Goal: Task Accomplishment & Management: Use online tool/utility

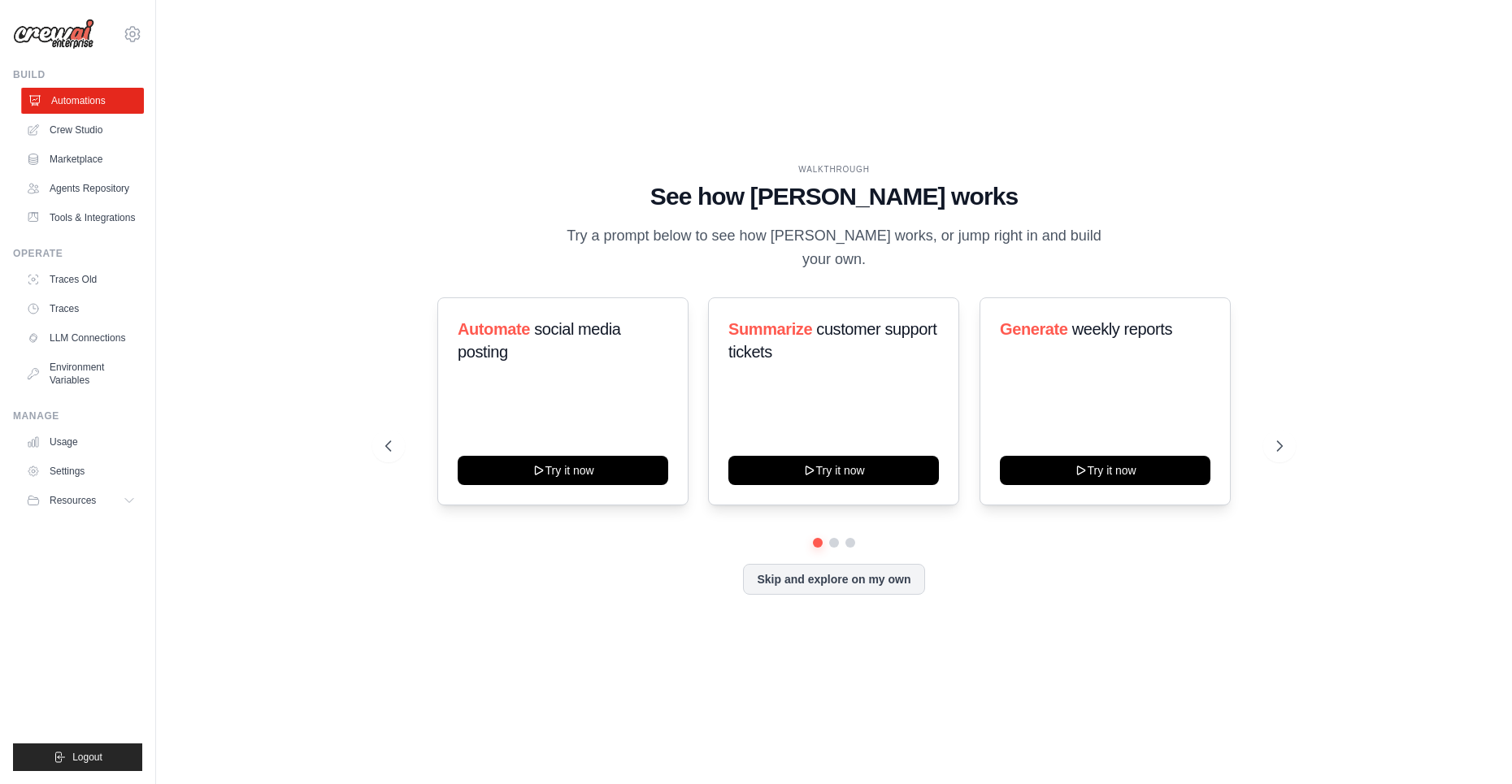
click at [99, 98] on link "Automations" at bounding box center [82, 101] width 123 height 26
click at [848, 571] on button "Skip and explore on my own" at bounding box center [833, 578] width 182 height 31
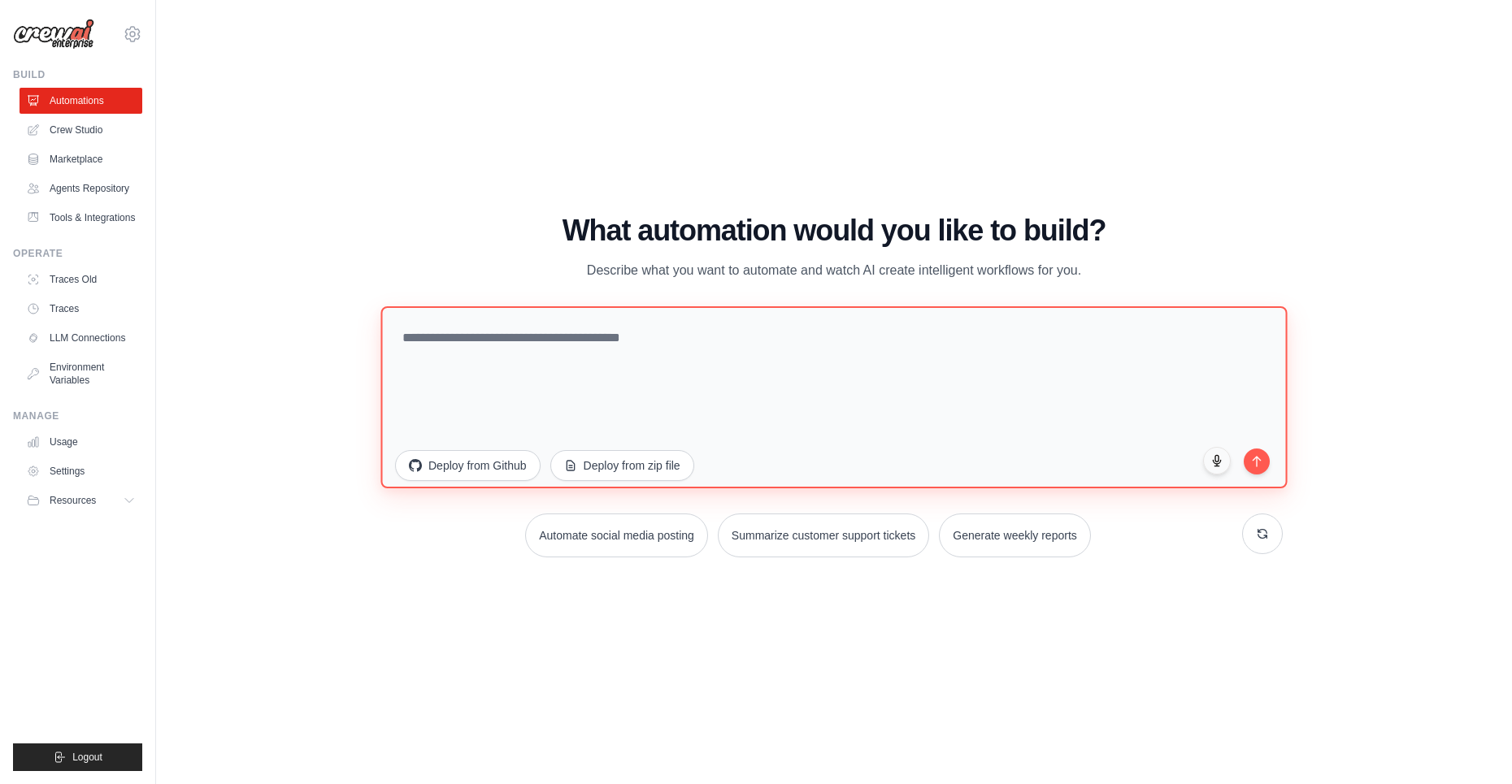
click at [595, 344] on textarea at bounding box center [833, 396] width 906 height 182
paste textarea "**********"
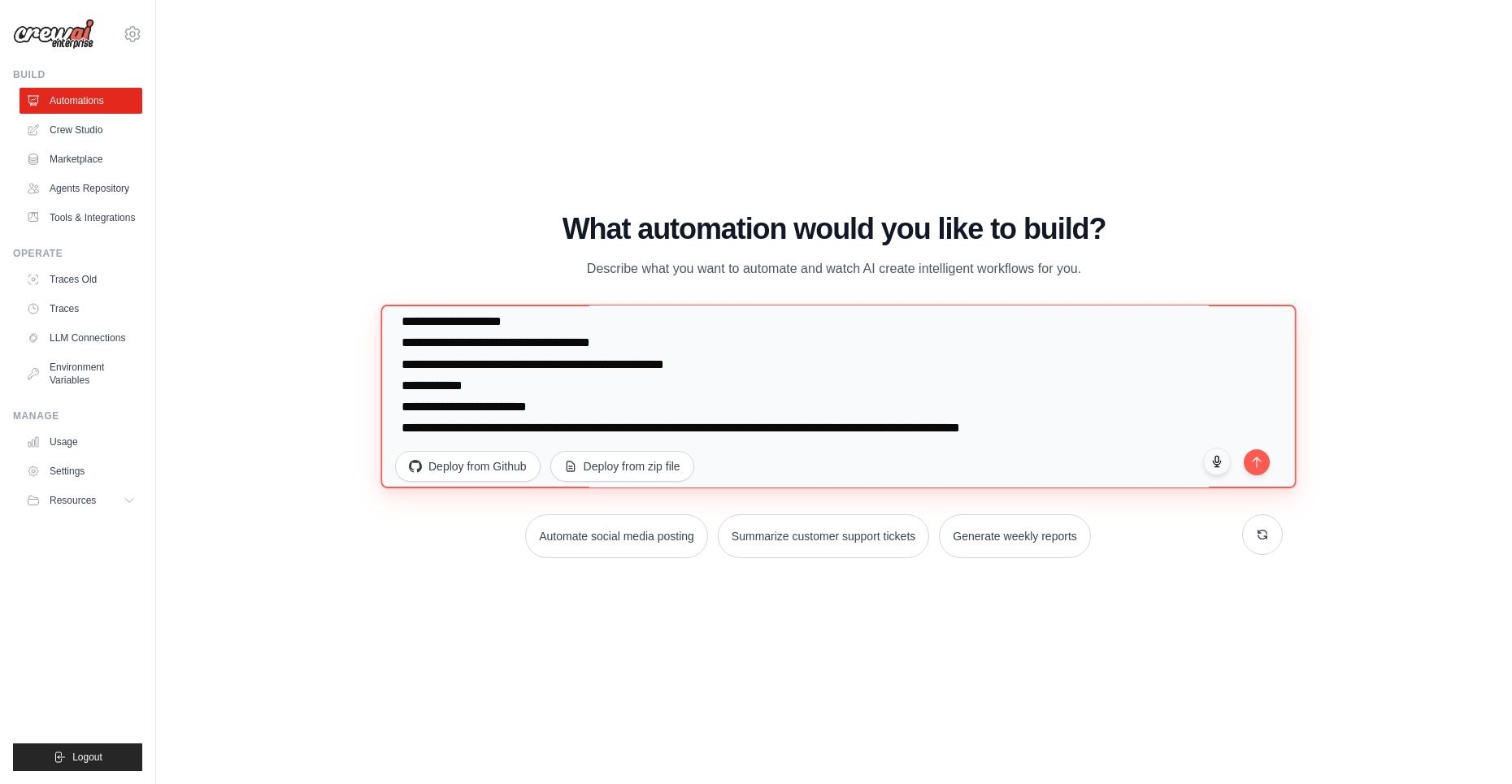
scroll to position [317, 0]
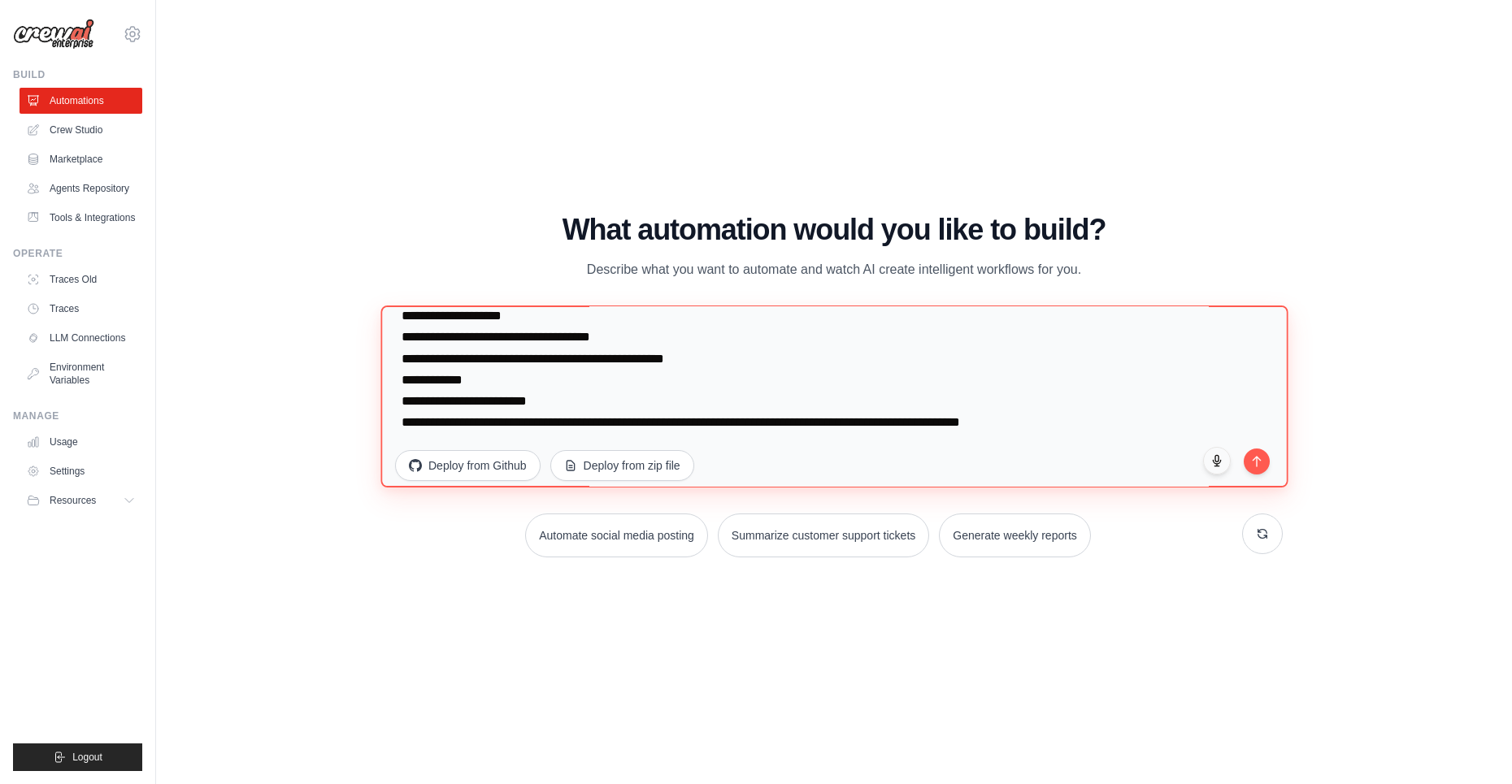
click at [577, 395] on textarea "**********" at bounding box center [834, 396] width 907 height 182
click at [1114, 425] on textarea "**********" at bounding box center [834, 396] width 907 height 182
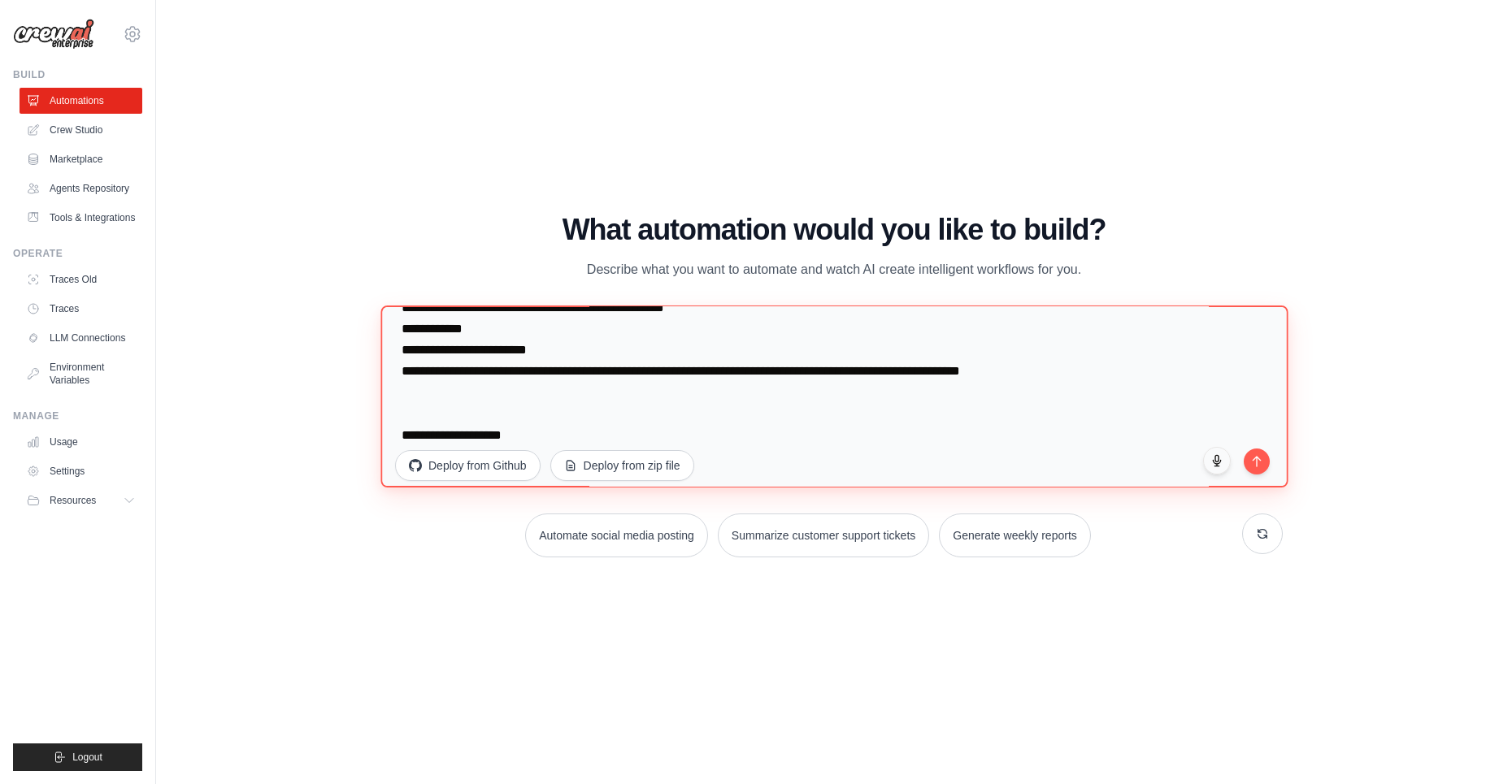
scroll to position [388, 0]
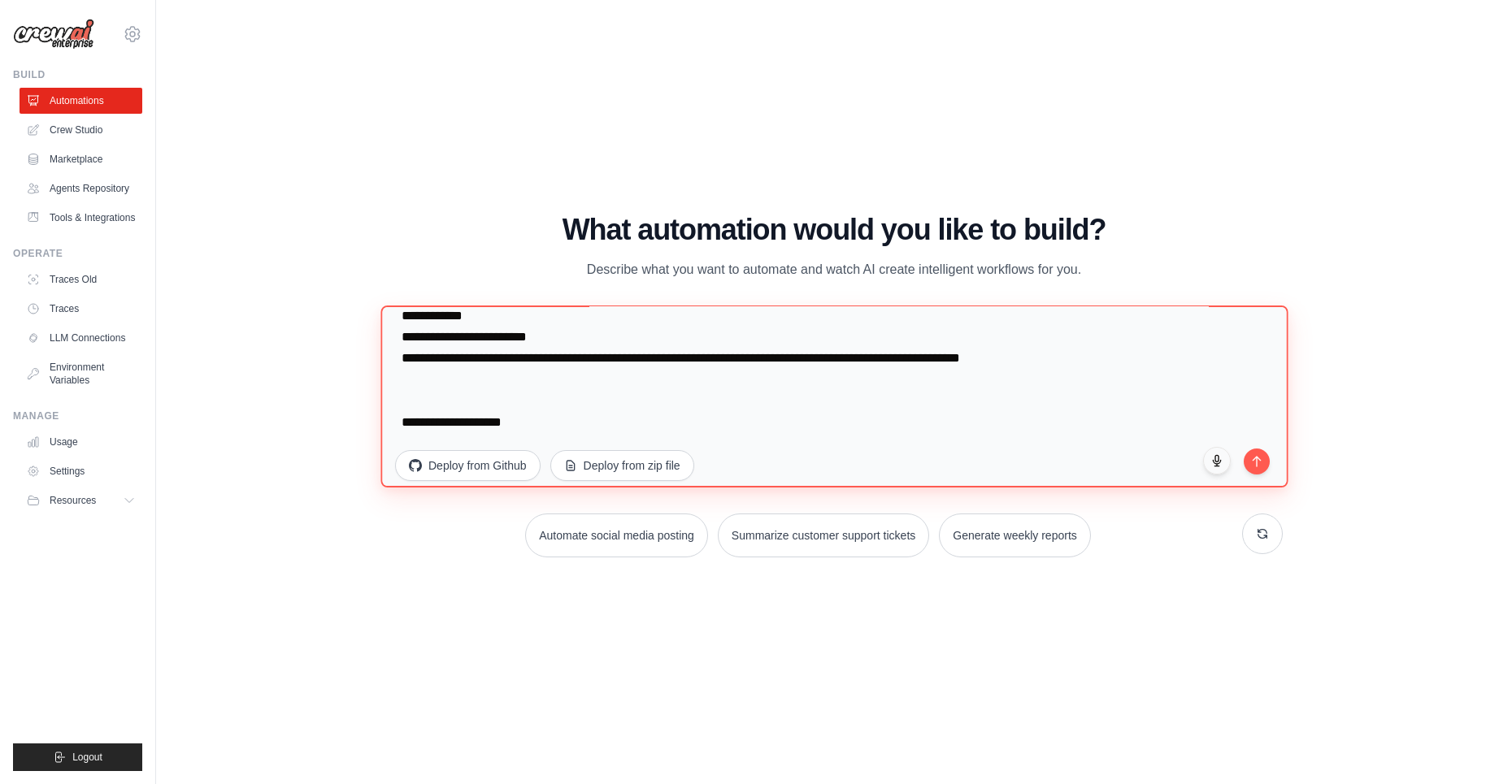
paste textarea "**********"
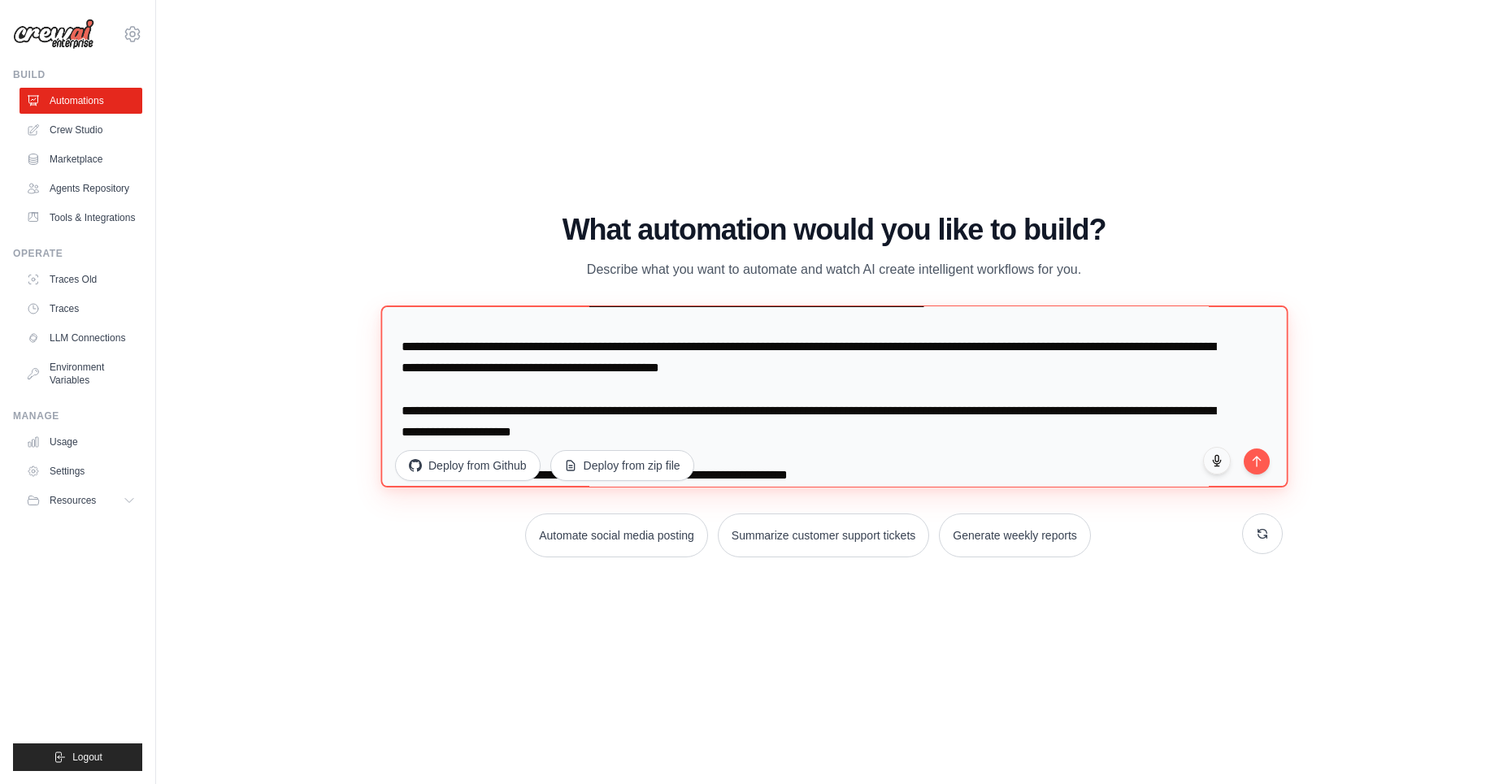
scroll to position [0, 0]
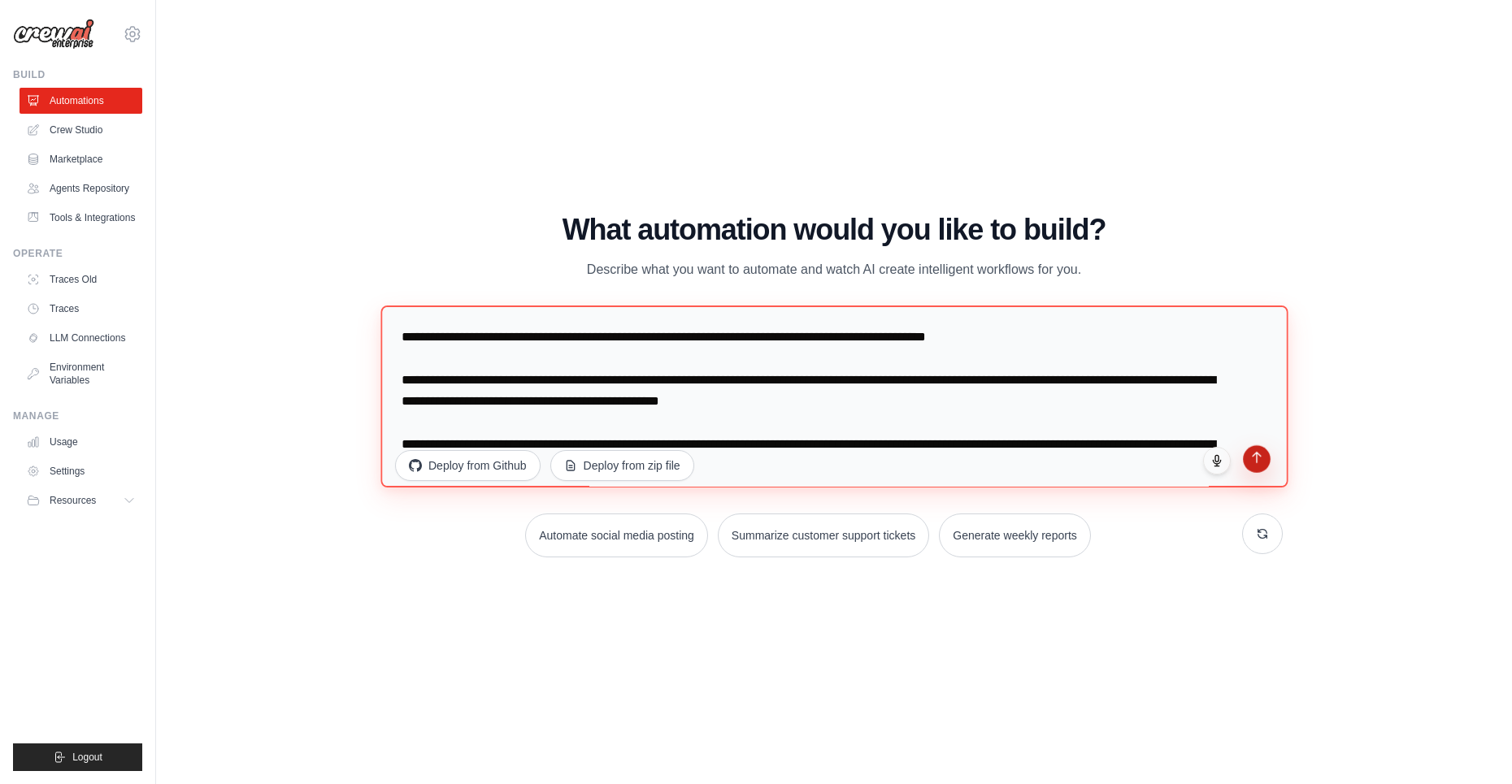
type textarea "**********"
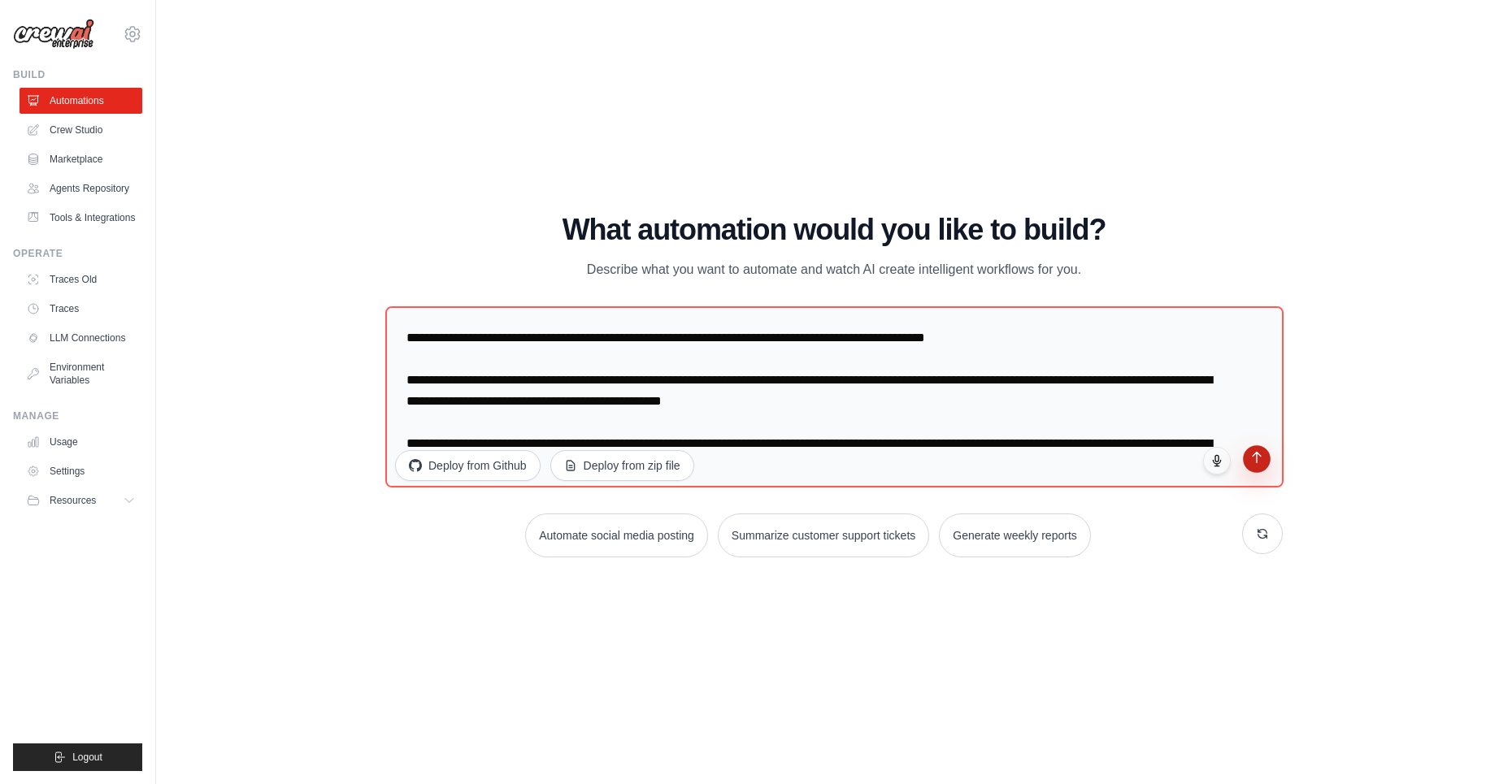
click at [1258, 465] on button "submit" at bounding box center [1256, 459] width 28 height 28
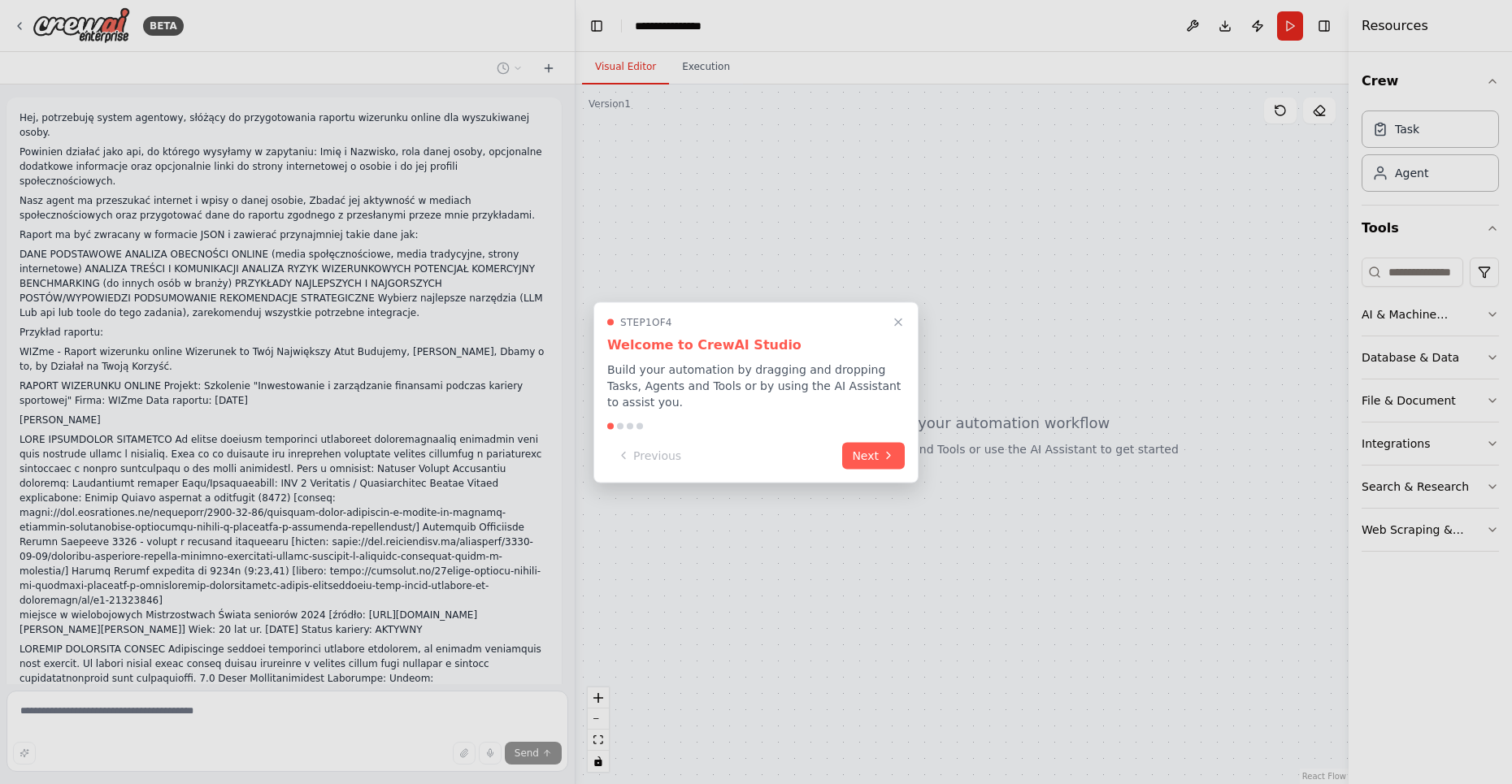
scroll to position [884, 0]
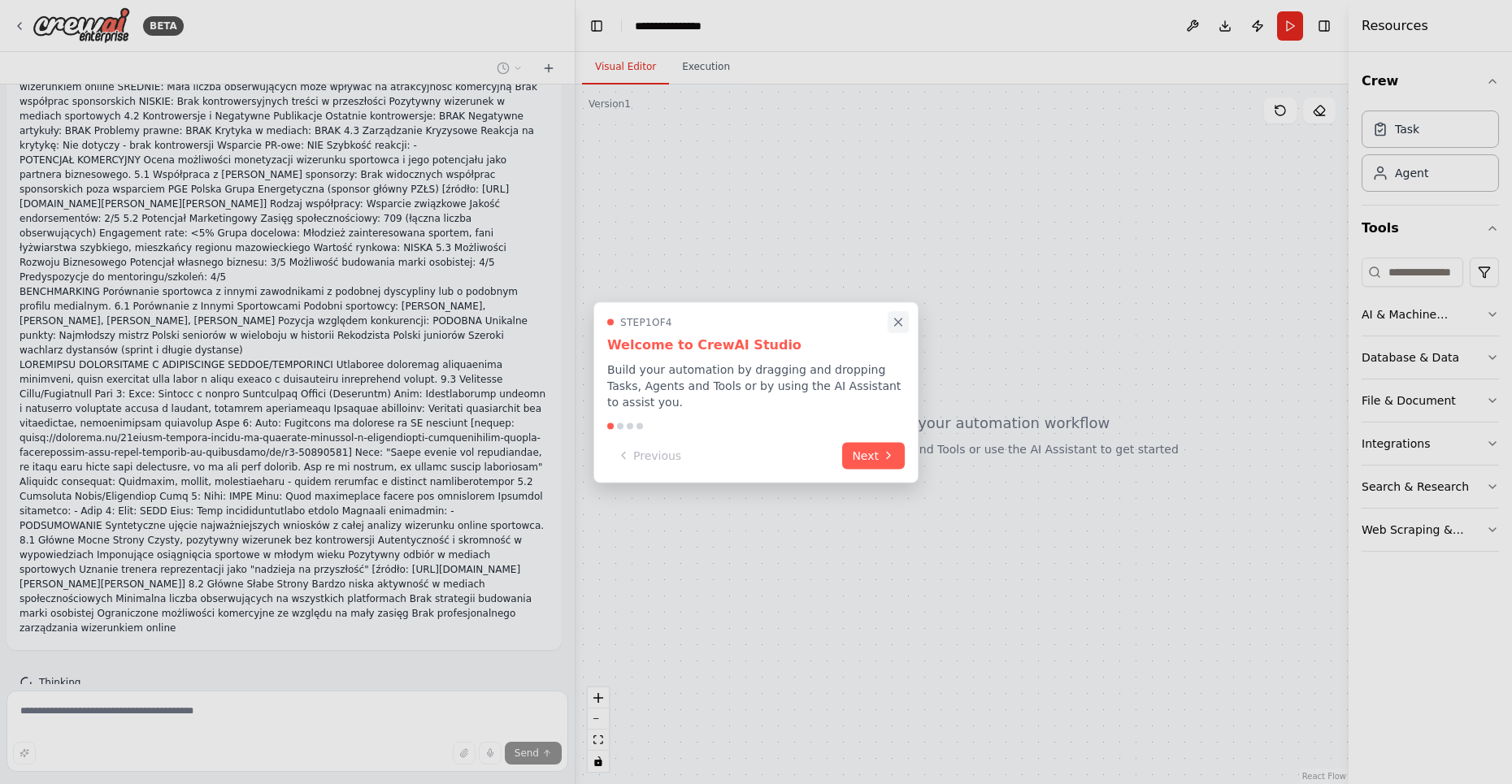
click at [899, 324] on icon "Close walkthrough" at bounding box center [898, 322] width 15 height 15
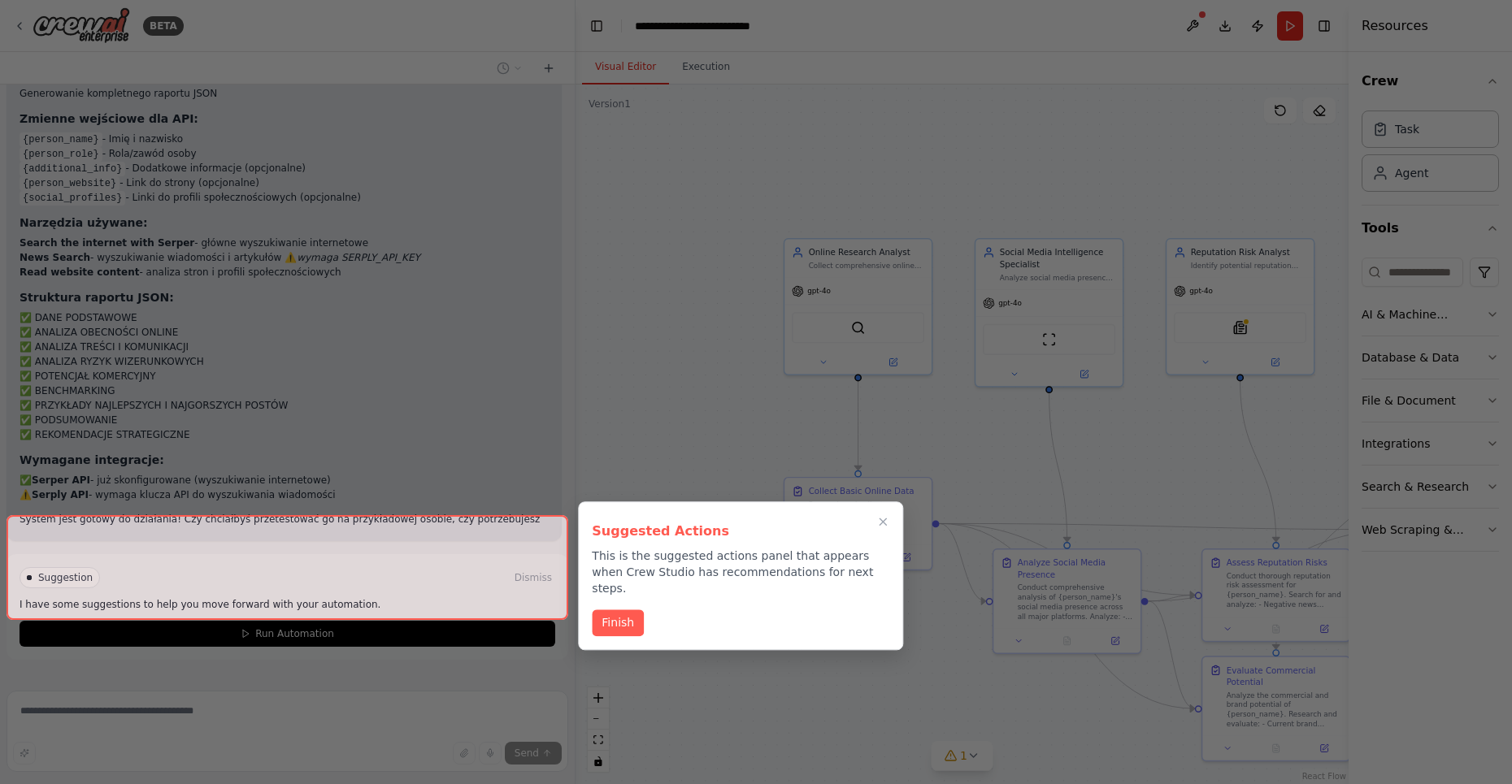
scroll to position [2954, 0]
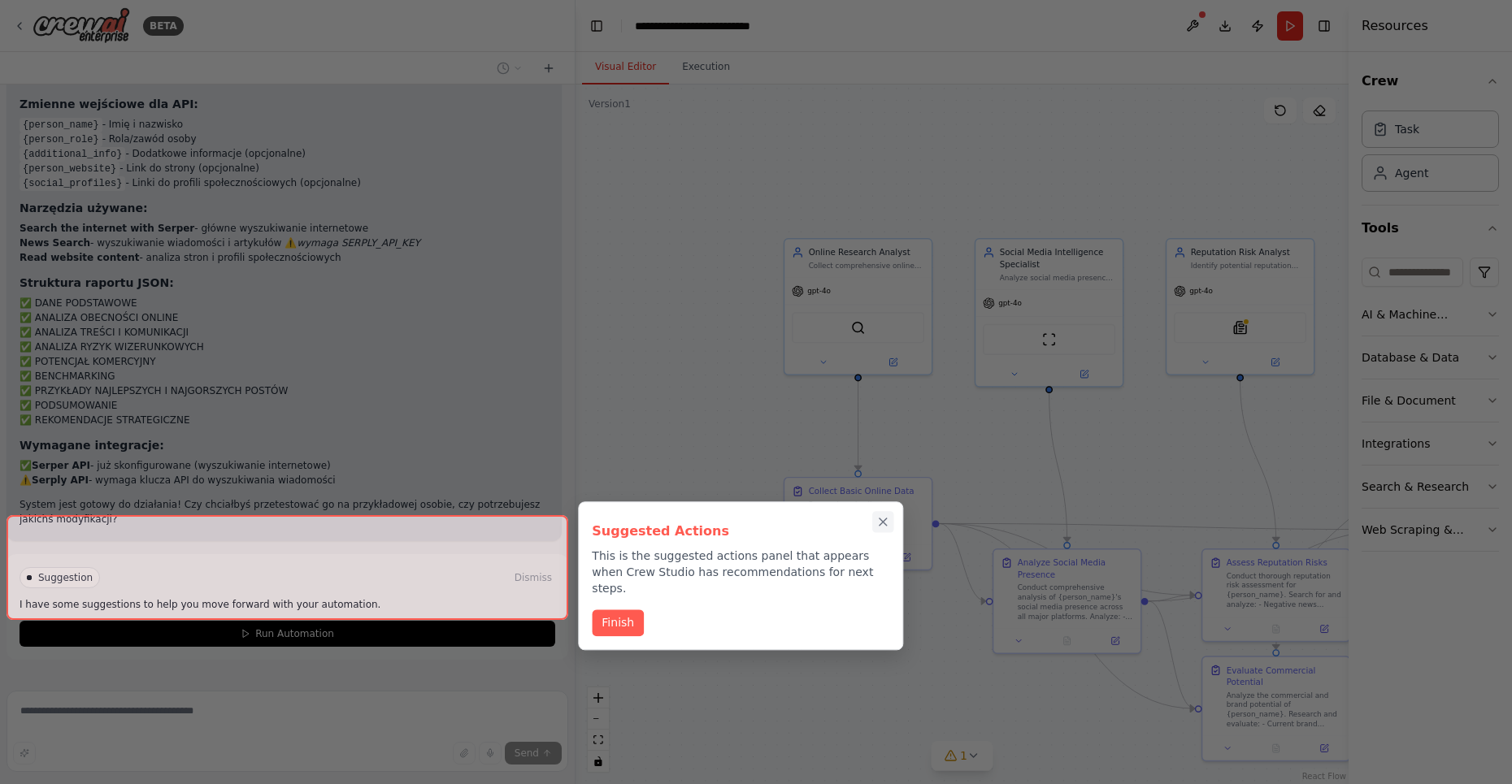
click at [882, 518] on icon "Close walkthrough" at bounding box center [883, 523] width 15 height 15
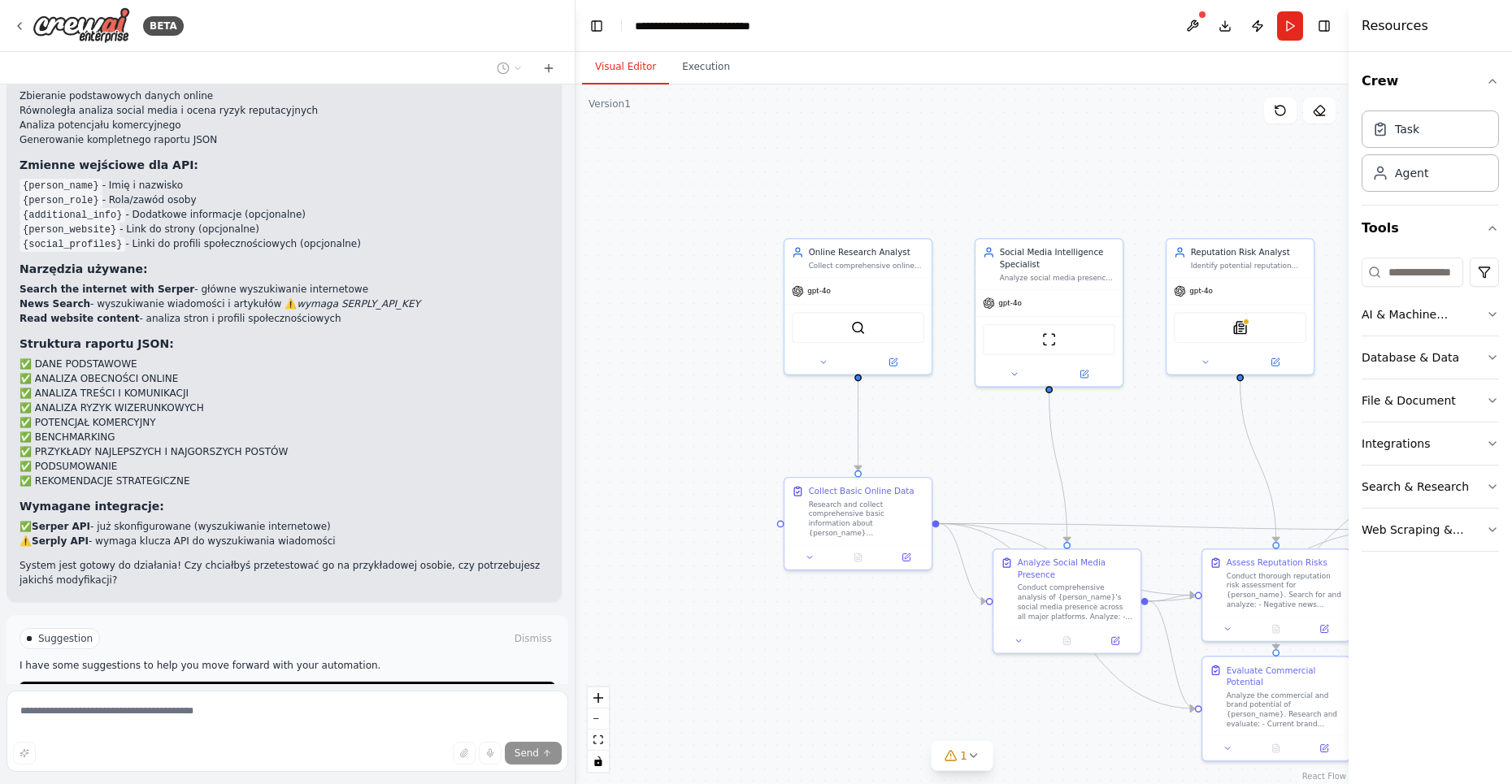
scroll to position [2885, 0]
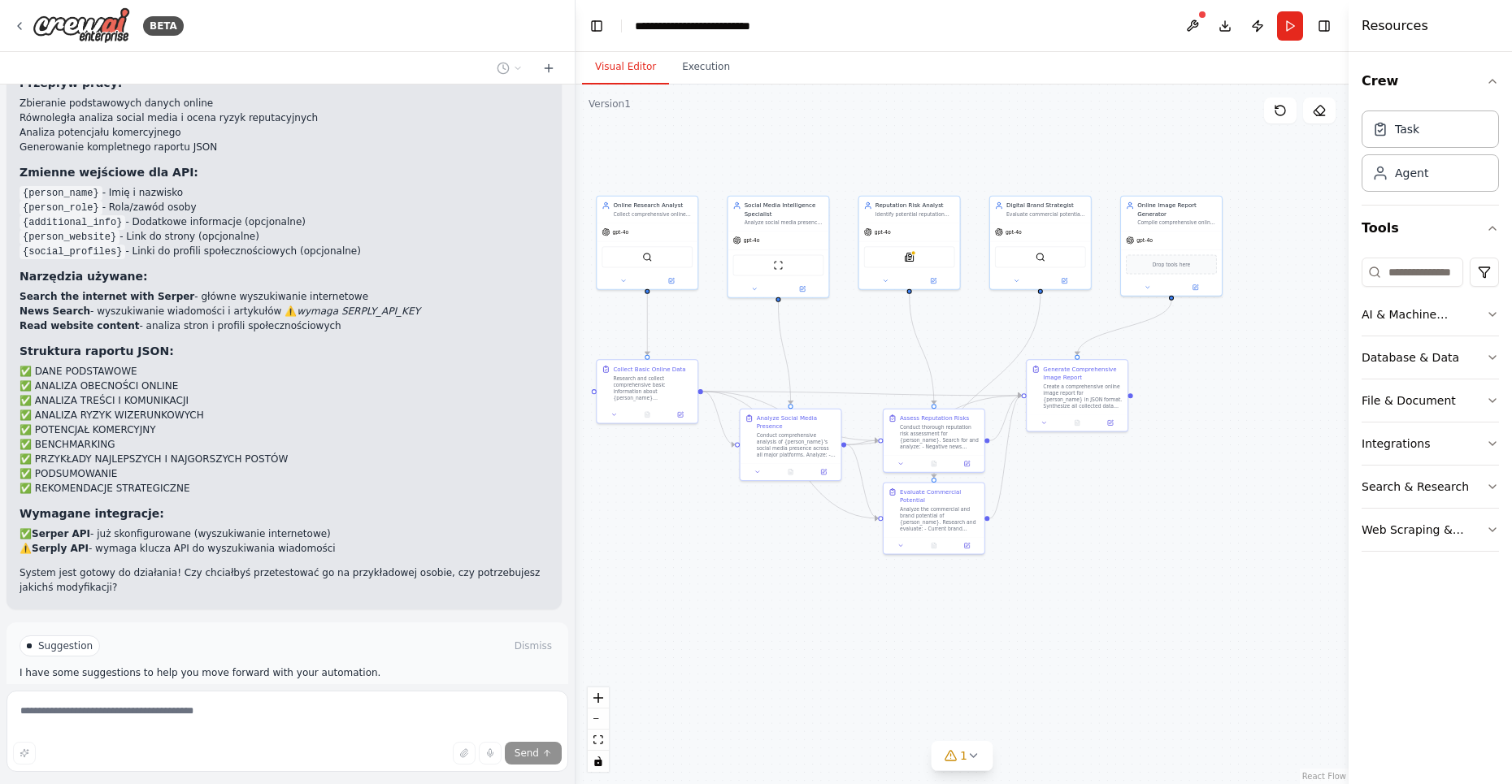
drag, startPoint x: 1124, startPoint y: 496, endPoint x: 915, endPoint y: 388, distance: 235.3
click at [913, 388] on div ".deletable-edge-delete-btn { width: 20px; height: 20px; border: 0px solid #ffff…" at bounding box center [962, 435] width 773 height 700
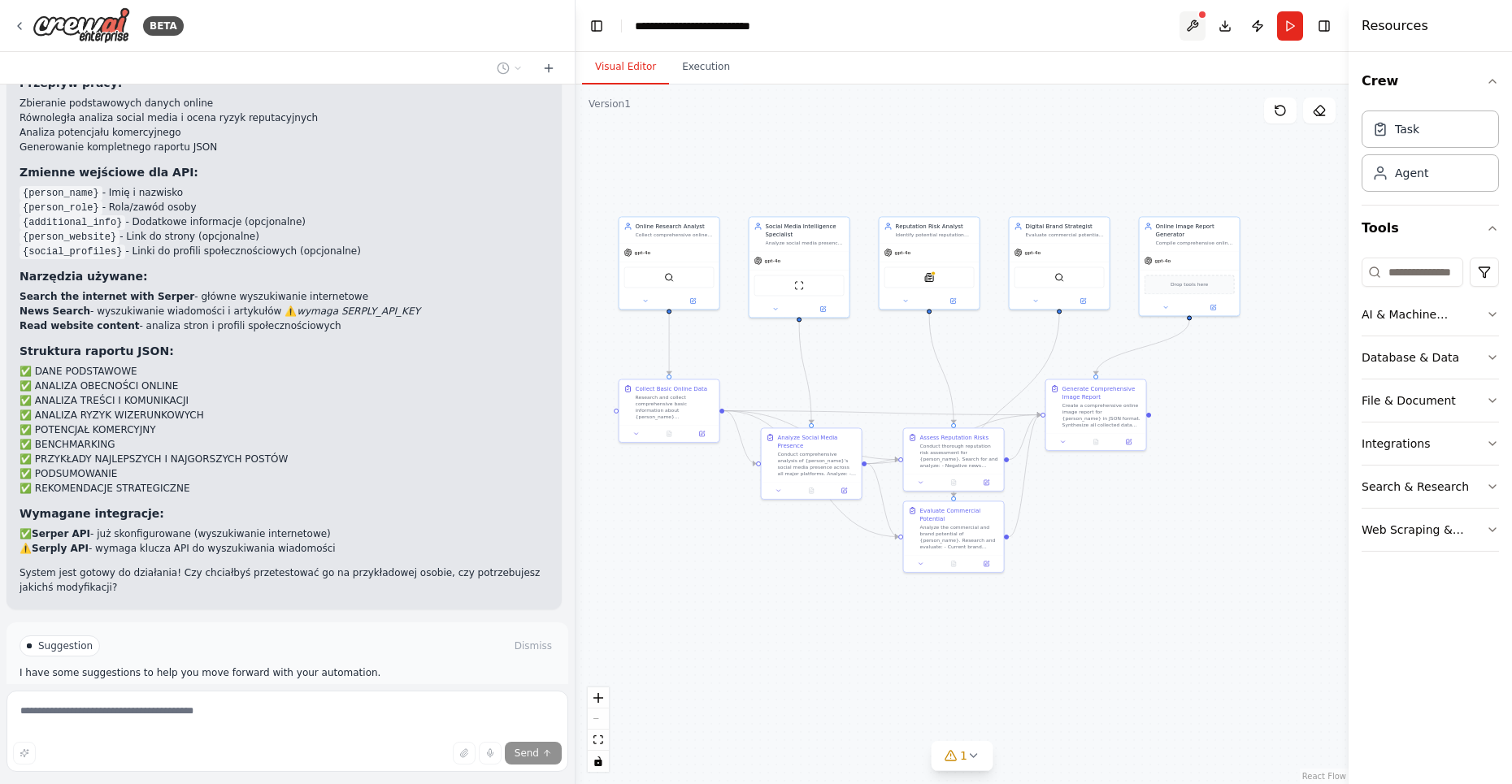
click at [1199, 36] on button at bounding box center [1193, 26] width 26 height 29
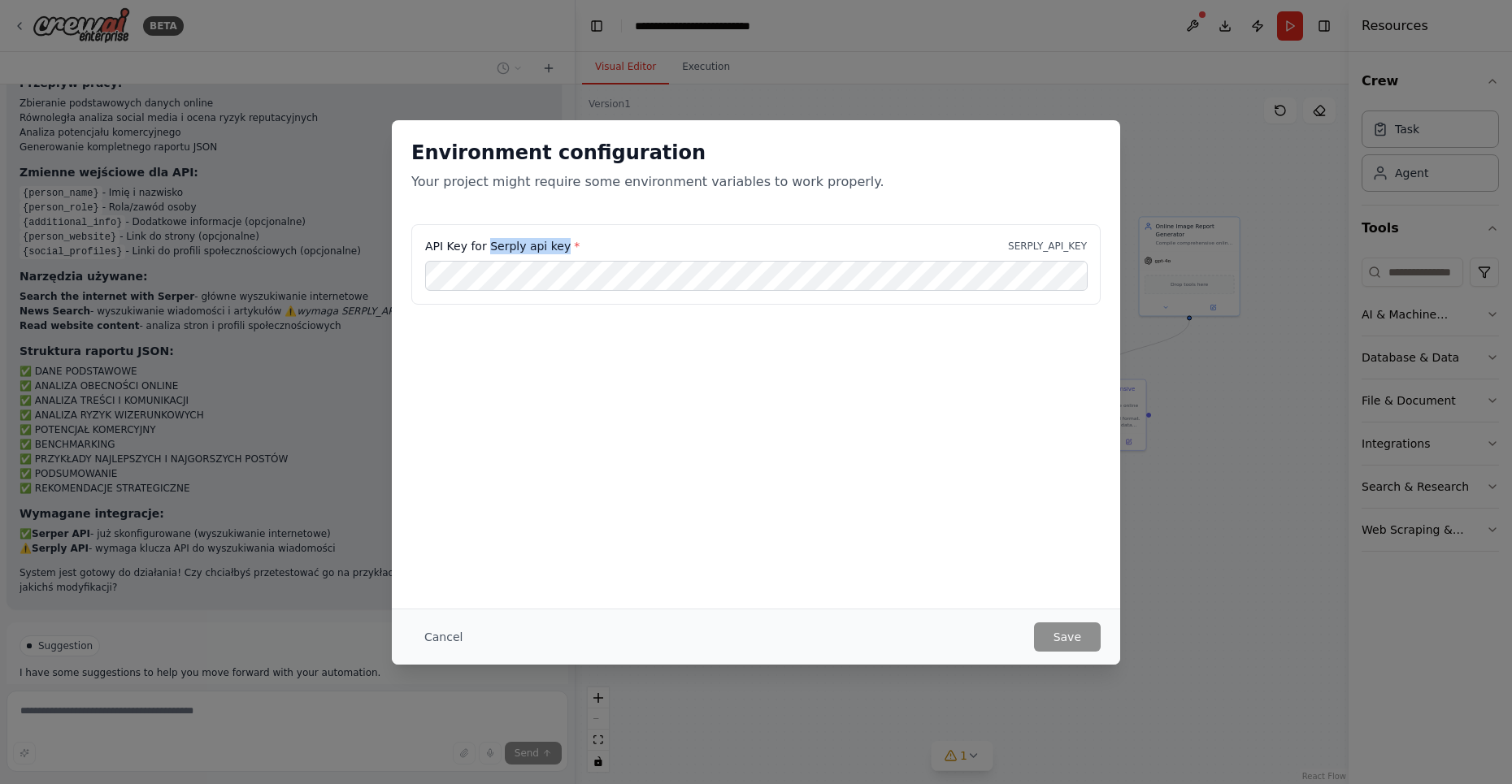
drag, startPoint x: 560, startPoint y: 246, endPoint x: 488, endPoint y: 250, distance: 72.1
click at [488, 250] on label "API Key for Serply api key *" at bounding box center [502, 247] width 155 height 16
copy label "Serply api key"
click at [1054, 634] on button "Save" at bounding box center [1067, 637] width 67 height 29
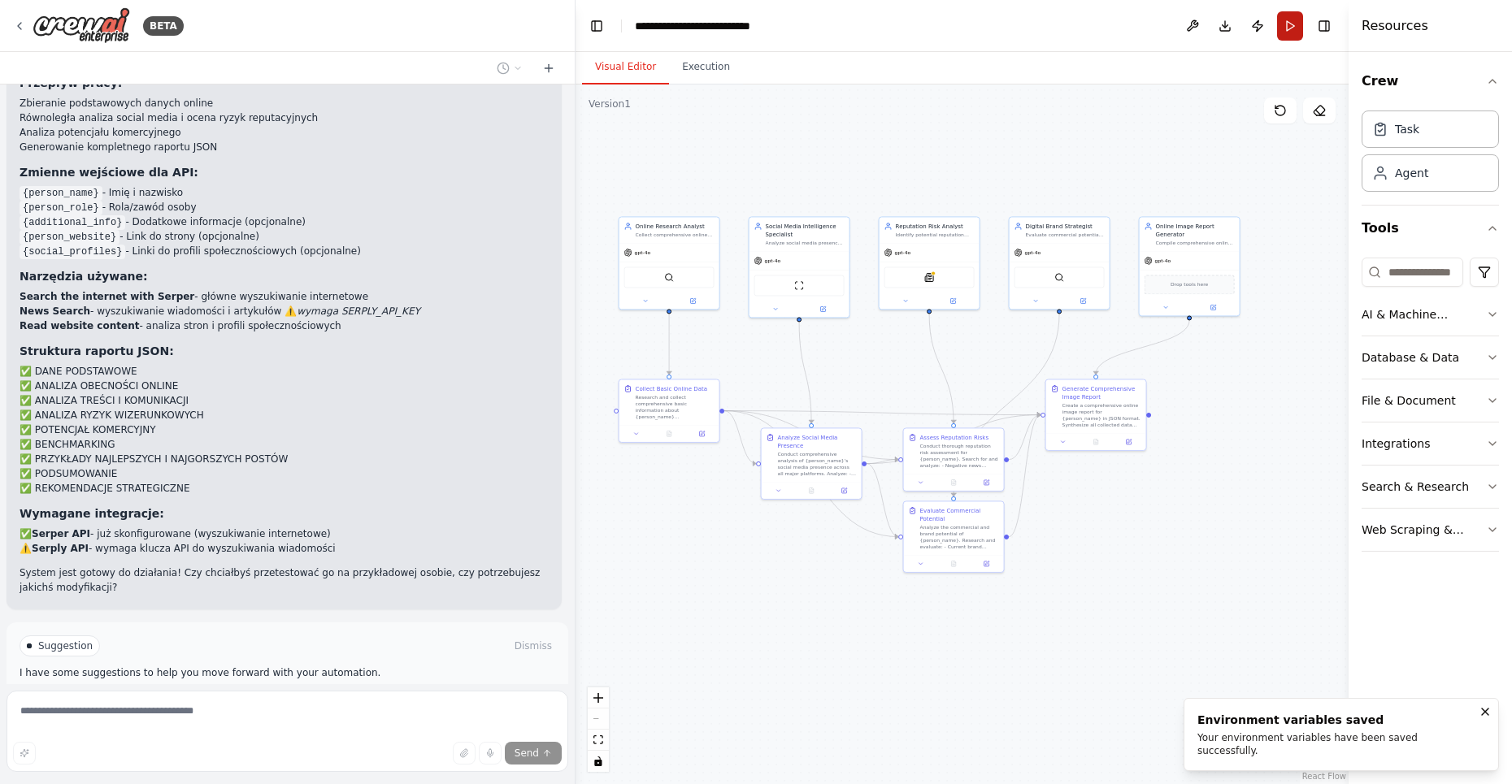
click at [1284, 31] on button "Run" at bounding box center [1290, 26] width 26 height 29
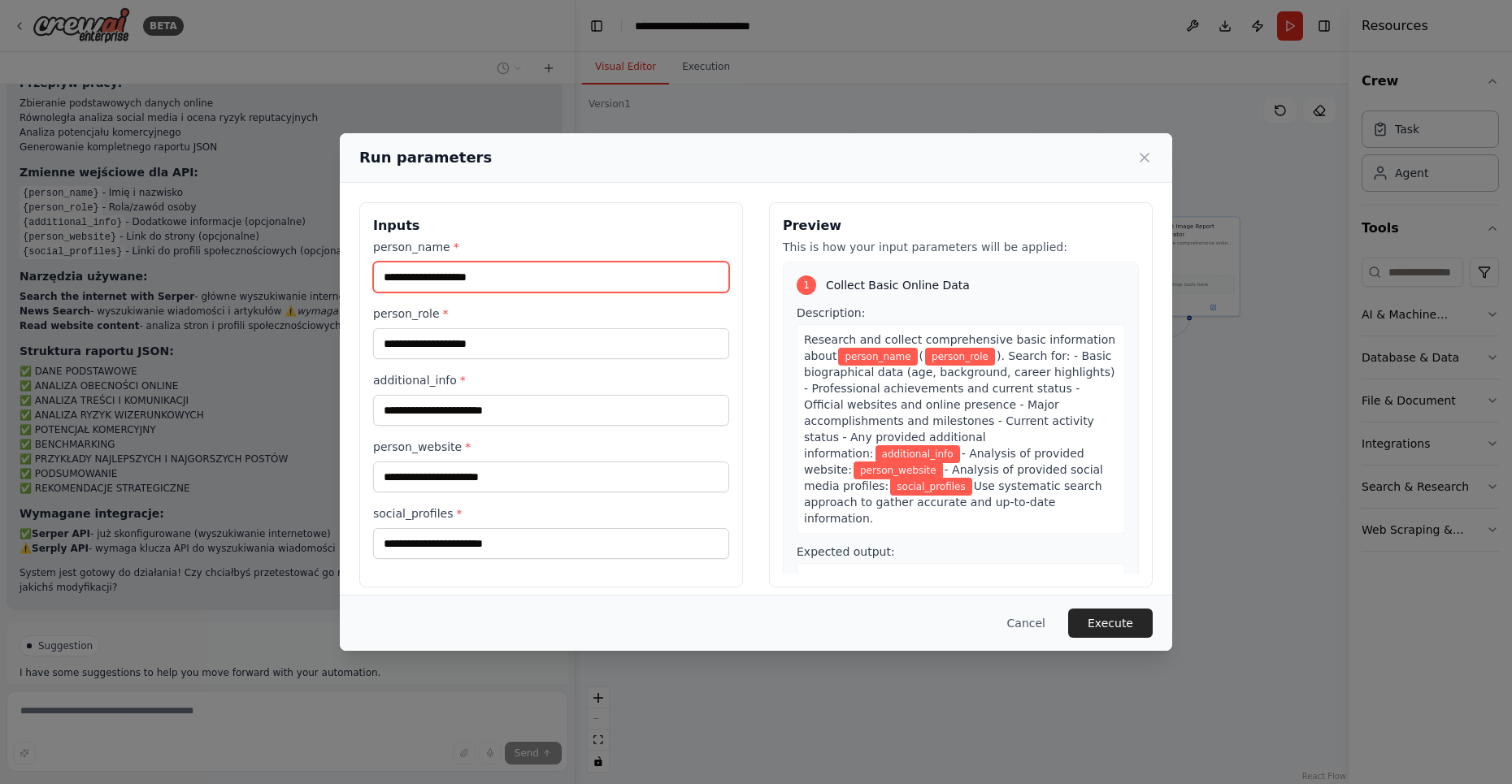
click at [469, 275] on input "person_name *" at bounding box center [550, 277] width 356 height 31
type input "****"
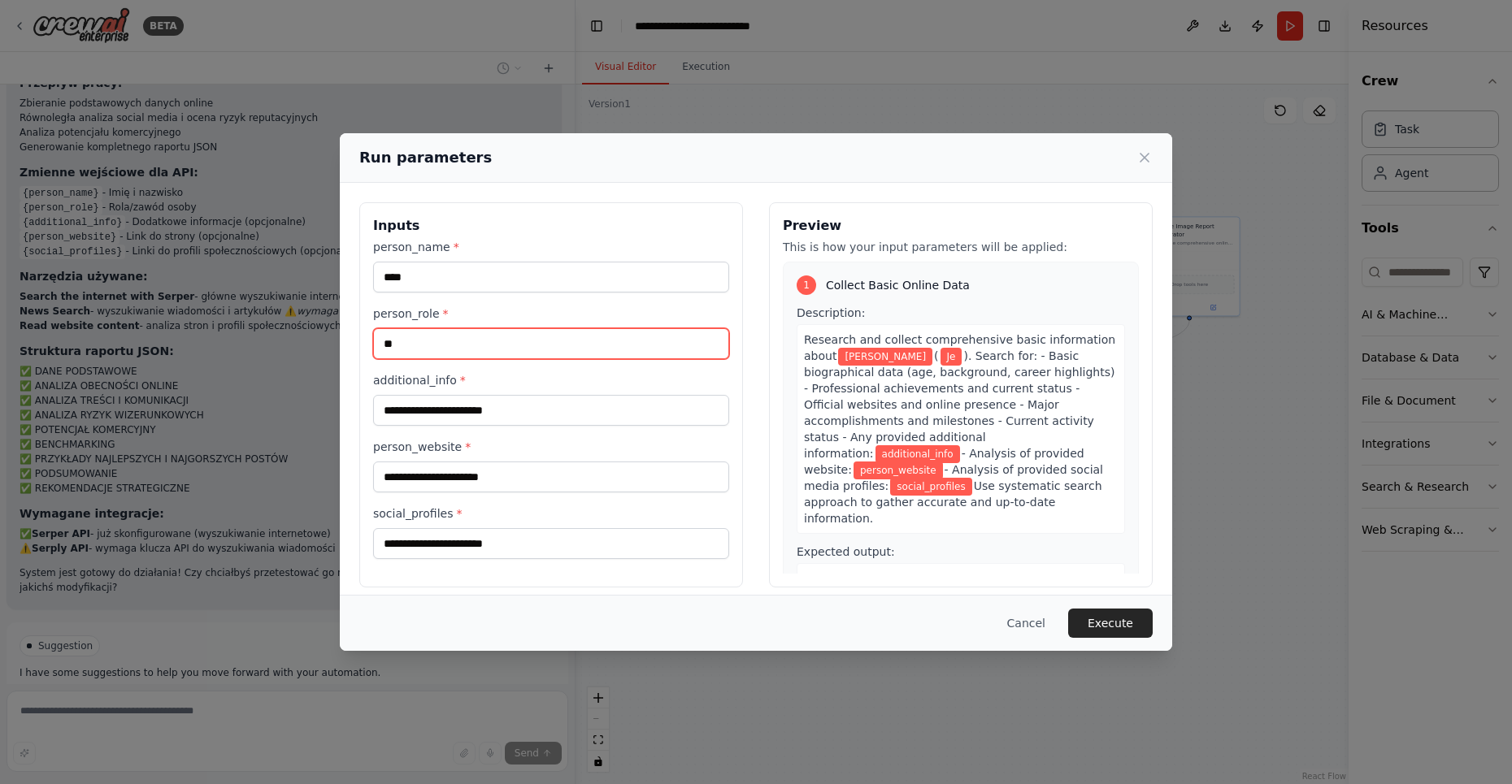
type input "*"
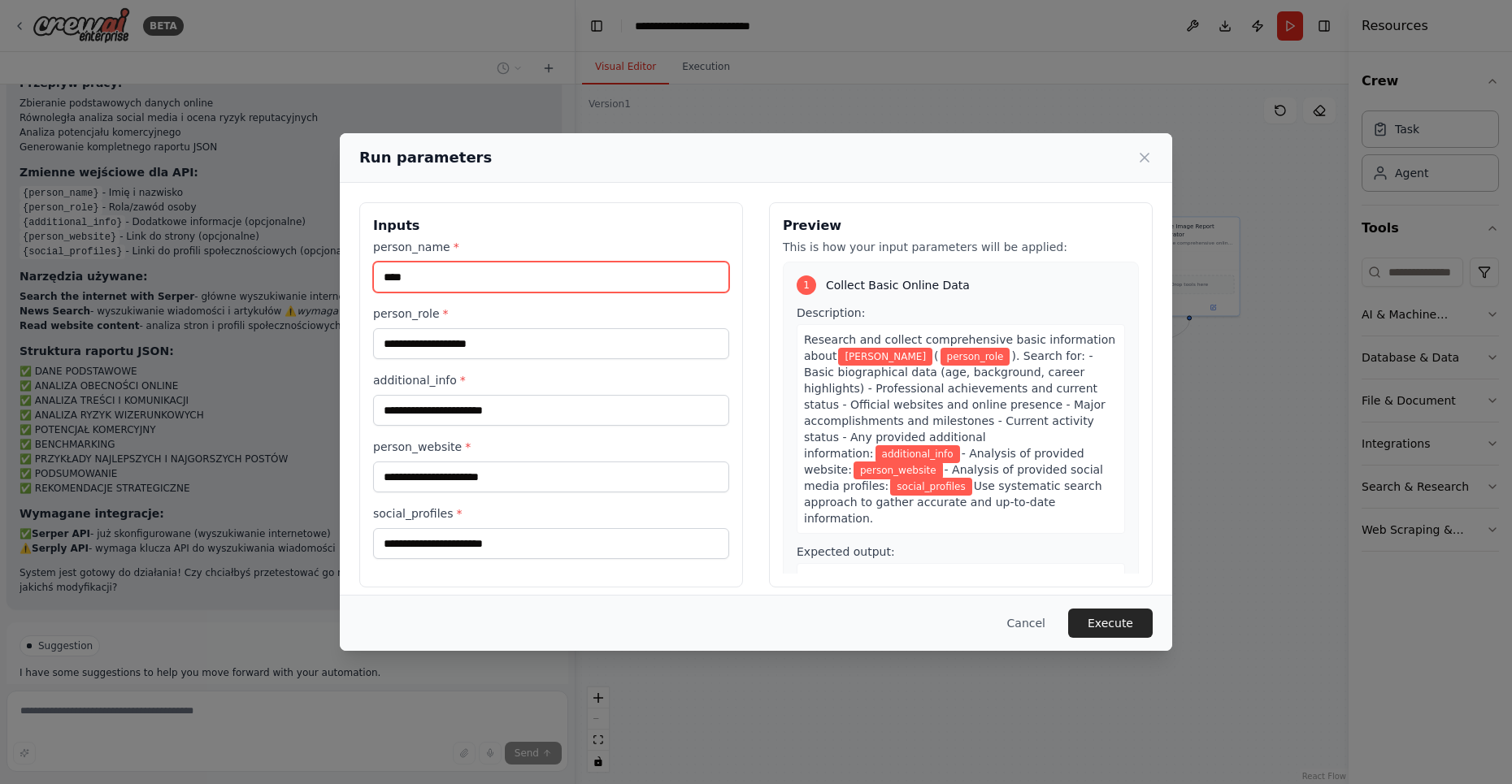
click at [453, 283] on input "****" at bounding box center [550, 277] width 356 height 31
type input "**********"
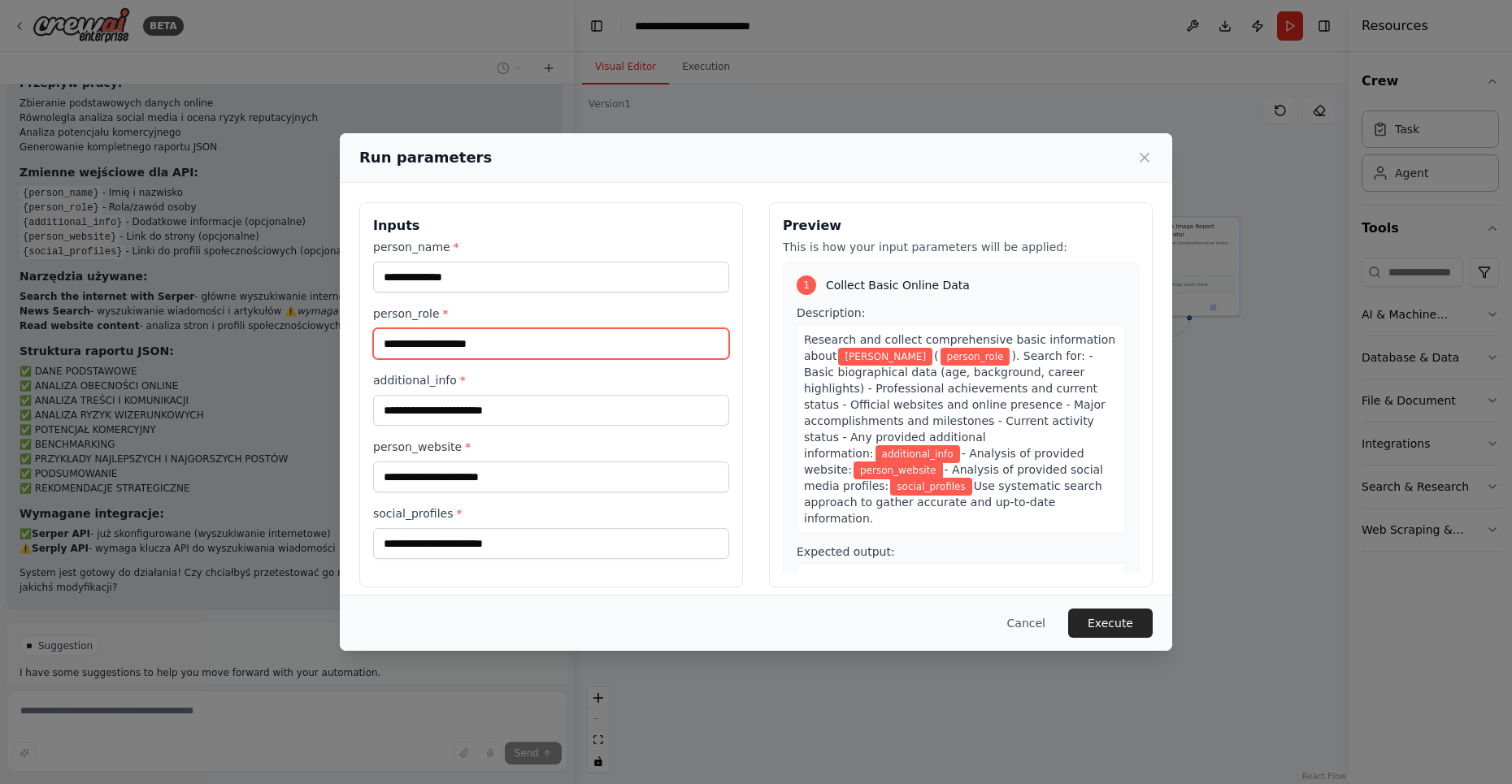
click at [455, 345] on input "person_role *" at bounding box center [550, 344] width 356 height 31
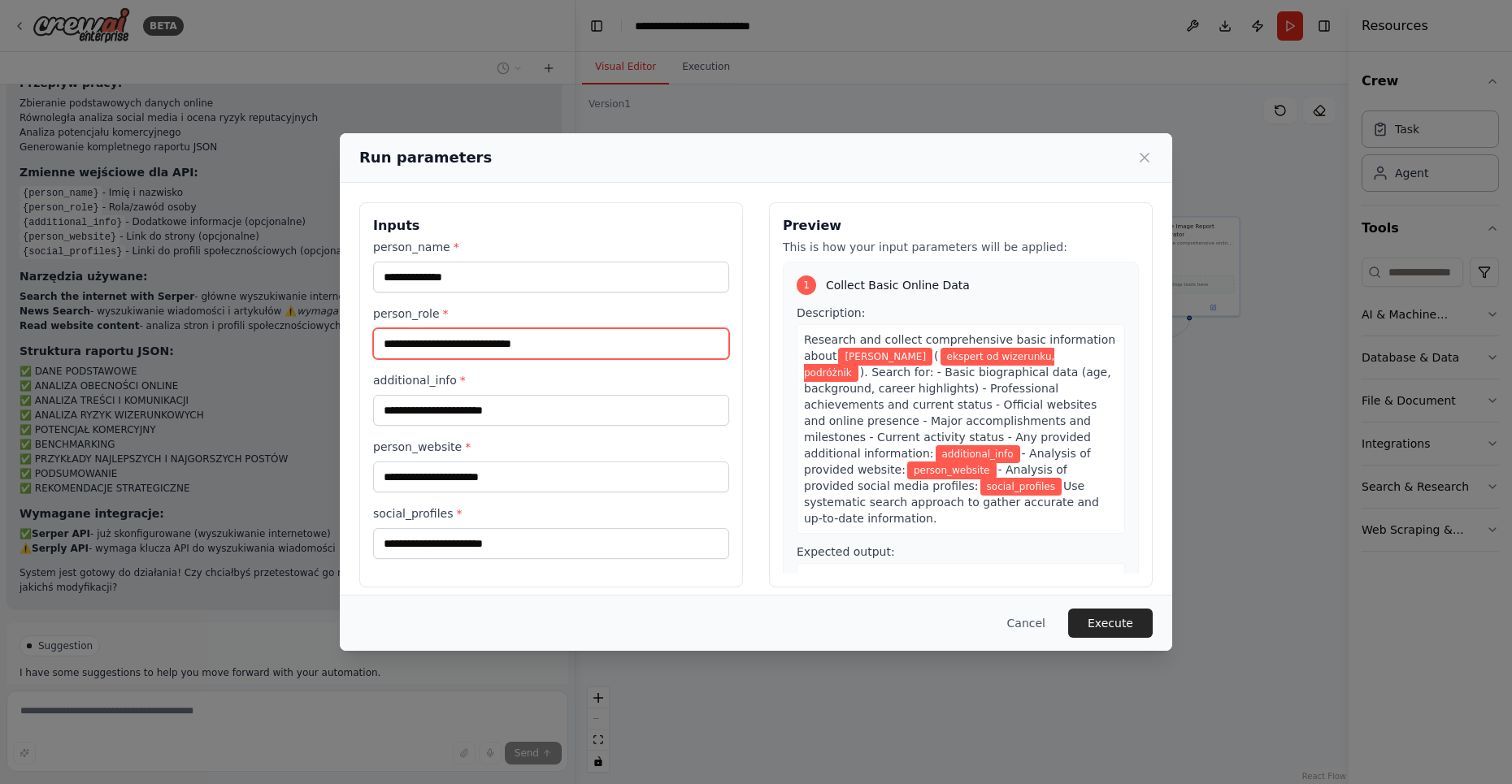
click at [541, 342] on input "**********" at bounding box center [550, 344] width 356 height 31
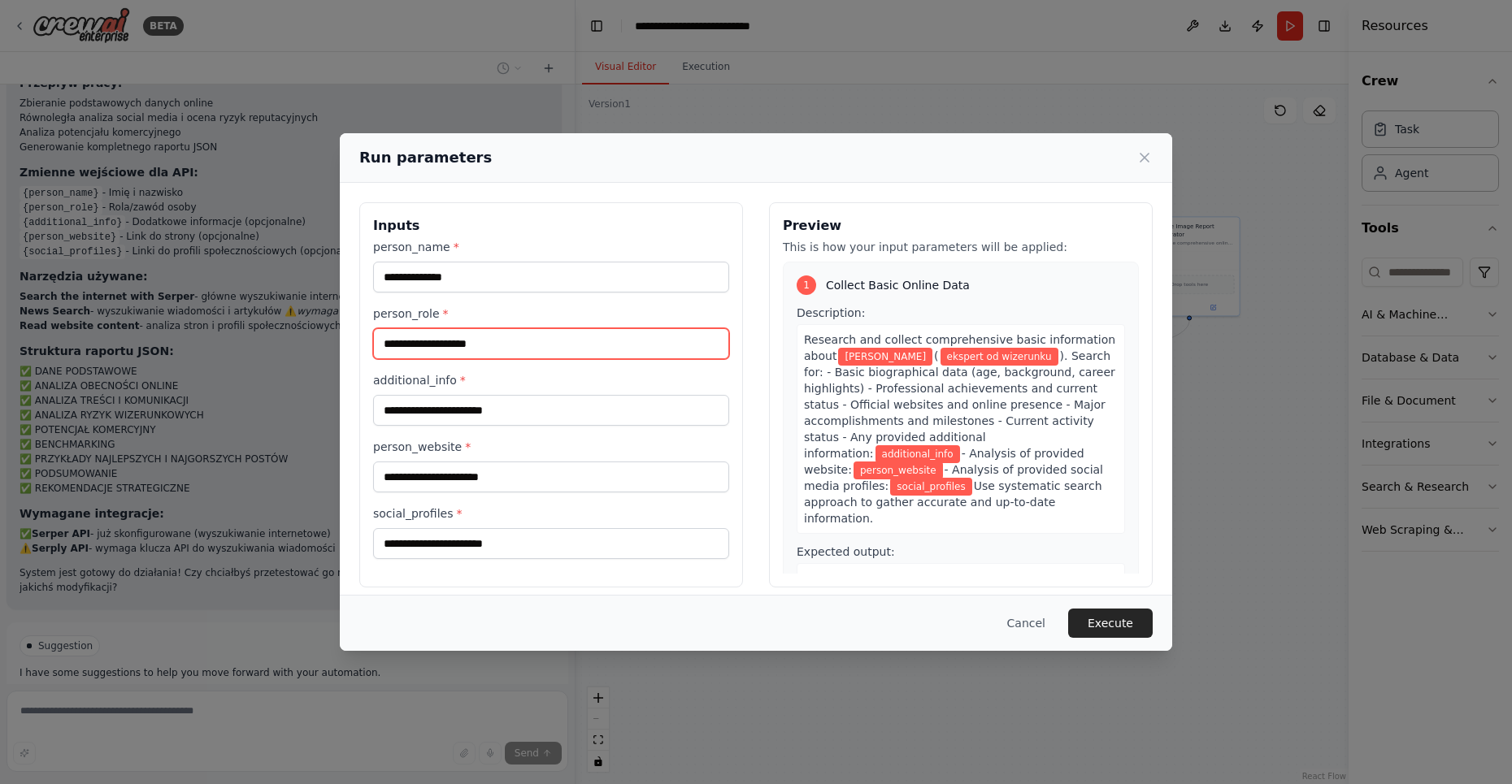
type input "**********"
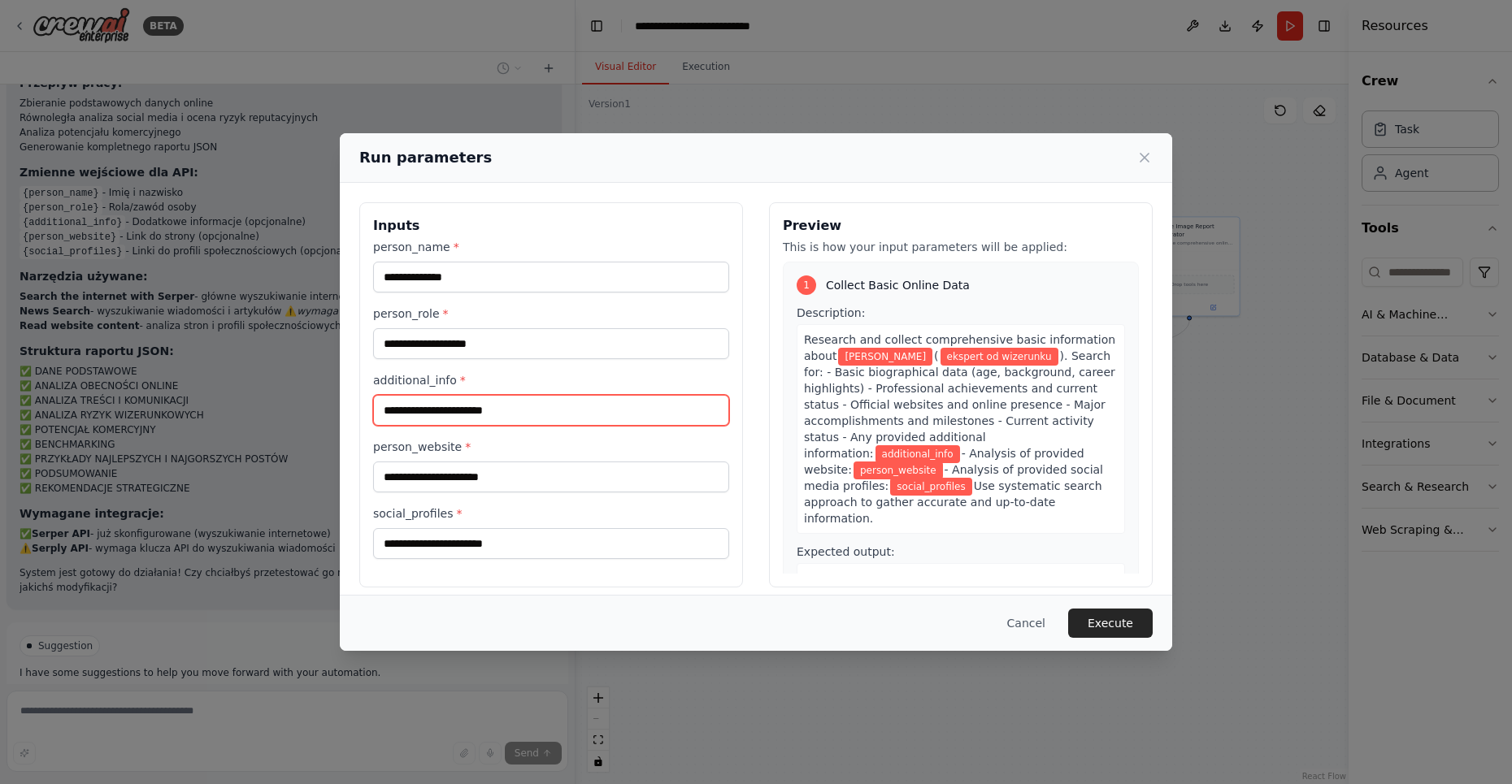
click at [462, 404] on input "additional_info *" at bounding box center [550, 410] width 356 height 31
type input "*********"
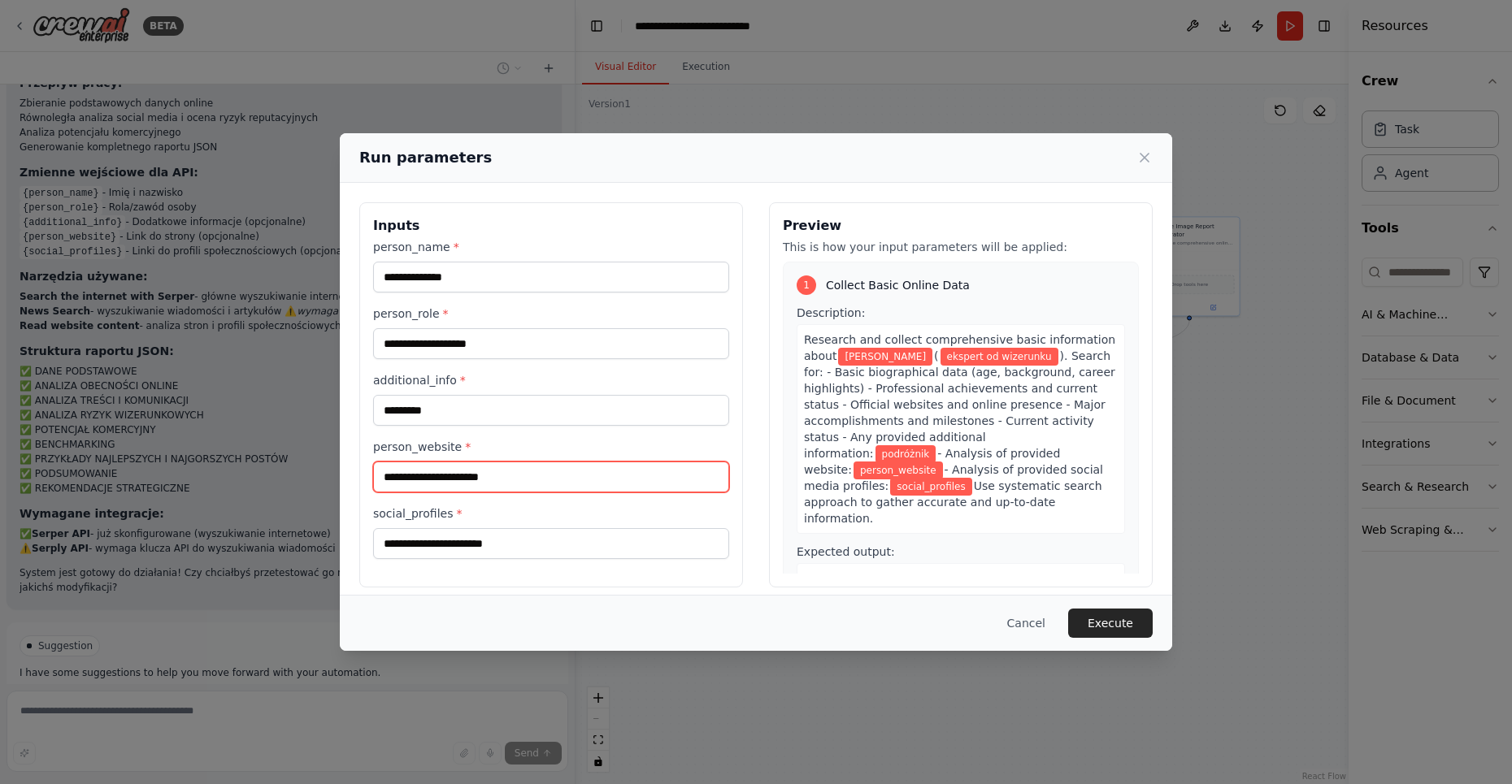
click at [506, 480] on input "person_website *" at bounding box center [550, 477] width 356 height 31
paste input "**********"
type input "**********"
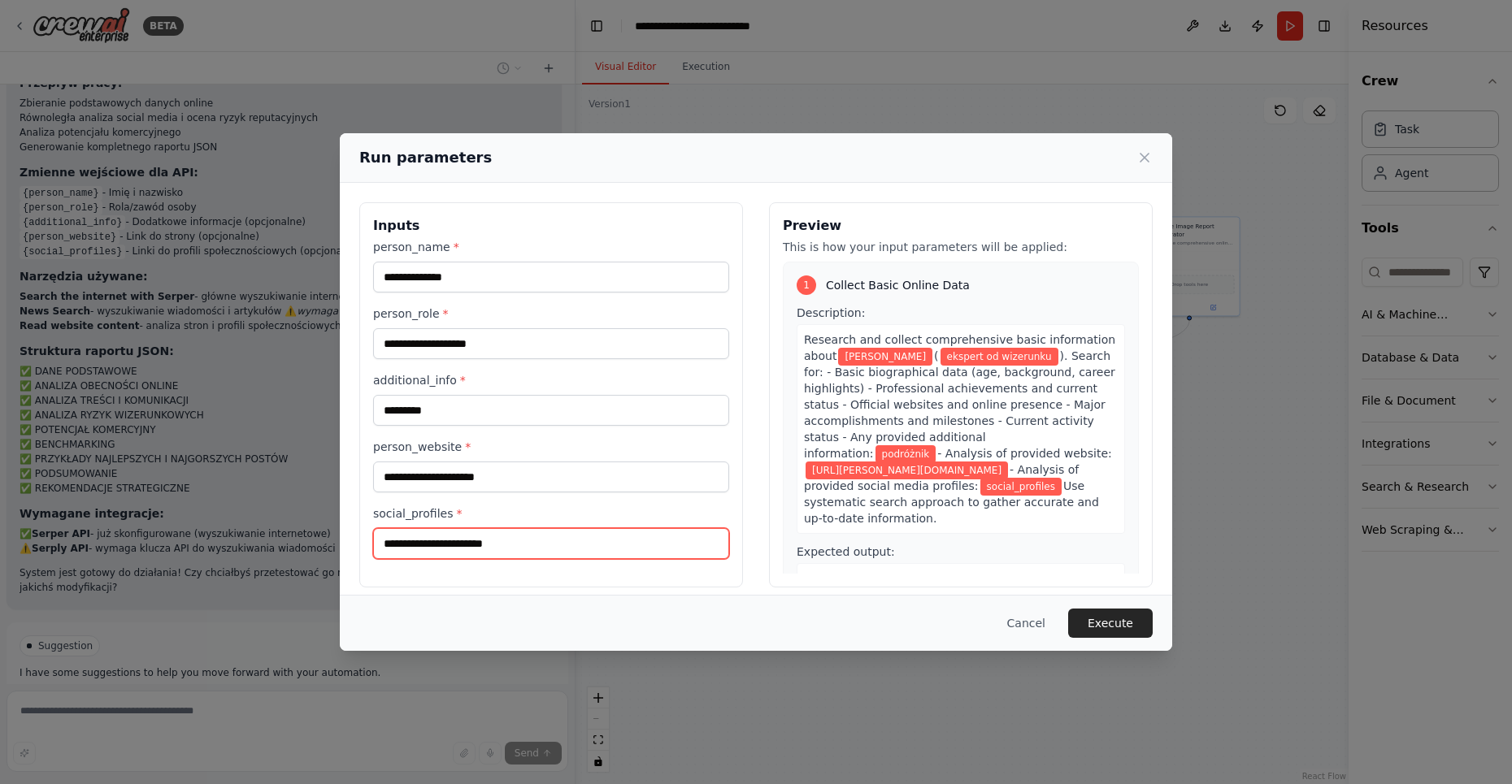
click at [499, 550] on input "social_profiles *" at bounding box center [550, 544] width 356 height 31
paste input "**********"
type input "**********"
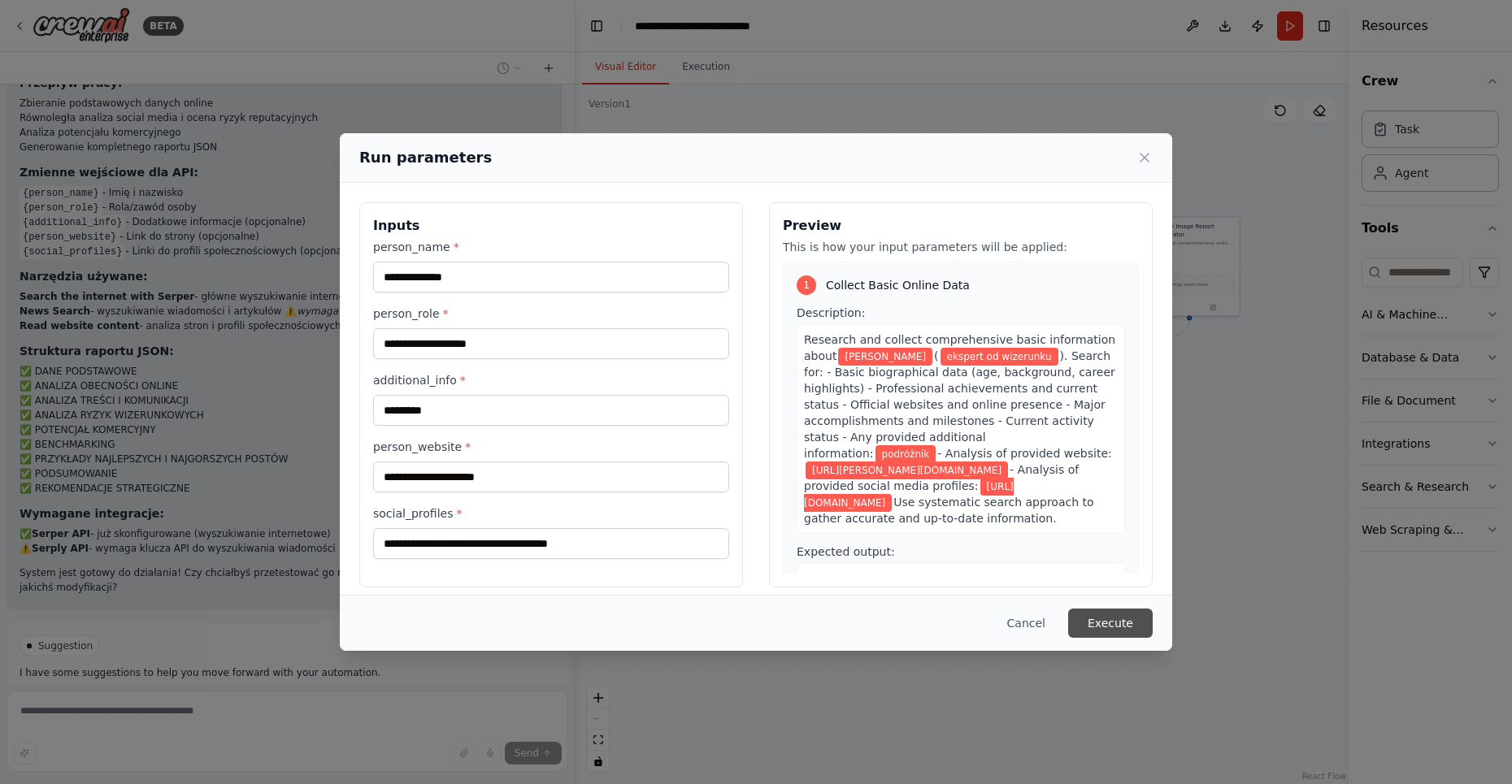
click at [1117, 623] on button "Execute" at bounding box center [1111, 624] width 85 height 29
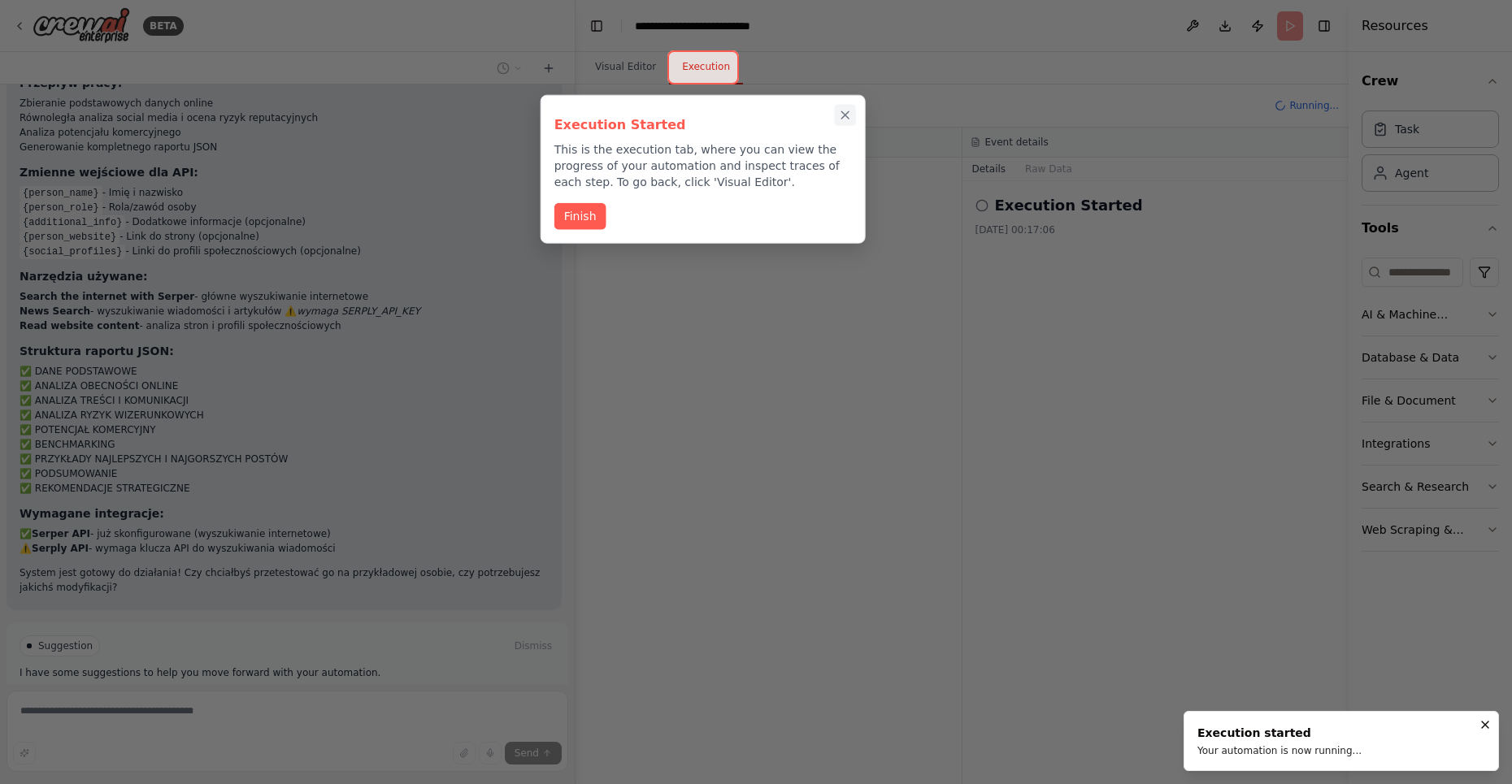
click at [844, 112] on icon "Close walkthrough" at bounding box center [845, 116] width 15 height 15
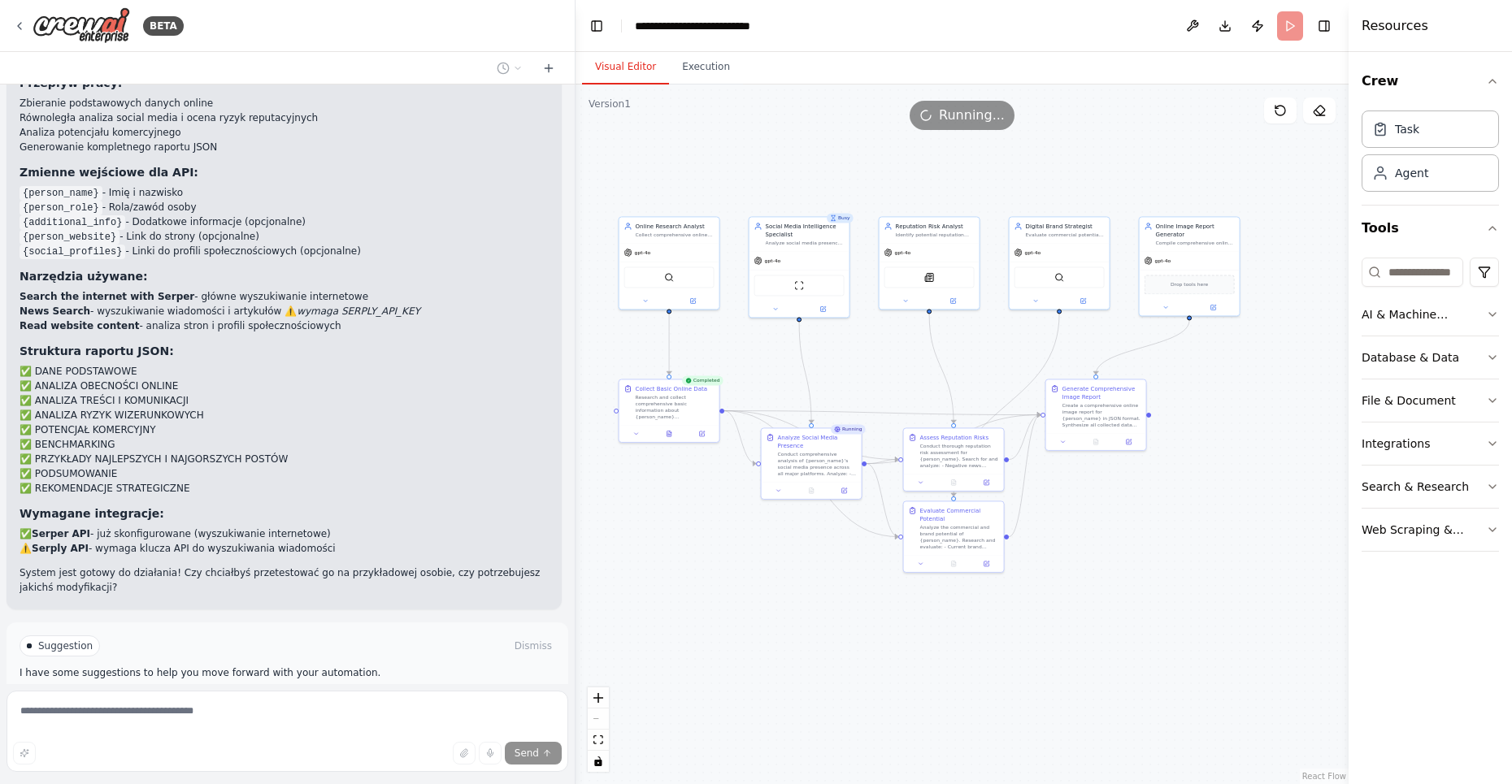
click at [619, 69] on button "Visual Editor" at bounding box center [625, 68] width 87 height 34
click at [805, 253] on div "gpt-4o" at bounding box center [799, 259] width 100 height 18
click at [813, 466] on div "Conduct comprehensive analysis of {person_name}'s social media presence across …" at bounding box center [817, 462] width 79 height 26
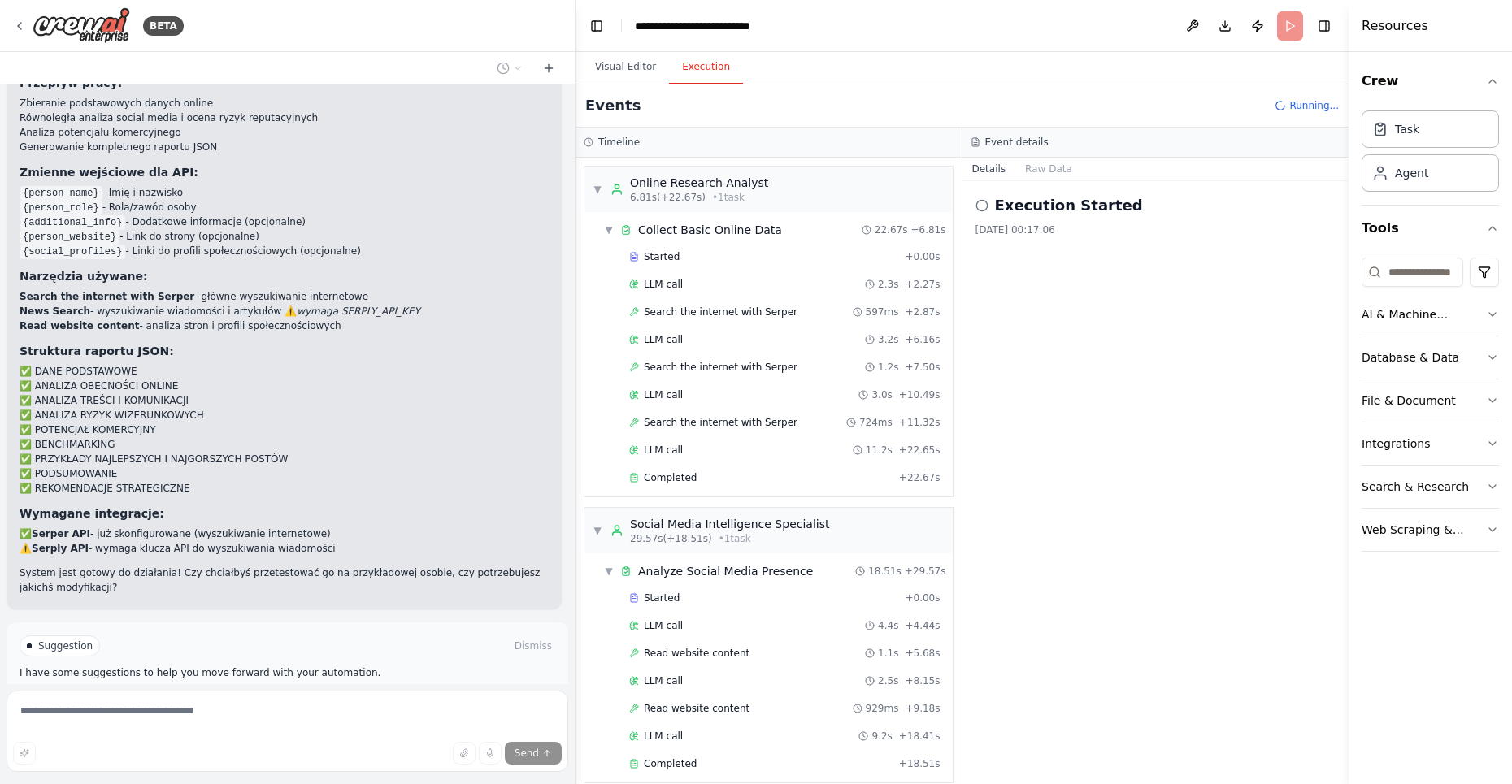
click at [698, 64] on button "Execution" at bounding box center [706, 68] width 74 height 34
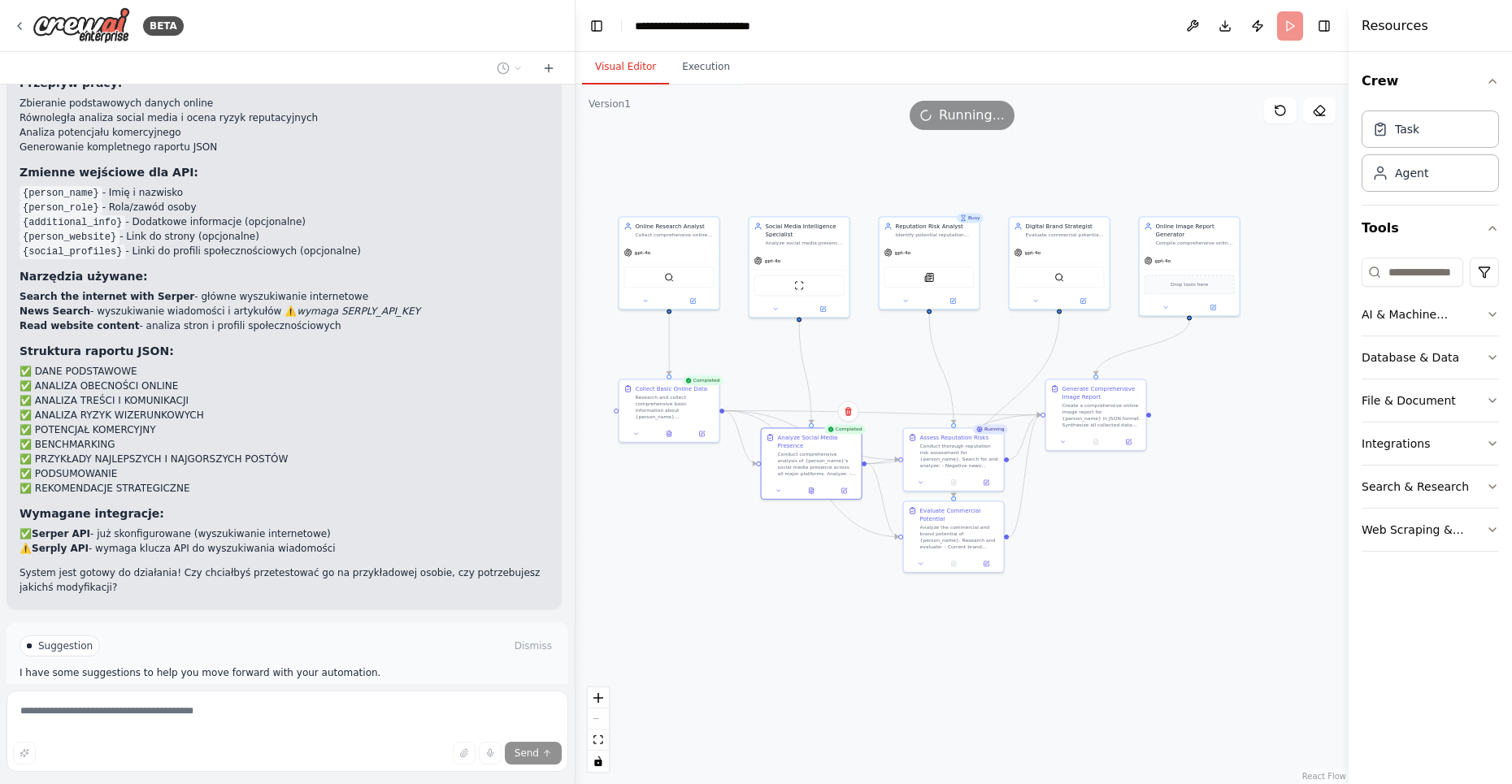
click at [619, 73] on button "Visual Editor" at bounding box center [625, 68] width 87 height 34
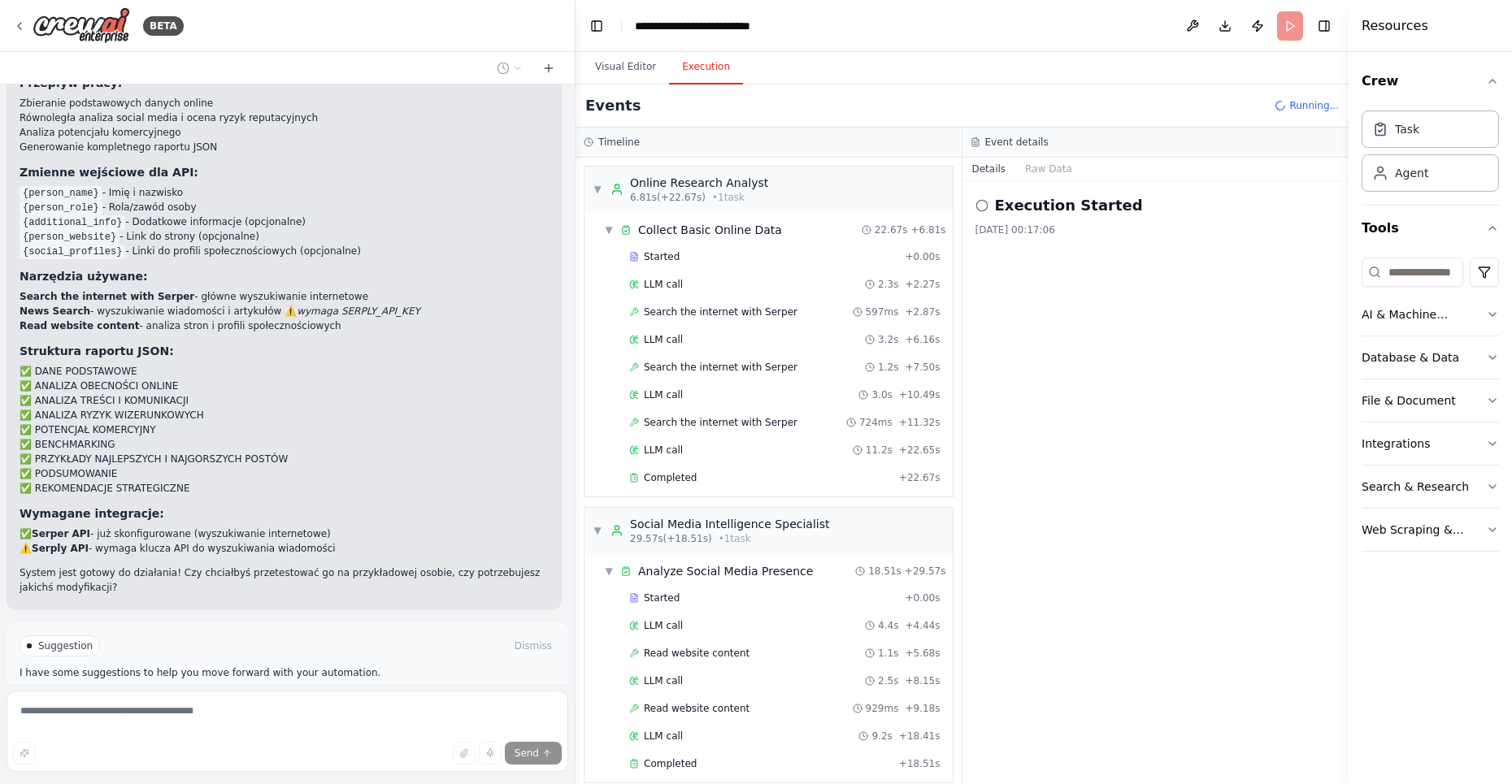
click at [701, 59] on button "Execution" at bounding box center [706, 68] width 74 height 34
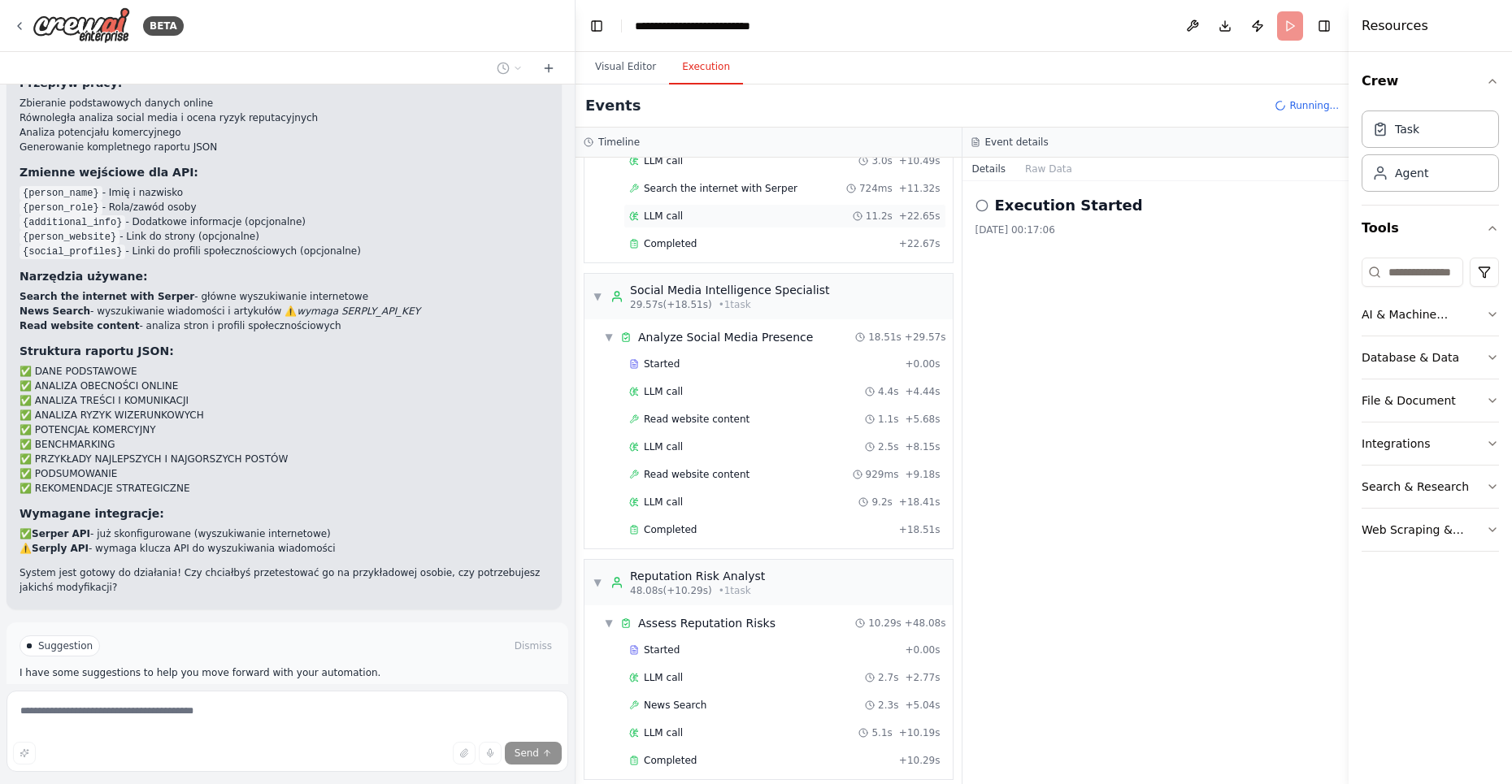
scroll to position [380, 0]
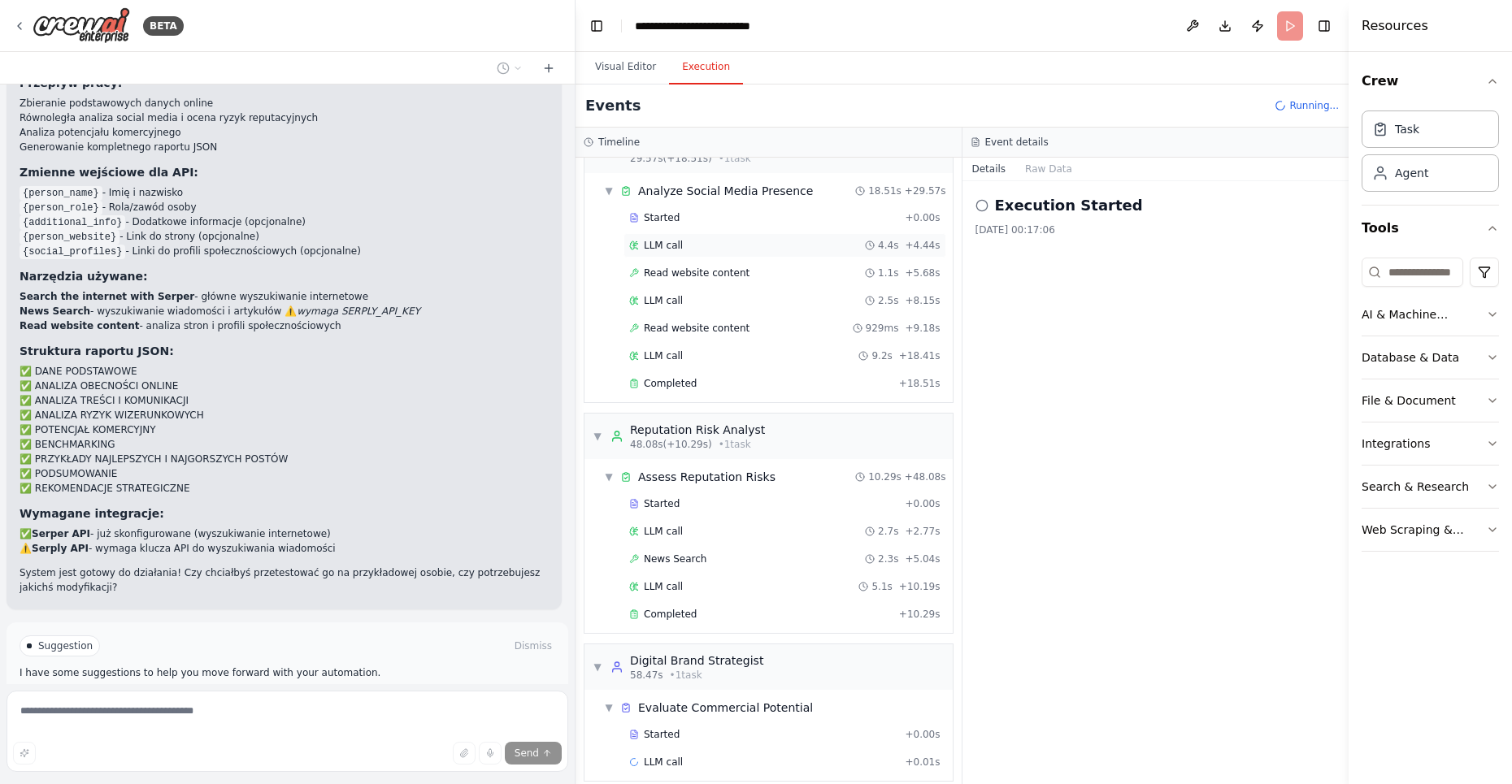
click at [677, 239] on span "LLM call" at bounding box center [664, 246] width 39 height 13
click at [677, 266] on span "Read website content" at bounding box center [697, 273] width 106 height 13
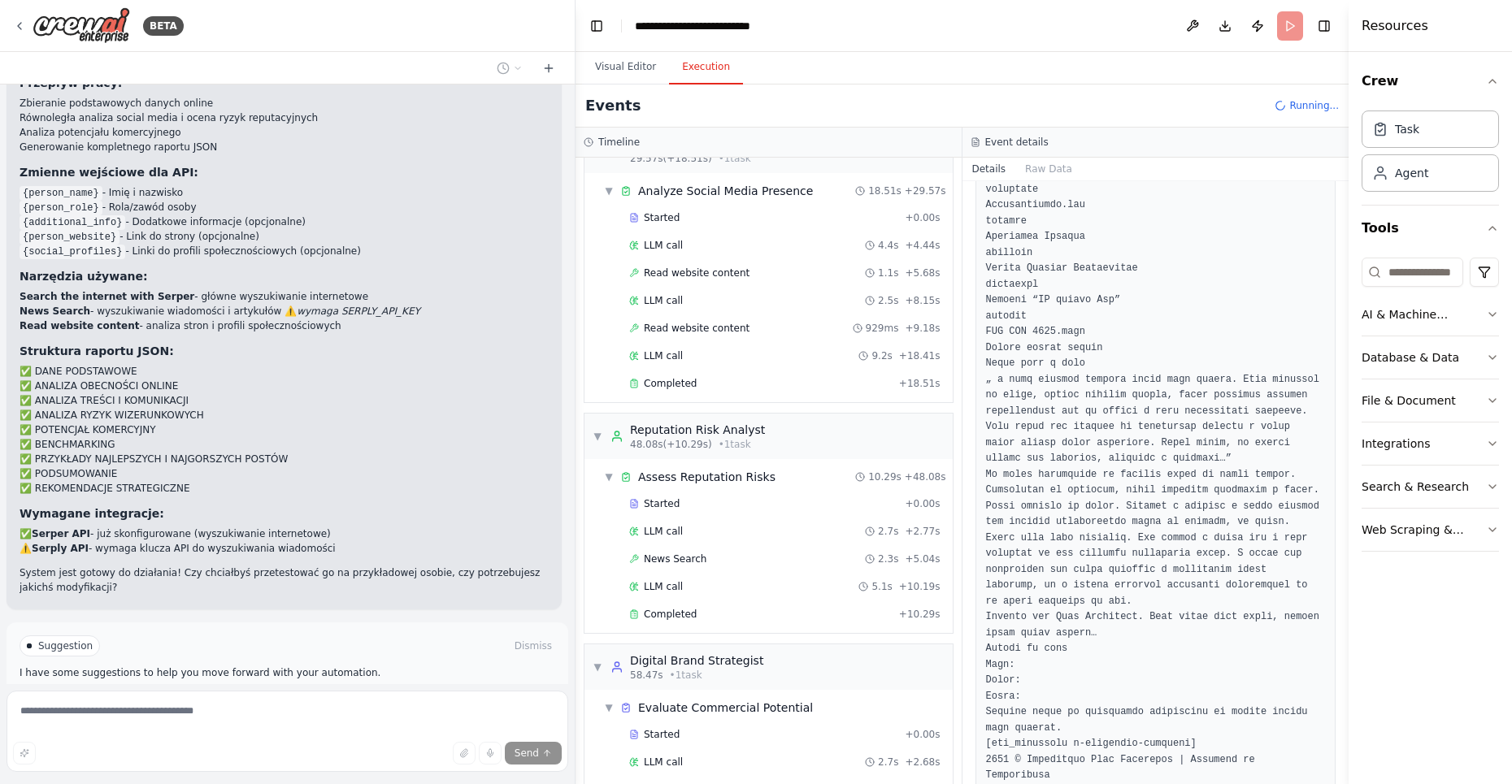
scroll to position [567, 0]
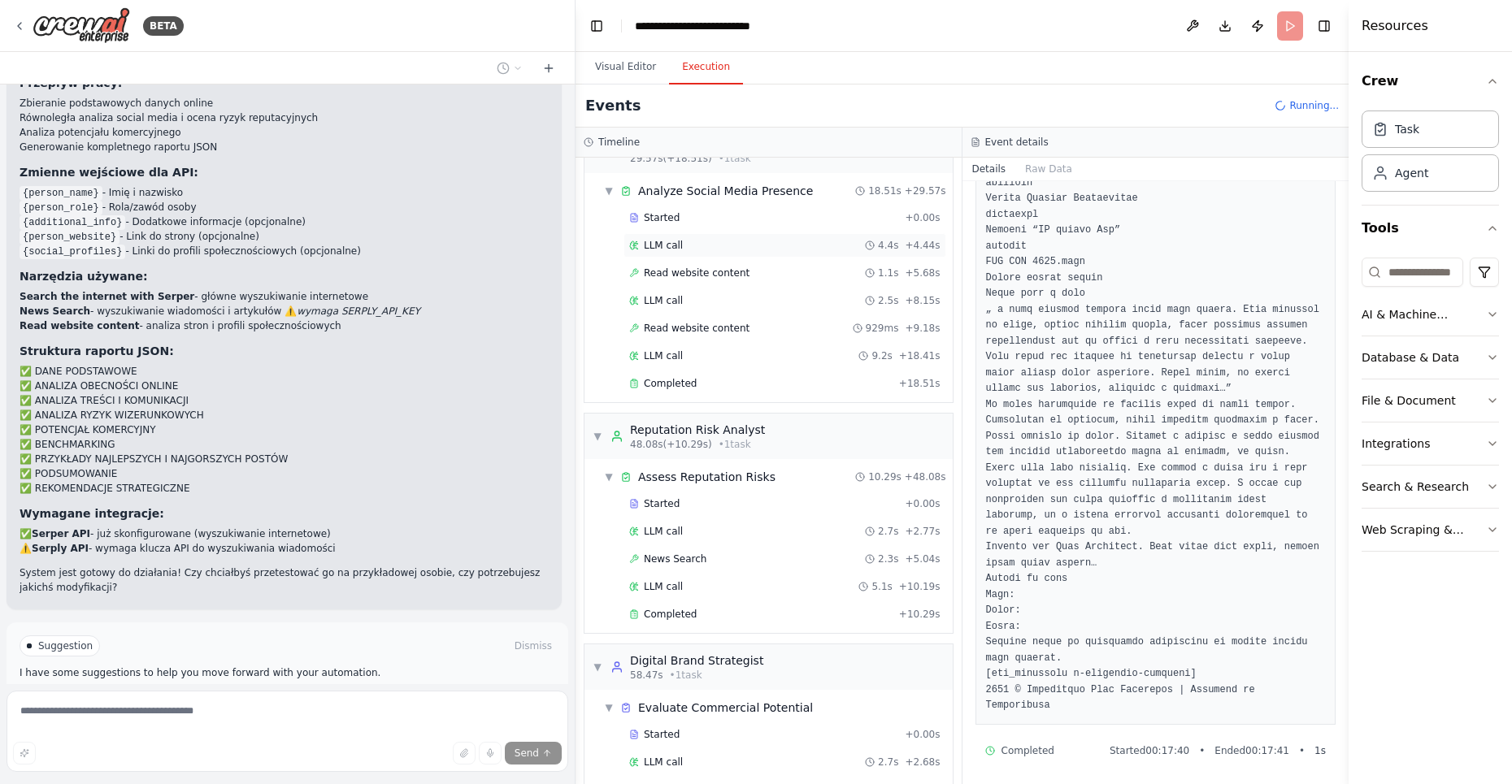
click at [663, 240] on span "LLM call" at bounding box center [664, 246] width 39 height 13
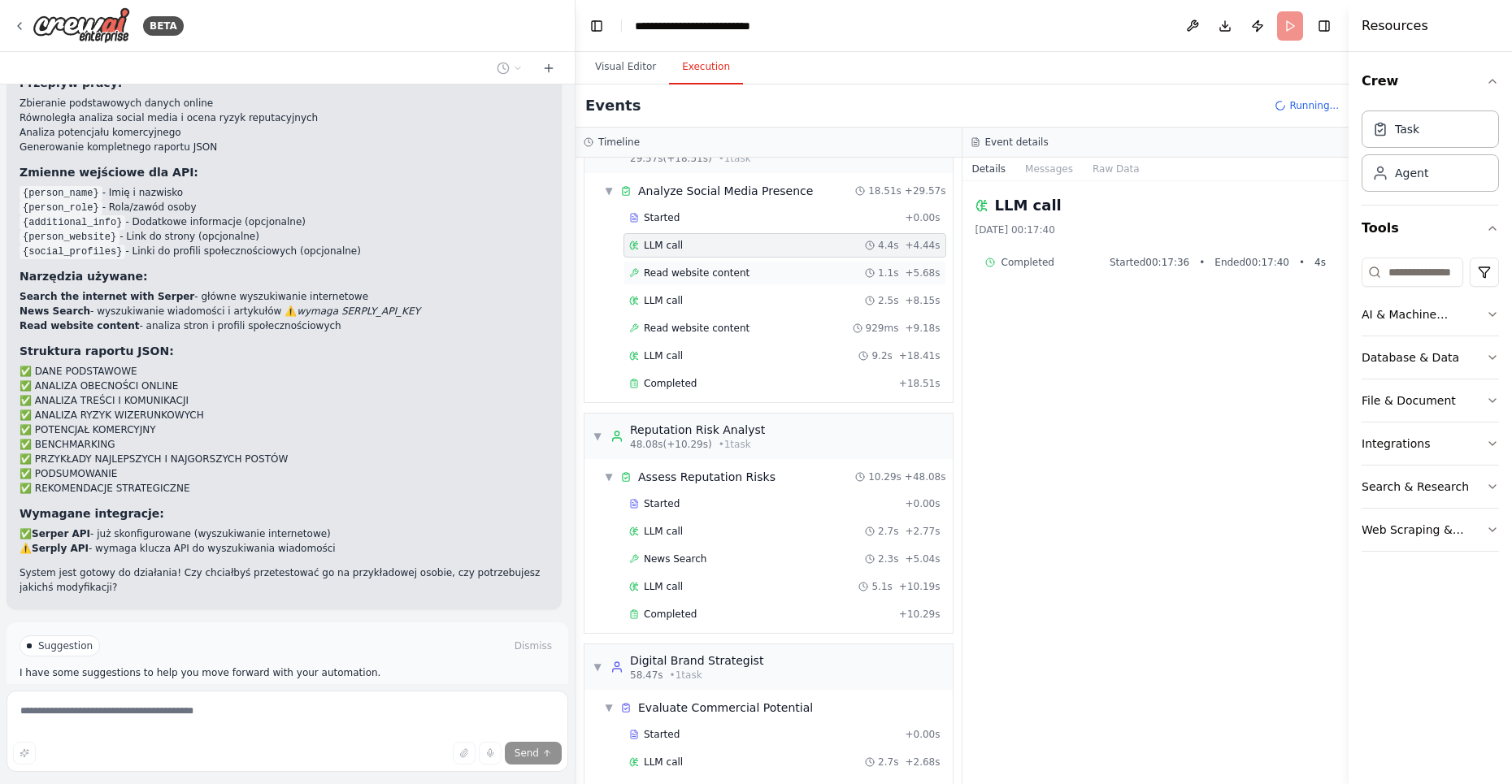
click at [681, 272] on div "Read website content 1.1s + 5.68s" at bounding box center [785, 273] width 322 height 24
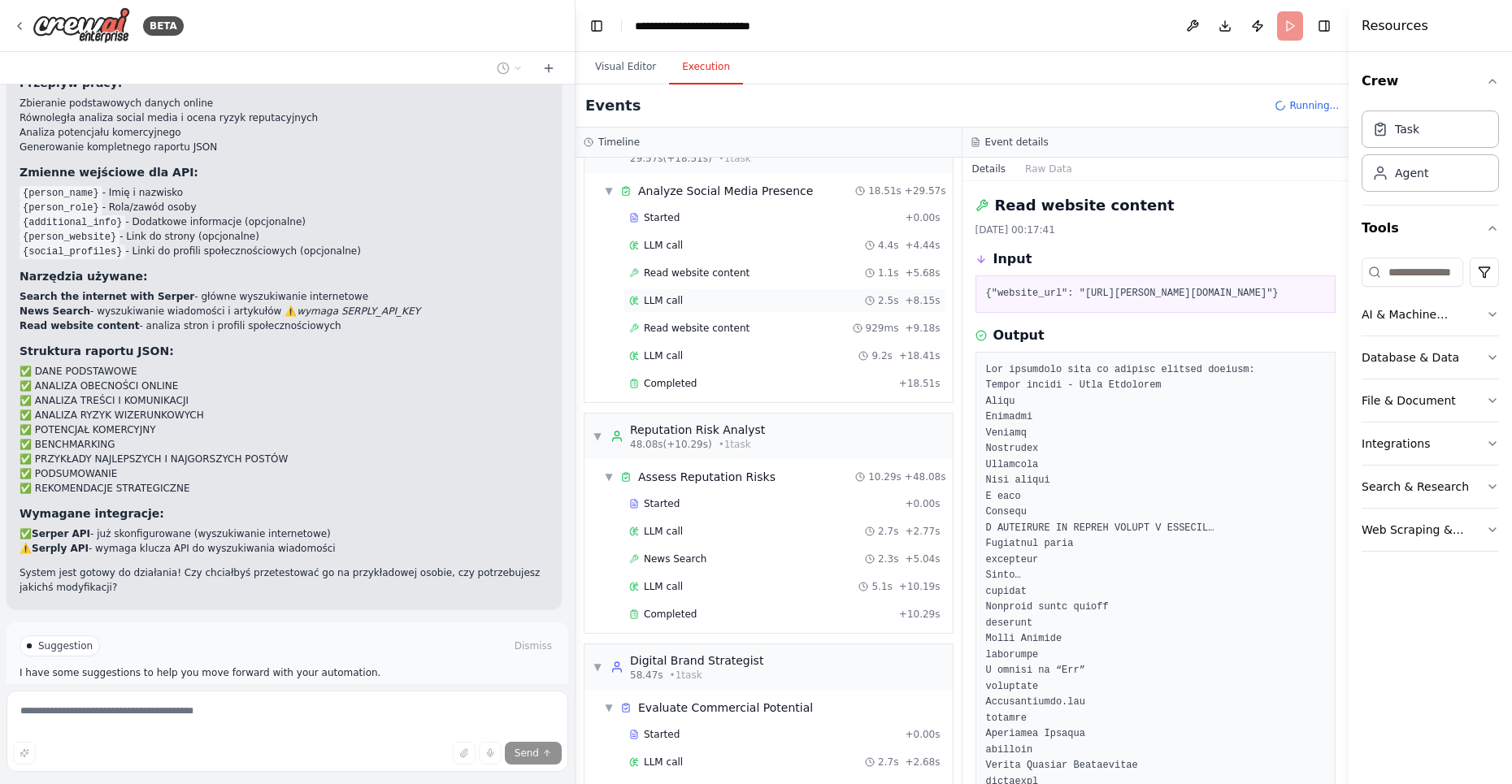
click at [677, 294] on span "LLM call" at bounding box center [664, 300] width 39 height 13
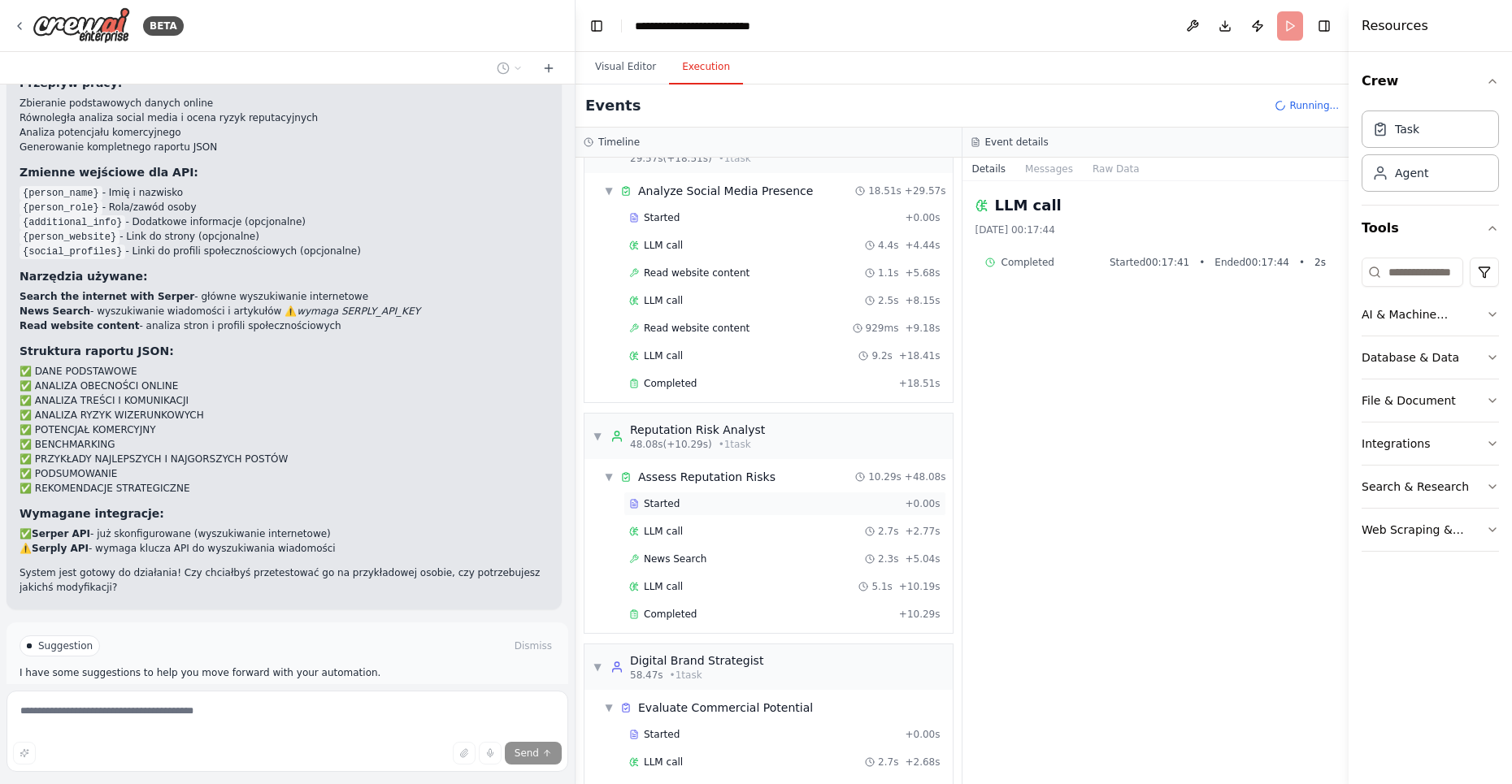
click at [669, 497] on span "Started" at bounding box center [662, 504] width 36 height 13
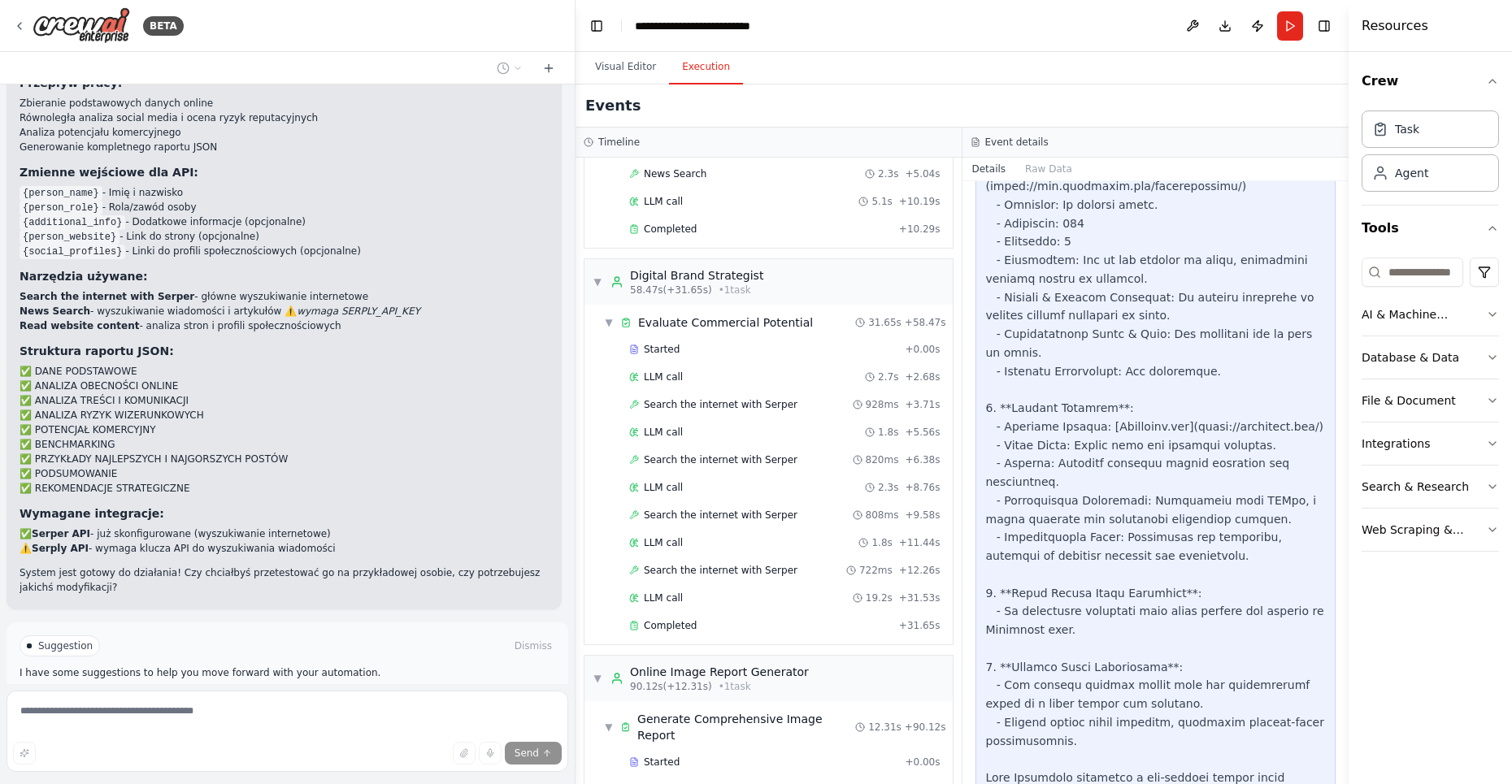
scroll to position [797, 0]
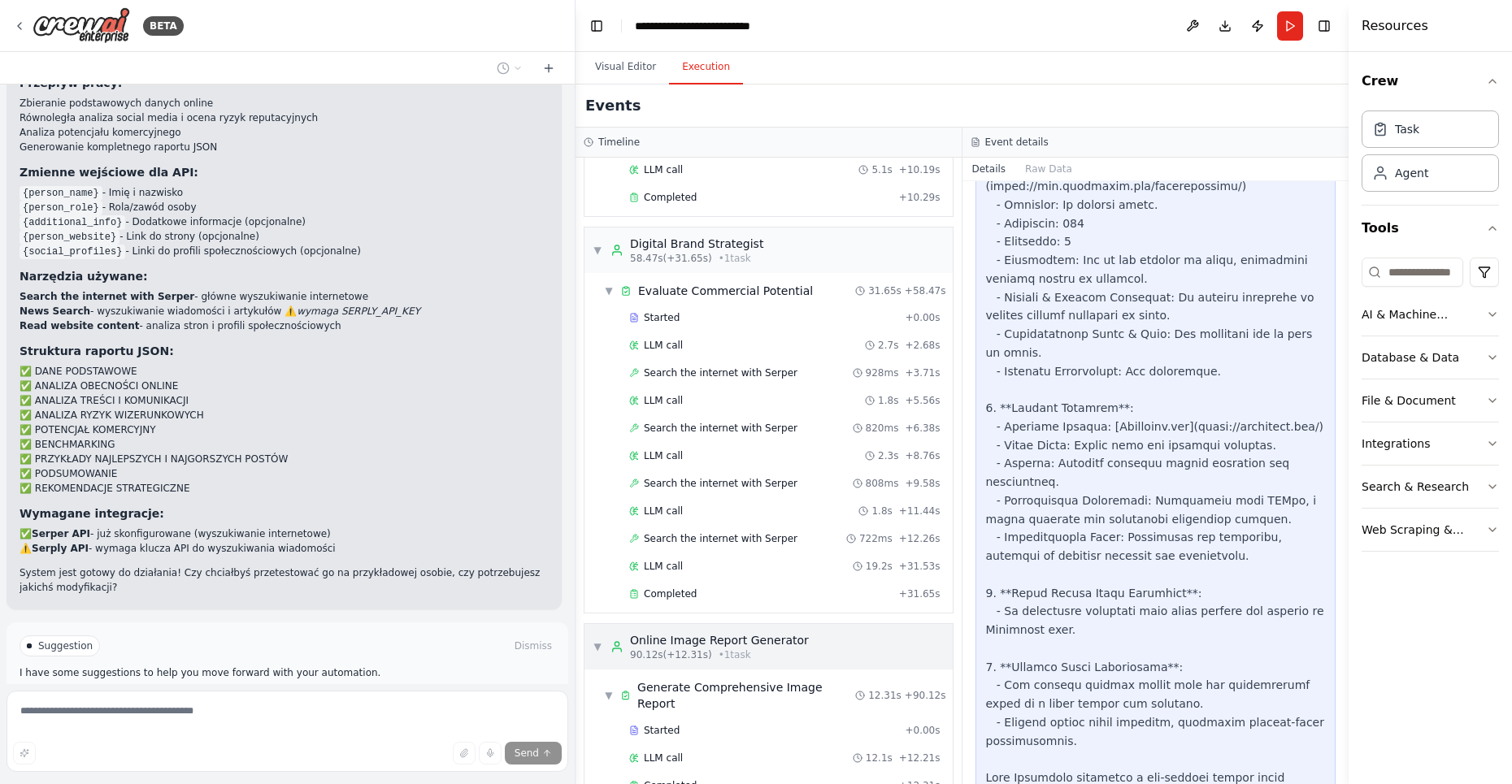
click at [804, 627] on div "▼ Online Image Report Generator 90.12s (+12.31s) • 1 task" at bounding box center [769, 647] width 368 height 46
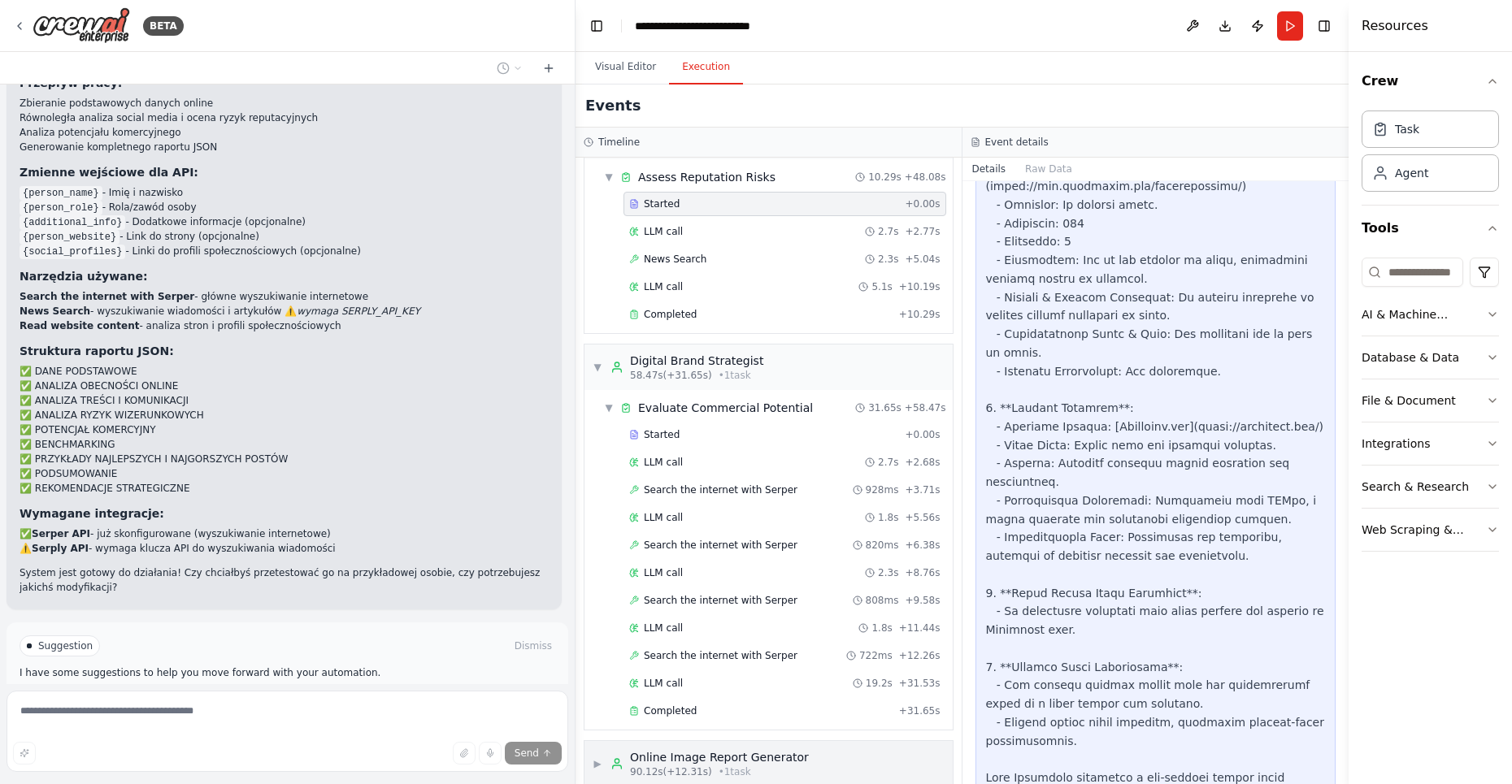
click at [778, 749] on div "Online Image Report Generator" at bounding box center [720, 757] width 179 height 16
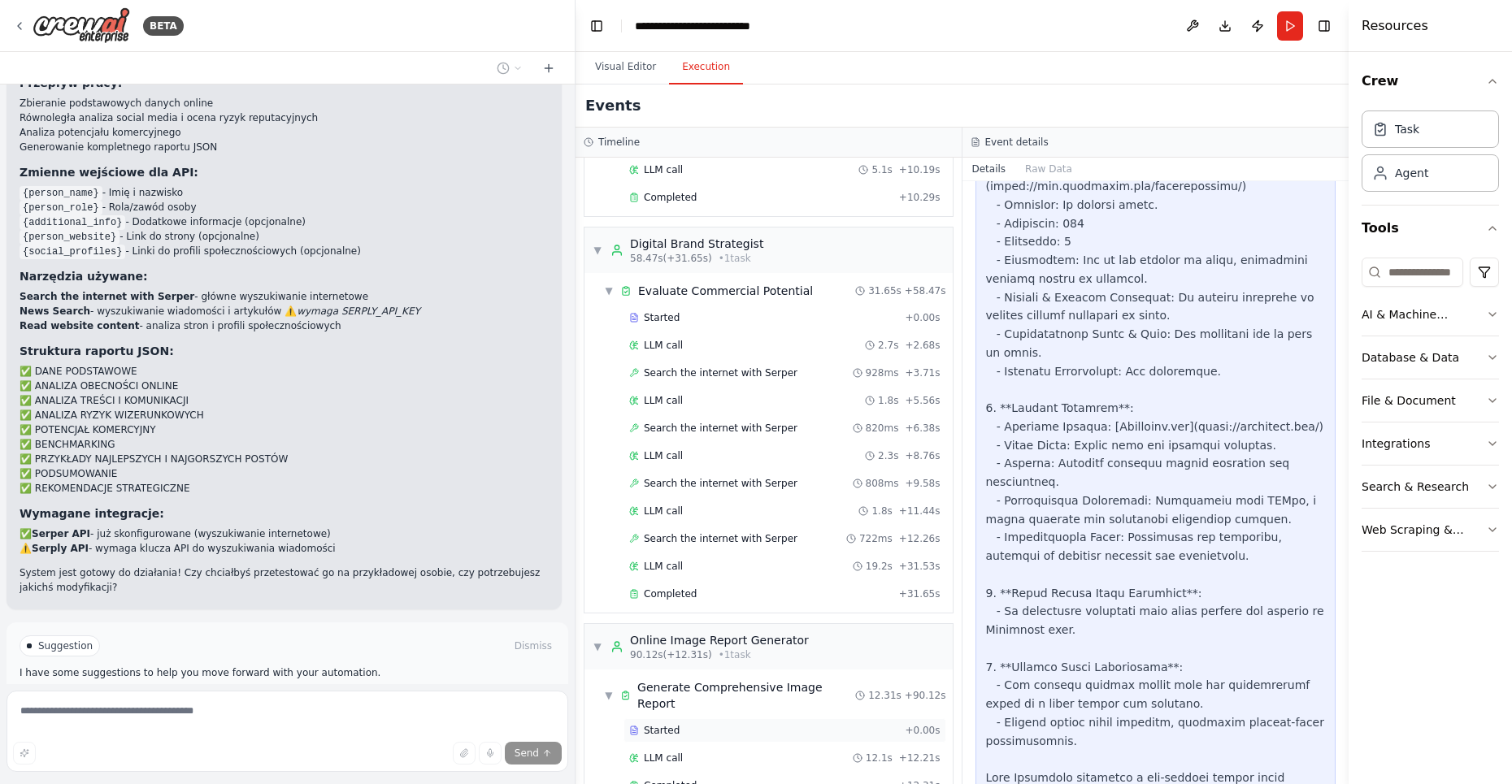
click at [677, 725] on span "Started" at bounding box center [662, 731] width 36 height 13
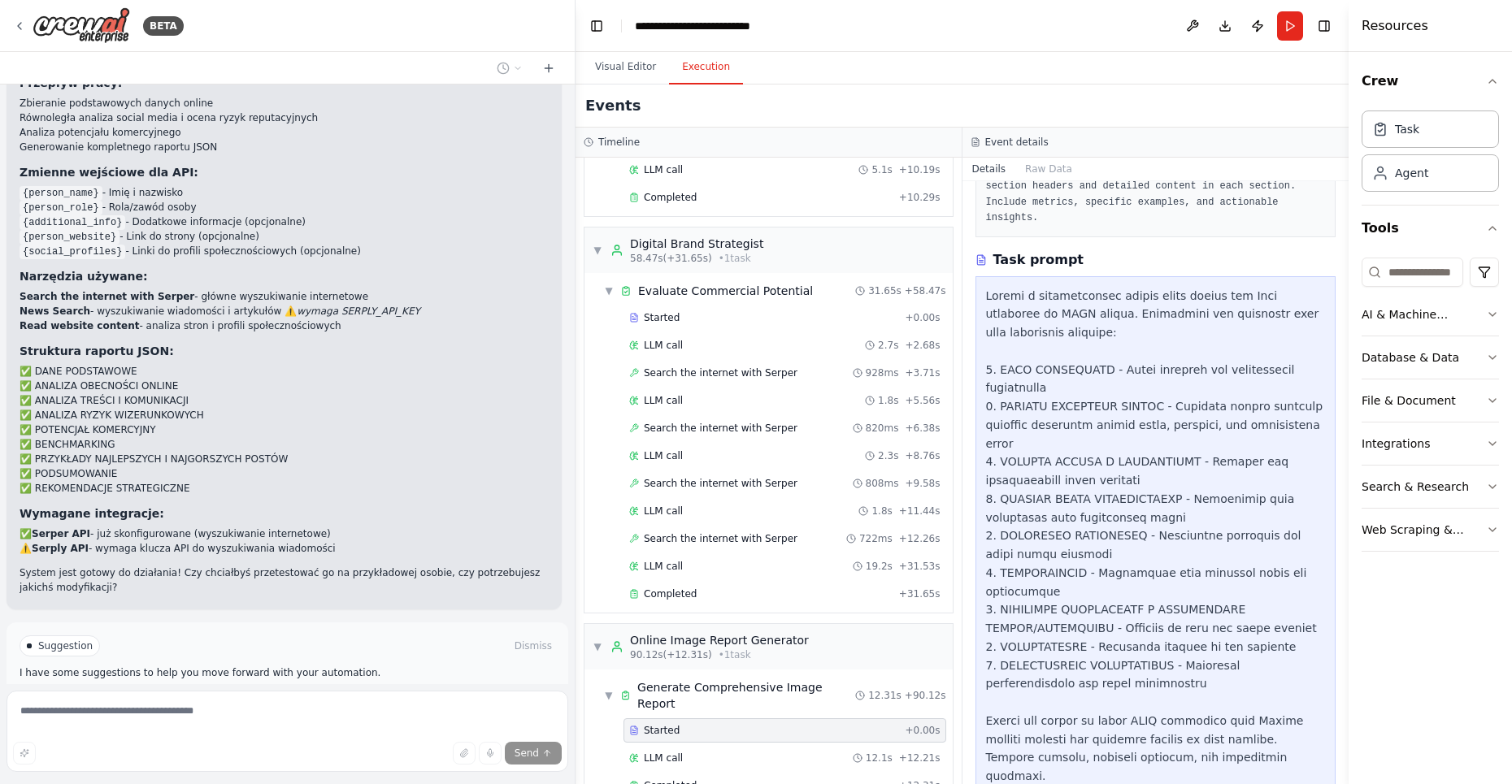
scroll to position [436, 0]
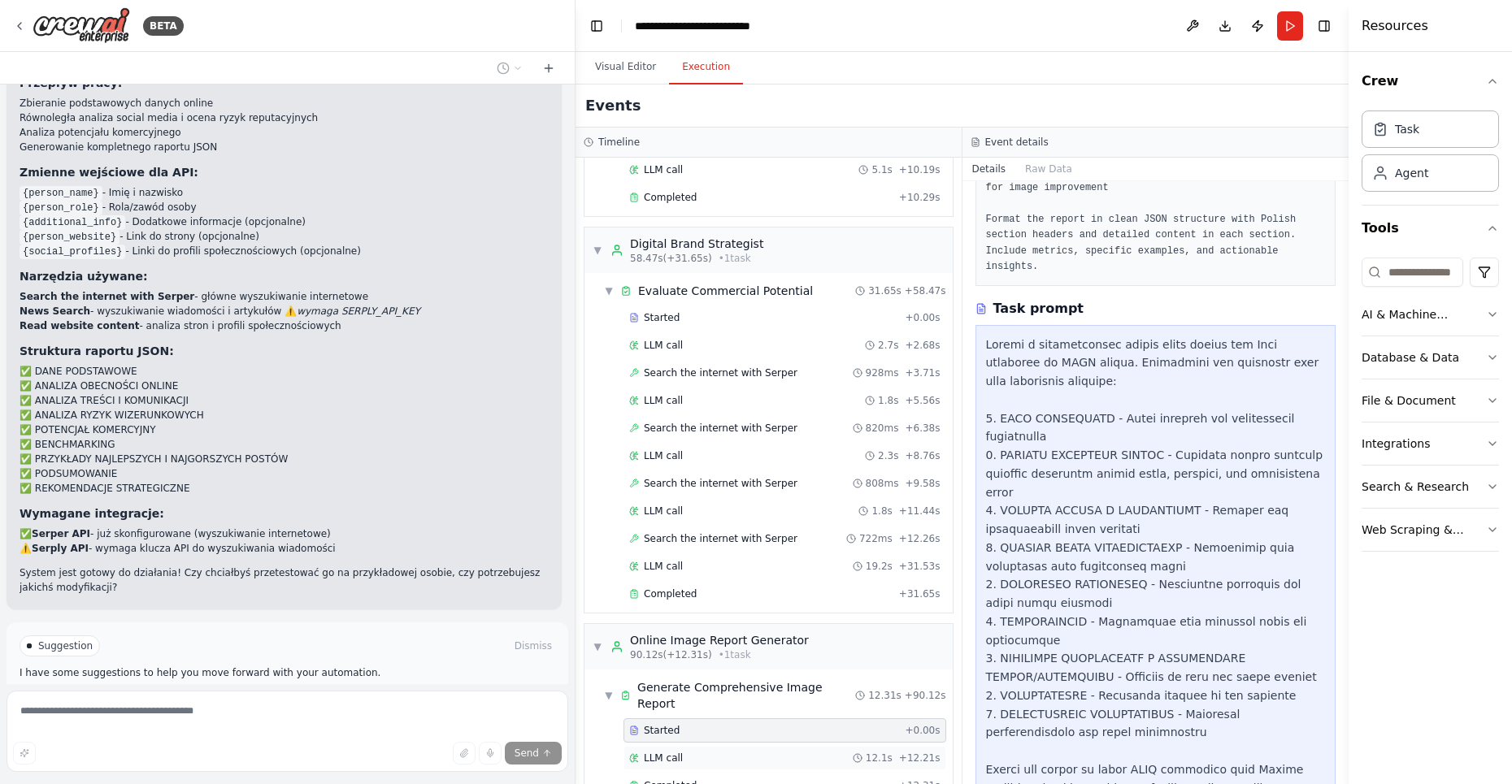
click at [681, 751] on span "LLM call" at bounding box center [664, 758] width 39 height 13
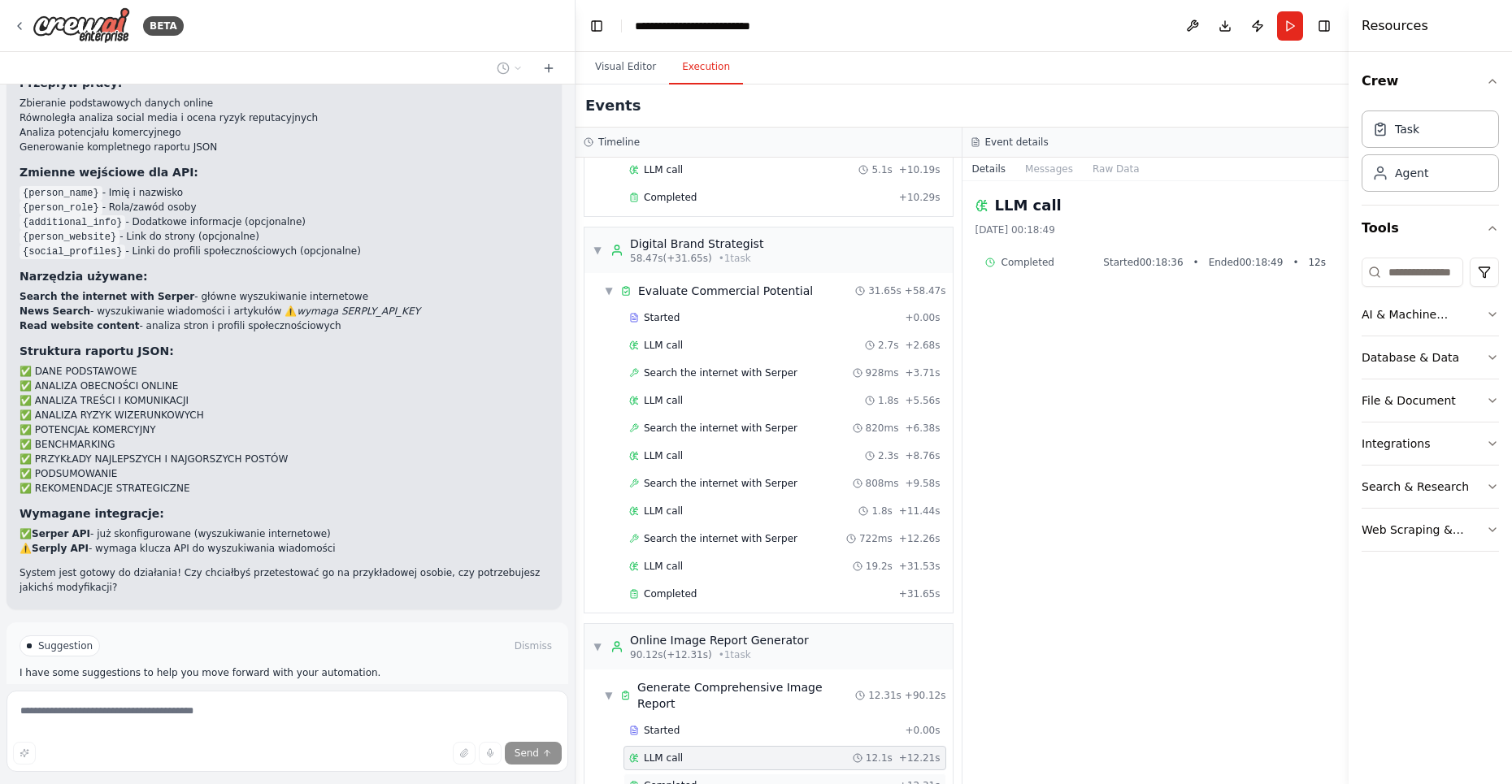
click at [686, 779] on span "Completed" at bounding box center [670, 786] width 53 height 13
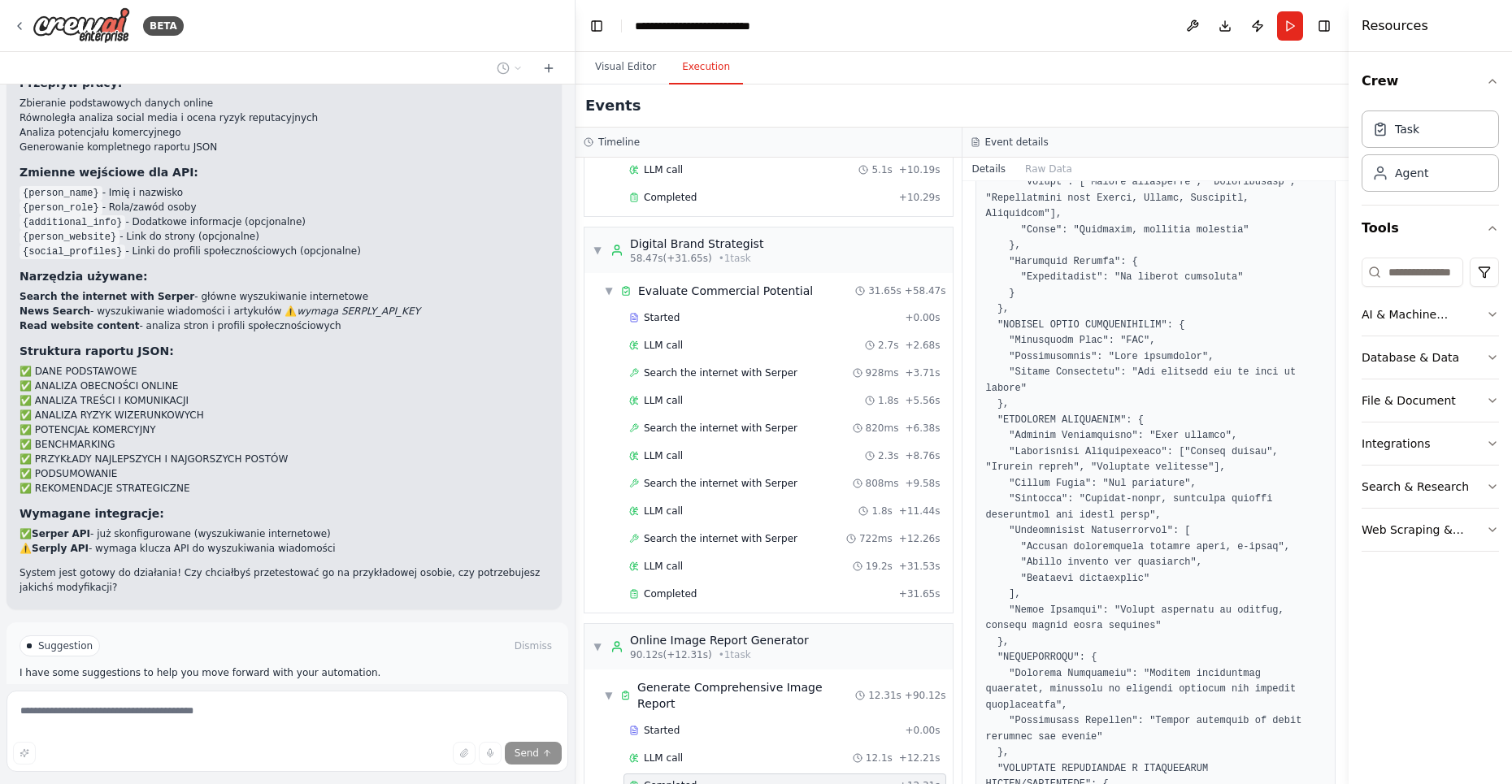
scroll to position [1622, 0]
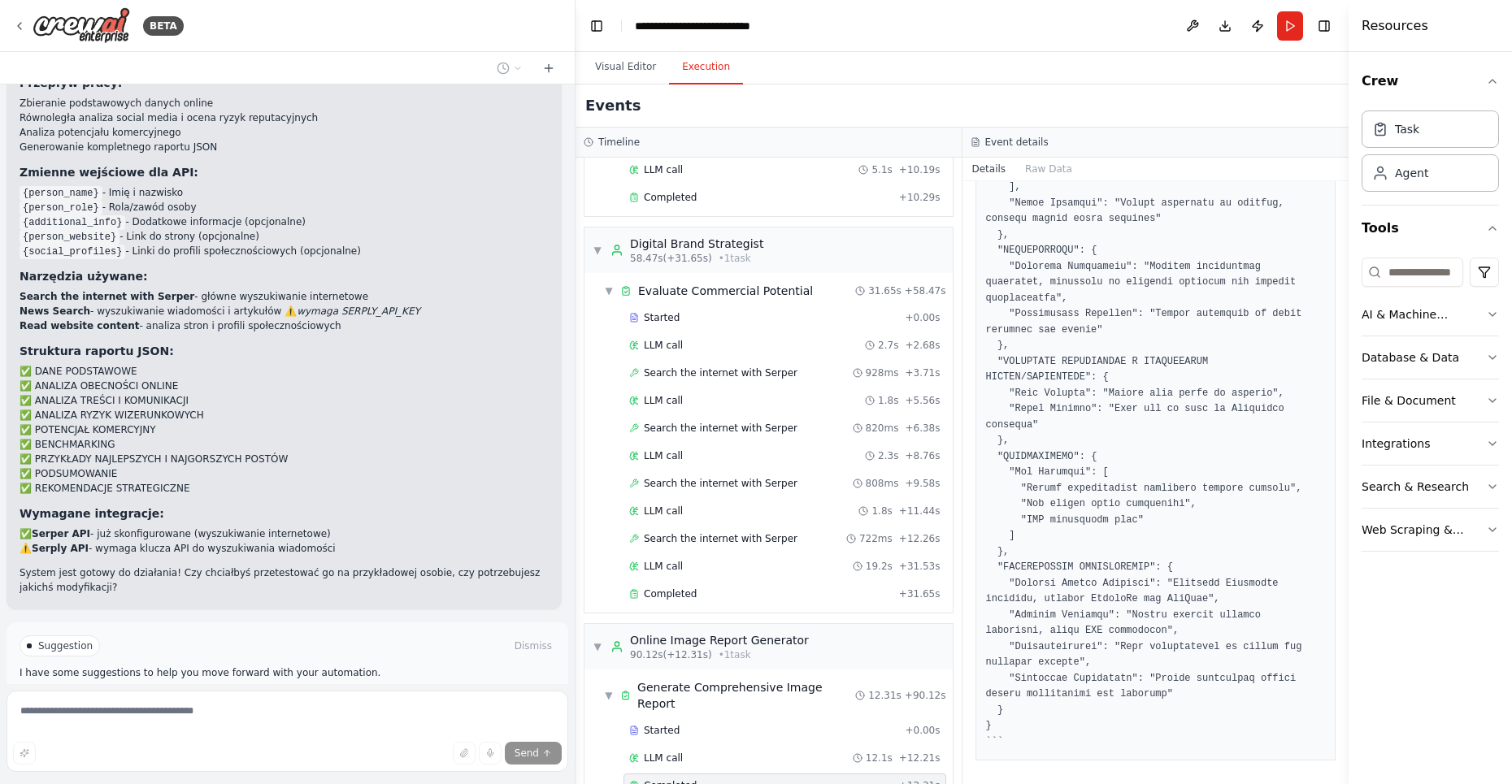
click at [271, 696] on span "Improve automation" at bounding box center [295, 703] width 99 height 13
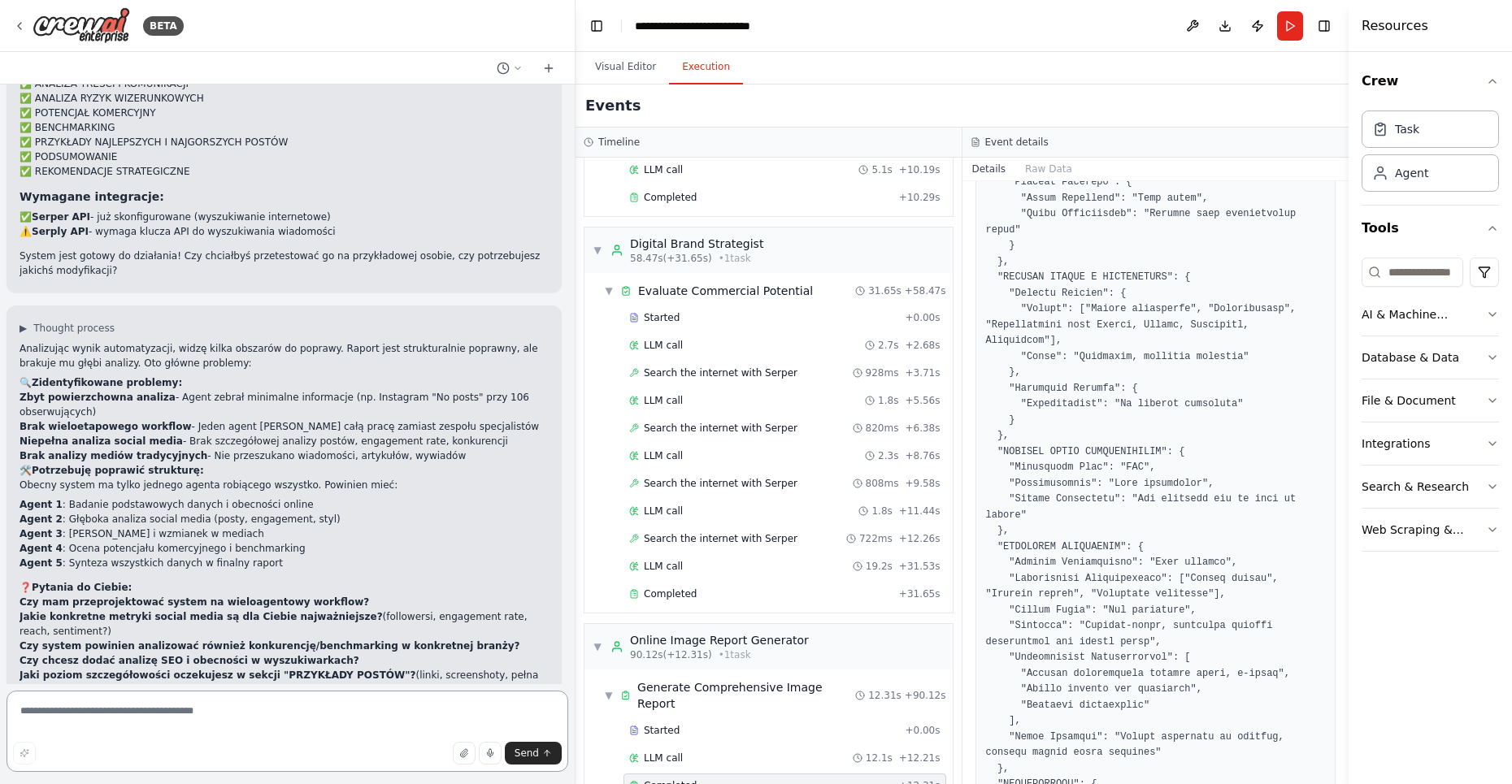
scroll to position [3203, 0]
click at [186, 712] on textarea at bounding box center [287, 732] width 562 height 81
click at [176, 725] on textarea at bounding box center [287, 732] width 562 height 81
click at [161, 713] on textarea "**********" at bounding box center [287, 732] width 562 height 81
click at [230, 712] on textarea "**********" at bounding box center [287, 732] width 562 height 81
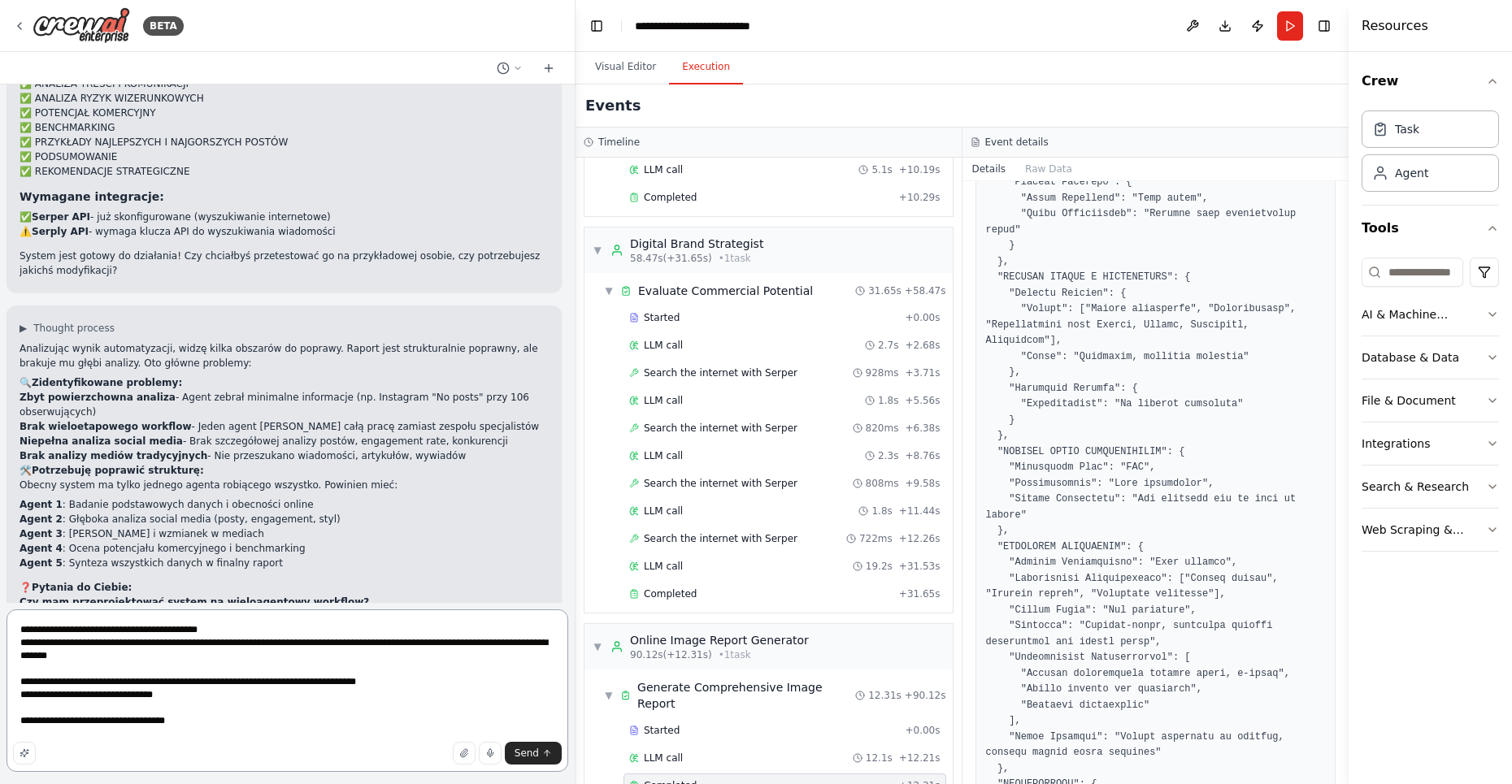
click at [209, 693] on textarea "**********" at bounding box center [287, 691] width 562 height 163
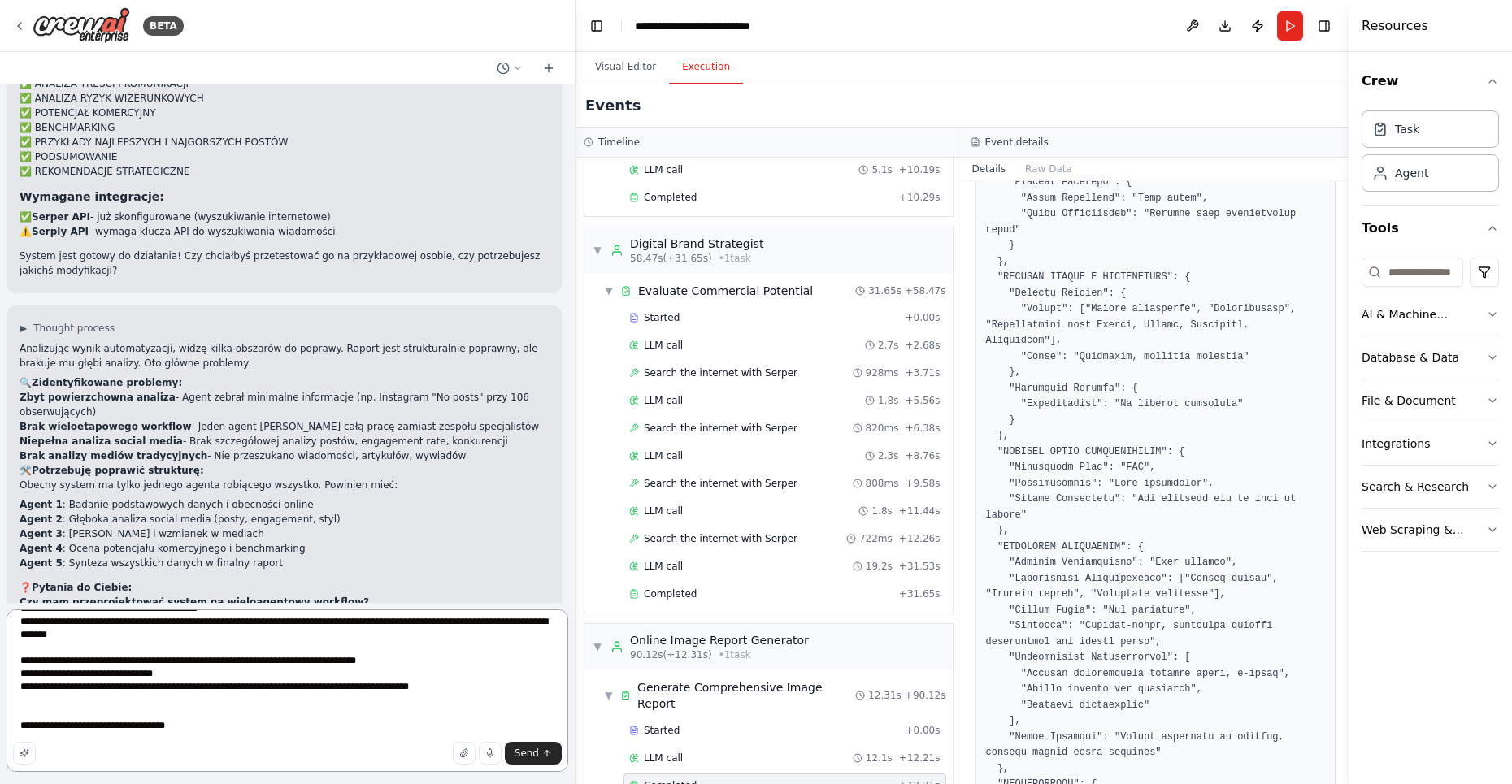
click at [220, 709] on textarea "**********" at bounding box center [287, 691] width 562 height 163
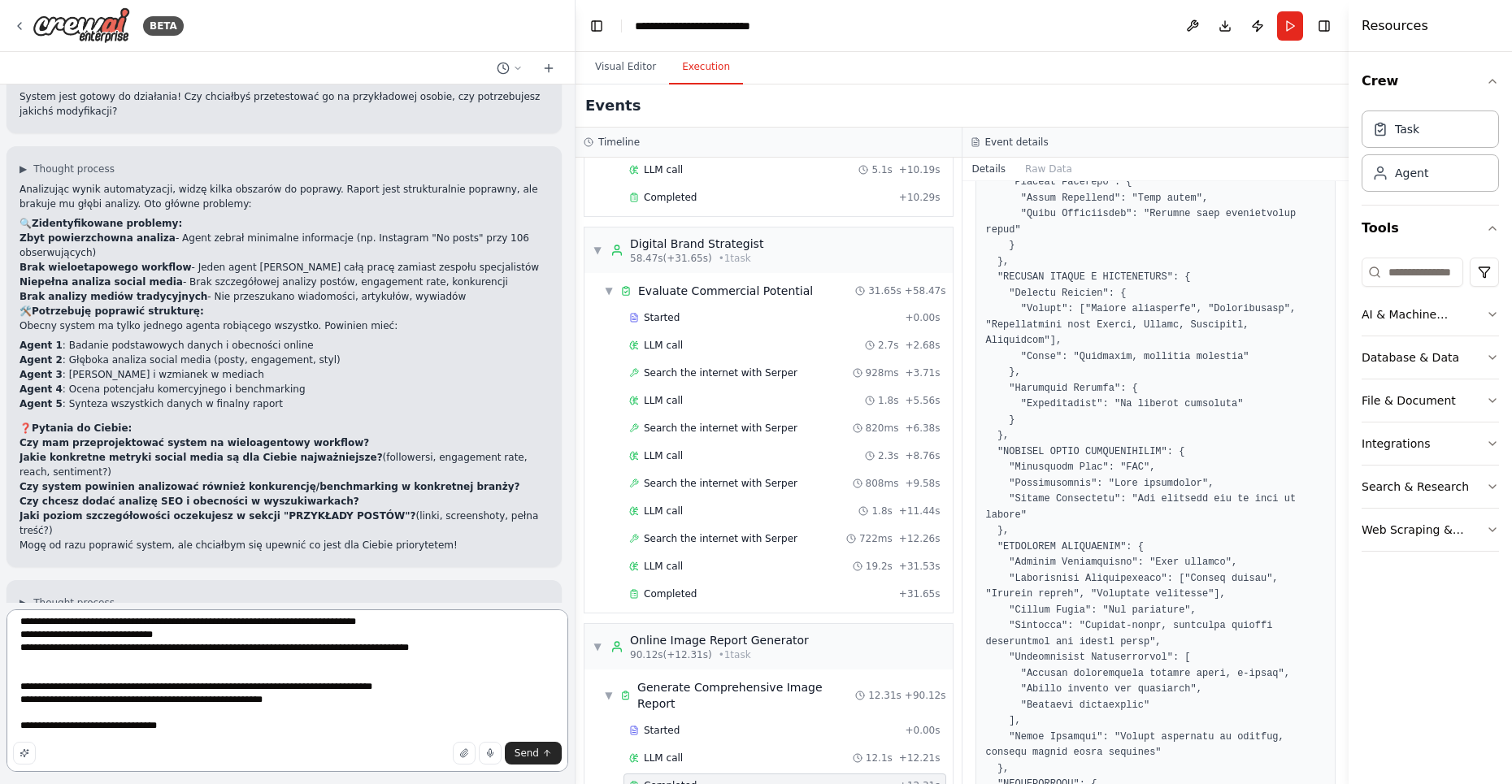
scroll to position [3283, 0]
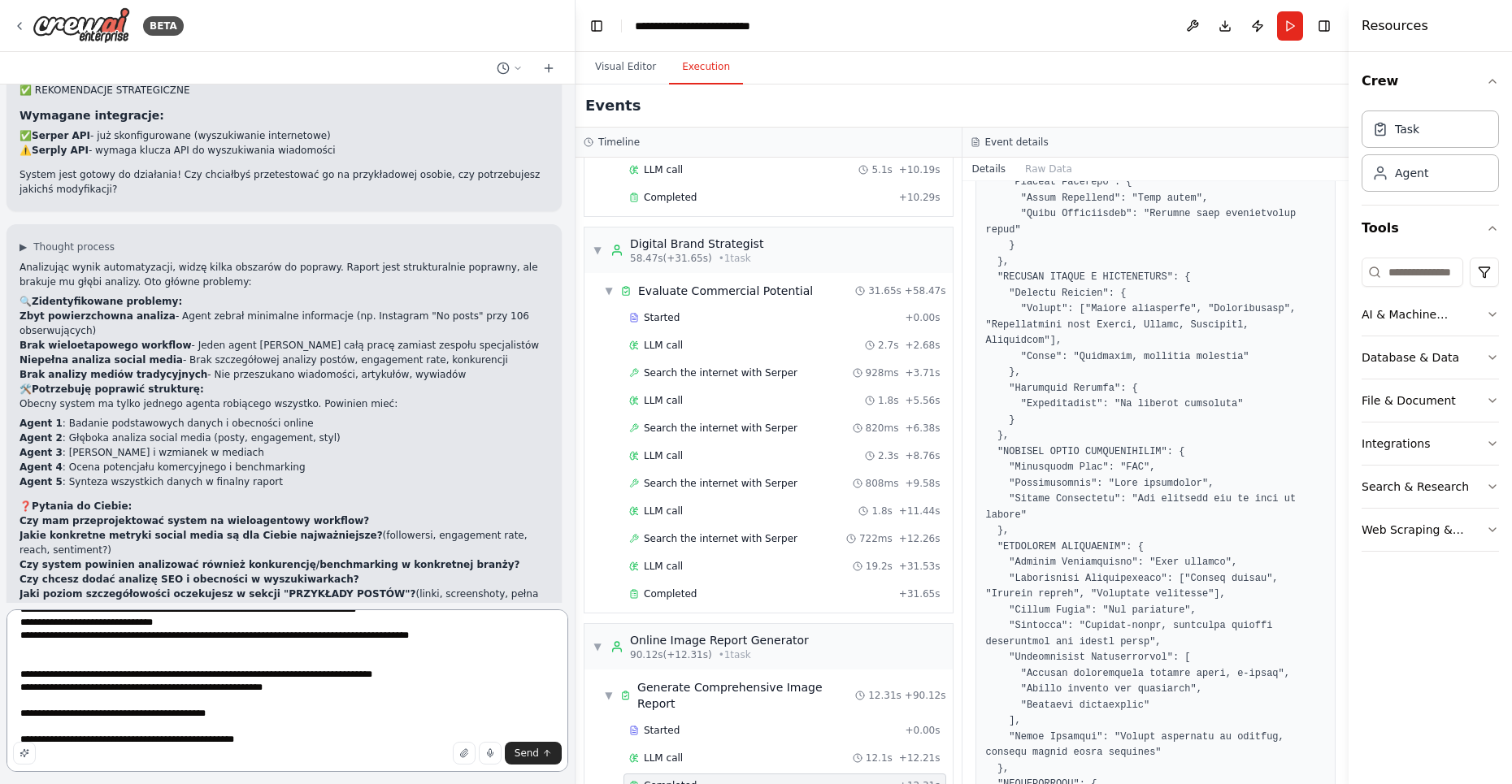
type textarea "**********"
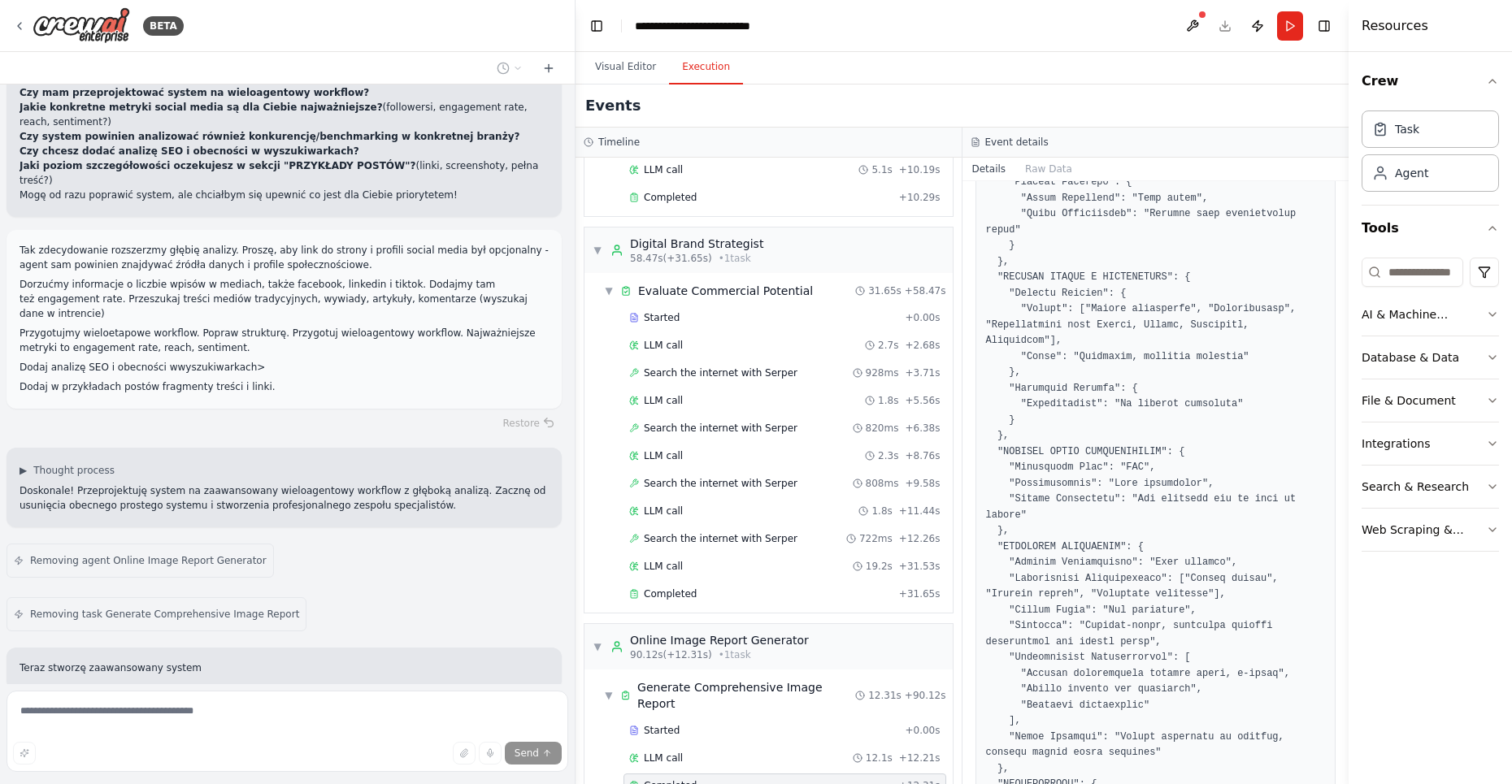
scroll to position [3778, 0]
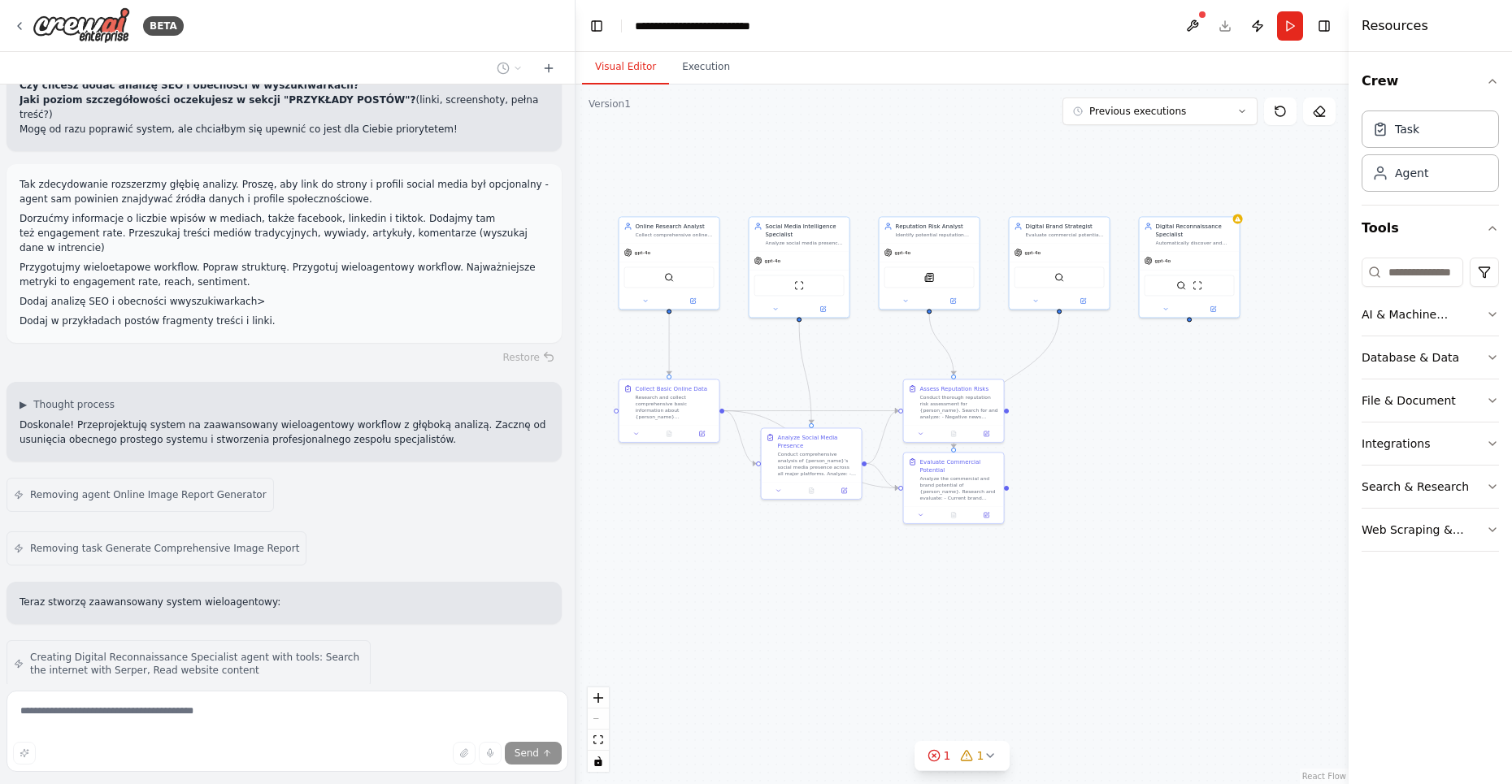
click at [620, 64] on button "Visual Editor" at bounding box center [625, 68] width 87 height 34
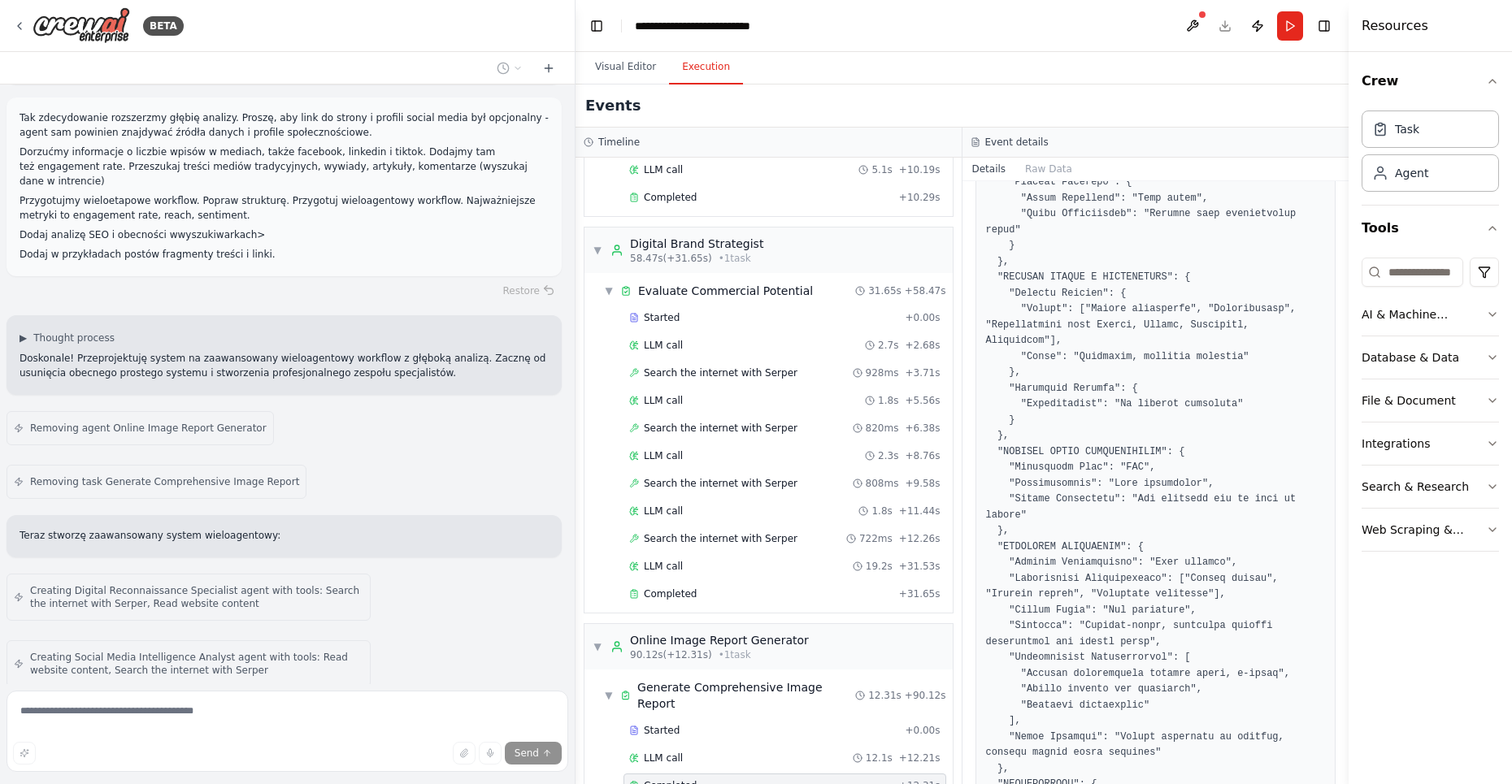
click at [718, 64] on button "Execution" at bounding box center [706, 68] width 74 height 34
click at [641, 68] on button "Visual Editor" at bounding box center [625, 68] width 87 height 34
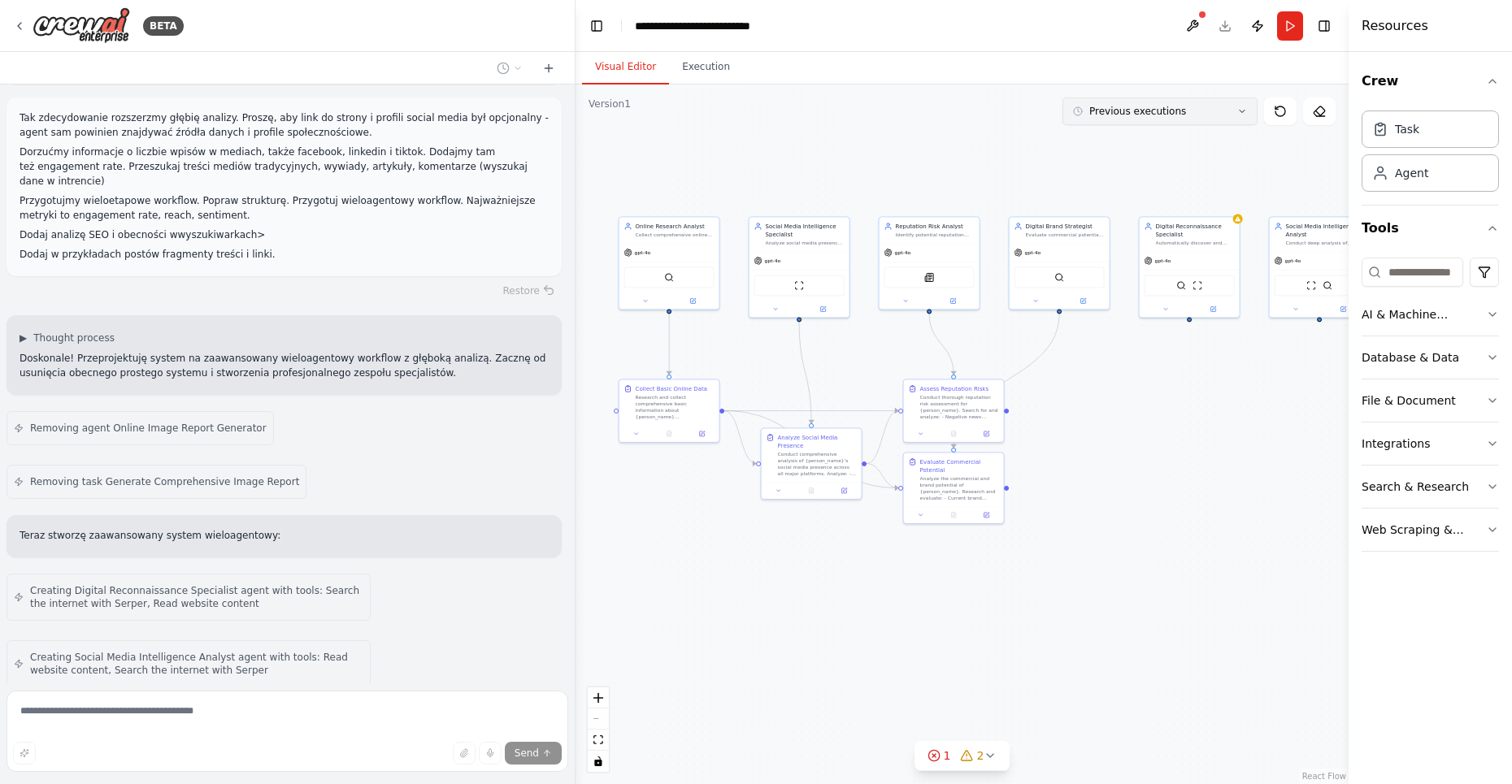
click at [1182, 117] on button "Previous executions" at bounding box center [1160, 112] width 195 height 28
click at [931, 131] on div ".deletable-edge-delete-btn { width: 20px; height: 20px; border: 0px solid #ffff…" at bounding box center [962, 435] width 773 height 700
click at [932, 112] on div ".deletable-edge-delete-btn { width: 20px; height: 20px; border: 0px solid #ffff…" at bounding box center [962, 435] width 773 height 700
click at [1085, 43] on header "**********" at bounding box center [962, 26] width 773 height 52
click at [967, 757] on icon at bounding box center [967, 756] width 13 height 13
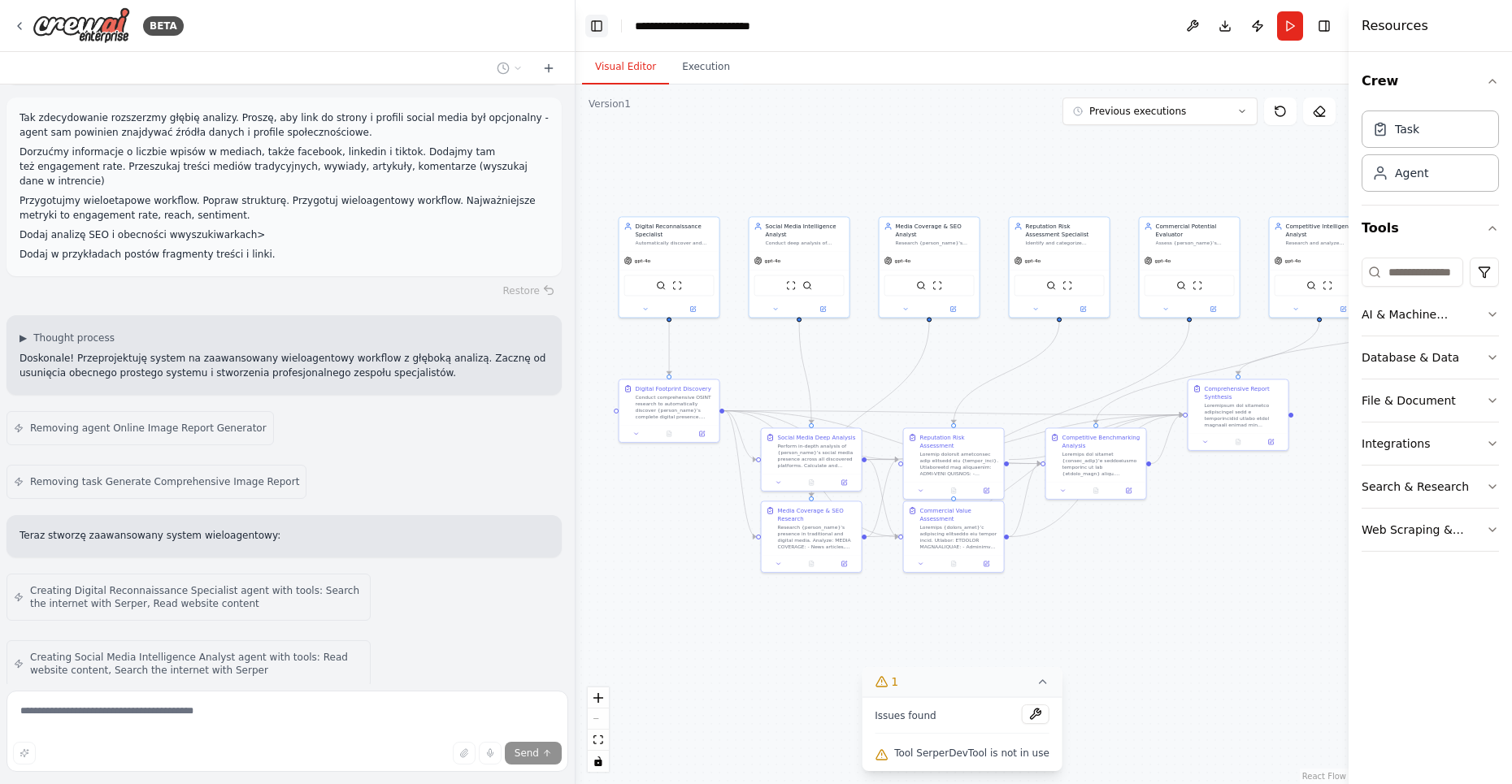
scroll to position [5636, 0]
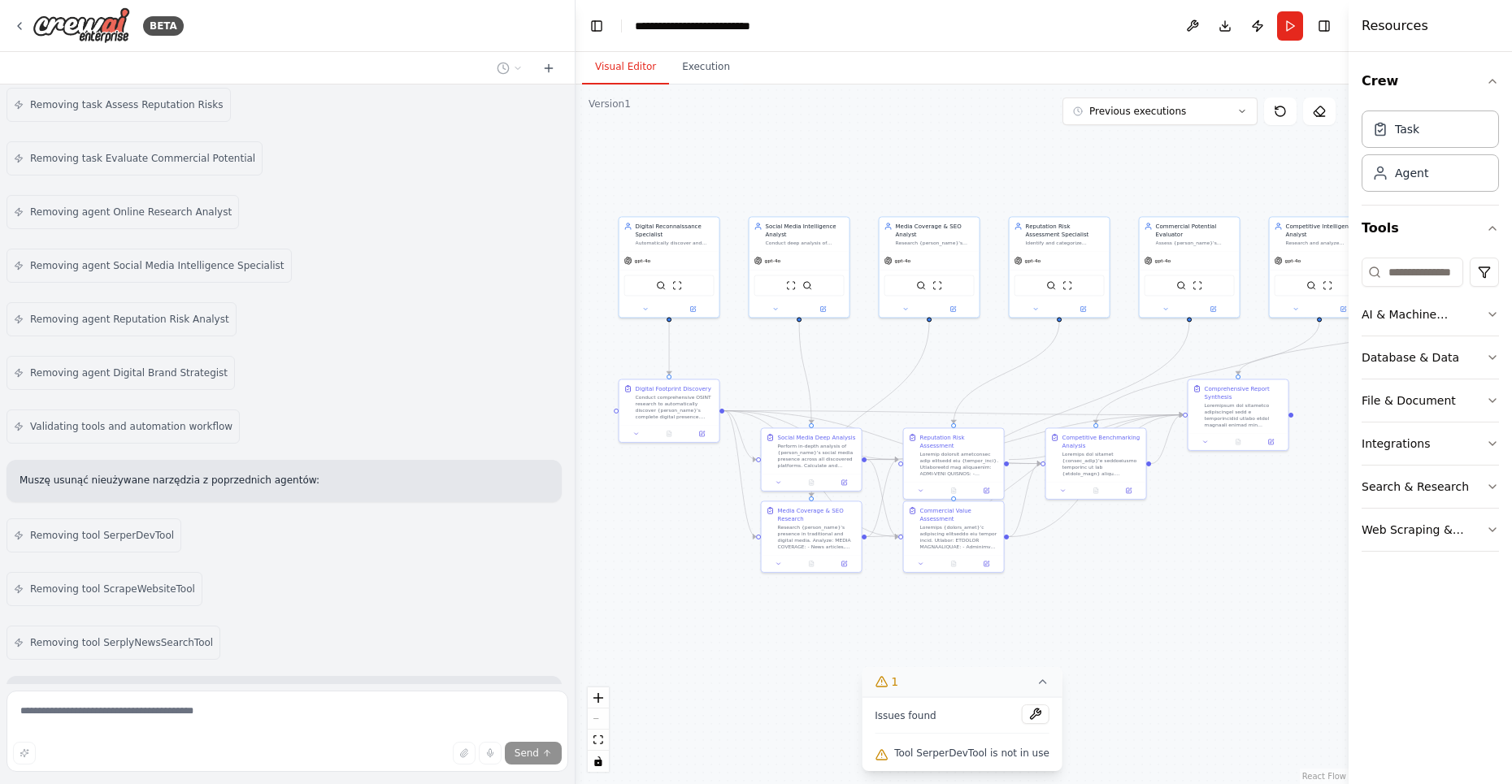
click at [105, 677] on div "I'm sorry, reached the maximum number of iterations. Please, ask me to continue…" at bounding box center [284, 698] width 555 height 42
click at [1028, 715] on button at bounding box center [1036, 715] width 28 height 20
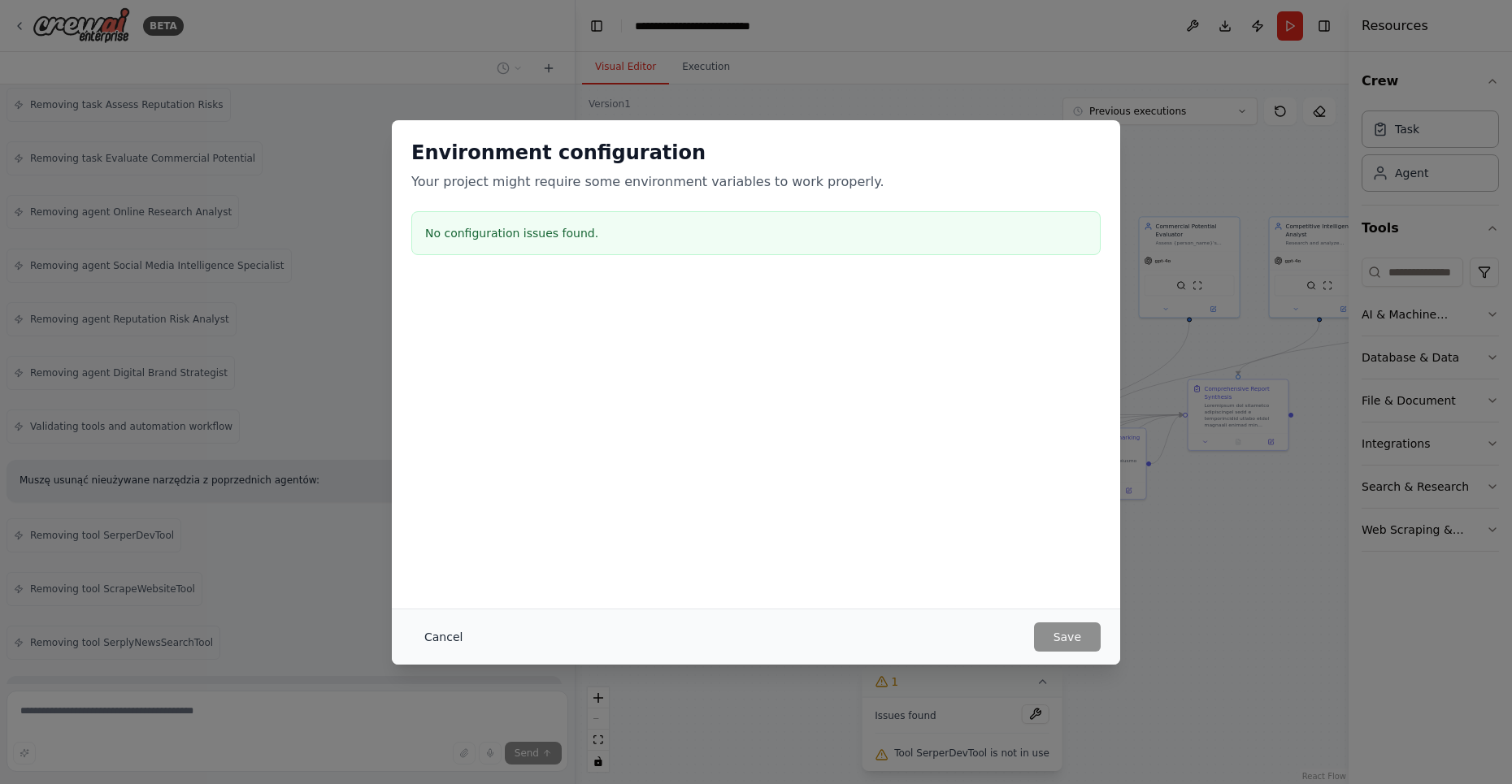
click at [439, 631] on button "Cancel" at bounding box center [443, 637] width 64 height 29
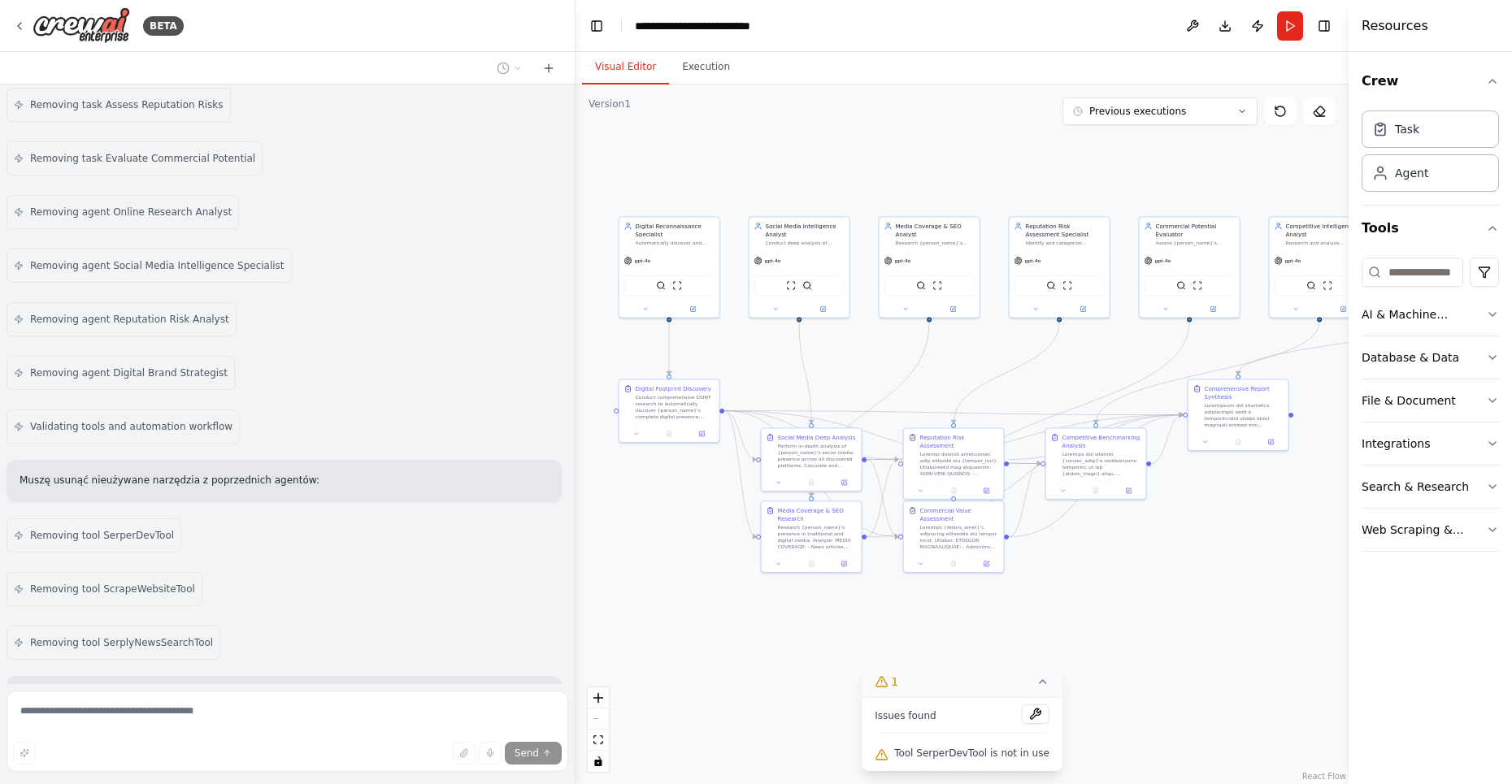
click at [161, 742] on div "Send" at bounding box center [287, 753] width 549 height 23
click at [158, 742] on div "Send" at bounding box center [287, 753] width 549 height 23
click at [77, 732] on div "Thinking..." at bounding box center [287, 751] width 562 height 39
click at [376, 690] on p "I'm sorry, reached the maximum number of iterations. Please, ask me to continue…" at bounding box center [284, 697] width 529 height 15
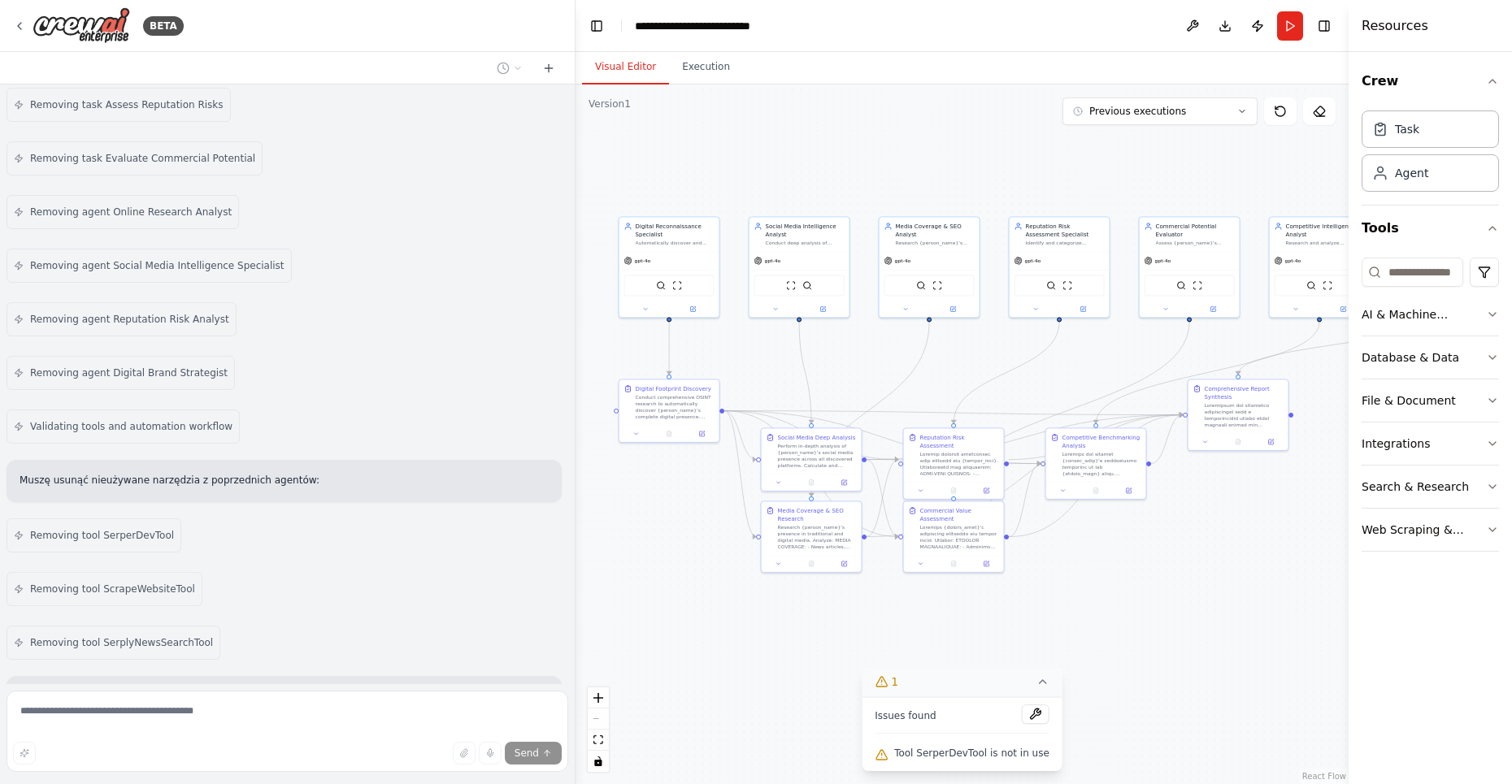
copy p "continue"
click at [137, 744] on div "Thinking..." at bounding box center [287, 751] width 536 height 13
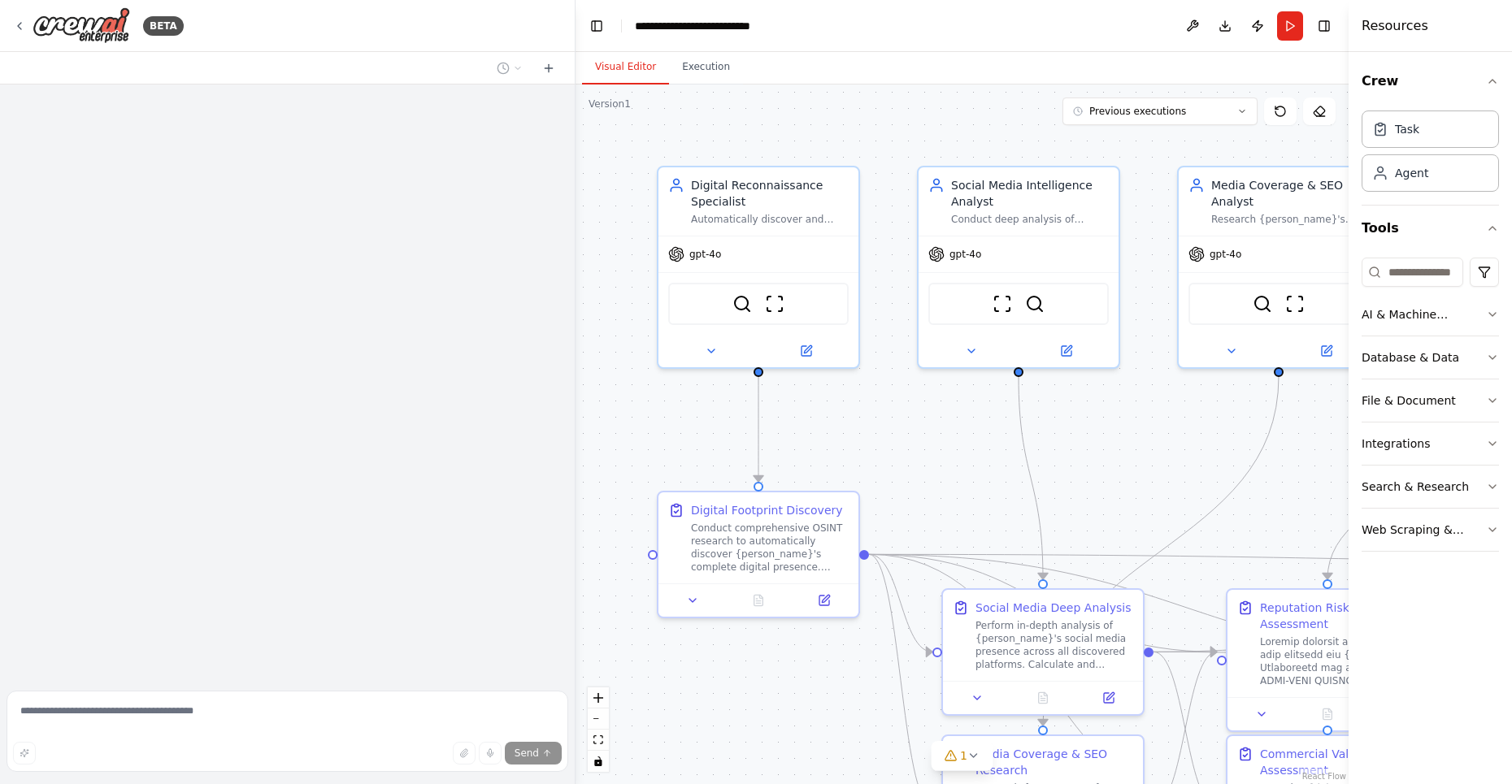
scroll to position [5584, 0]
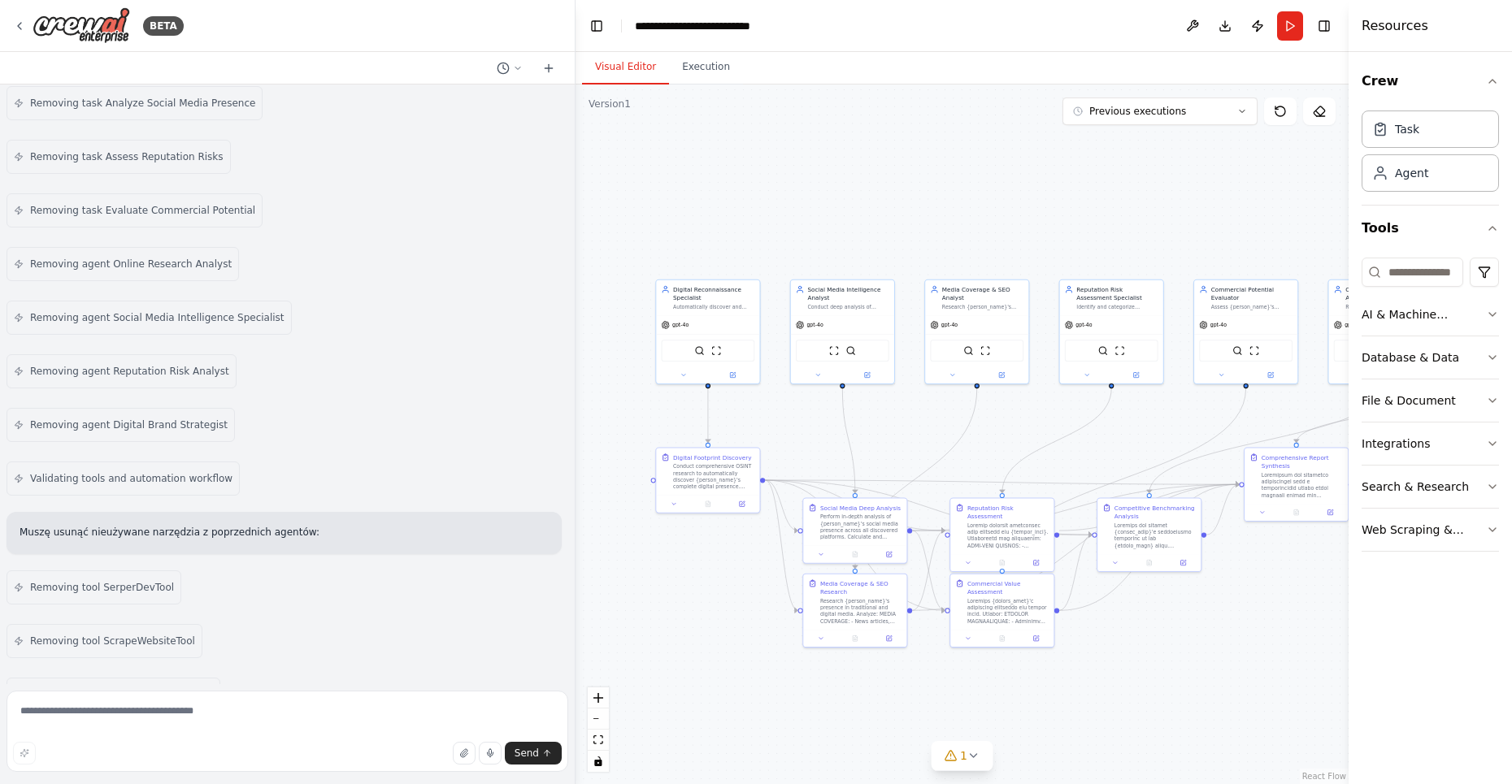
drag, startPoint x: 1226, startPoint y: 479, endPoint x: 1023, endPoint y: 445, distance: 205.8
click at [1023, 447] on div ".deletable-edge-delete-btn { width: 20px; height: 20px; border: 0px solid #ffff…" at bounding box center [962, 435] width 773 height 700
click at [201, 717] on textarea at bounding box center [287, 732] width 562 height 81
type textarea "********"
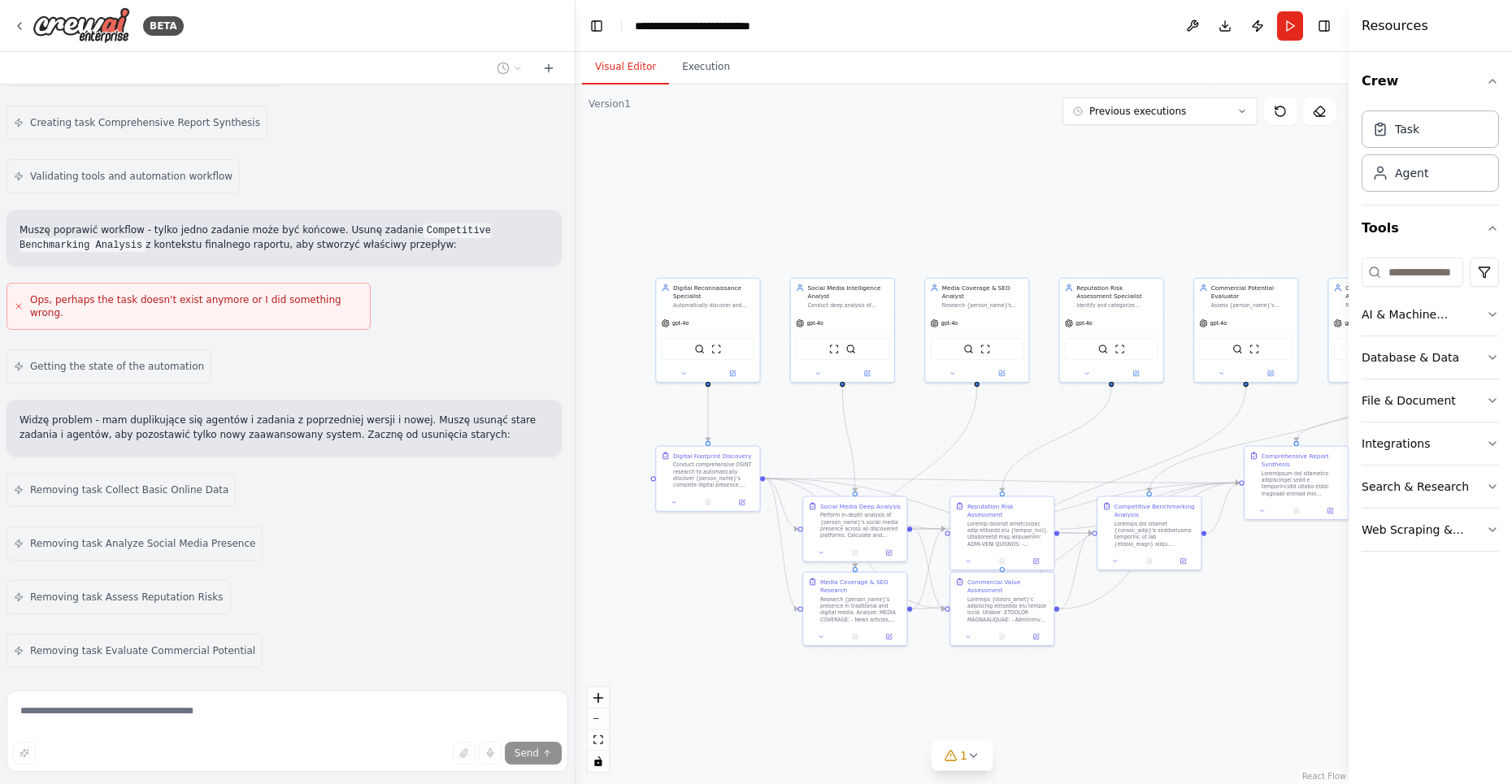
scroll to position [5717, 0]
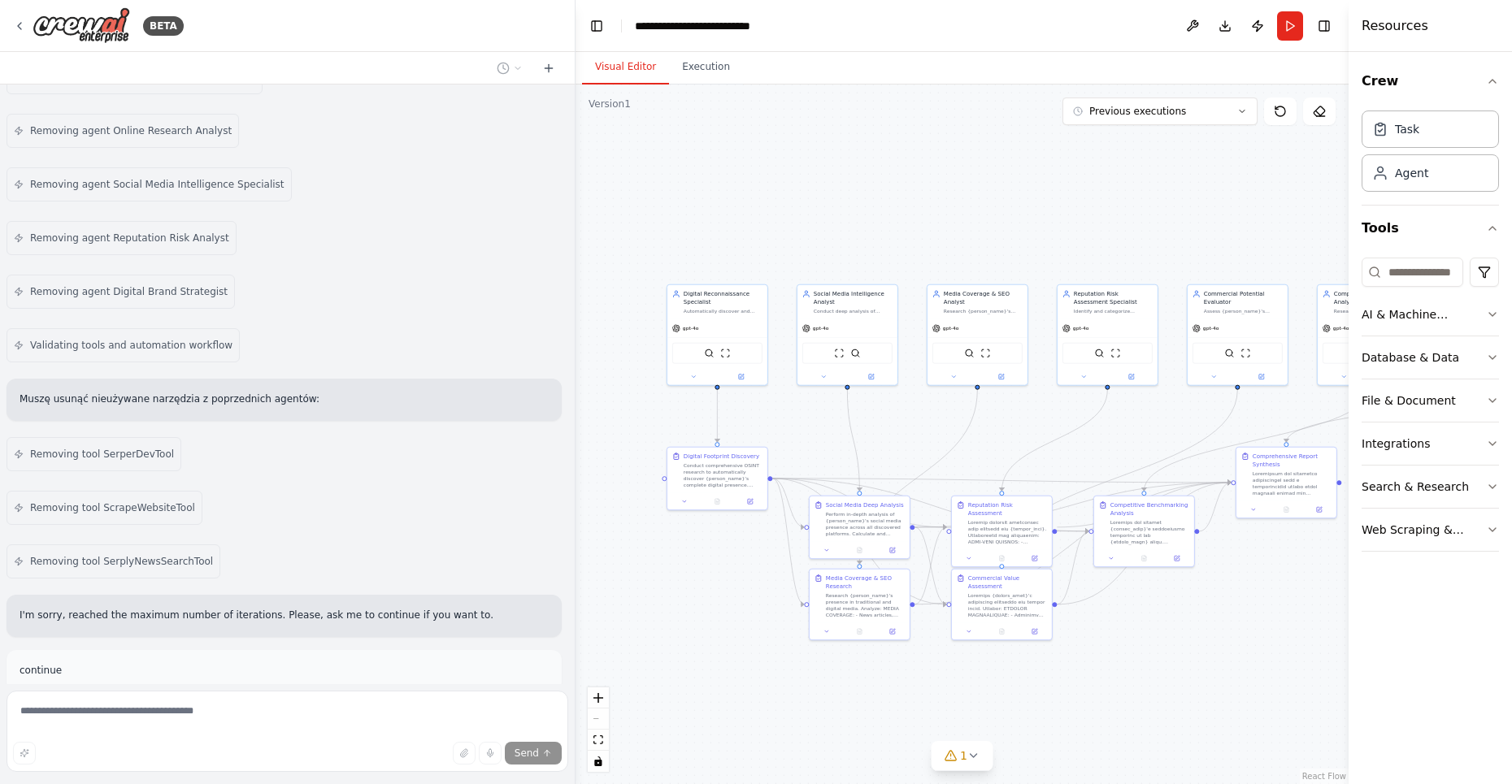
click at [1072, 440] on div ".deletable-edge-delete-btn { width: 20px; height: 20px; border: 0px solid #ffff…" at bounding box center [962, 435] width 773 height 700
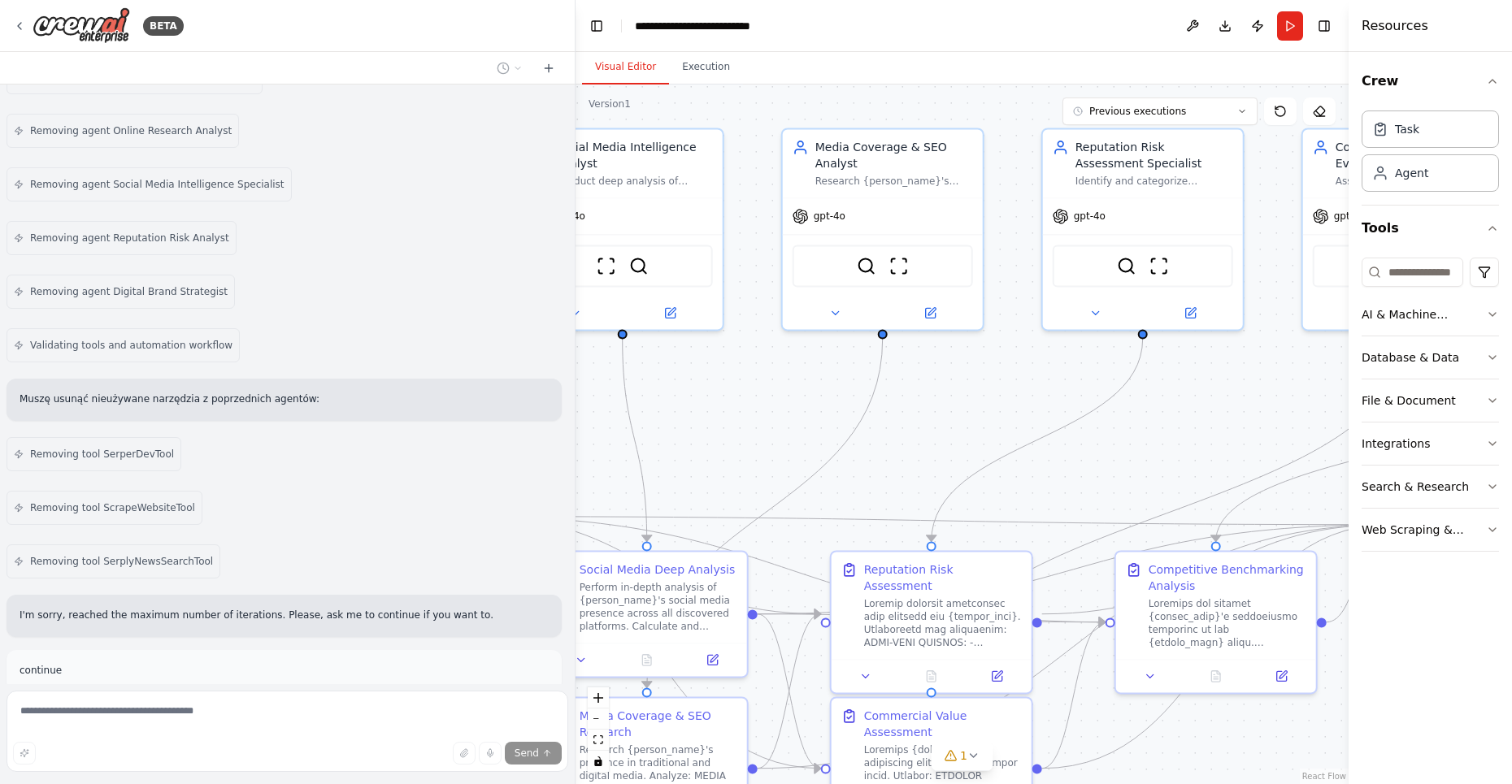
click at [1085, 458] on div ".deletable-edge-delete-btn { width: 20px; height: 20px; border: 0px solid #ffff…" at bounding box center [962, 435] width 773 height 700
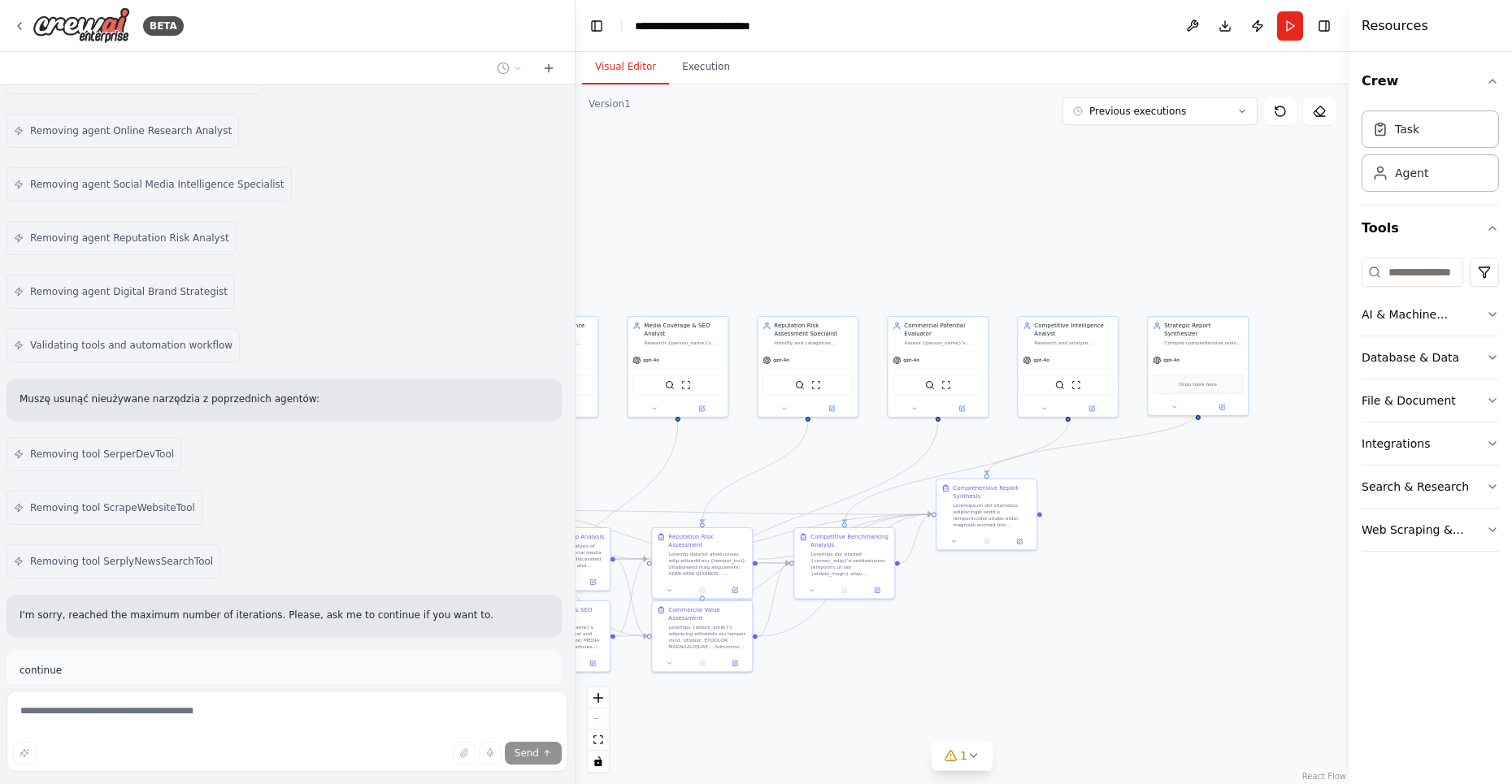
drag, startPoint x: 1111, startPoint y: 465, endPoint x: 783, endPoint y: 484, distance: 328.5
click at [784, 484] on div ".deletable-edge-delete-btn { width: 20px; height: 20px; border: 0px solid #ffff…" at bounding box center [962, 435] width 773 height 700
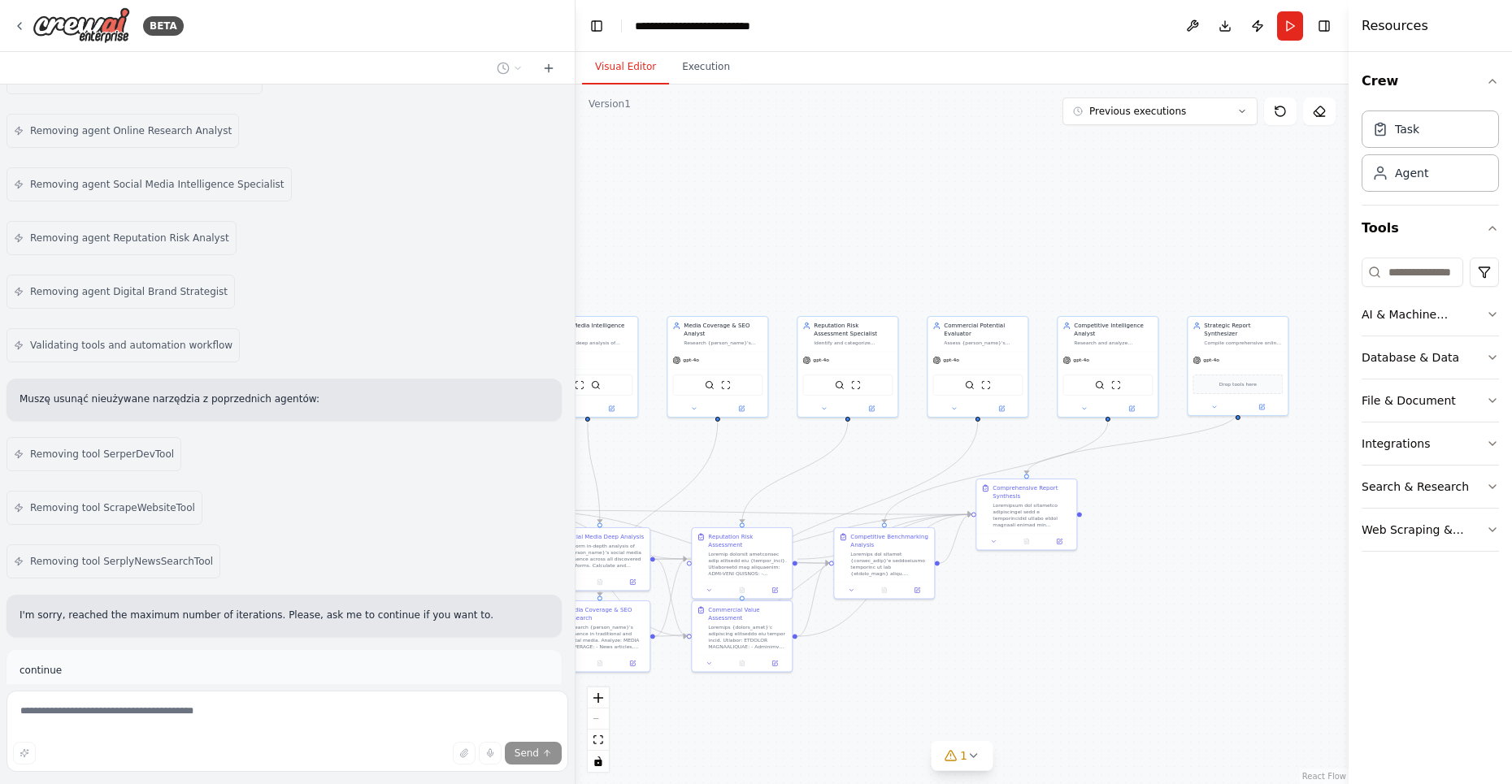
scroll to position [5770, 0]
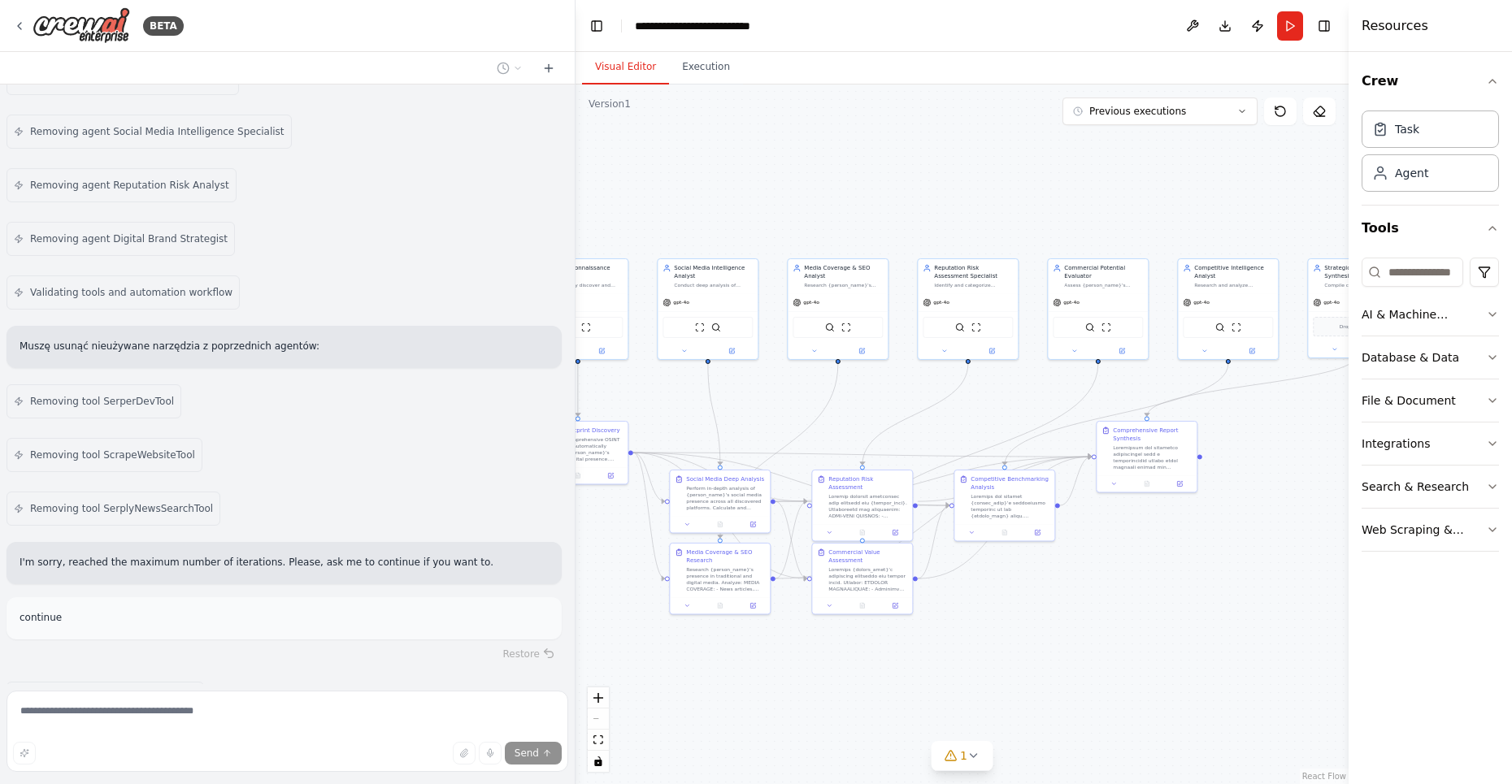
drag, startPoint x: 972, startPoint y: 620, endPoint x: 1110, endPoint y: 554, distance: 153.0
click at [1116, 558] on div ".deletable-edge-delete-btn { width: 20px; height: 20px; border: 0px solid #ffff…" at bounding box center [962, 435] width 773 height 700
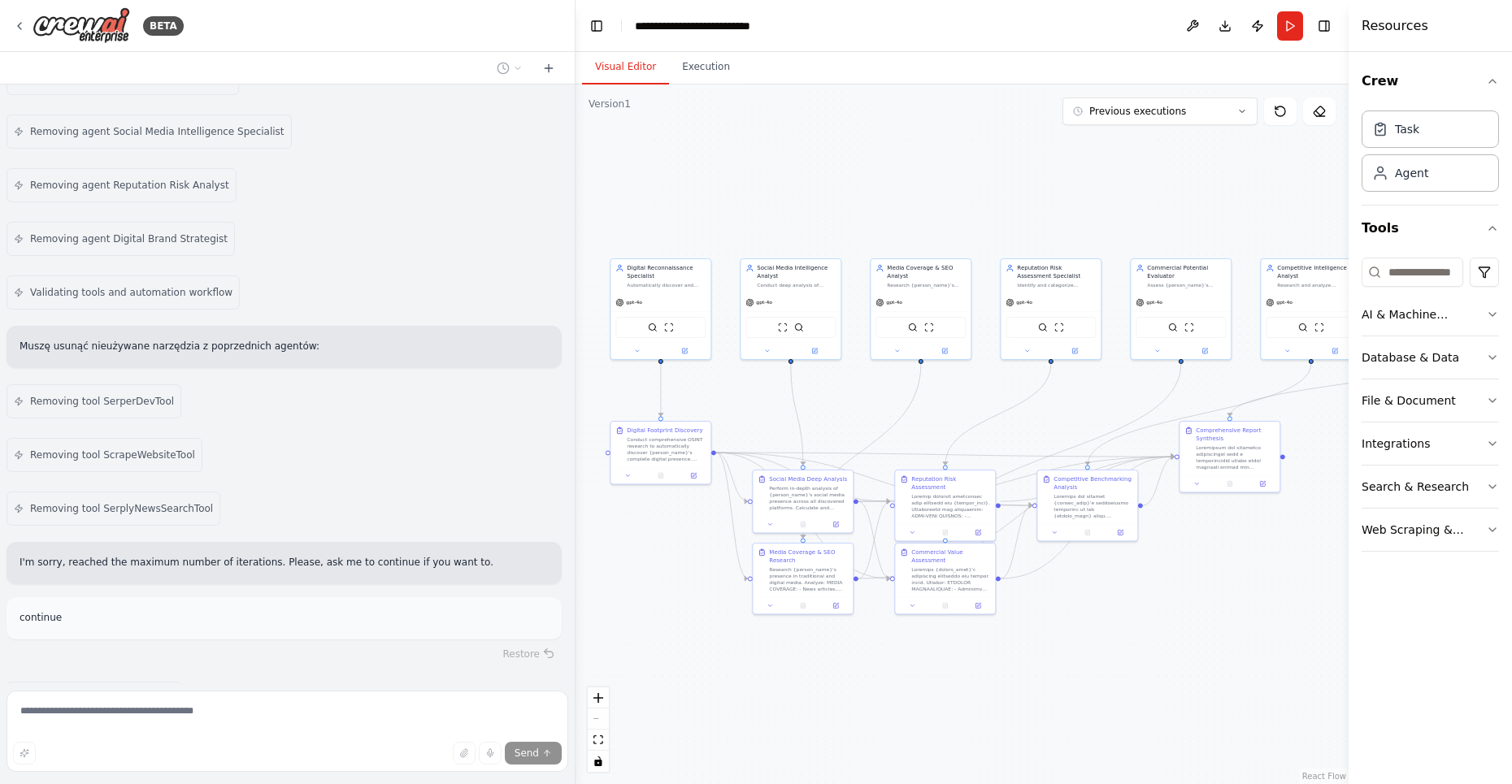
drag, startPoint x: 812, startPoint y: 429, endPoint x: 912, endPoint y: 431, distance: 100.0
click at [912, 431] on div ".deletable-edge-delete-btn { width: 20px; height: 20px; border: 0px solid #ffff…" at bounding box center [962, 435] width 773 height 700
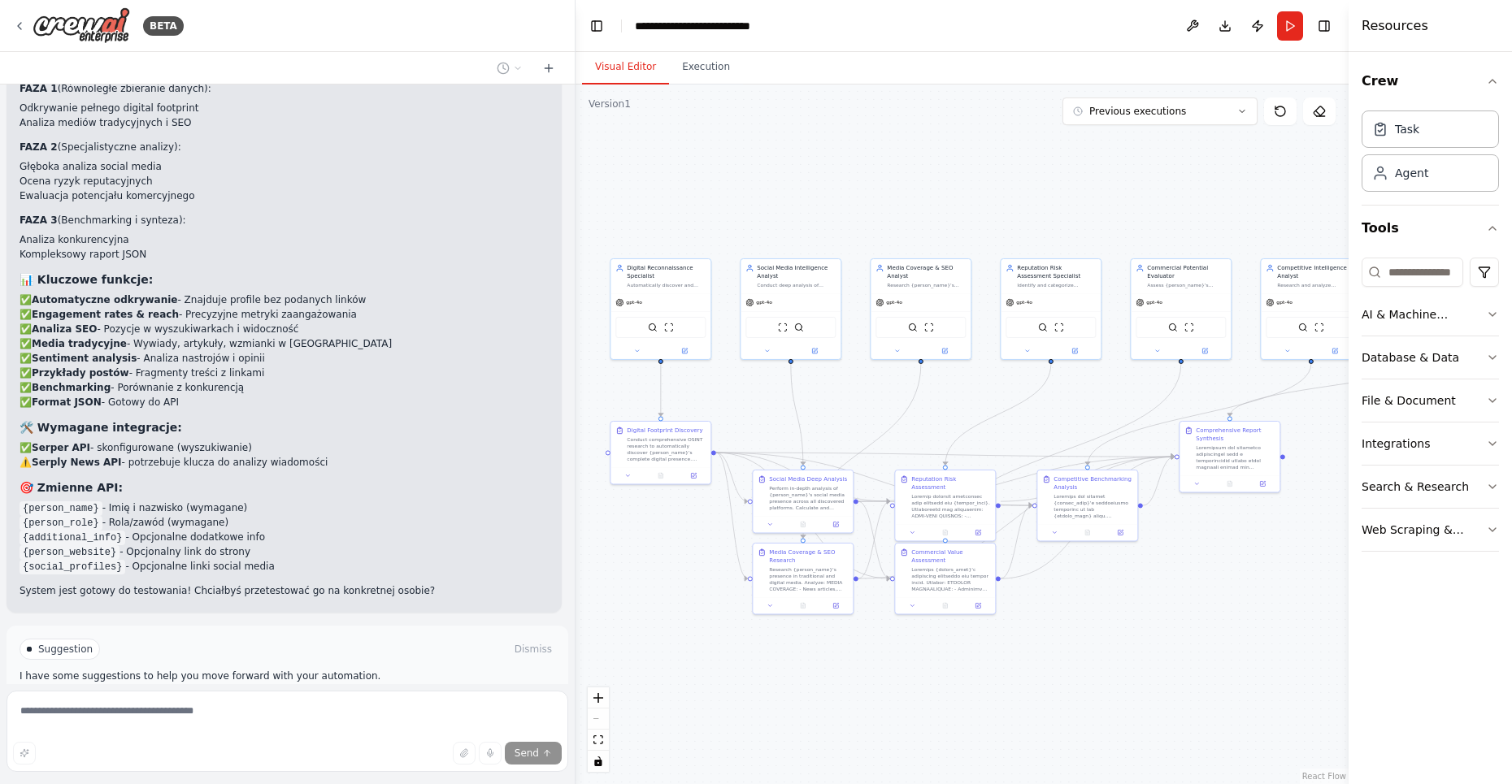
scroll to position [6726, 0]
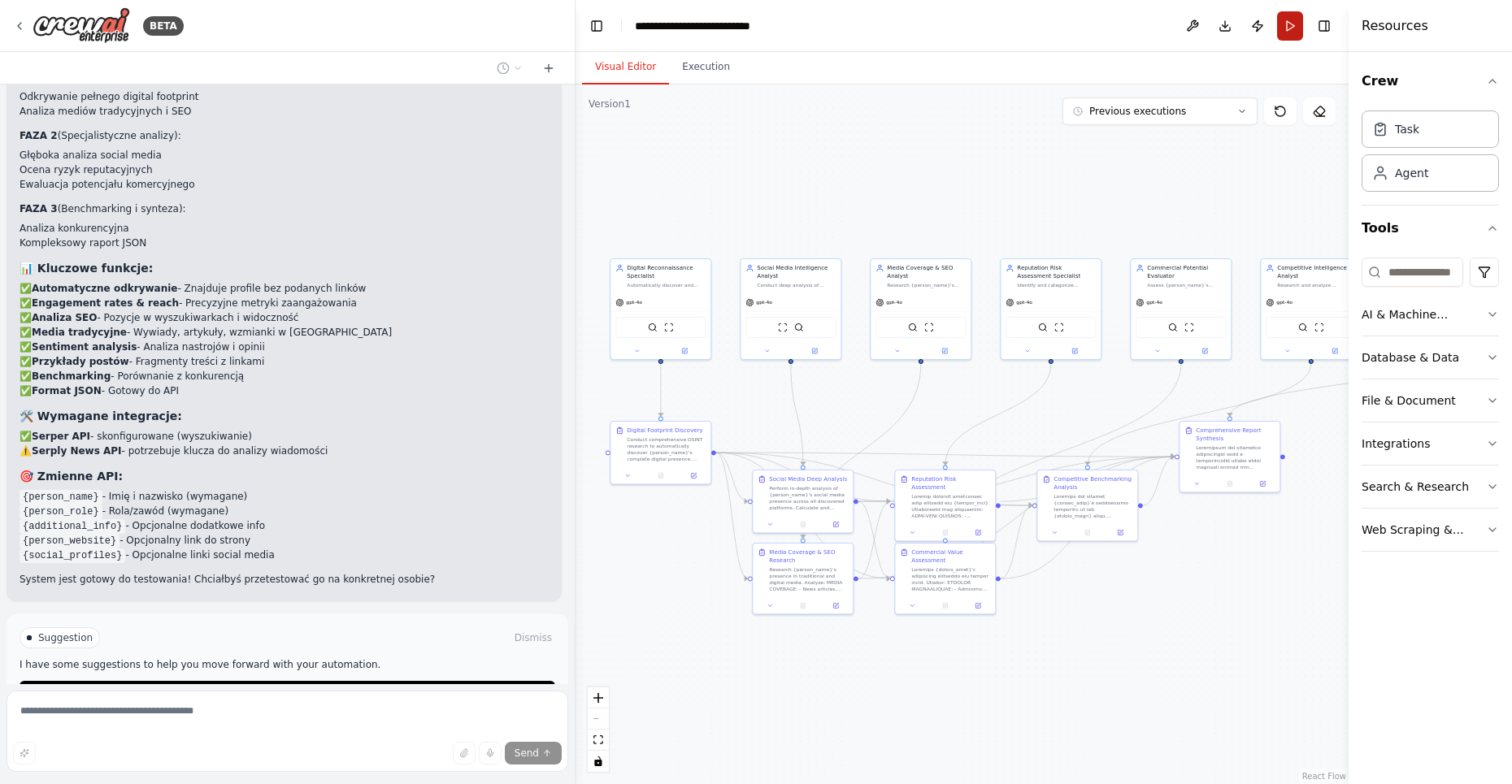
click at [1290, 15] on button "Run" at bounding box center [1290, 26] width 26 height 29
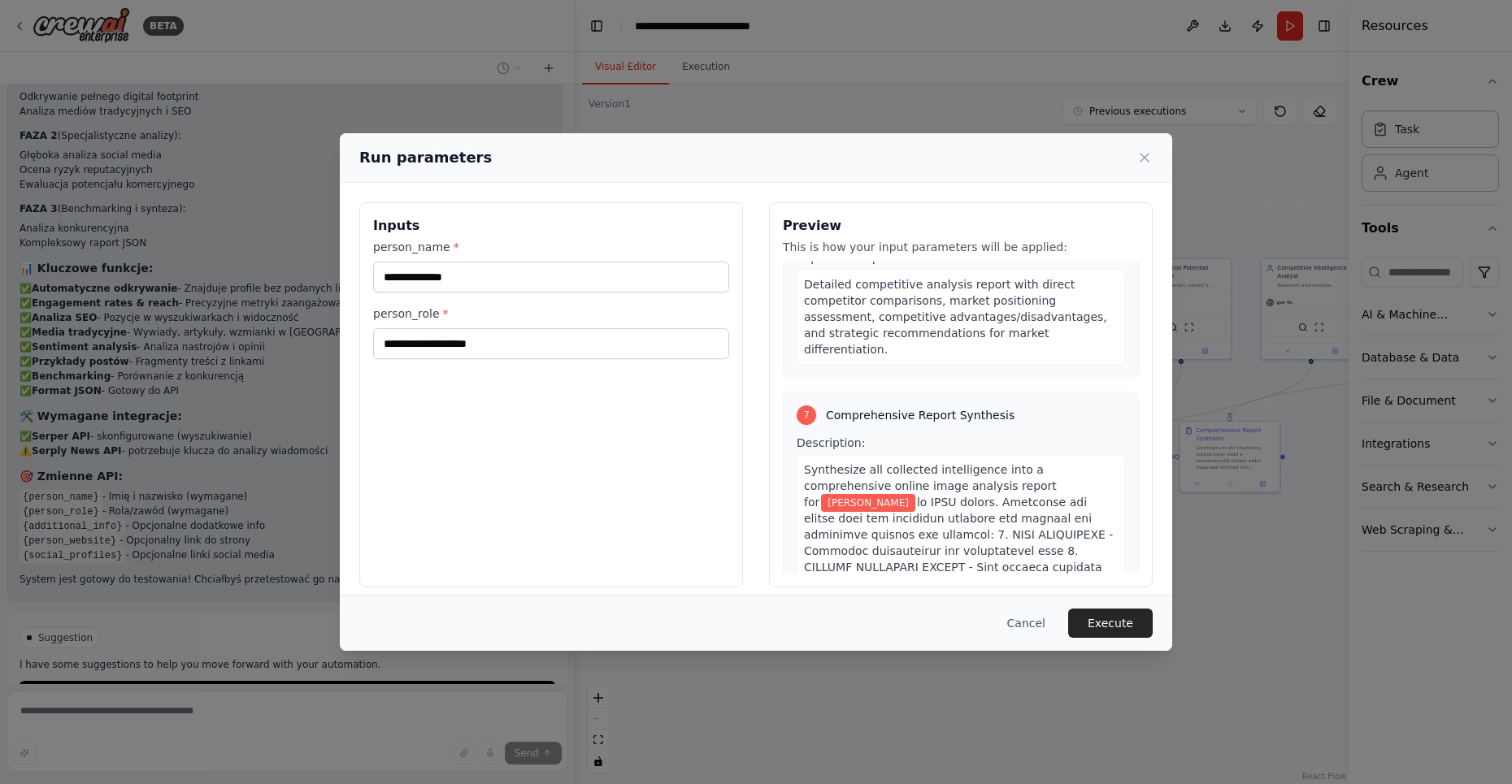
scroll to position [3544, 0]
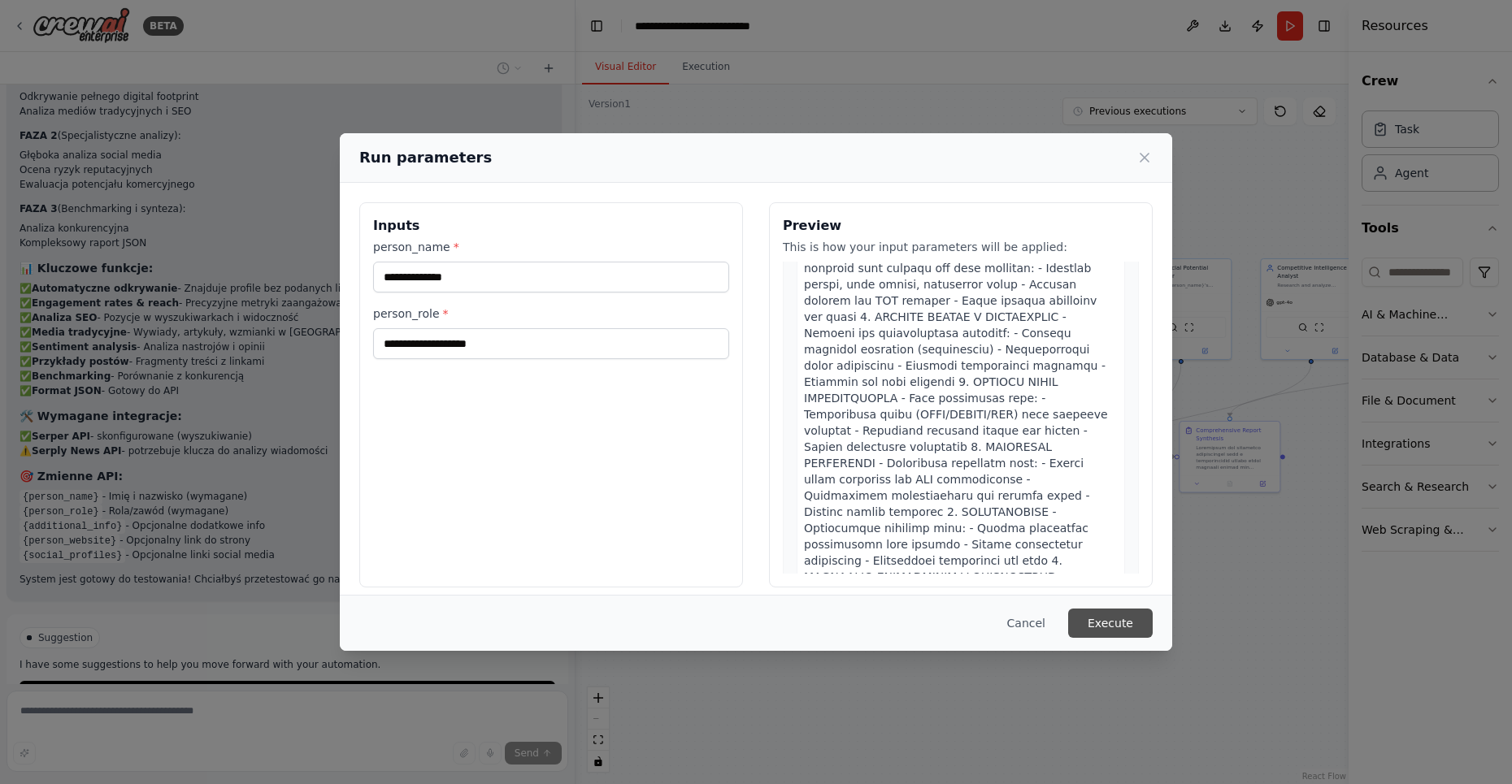
click at [1117, 624] on button "Execute" at bounding box center [1111, 624] width 85 height 29
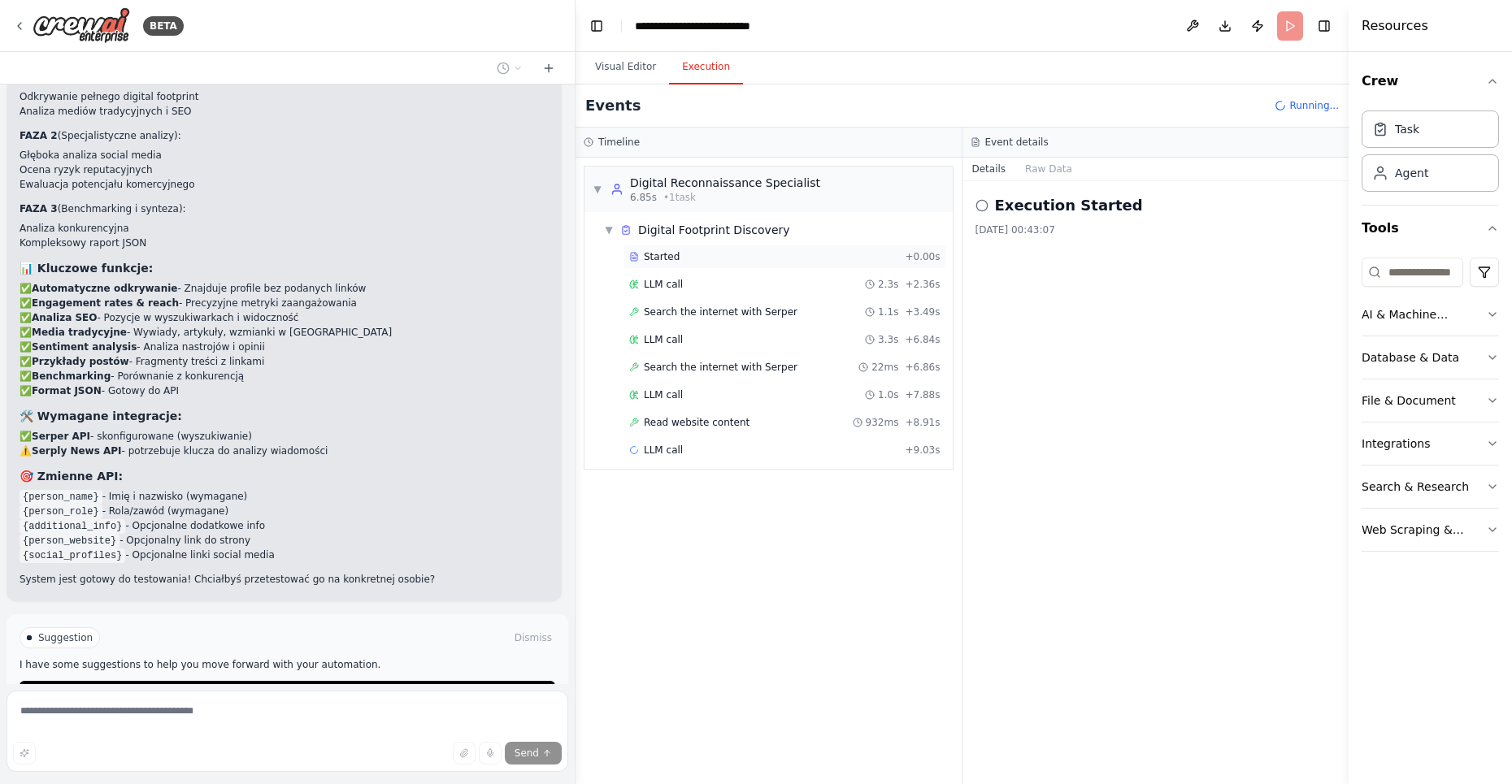
click at [703, 255] on div "Started" at bounding box center [764, 256] width 269 height 13
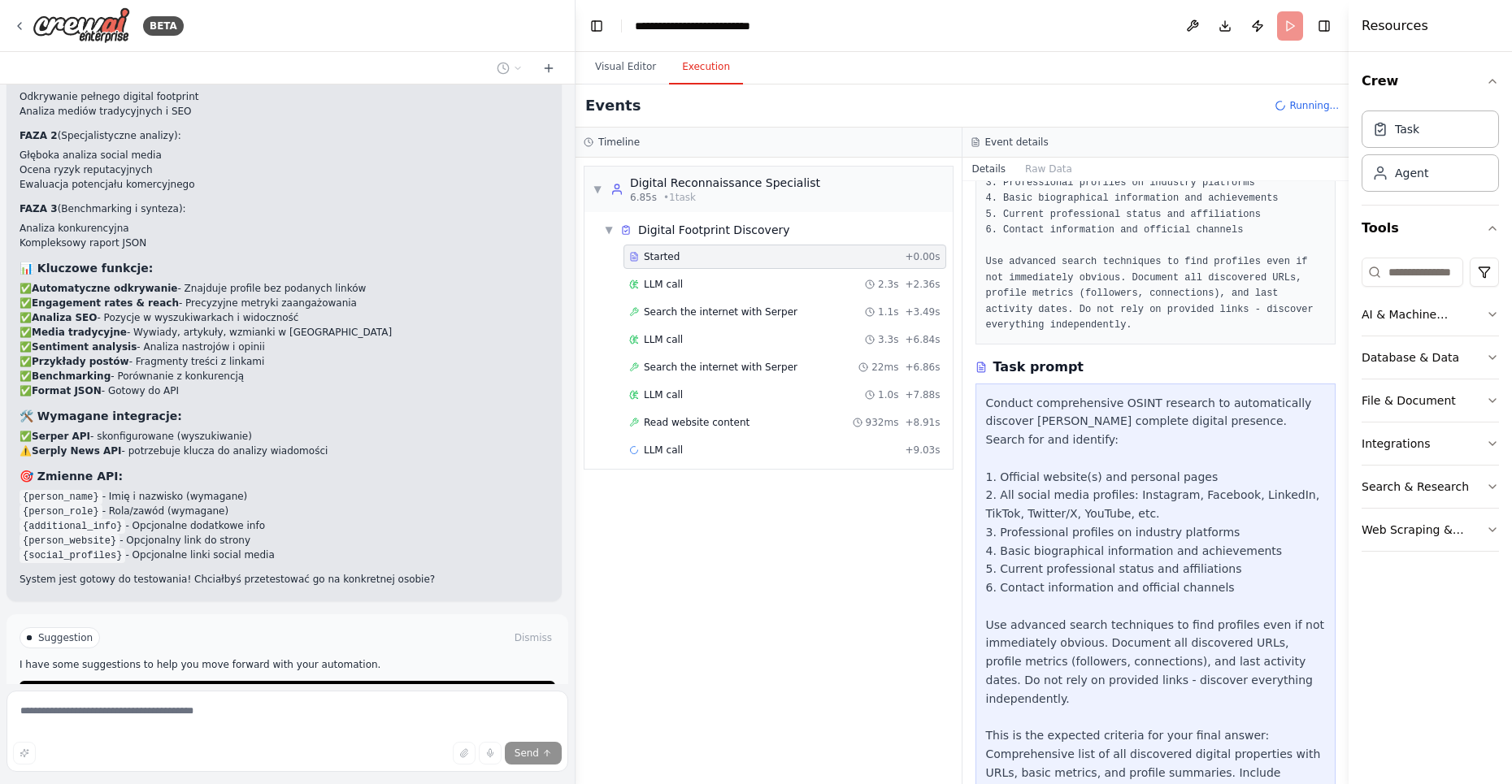
scroll to position [287, 0]
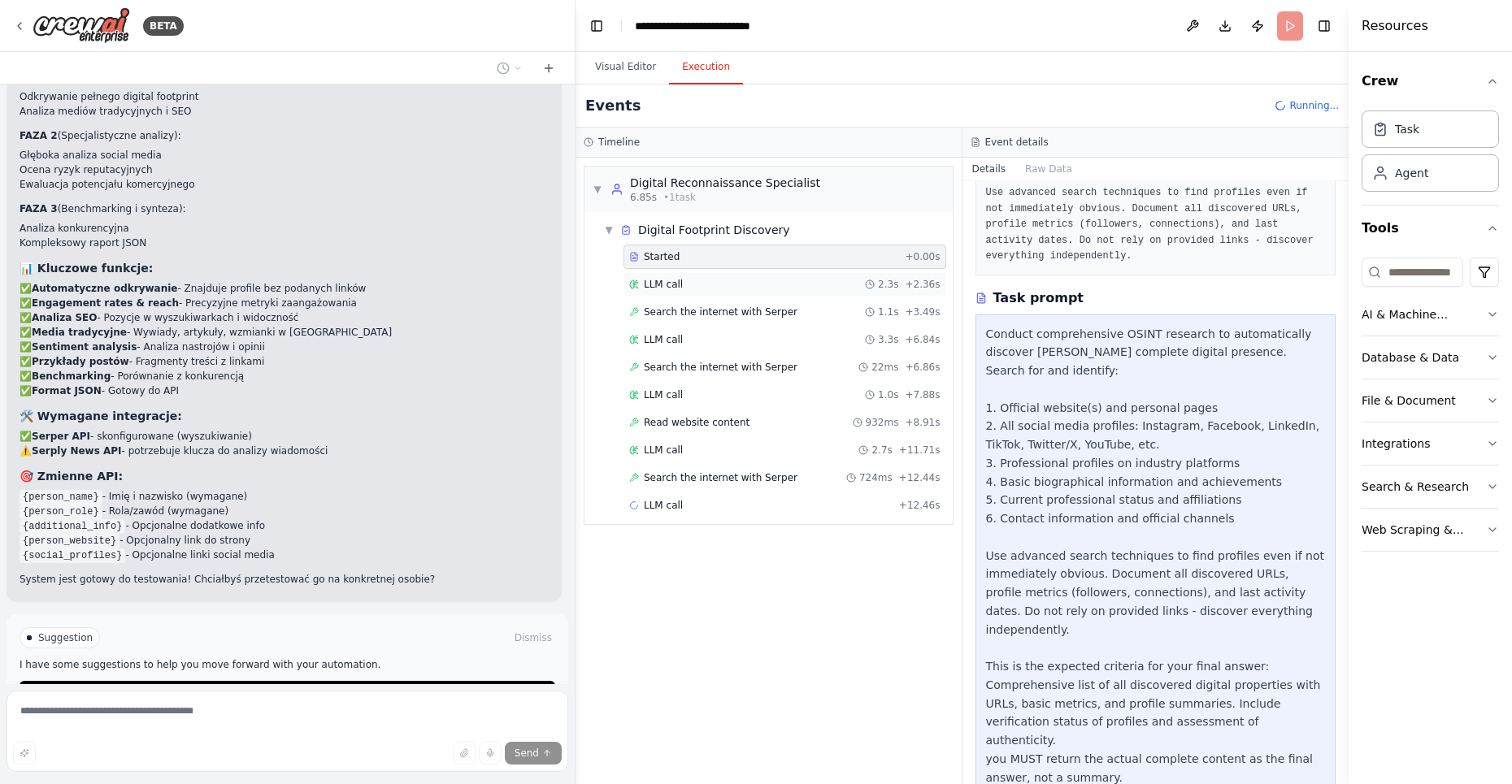
click at [706, 281] on div "LLM call 2.3s + 2.36s" at bounding box center [785, 284] width 311 height 13
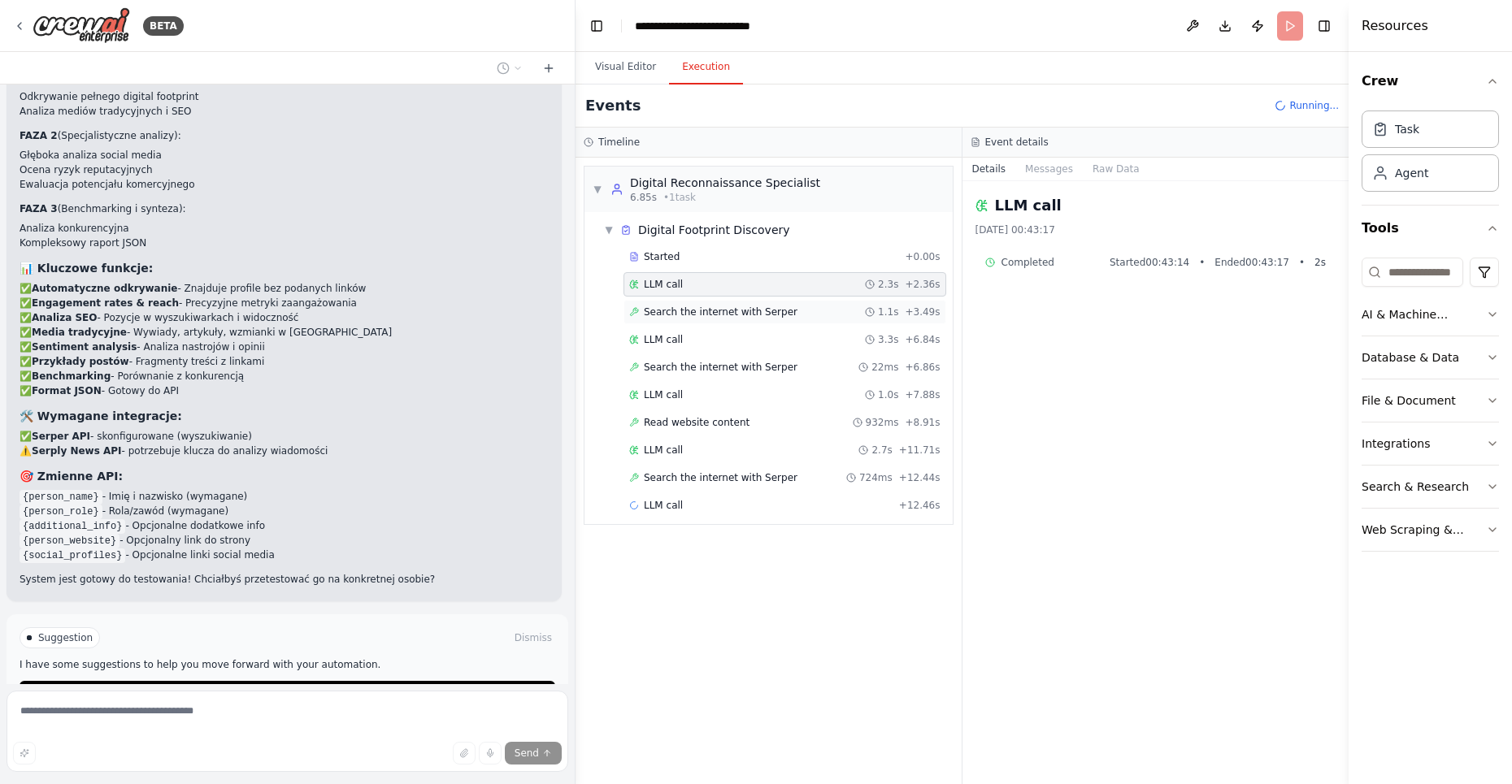
click at [710, 313] on span "Search the internet with Serper" at bounding box center [721, 312] width 154 height 13
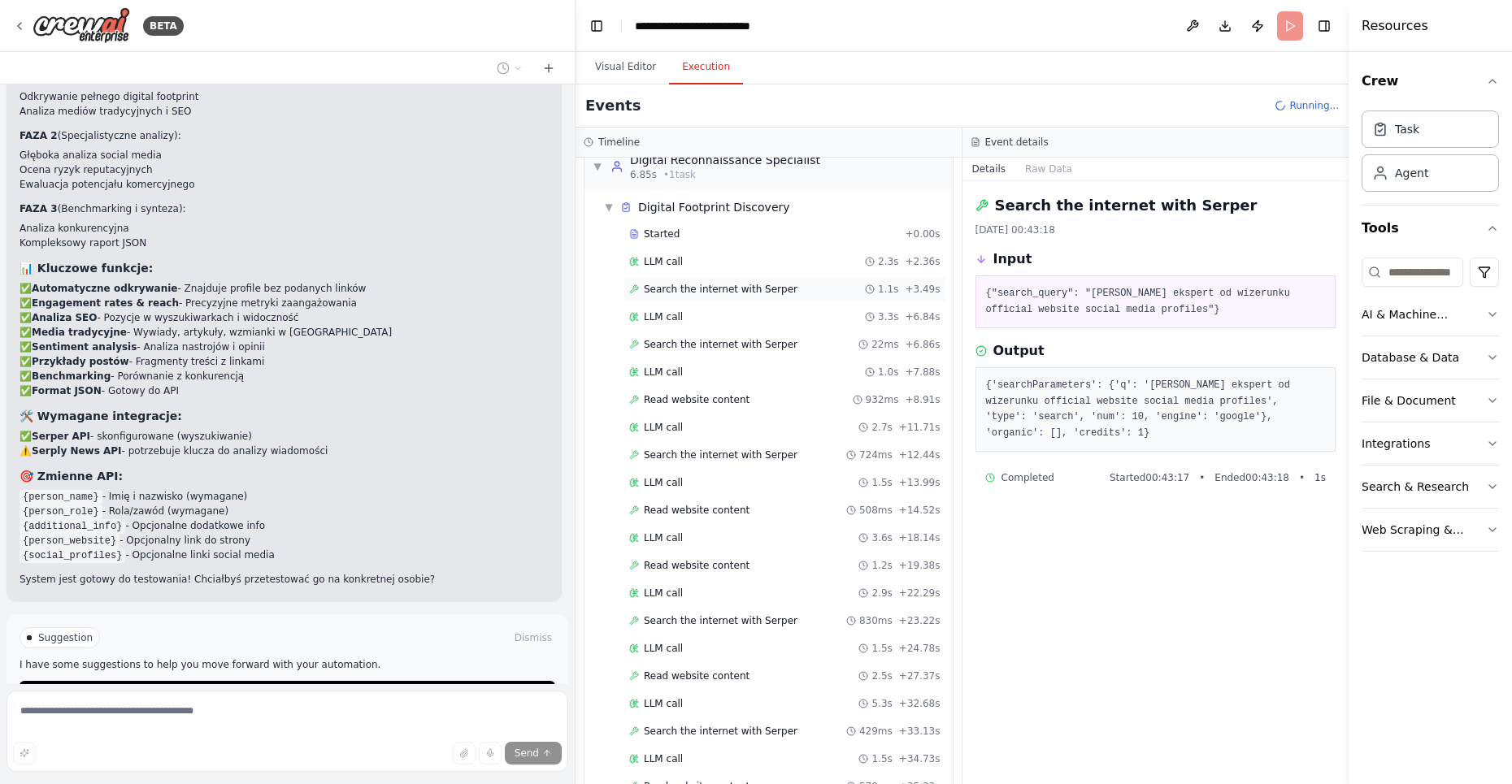
scroll to position [77, 0]
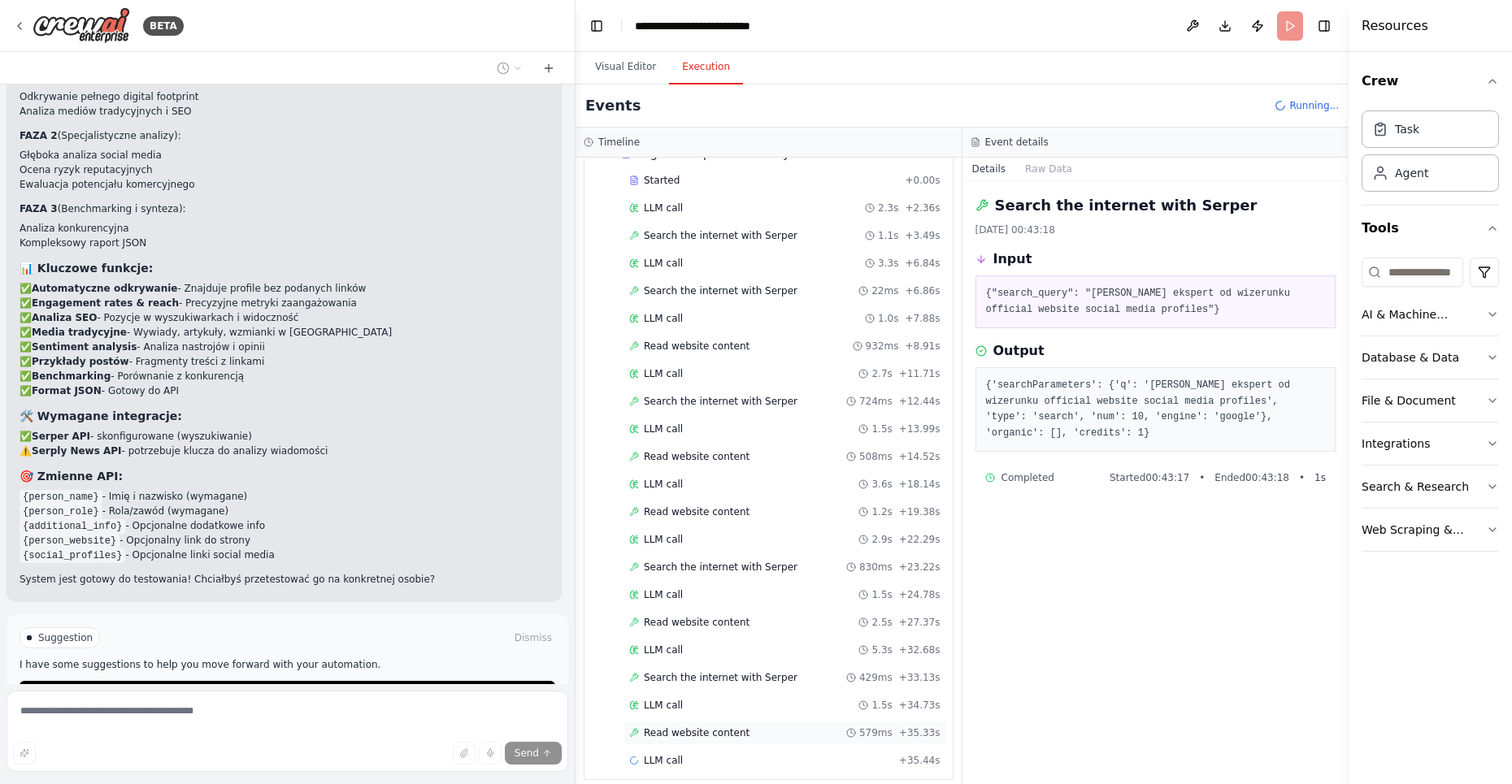
click at [734, 727] on span "Read website content" at bounding box center [697, 734] width 106 height 13
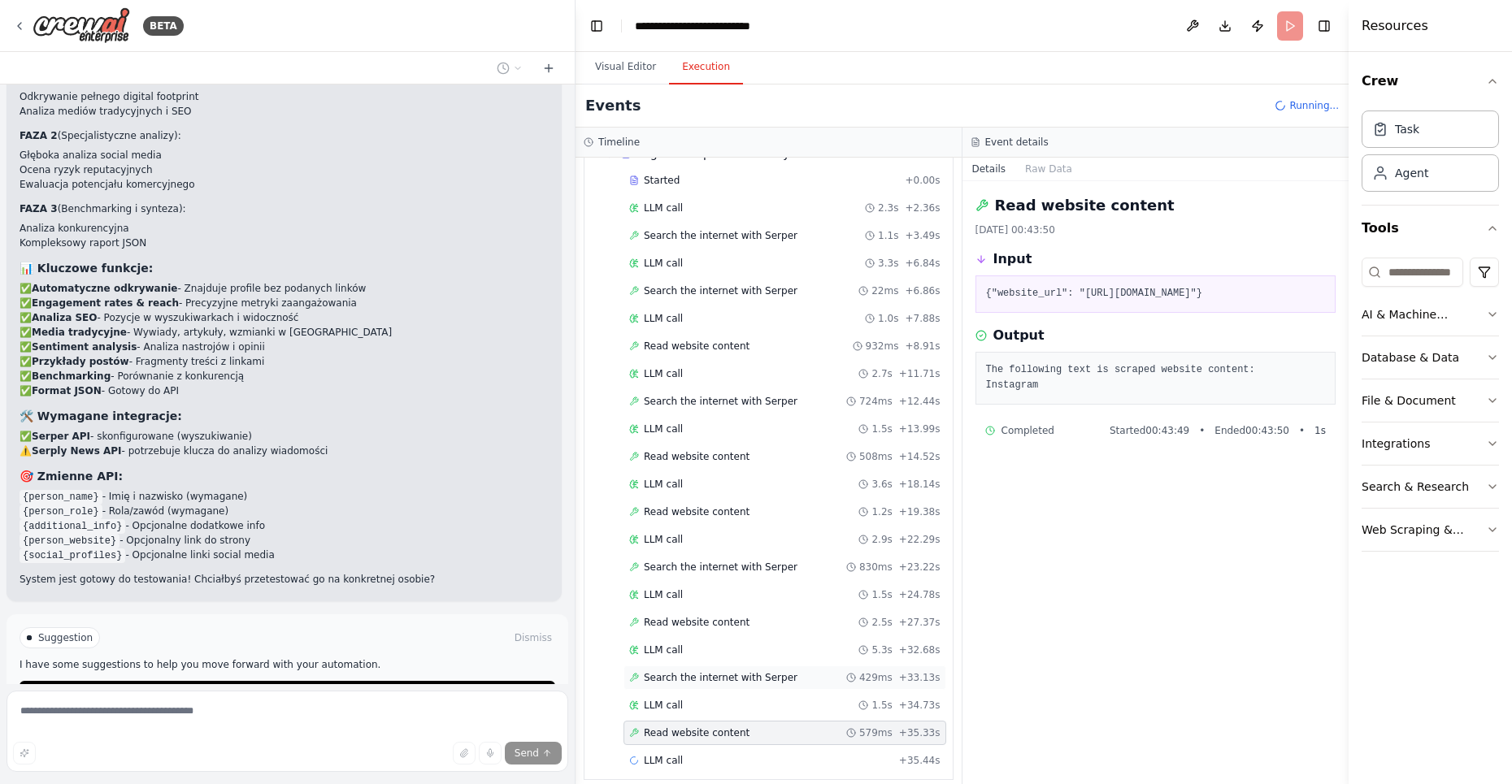
click at [745, 666] on div "Search the internet with Serper 429ms + 33.13s" at bounding box center [785, 678] width 322 height 24
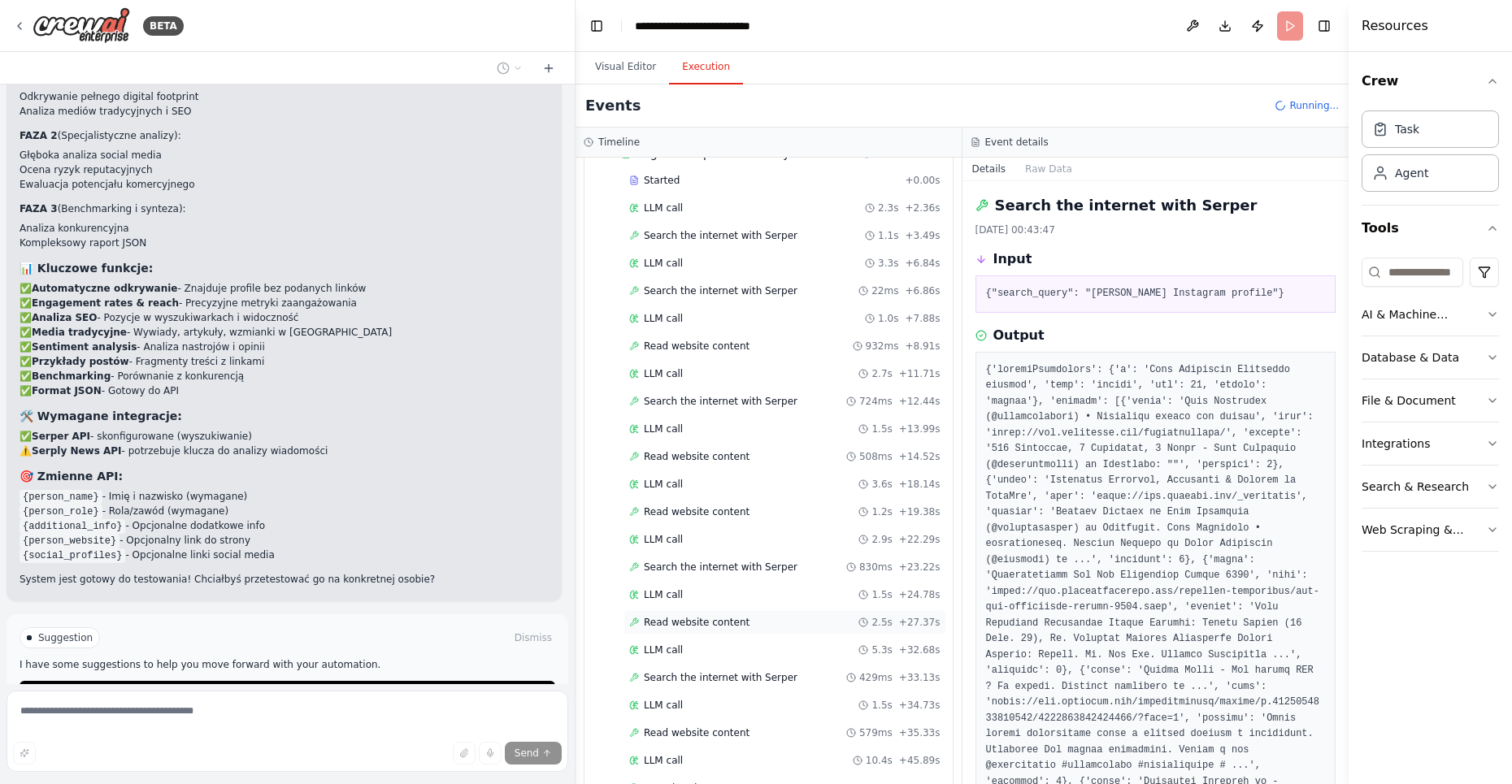
click at [705, 616] on span "Read website content" at bounding box center [697, 623] width 106 height 13
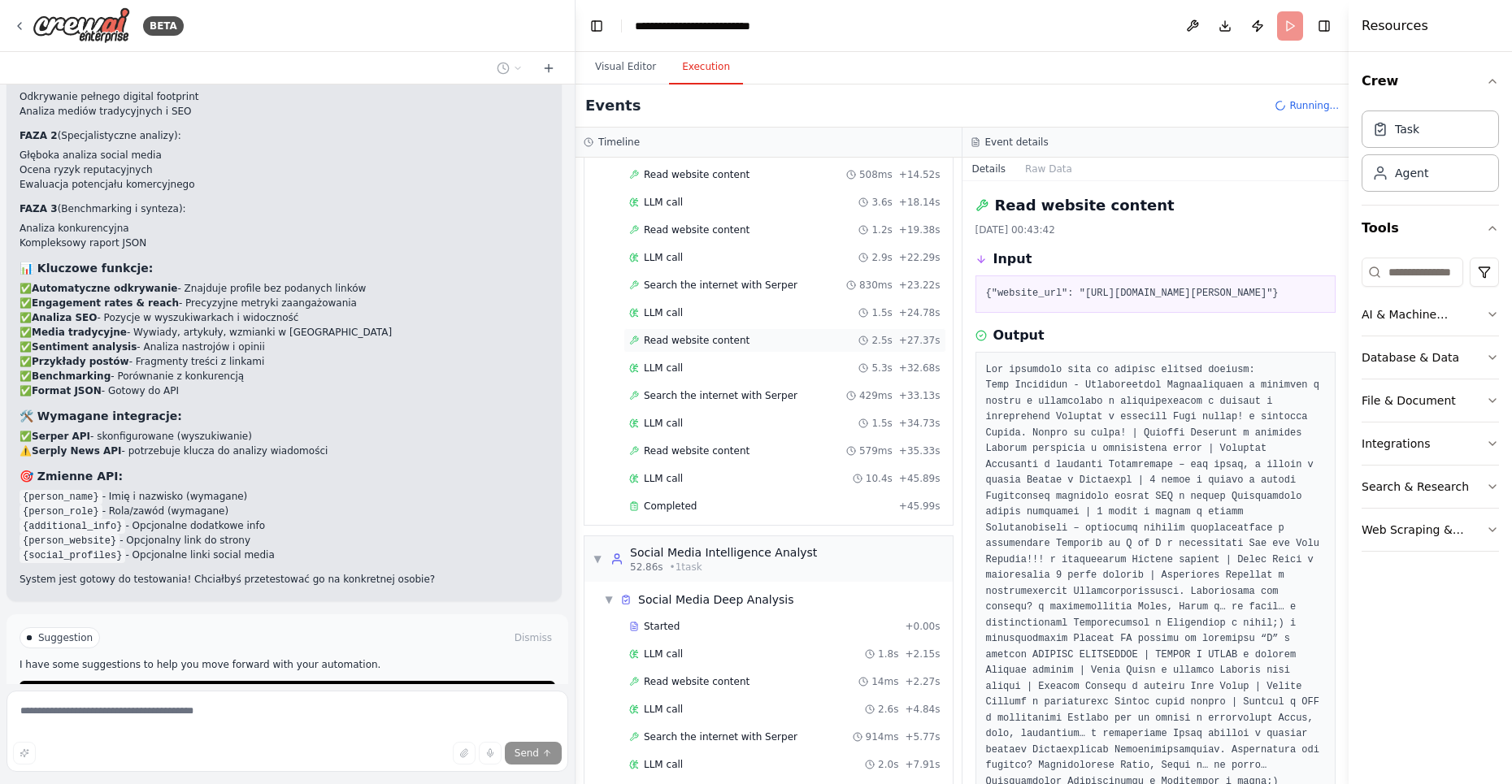
scroll to position [410, 0]
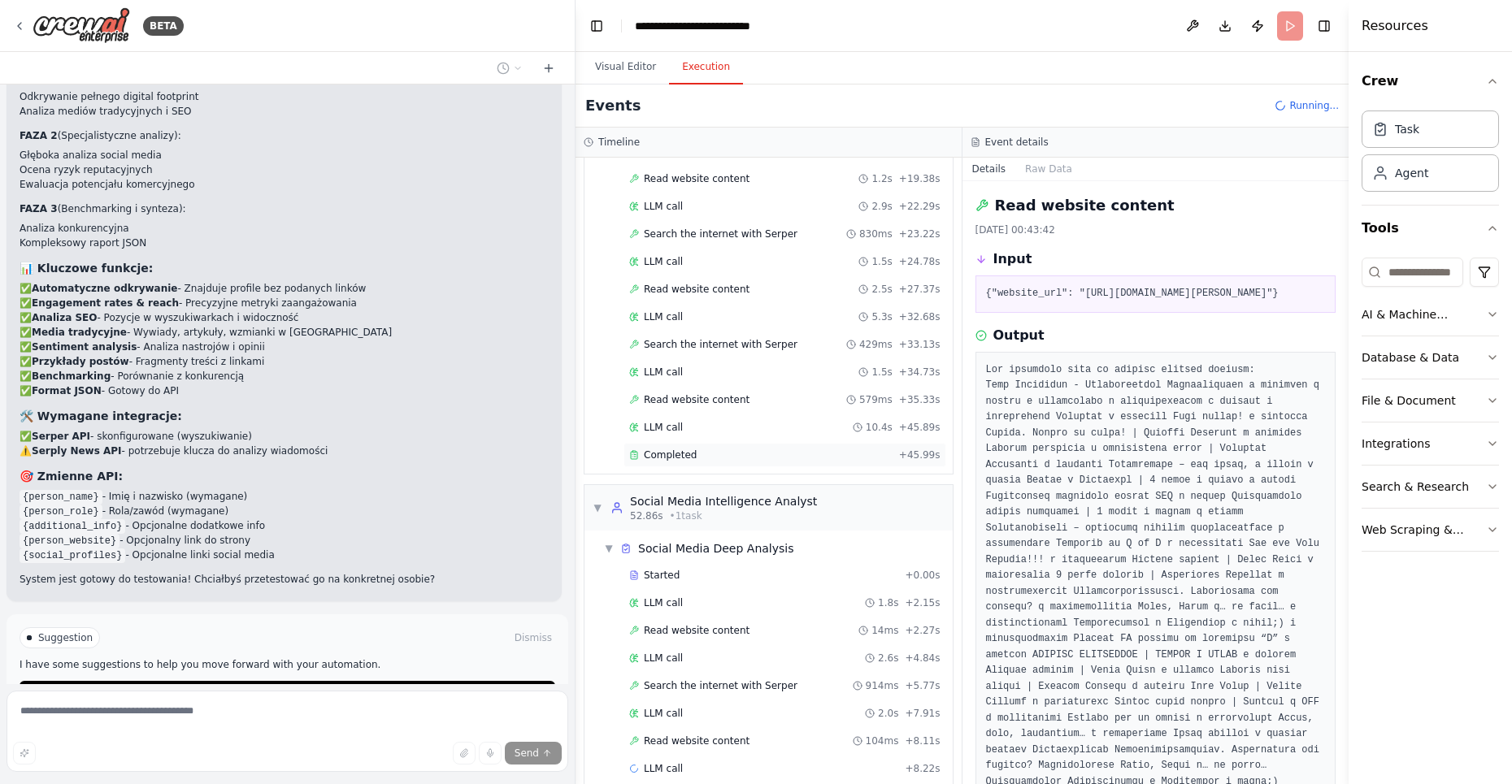
click at [715, 449] on div "Completed" at bounding box center [760, 455] width 263 height 13
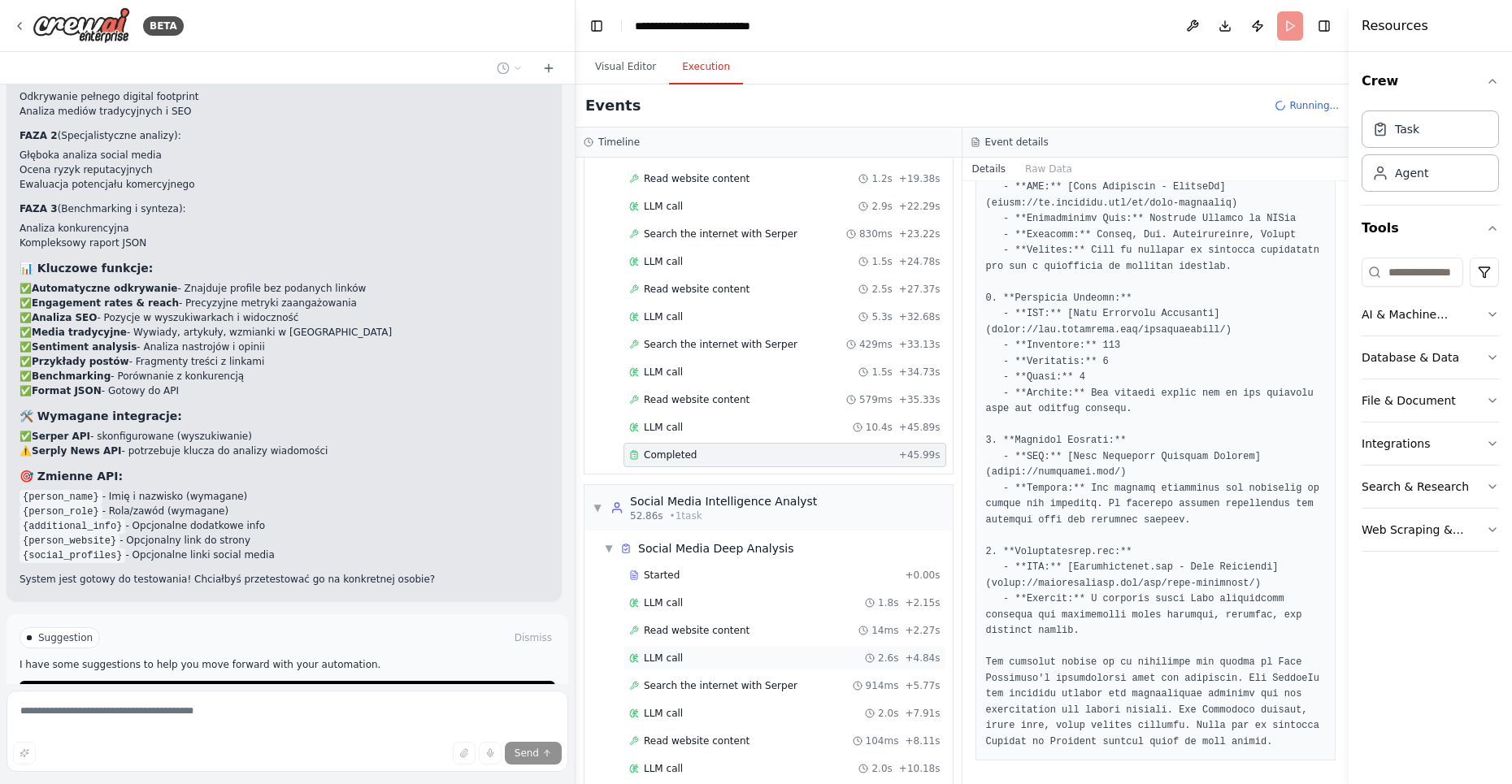
scroll to position [576, 0]
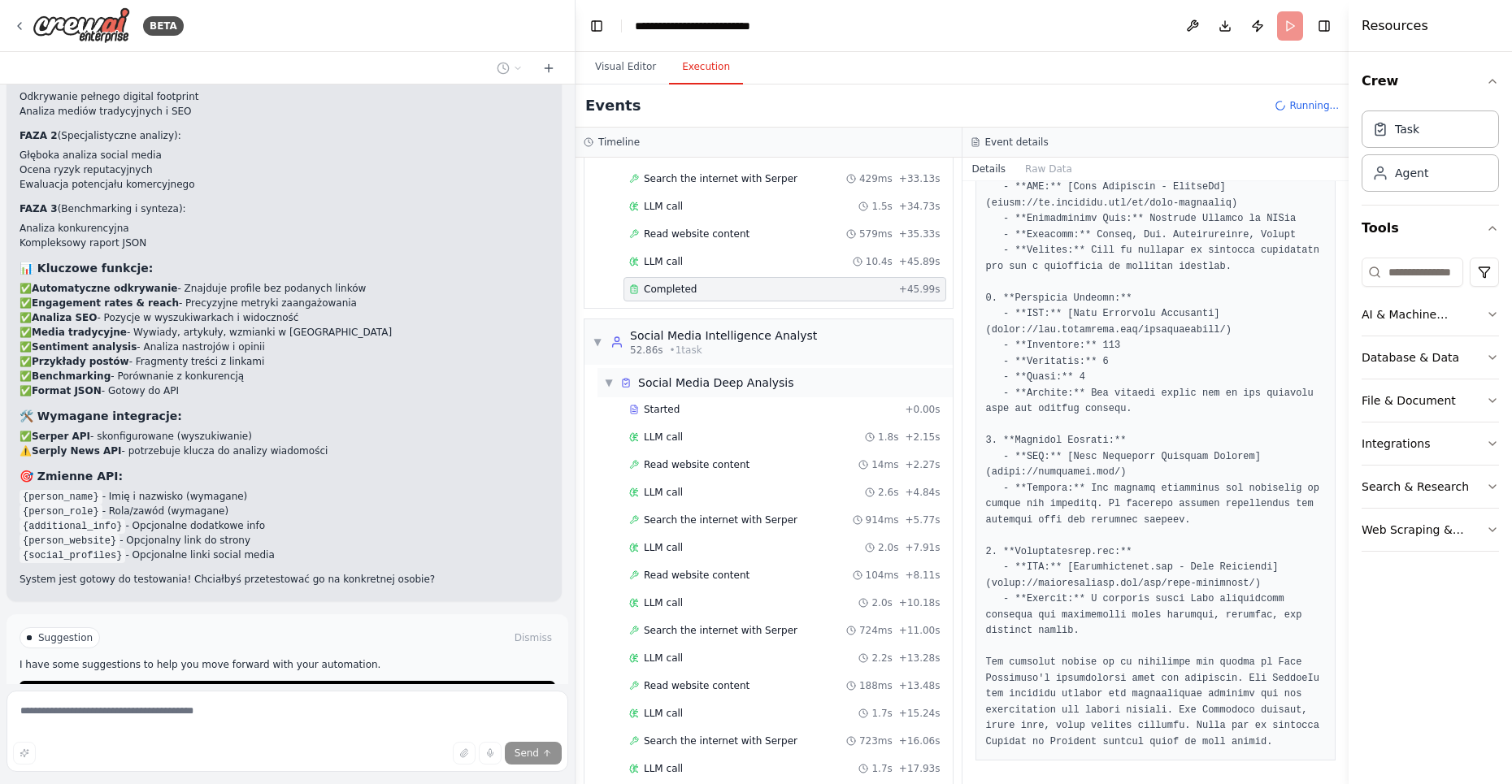
click at [680, 378] on div "▼ Social Media Deep Analysis" at bounding box center [775, 383] width 355 height 29
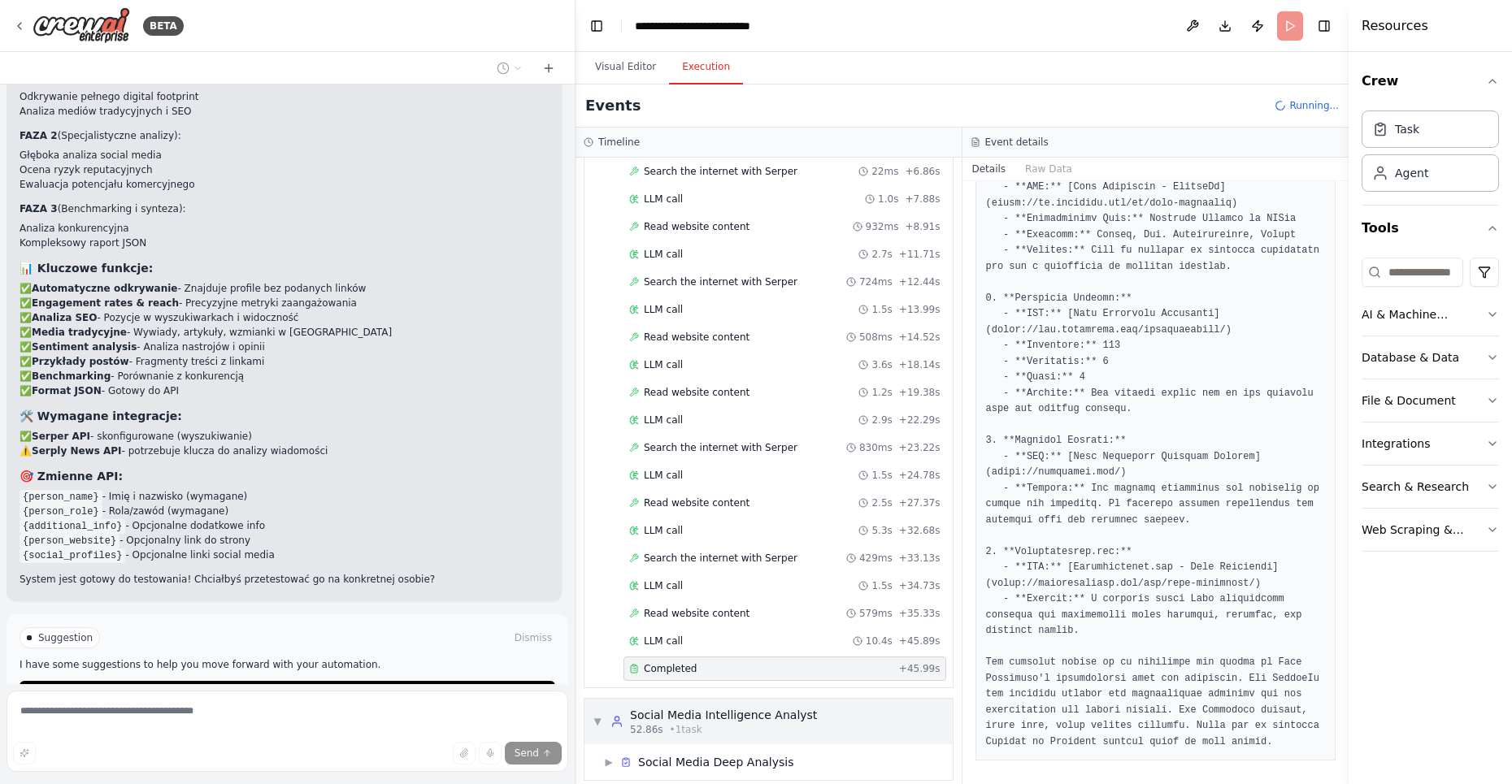
click at [730, 707] on div "Social Media Intelligence Analyst" at bounding box center [724, 716] width 187 height 16
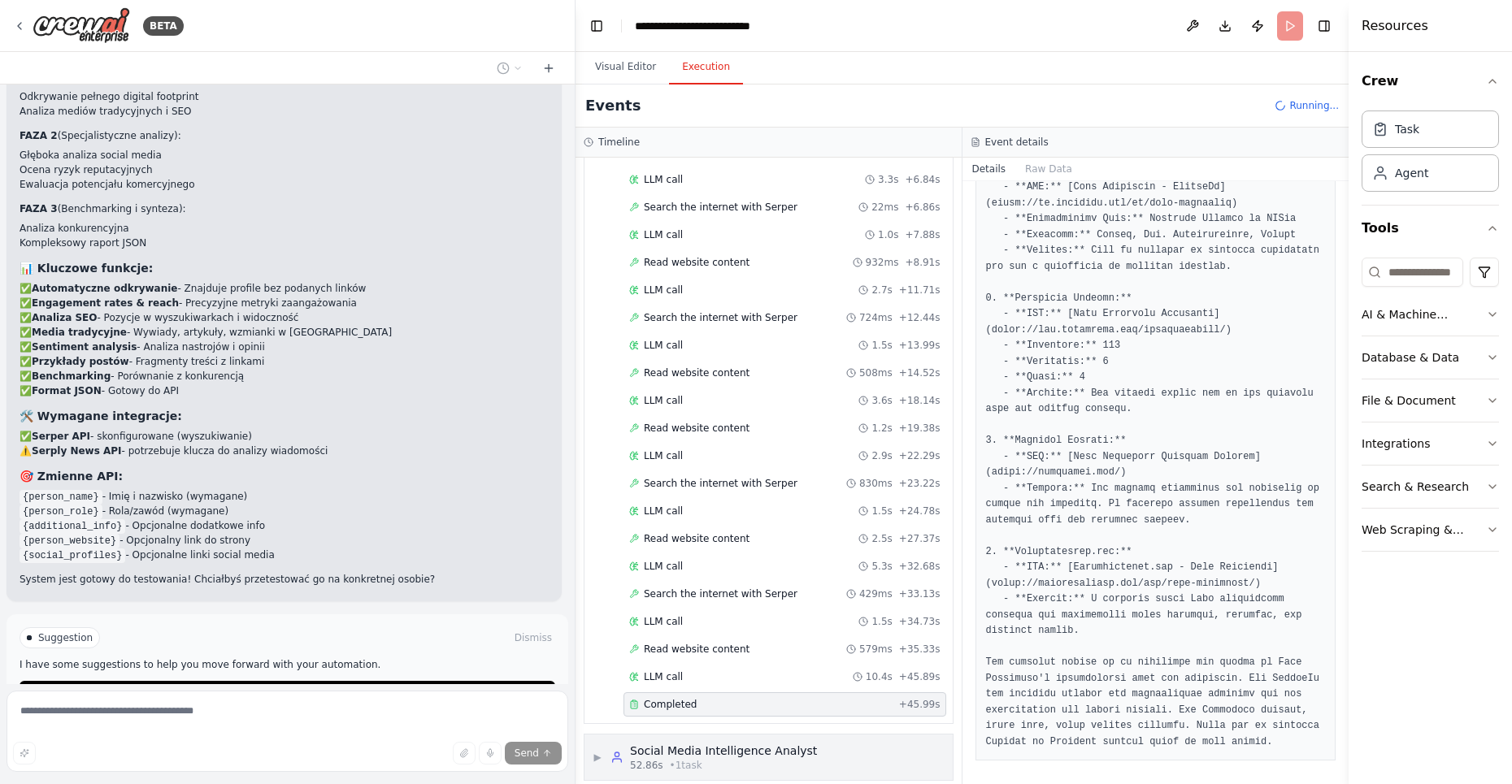
click at [729, 735] on div "▶ Social Media Intelligence Analyst 52.86s • 1 task" at bounding box center [769, 758] width 368 height 46
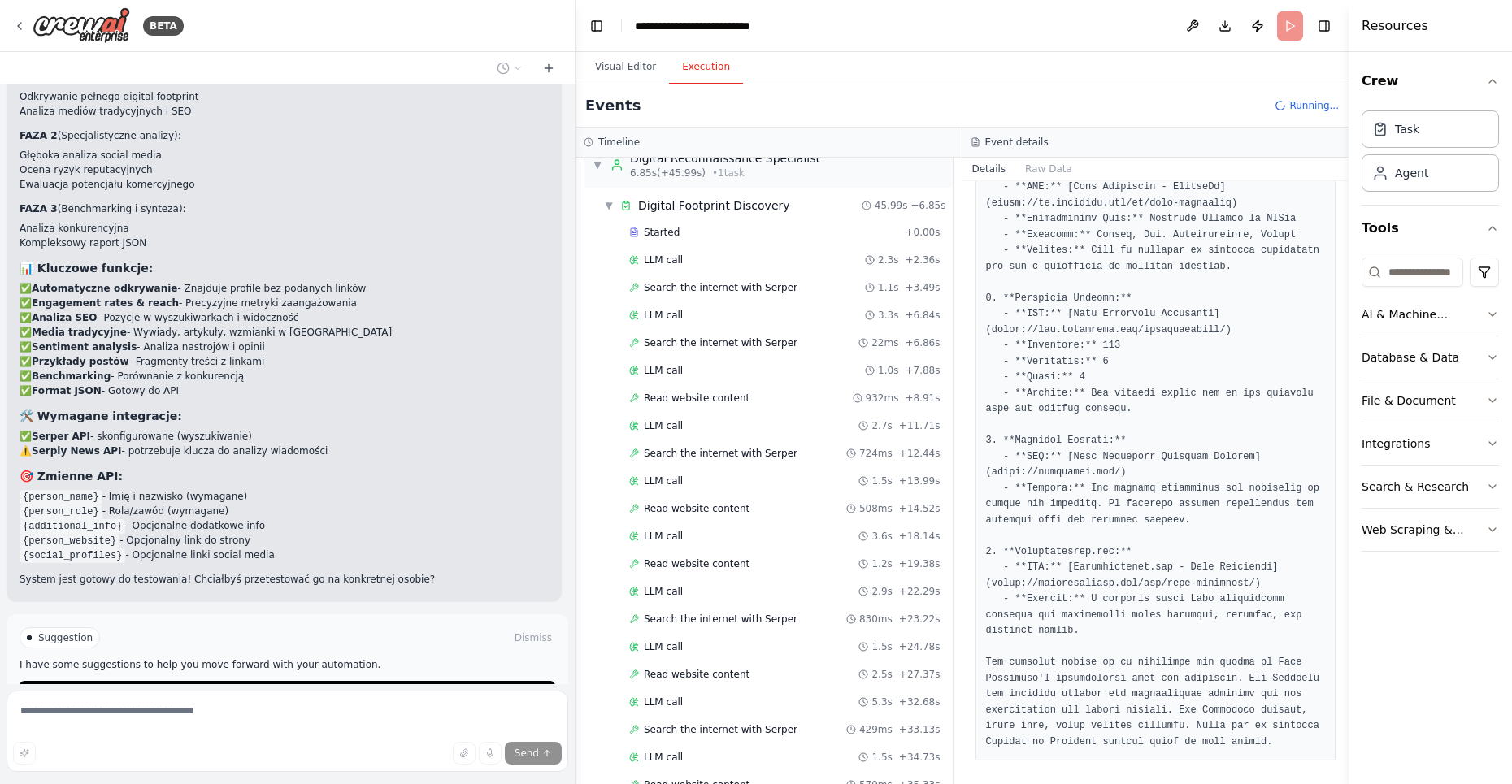
scroll to position [0, 0]
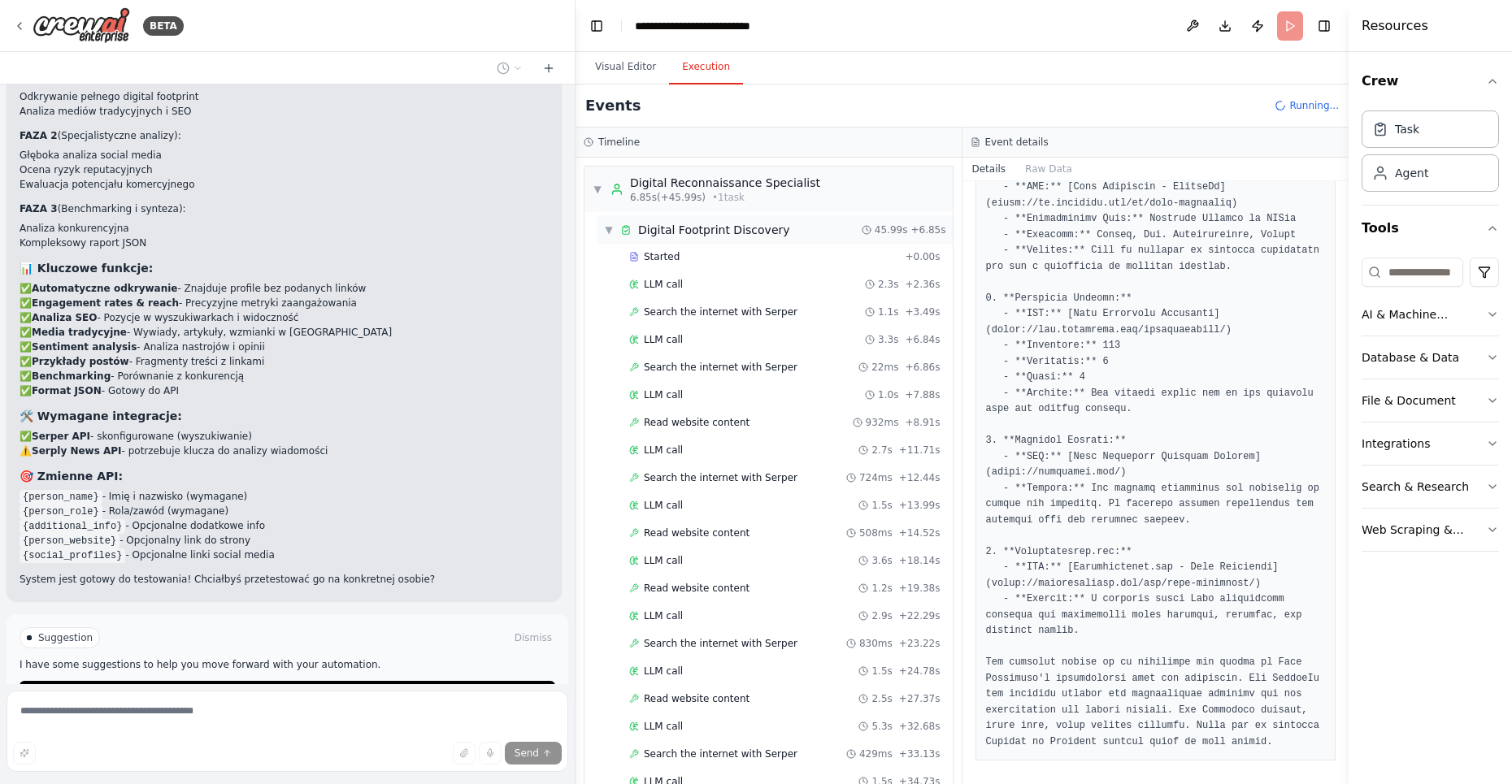
click at [609, 232] on span "▼" at bounding box center [609, 230] width 10 height 13
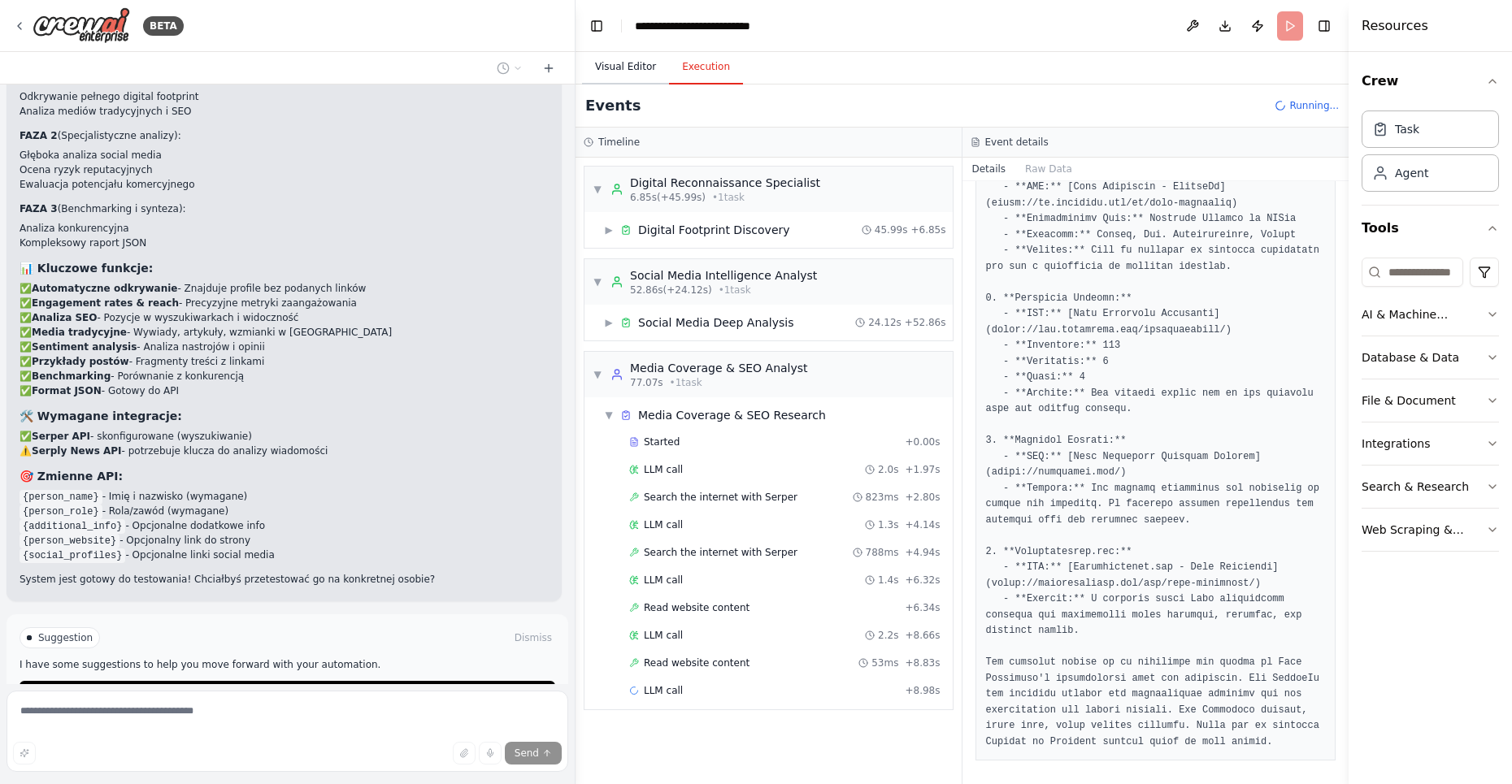
click at [620, 70] on button "Visual Editor" at bounding box center [625, 68] width 87 height 34
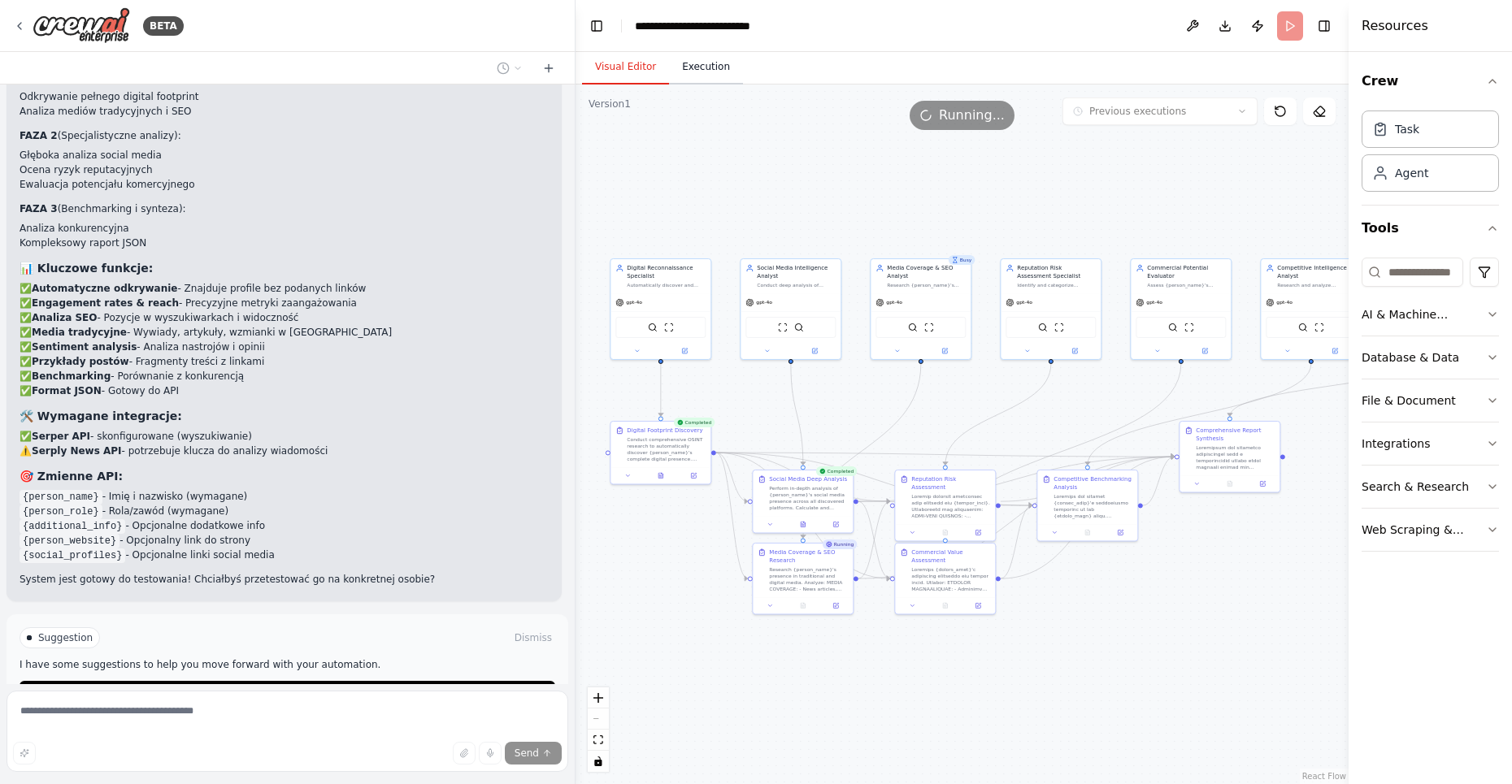
click at [711, 60] on button "Execution" at bounding box center [706, 68] width 74 height 34
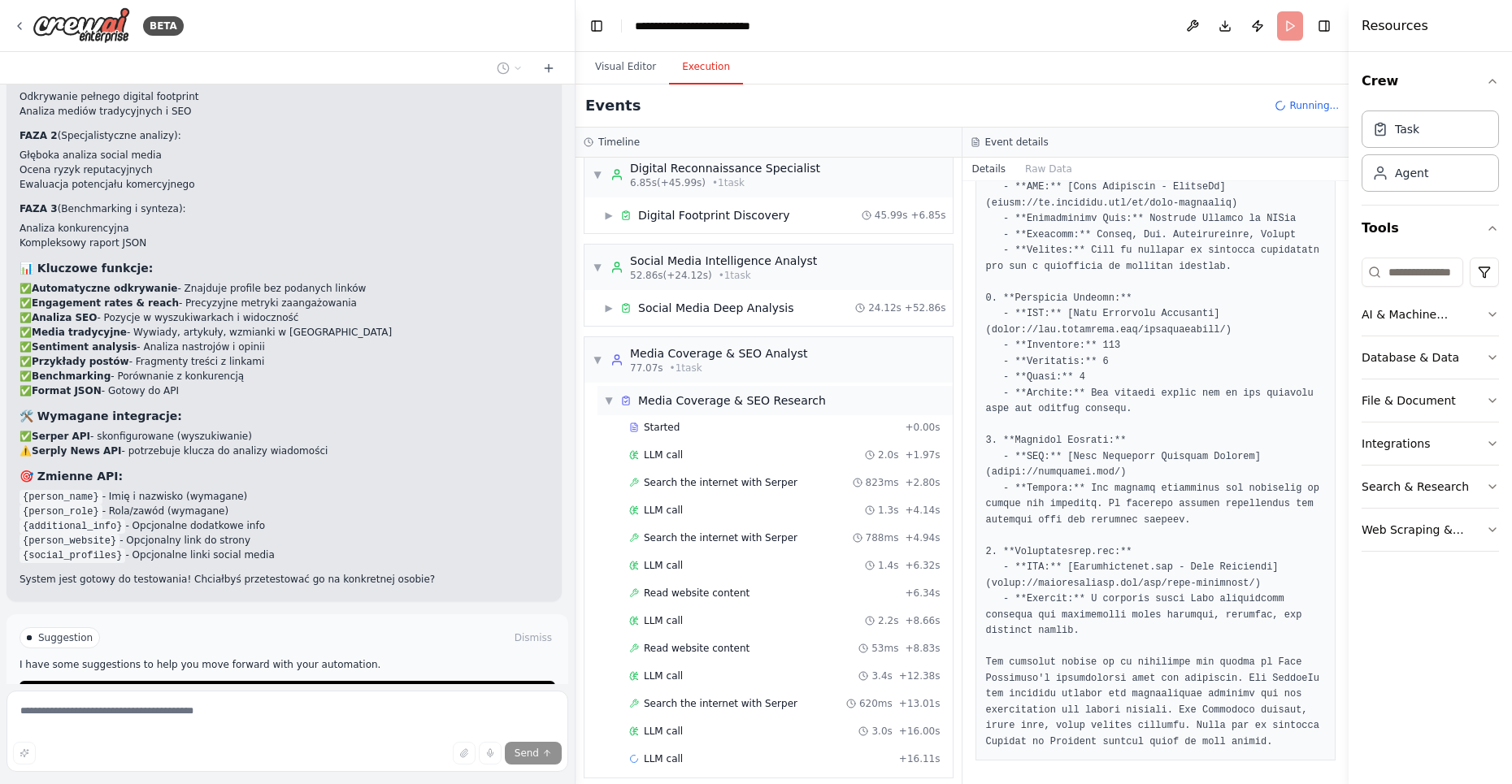
scroll to position [17, 0]
click at [731, 310] on span "Social Media Deep Analysis" at bounding box center [716, 305] width 156 height 16
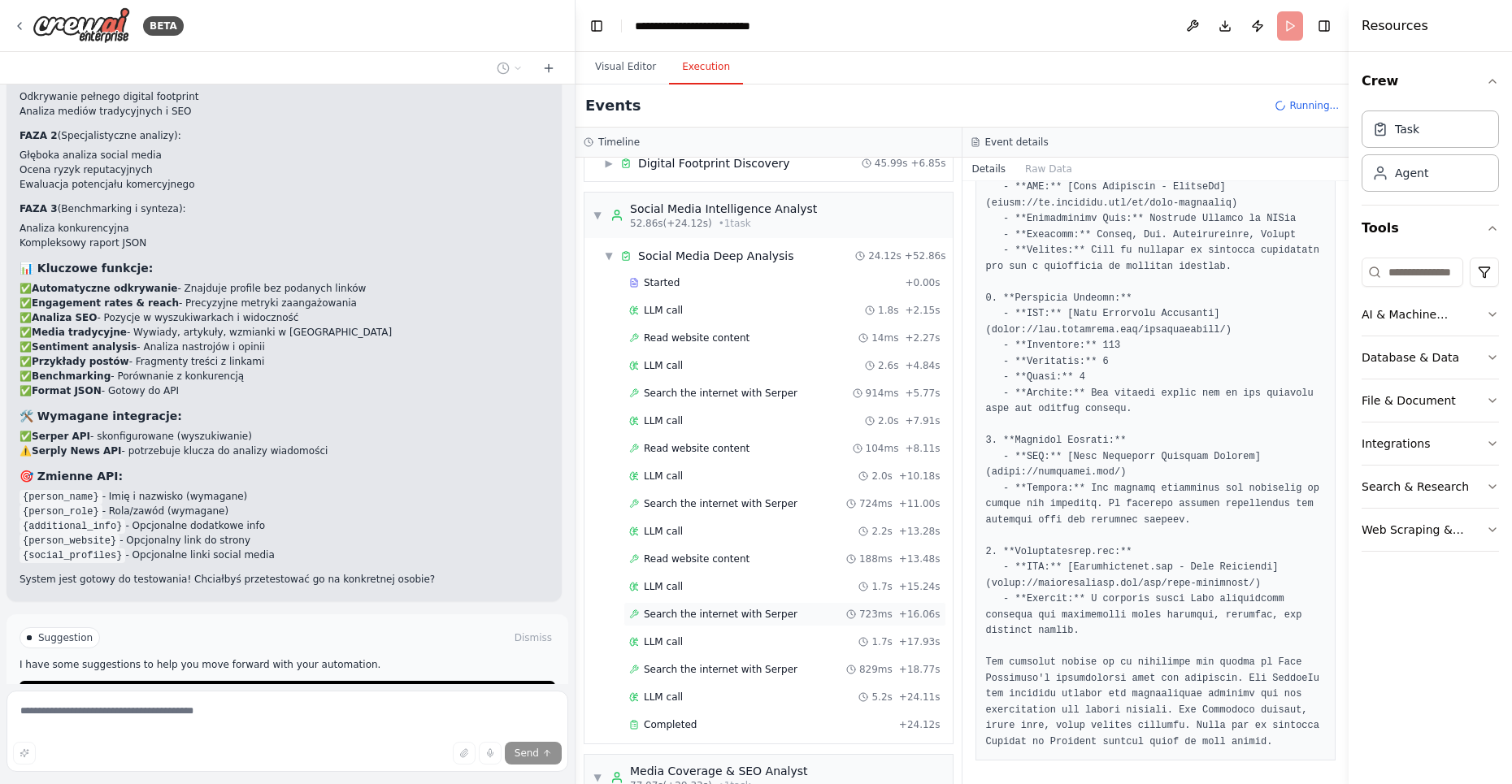
scroll to position [147, 0]
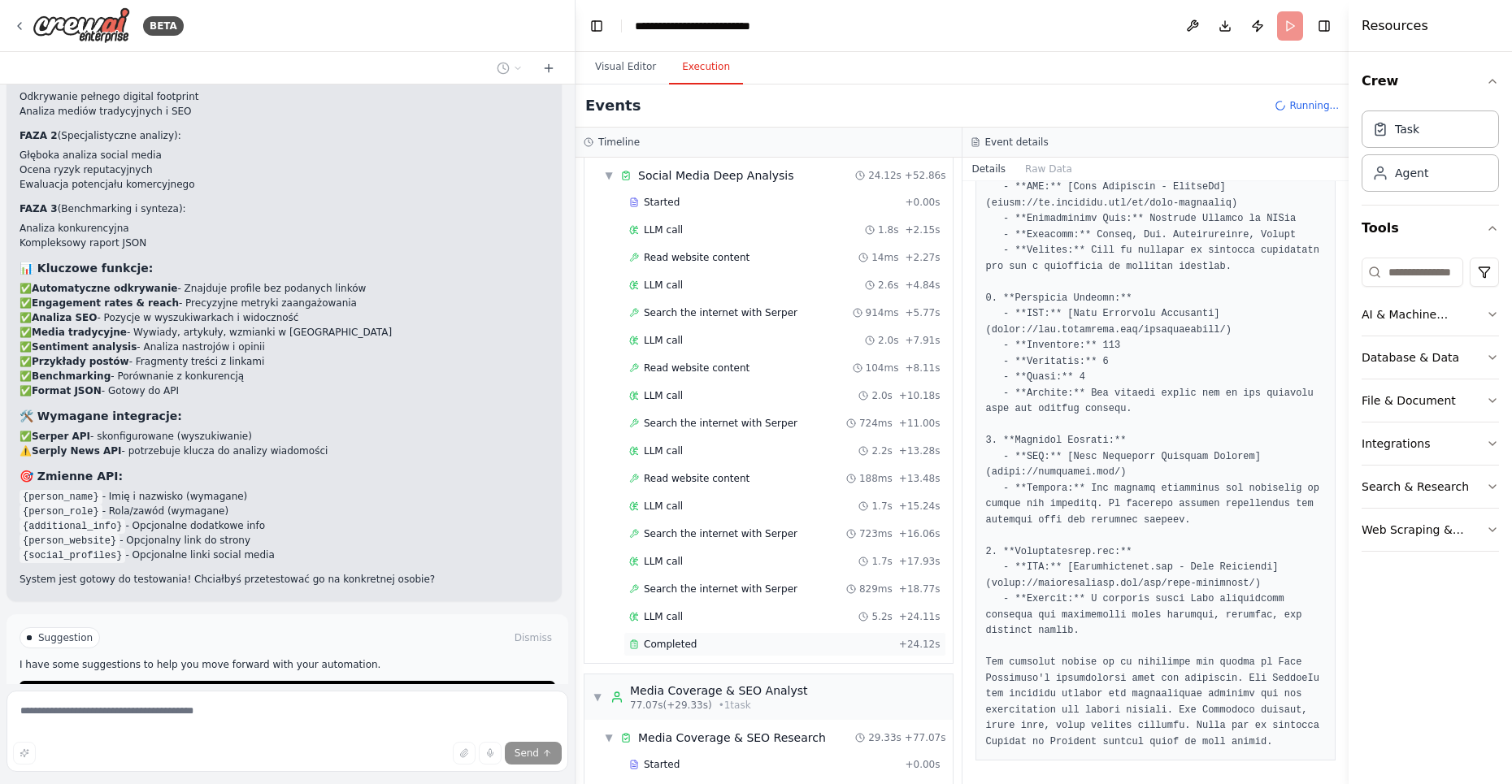
click at [731, 645] on div "Completed + 24.12s" at bounding box center [785, 645] width 322 height 24
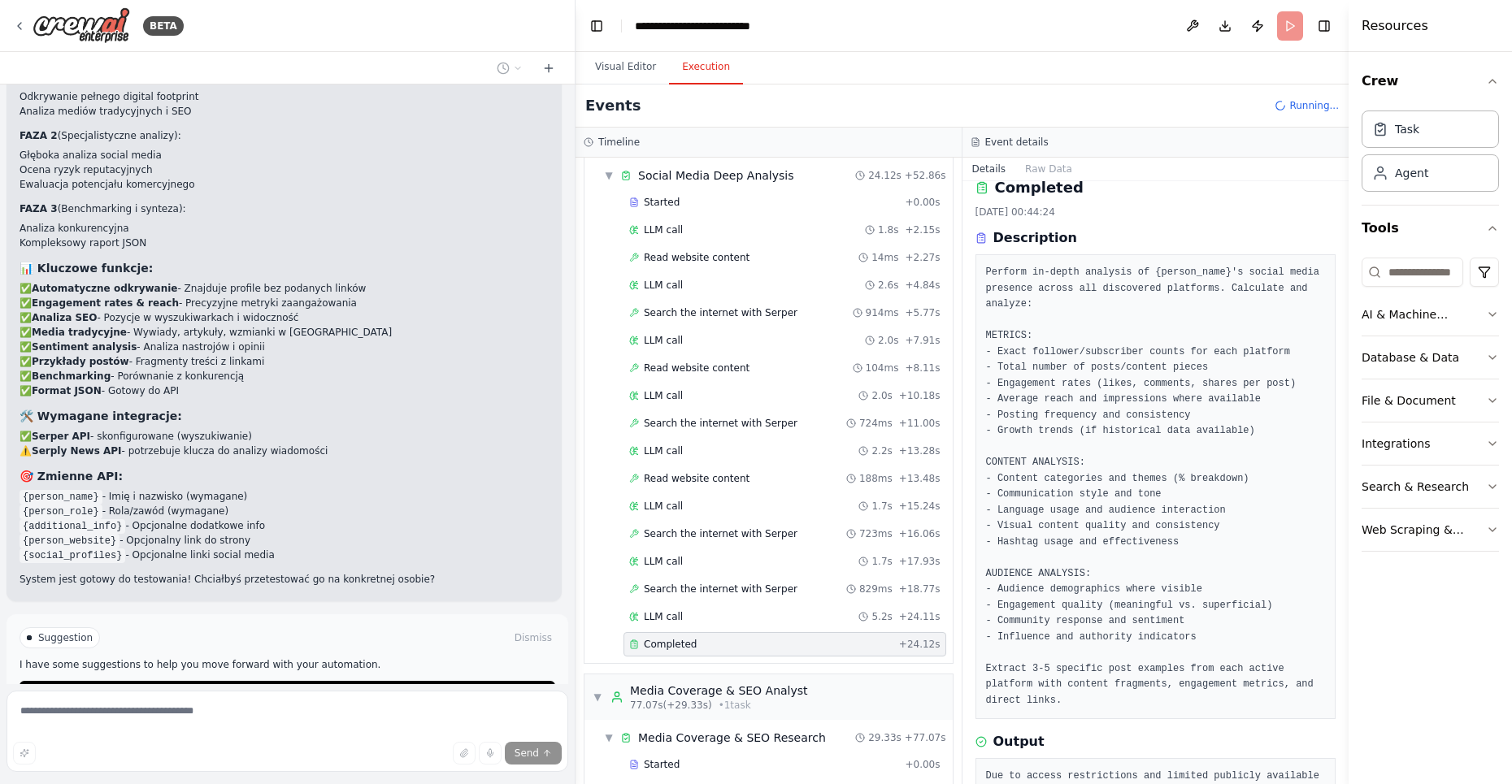
scroll to position [0, 0]
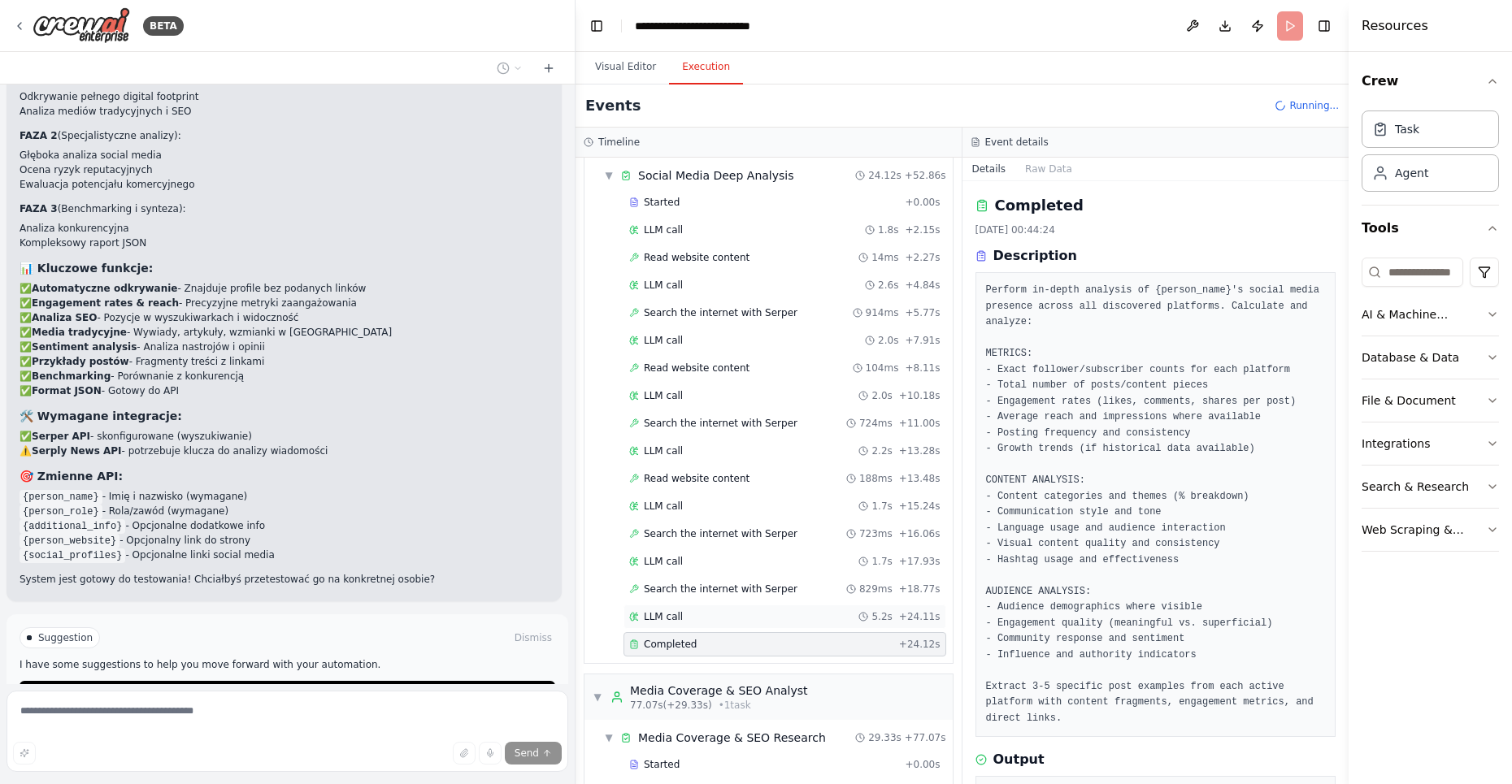
click at [680, 605] on div "LLM call 5.2s + 24.11s" at bounding box center [785, 617] width 322 height 24
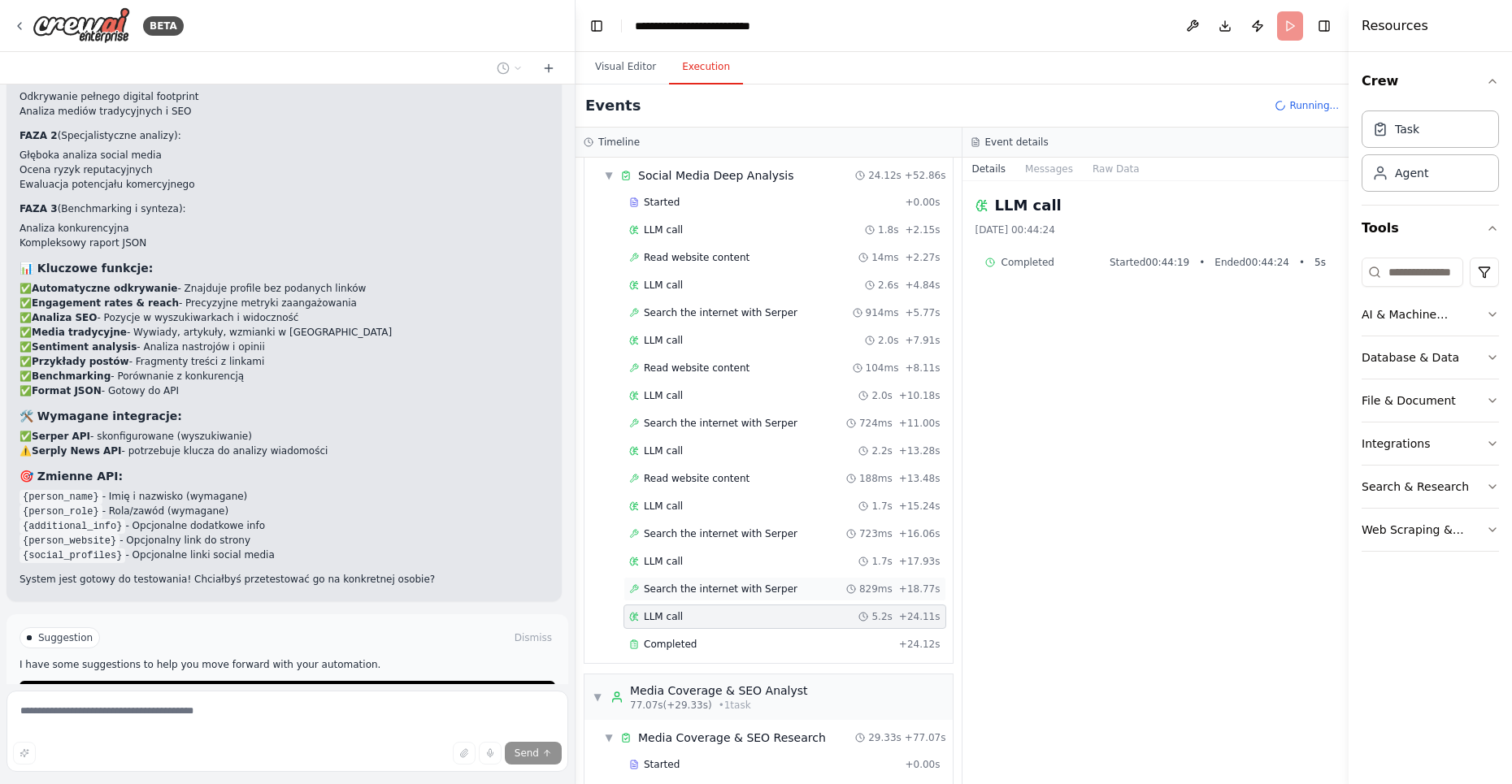
click at [701, 583] on span "Search the internet with Serper" at bounding box center [721, 589] width 154 height 13
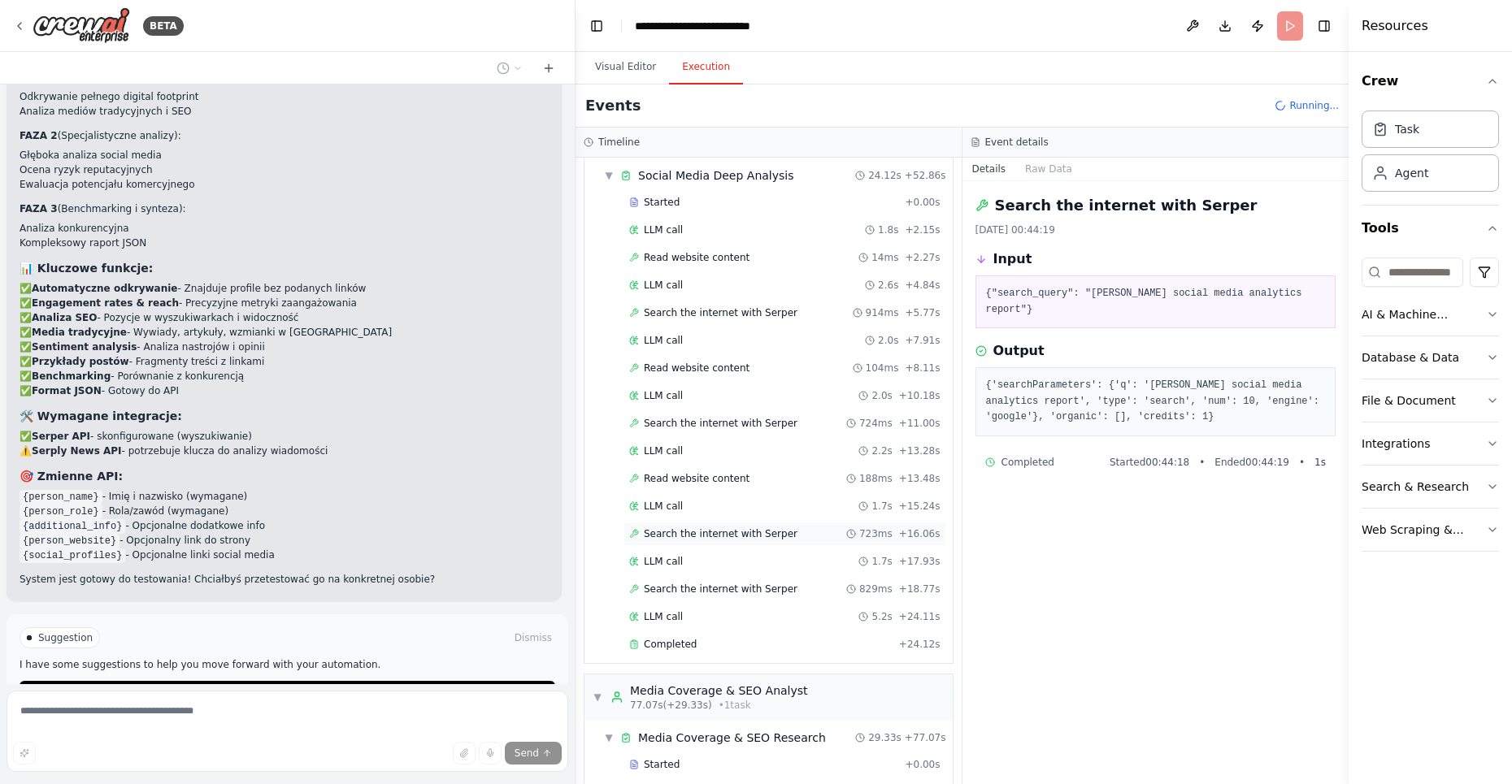
click at [663, 528] on span "Search the internet with Serper" at bounding box center [721, 534] width 154 height 13
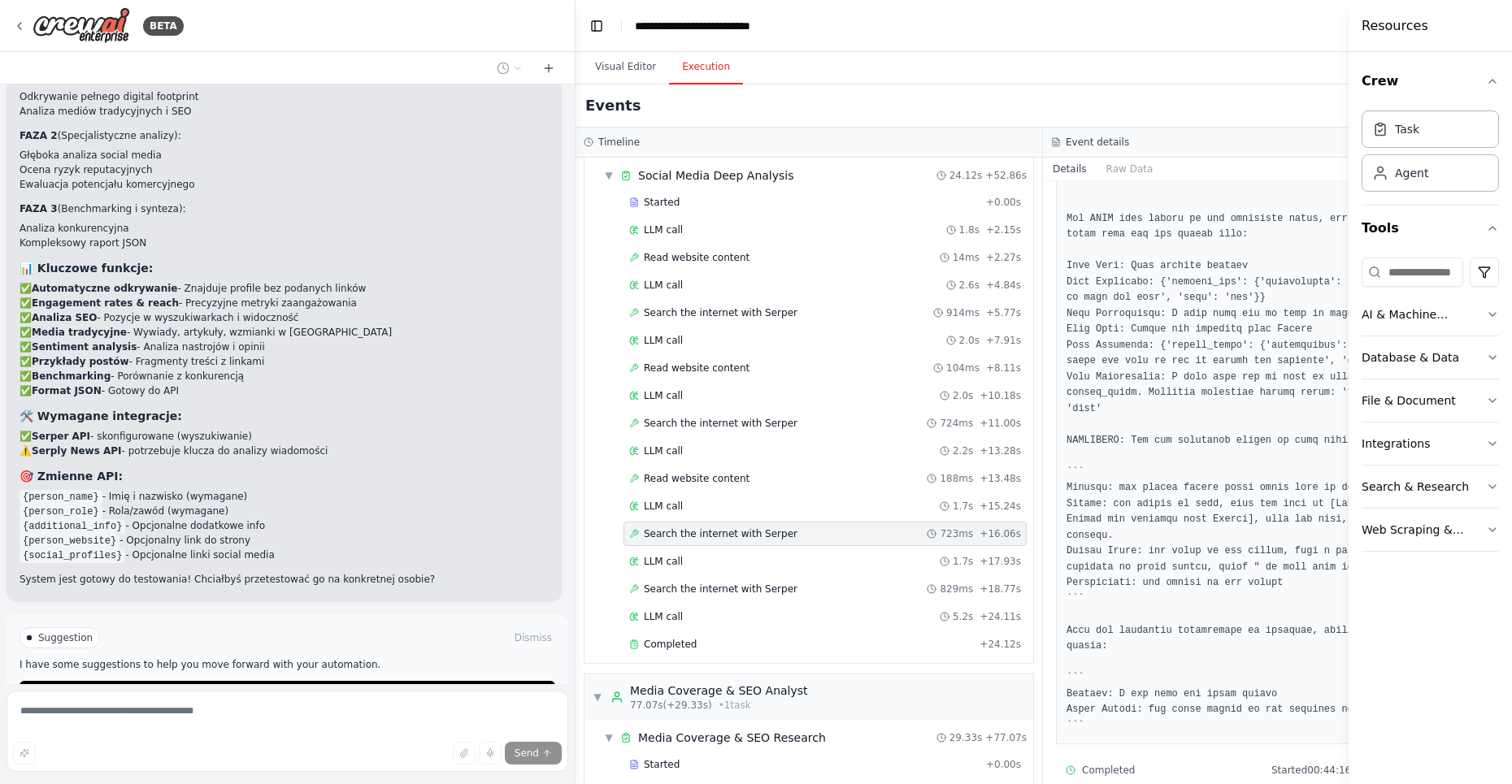
scroll to position [1075, 0]
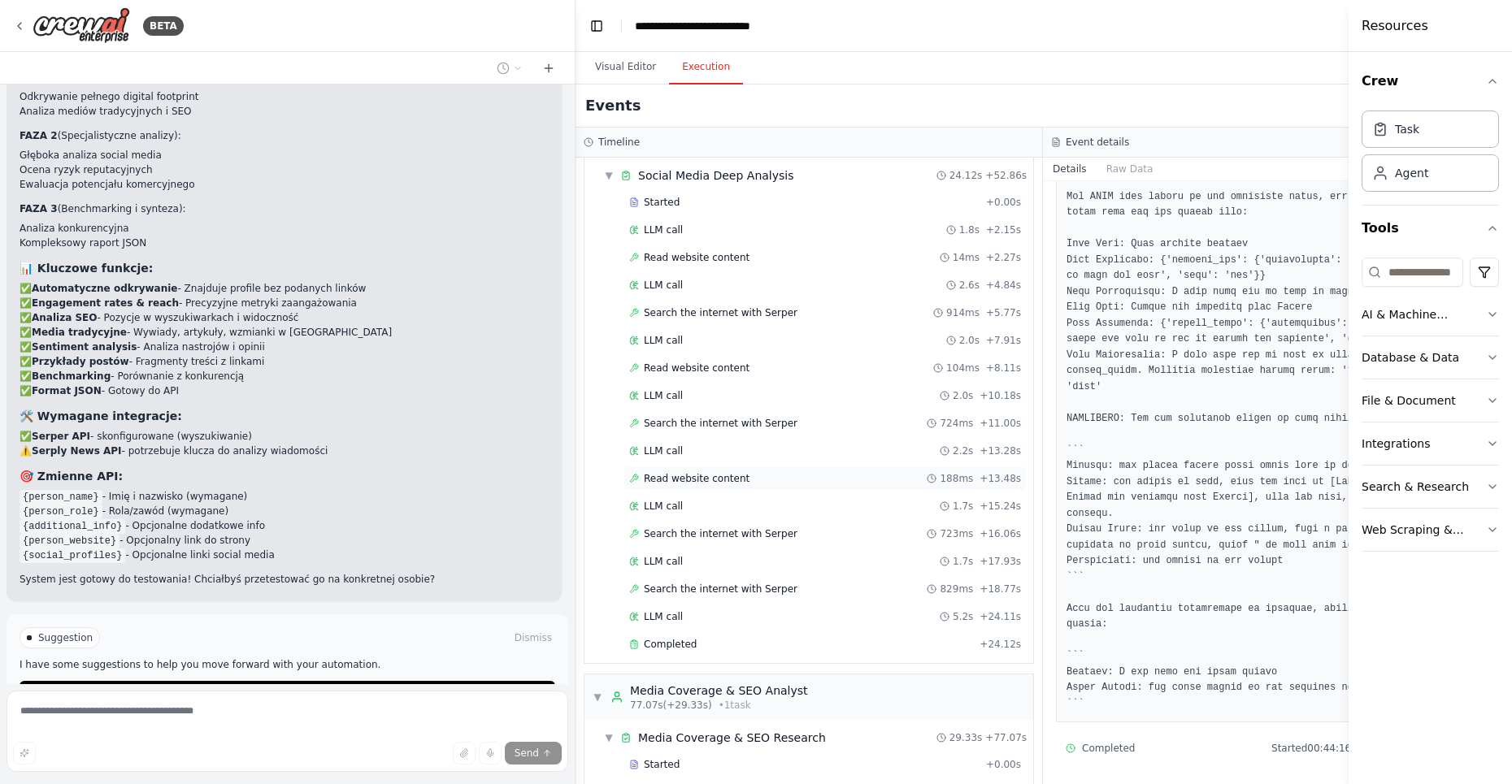
click at [663, 475] on span "Read website content" at bounding box center [697, 479] width 106 height 13
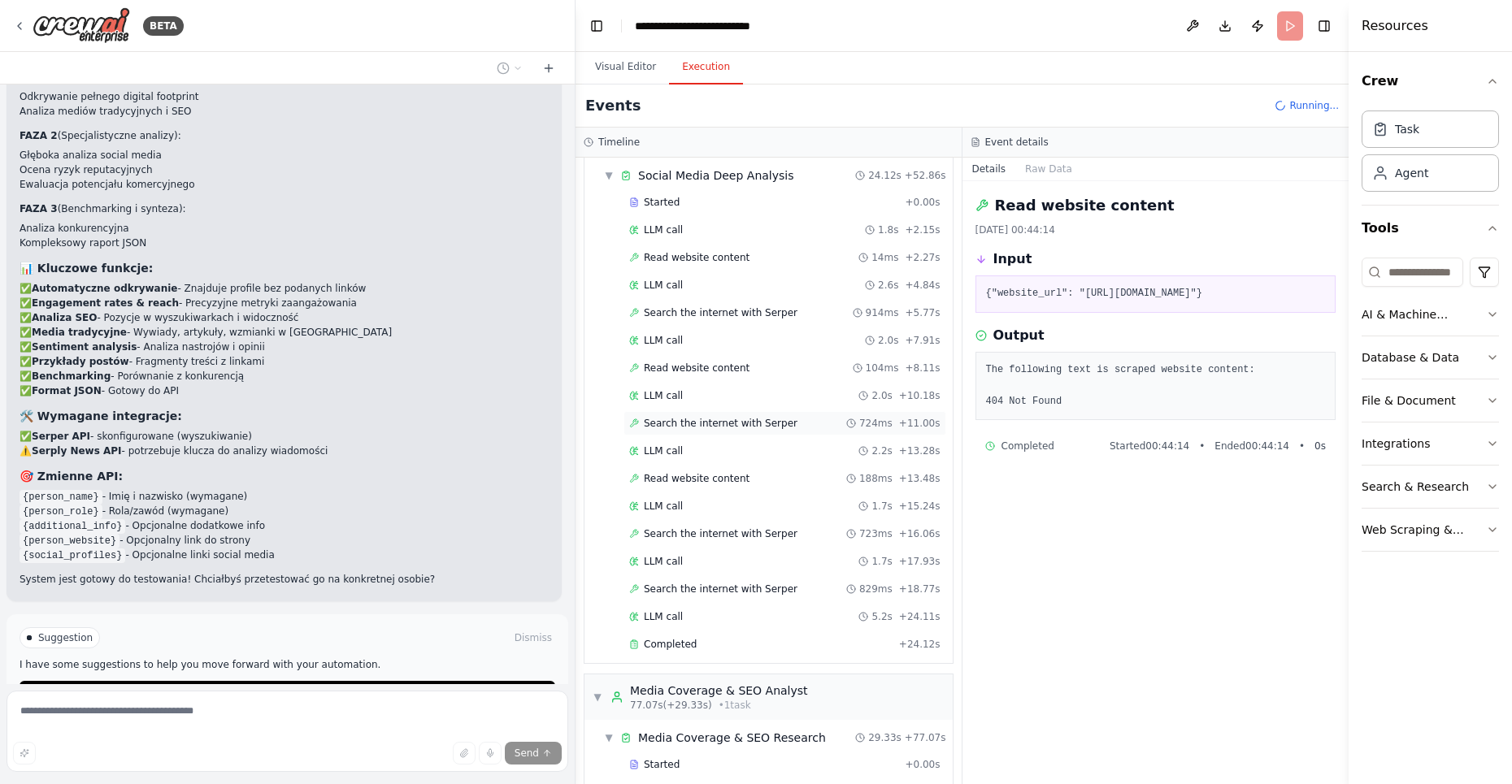
click at [671, 417] on span "Search the internet with Serper" at bounding box center [721, 423] width 154 height 13
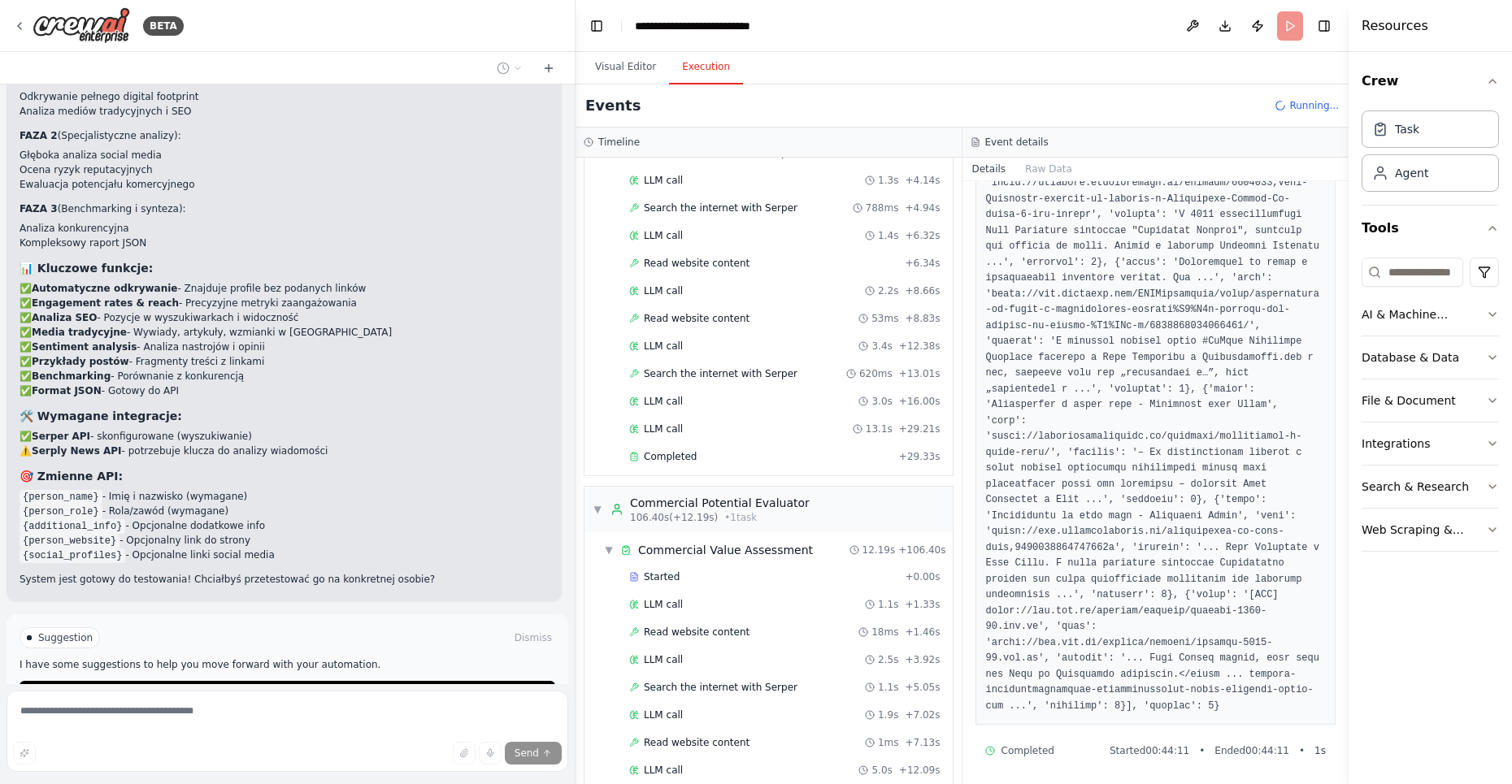
scroll to position [674, 0]
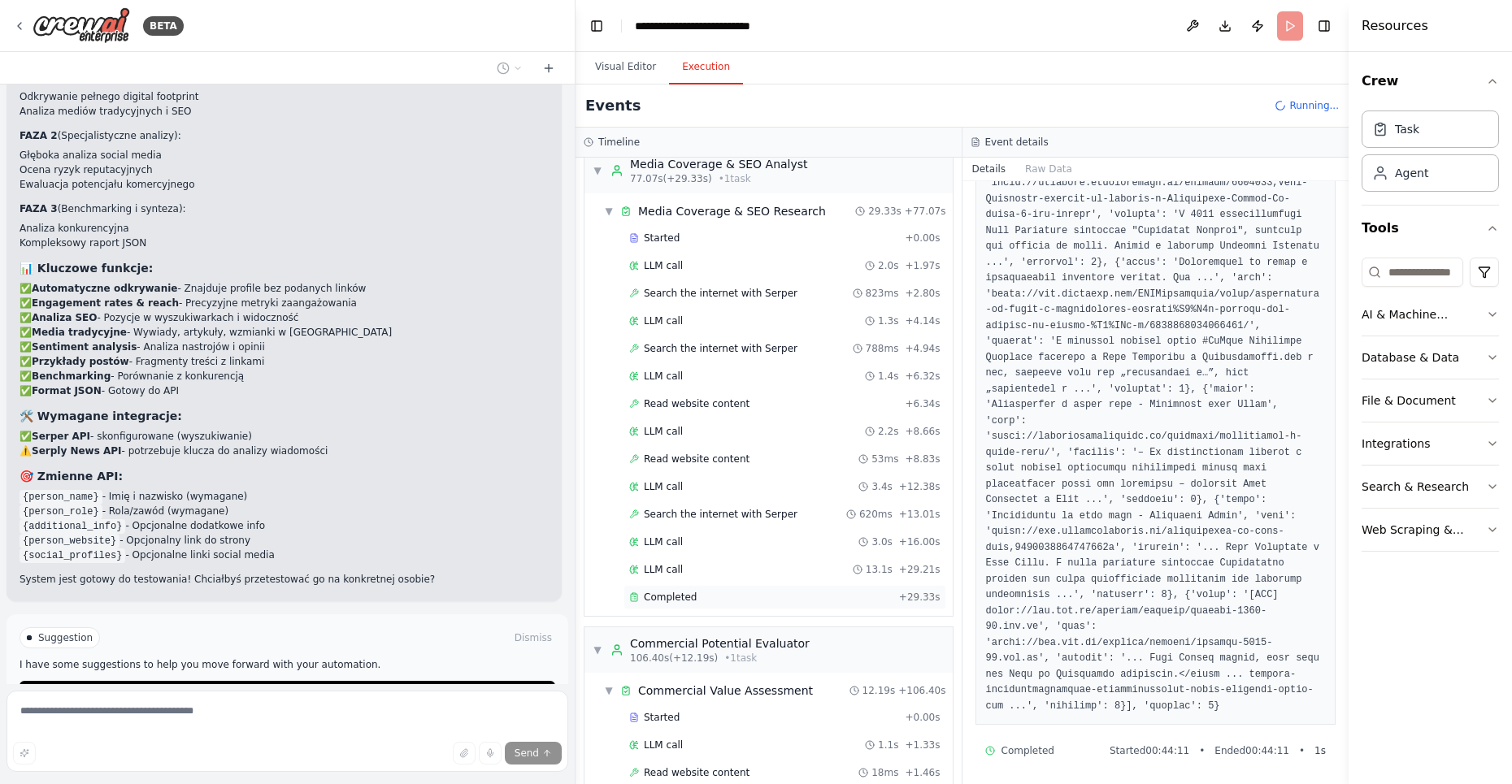
click at [697, 591] on div "Completed" at bounding box center [760, 598] width 263 height 13
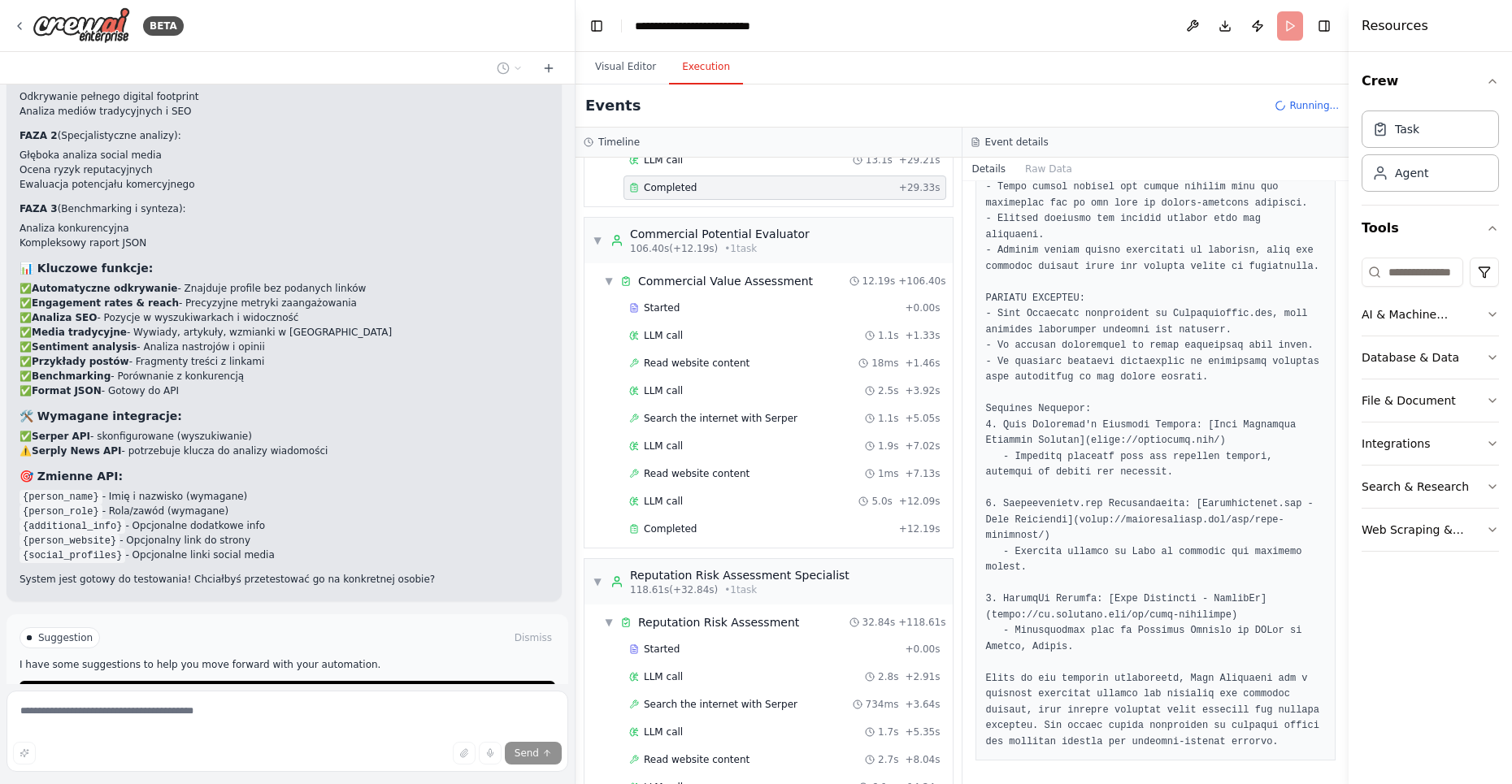
scroll to position [1073, 0]
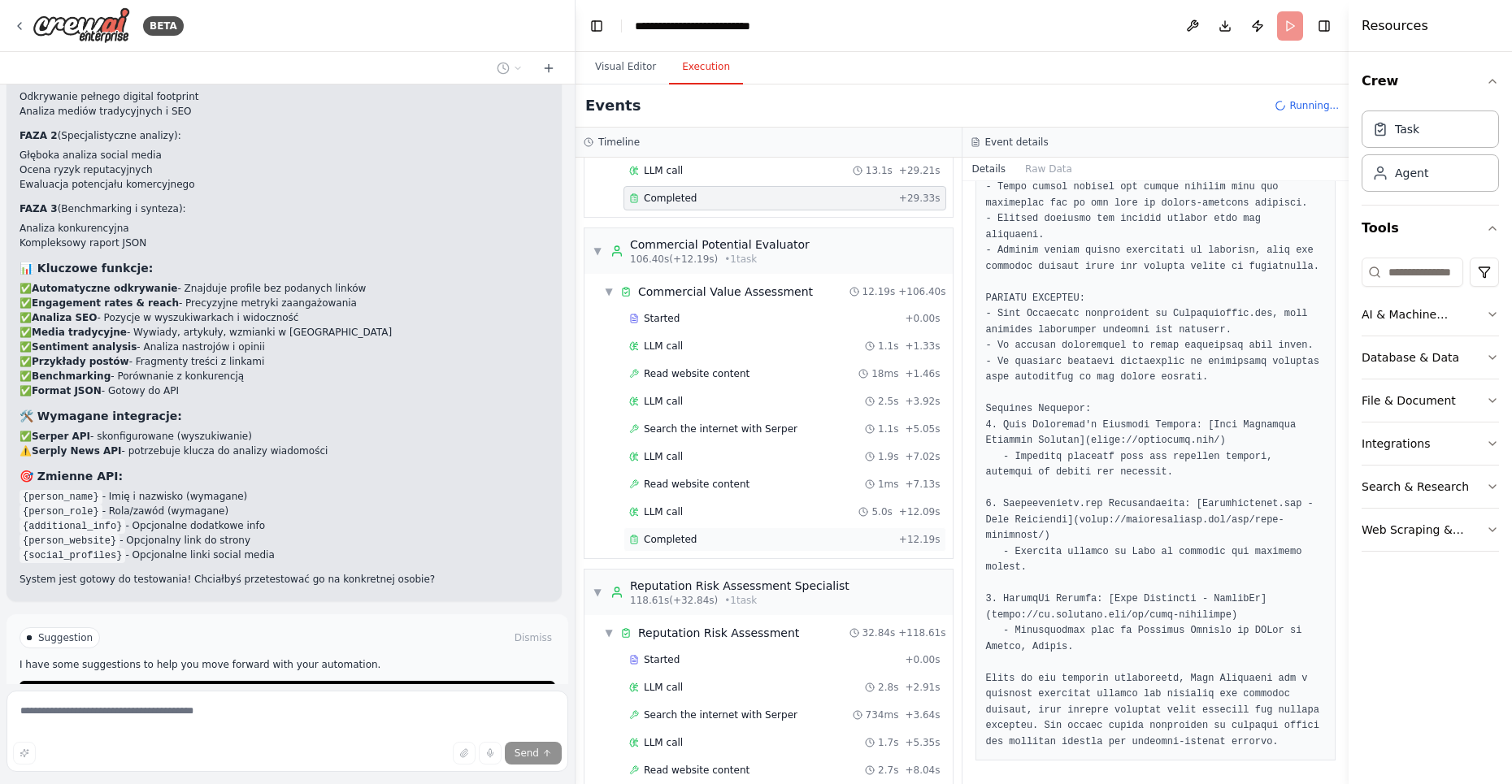
click at [717, 533] on div "Completed" at bounding box center [760, 540] width 263 height 13
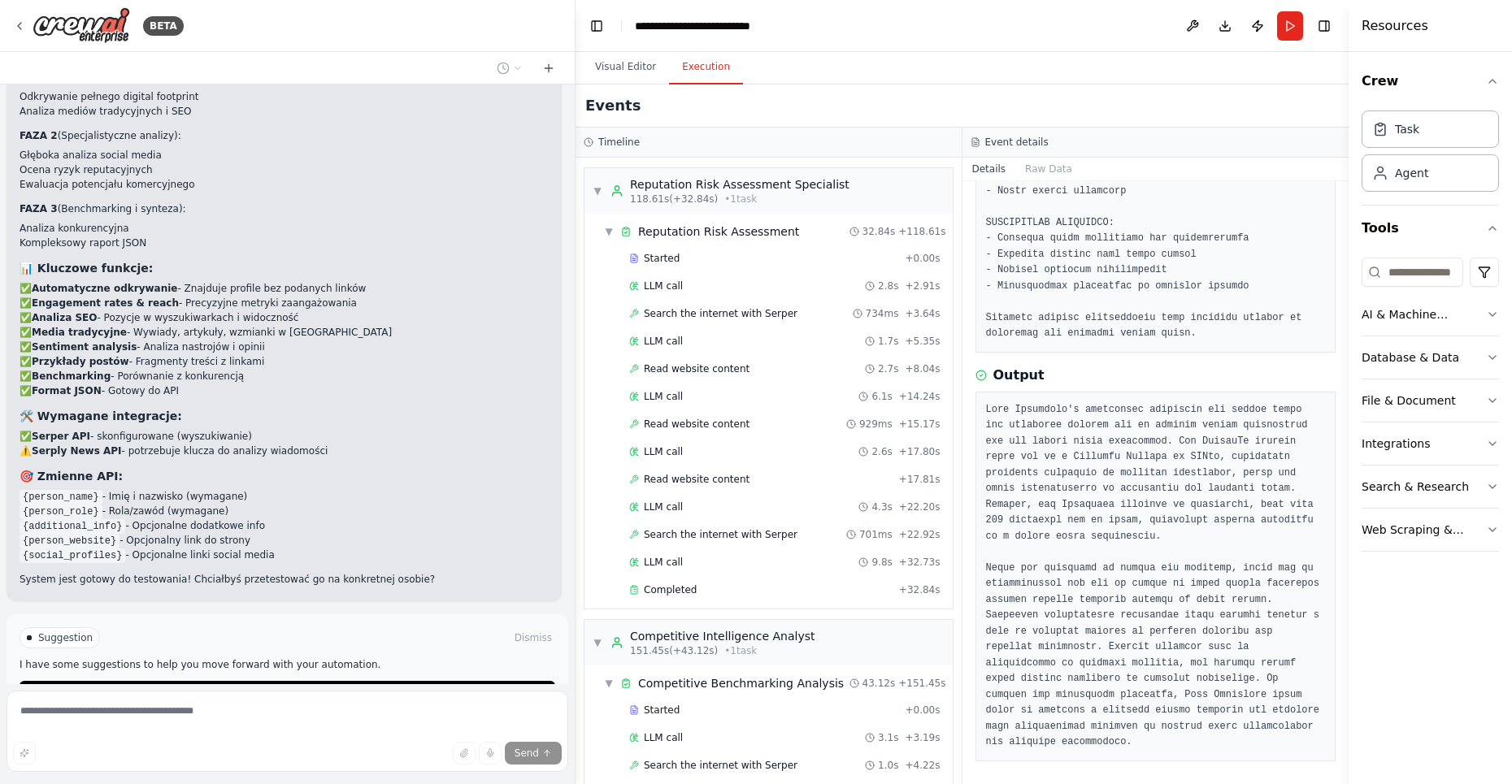
scroll to position [1432, 0]
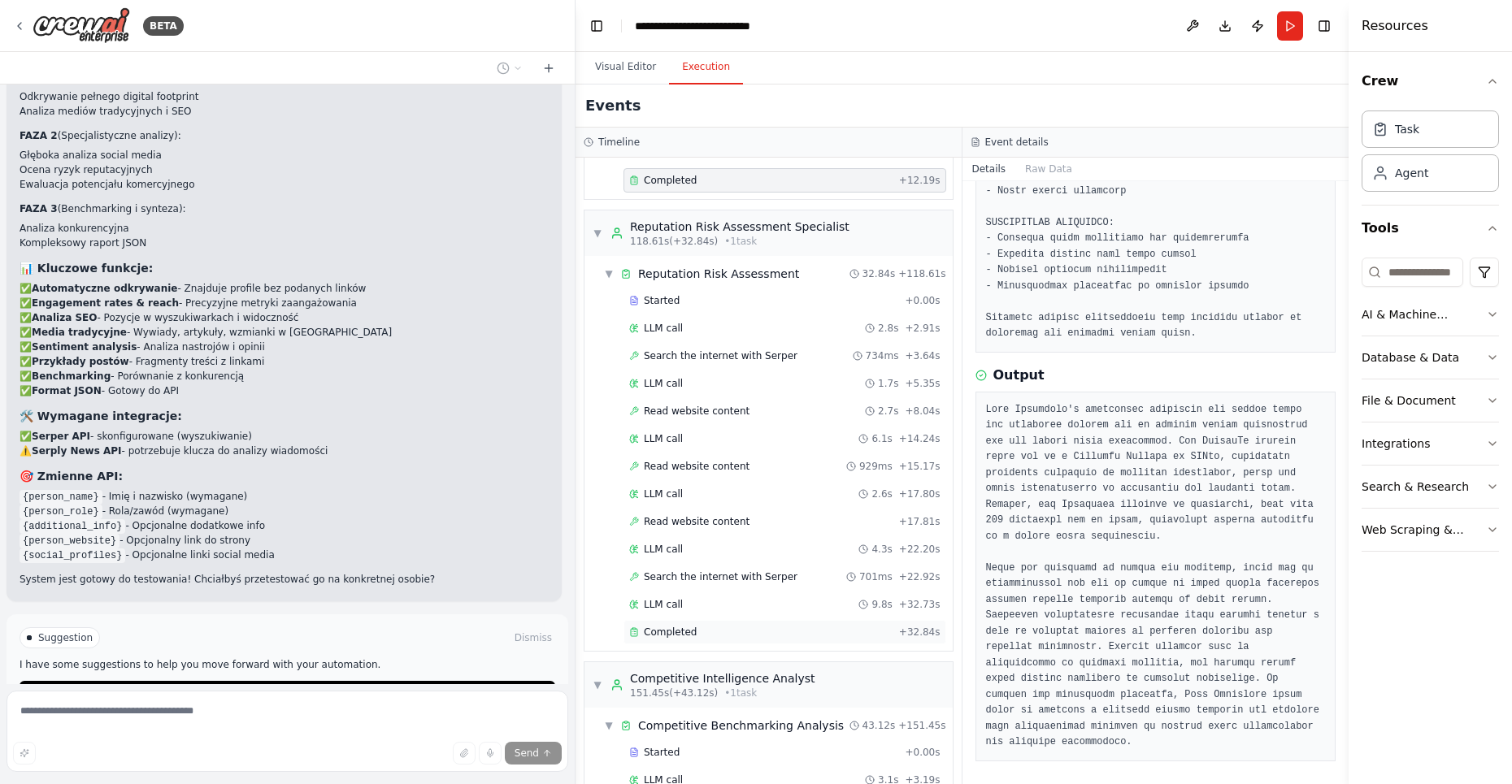
click at [717, 626] on div "Completed" at bounding box center [760, 633] width 263 height 13
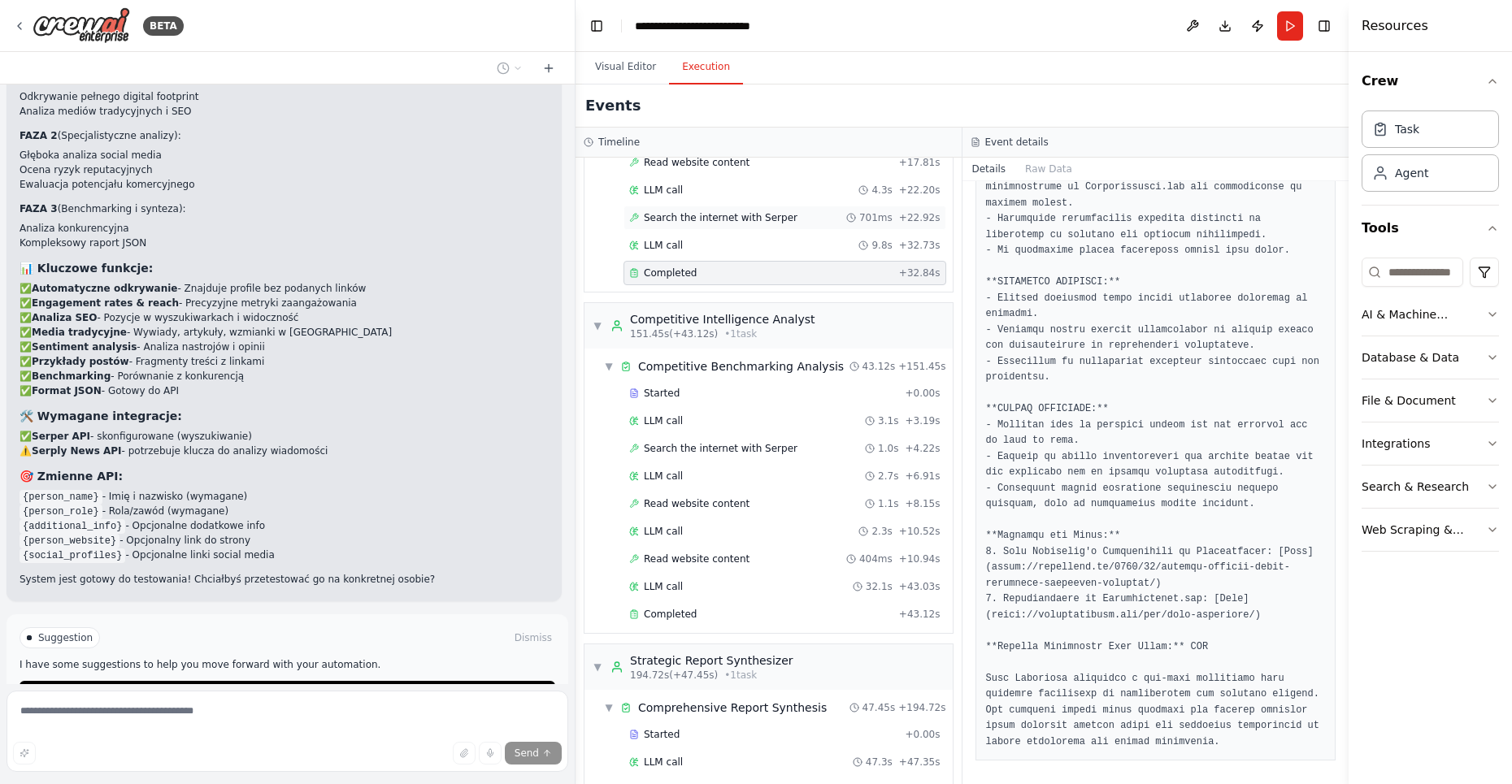
scroll to position [1794, 0]
click at [726, 605] on div "Completed" at bounding box center [760, 611] width 263 height 13
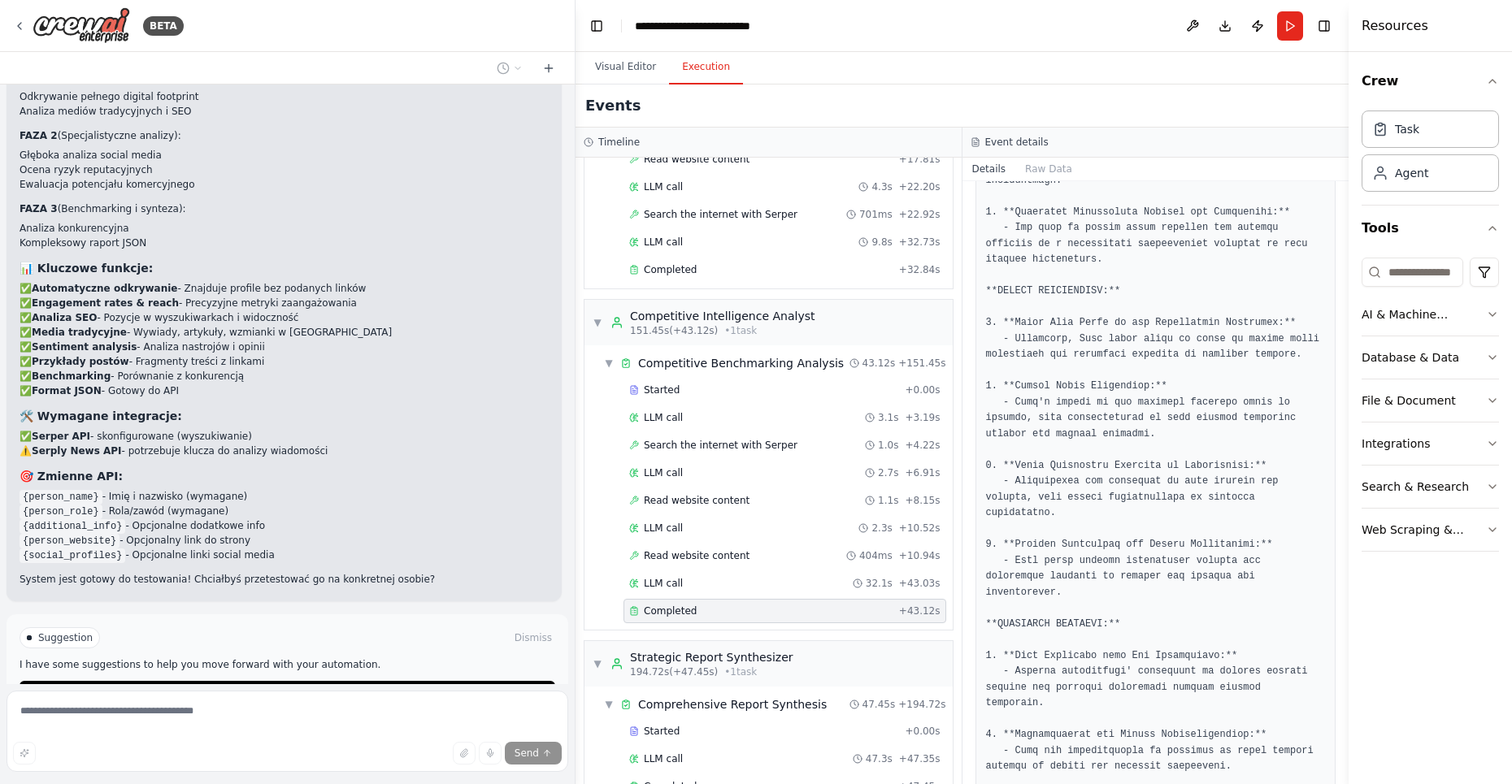
scroll to position [2177, 0]
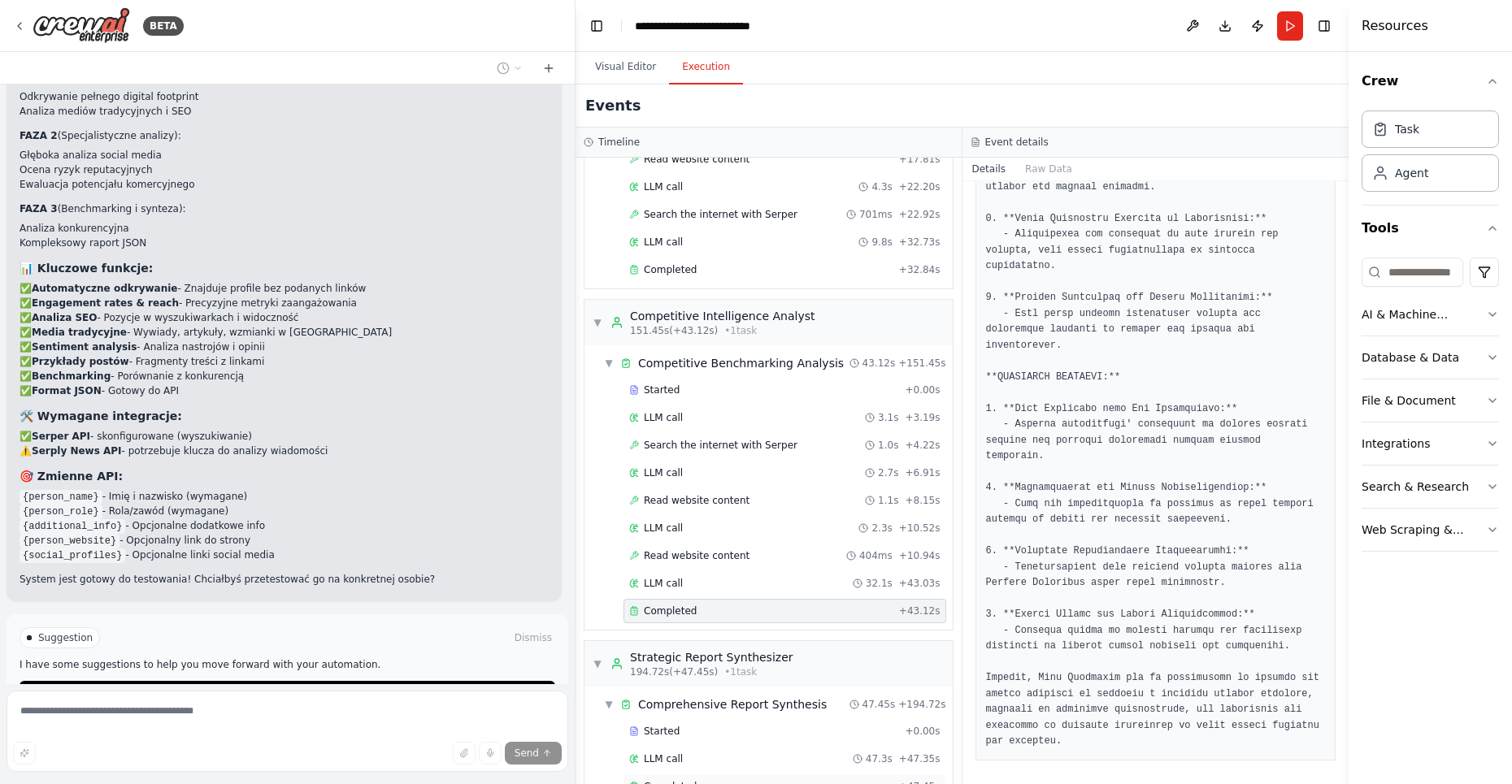
click at [682, 780] on span "Completed" at bounding box center [670, 786] width 53 height 13
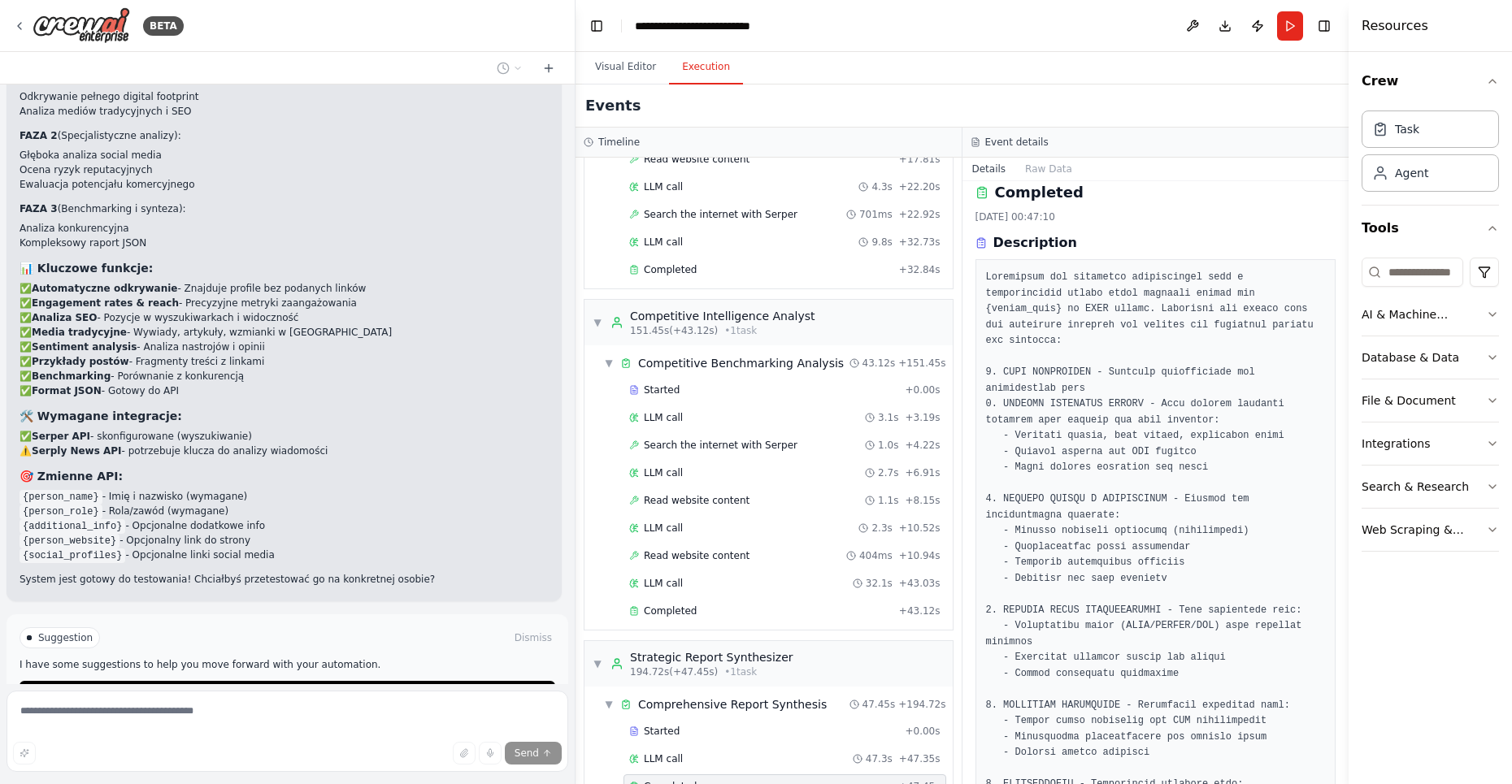
scroll to position [0, 0]
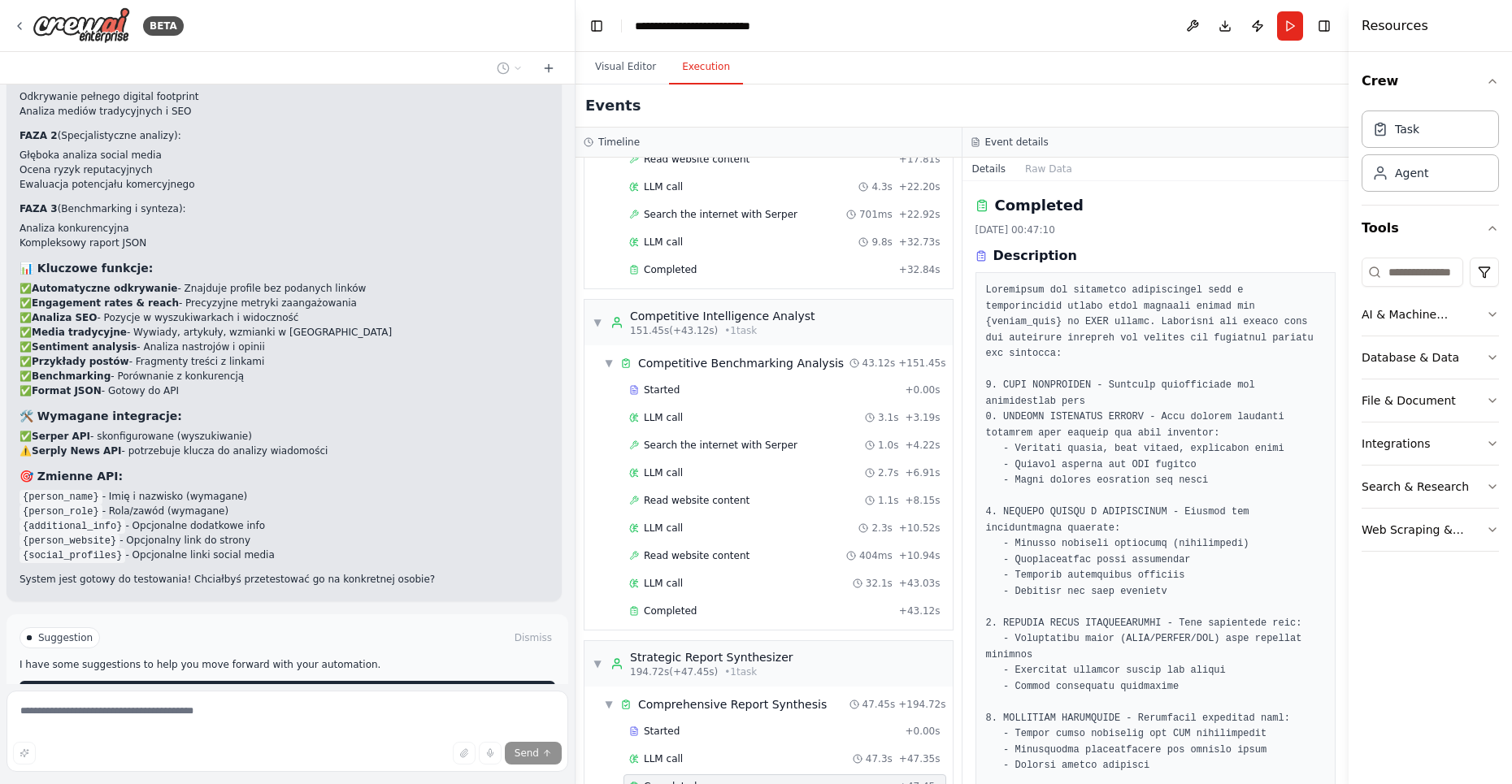
click at [247, 681] on button "Improve automation" at bounding box center [287, 694] width 536 height 26
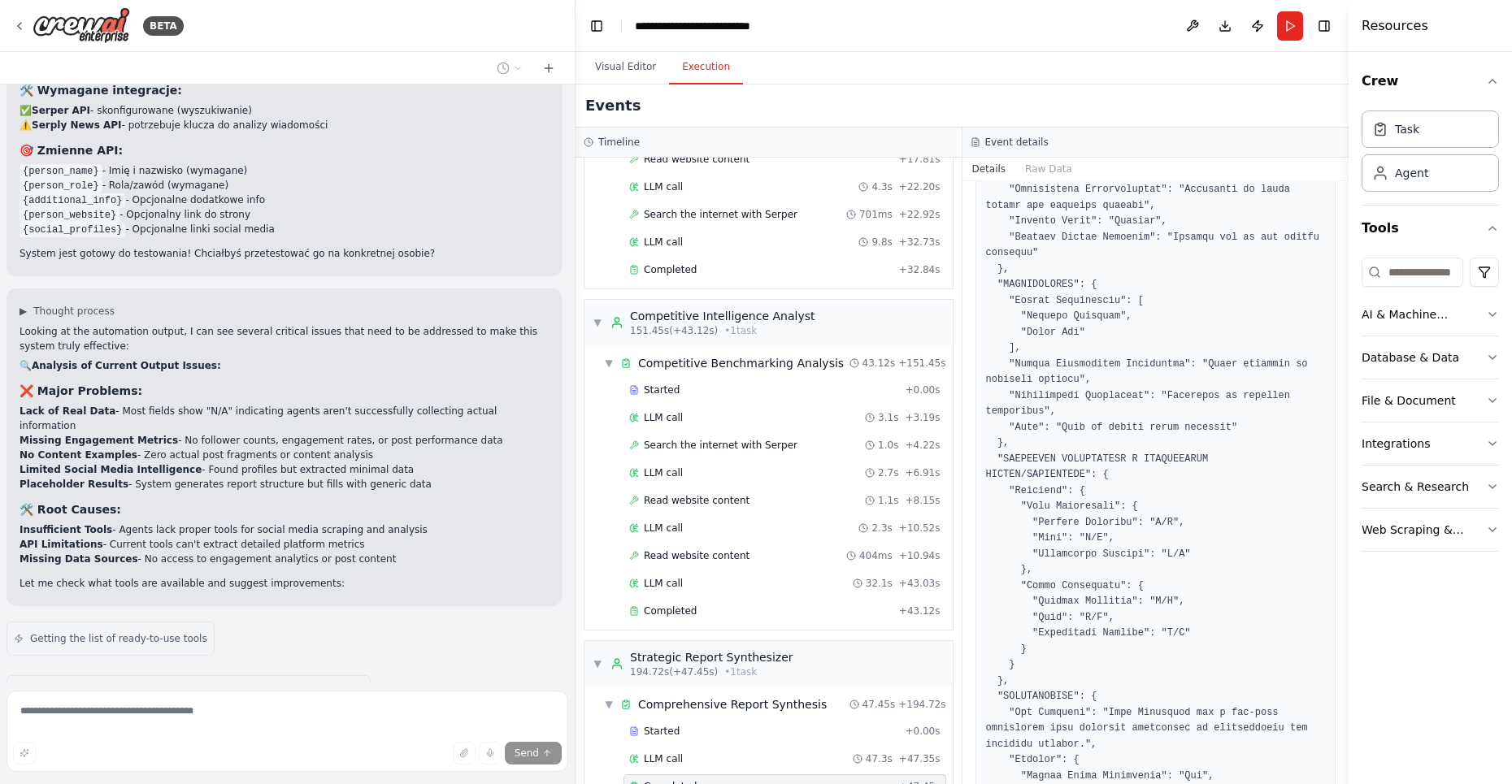
scroll to position [7050, 0]
drag, startPoint x: 196, startPoint y: 326, endPoint x: 476, endPoint y: 326, distance: 280.0
click at [476, 436] on li "Missing Engagement Metrics - No follower counts, engagement rates, or post perf…" at bounding box center [284, 443] width 529 height 15
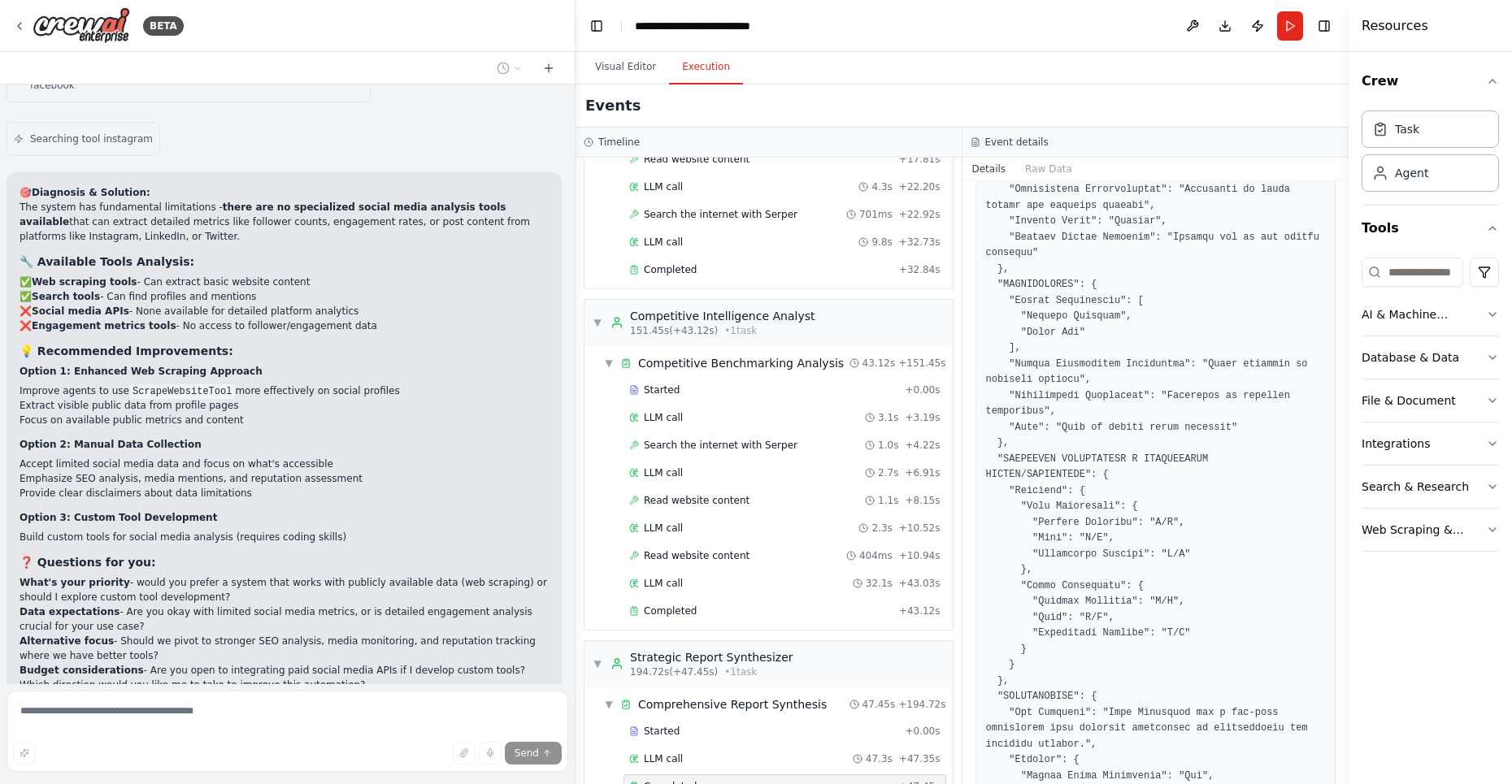
scroll to position [7684, 0]
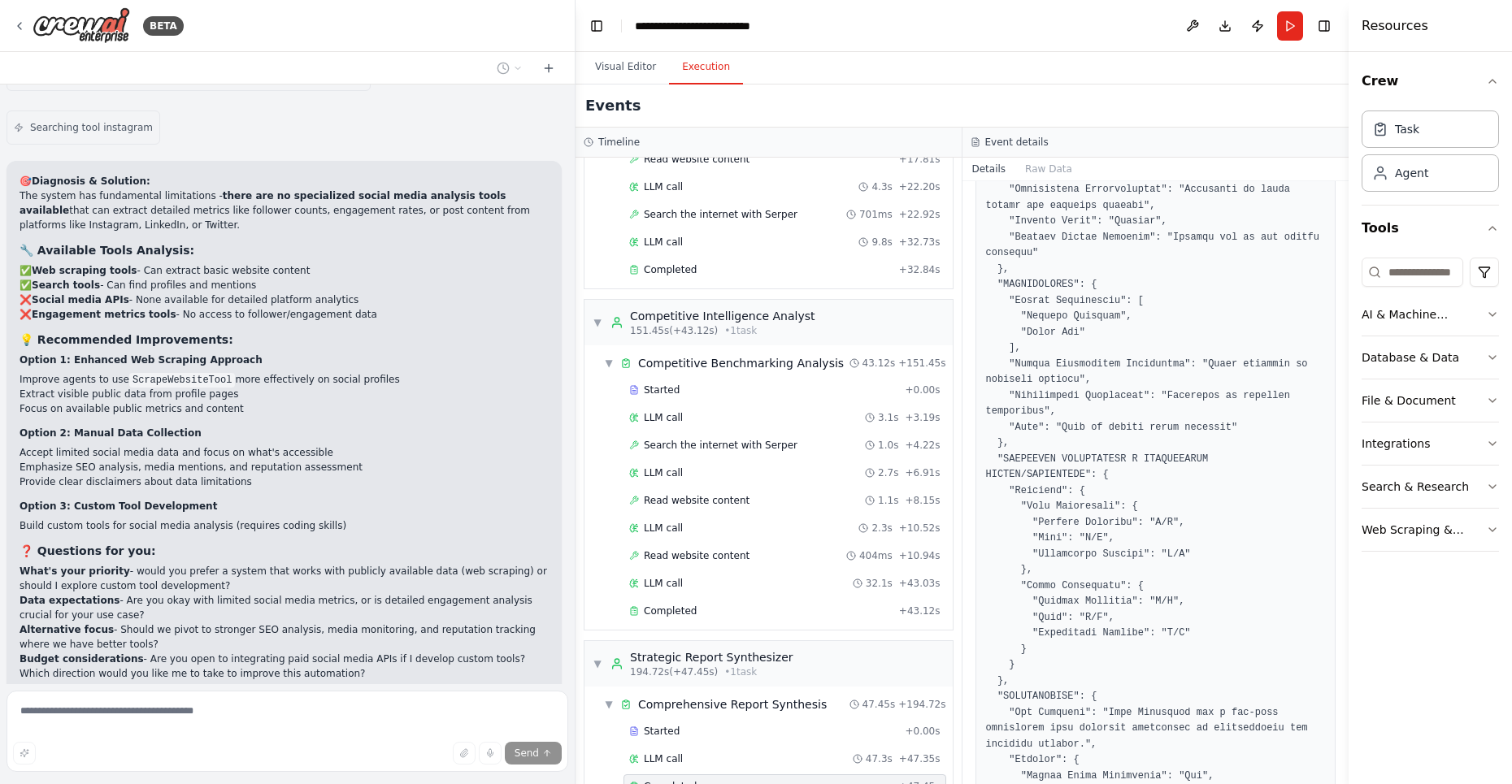
click at [85, 775] on span "Thinking..." at bounding box center [64, 782] width 51 height 13
click at [19, 727] on icon at bounding box center [19, 729] width 5 height 5
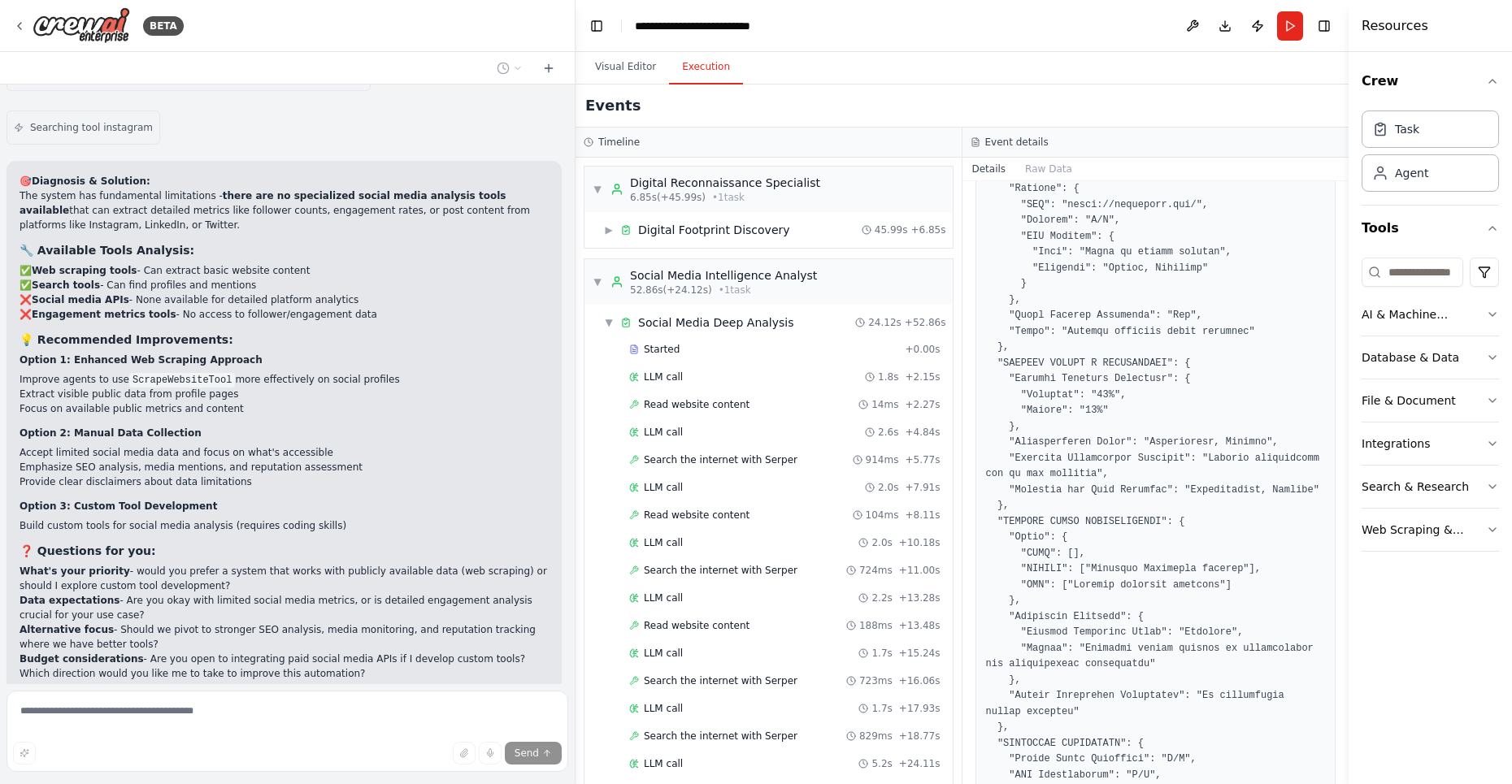
scroll to position [2255, 0]
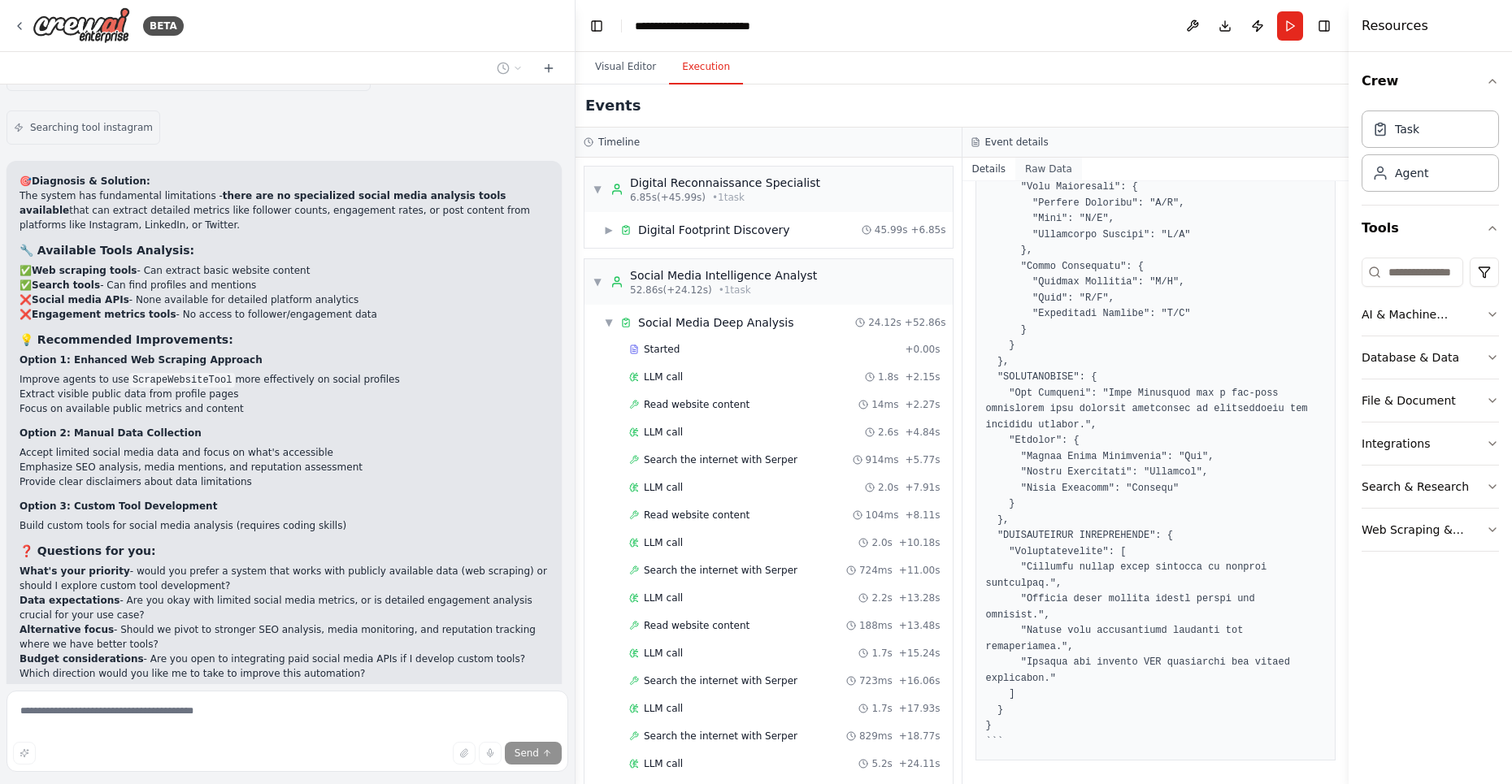
click at [1033, 166] on button "Raw Data" at bounding box center [1049, 169] width 67 height 23
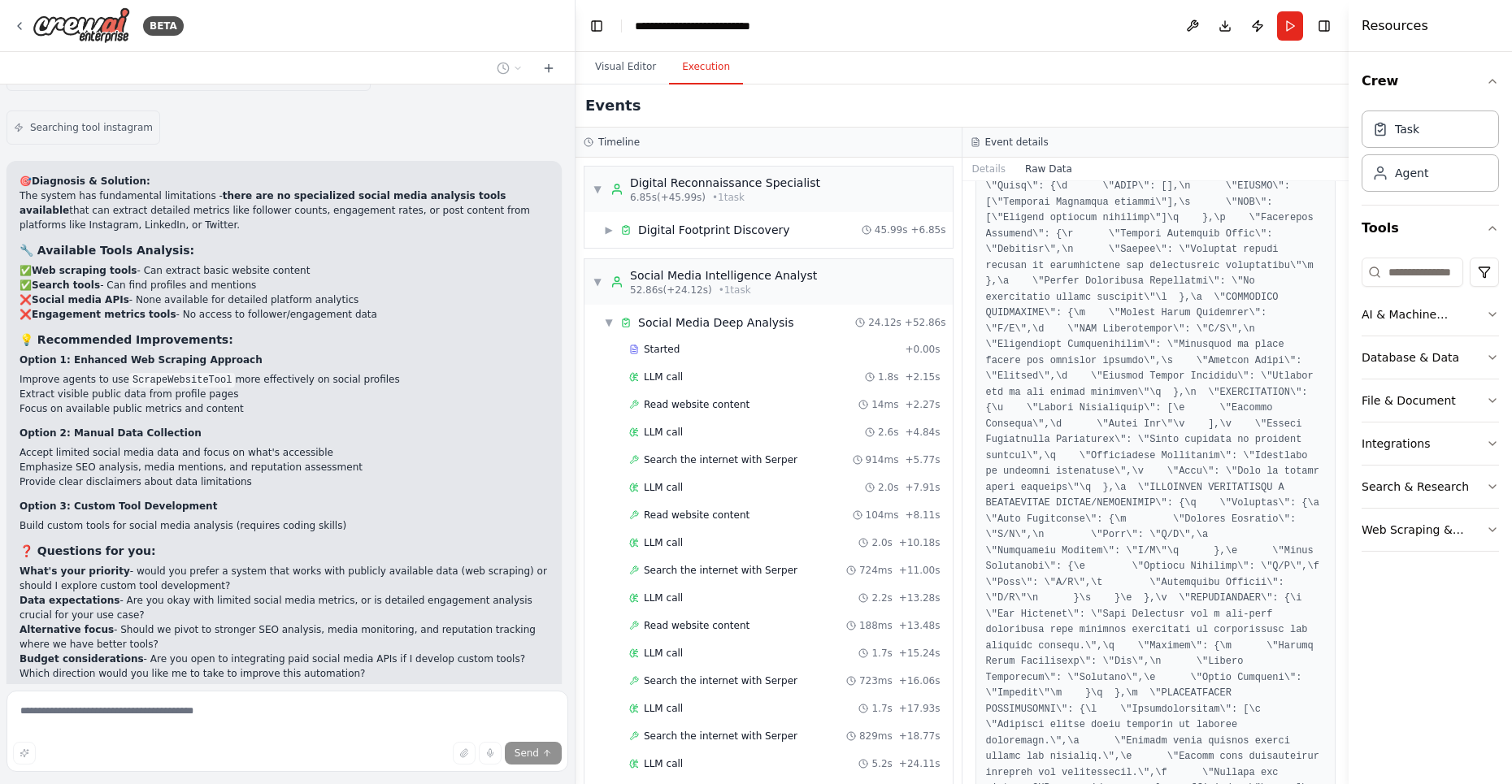
scroll to position [1502, 0]
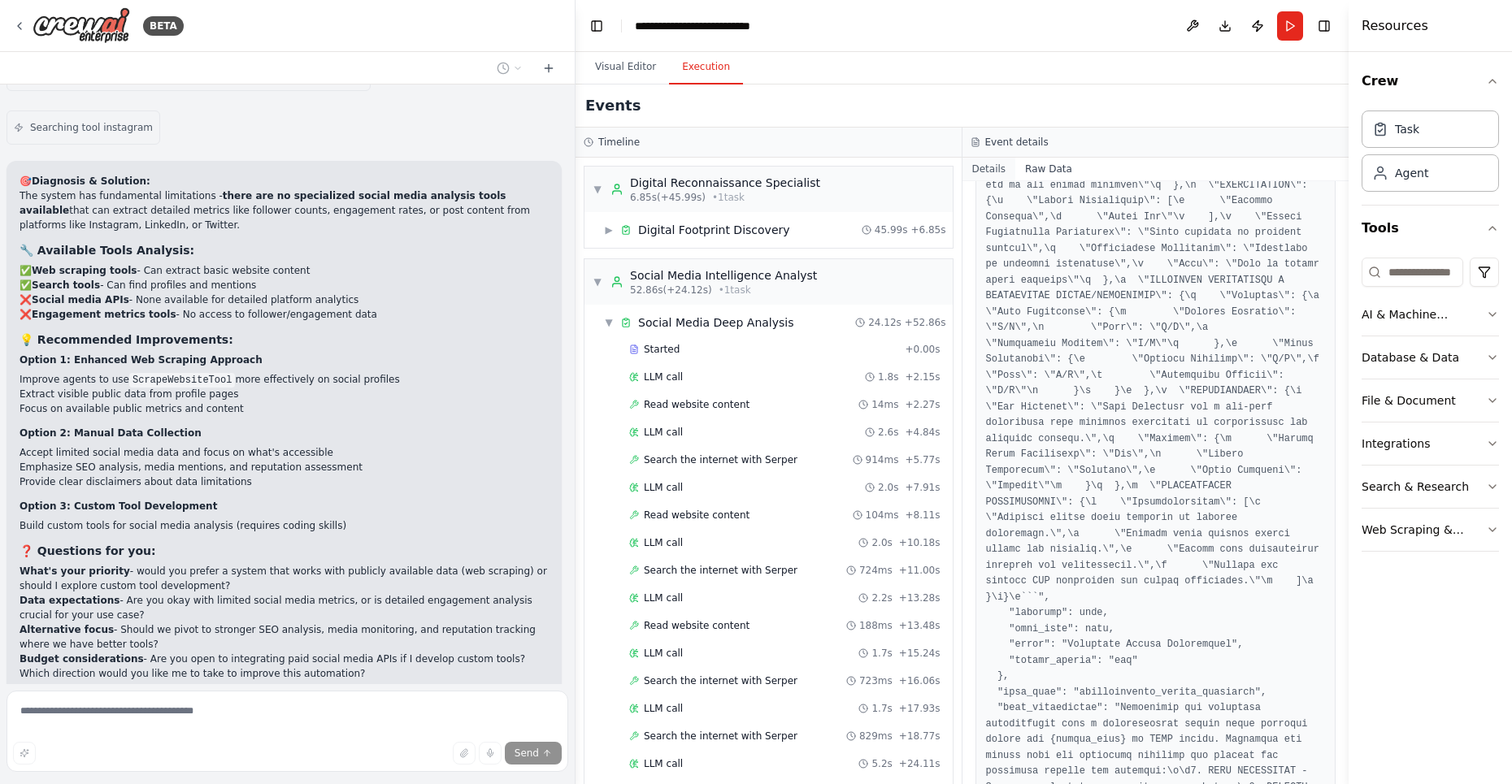
click at [989, 169] on button "Details" at bounding box center [989, 169] width 54 height 23
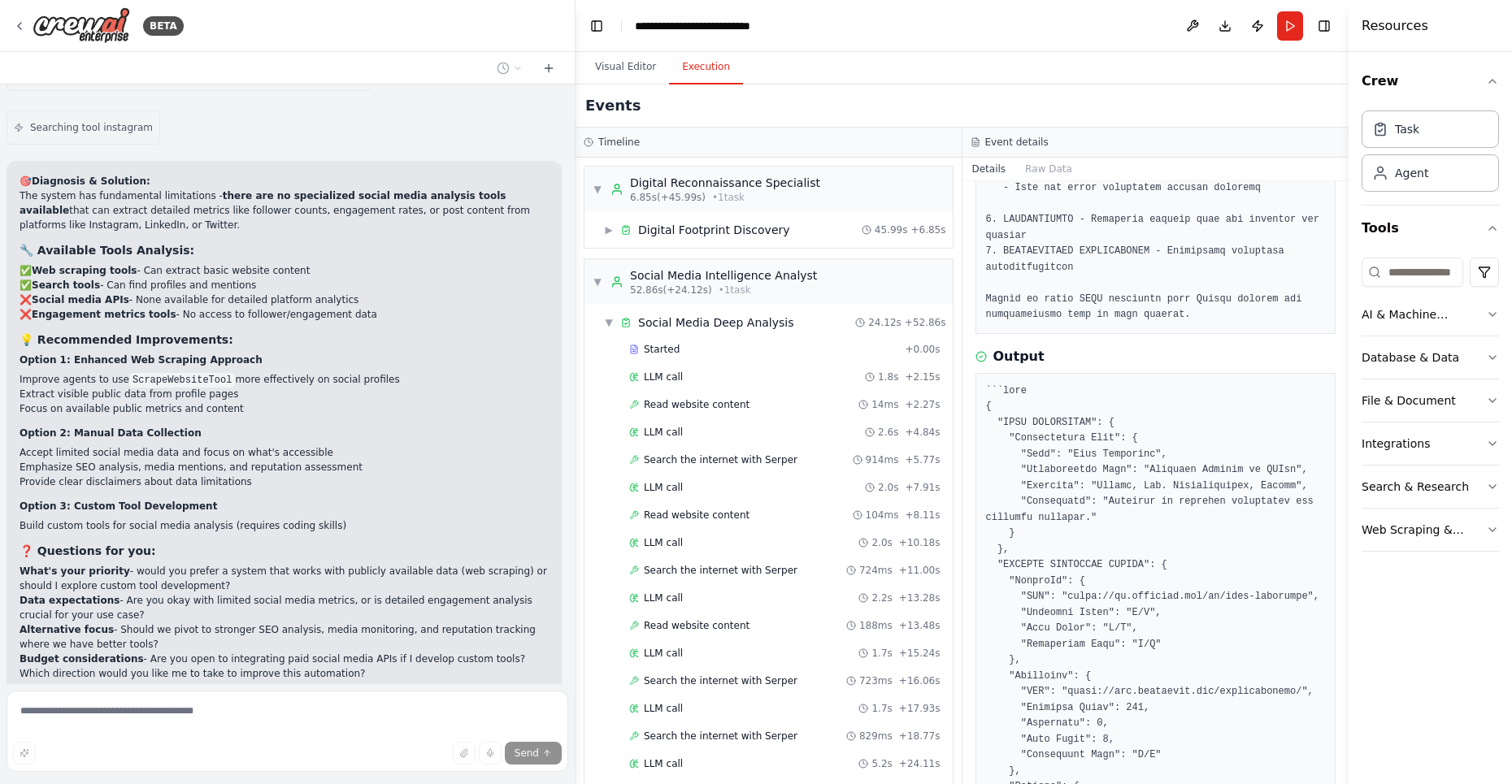
scroll to position [768, 0]
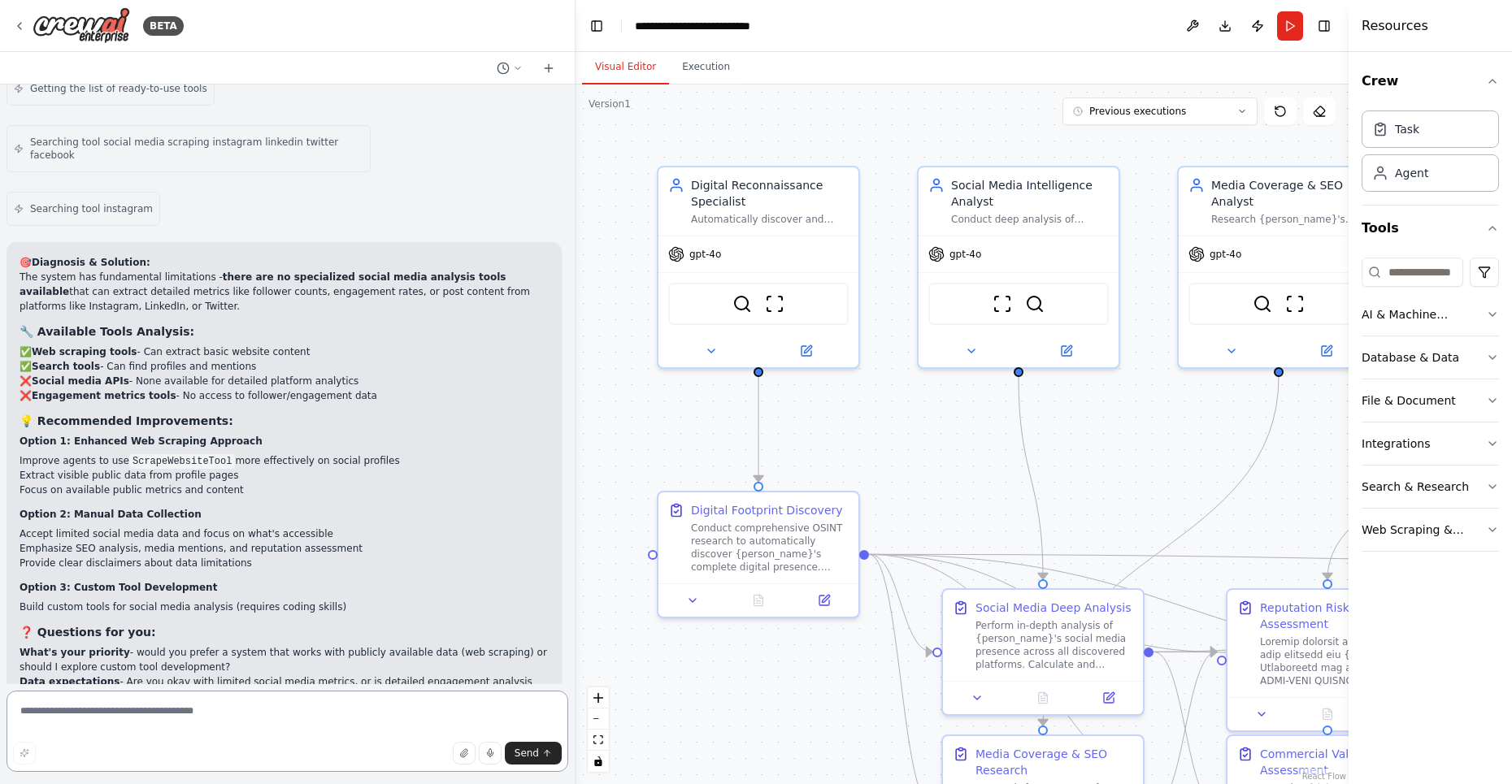
scroll to position [7632, 0]
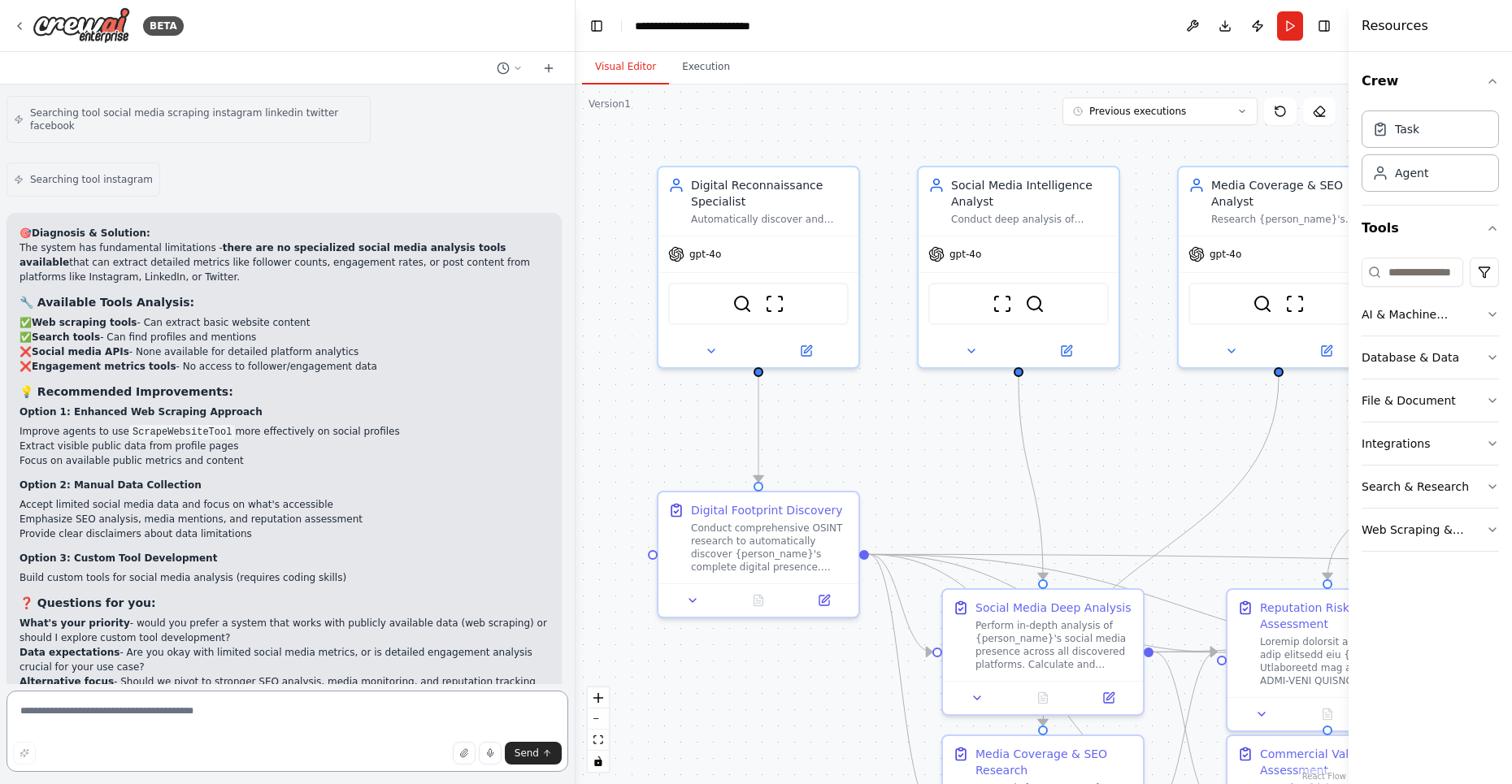
click at [160, 719] on textarea at bounding box center [287, 732] width 562 height 81
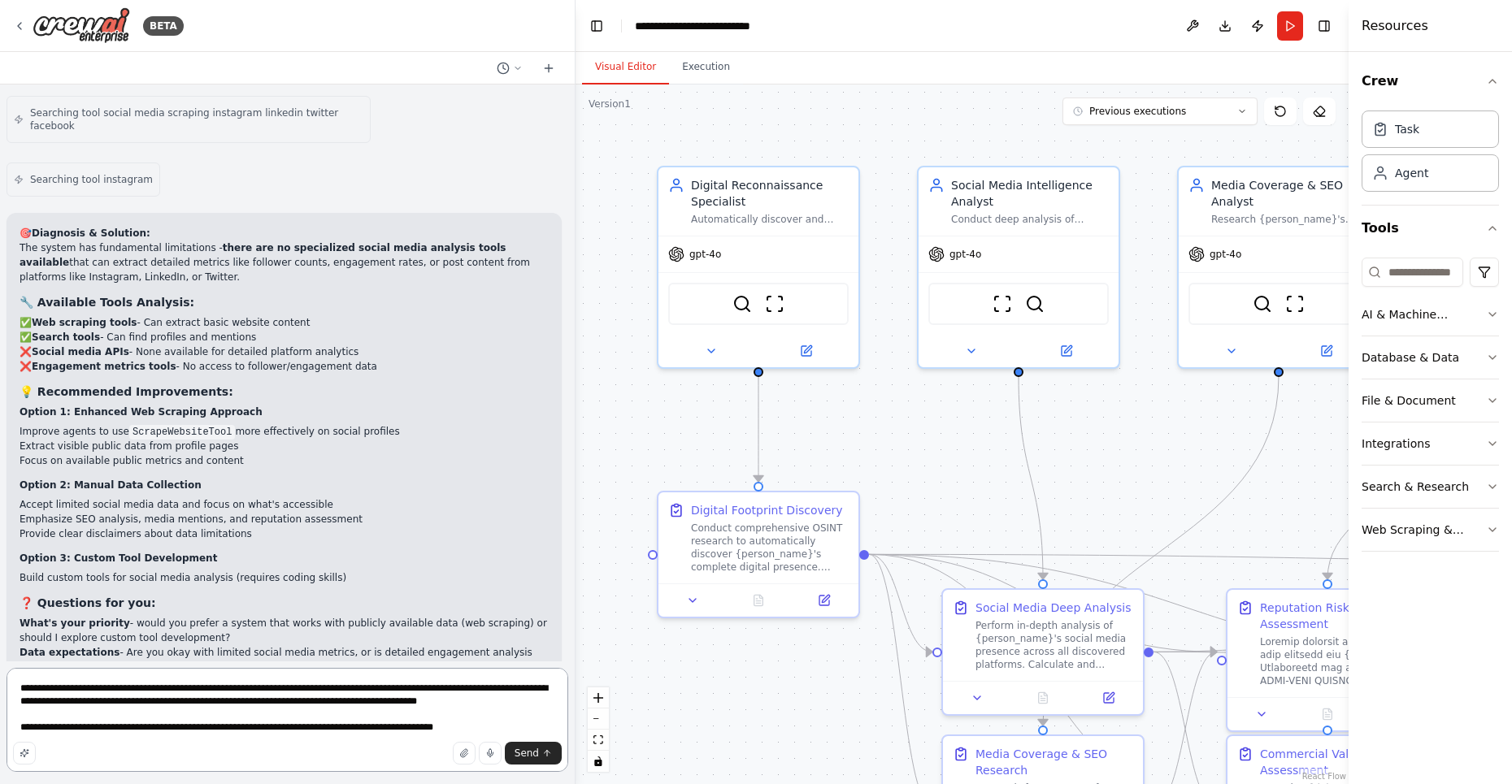
type textarea "**********"
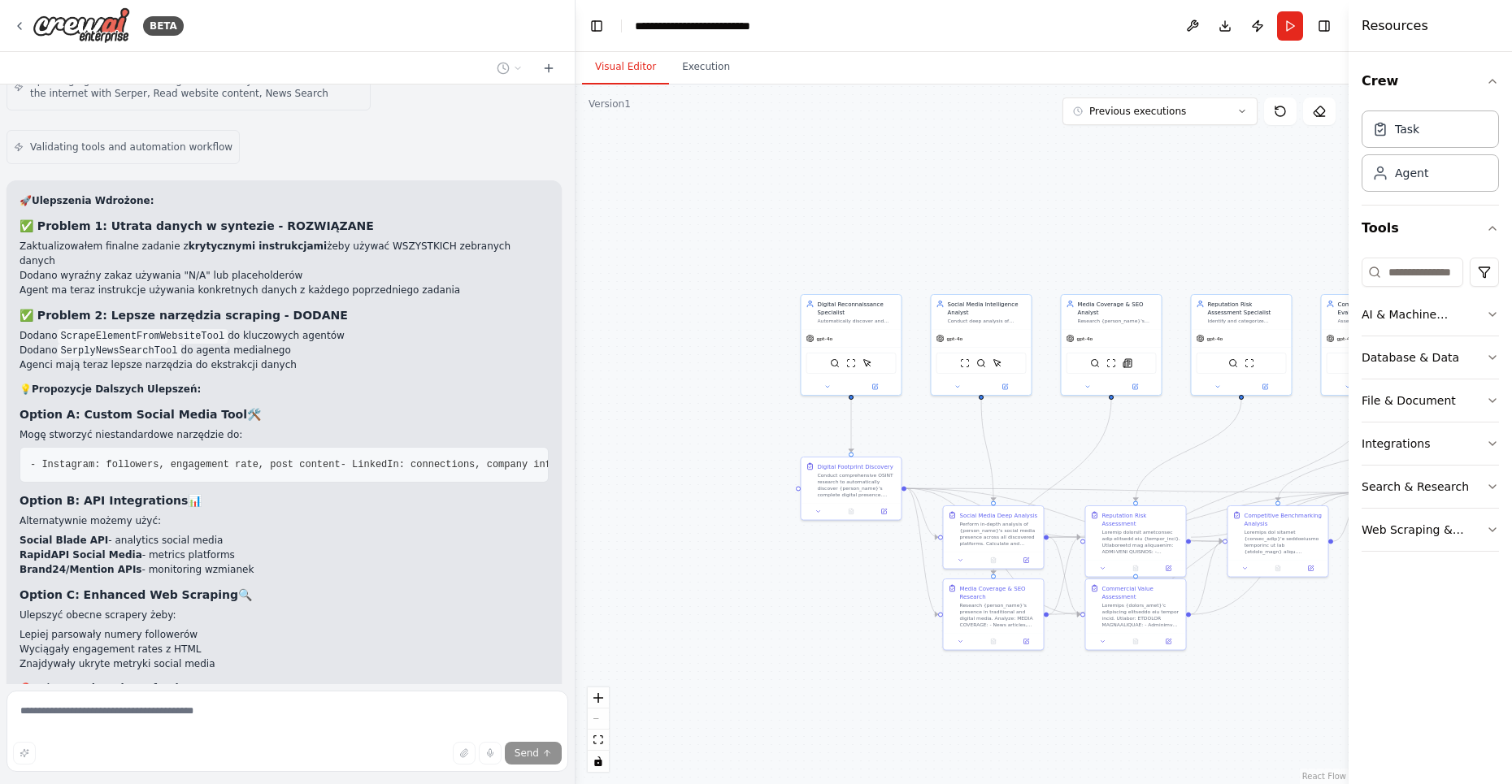
scroll to position [9737, 0]
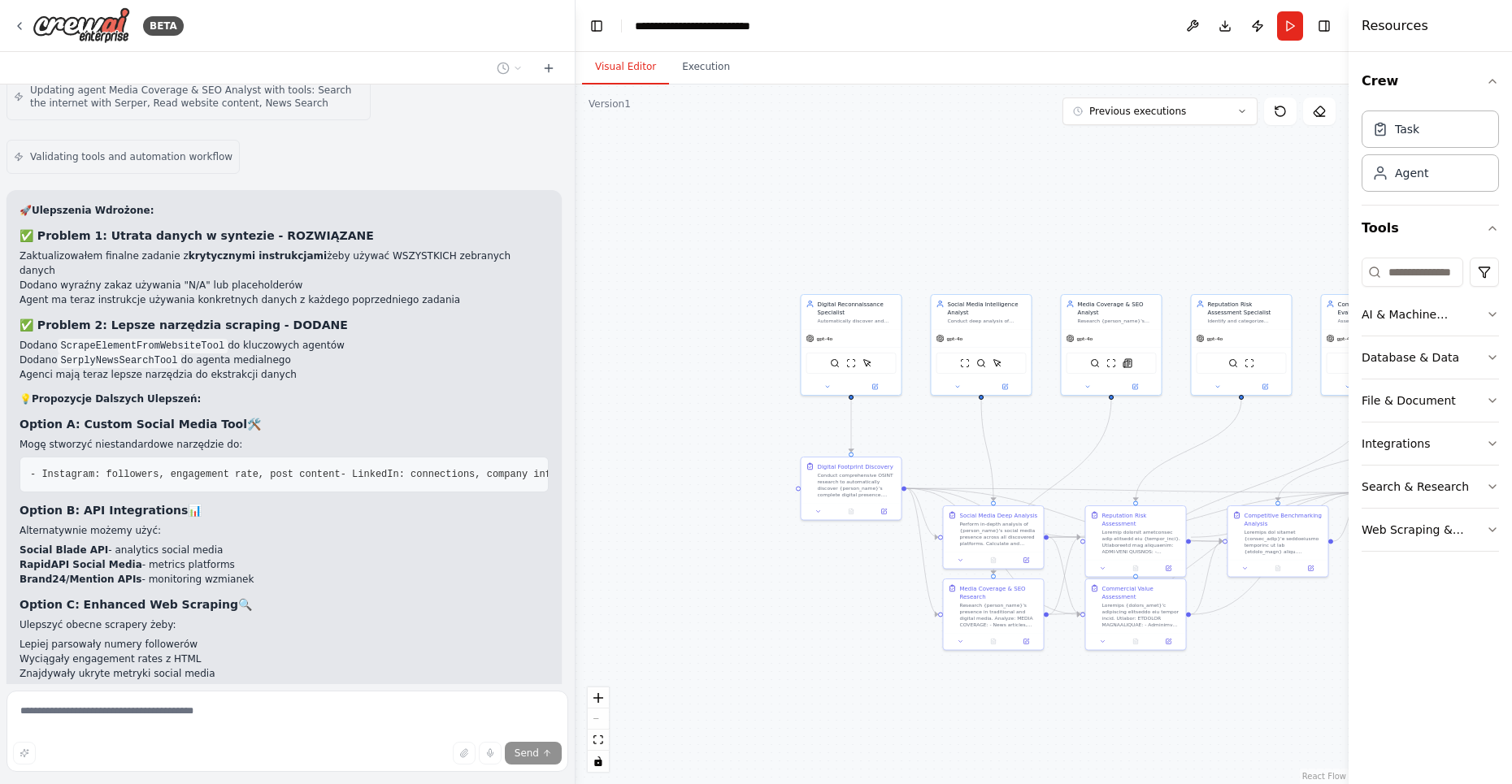
drag, startPoint x: 130, startPoint y: 401, endPoint x: 8, endPoint y: 396, distance: 122.1
click at [8, 396] on div "🚀 Ulepszenia Wdrożone: ✅ Problem 1: Utrata danych w syntezie - ROZWIĄZANE Zaktu…" at bounding box center [284, 492] width 555 height 603
drag, startPoint x: 100, startPoint y: 386, endPoint x: 15, endPoint y: 386, distance: 85.0
click at [15, 386] on div "🚀 Ulepszenia Wdrożone: ✅ Problem 1: Utrata danych w syntezie - ROZWIĄZANE Zaktu…" at bounding box center [284, 492] width 555 height 603
copy li "Social Blade API"
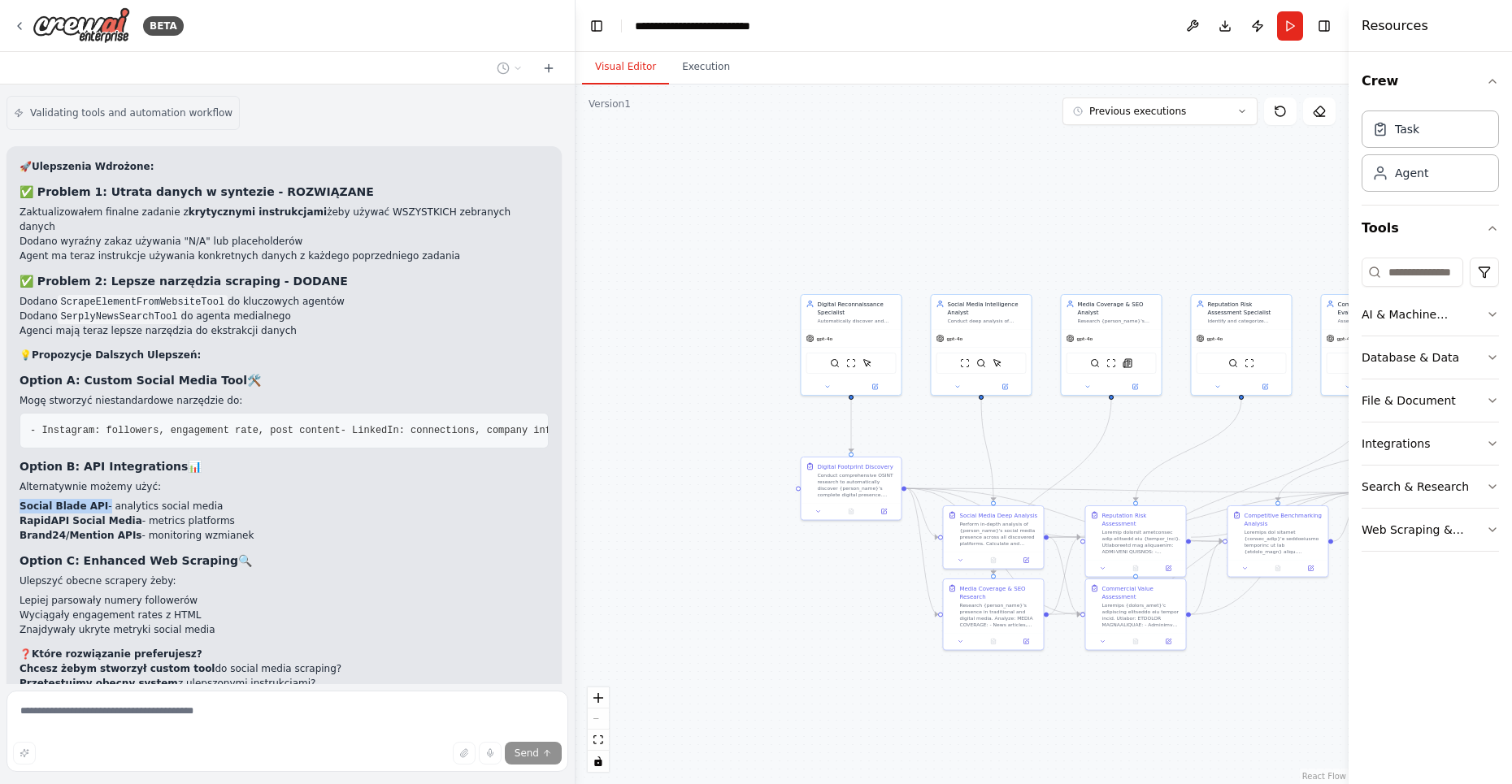
scroll to position [9779, 0]
drag, startPoint x: 20, startPoint y: 358, endPoint x: 134, endPoint y: 352, distance: 114.2
click at [134, 515] on li "RapidAPI Social Media - metrics platforms" at bounding box center [284, 523] width 529 height 15
copy li "RapidAPI Social Media -"
click at [219, 777] on div "Suggestion Dismiss" at bounding box center [287, 787] width 536 height 21
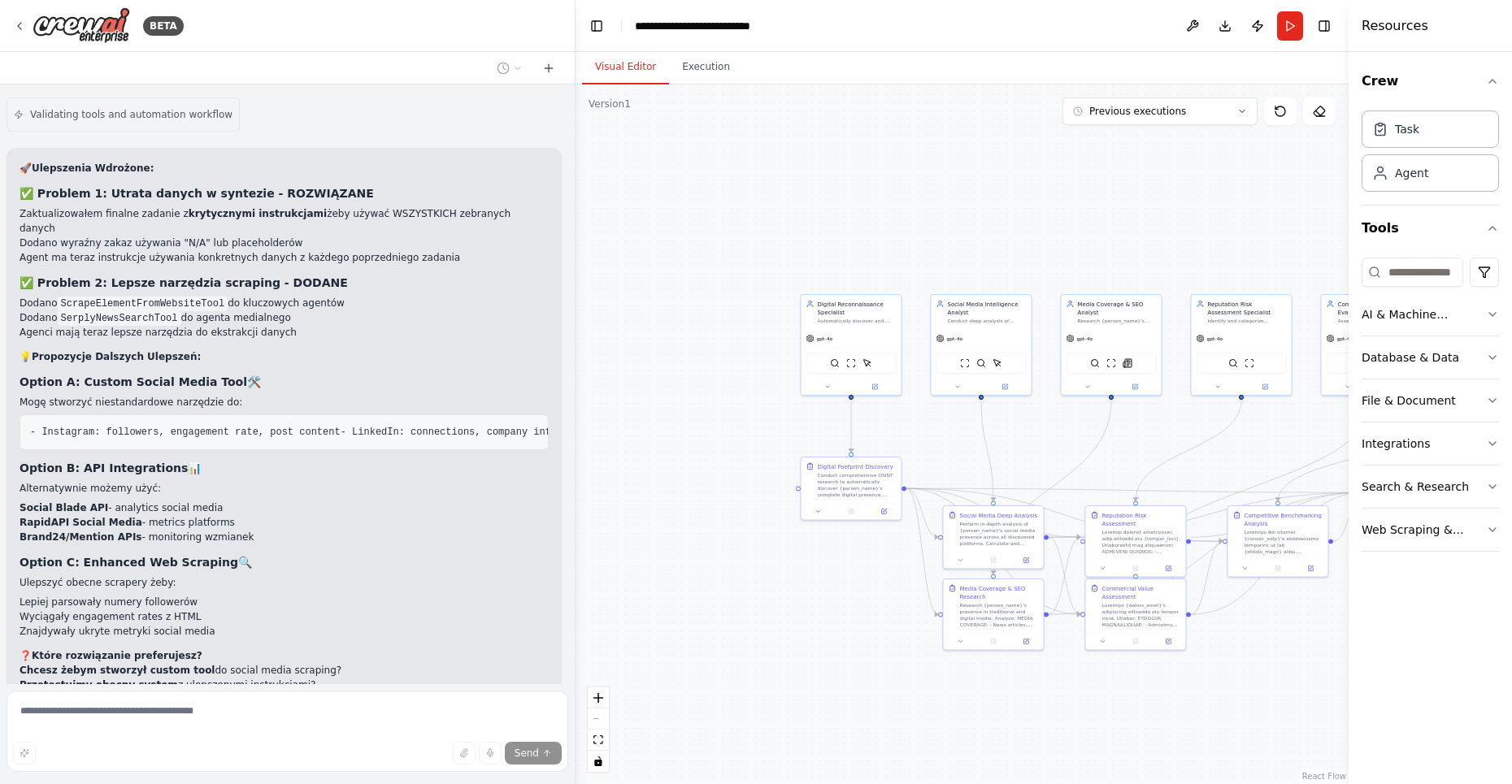
scroll to position [9866, 0]
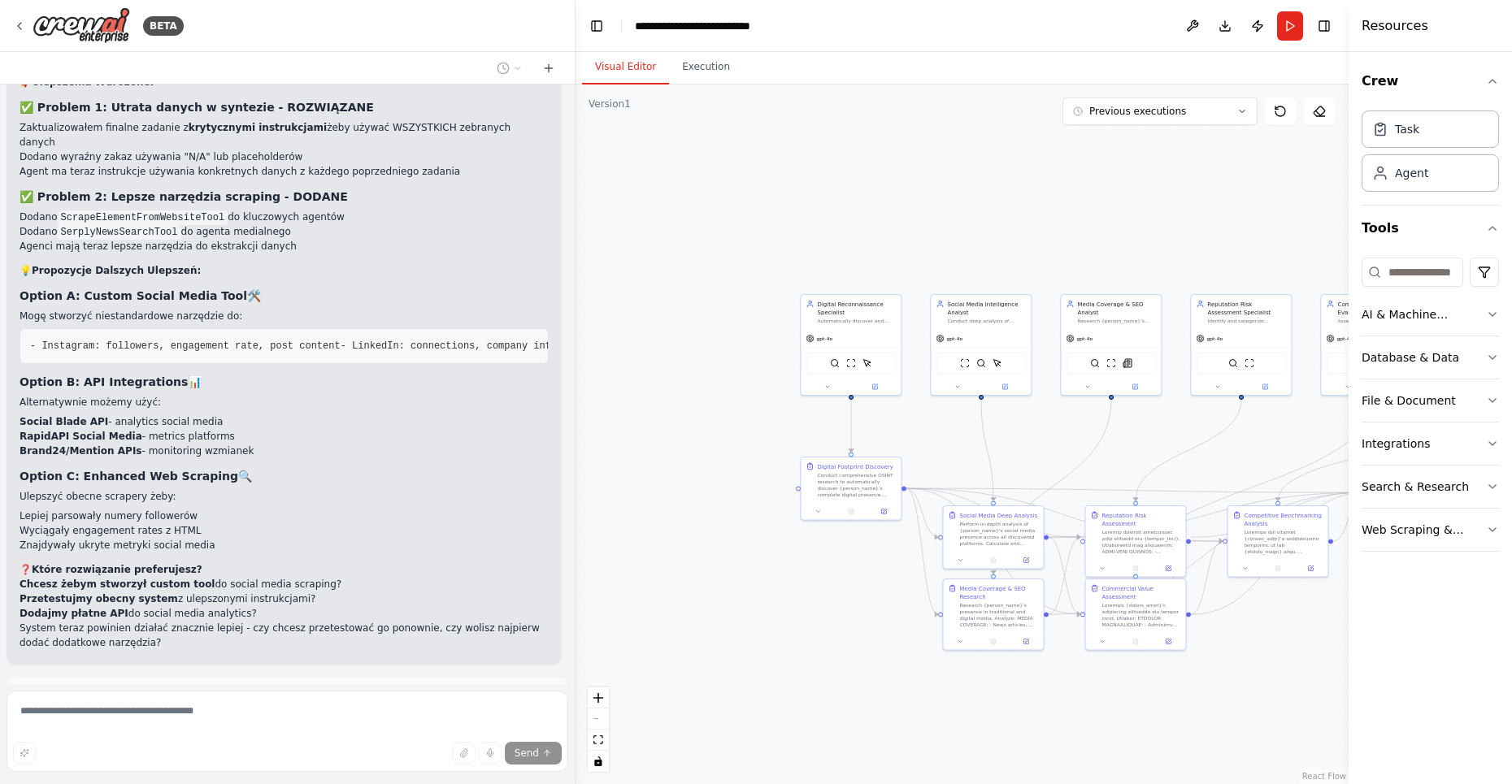
click at [279, 751] on span "Run Automation" at bounding box center [294, 757] width 79 height 13
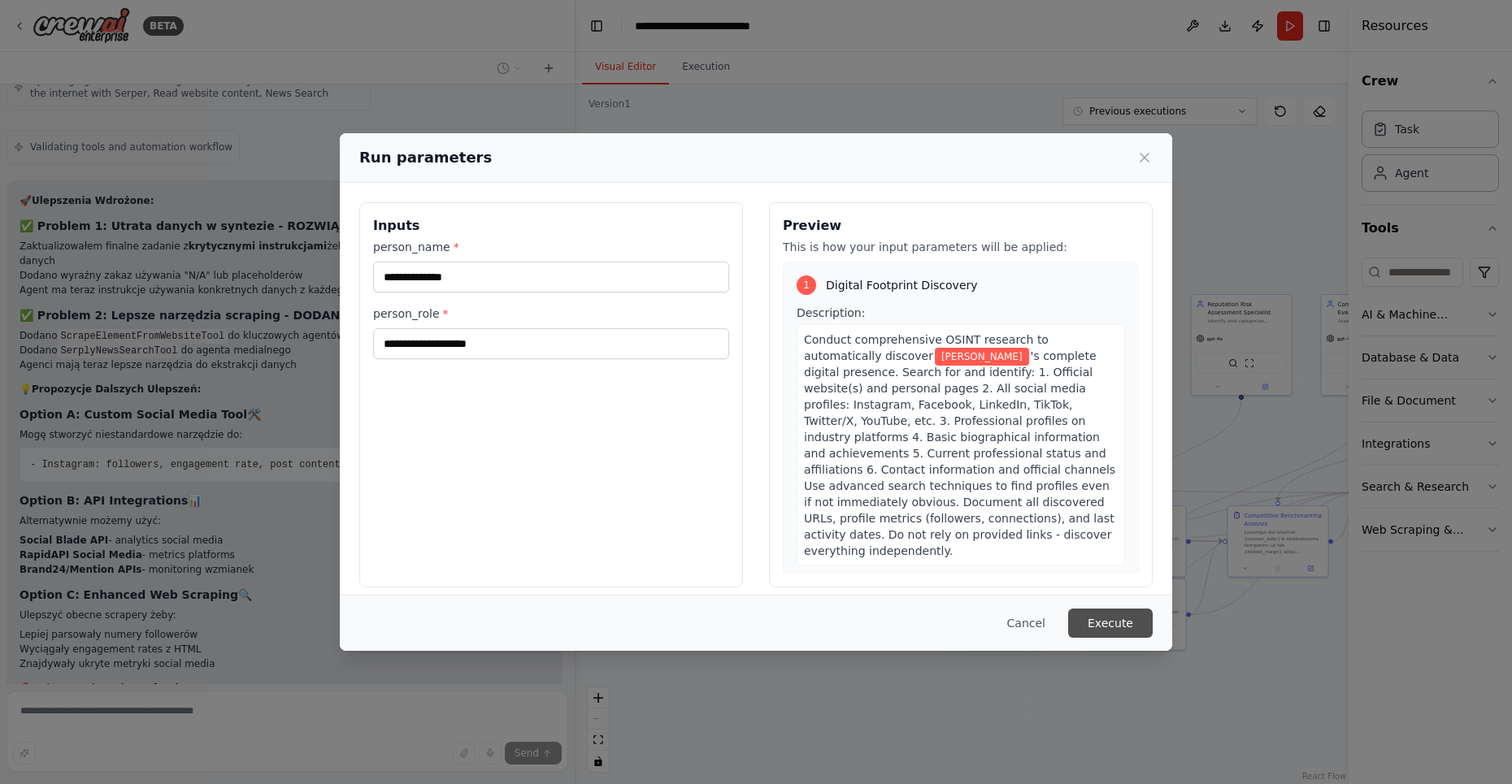
click at [1116, 617] on button "Execute" at bounding box center [1111, 624] width 85 height 29
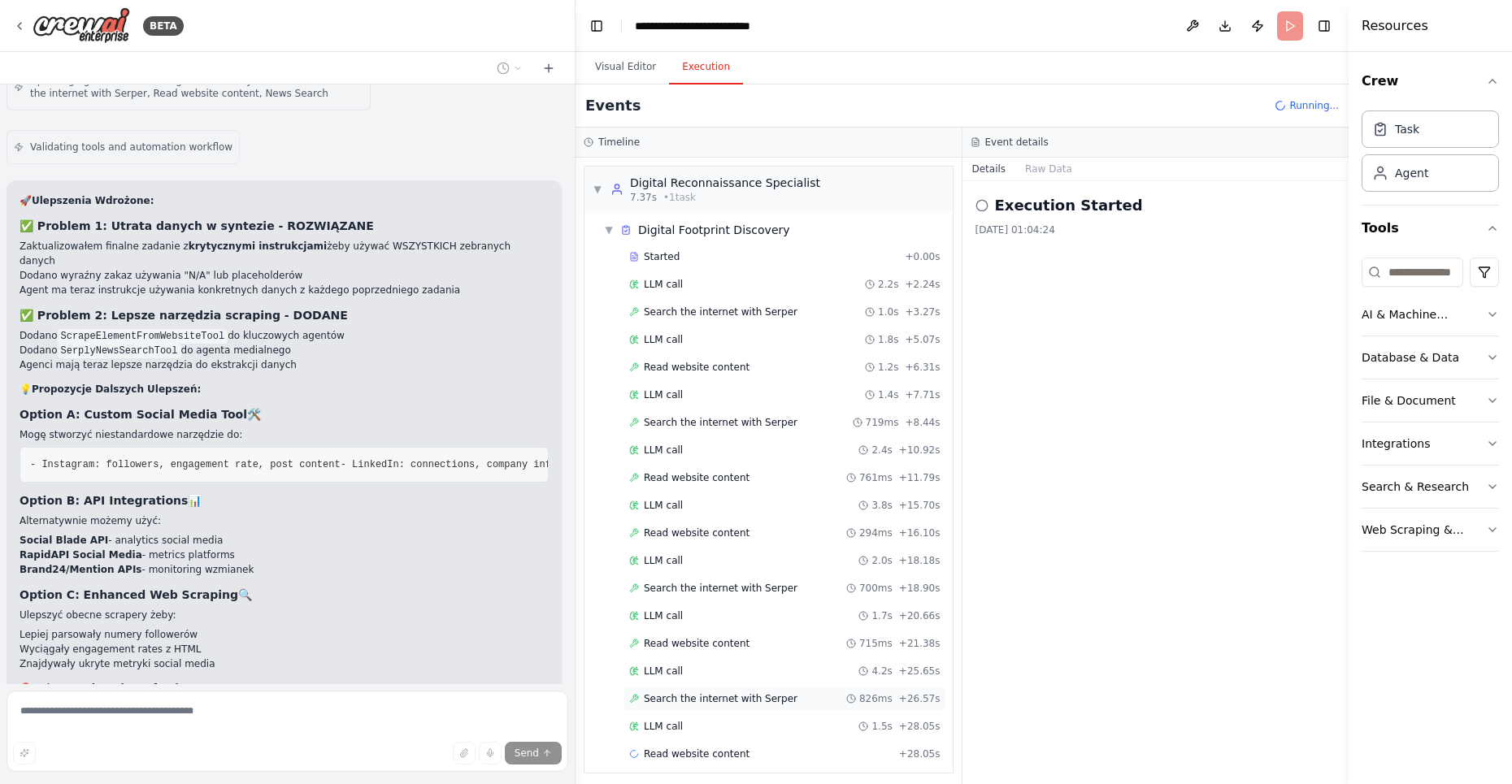
click at [699, 687] on div "Search the internet with Serper 826ms + 26.57s" at bounding box center [785, 699] width 322 height 24
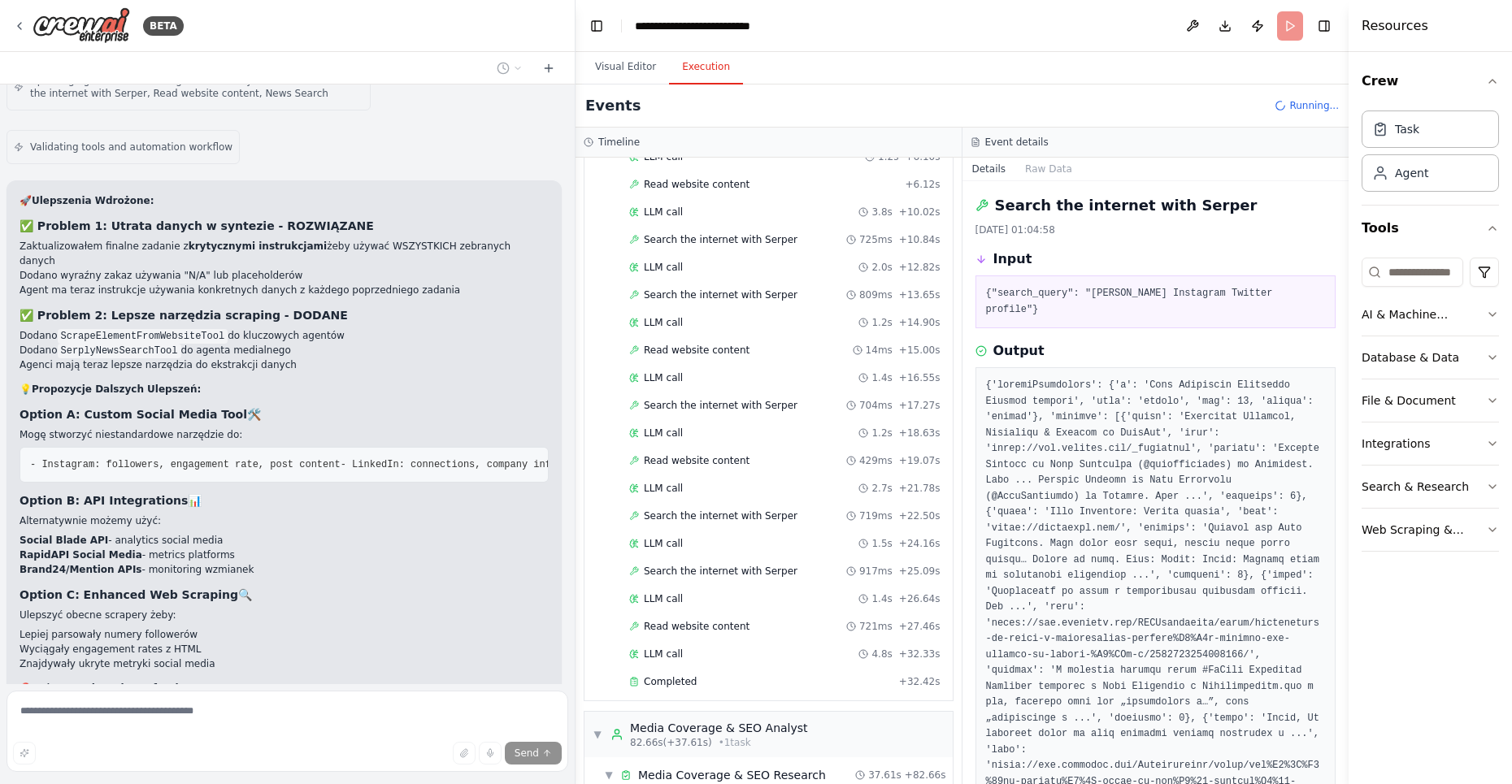
scroll to position [1052, 0]
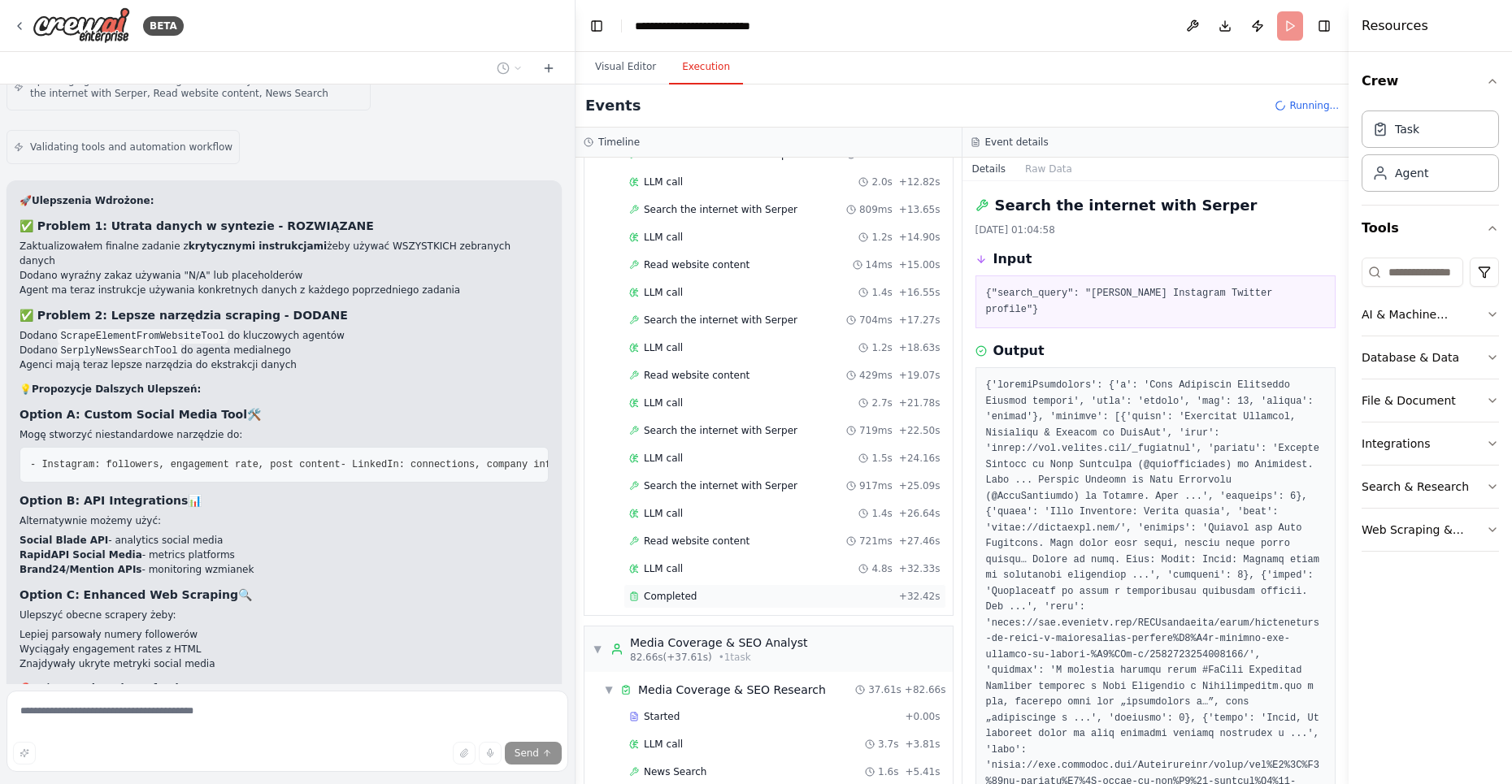
click at [716, 590] on div "Completed" at bounding box center [760, 597] width 263 height 13
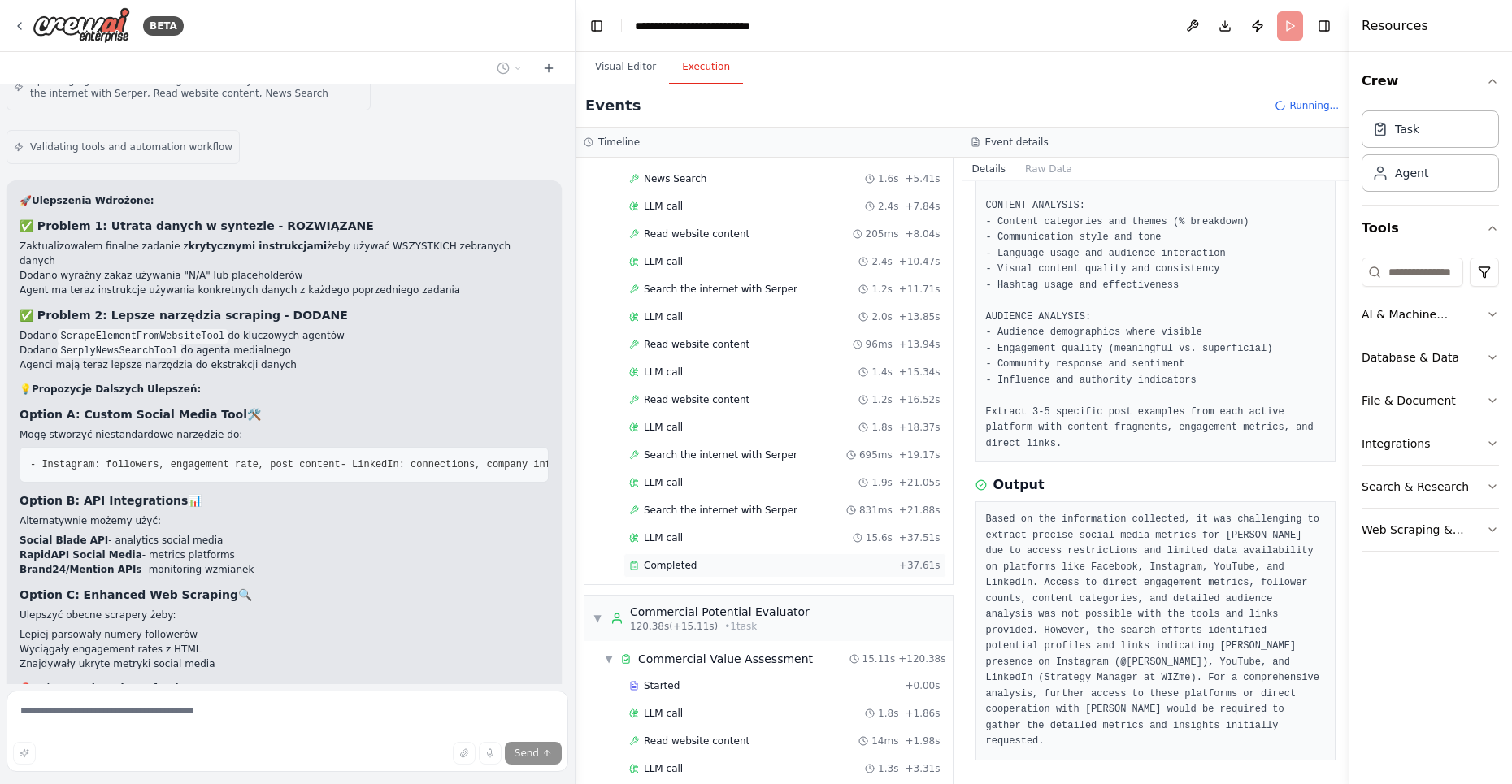
scroll to position [1640, 0]
click at [700, 564] on div "Completed" at bounding box center [760, 571] width 263 height 13
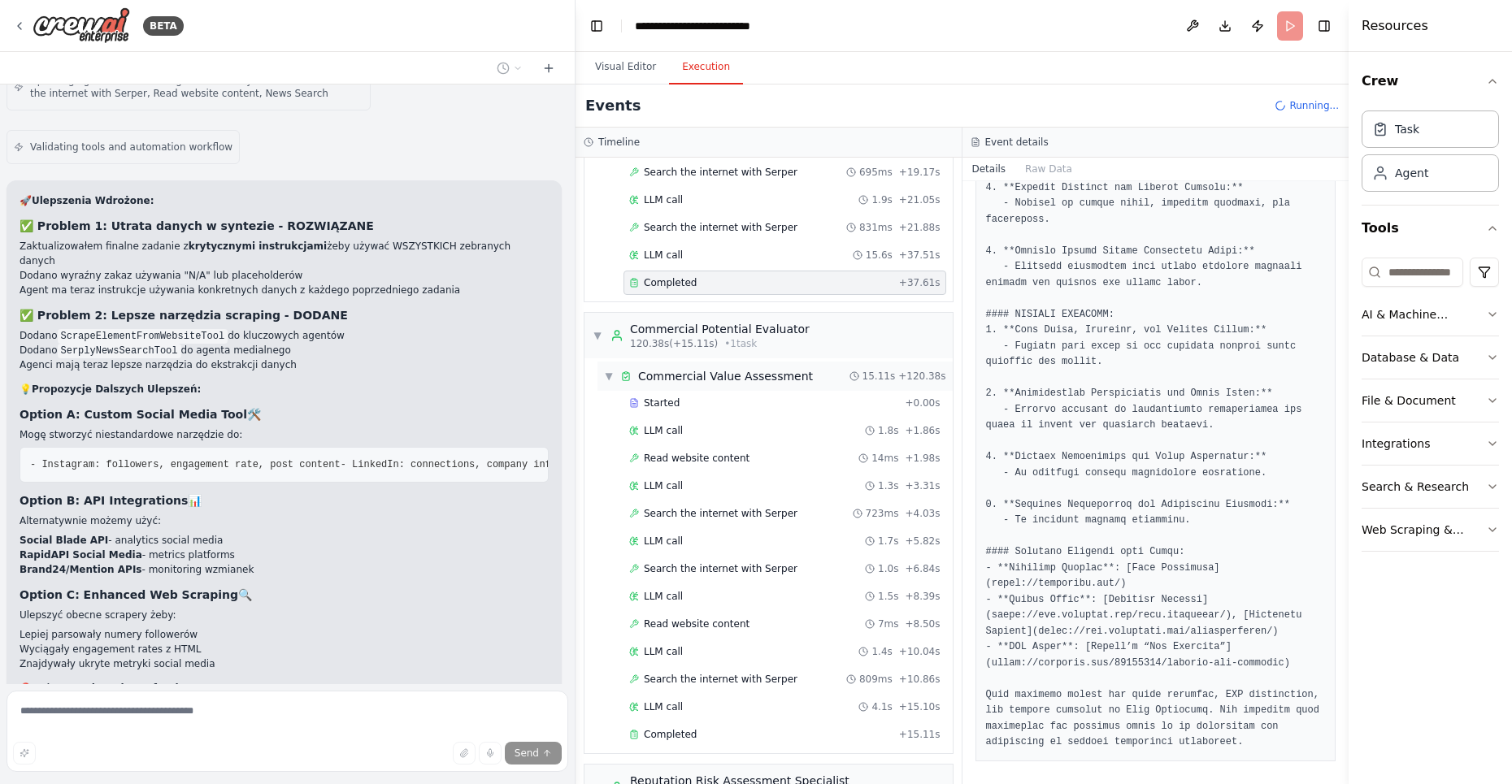
scroll to position [1965, 0]
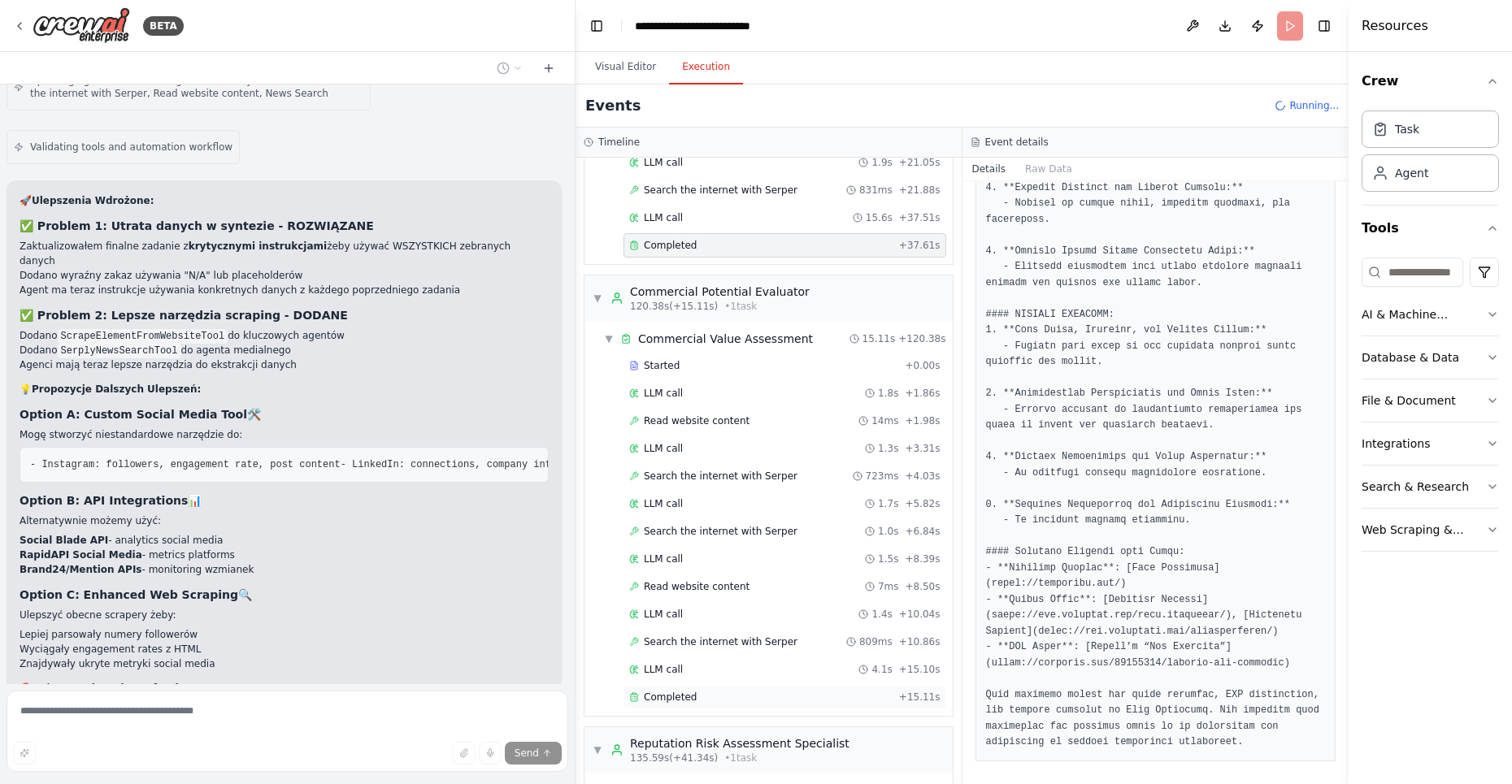
click at [736, 691] on div "Completed" at bounding box center [760, 698] width 263 height 13
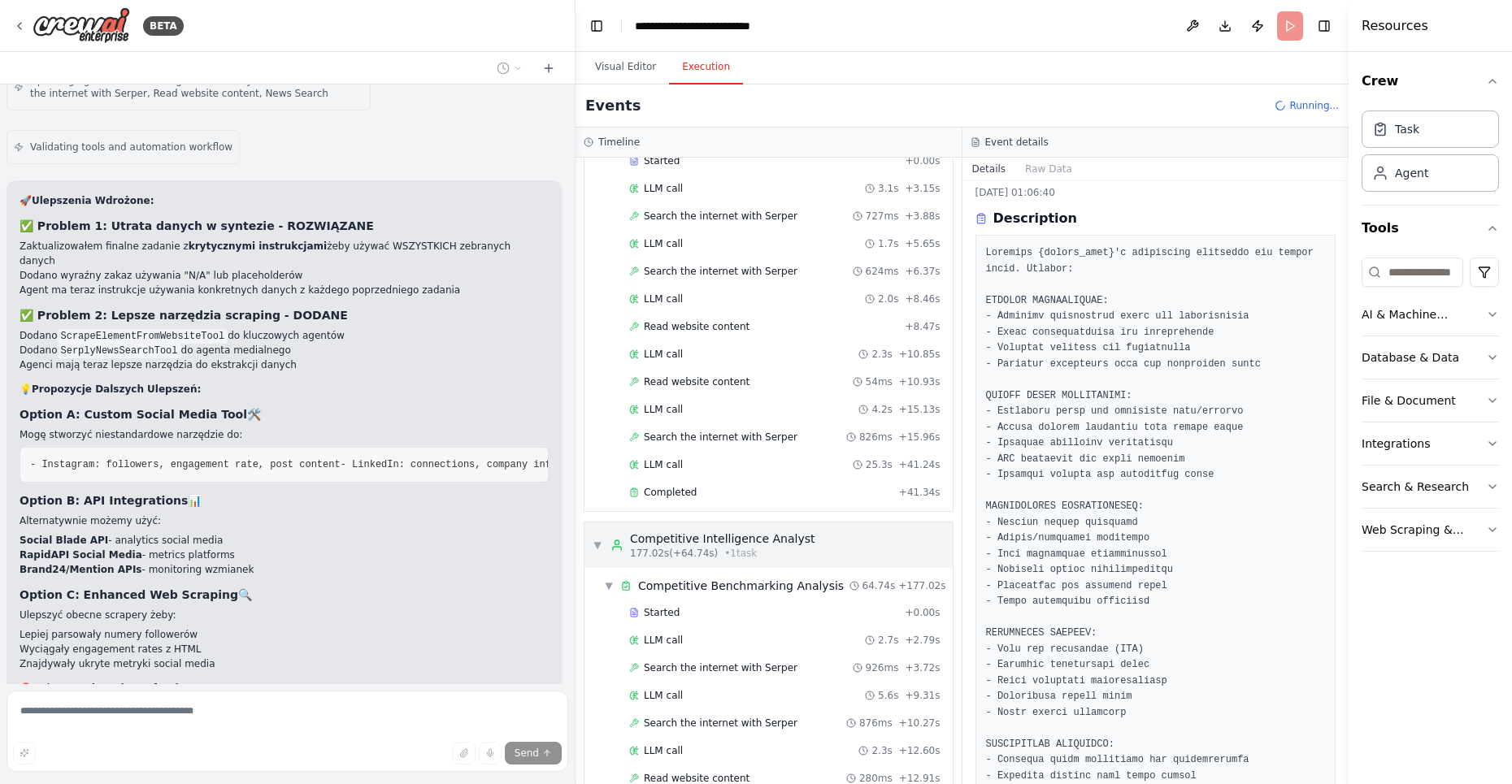
scroll to position [2625, 0]
click at [678, 484] on span "Completed" at bounding box center [670, 490] width 53 height 13
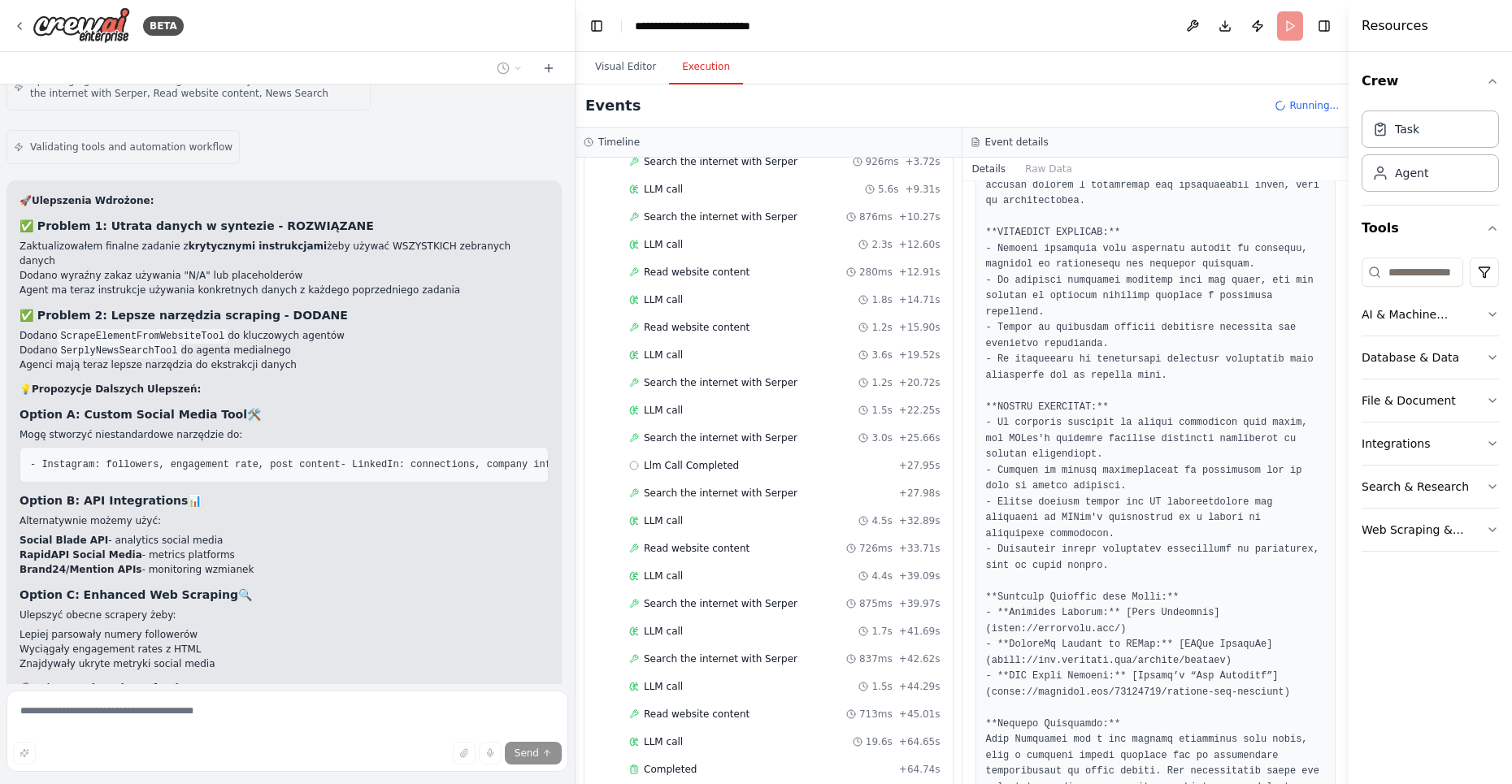
scroll to position [3230, 0]
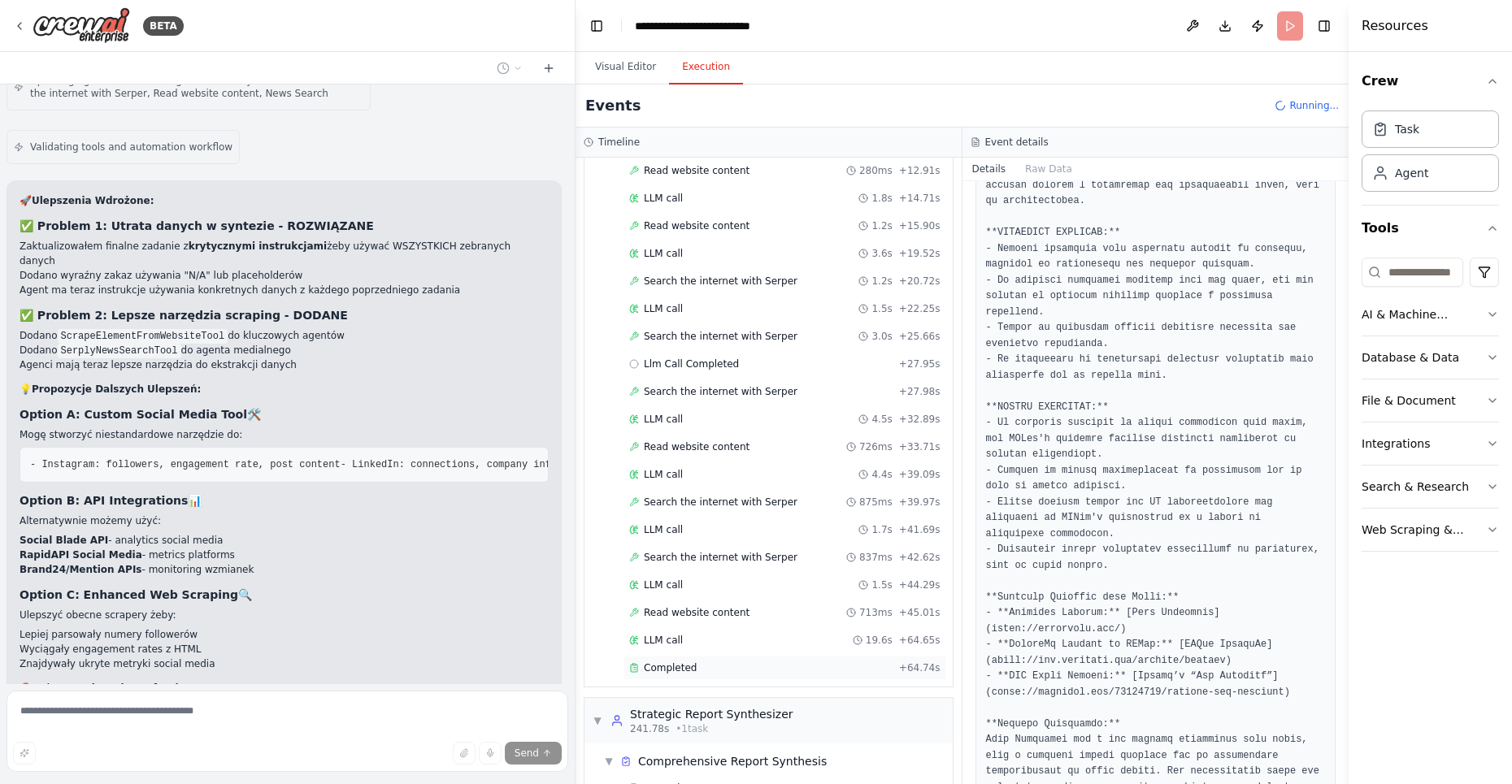
click at [713, 662] on div "Completed" at bounding box center [760, 668] width 263 height 13
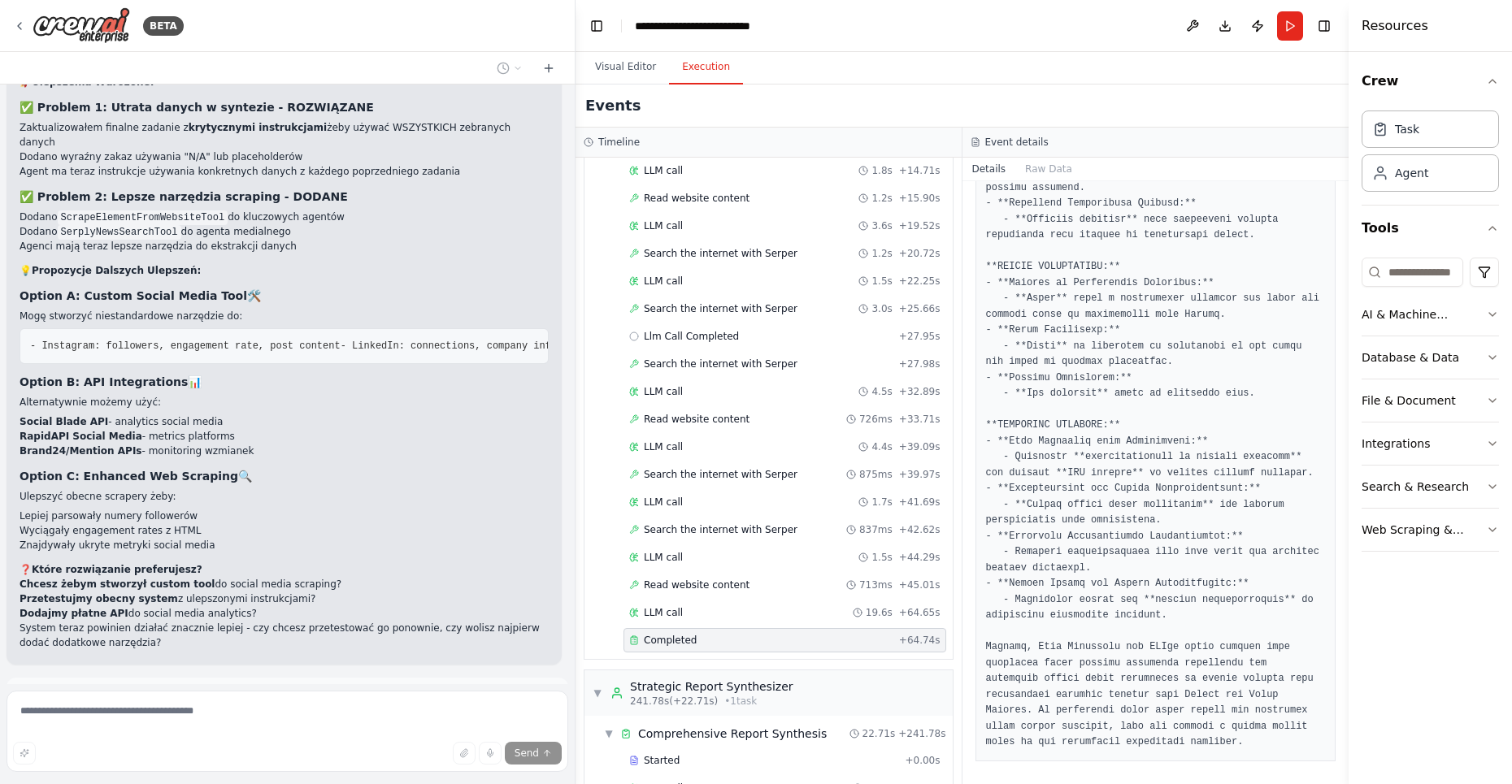
scroll to position [3256, 0]
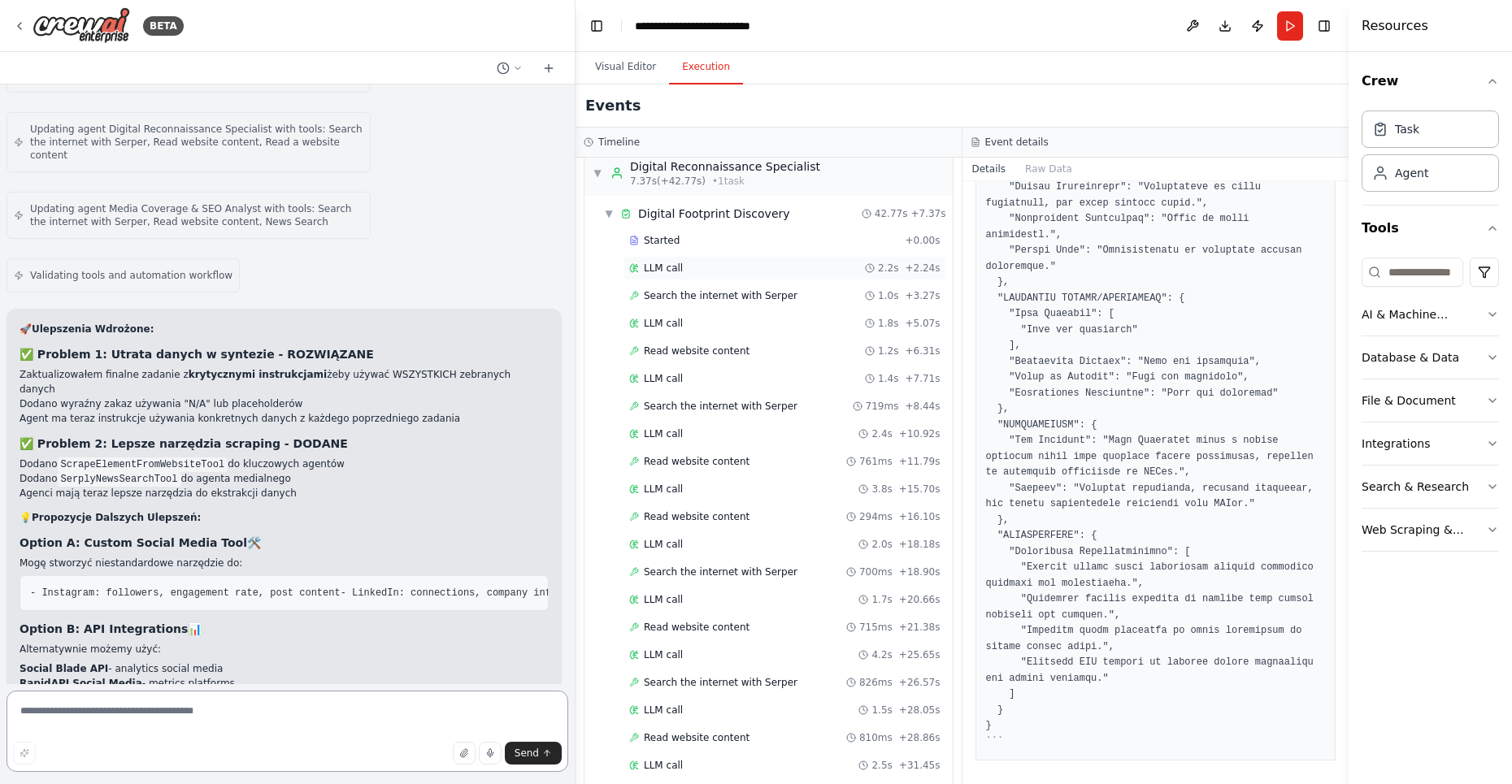
scroll to position [0, 0]
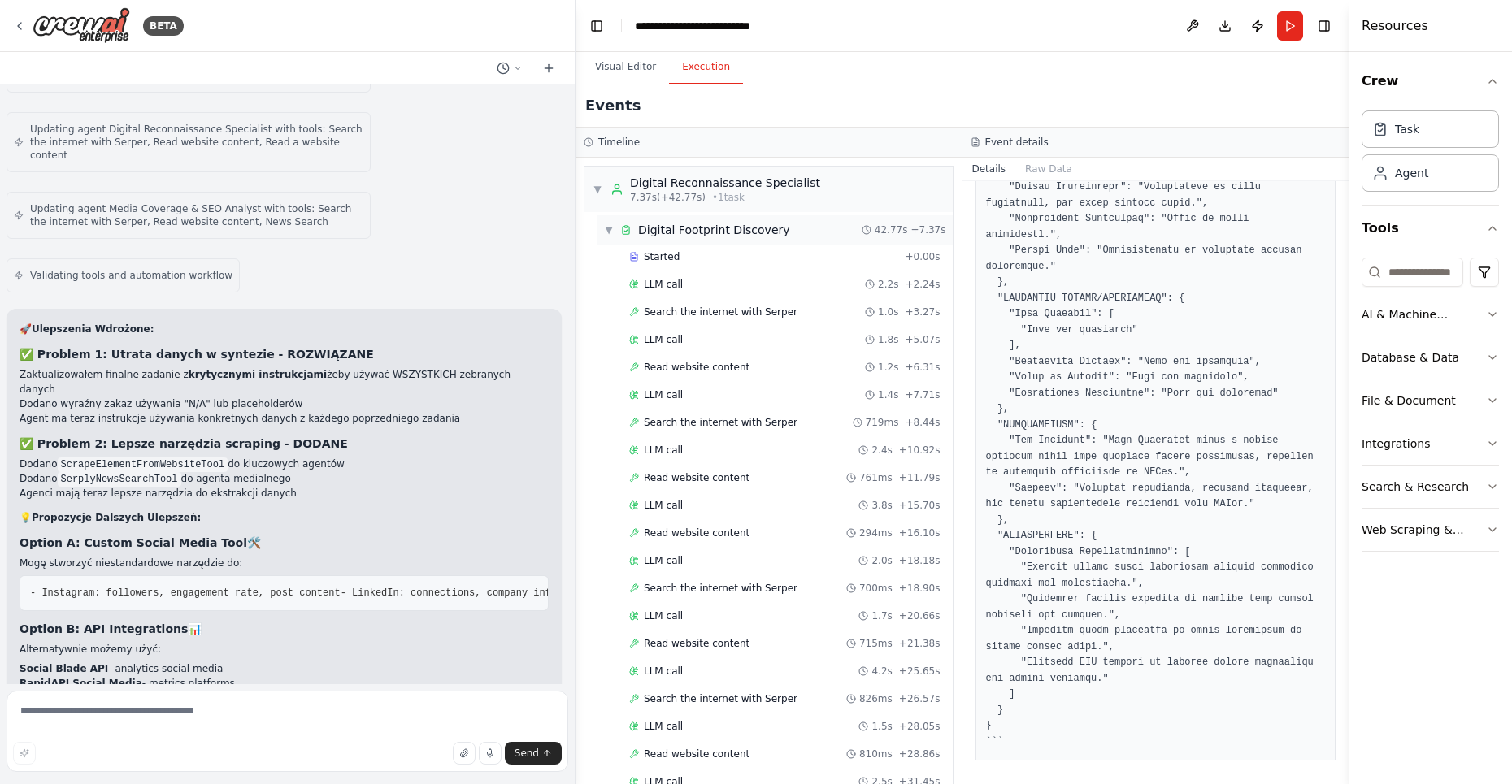
click at [755, 235] on span "Digital Footprint Discovery" at bounding box center [714, 230] width 152 height 16
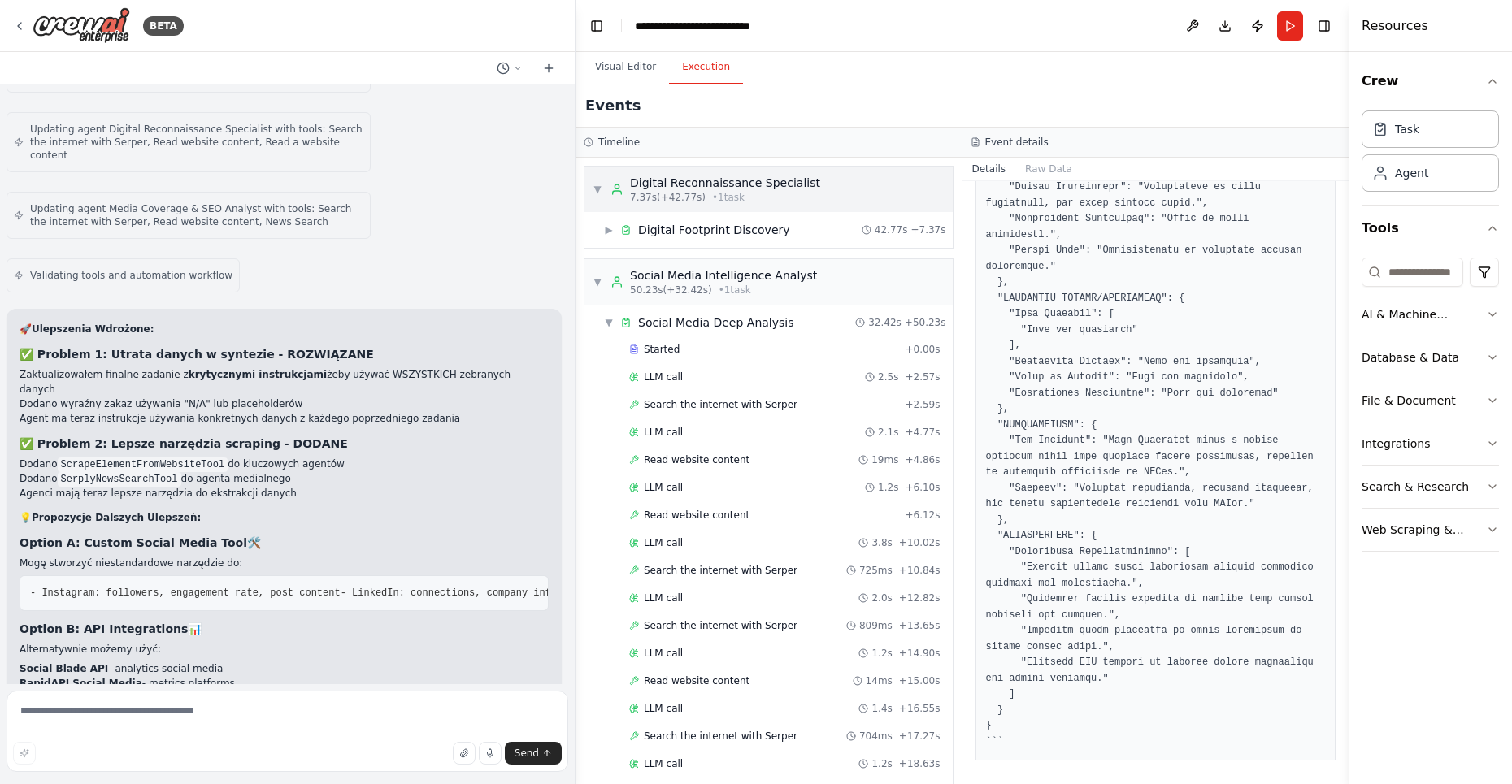
click at [777, 189] on div "Digital Reconnaissance Specialist" at bounding box center [725, 183] width 191 height 16
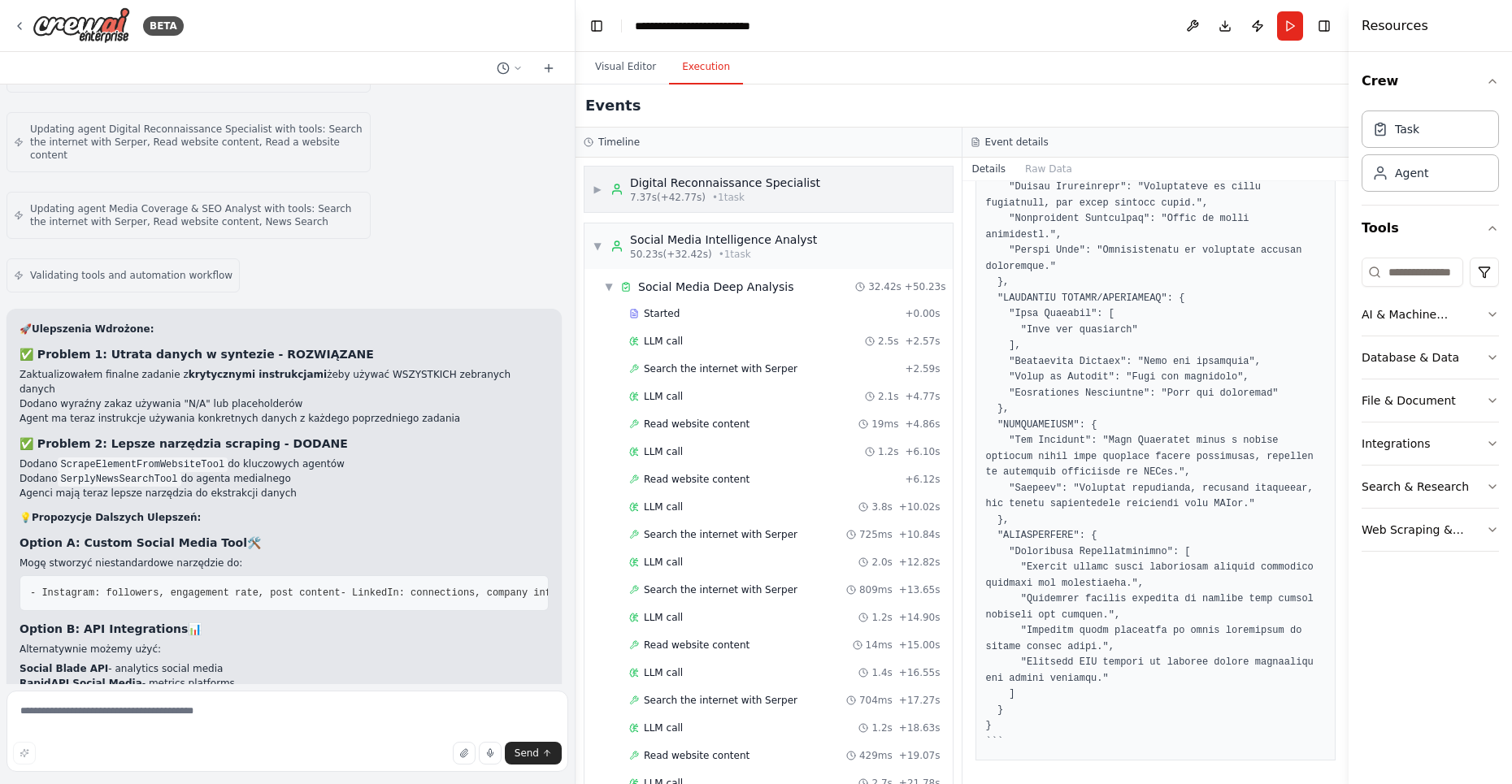
click at [786, 186] on div "Digital Reconnaissance Specialist" at bounding box center [725, 183] width 191 height 16
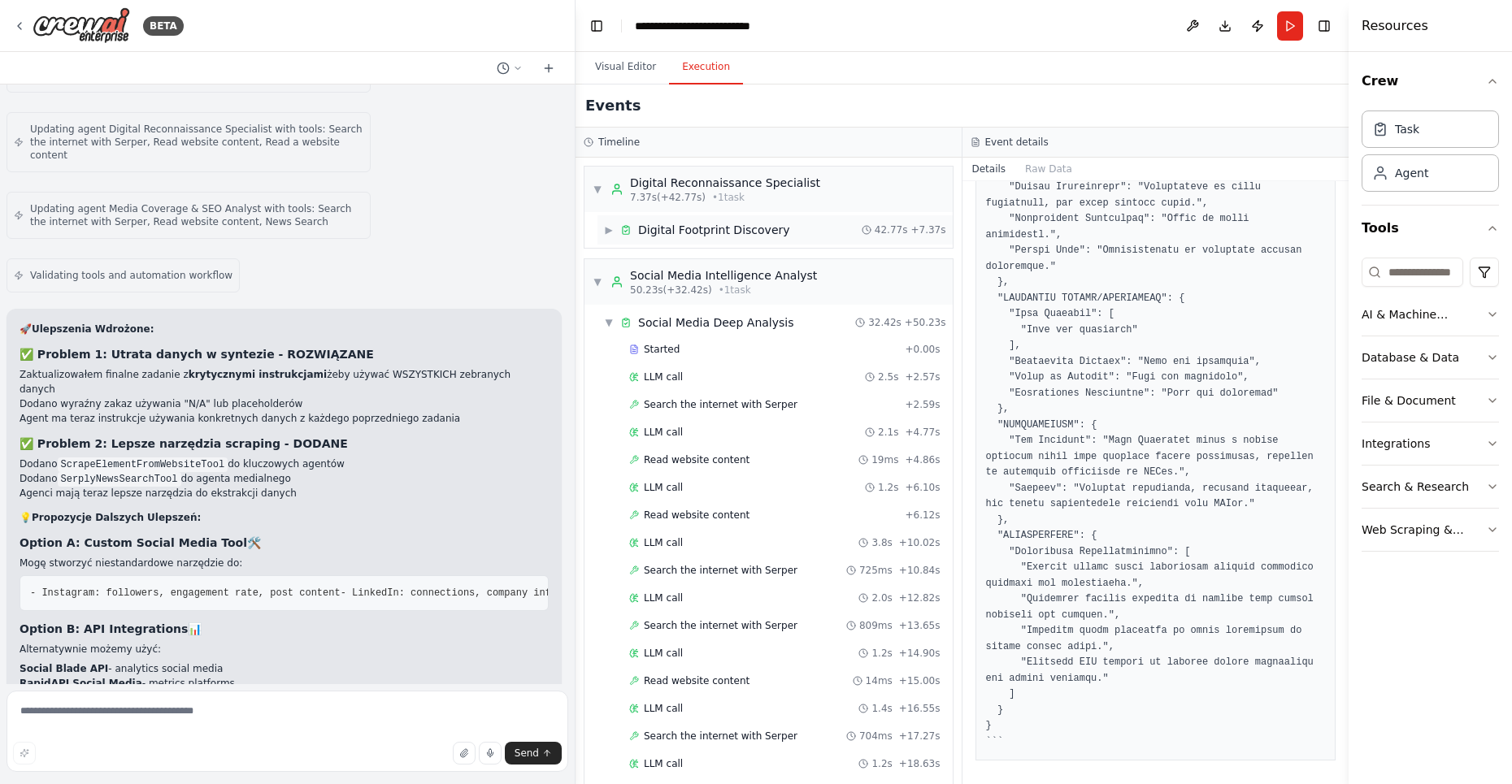
click at [756, 226] on span "Digital Footprint Discovery" at bounding box center [714, 230] width 152 height 16
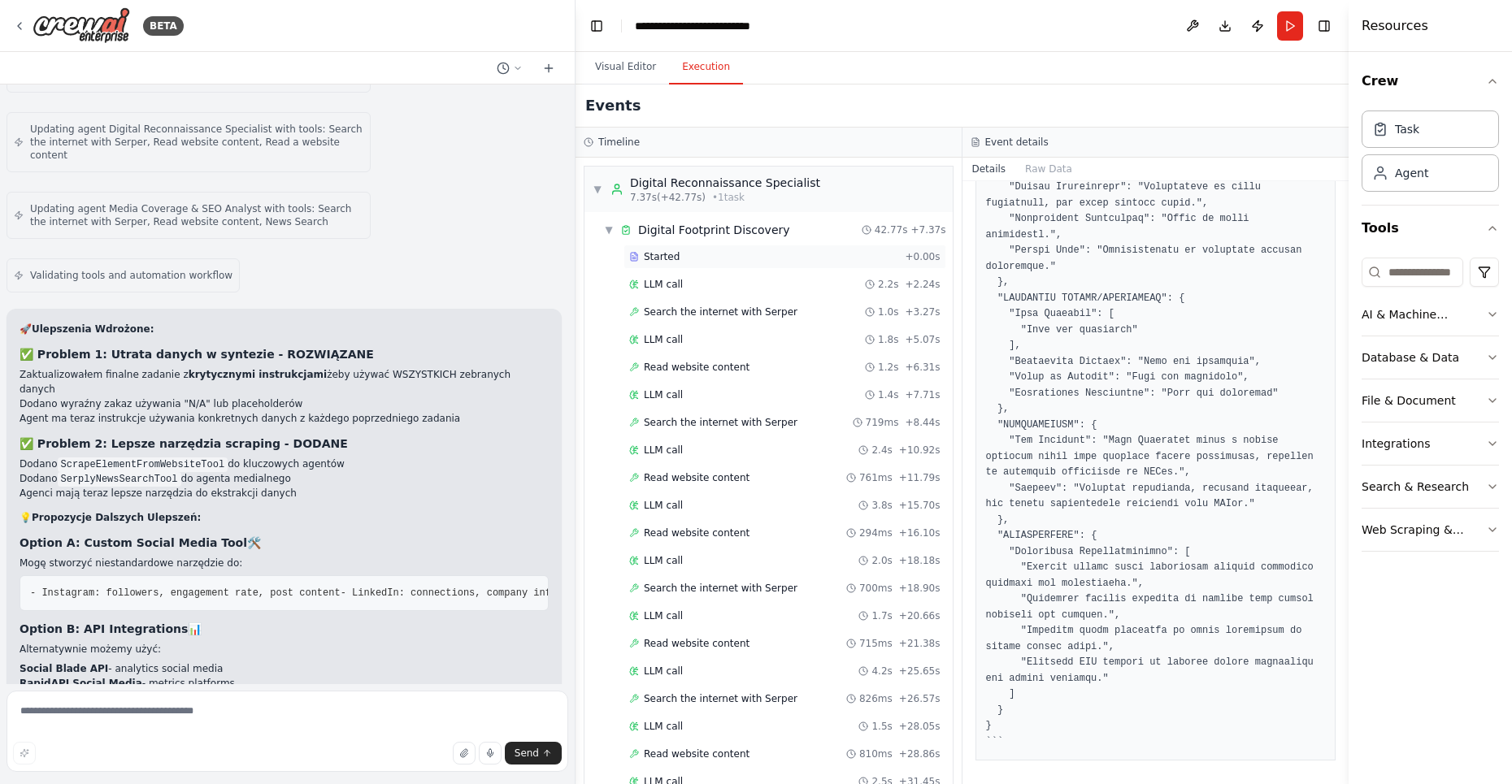
click at [660, 256] on span "Started" at bounding box center [662, 256] width 36 height 13
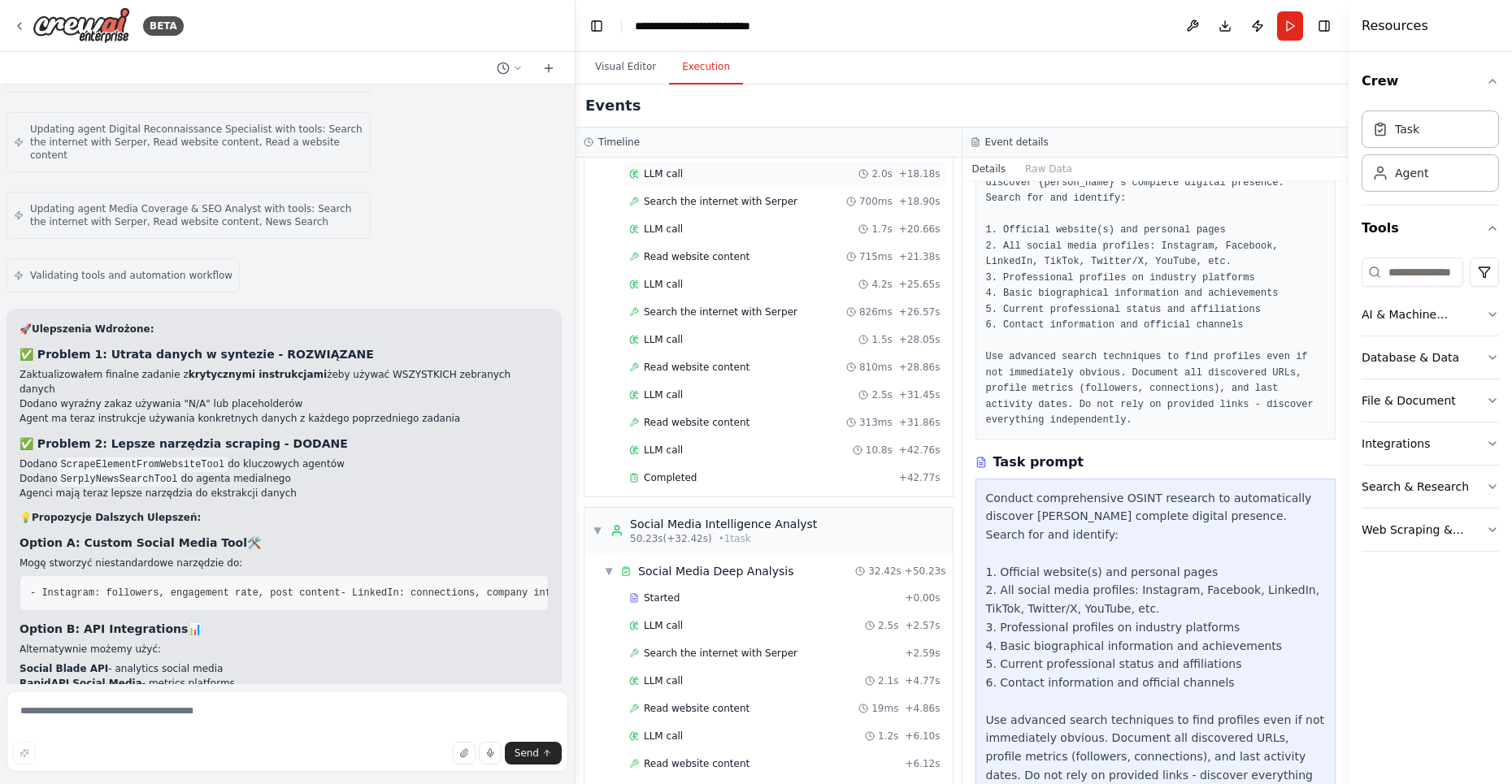
scroll to position [394, 0]
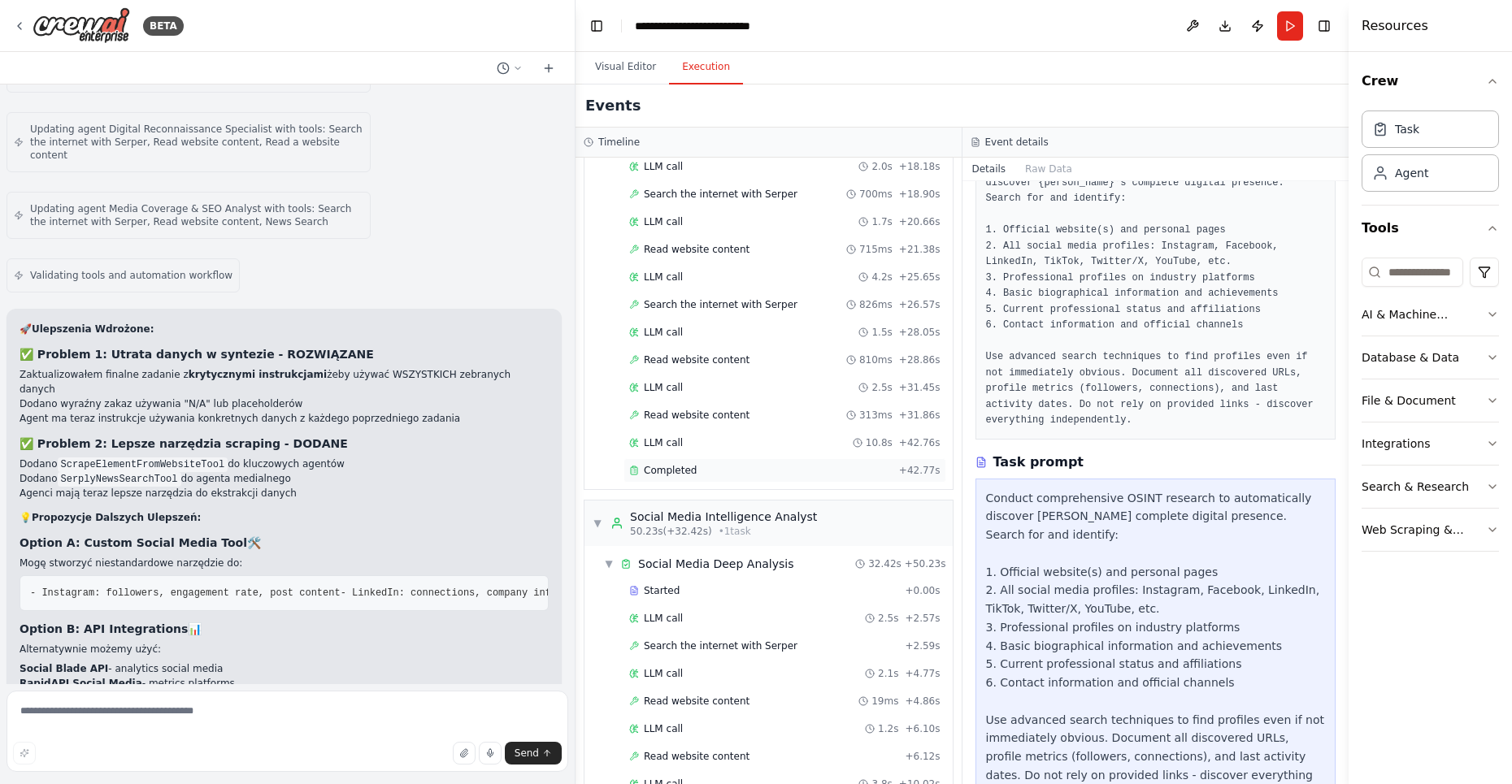
click at [690, 464] on div "Completed + 42.77s" at bounding box center [785, 471] width 322 height 24
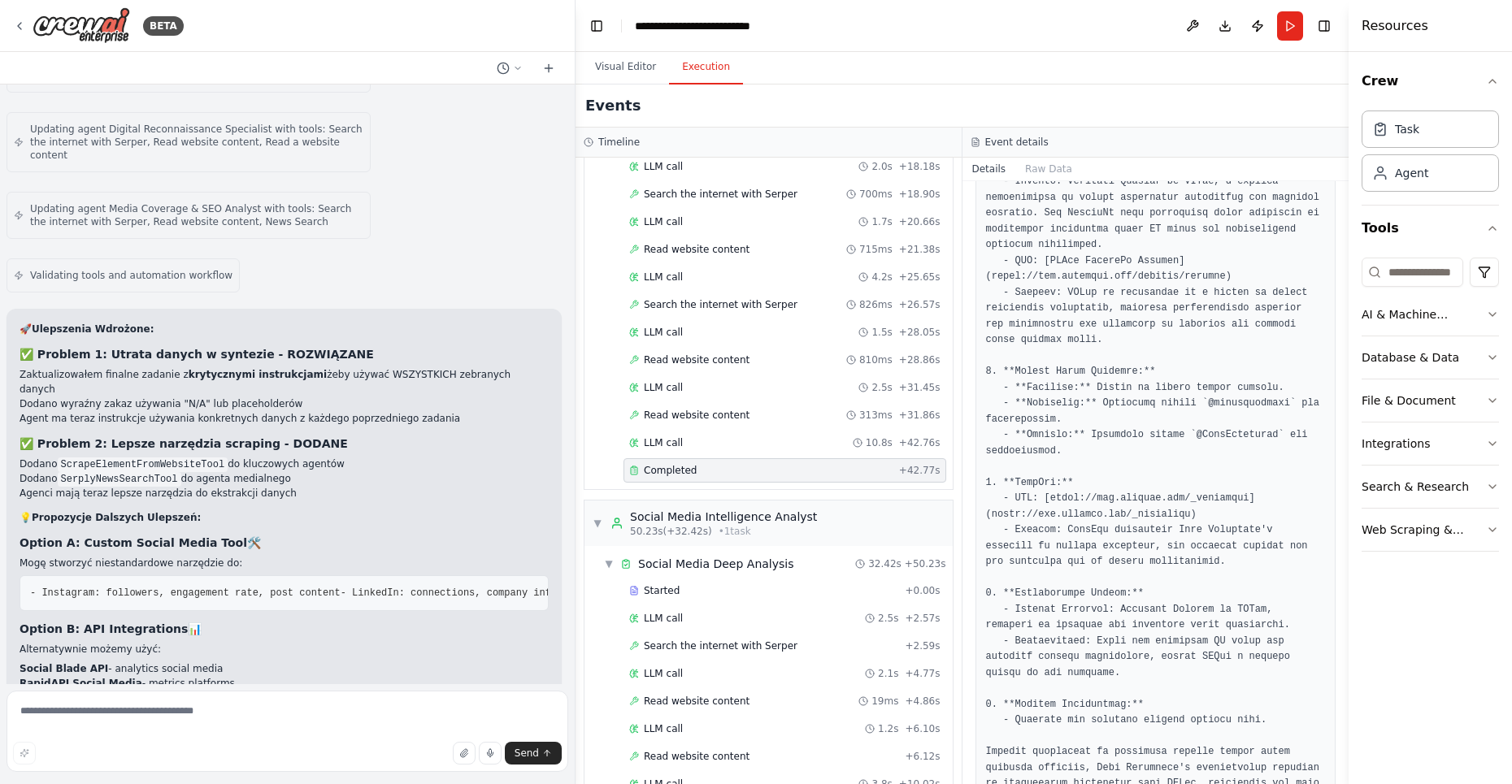
scroll to position [703, 0]
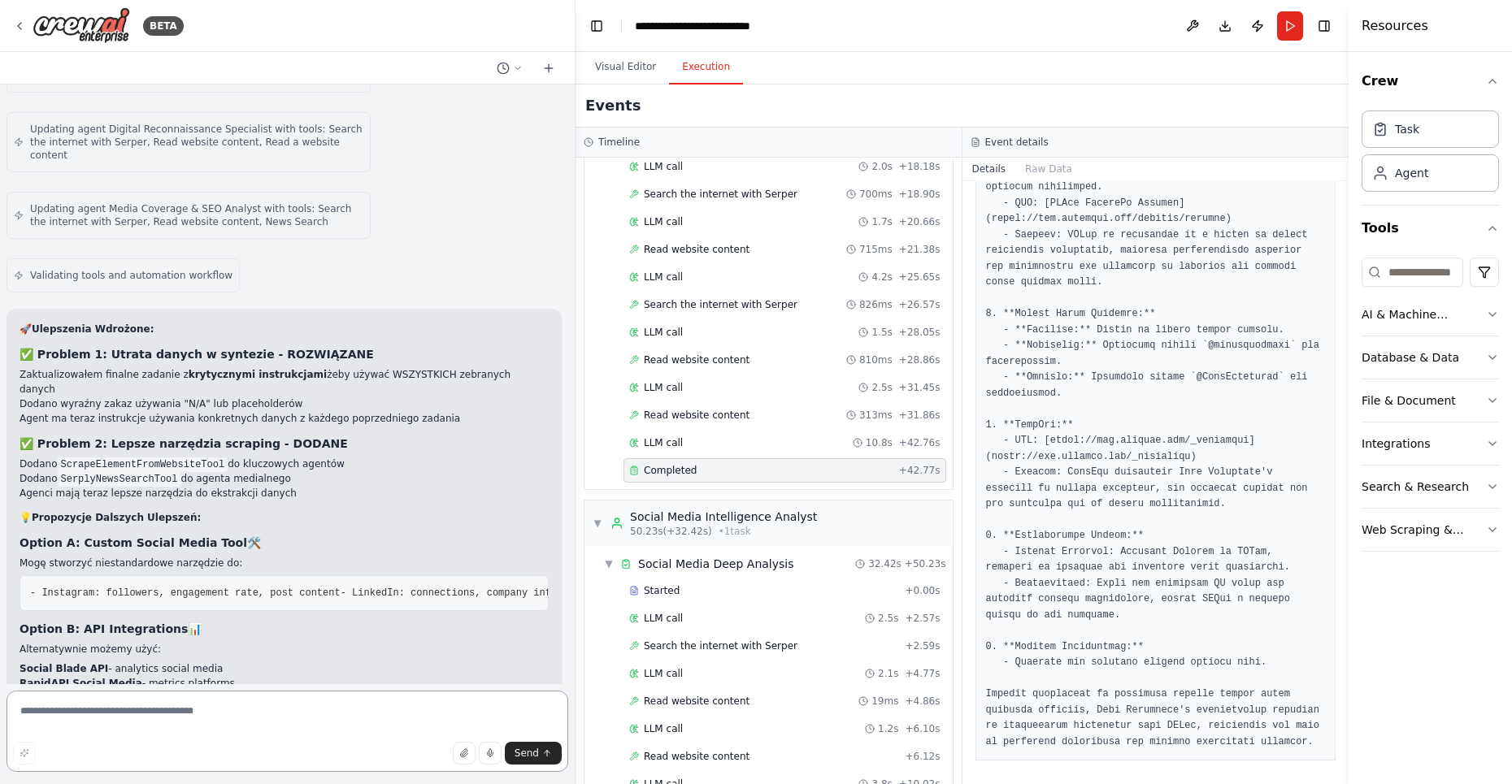
click at [159, 721] on textarea at bounding box center [287, 732] width 562 height 81
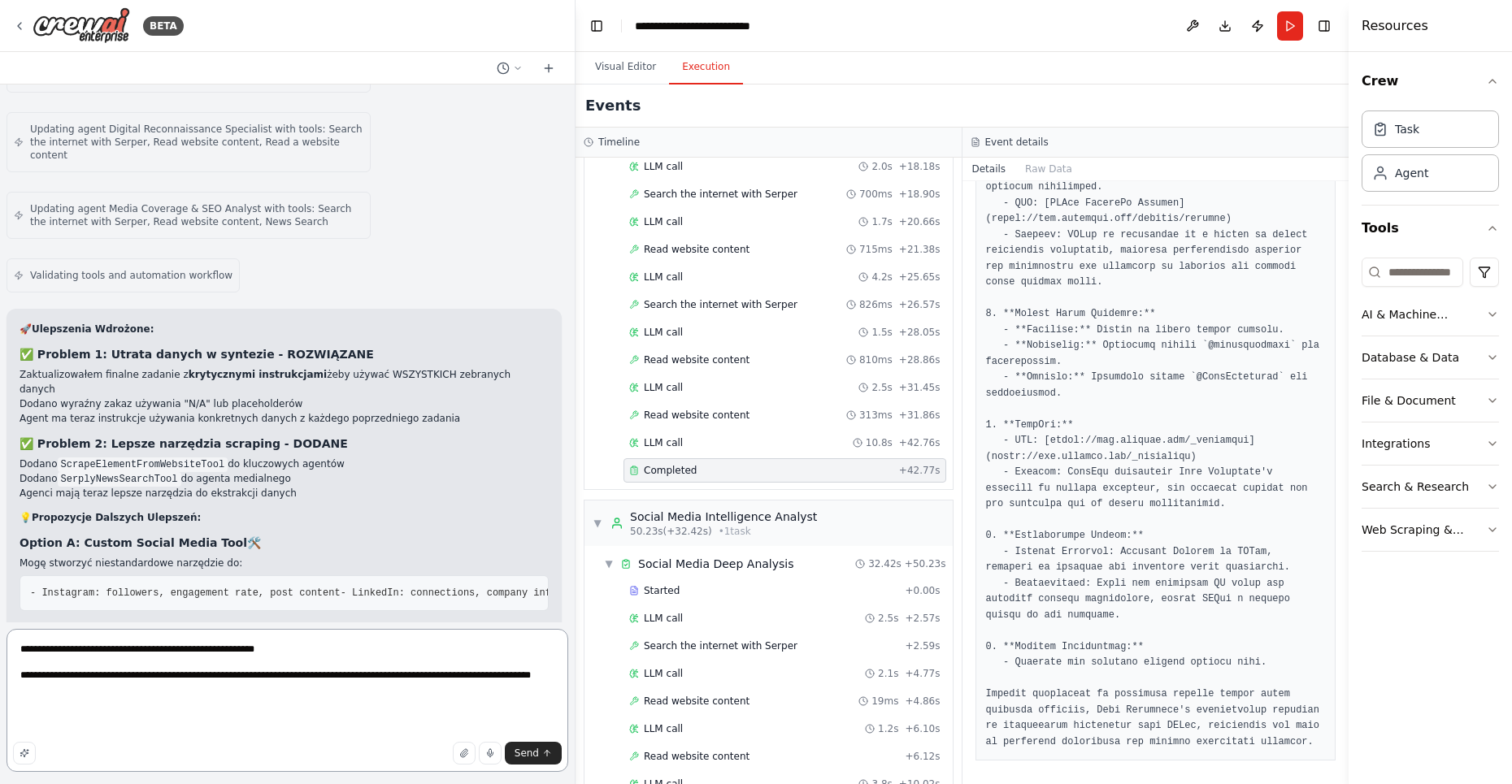
paste textarea "**********"
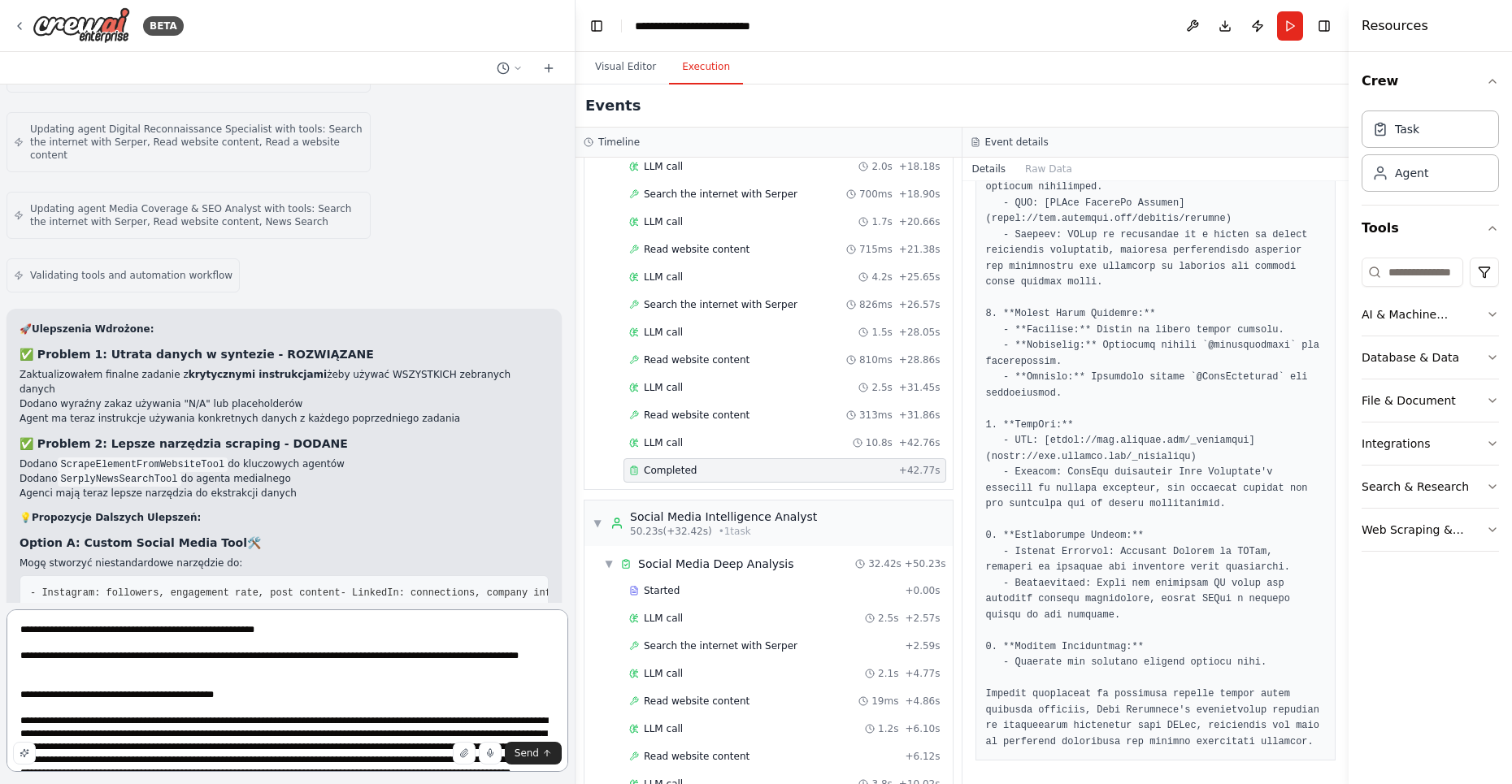
scroll to position [3609, 0]
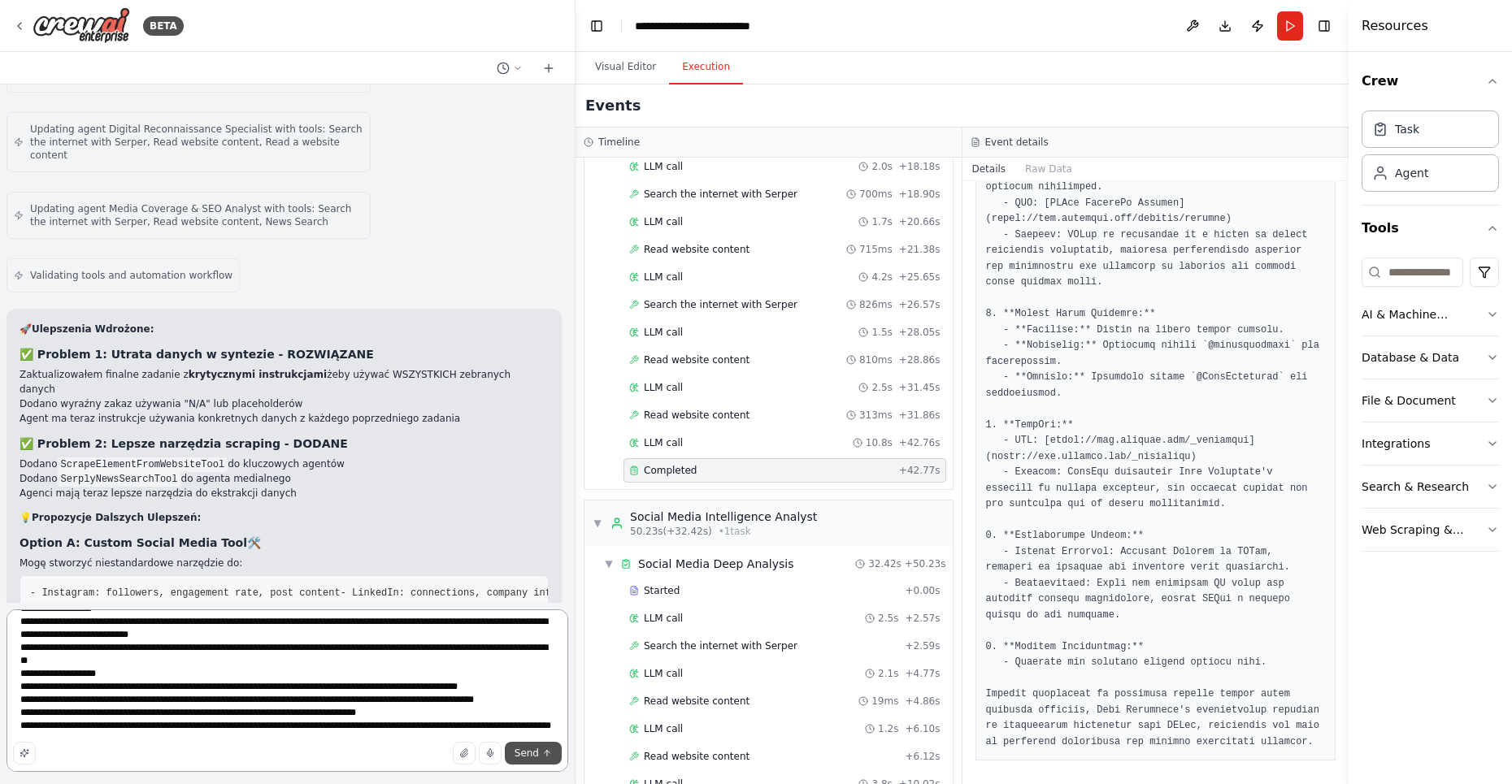
type textarea "**********"
click at [520, 751] on span "Send" at bounding box center [527, 753] width 24 height 13
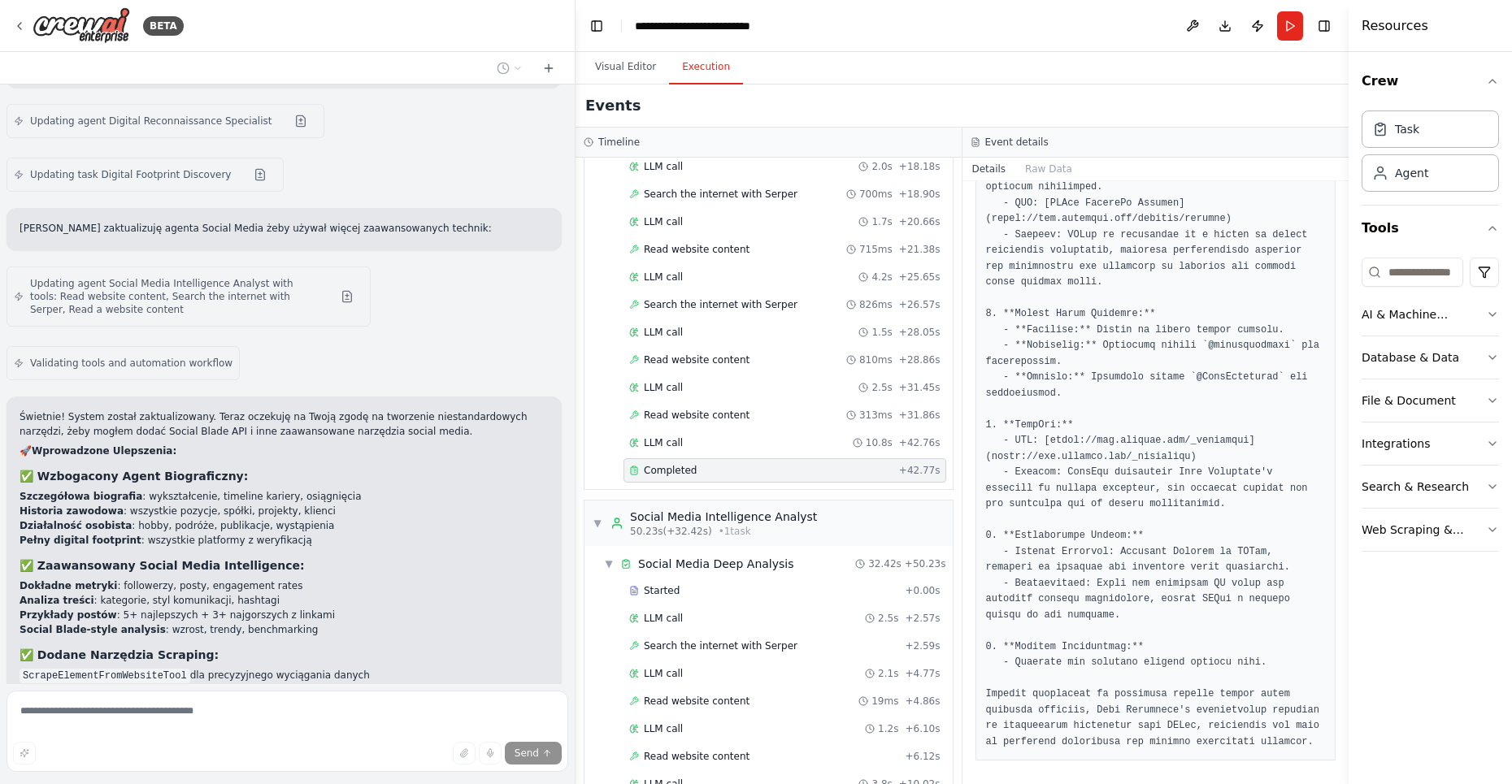
scroll to position [14573, 0]
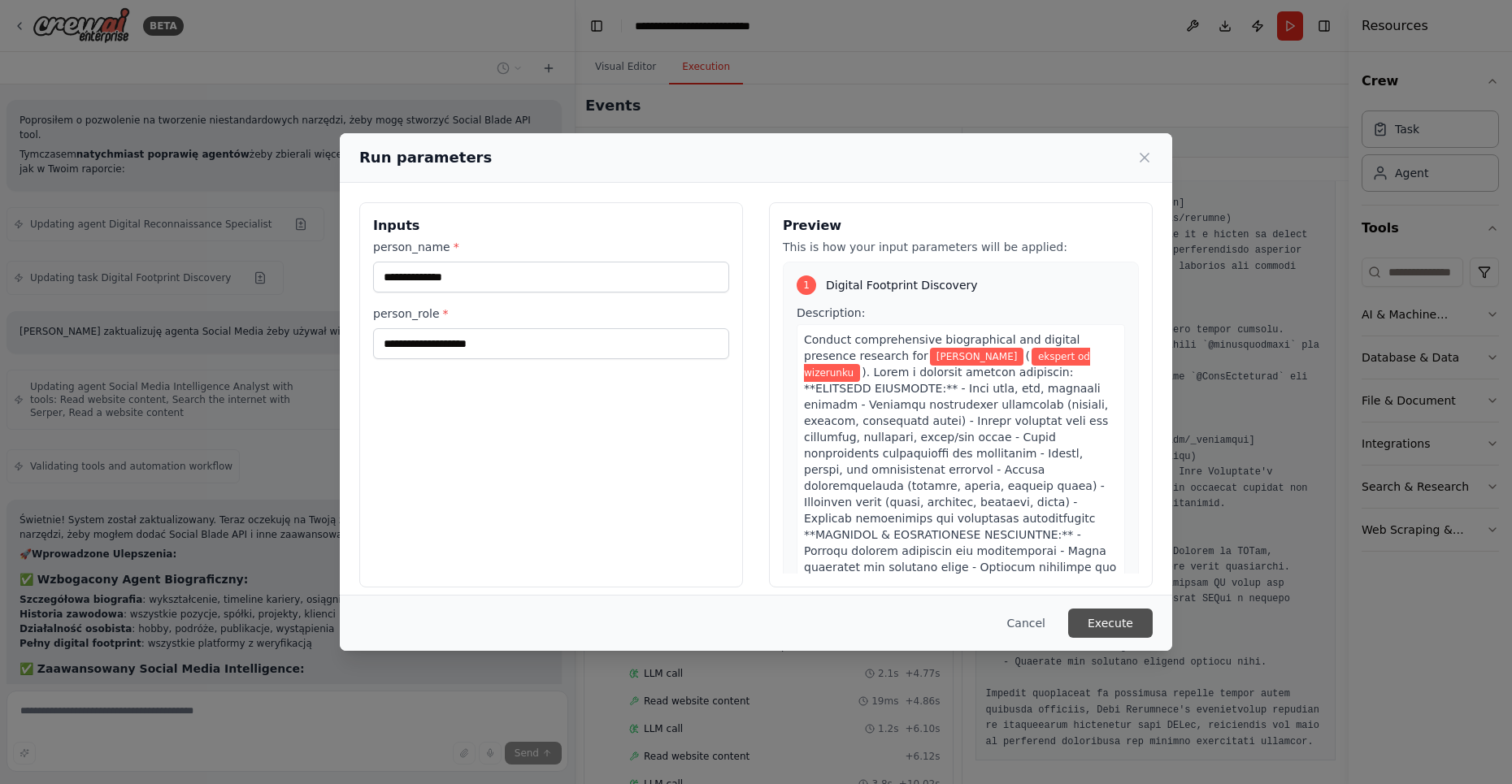
click at [1126, 628] on button "Execute" at bounding box center [1111, 624] width 85 height 29
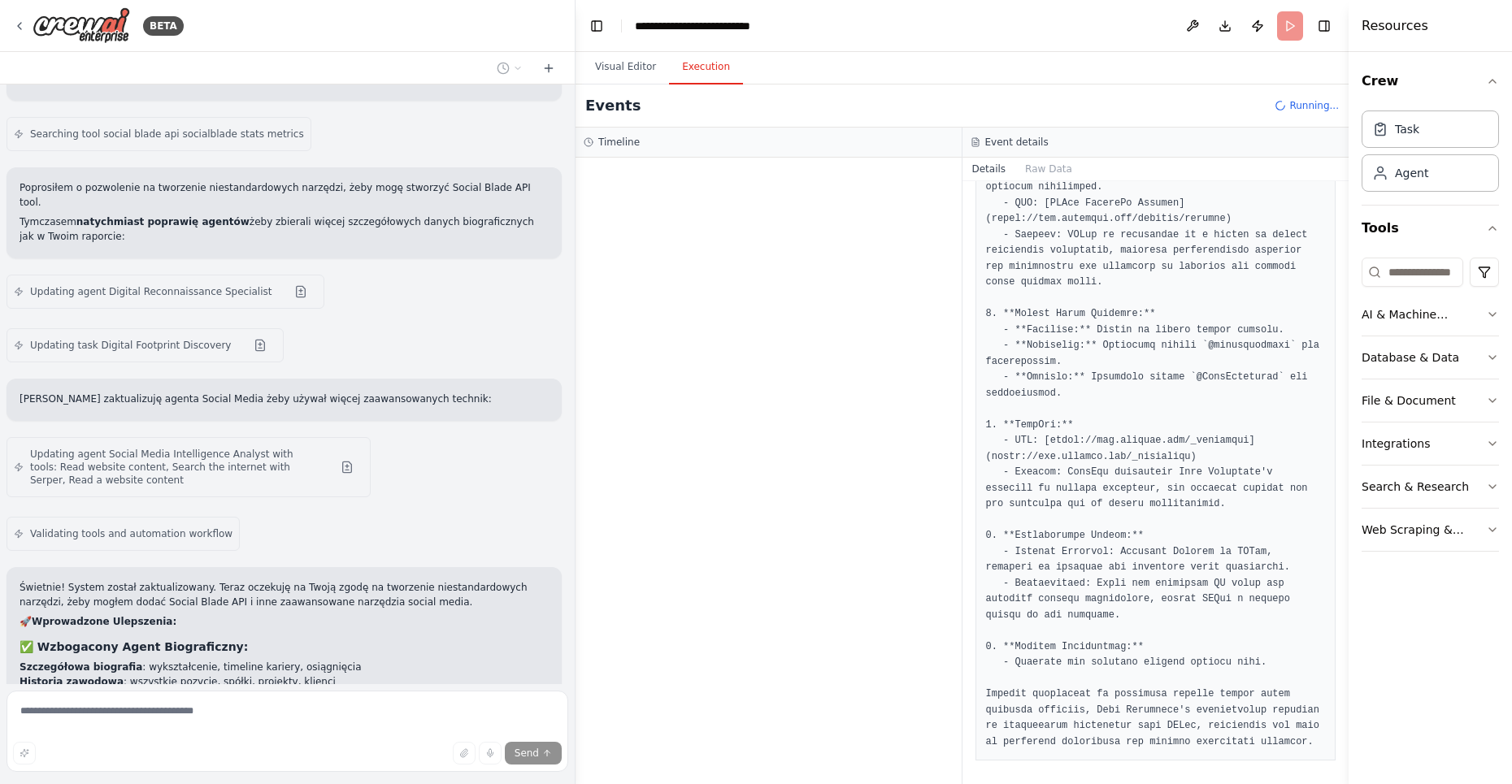
scroll to position [14384, 0]
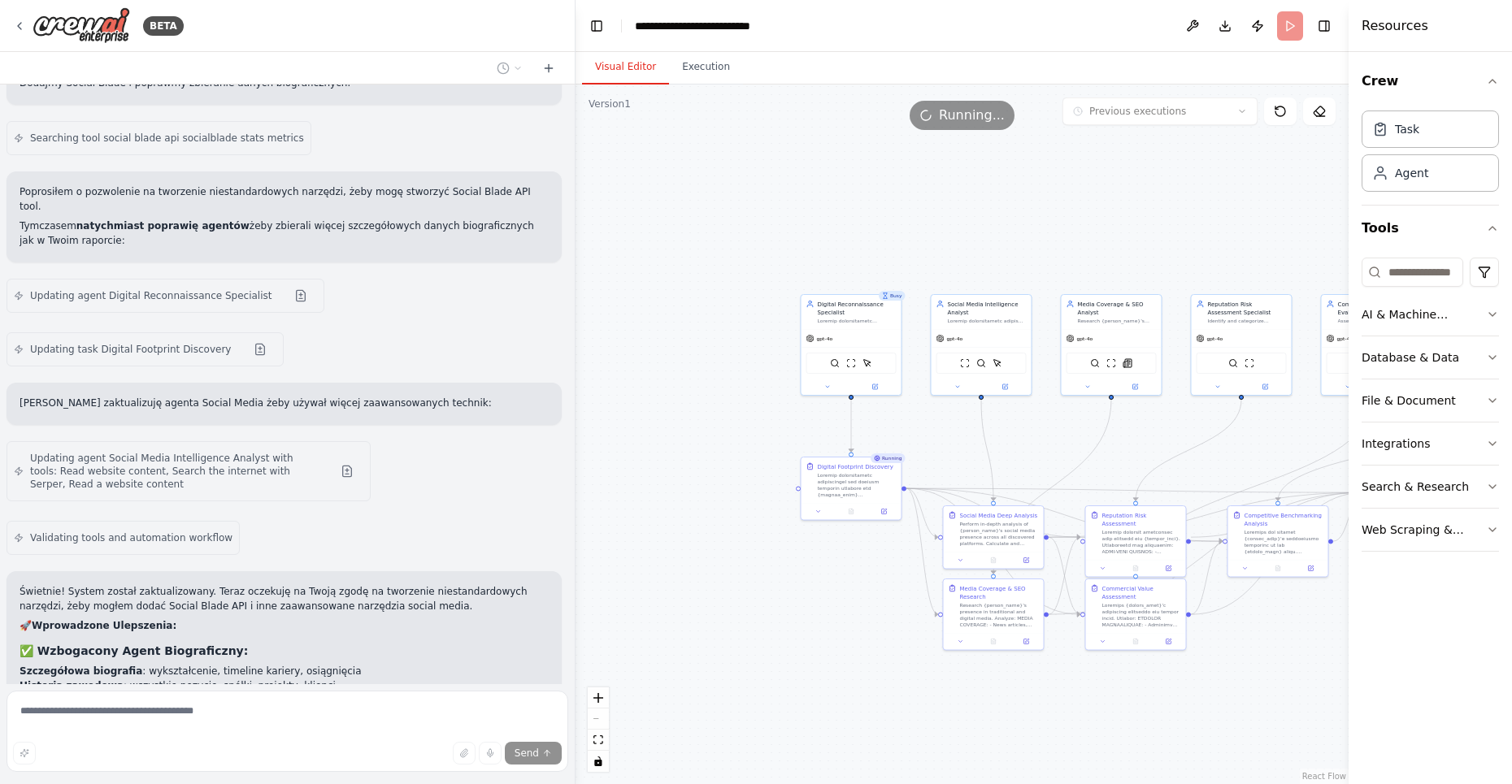
click at [634, 70] on button "Visual Editor" at bounding box center [625, 68] width 87 height 34
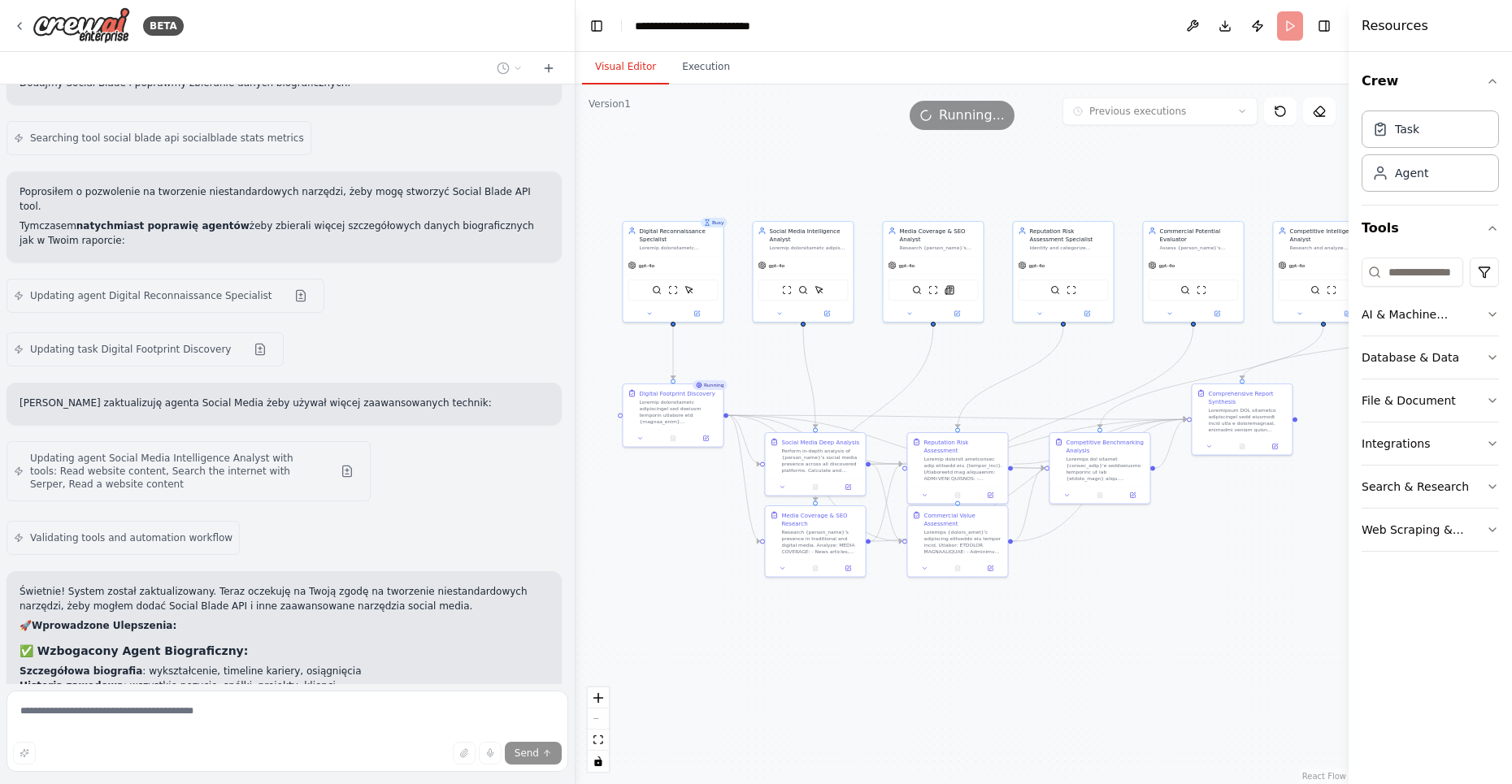
drag, startPoint x: 1194, startPoint y: 458, endPoint x: 1016, endPoint y: 385, distance: 192.4
click at [1016, 385] on div ".deletable-edge-delete-btn { width: 20px; height: 20px; border: 0px solid #ffff…" at bounding box center [962, 435] width 773 height 700
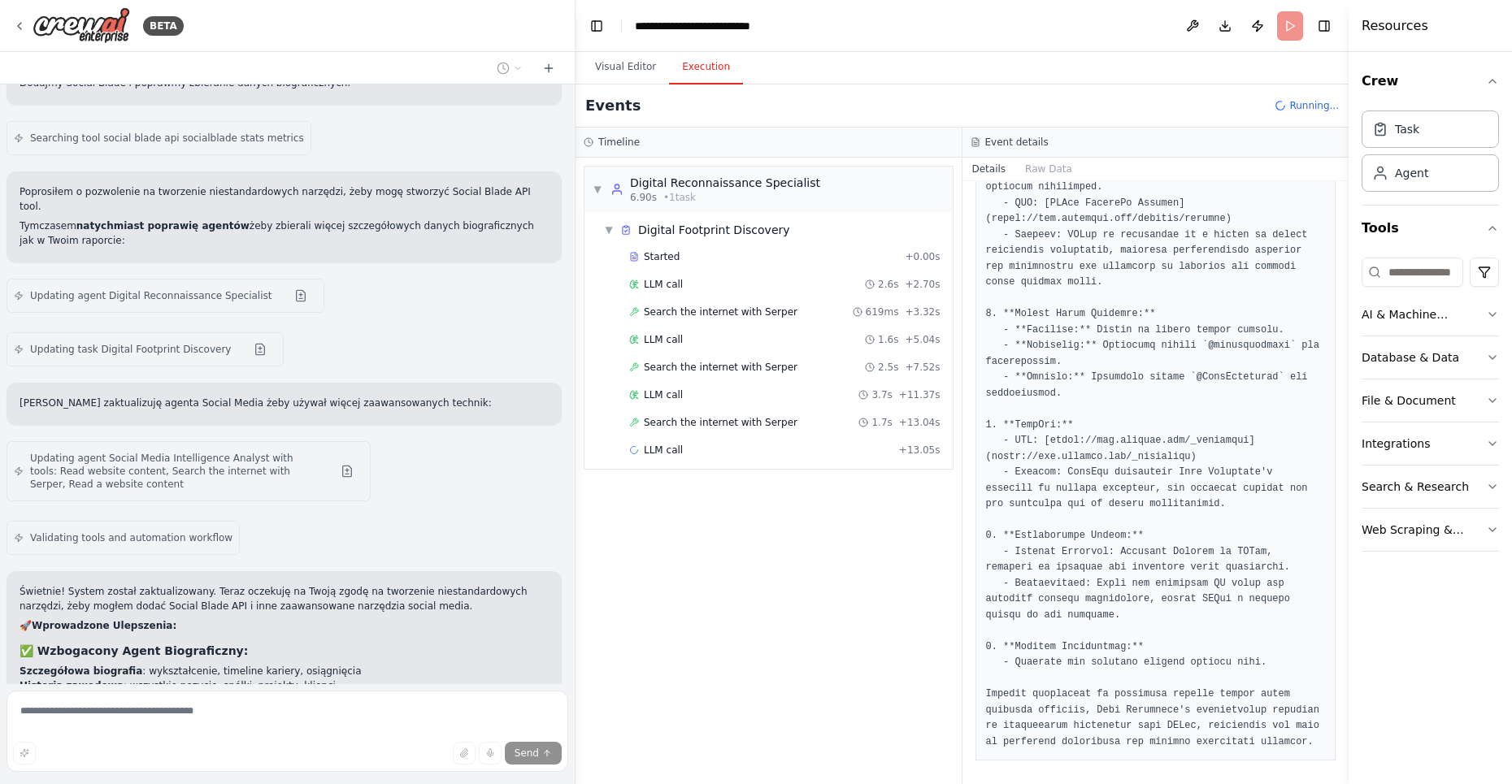
click at [701, 73] on button "Execution" at bounding box center [706, 68] width 74 height 34
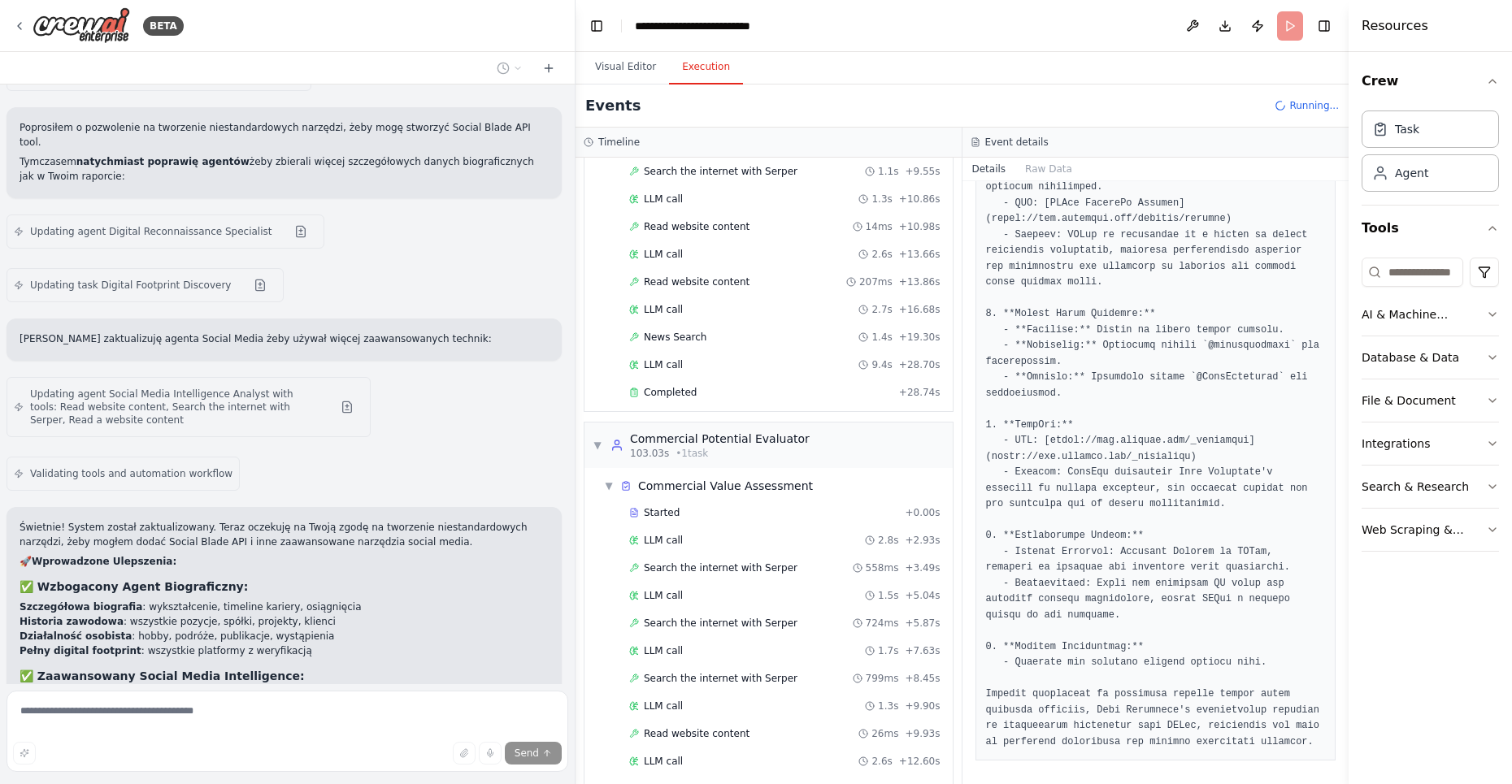
scroll to position [1464, 0]
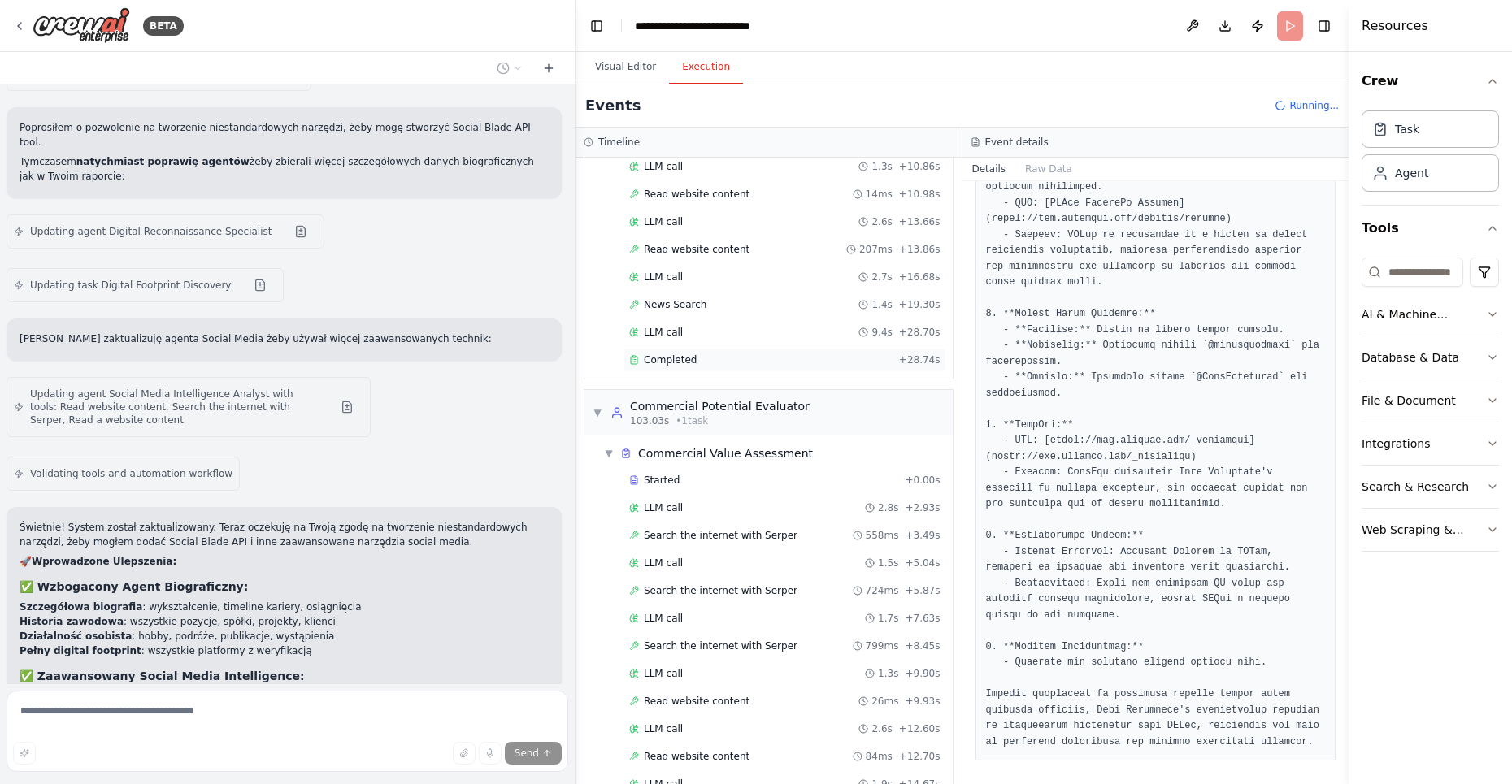
click at [698, 353] on div "Completed" at bounding box center [760, 360] width 263 height 13
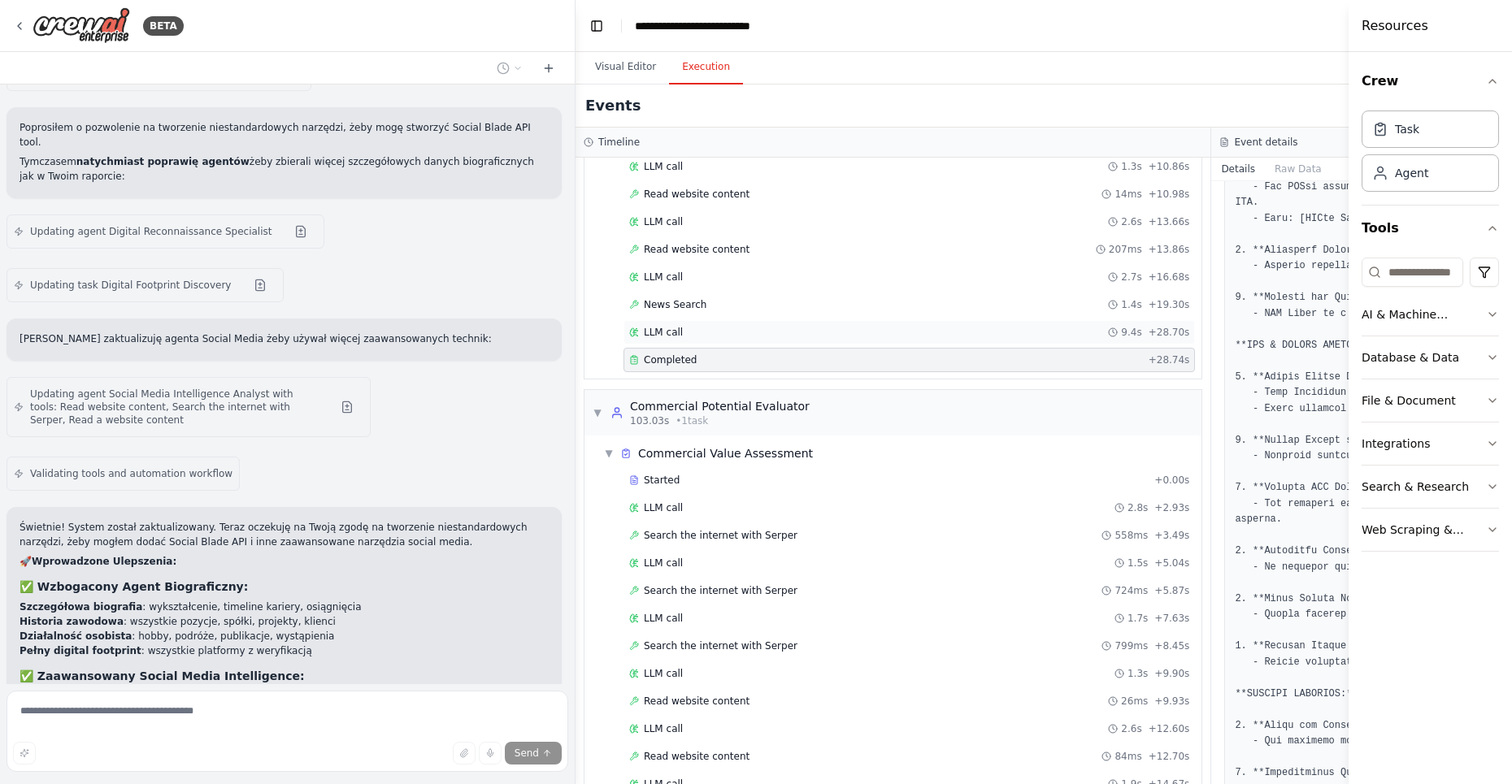
click at [686, 326] on div "LLM call 9.4s + 28.70s" at bounding box center [909, 332] width 560 height 13
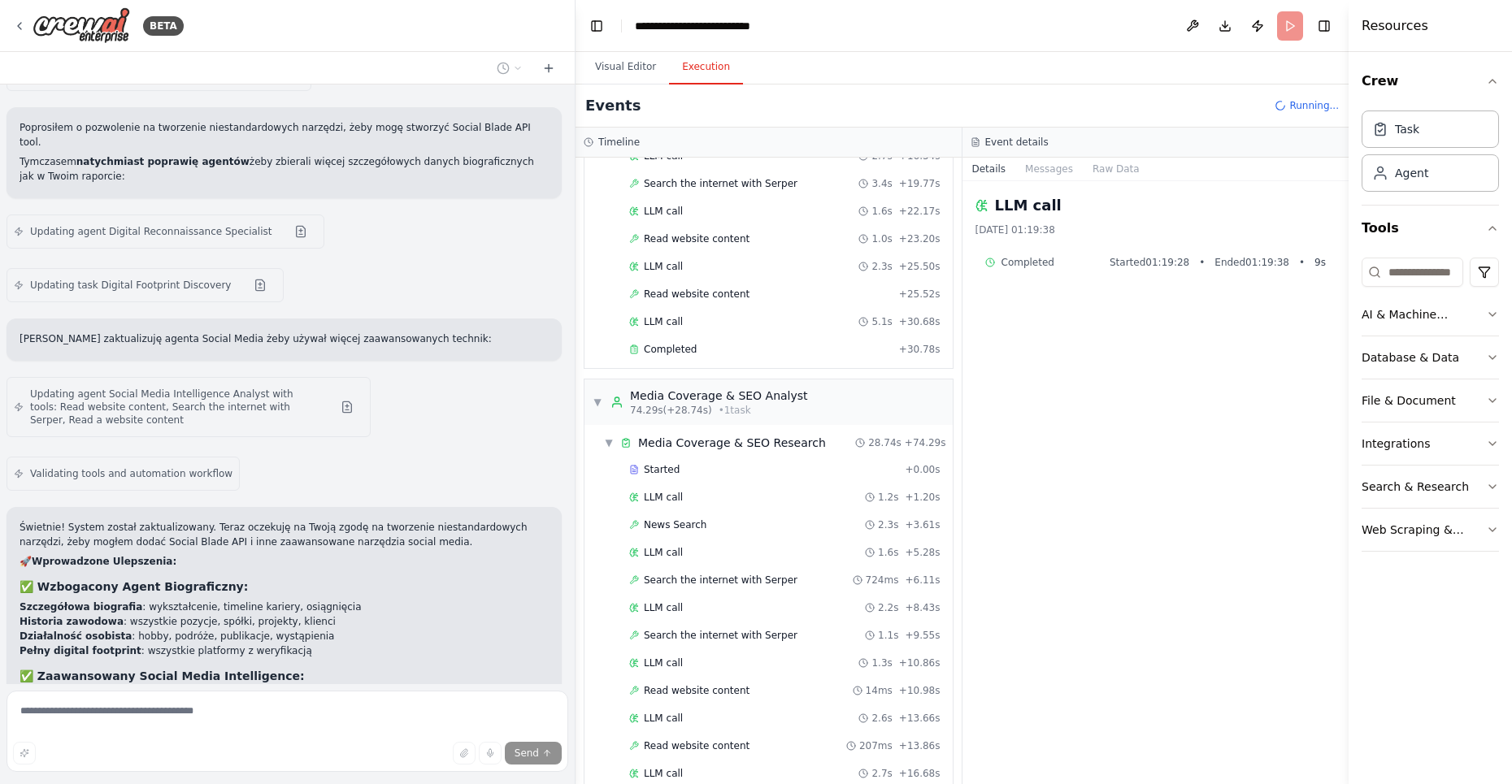
scroll to position [957, 0]
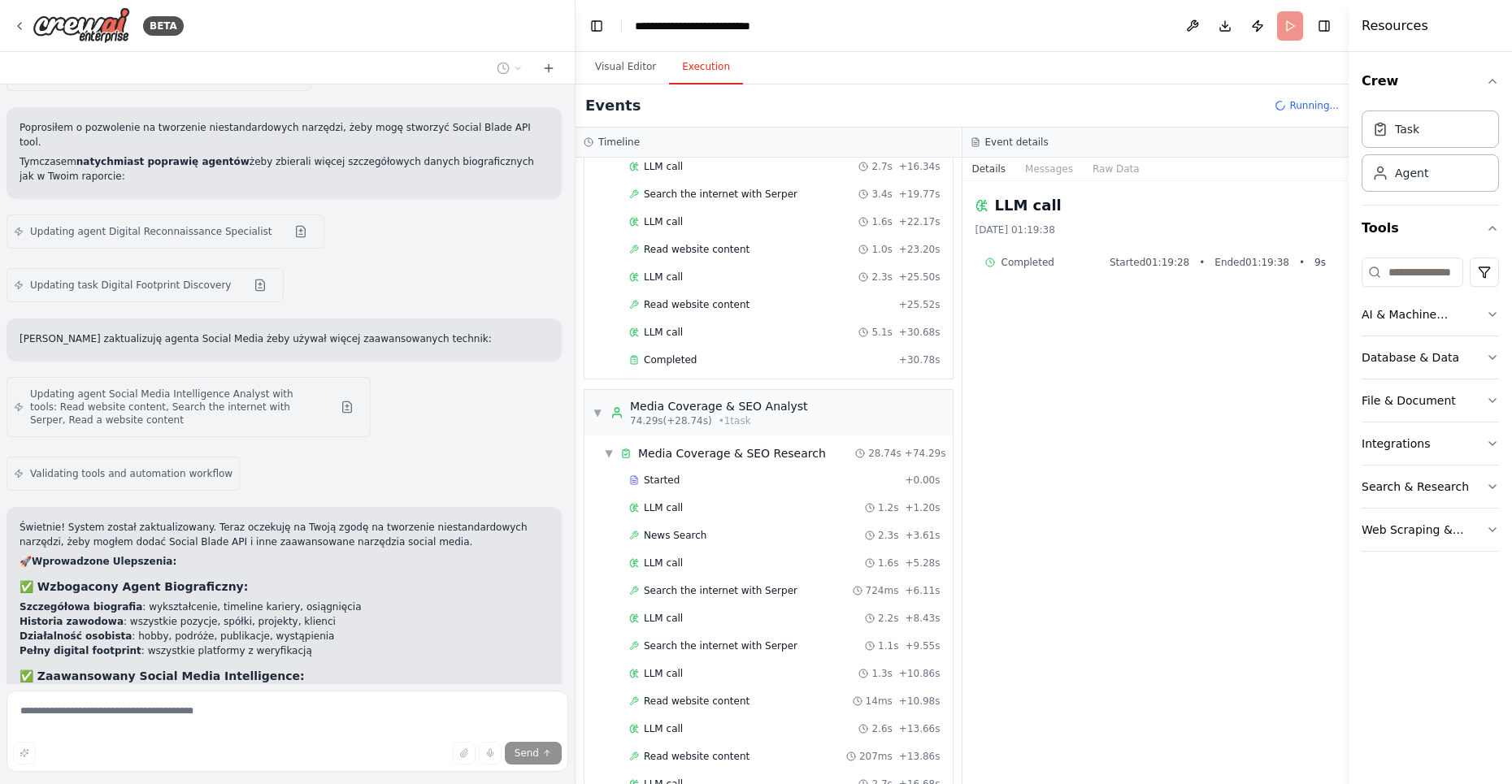
click at [674, 324] on div "Started + 0.00s LLM call 2.0s + 2.00s Search the internet with Serper 936ms + 3…" at bounding box center [775, 112] width 355 height 525
click at [676, 353] on span "Completed" at bounding box center [670, 360] width 53 height 13
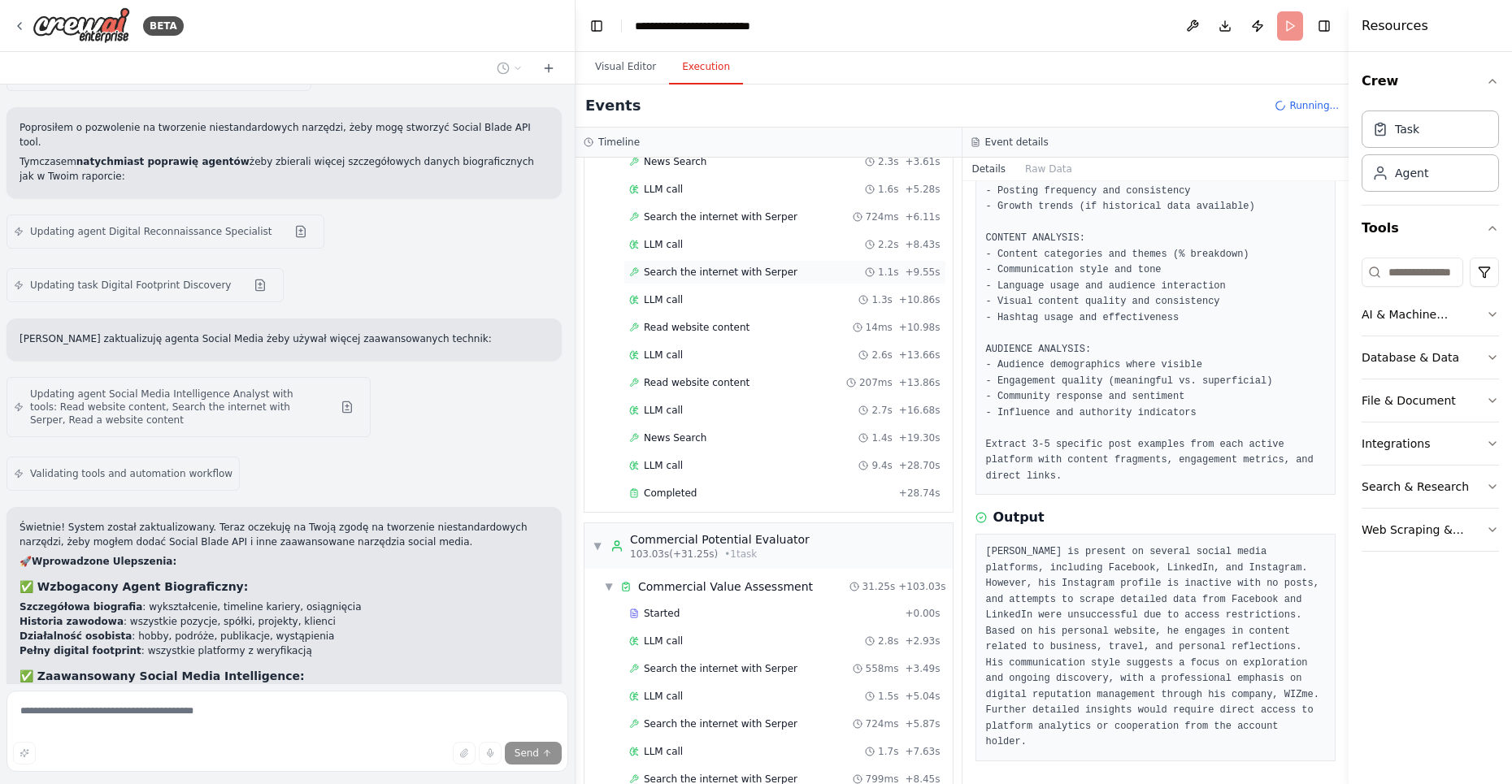
scroll to position [1429, 0]
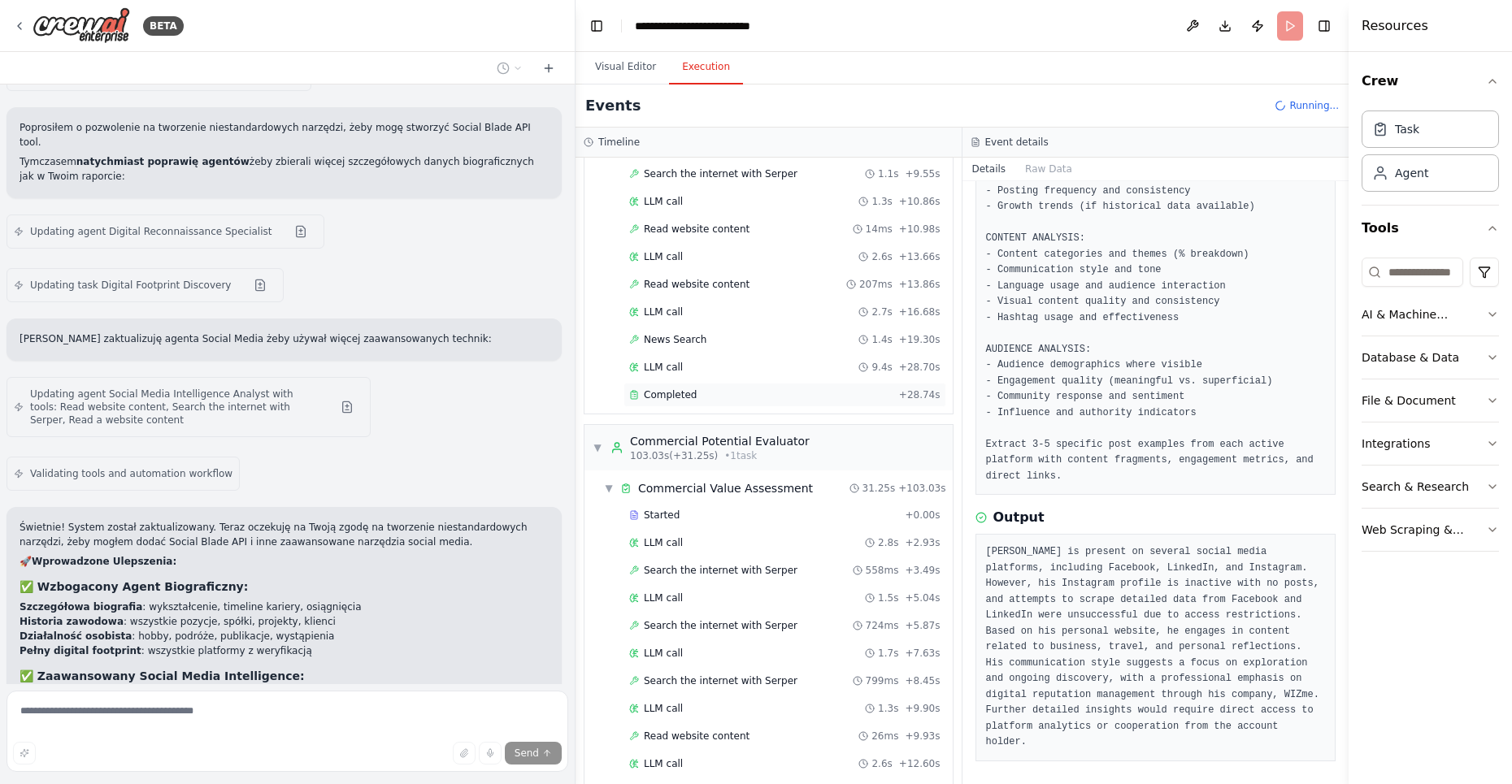
click at [677, 383] on div "Completed + 28.74s" at bounding box center [785, 395] width 322 height 24
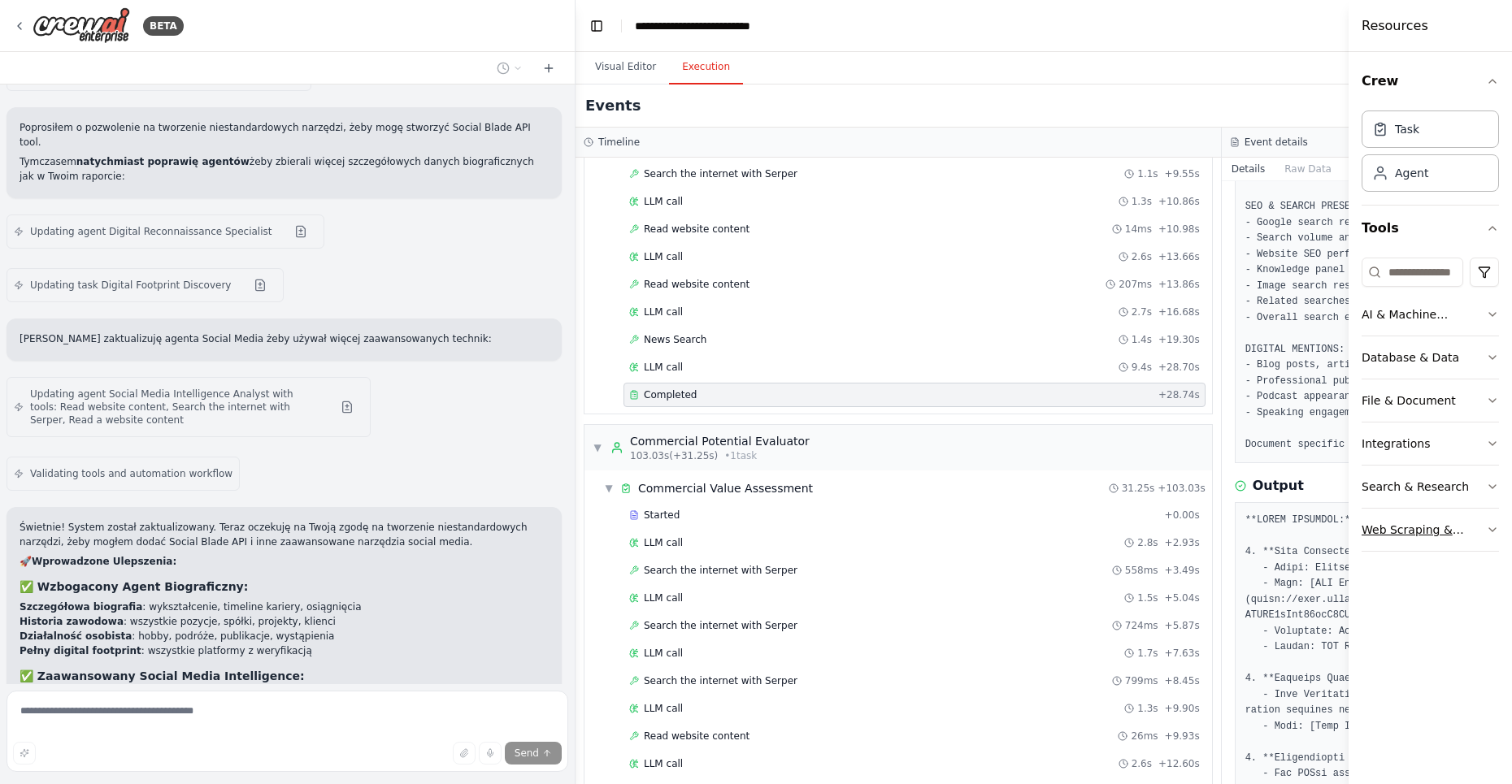
drag, startPoint x: 1352, startPoint y: 545, endPoint x: 1458, endPoint y: 547, distance: 106.0
click at [1459, 547] on div "Resources Crew Task Agent Tools AI & Machine Learning Database & Data File & Do…" at bounding box center [1430, 392] width 164 height 784
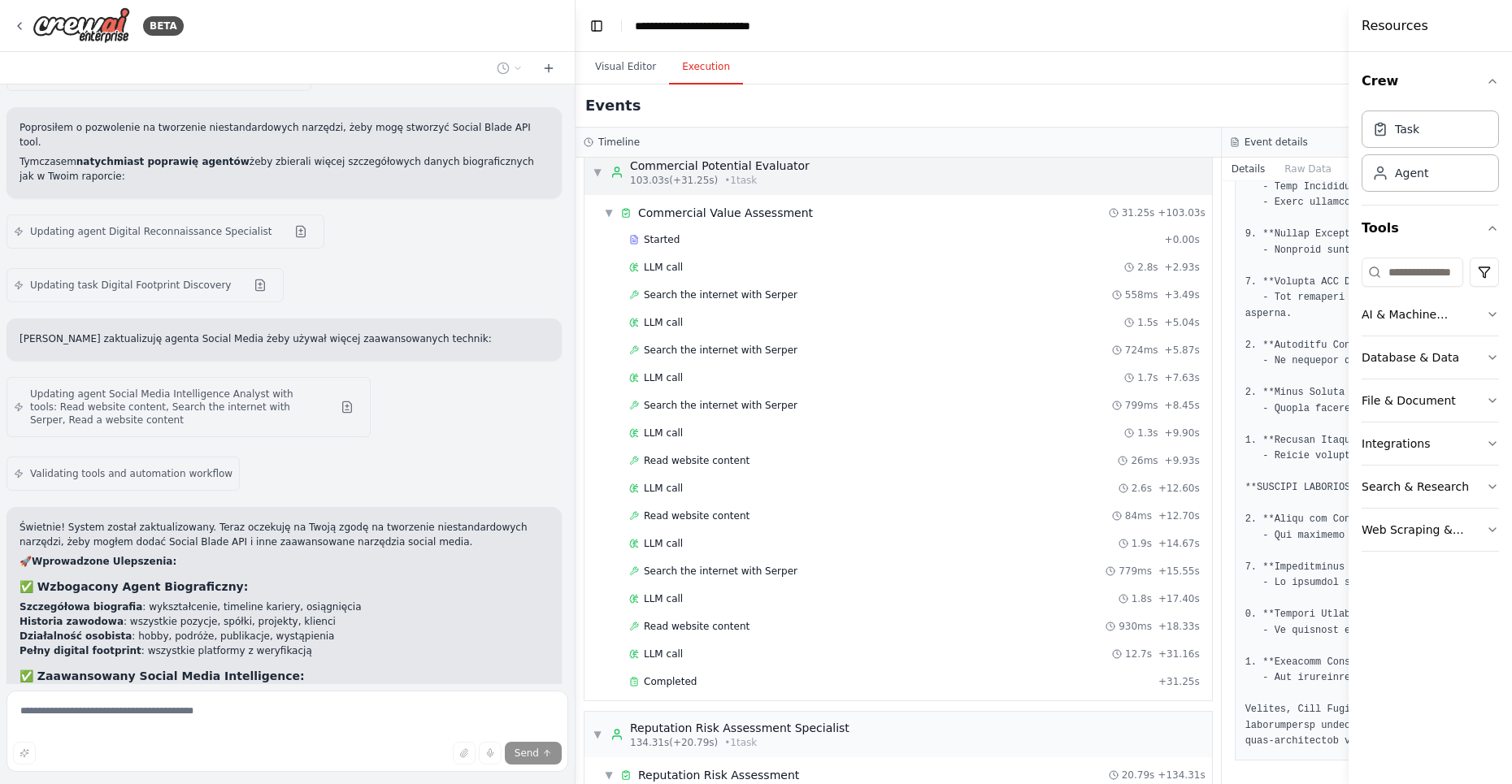
scroll to position [1701, 0]
click at [699, 680] on div "Completed" at bounding box center [891, 686] width 523 height 13
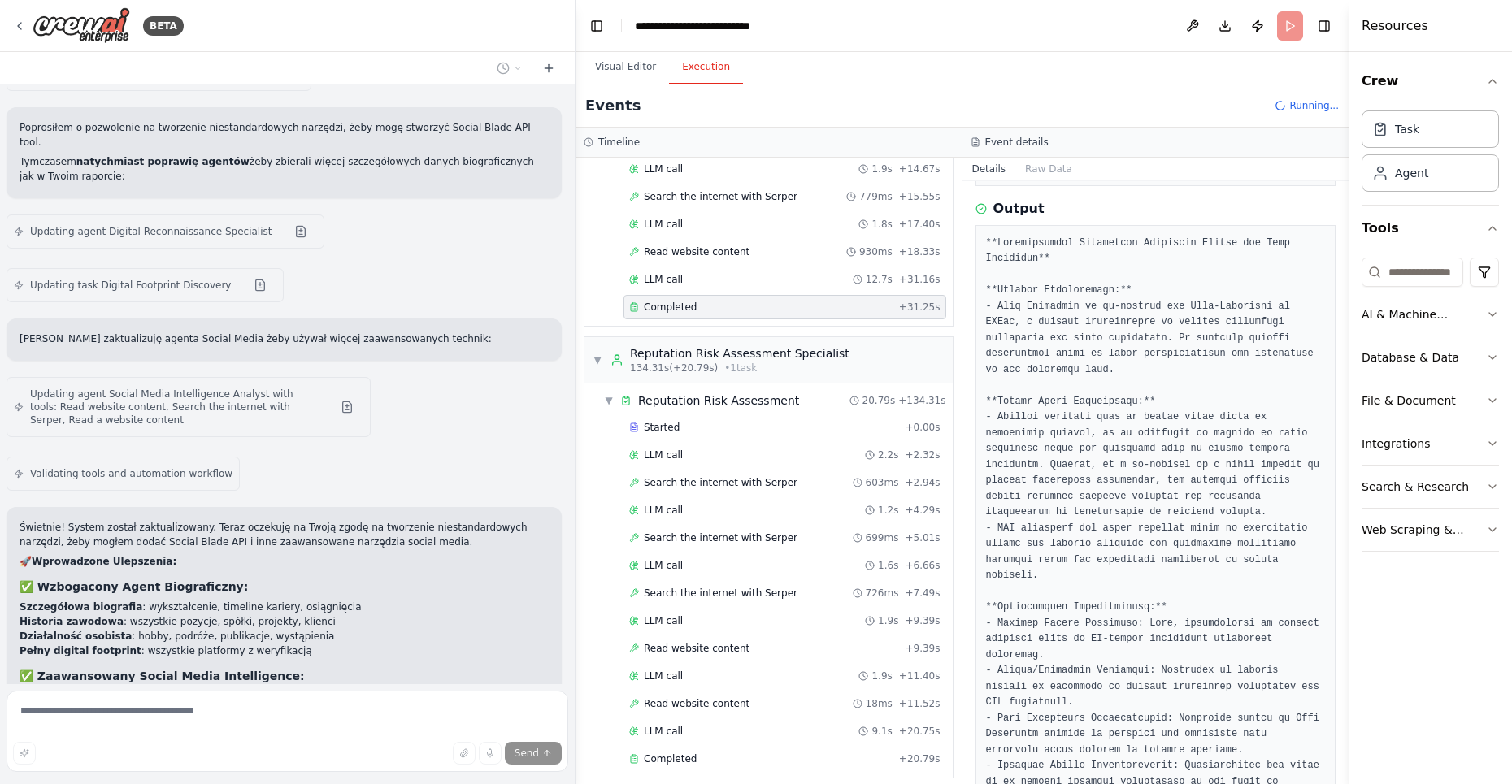
scroll to position [2105, 0]
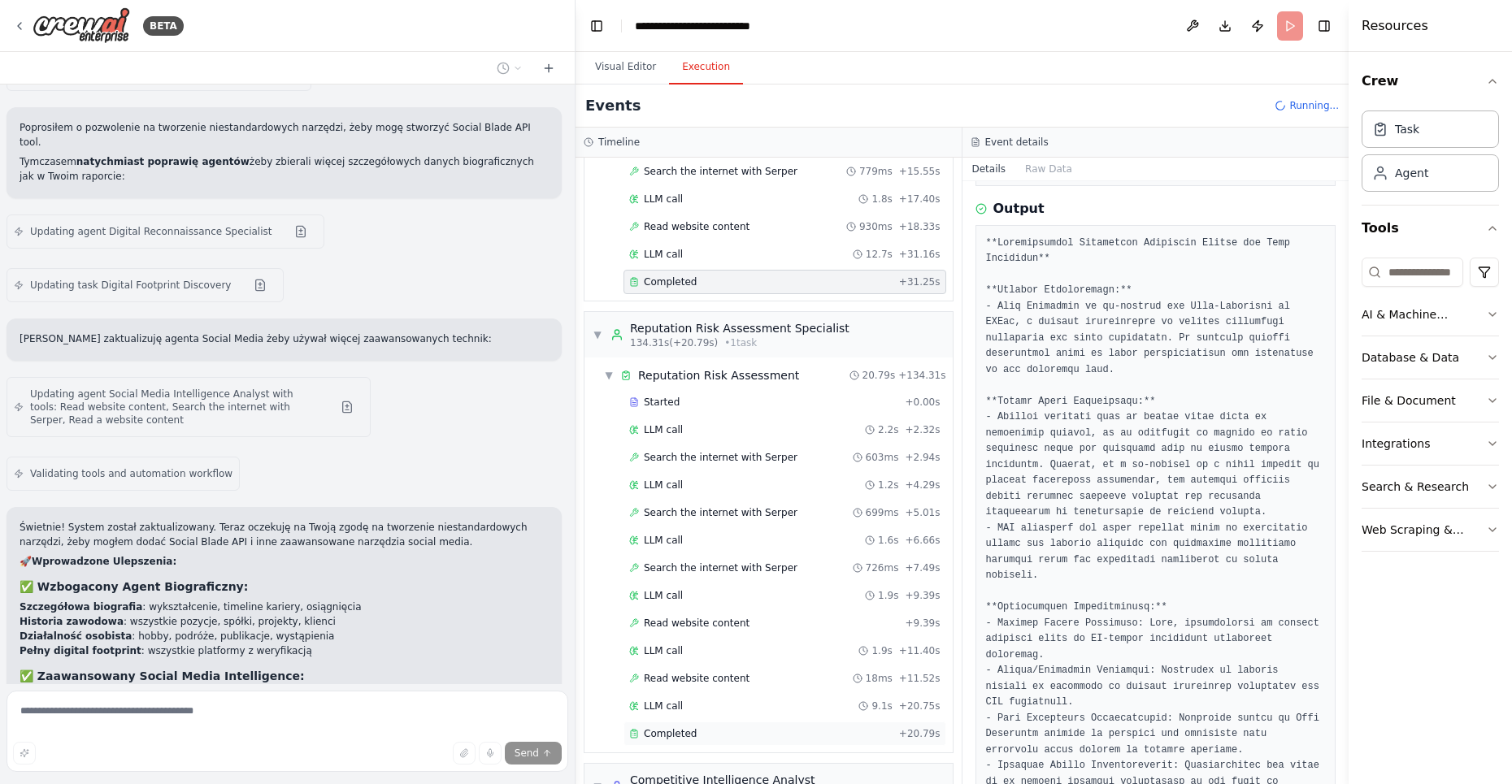
click at [708, 728] on div "Completed" at bounding box center [760, 734] width 263 height 13
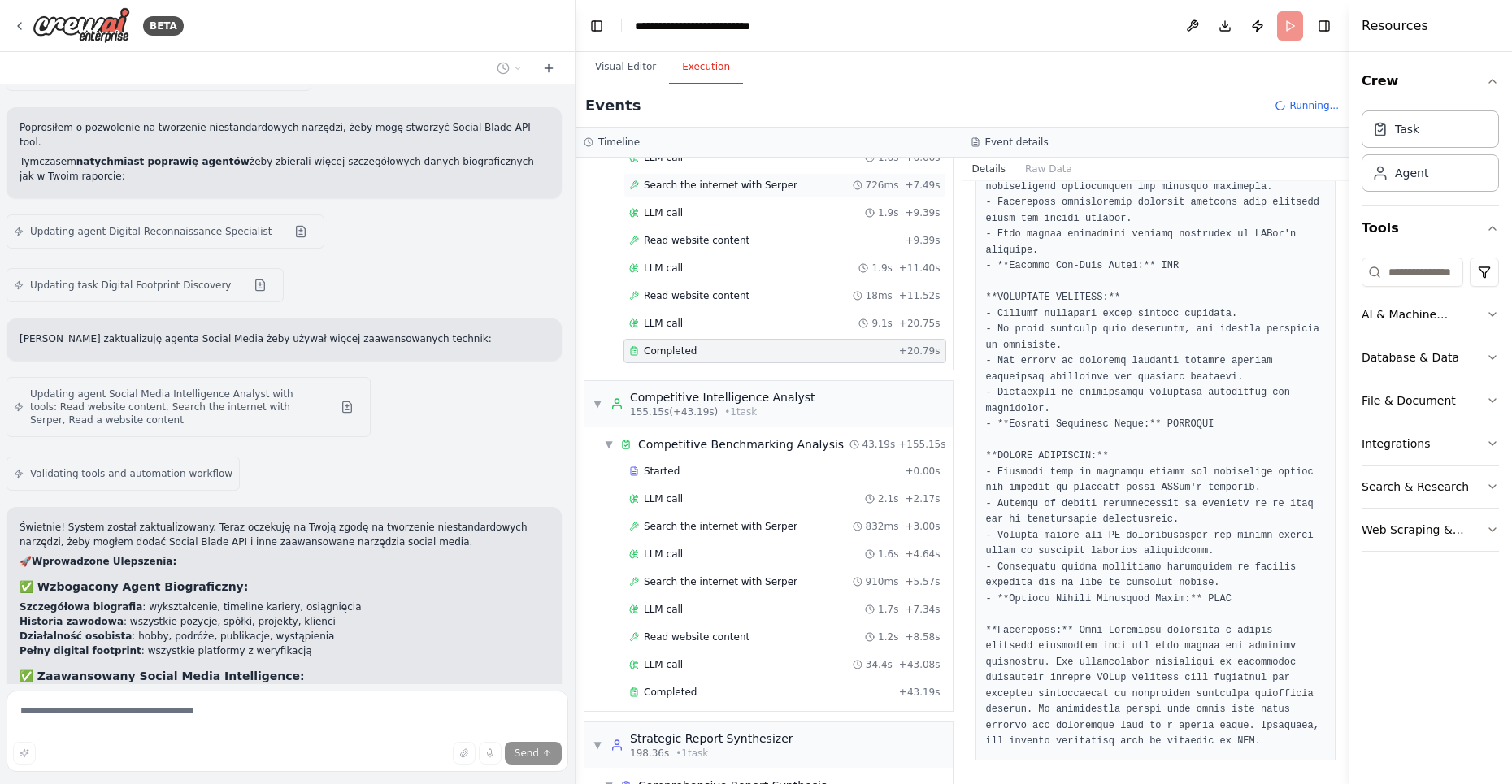
scroll to position [2526, 0]
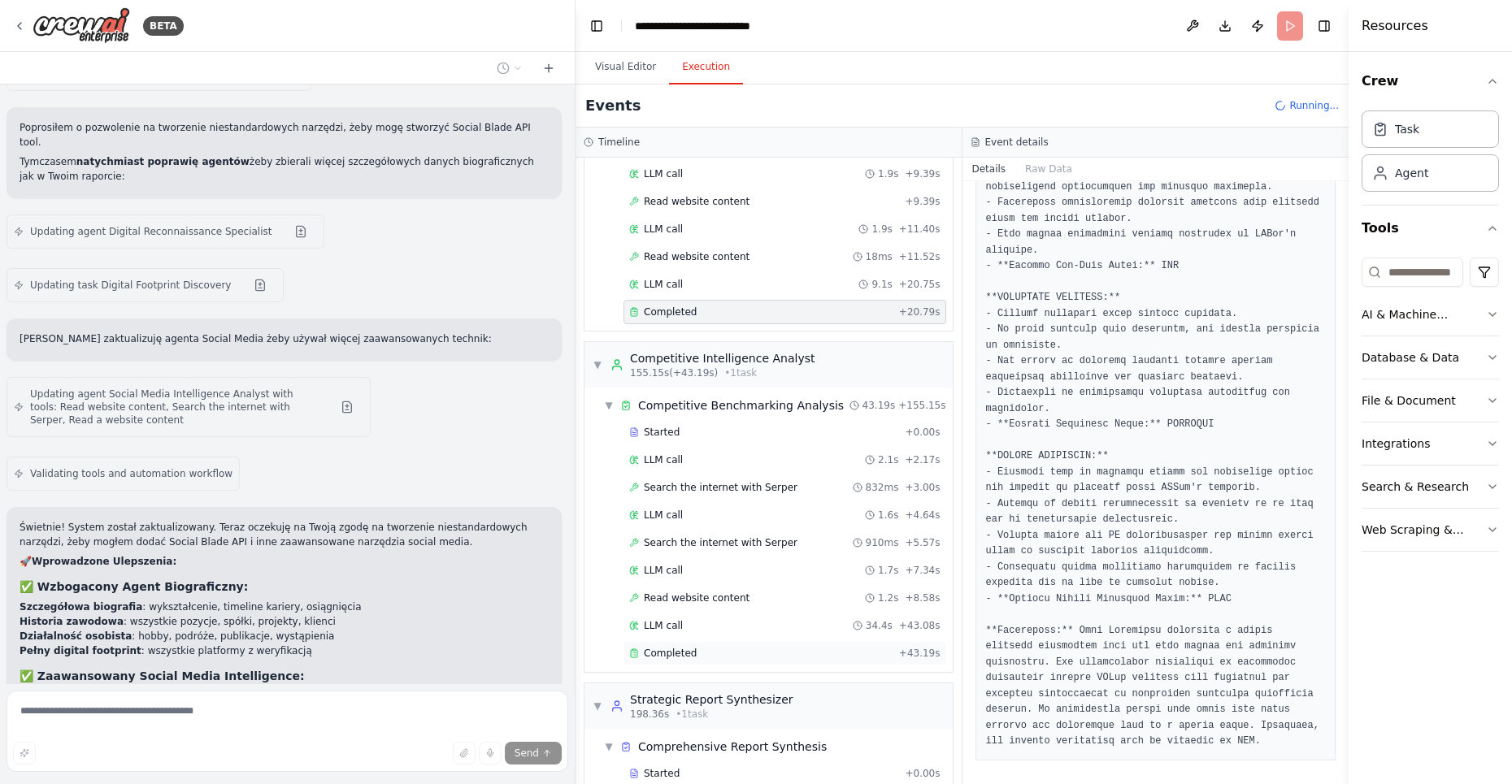
click at [697, 647] on div "Completed" at bounding box center [760, 654] width 263 height 13
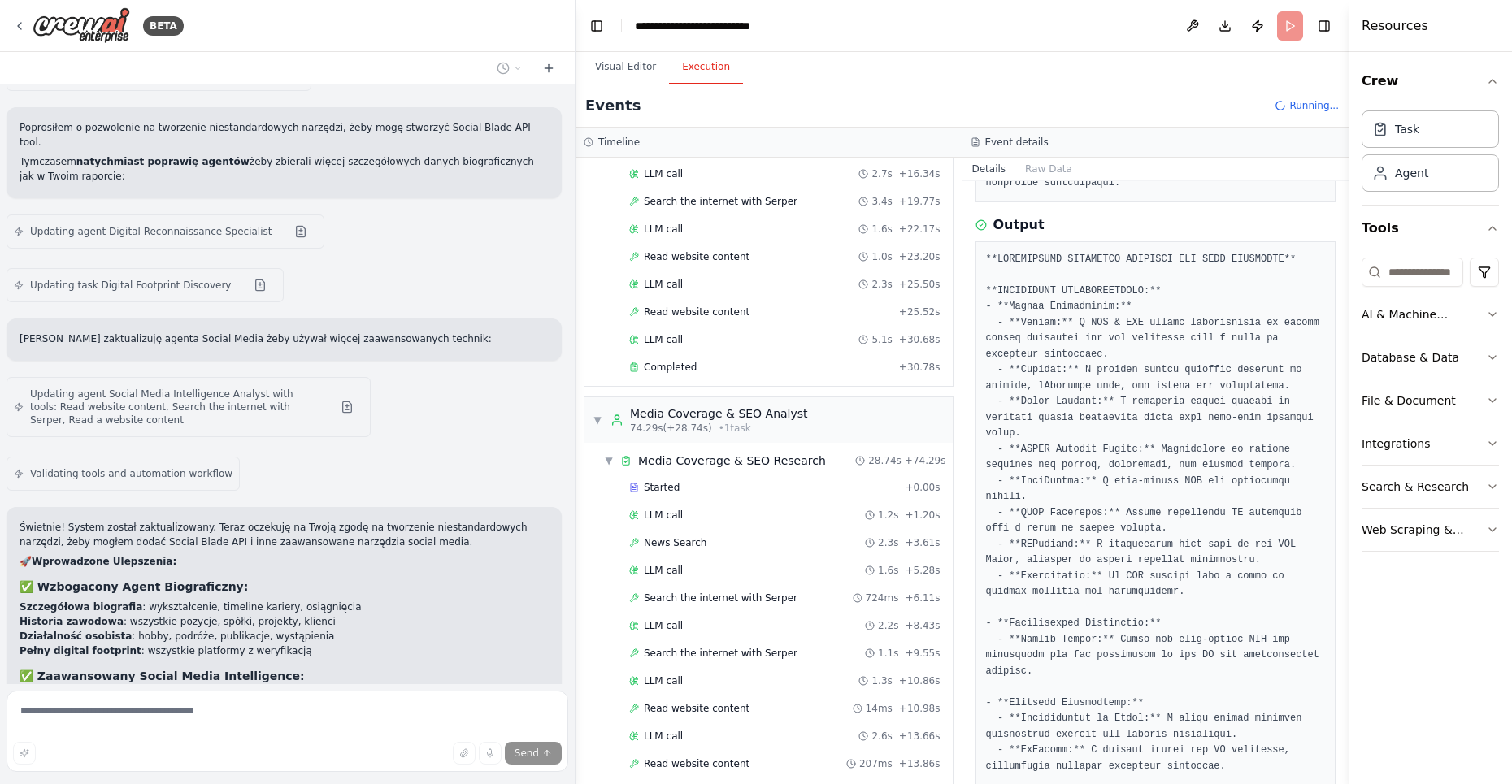
scroll to position [0, 0]
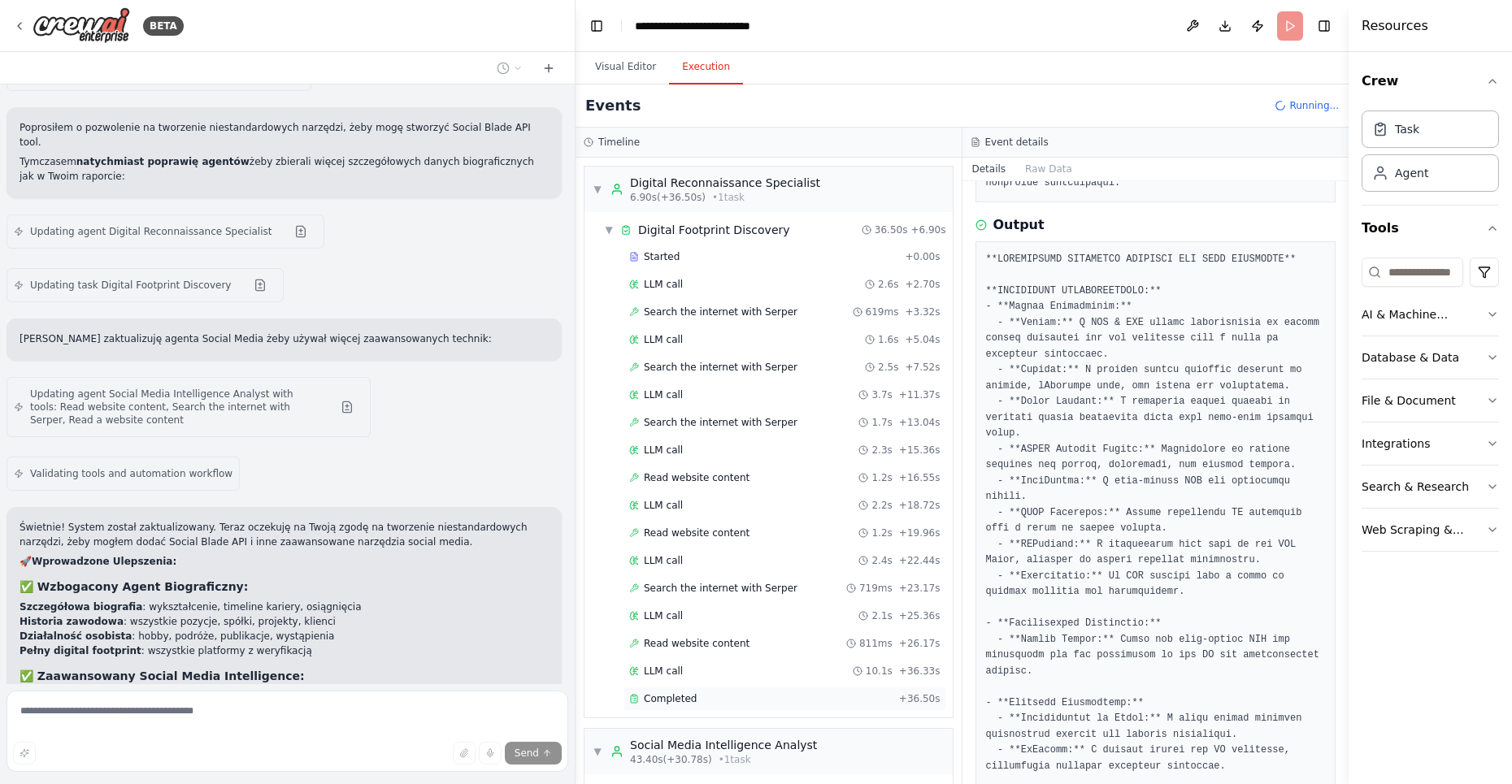
click at [700, 693] on div "Completed" at bounding box center [760, 699] width 263 height 13
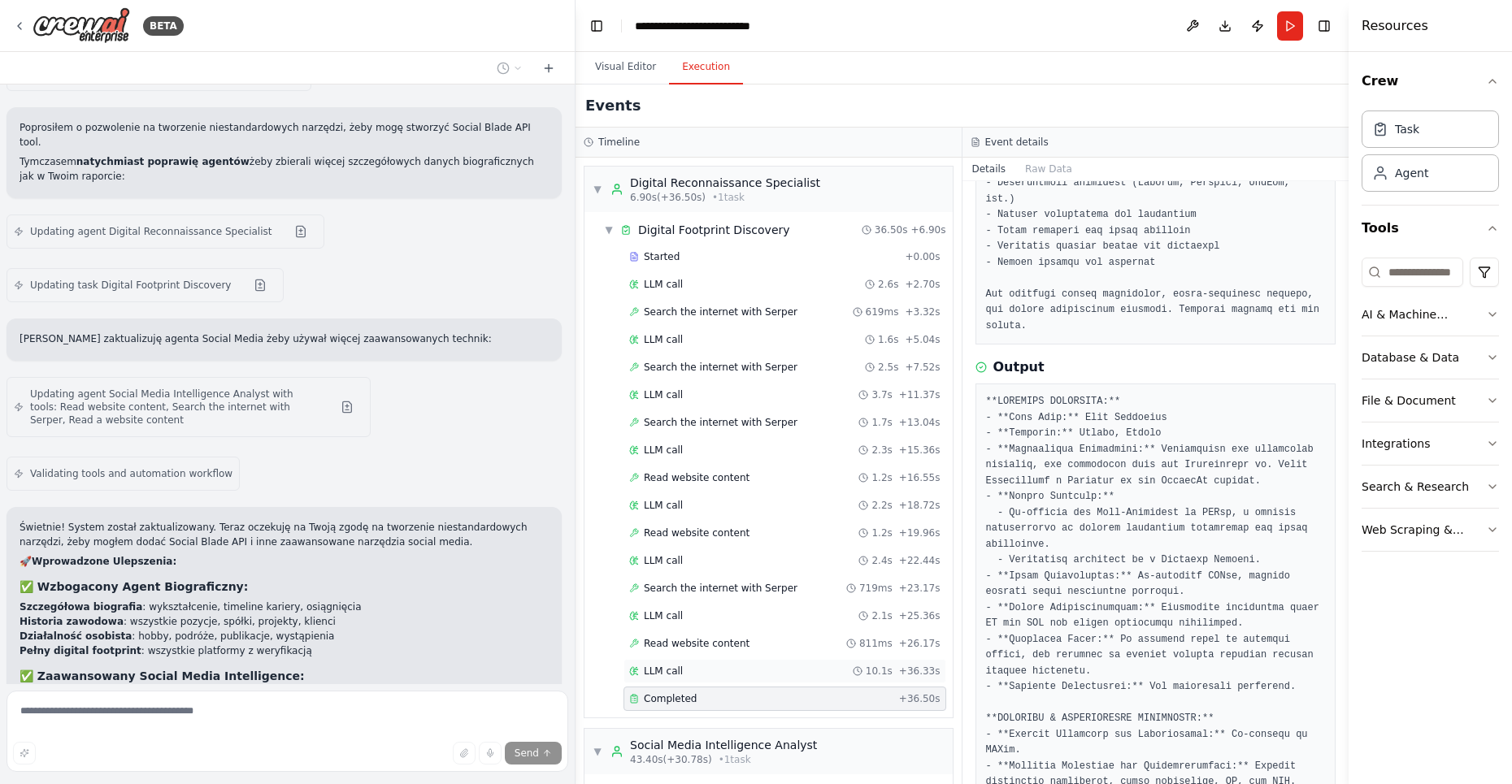
click at [680, 659] on div "LLM call 10.1s + 36.33s" at bounding box center [785, 672] width 322 height 24
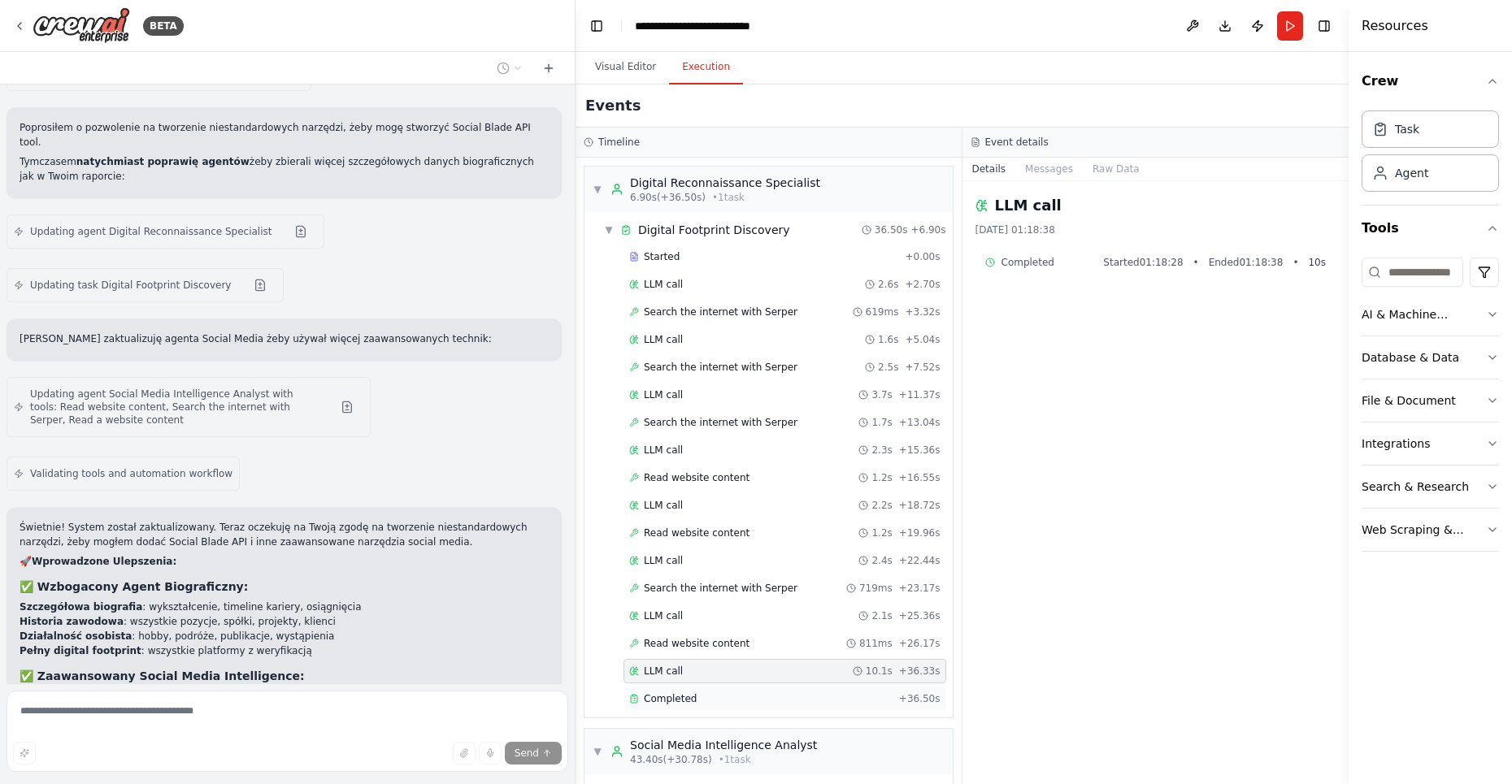
click at [682, 693] on span "Completed" at bounding box center [670, 699] width 53 height 13
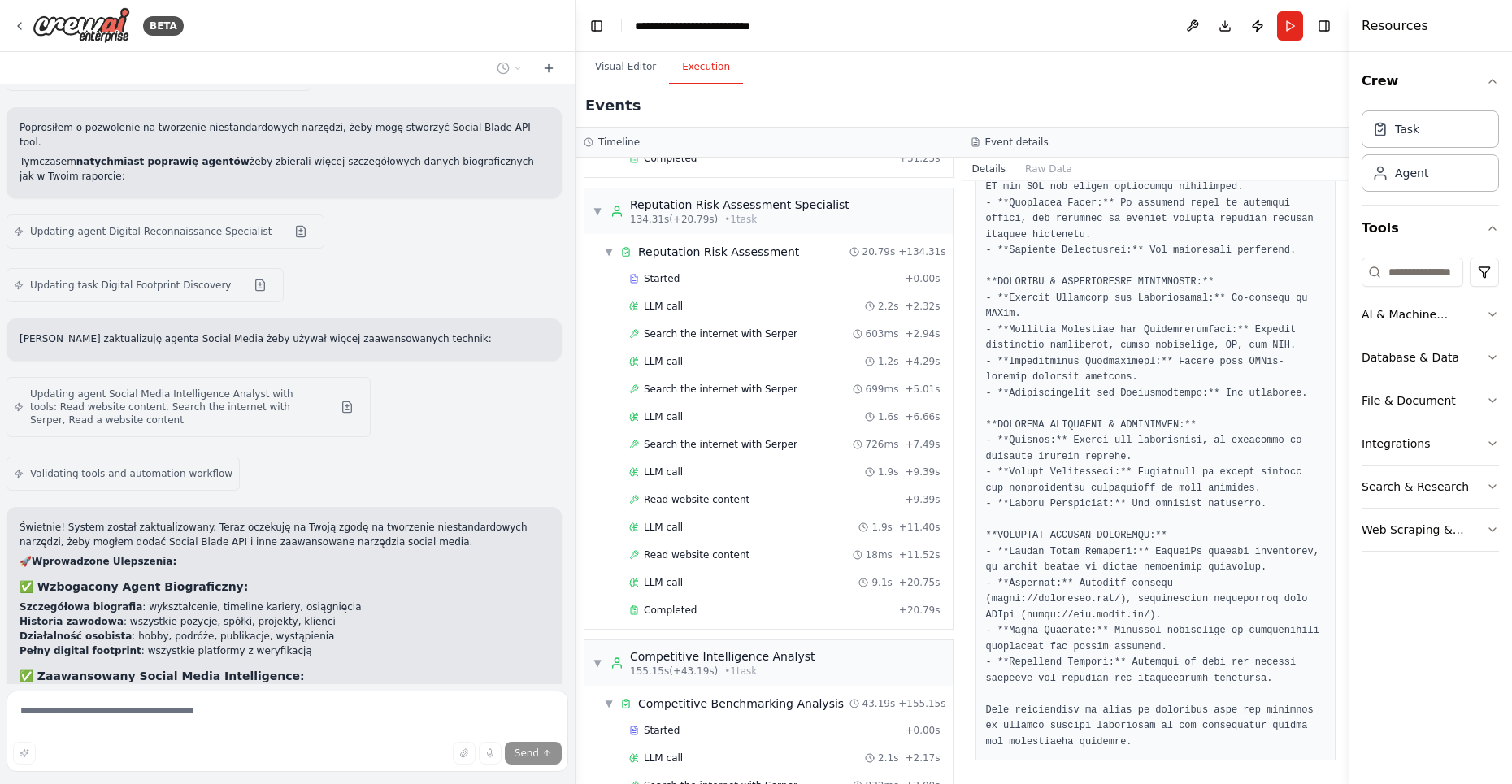
scroll to position [2553, 0]
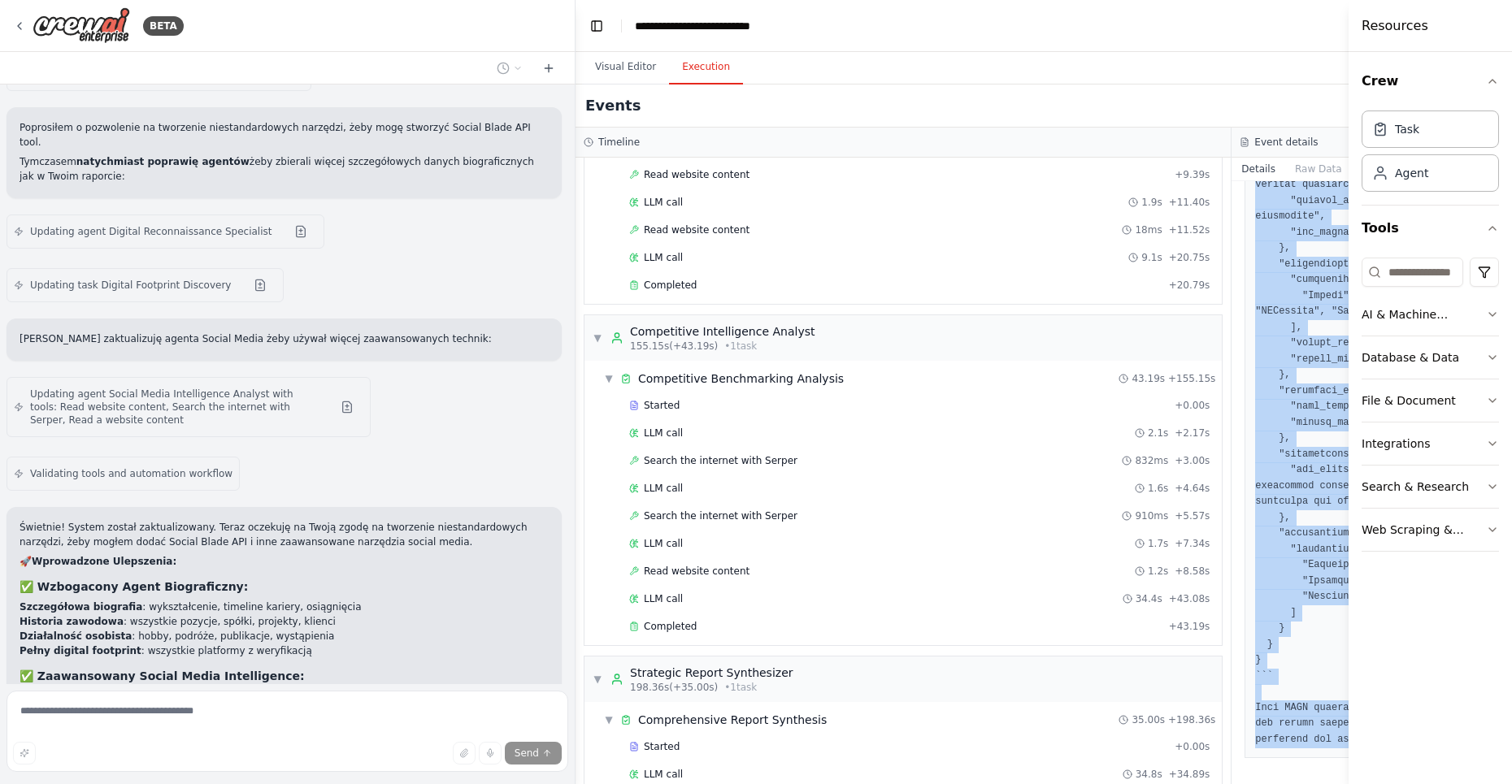
scroll to position [2494, 0]
drag, startPoint x: 1247, startPoint y: 389, endPoint x: 1284, endPoint y: 853, distance: 465.5
click at [1284, 783] on html "BETA Hej, potrzebuję system agentowy, słóżący do przygotowania raportu wizerunk…" at bounding box center [756, 392] width 1512 height 784
copy pre "```lore { "ipsumd": { "sita_consectetu": { "adip_elit": "Sedd Eiusmodte", "inci…"
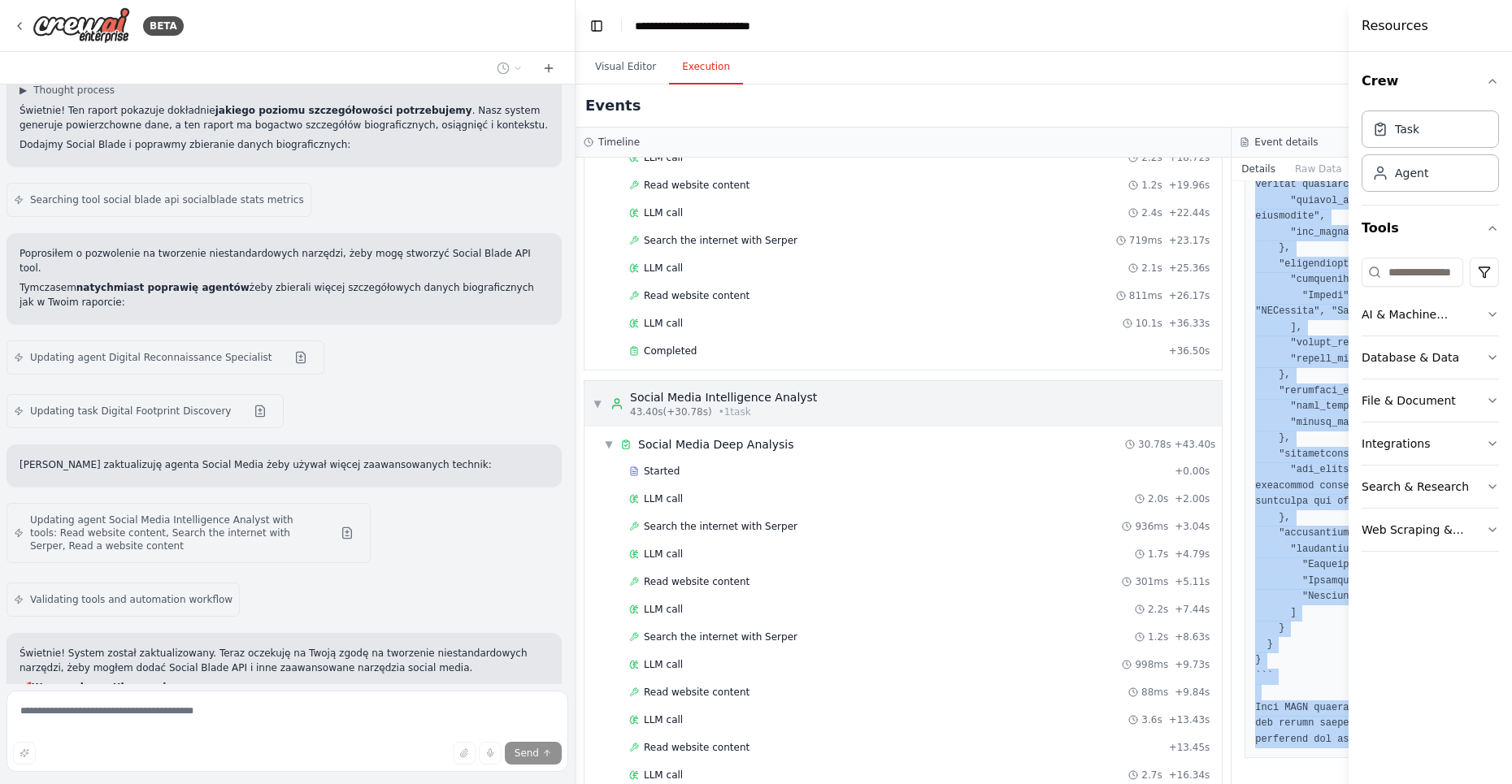
scroll to position [0, 0]
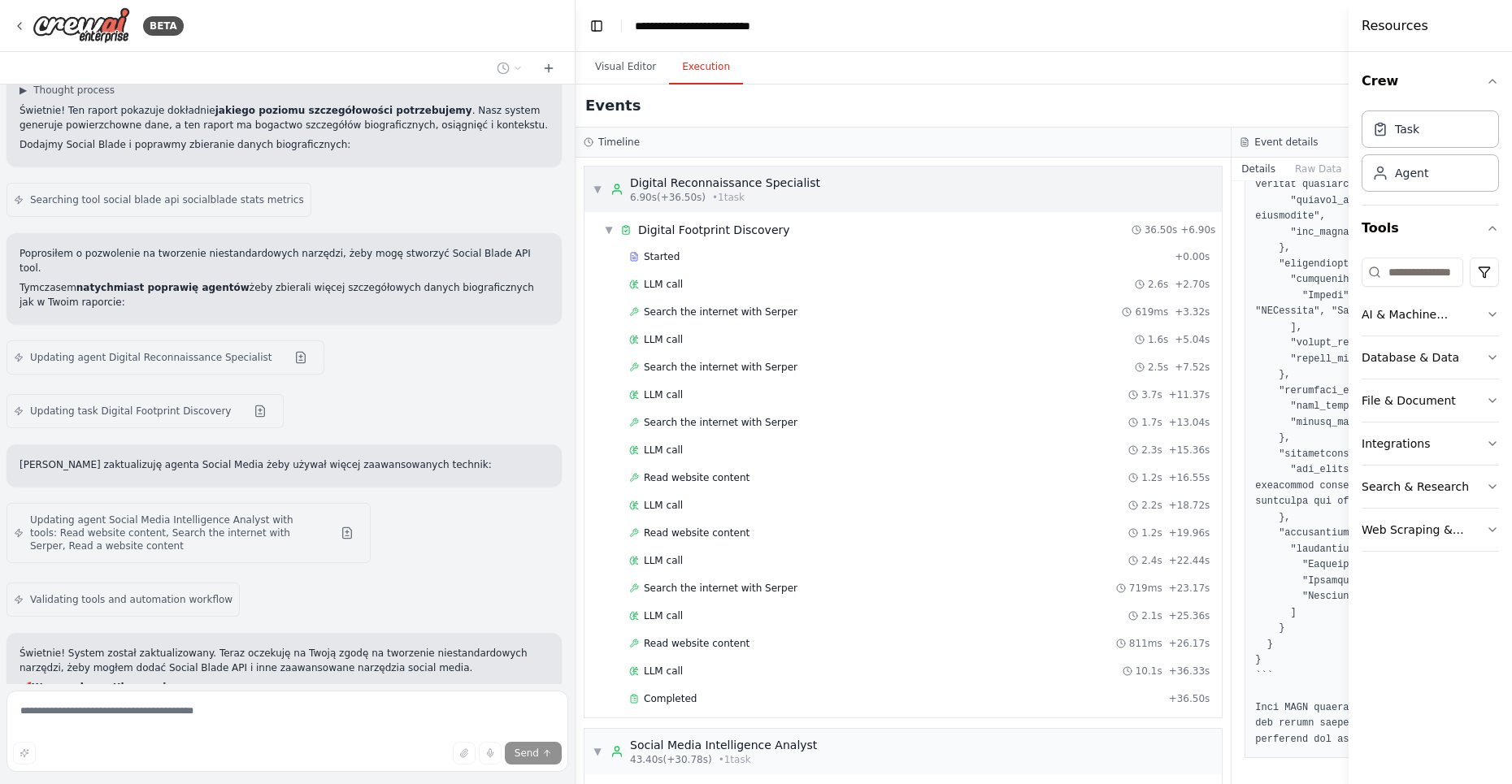
click at [603, 184] on div "▼ Digital Reconnaissance Specialist 6.90s (+36.50s) • 1 task" at bounding box center [707, 190] width 228 height 29
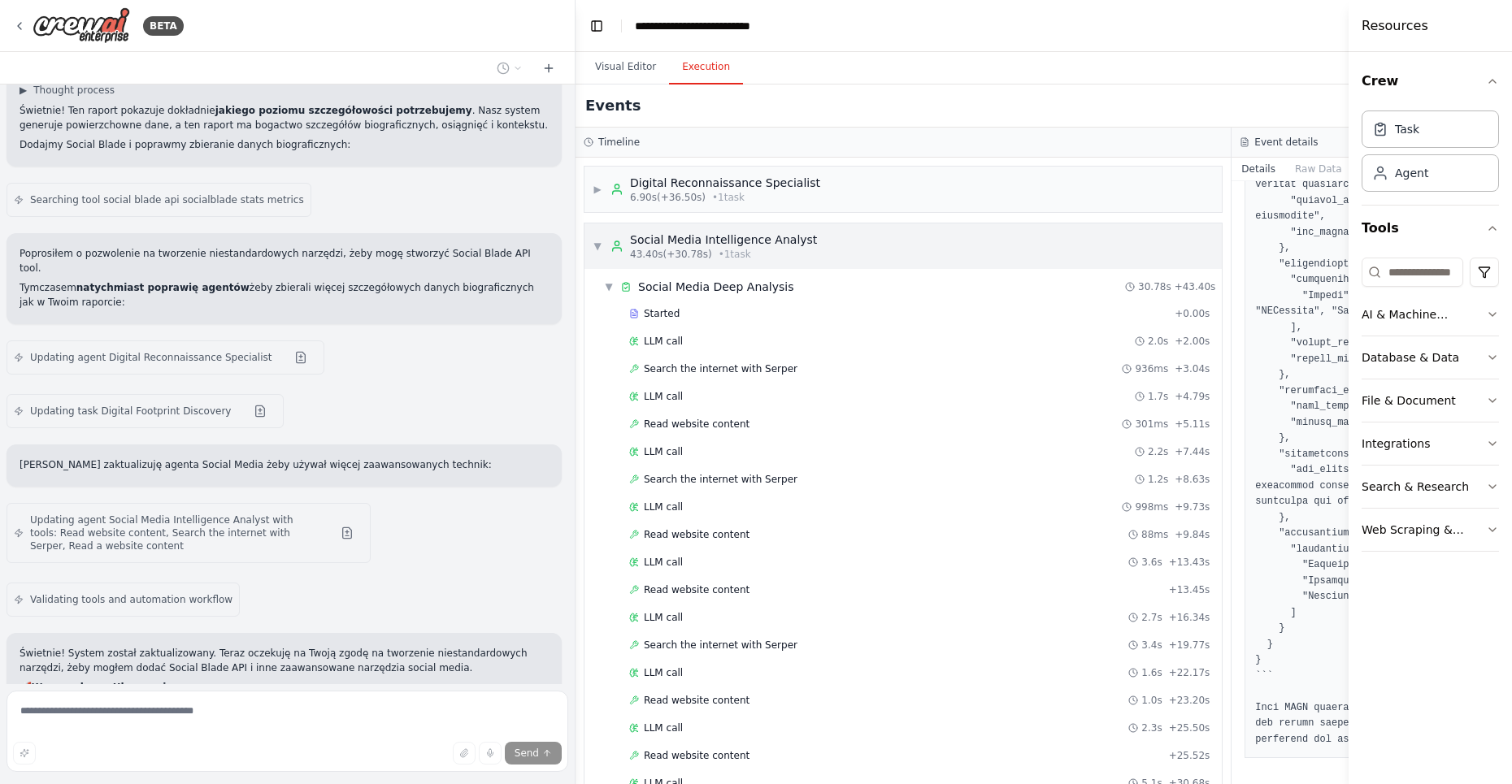
click at [595, 243] on span "▼" at bounding box center [598, 247] width 10 height 13
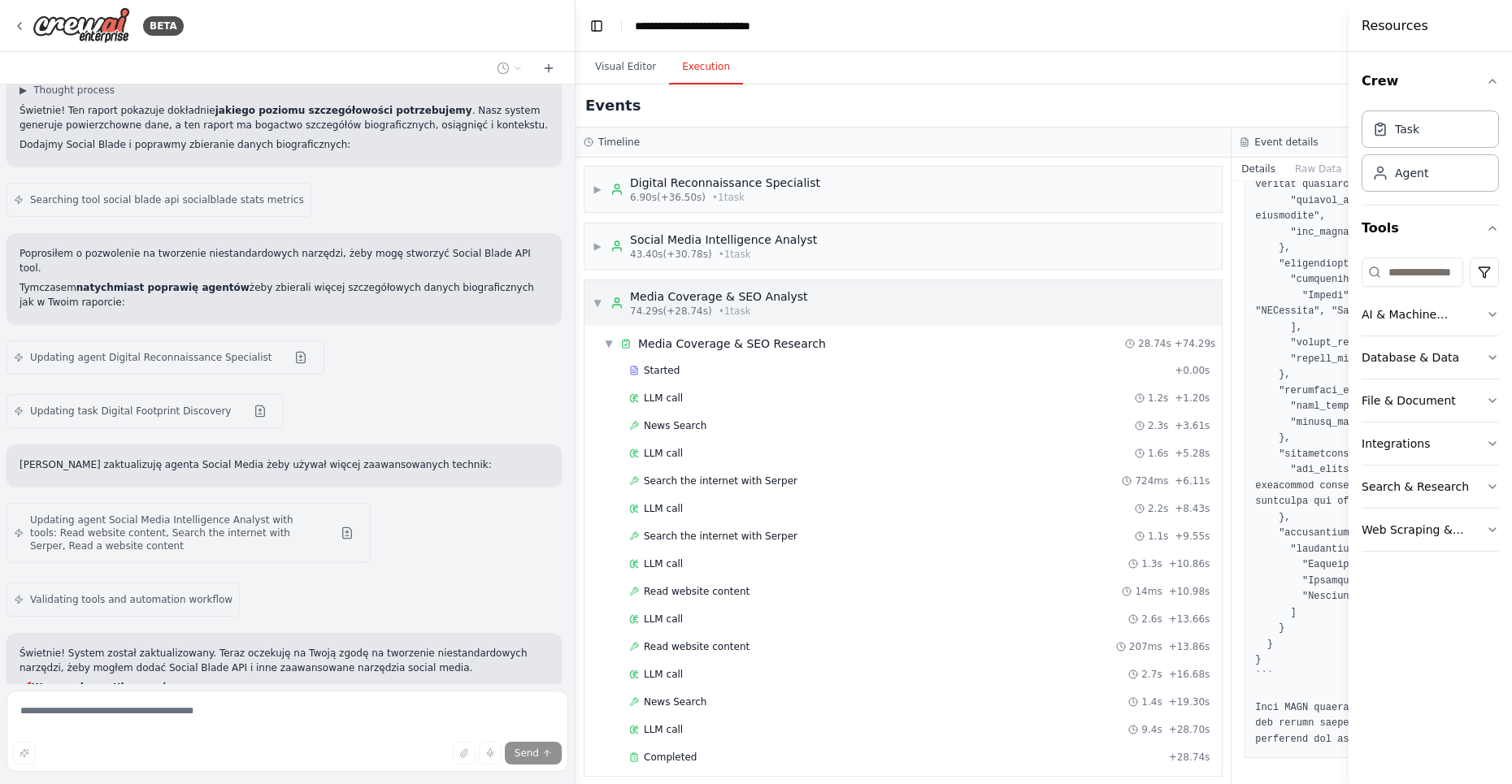
click at [590, 301] on div "▼ Media Coverage & SEO Analyst 74.29s (+28.74s) • 1 task" at bounding box center [903, 303] width 638 height 46
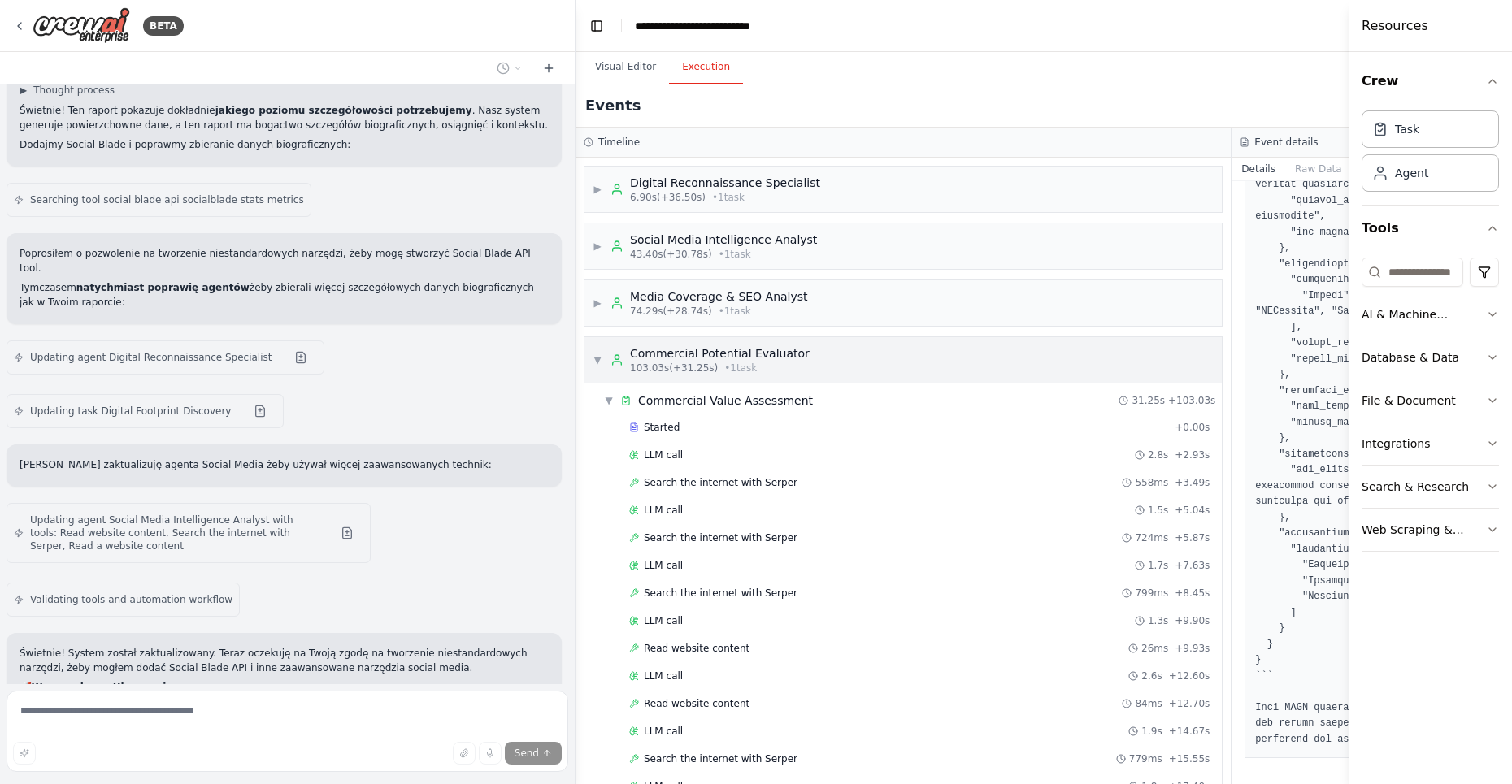
click at [593, 357] on span "▼" at bounding box center [598, 360] width 10 height 13
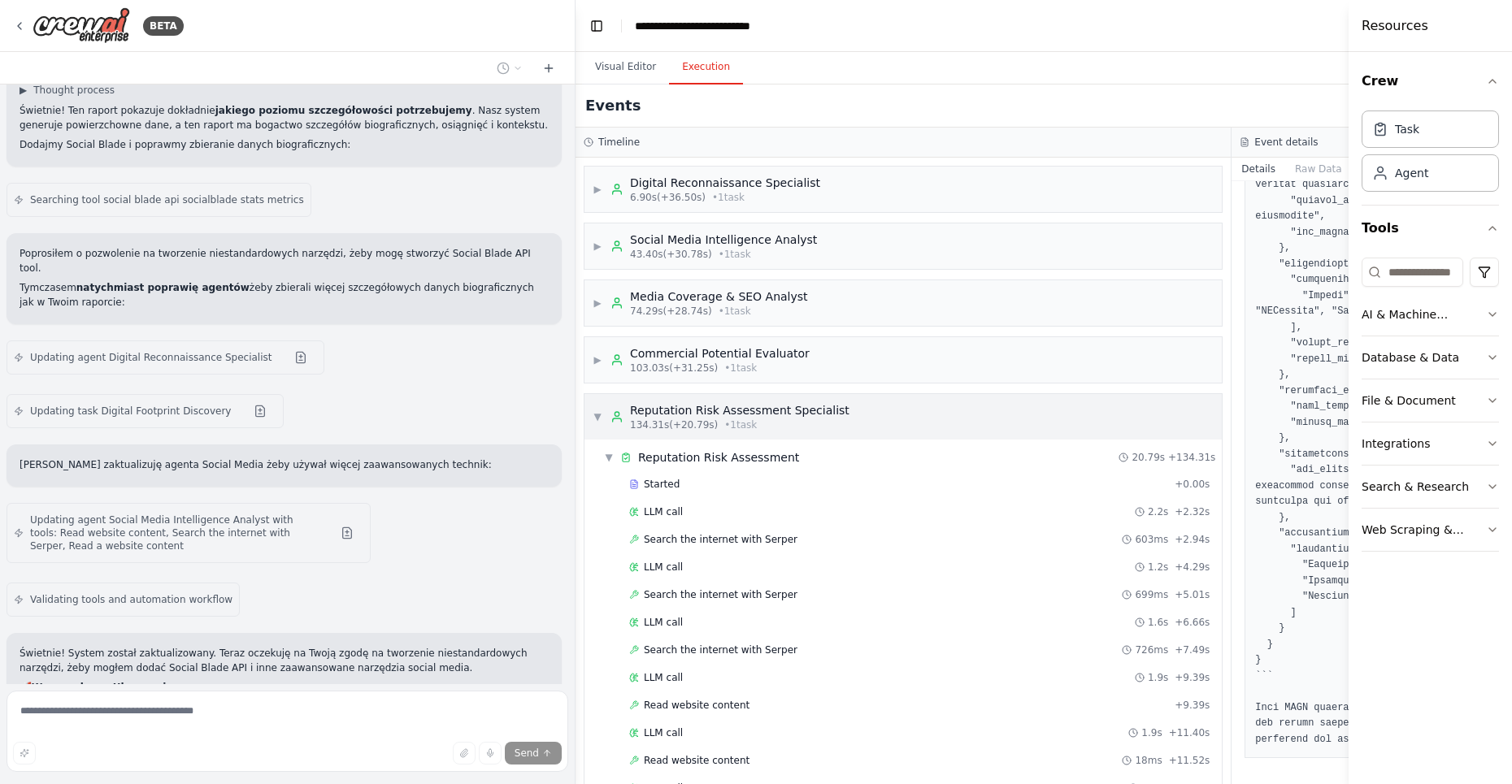
click at [594, 410] on span "▼" at bounding box center [598, 417] width 10 height 13
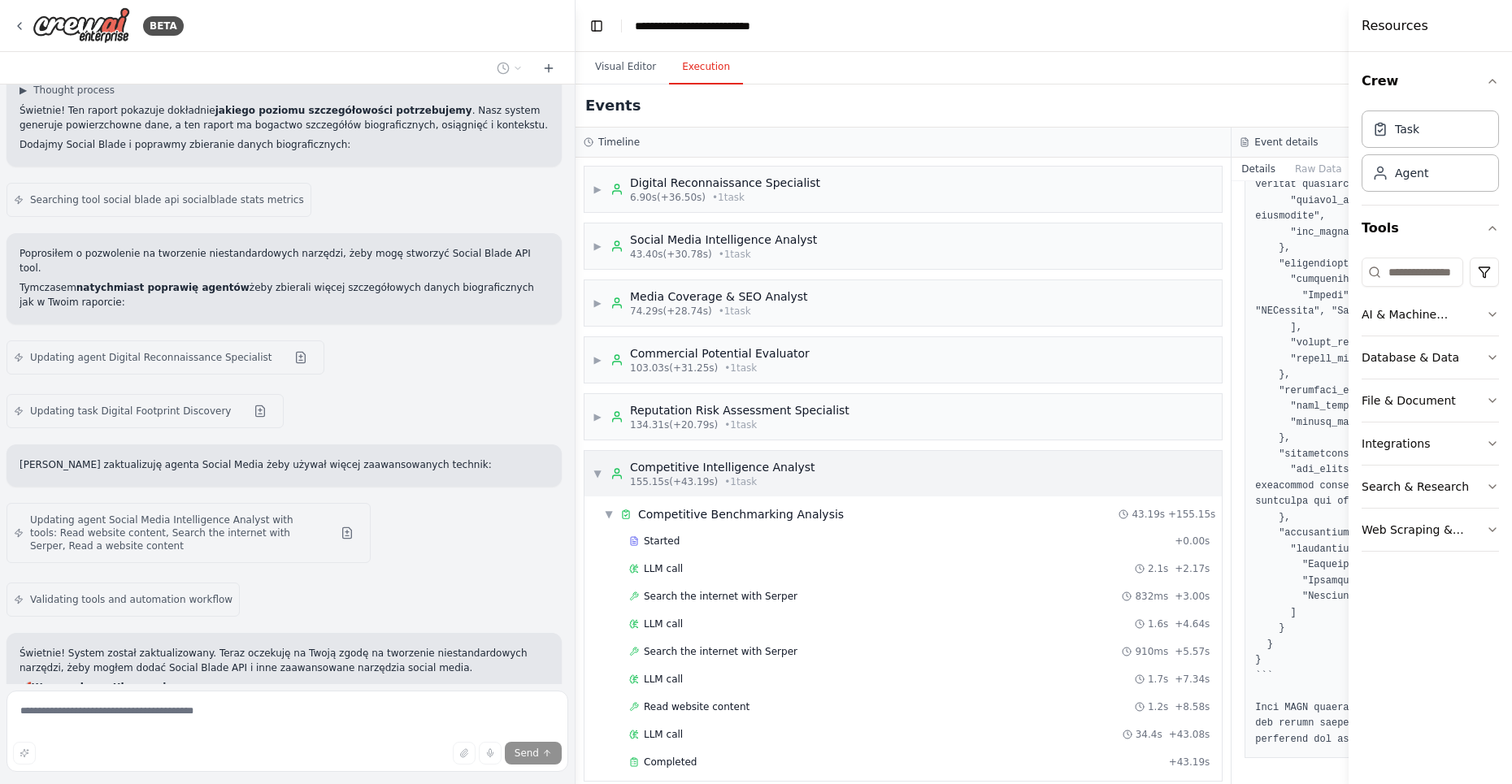
click at [595, 473] on span "▼" at bounding box center [598, 474] width 10 height 13
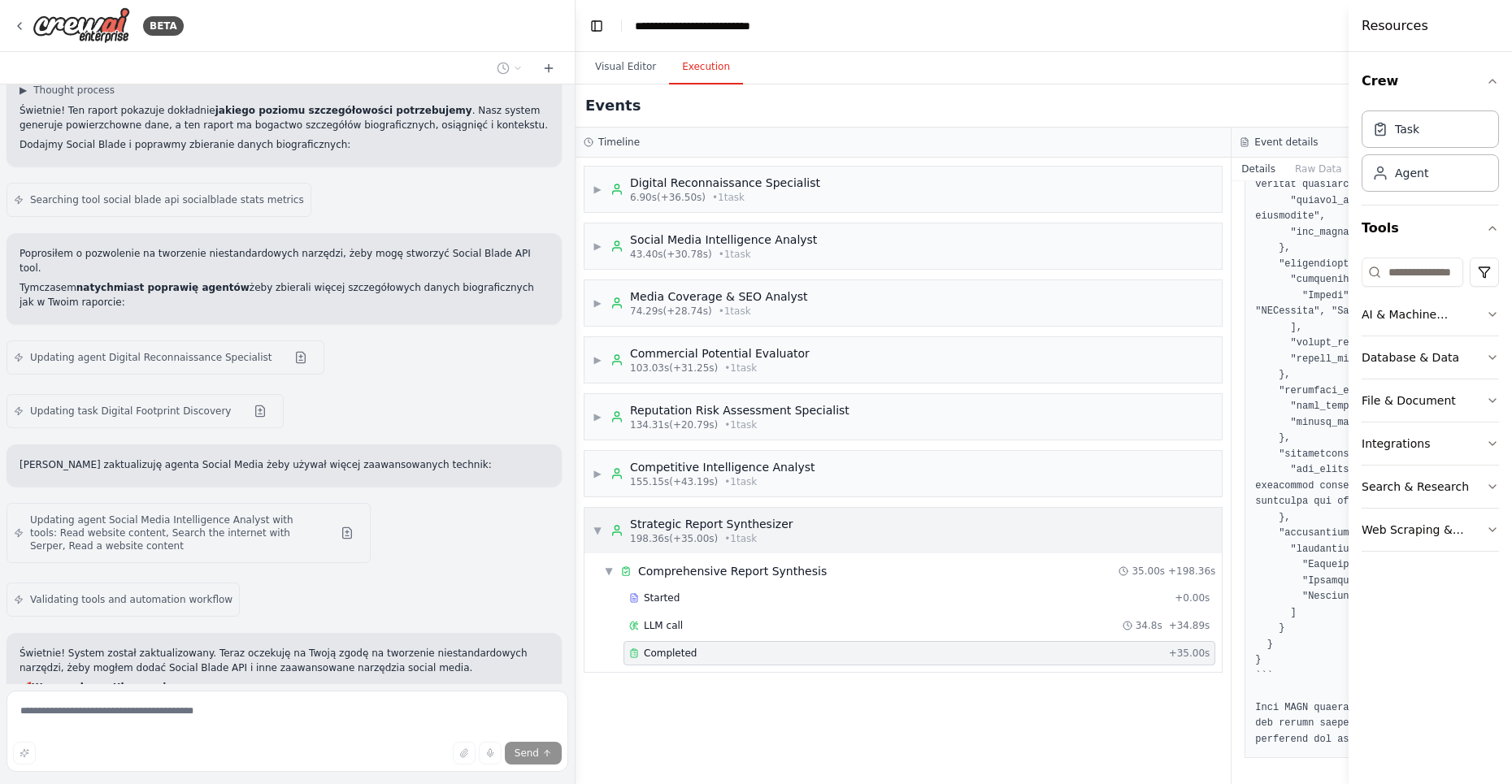
click at [594, 530] on span "▼" at bounding box center [598, 531] width 10 height 13
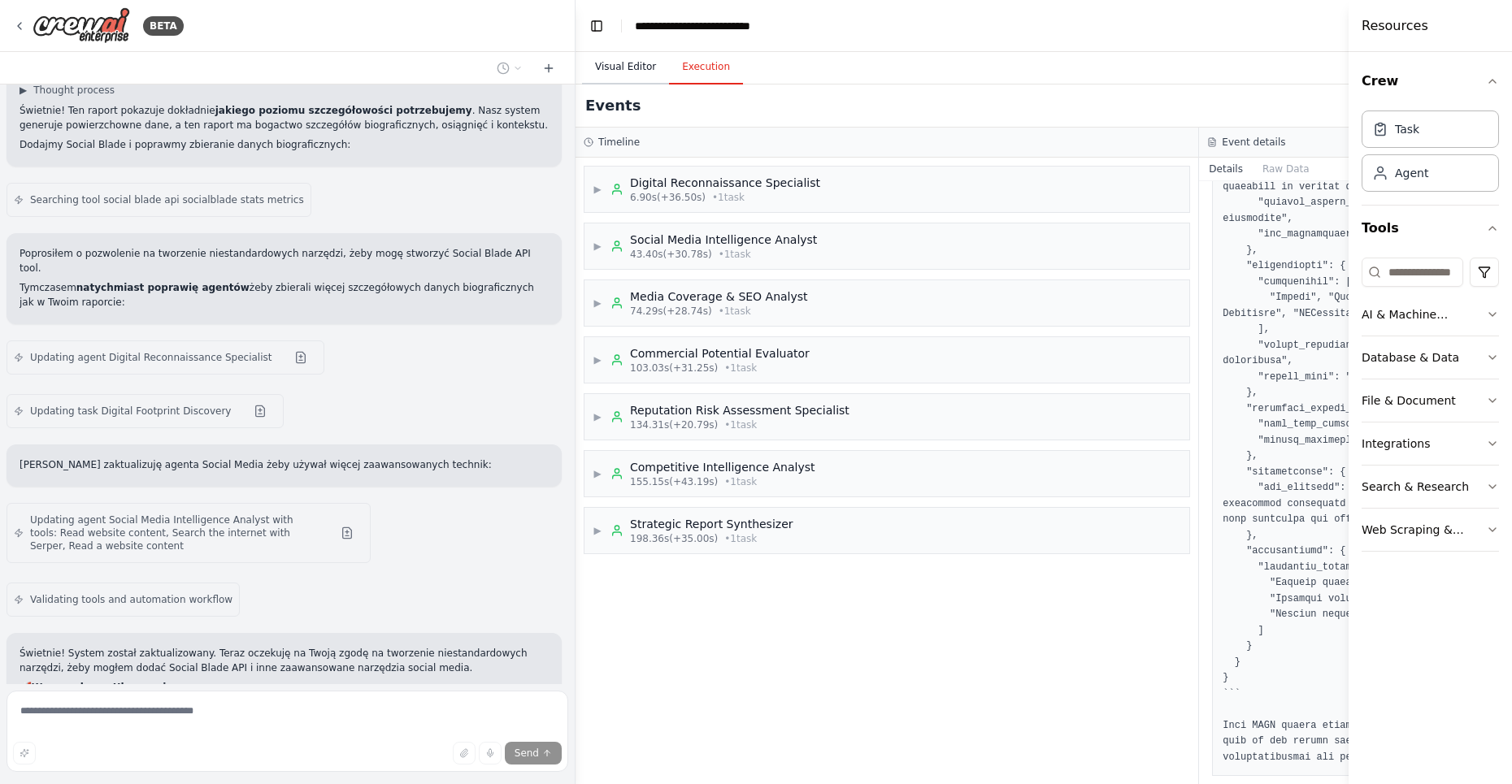
click at [628, 72] on button "Visual Editor" at bounding box center [625, 68] width 87 height 34
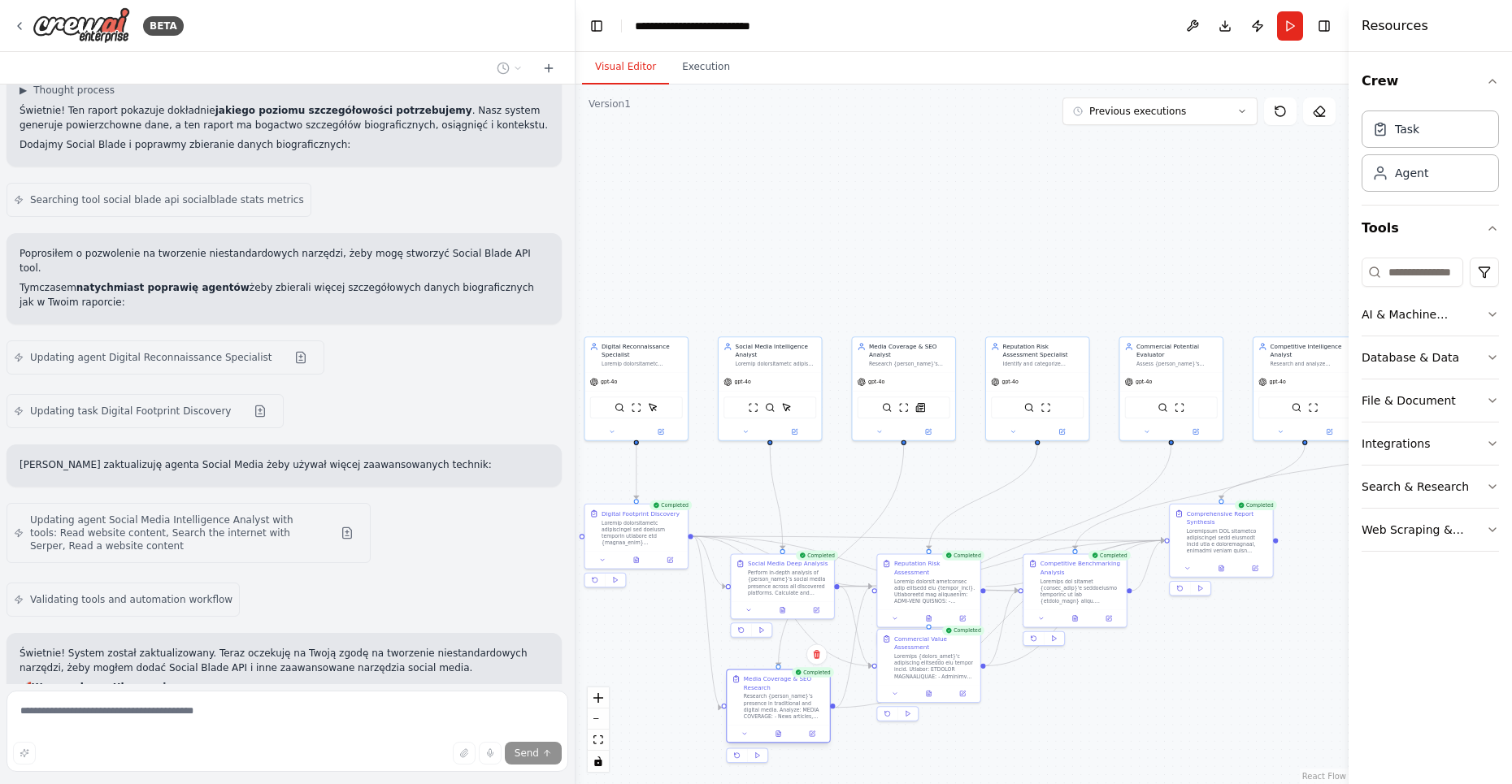
drag, startPoint x: 786, startPoint y: 653, endPoint x: 782, endPoint y: 694, distance: 41.2
click at [782, 694] on div "Research {person_name}'s presence in traditional and digital media. Analyze: ME…" at bounding box center [784, 707] width 81 height 27
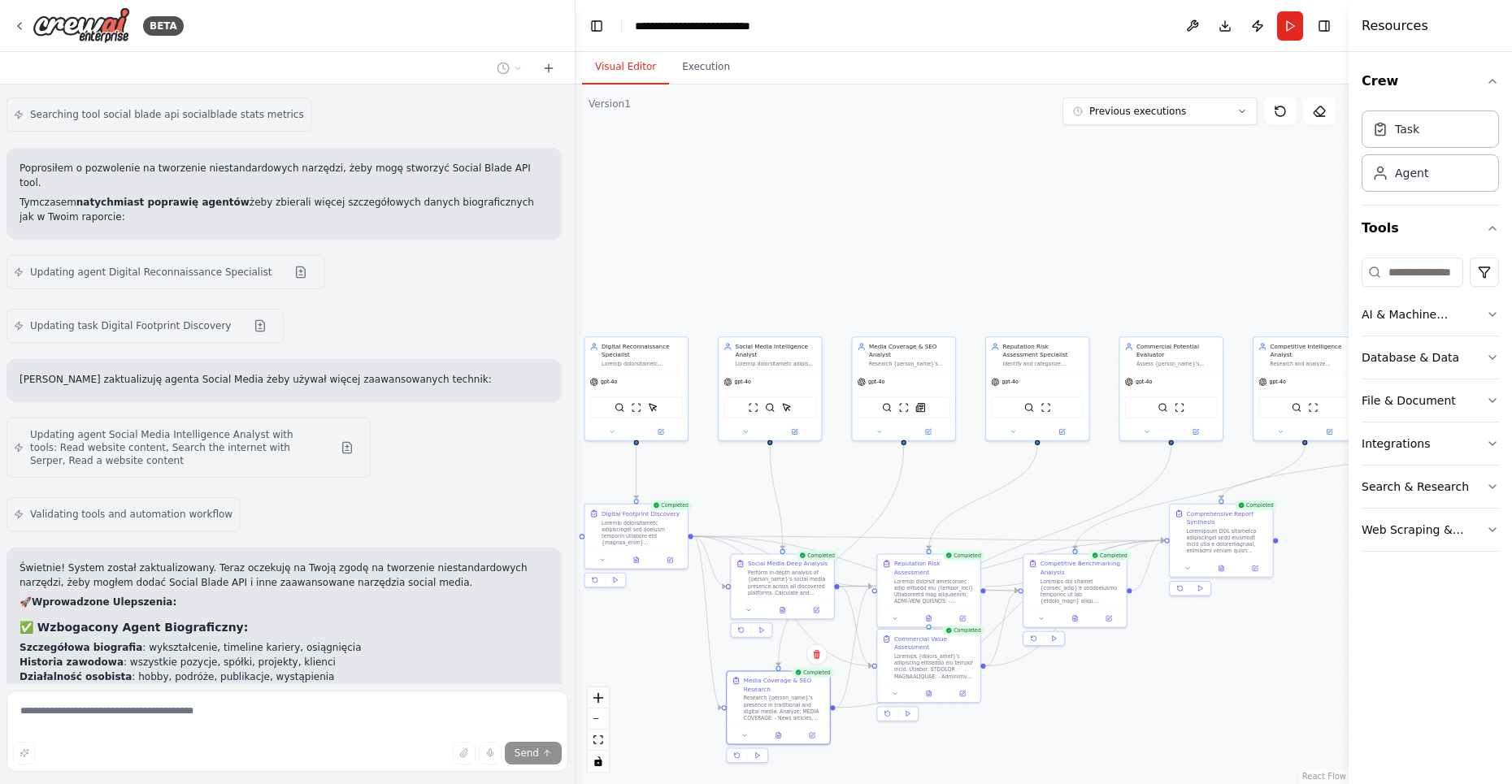
scroll to position [14573, 0]
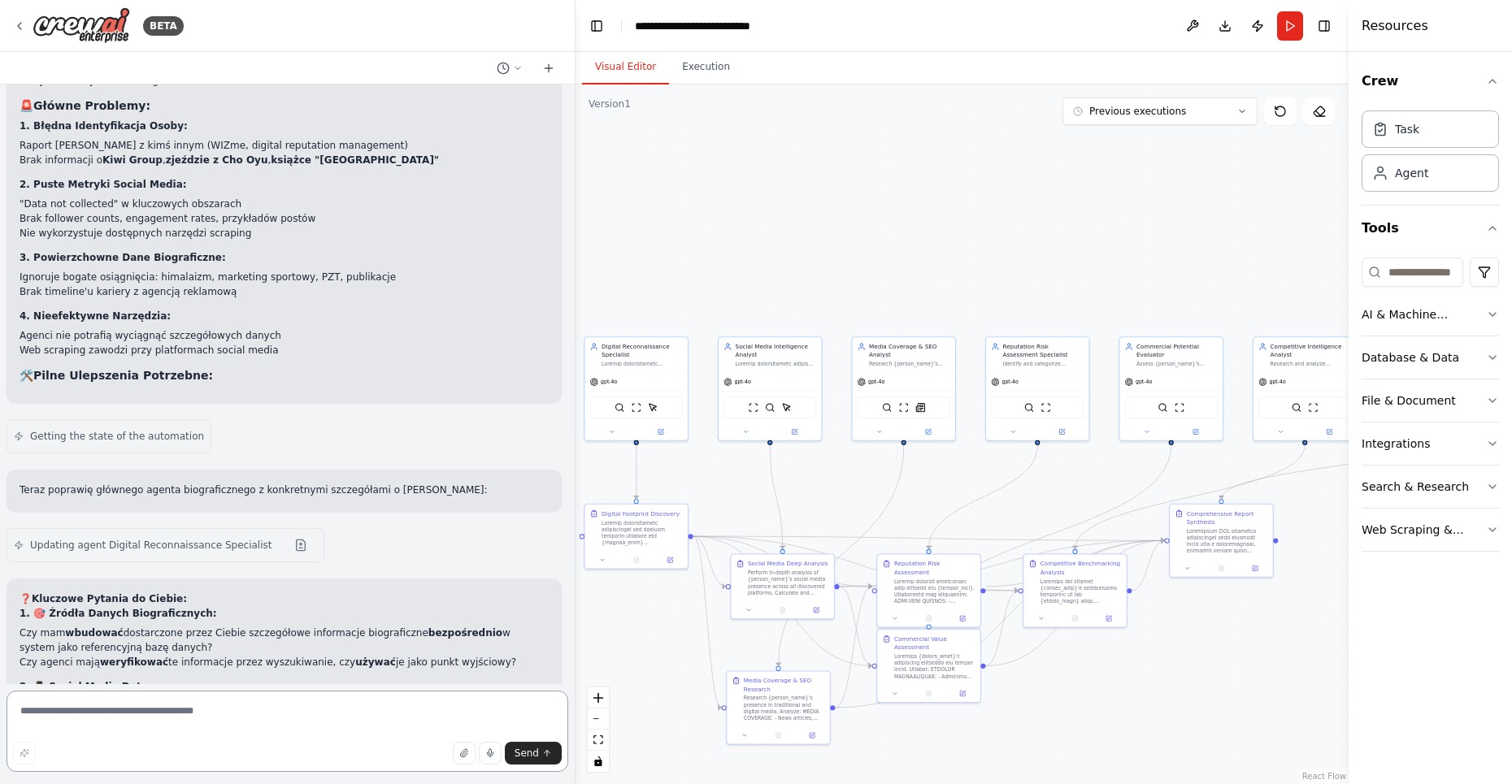
scroll to position [15524, 0]
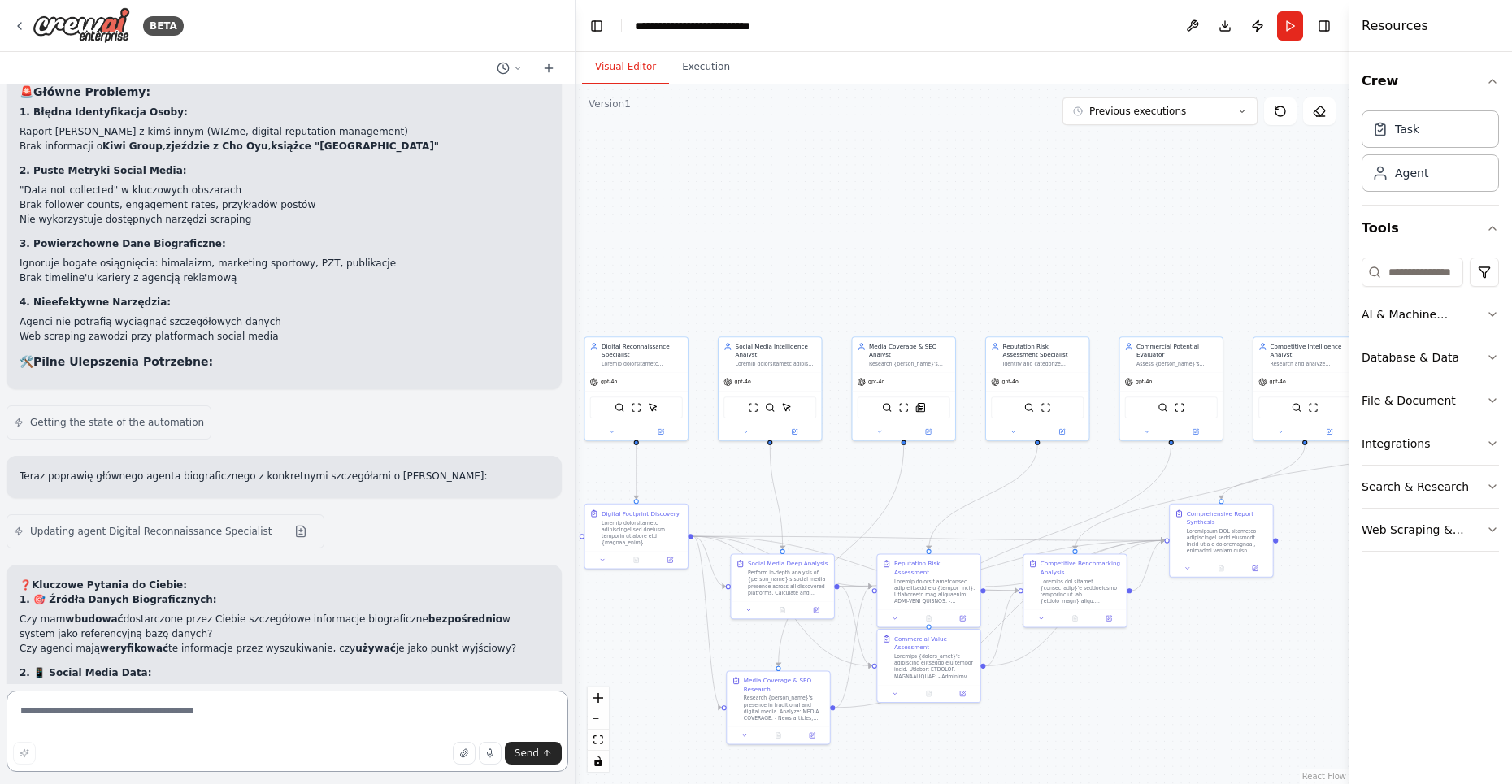
click at [137, 705] on textarea at bounding box center [287, 732] width 562 height 81
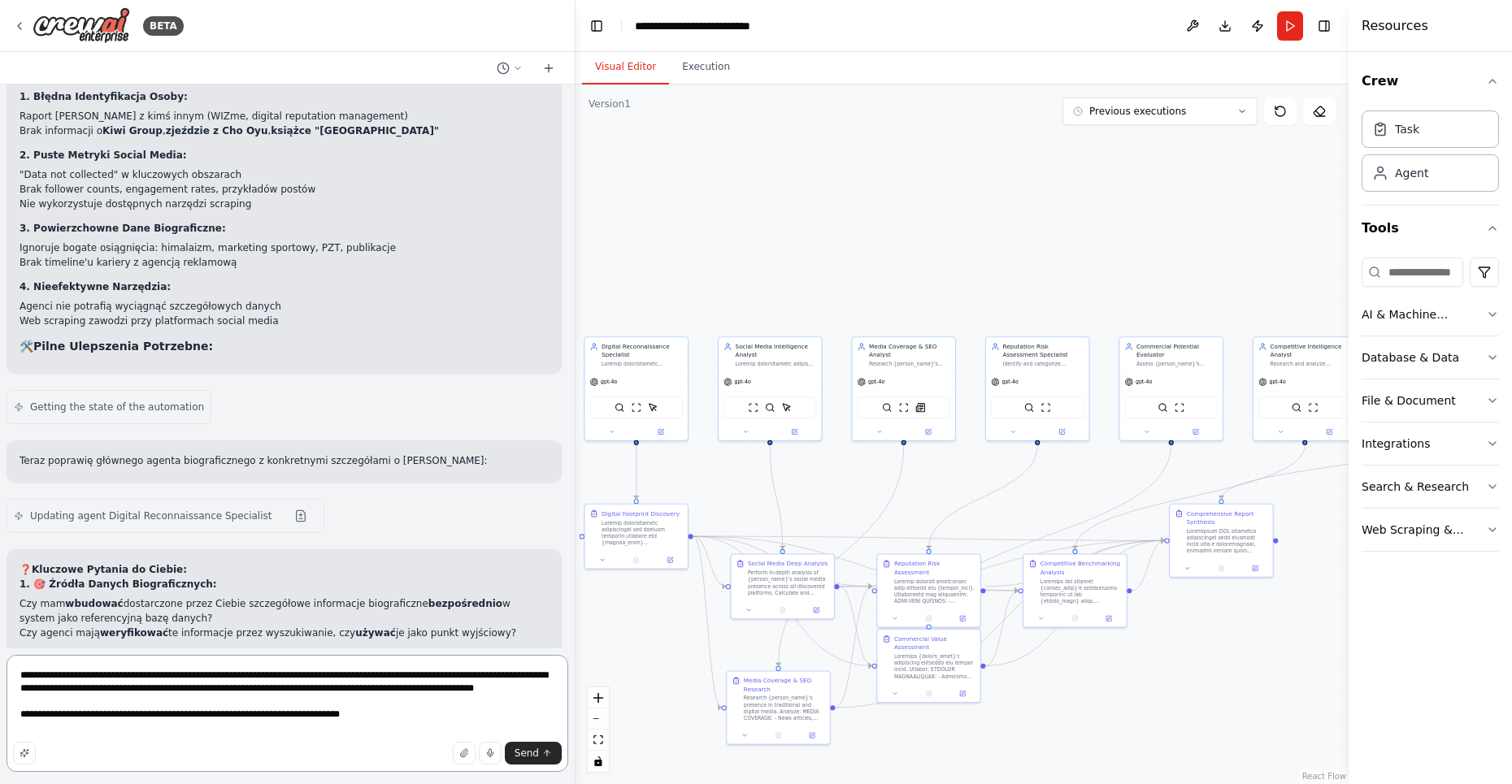
scroll to position [15559, 0]
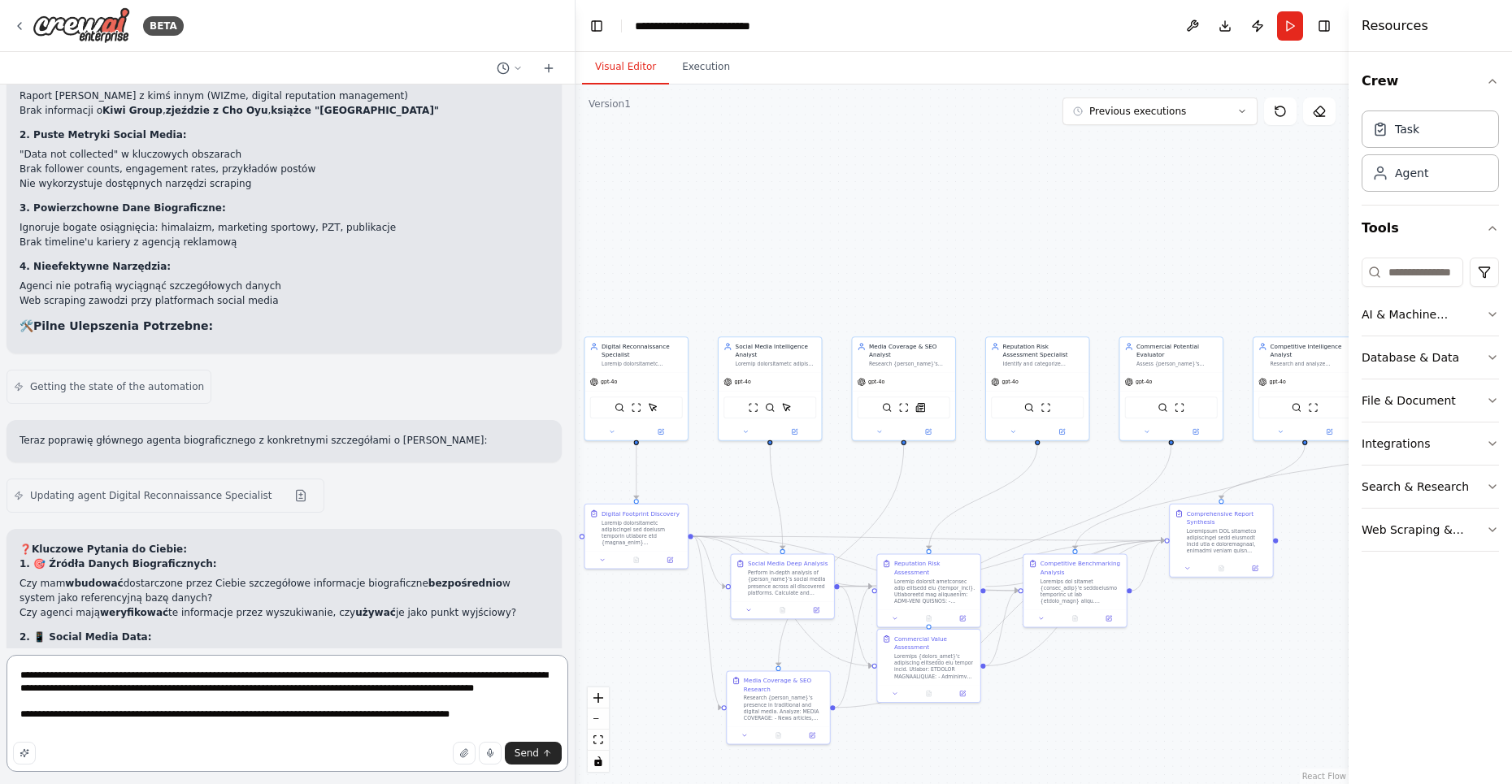
click at [383, 733] on textarea "**********" at bounding box center [287, 714] width 562 height 117
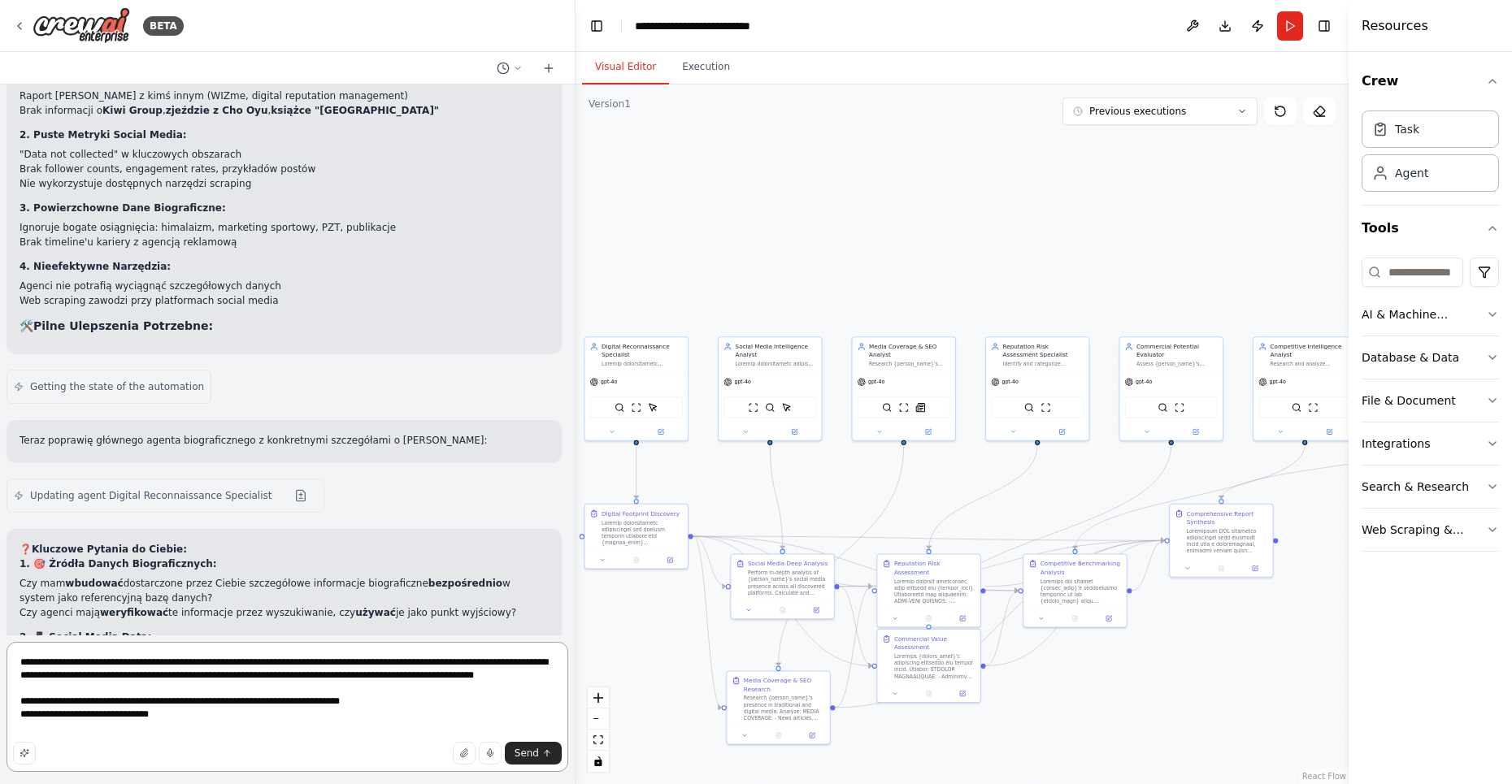
click at [231, 733] on textarea "**********" at bounding box center [287, 707] width 562 height 130
click at [210, 725] on textarea "**********" at bounding box center [287, 707] width 562 height 130
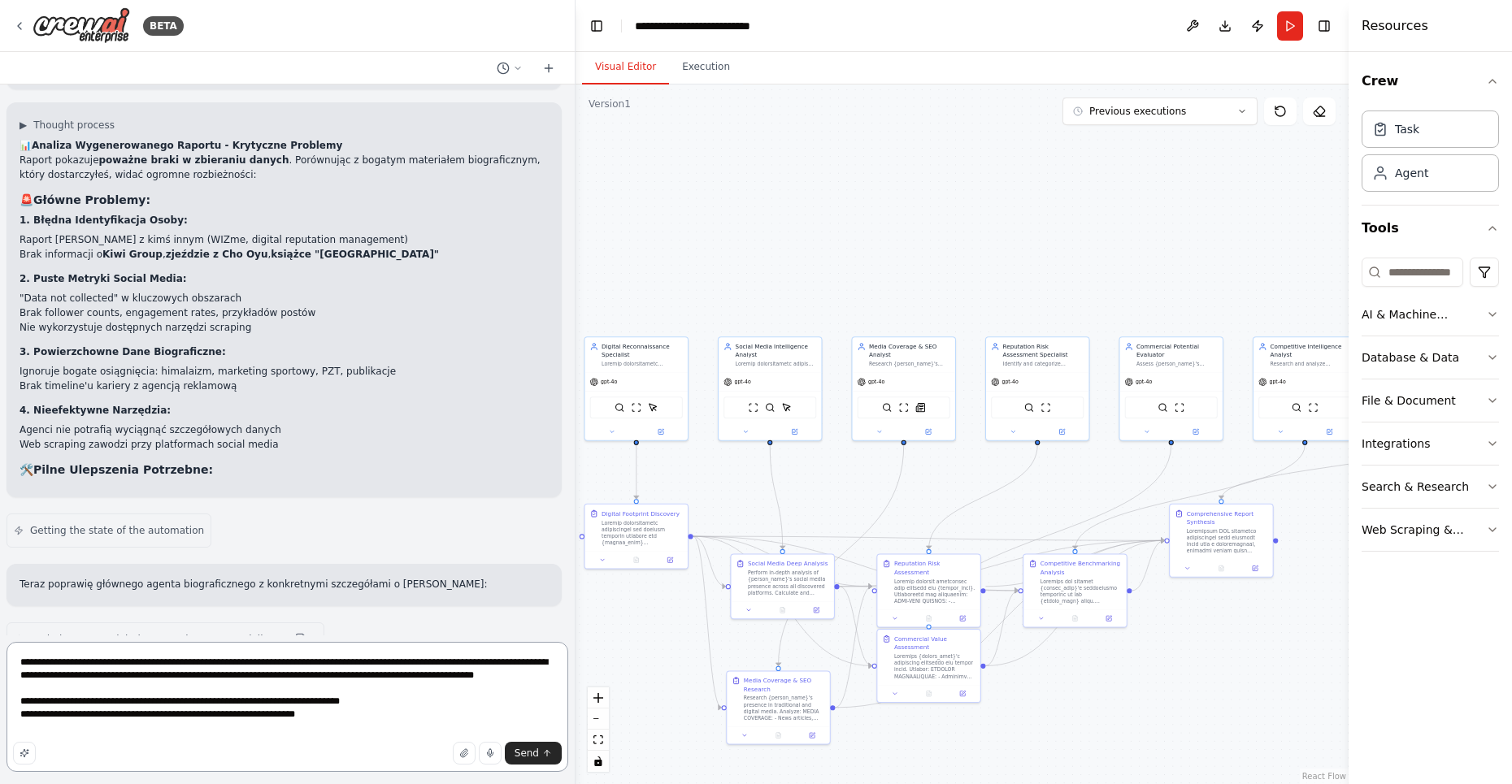
scroll to position [15572, 0]
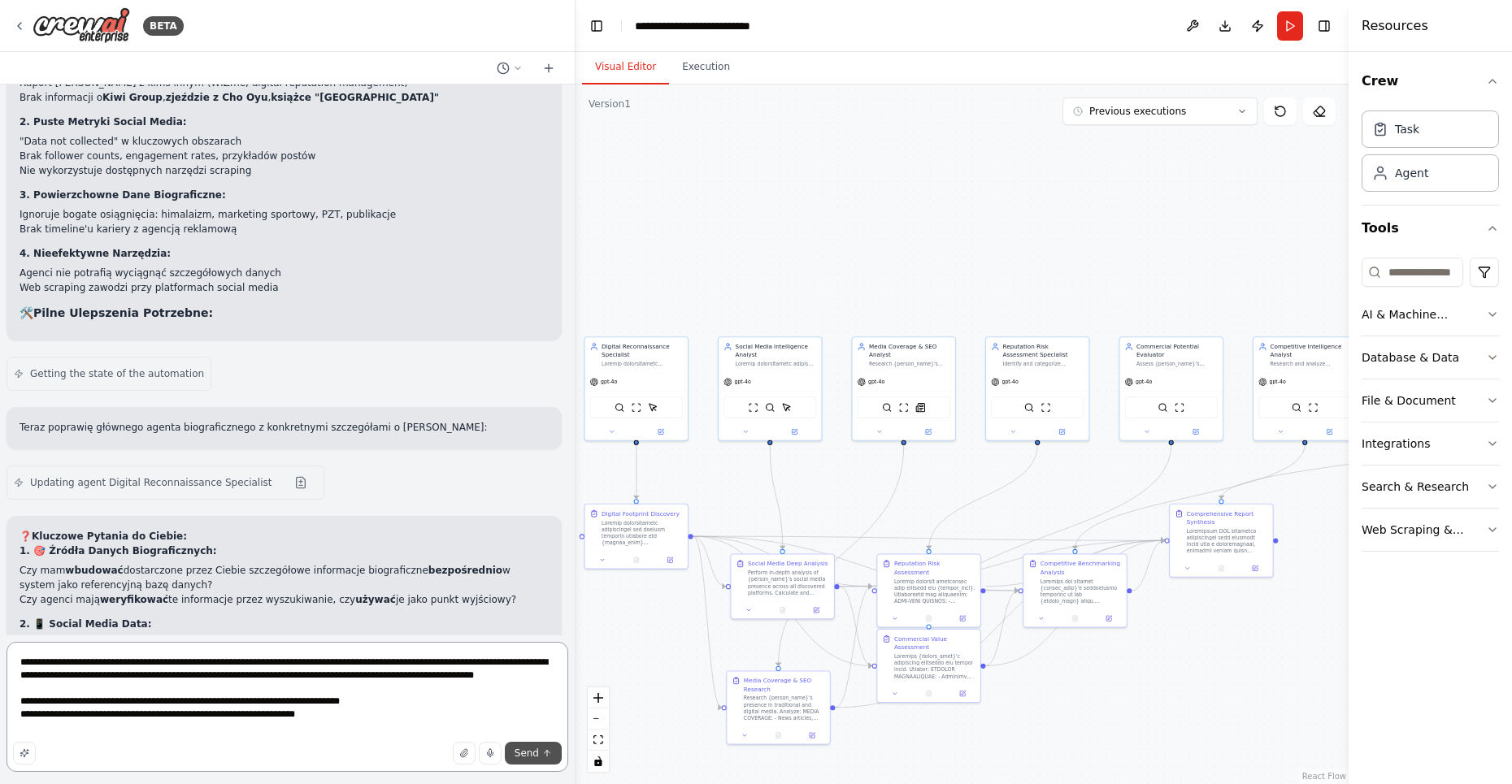
type textarea "**********"
click at [527, 754] on span "Send" at bounding box center [527, 753] width 24 height 13
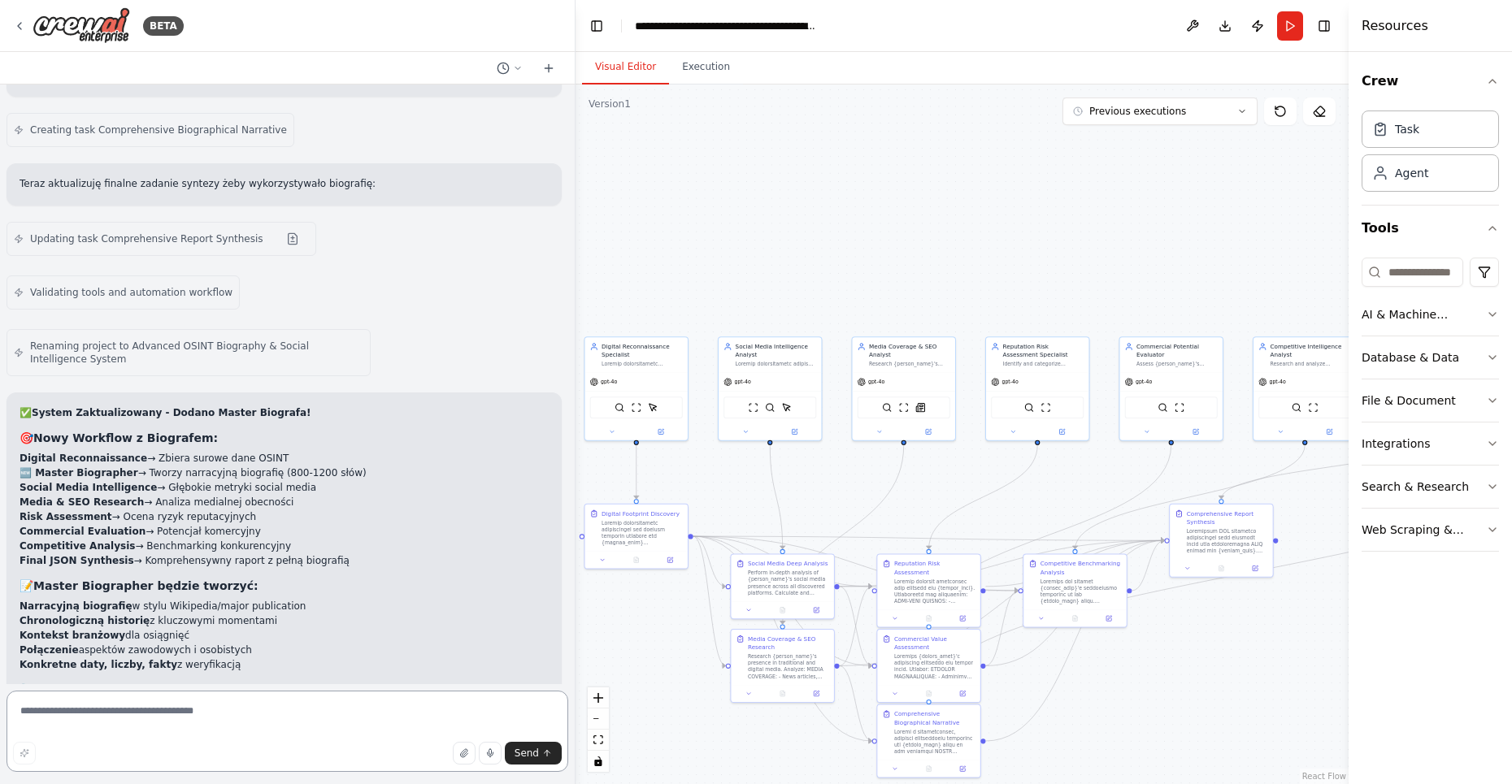
scroll to position [16782, 0]
click at [131, 712] on textarea at bounding box center [287, 732] width 562 height 81
type textarea "*******"
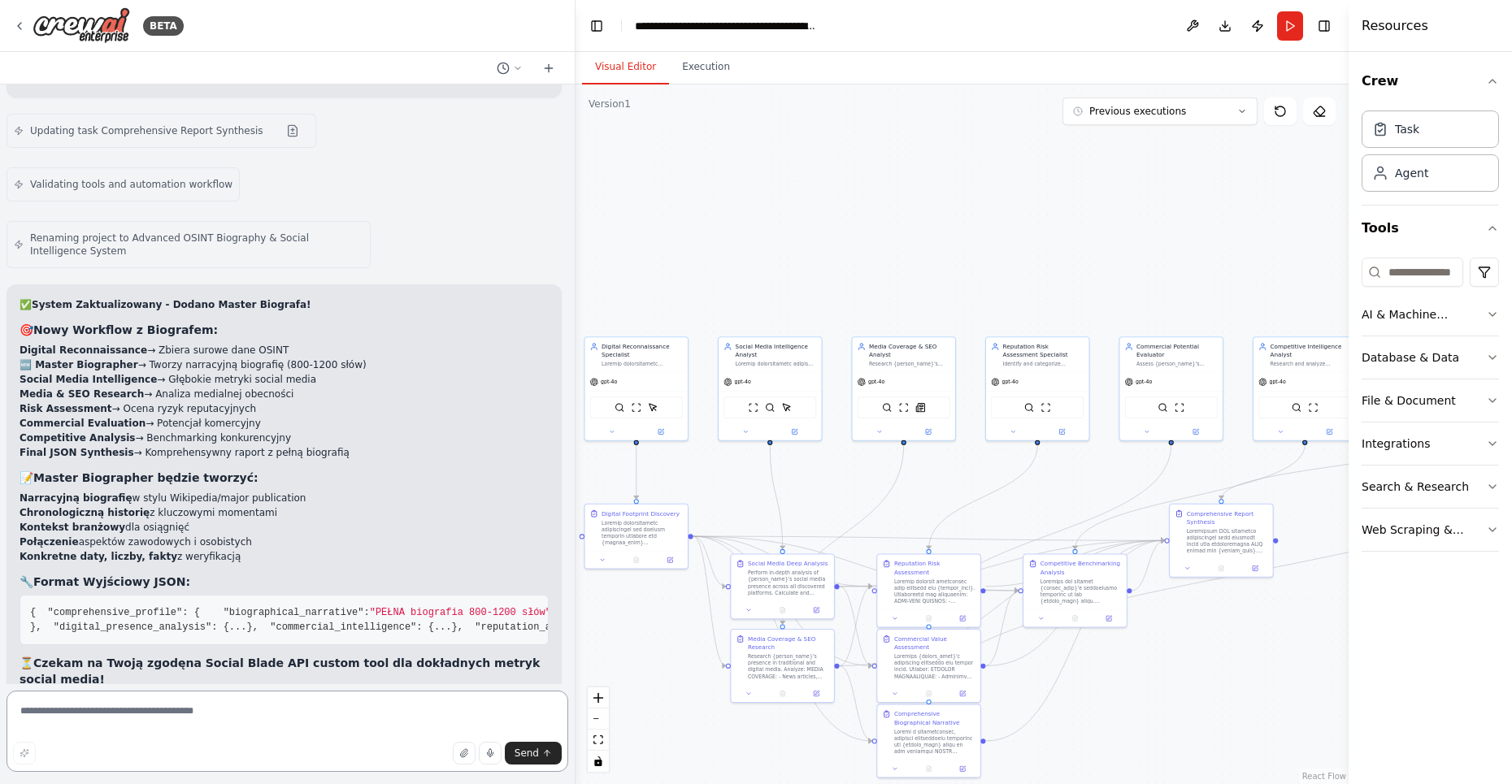
scroll to position [16689, 0]
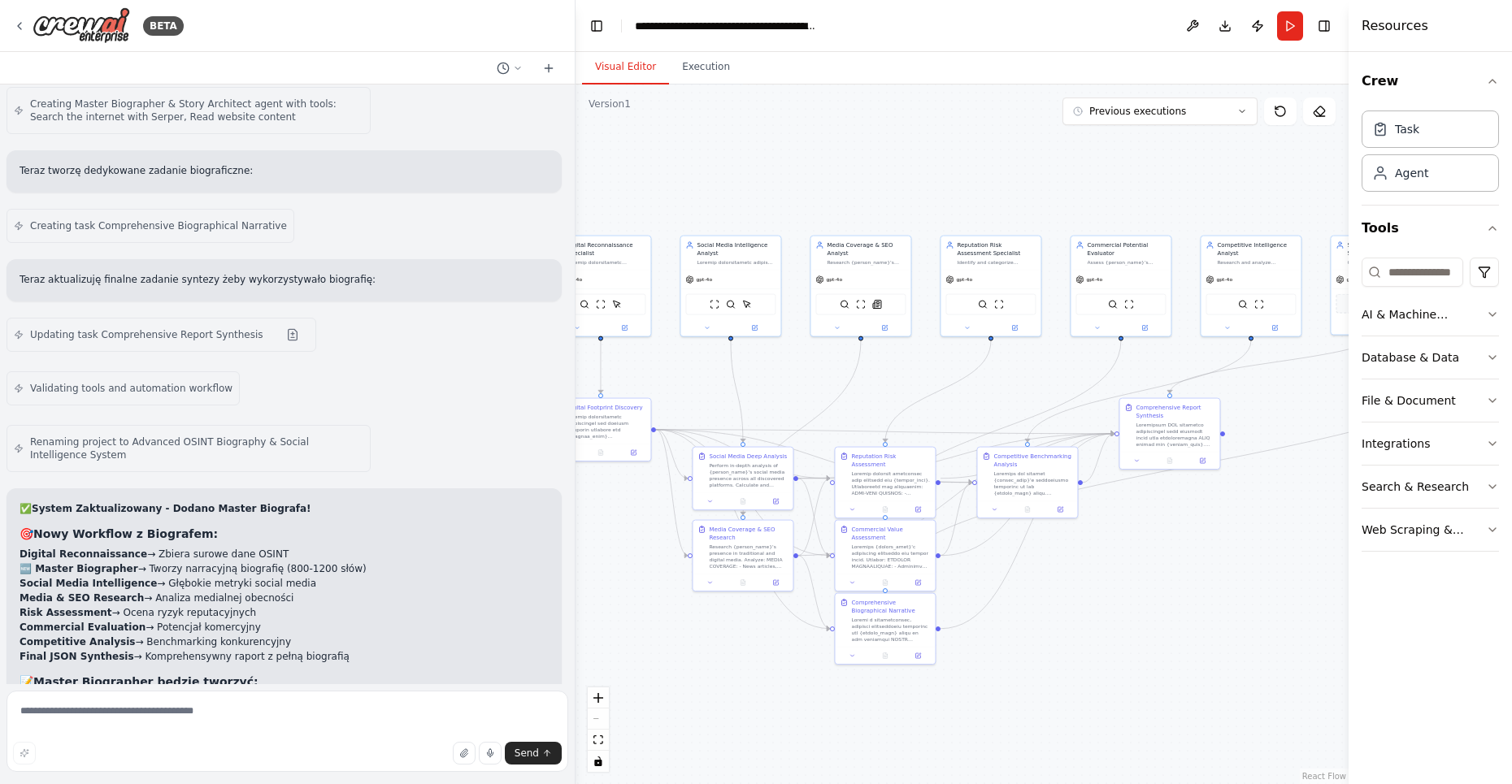
drag, startPoint x: 957, startPoint y: 516, endPoint x: 914, endPoint y: 410, distance: 114.4
click at [914, 410] on div ".deletable-edge-delete-btn { width: 20px; height: 20px; border: 0px solid #ffff…" at bounding box center [962, 435] width 773 height 700
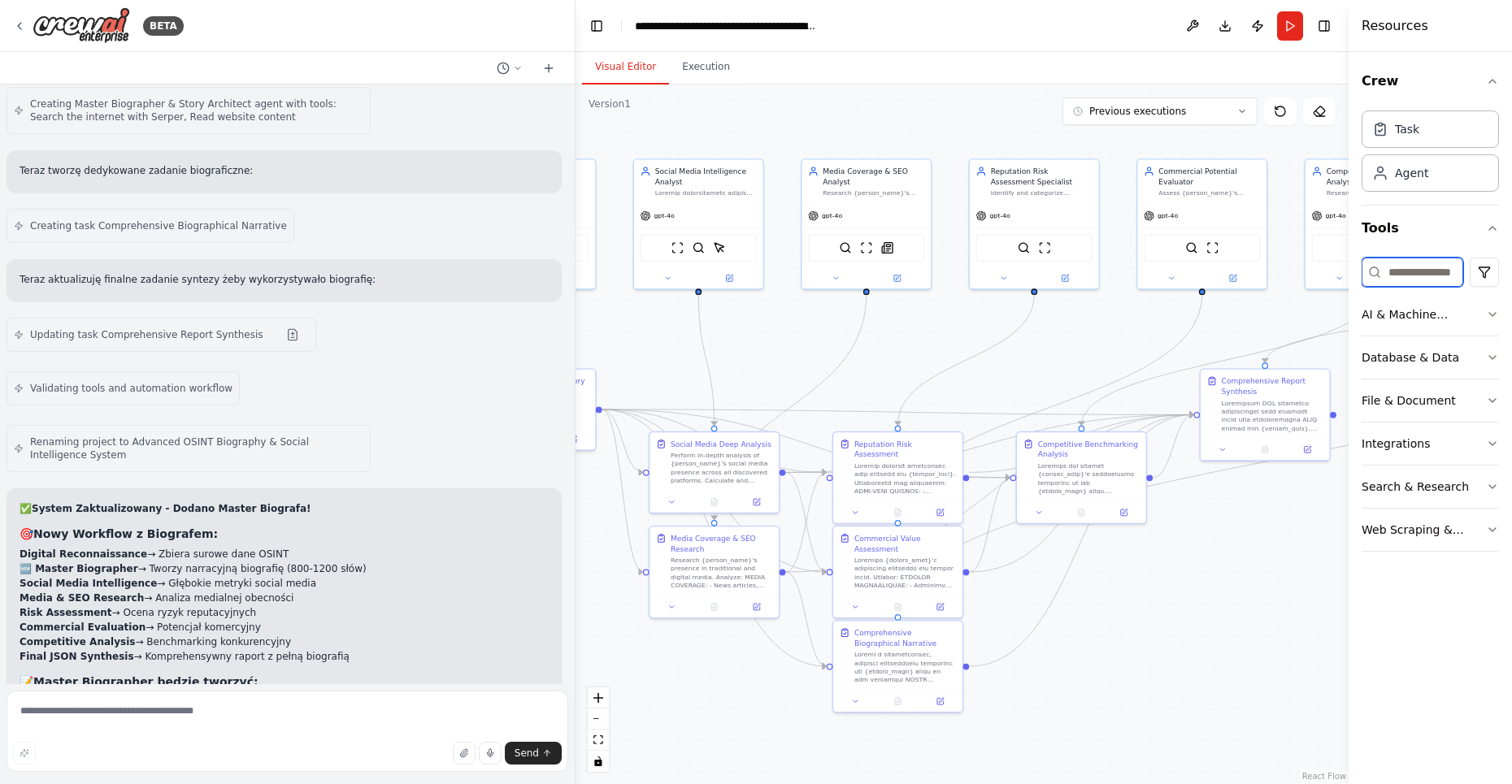
click at [1413, 266] on input at bounding box center [1412, 272] width 102 height 29
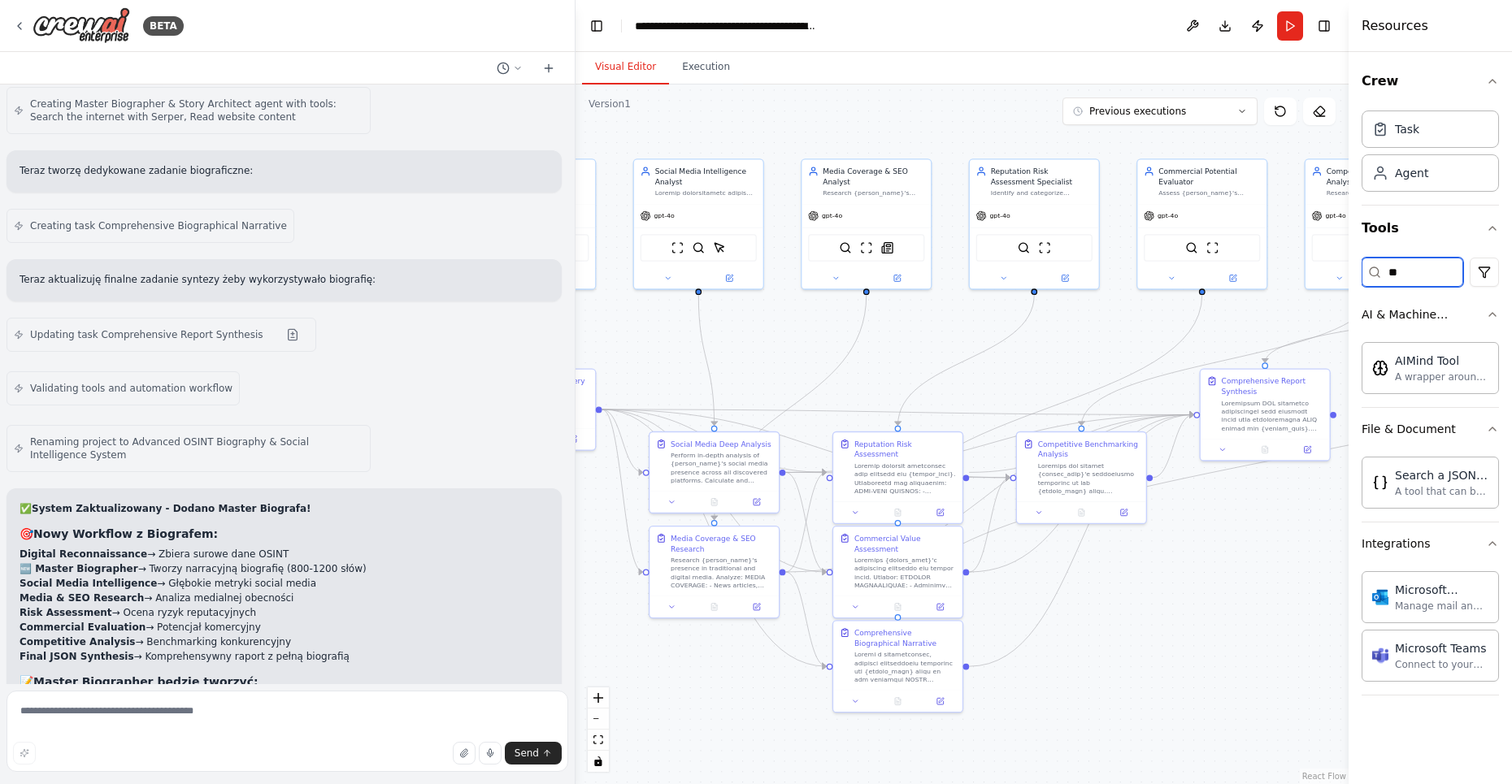
click at [1391, 261] on input "**" at bounding box center [1412, 272] width 102 height 29
type input "**"
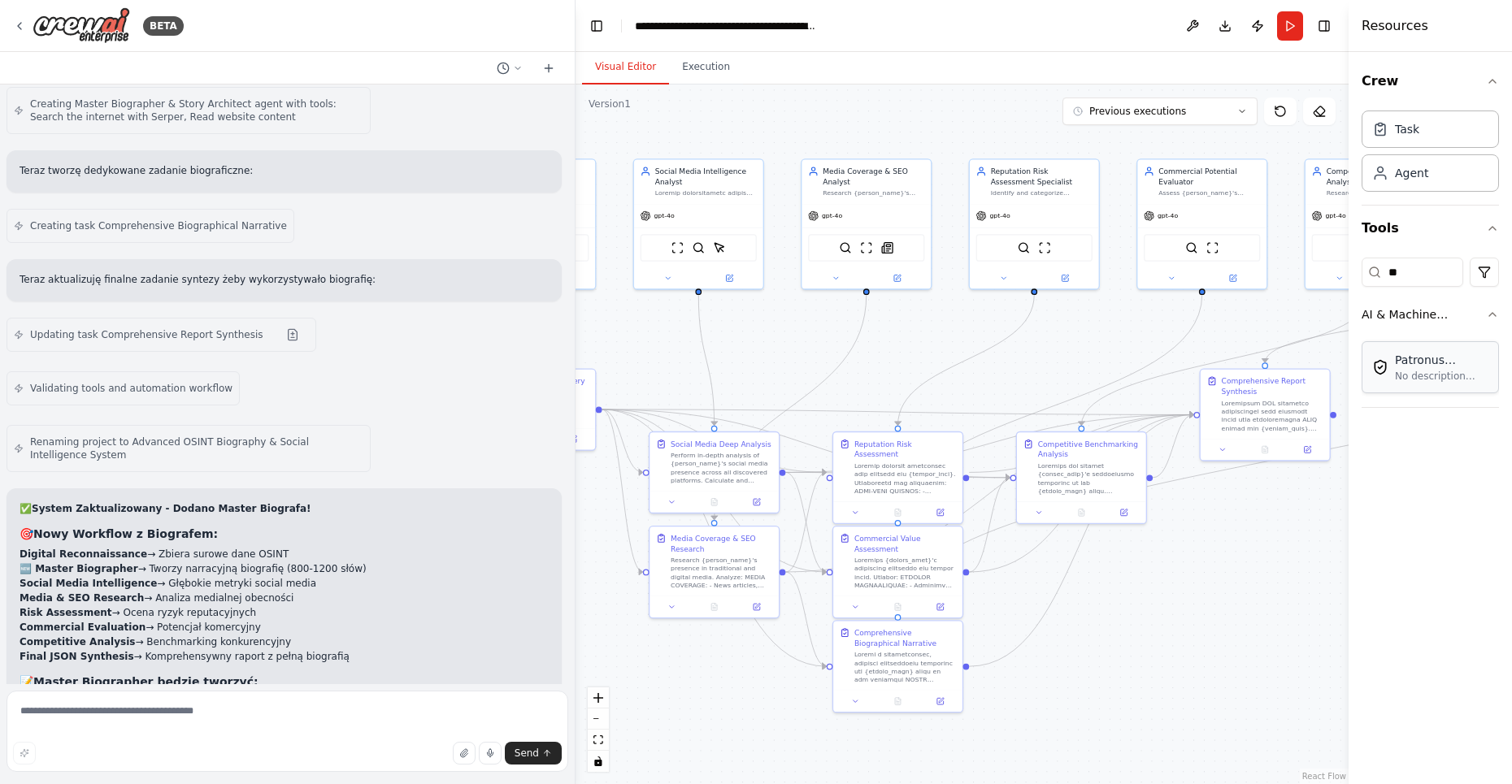
click at [1451, 371] on div "No description available" at bounding box center [1441, 376] width 94 height 13
click at [1425, 356] on div "Patronus Evaluation Tool" at bounding box center [1441, 360] width 94 height 16
click at [148, 720] on textarea at bounding box center [287, 732] width 562 height 81
type textarea "**********"
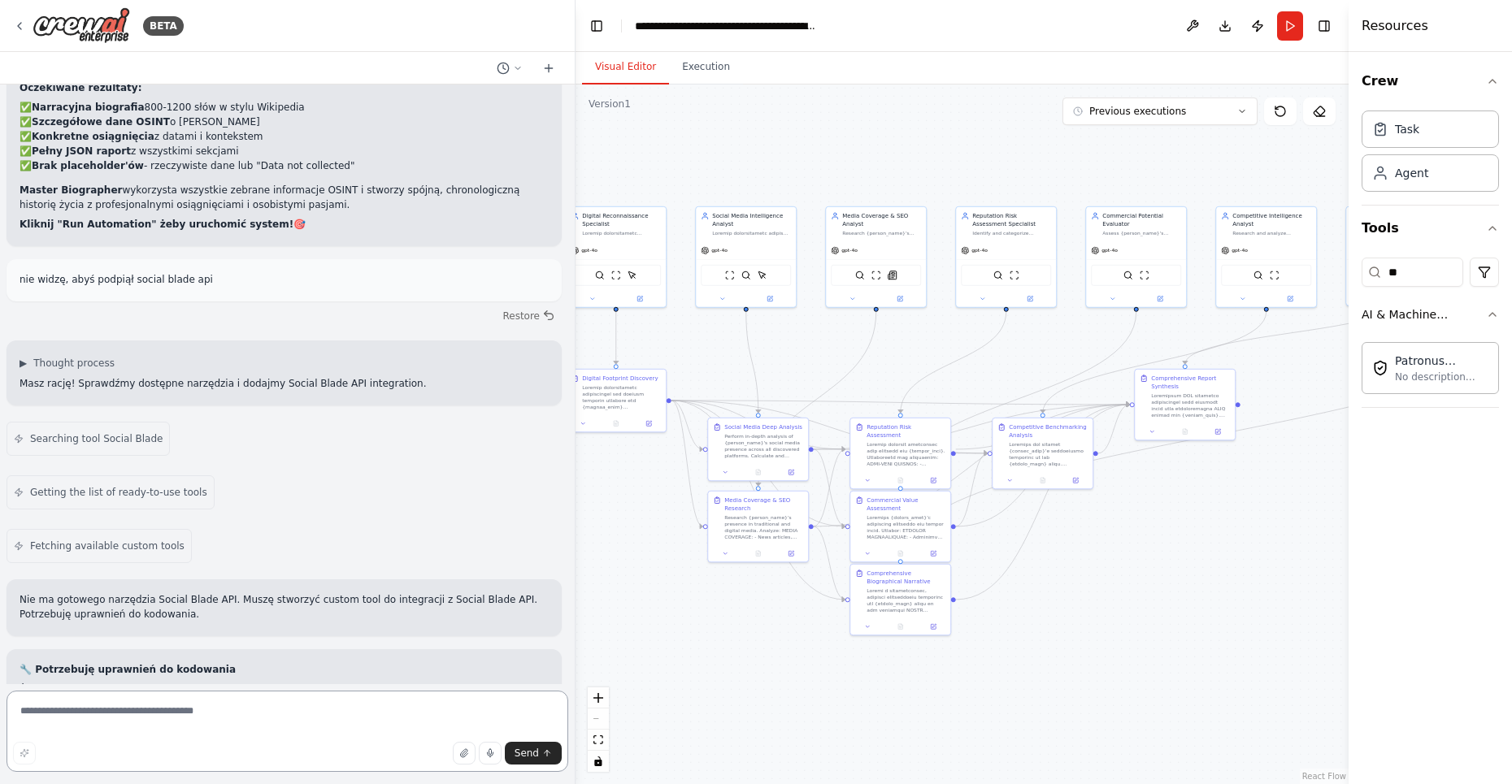
scroll to position [17765, 0]
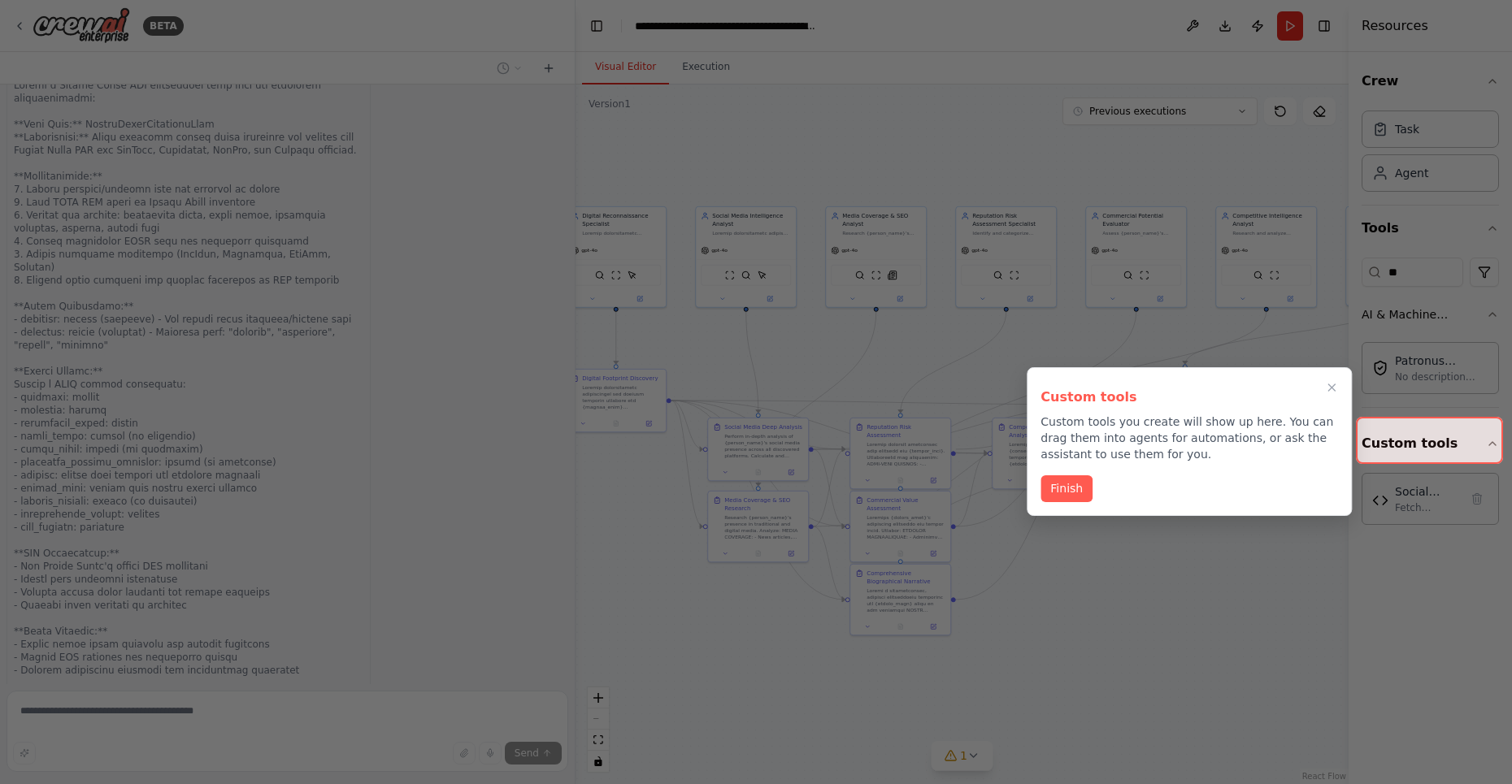
scroll to position [18849, 0]
click at [1334, 388] on icon "Close walkthrough" at bounding box center [1332, 388] width 15 height 15
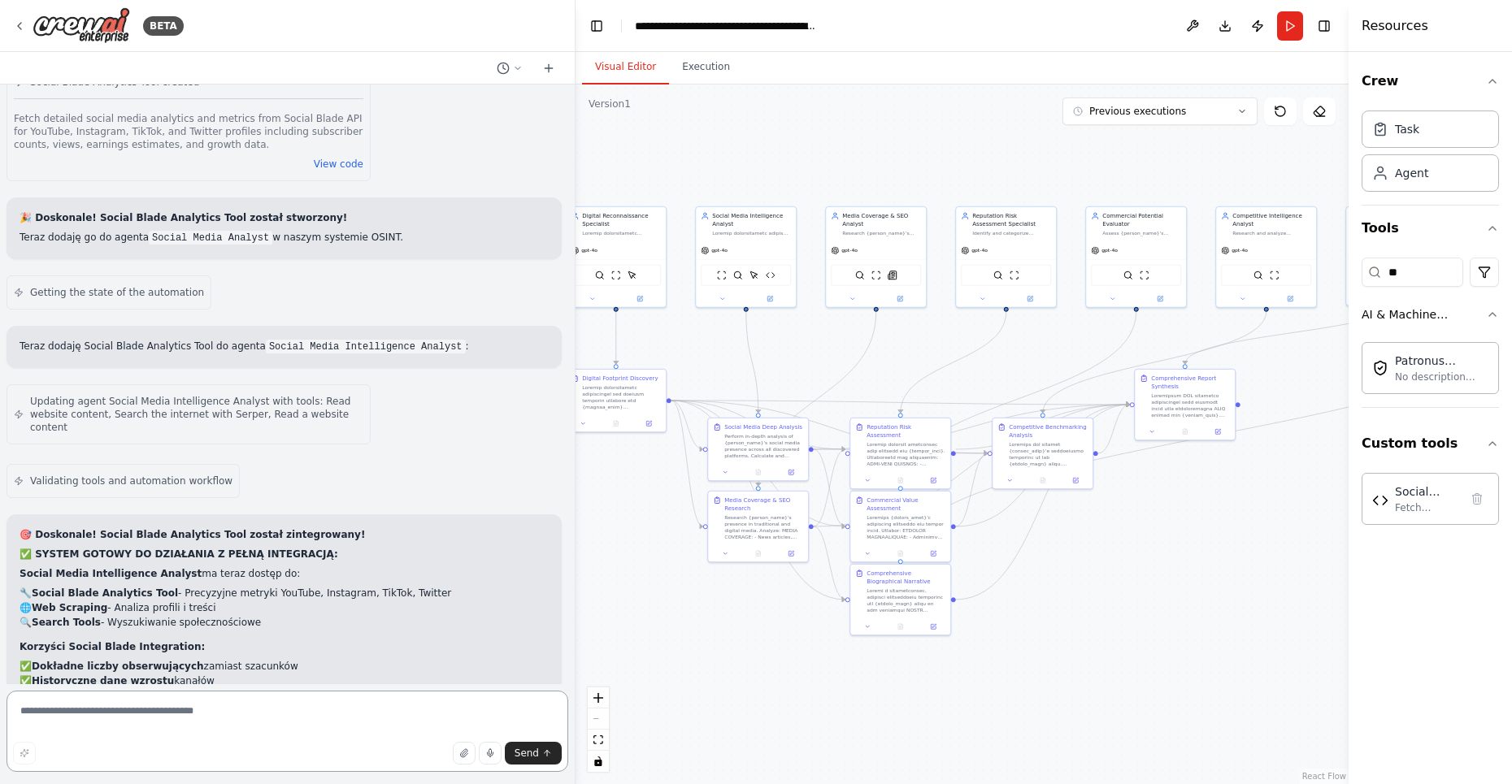
scroll to position [19415, 0]
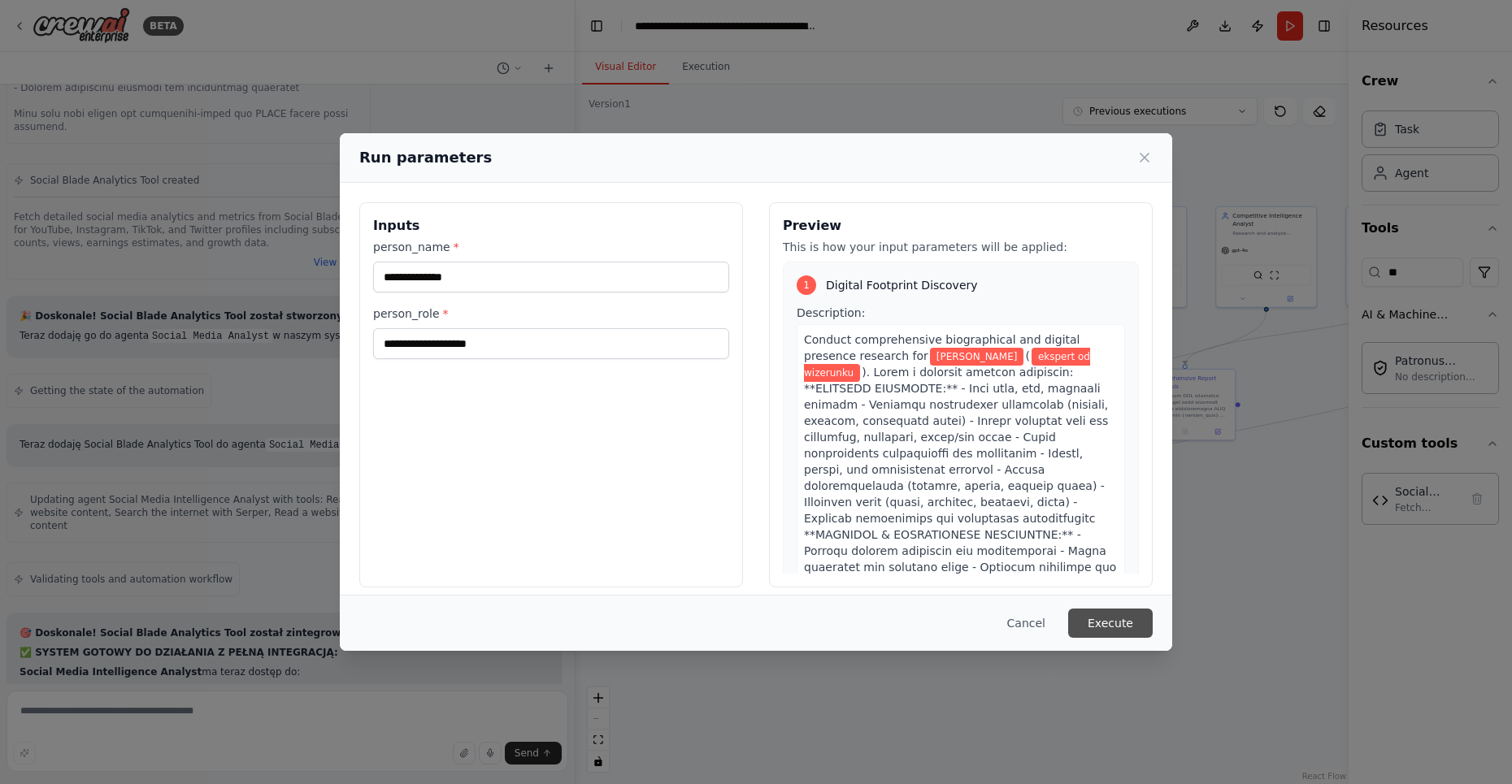
click at [1095, 624] on button "Execute" at bounding box center [1111, 624] width 85 height 29
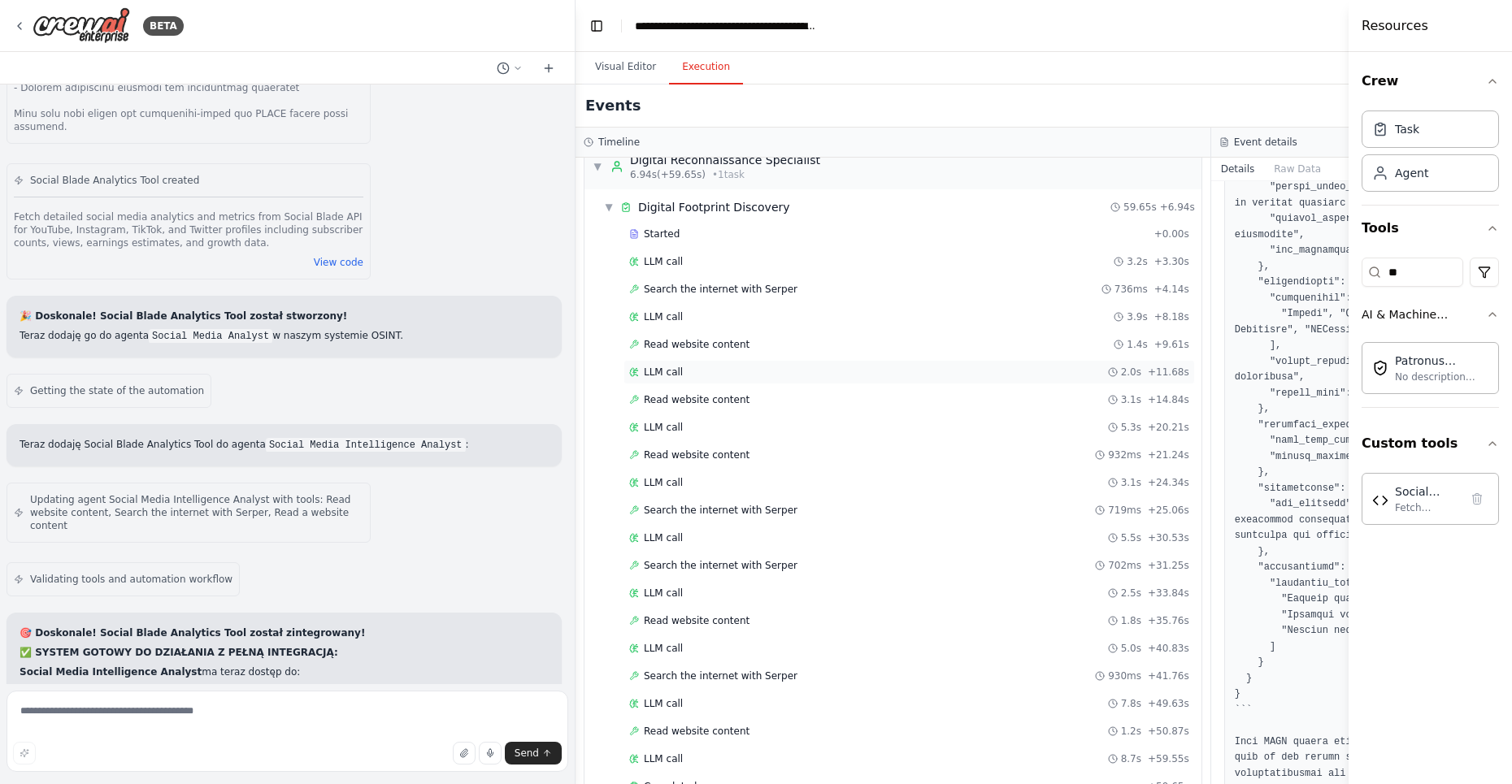
scroll to position [196, 0]
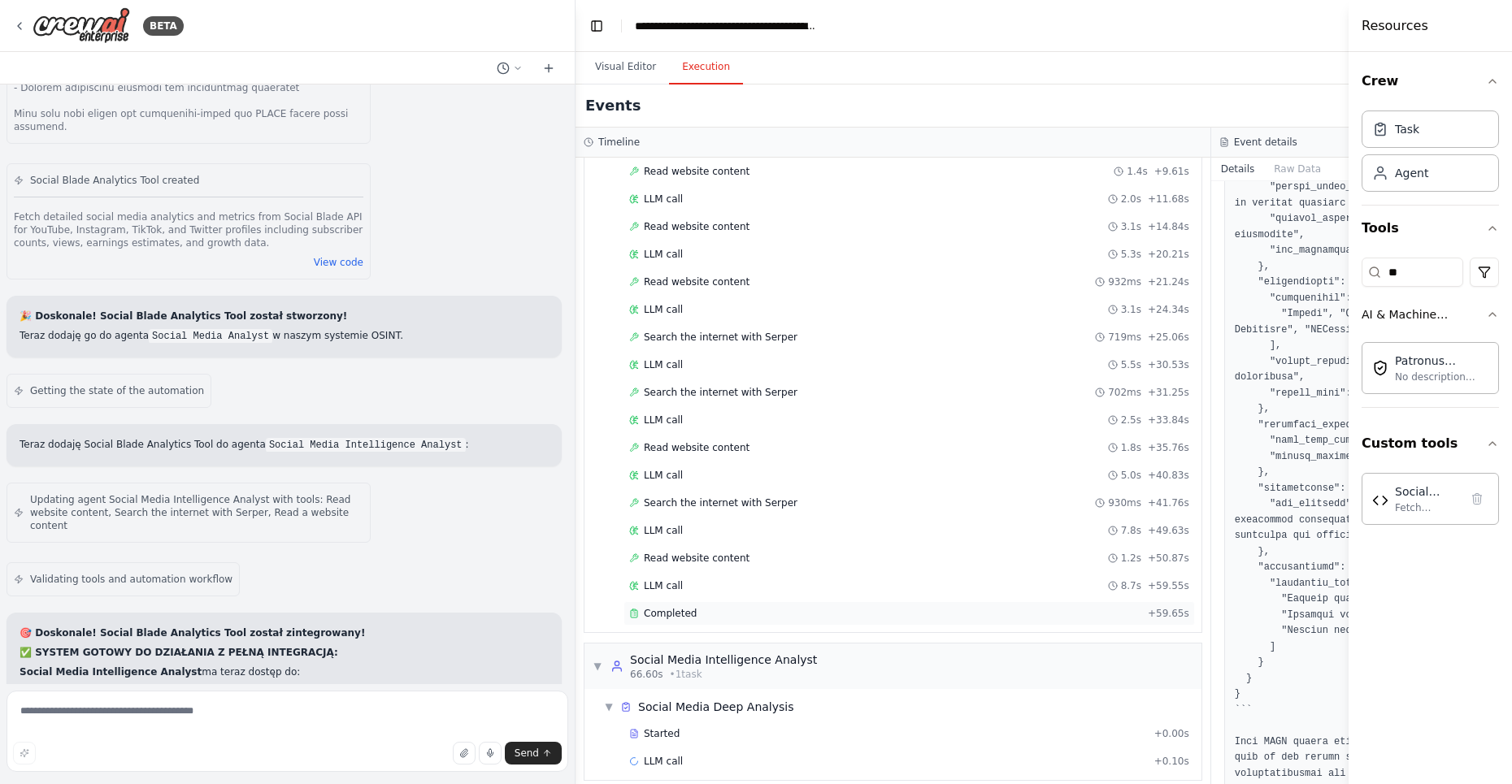
click at [692, 602] on div "Completed + 59.65s" at bounding box center [909, 614] width 572 height 24
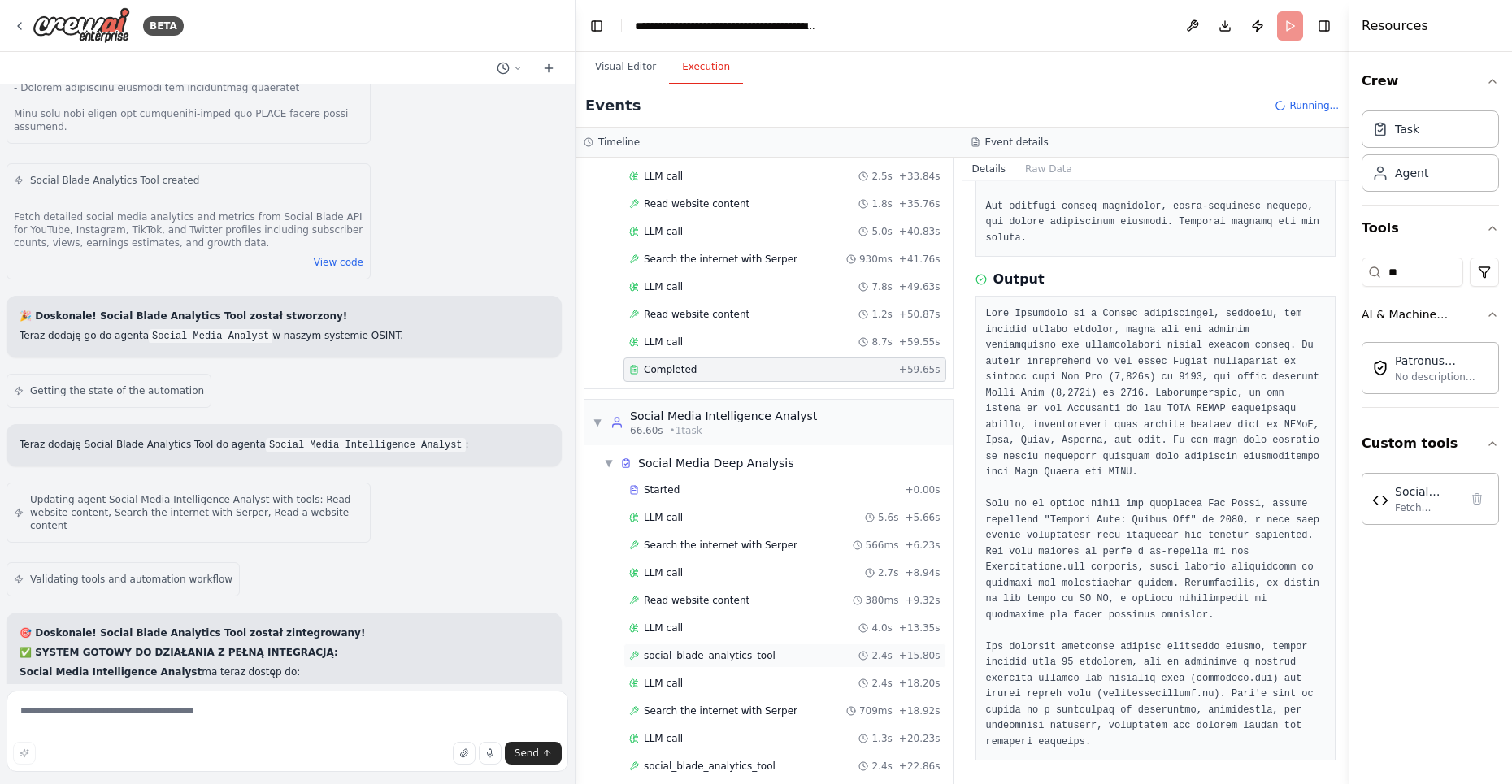
scroll to position [494, 0]
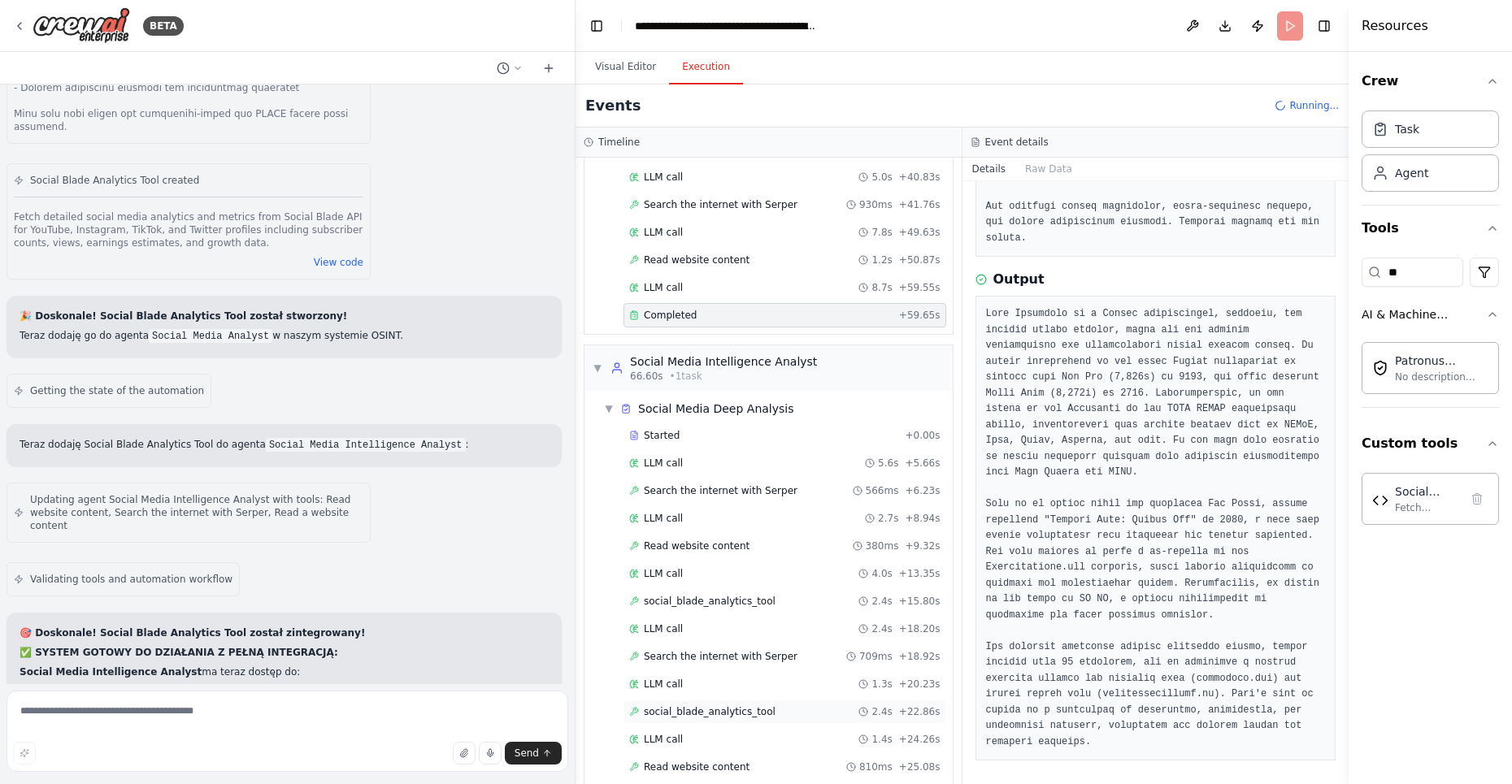
click at [688, 706] on span "social_blade_analytics_tool" at bounding box center [710, 712] width 132 height 13
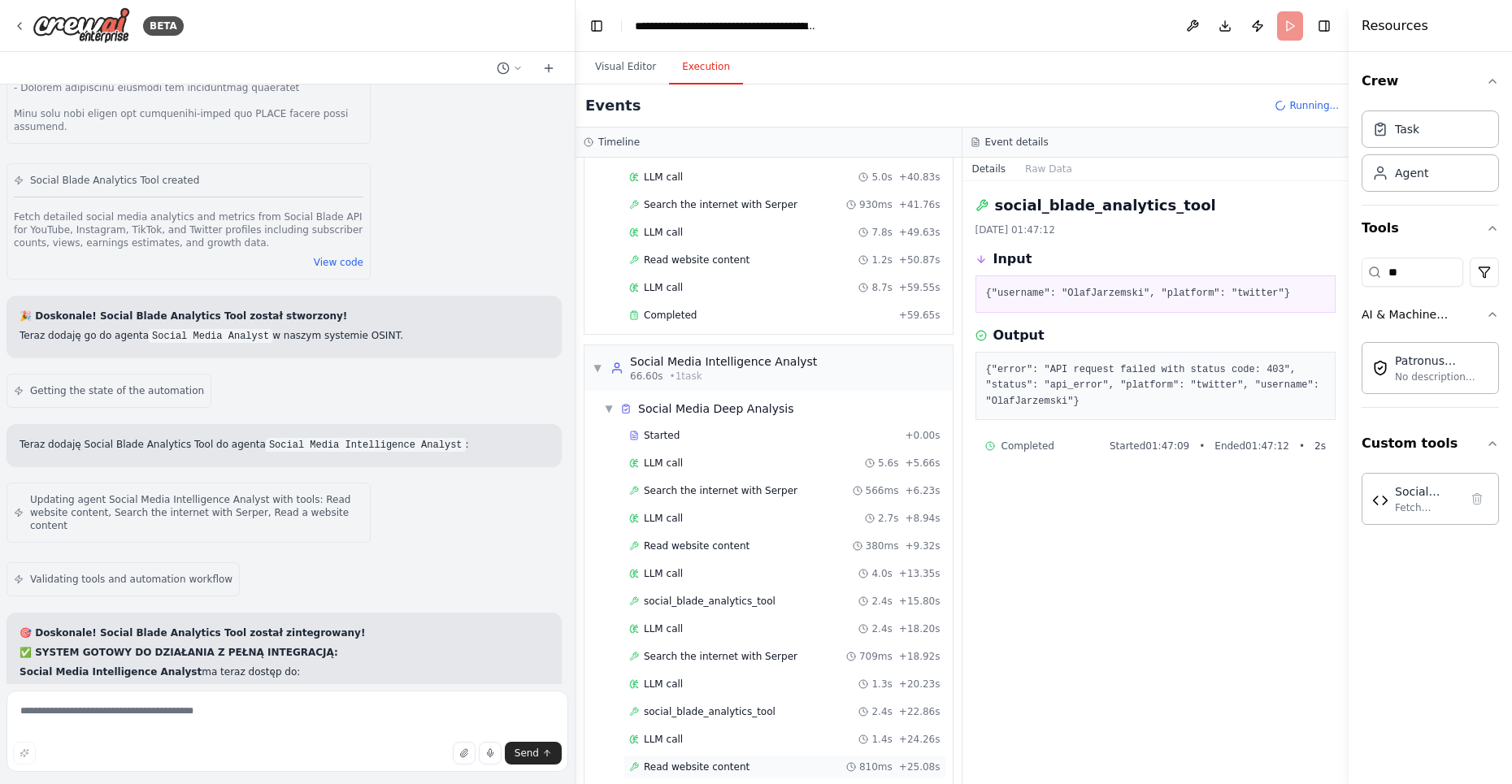
click at [684, 760] on span "Read website content" at bounding box center [697, 767] width 106 height 13
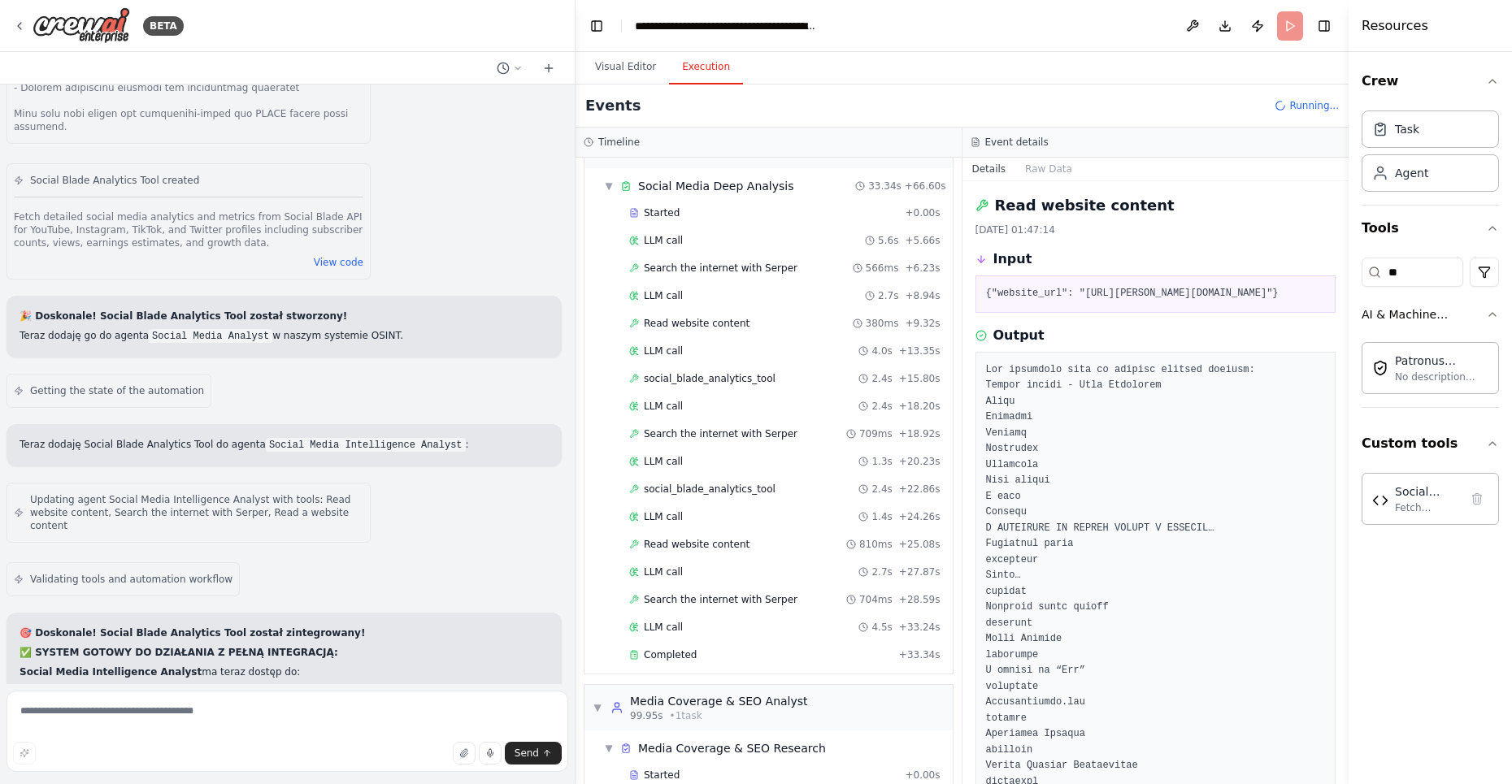
scroll to position [748, 0]
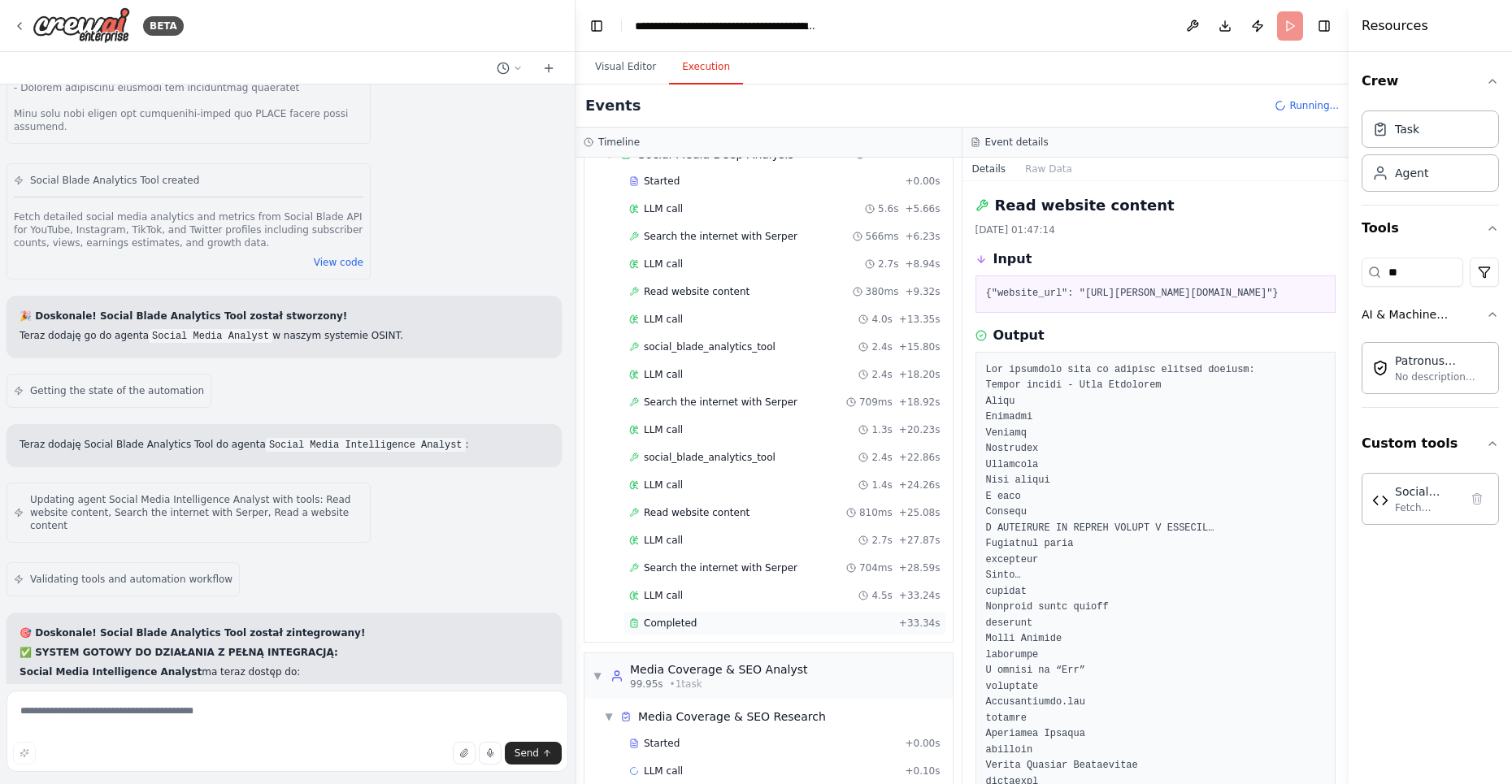
click at [680, 617] on span "Completed" at bounding box center [670, 624] width 53 height 13
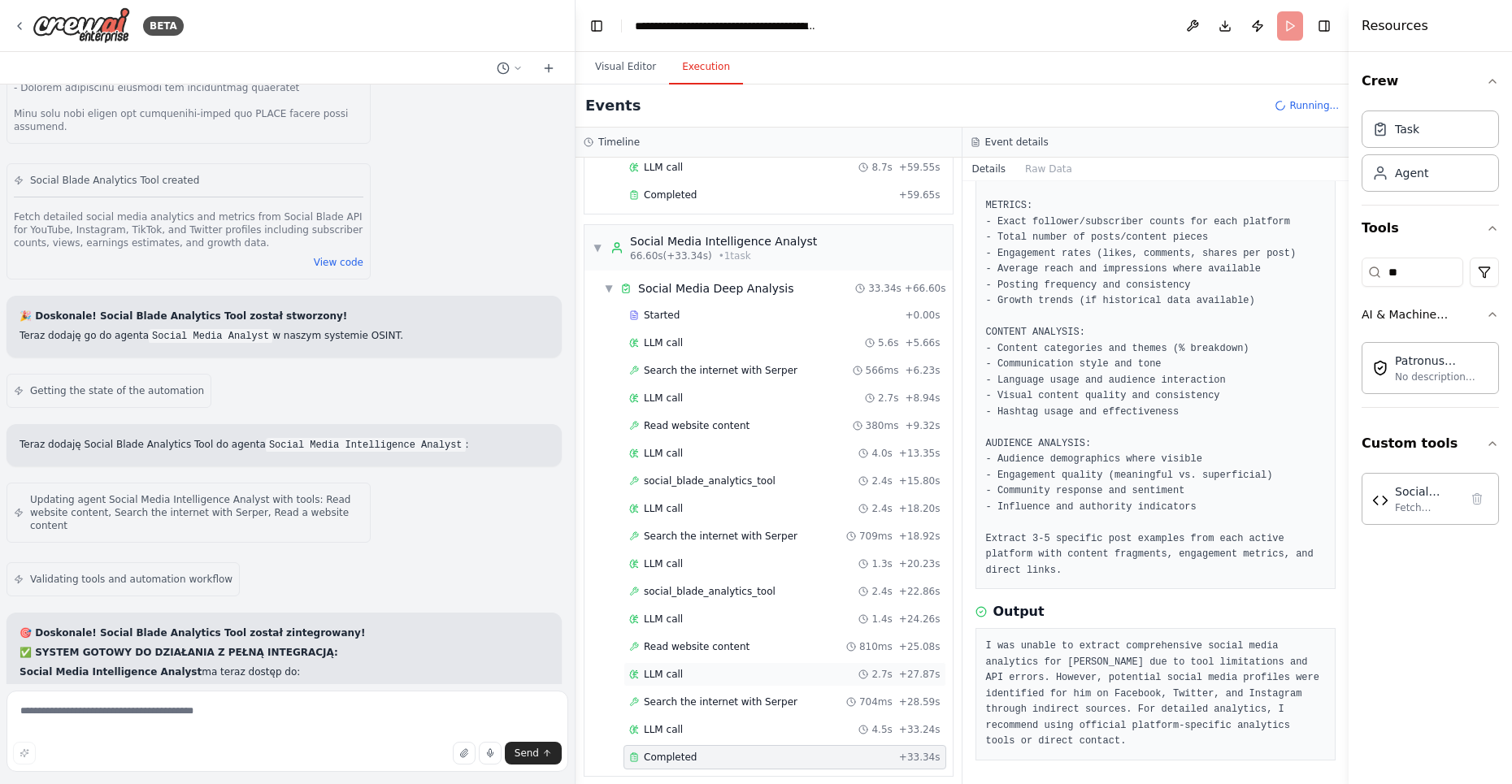
scroll to position [623, 0]
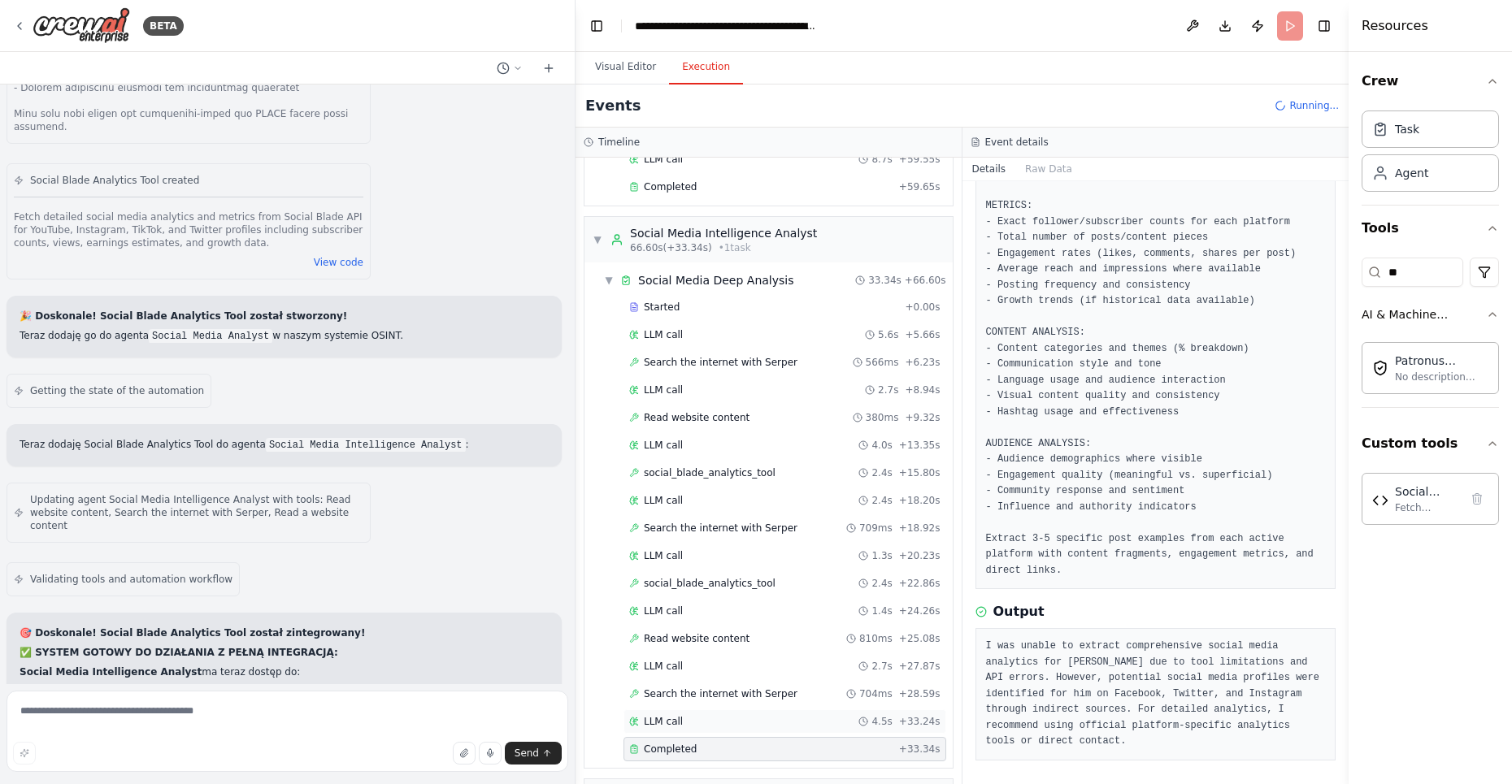
click at [677, 710] on div "LLM call 4.5s + 33.24s" at bounding box center [785, 722] width 322 height 24
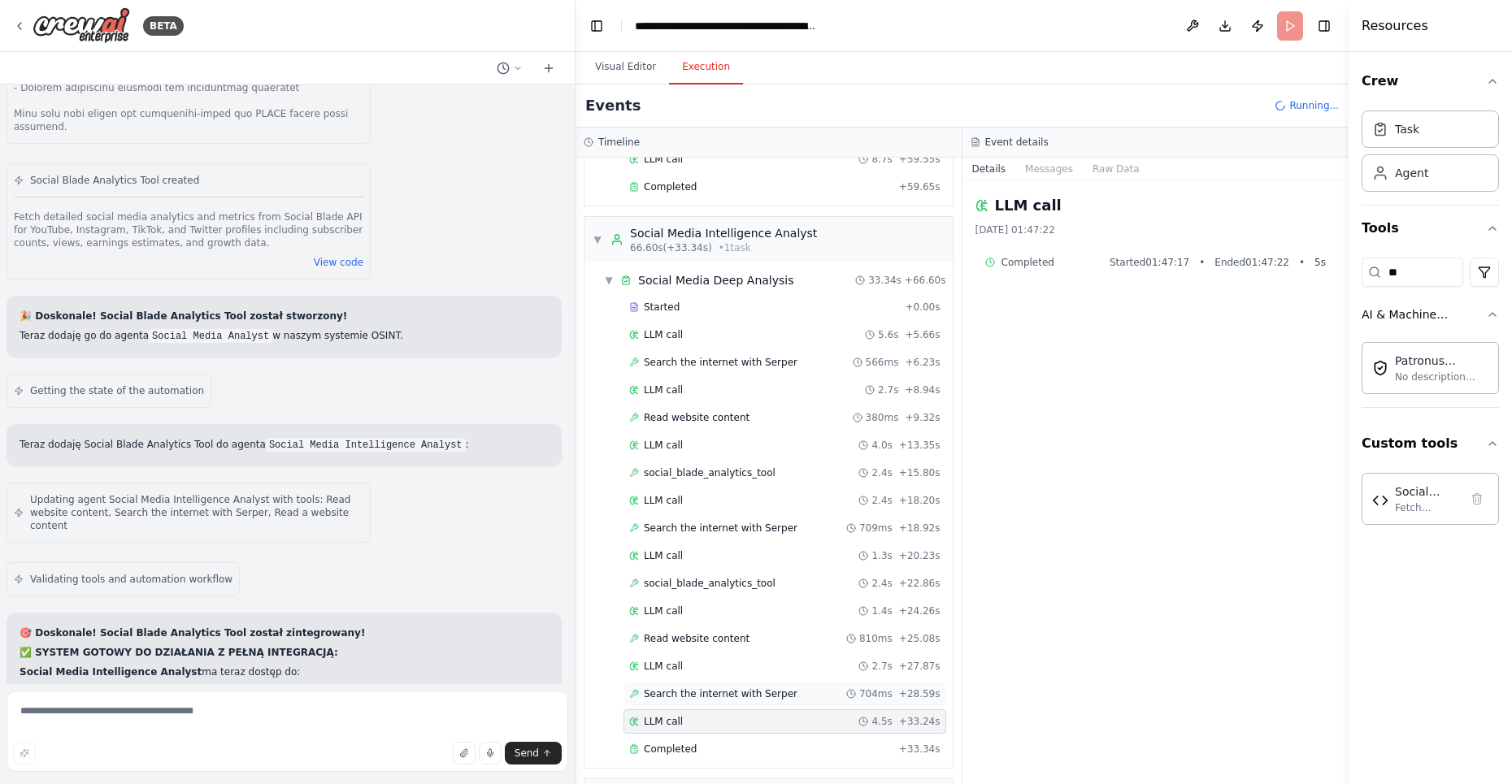
click at [702, 688] on span "Search the internet with Serper" at bounding box center [721, 694] width 154 height 13
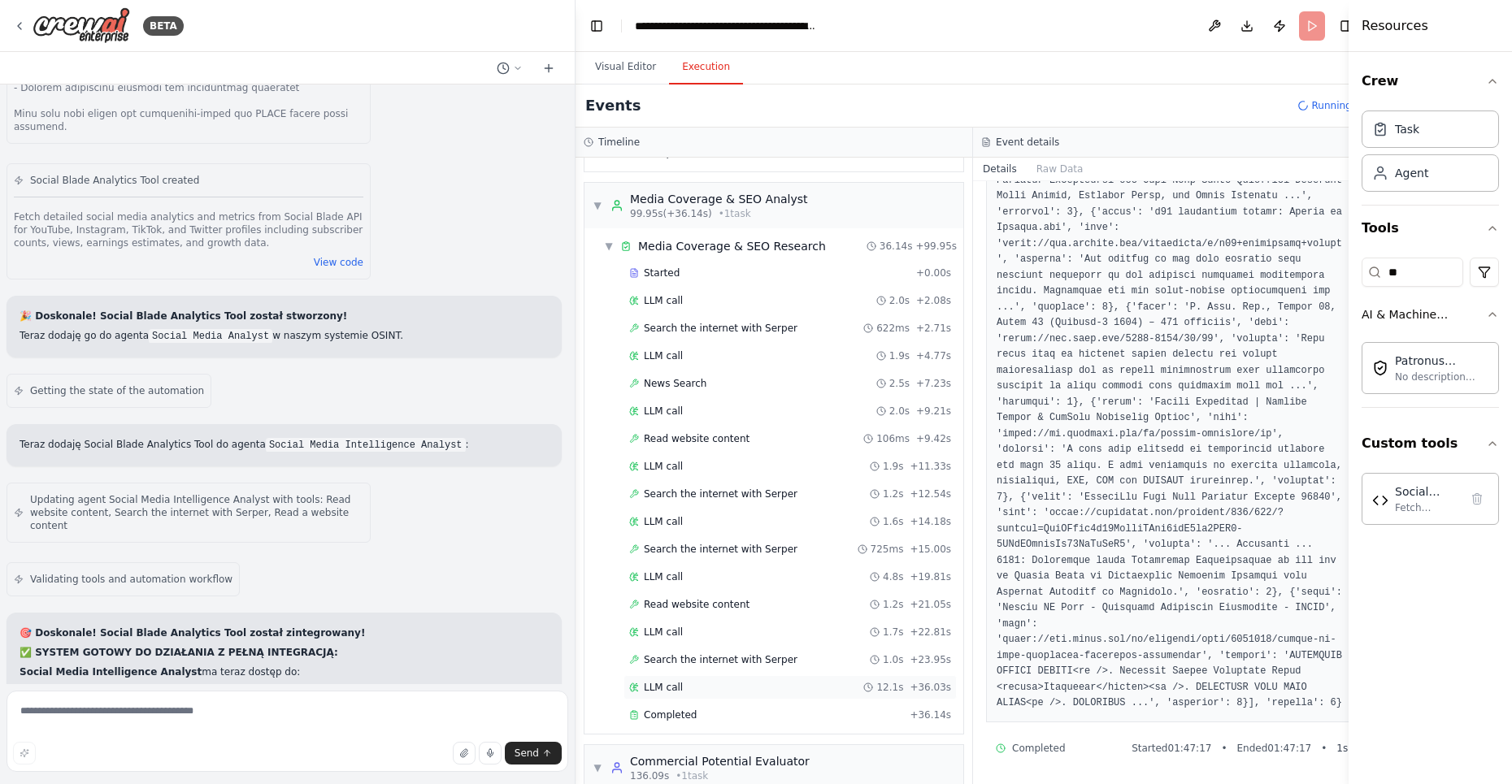
scroll to position [1224, 0]
click at [675, 704] on span "Completed" at bounding box center [670, 711] width 53 height 13
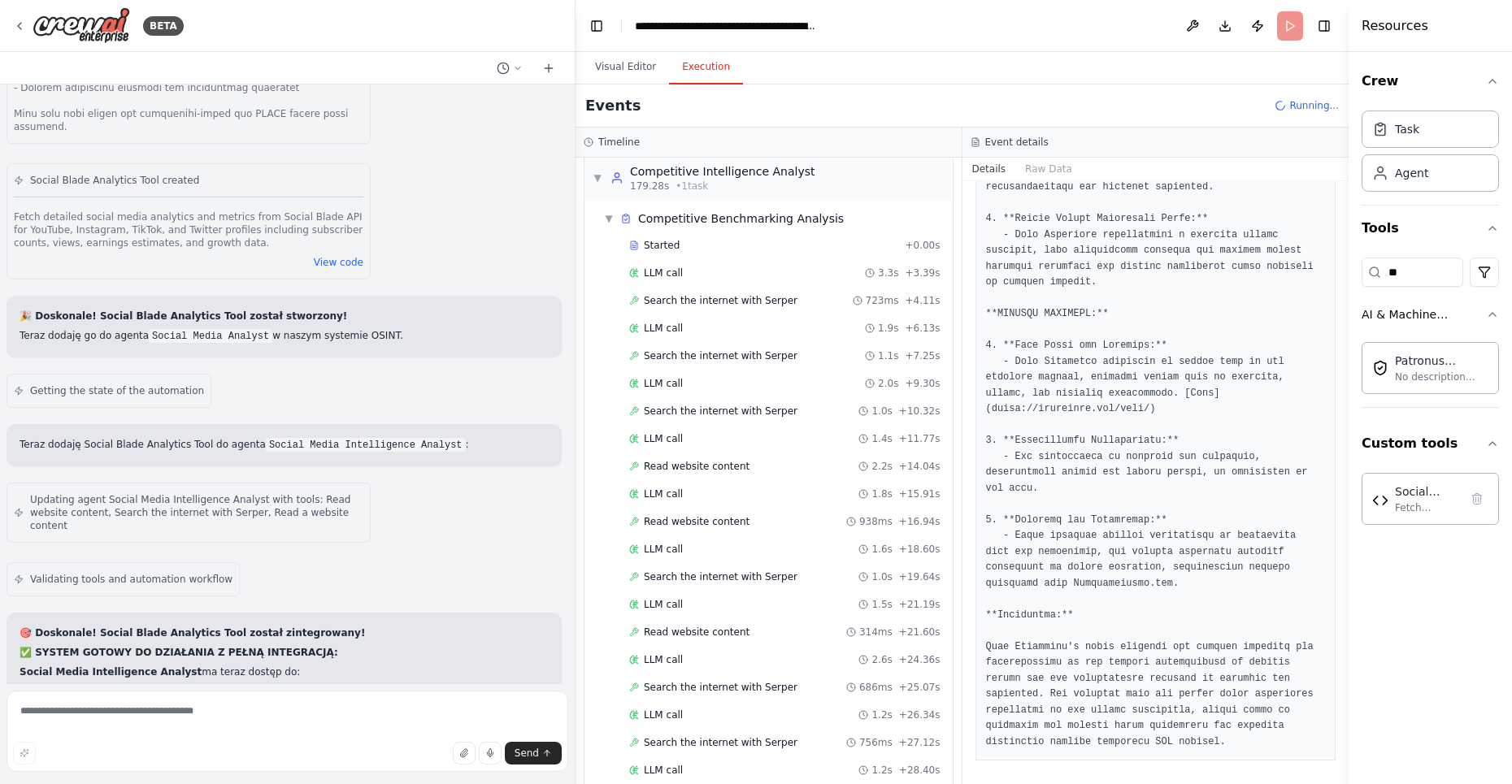
scroll to position [2959, 0]
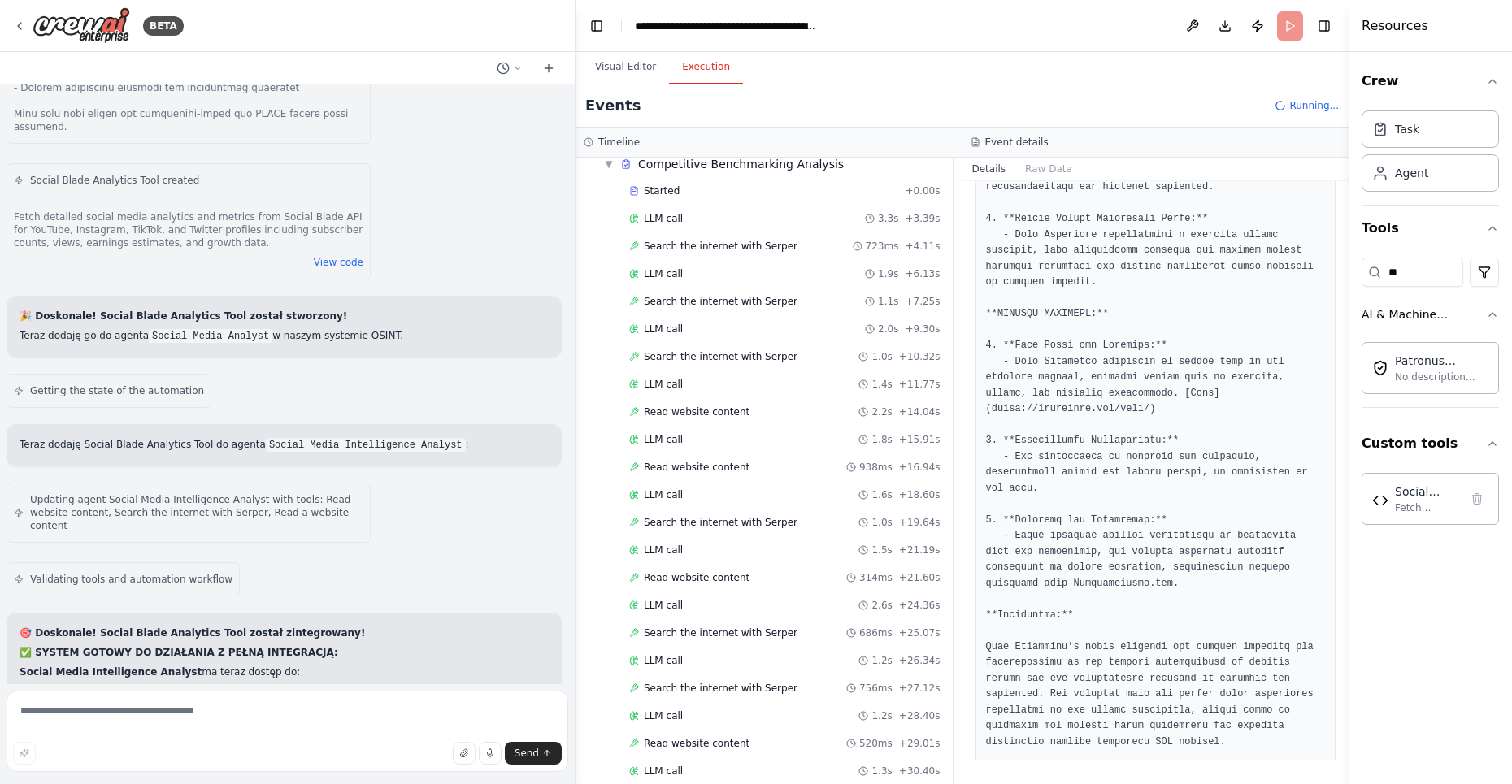
click at [705, 783] on span "Read website content" at bounding box center [697, 799] width 106 height 13
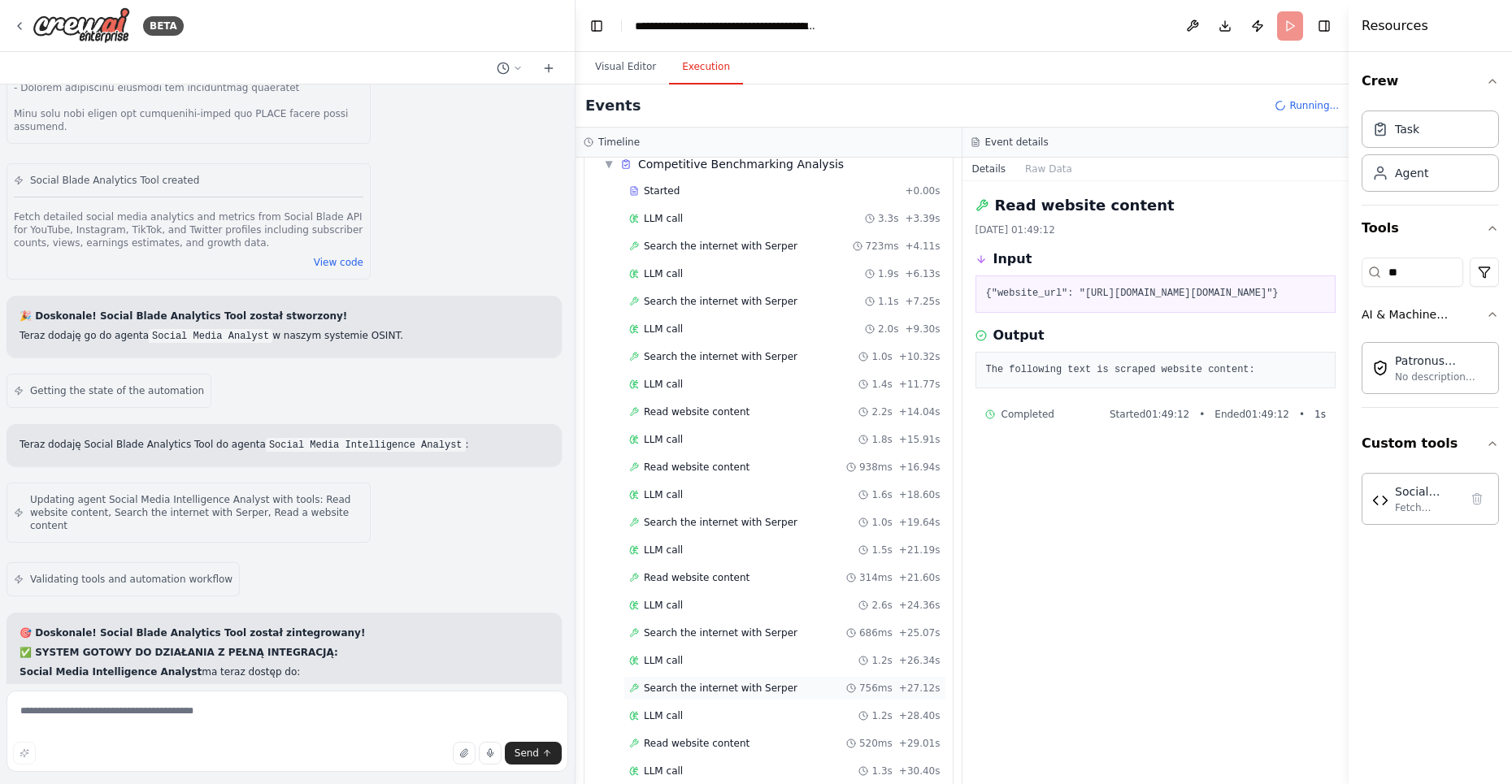
click at [684, 682] on span "Search the internet with Serper" at bounding box center [721, 689] width 154 height 13
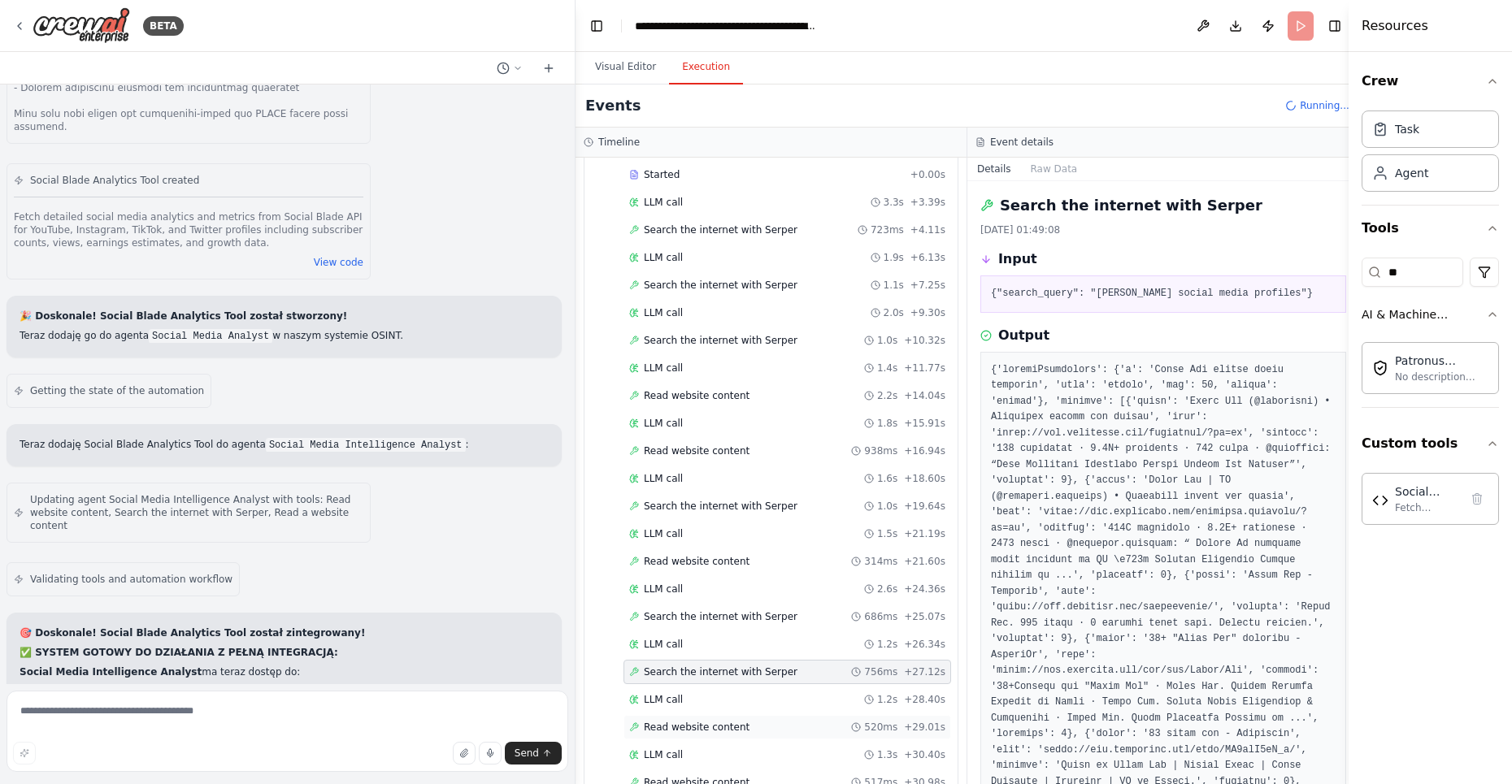
click at [675, 721] on span "Read website content" at bounding box center [697, 728] width 106 height 13
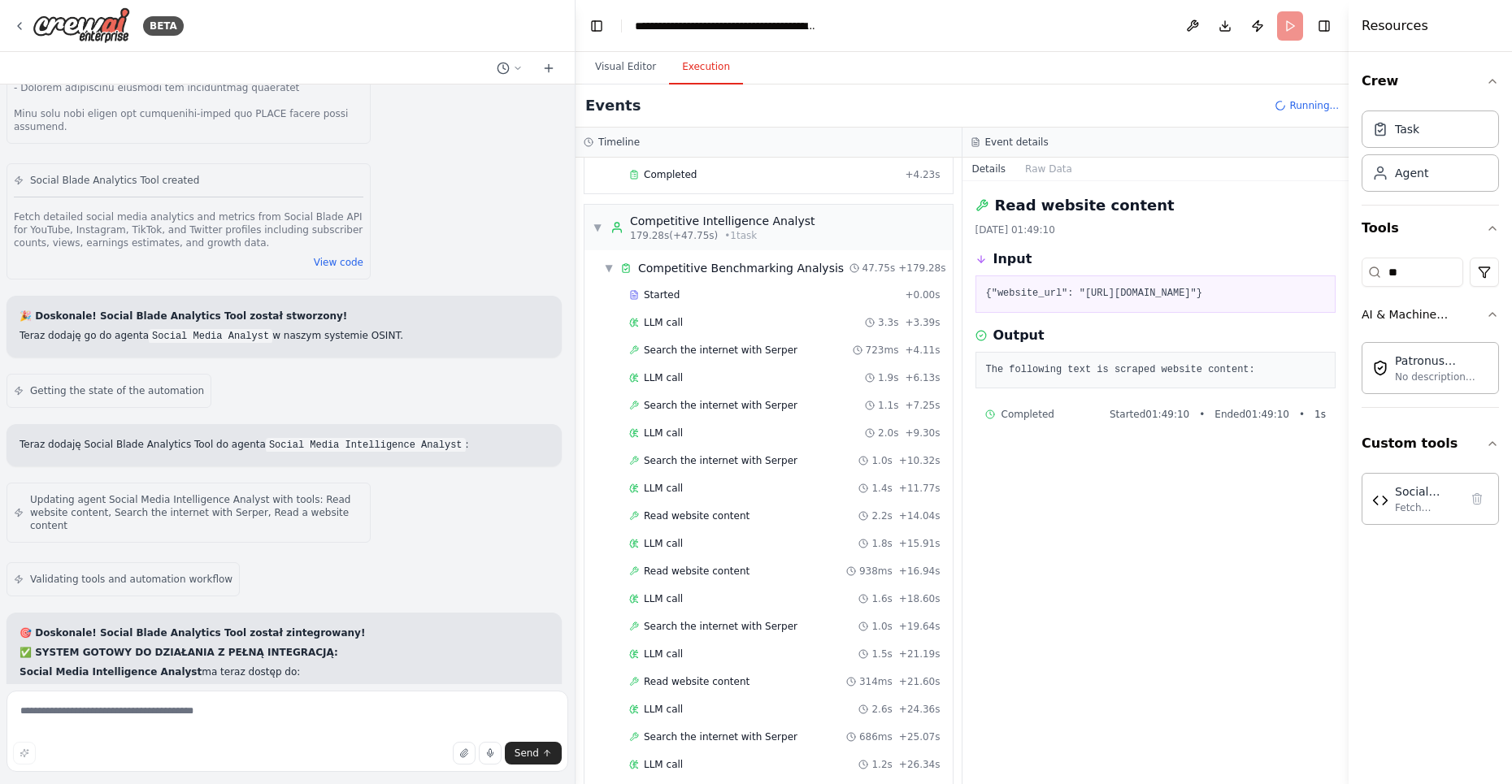
scroll to position [3133, 0]
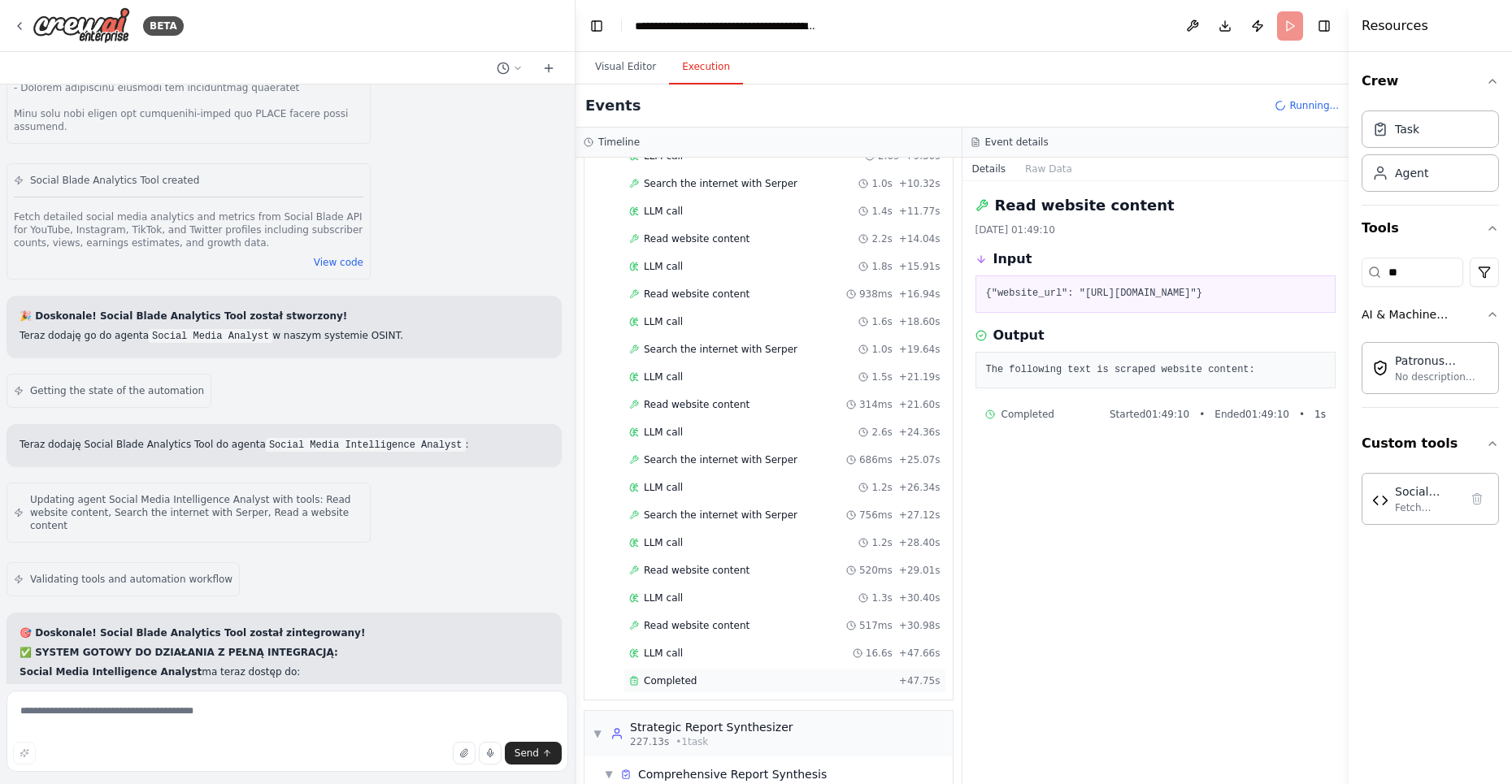
click at [666, 675] on span "Completed" at bounding box center [670, 681] width 53 height 13
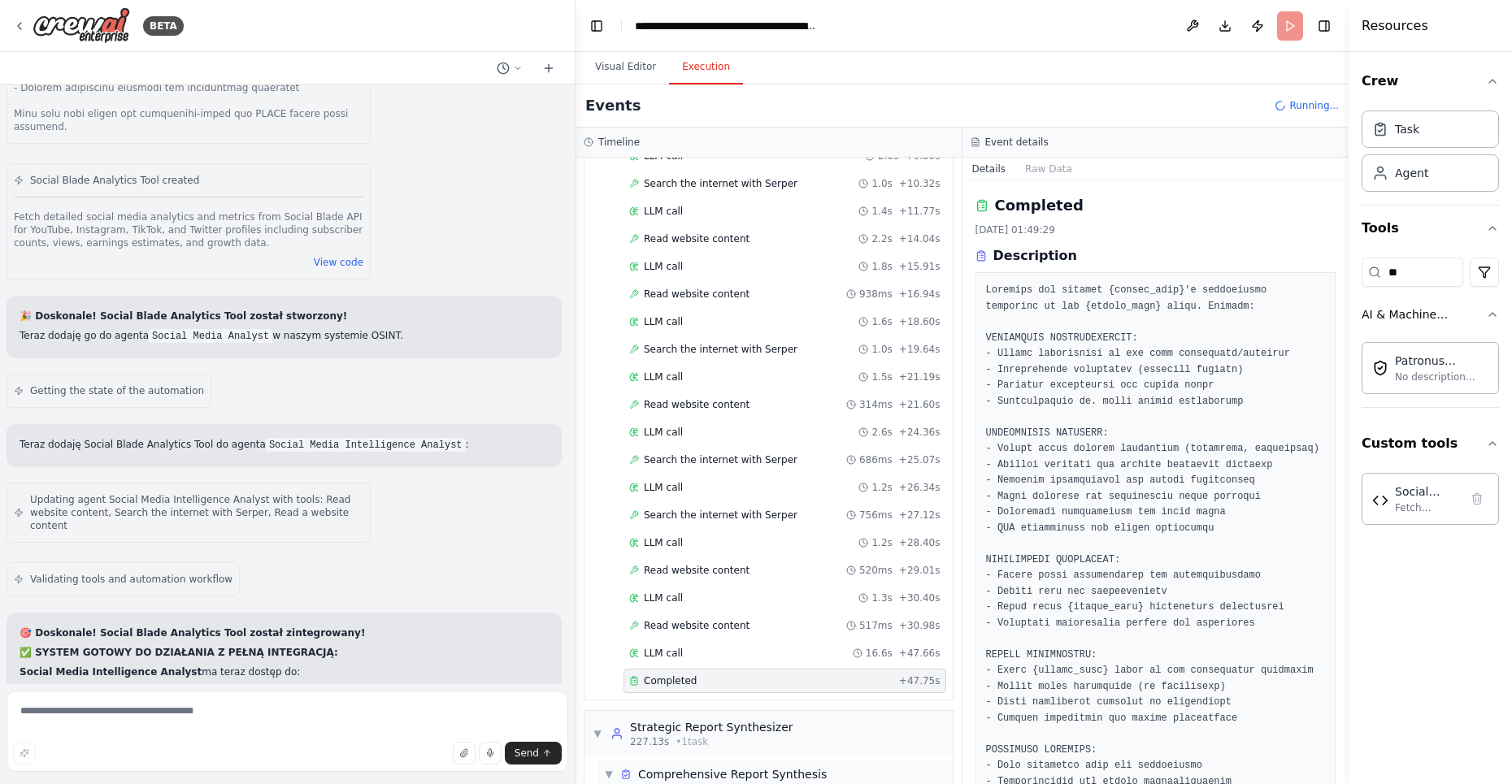
click at [681, 766] on span "Comprehensive Report Synthesis" at bounding box center [733, 774] width 189 height 16
click at [681, 773] on div "Strategic Report Synthesizer" at bounding box center [712, 781] width 164 height 16
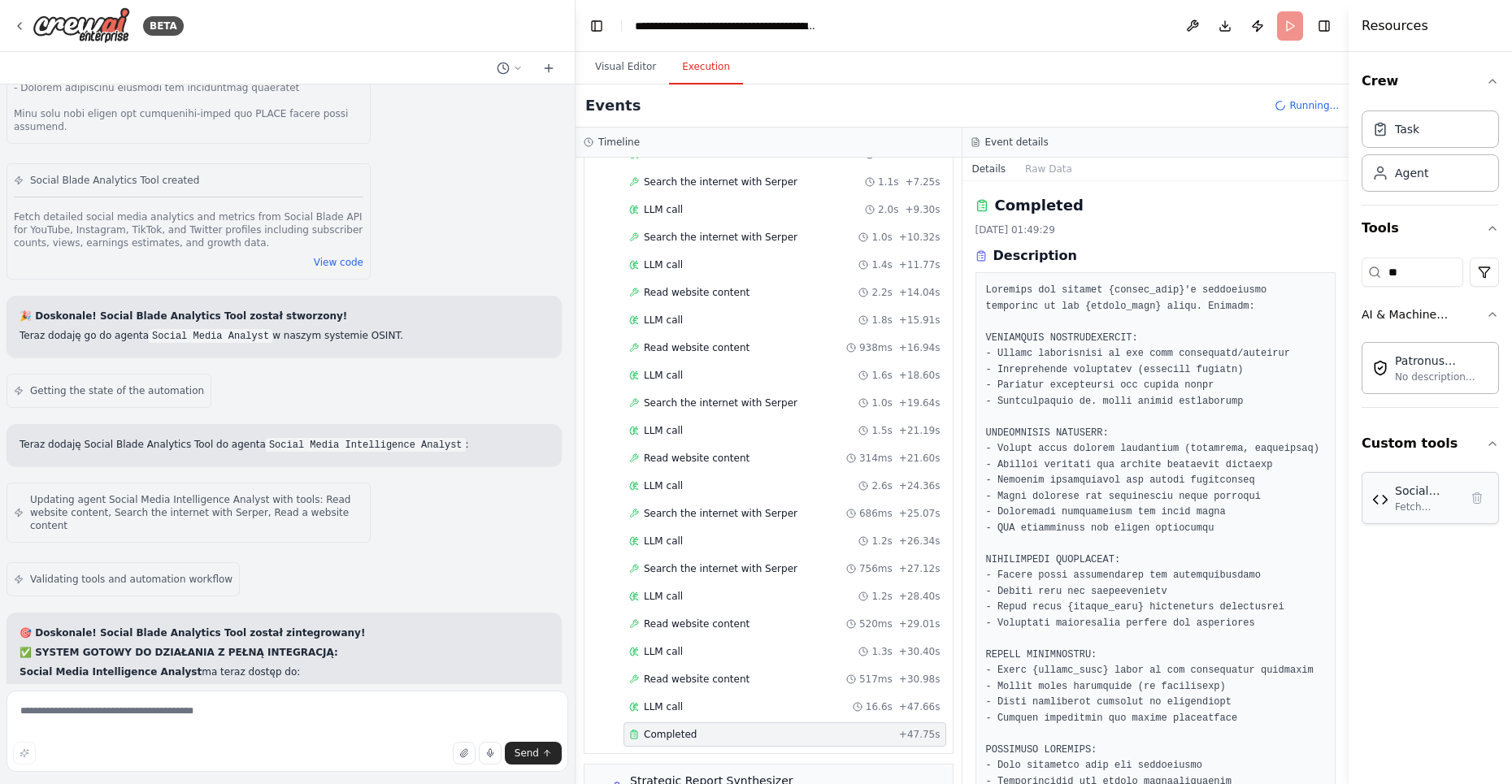
click at [1413, 509] on div "Fetch detailed social media analytics and metrics from Social Blade API for You…" at bounding box center [1427, 507] width 64 height 13
click at [1398, 501] on div "Fetch detailed social media analytics and metrics from Social Blade API for You…" at bounding box center [1427, 507] width 64 height 13
click at [1379, 492] on img at bounding box center [1380, 500] width 16 height 16
click at [1380, 492] on img at bounding box center [1380, 500] width 16 height 16
click at [1413, 496] on div "Social Blade Analytics Tool" at bounding box center [1427, 491] width 64 height 16
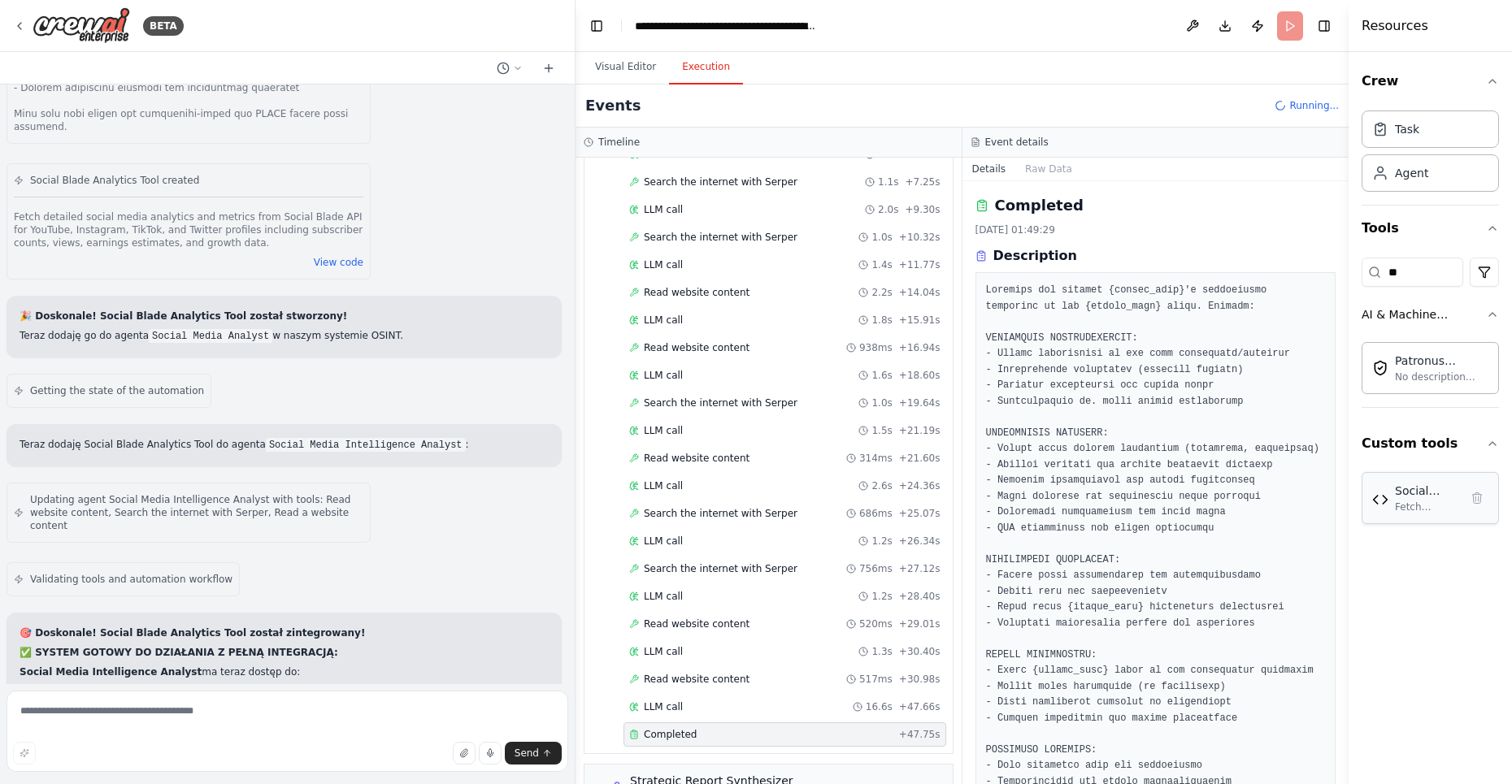
click at [1413, 496] on div "Social Blade Analytics Tool" at bounding box center [1427, 491] width 64 height 16
click at [1408, 515] on div "Social Blade Analytics Tool Fetch detailed social media analytics and metrics f…" at bounding box center [1430, 498] width 138 height 52
click at [1379, 492] on img at bounding box center [1380, 500] width 16 height 16
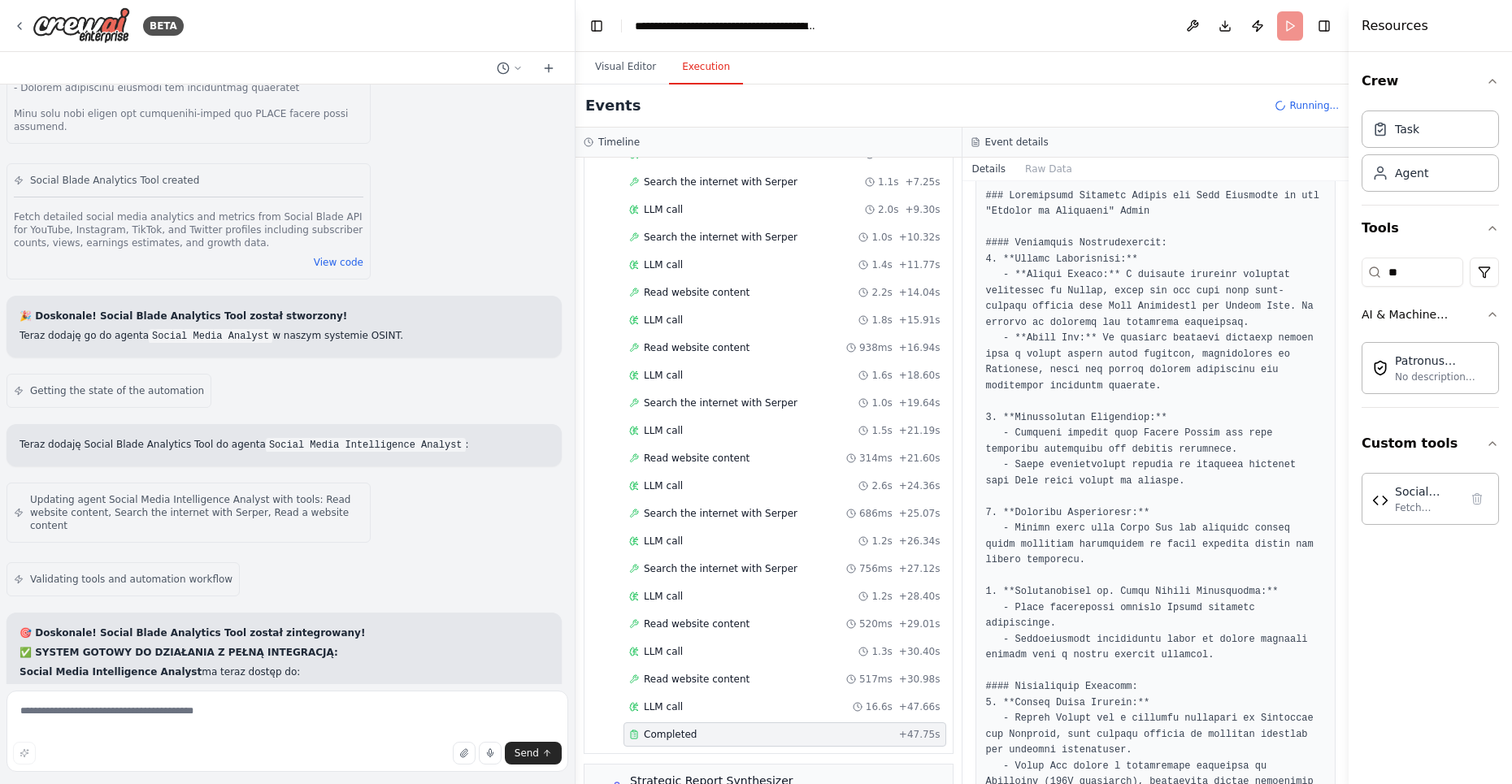
scroll to position [852, 0]
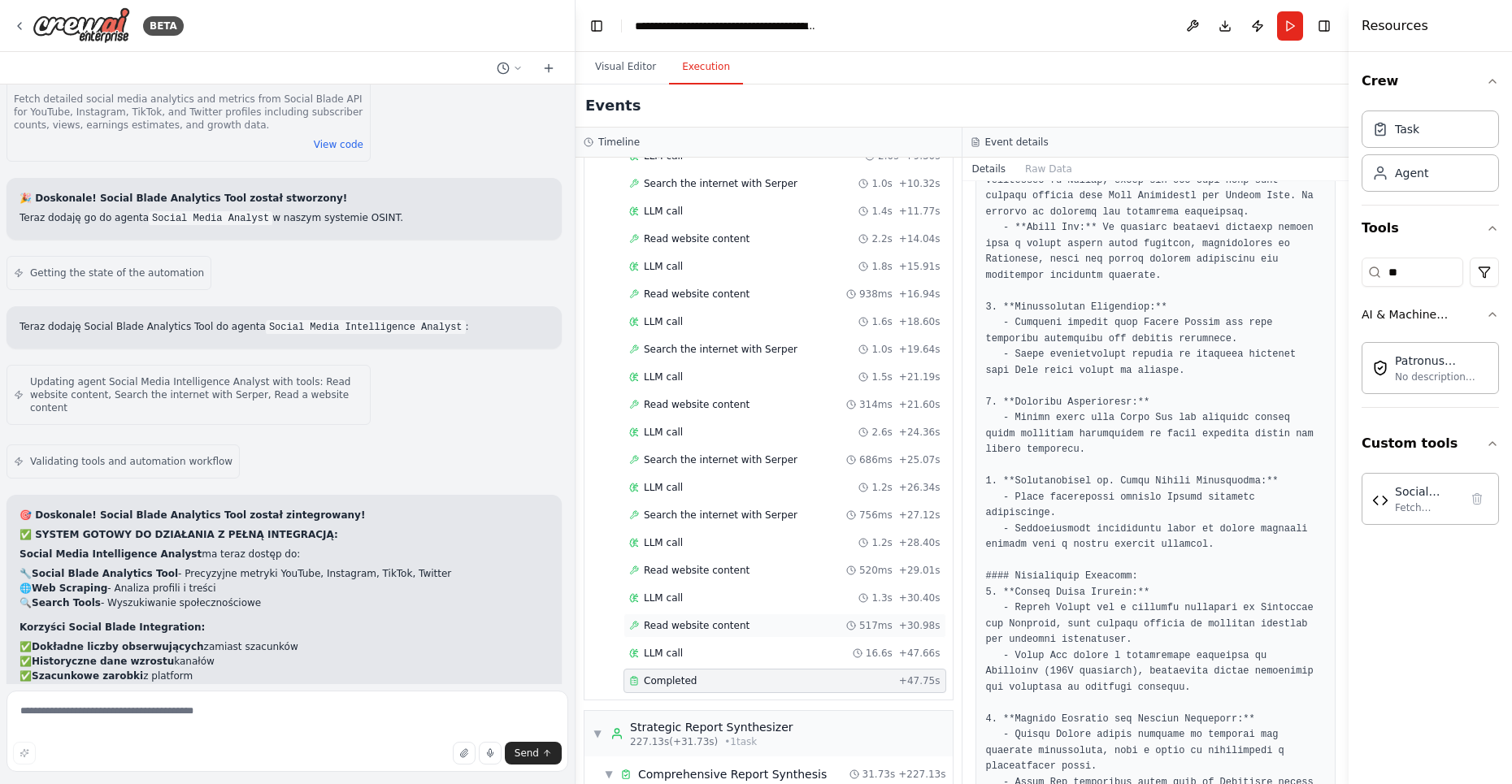
scroll to position [3160, 0]
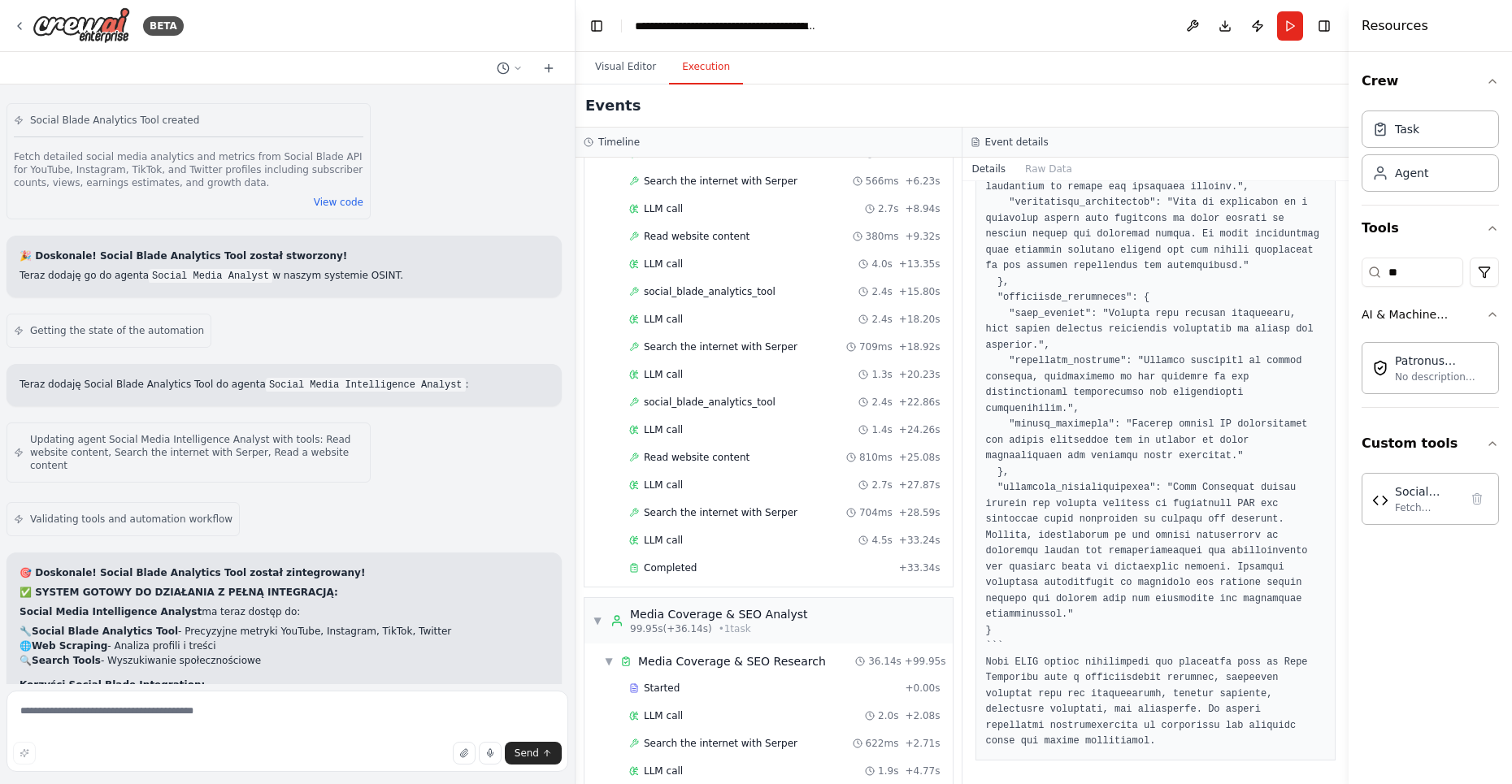
scroll to position [806, 0]
click at [691, 556] on div "Started + 0.00s LLM call 5.6s + 5.66s Search the internet with Serper 566ms + 6…" at bounding box center [775, 346] width 355 height 470
click at [699, 559] on div "Completed" at bounding box center [760, 566] width 263 height 13
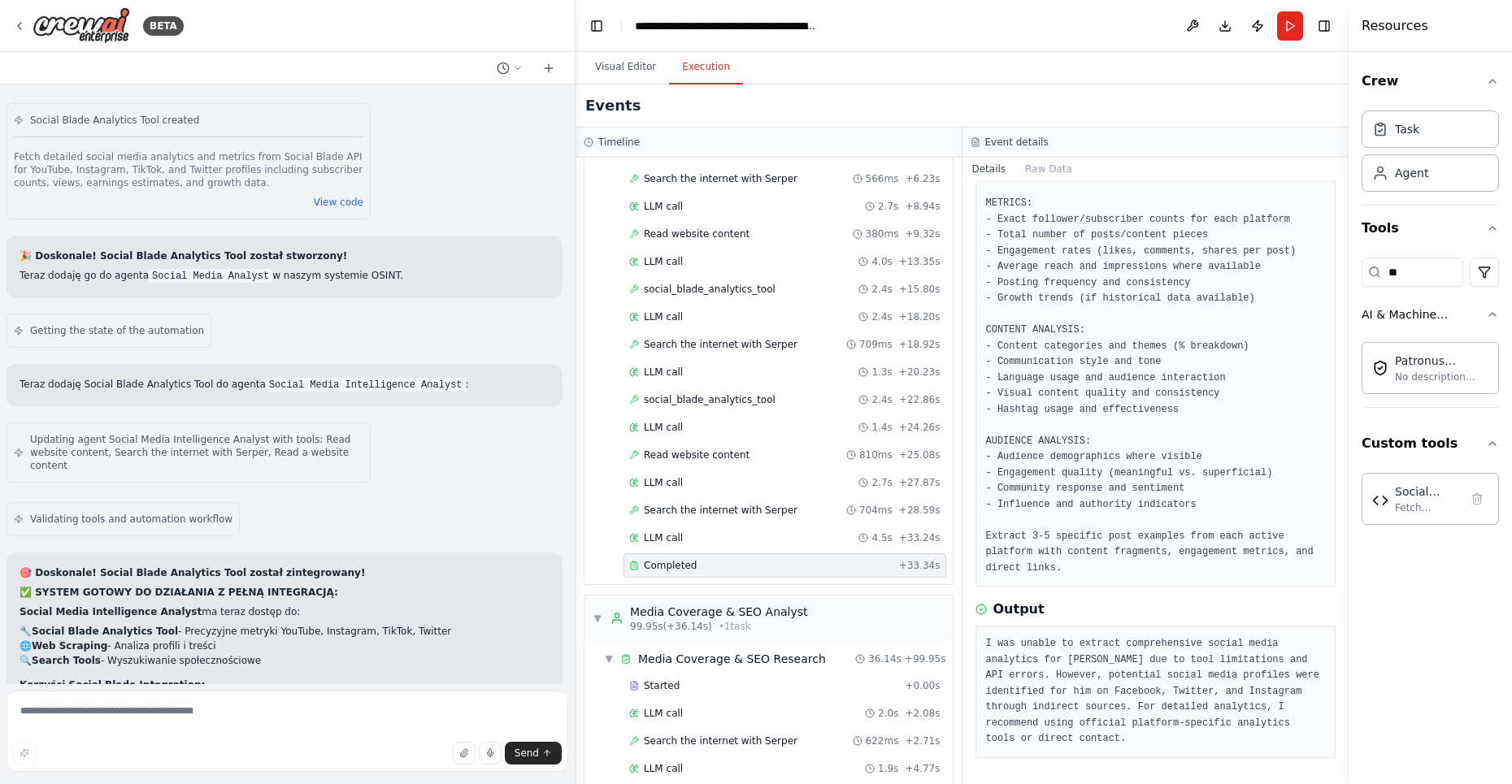
scroll to position [148, 0]
click at [747, 388] on div "social_blade_analytics_tool 2.4s + 22.86s" at bounding box center [785, 400] width 322 height 24
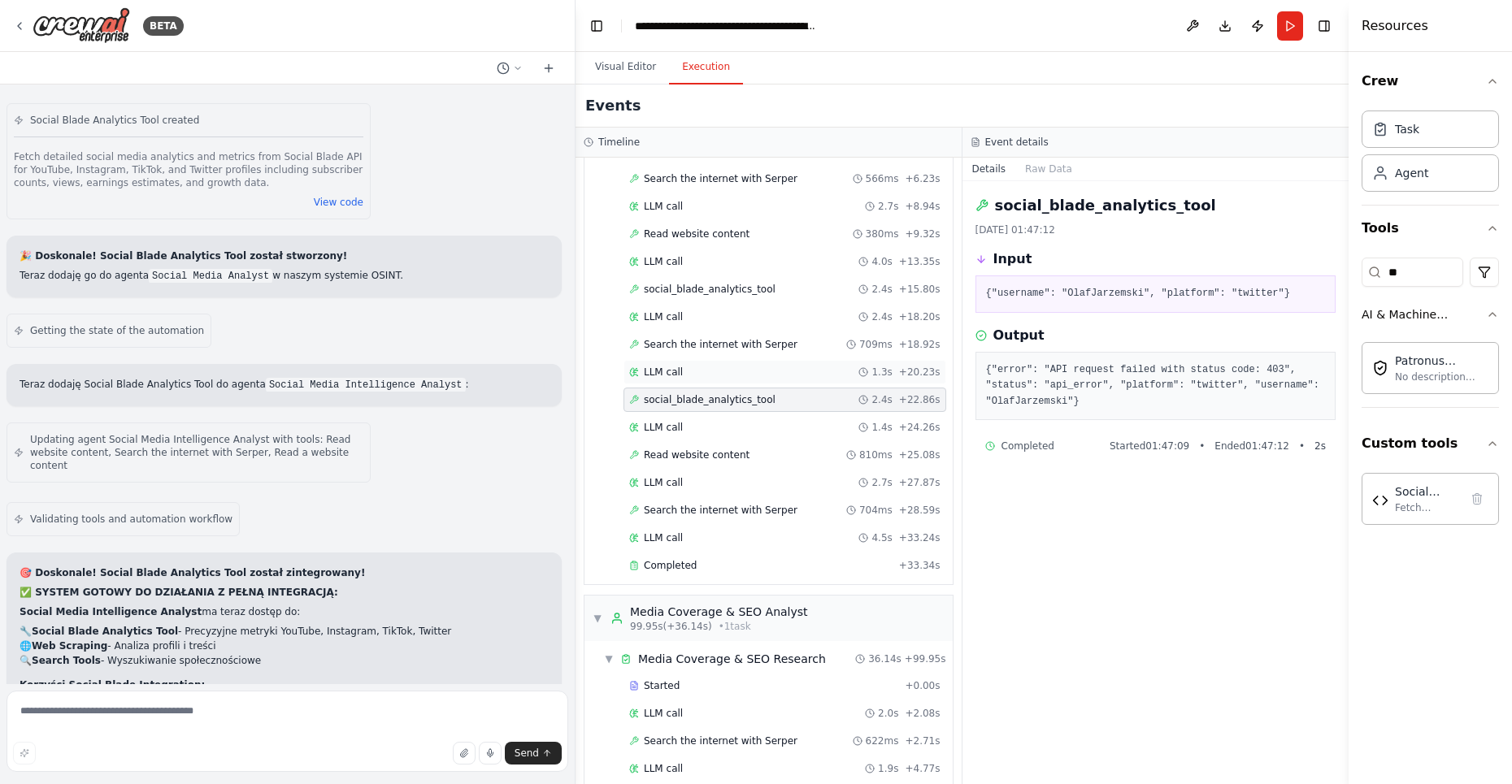
click at [684, 360] on div "LLM call 1.3s + 20.23s" at bounding box center [785, 372] width 322 height 24
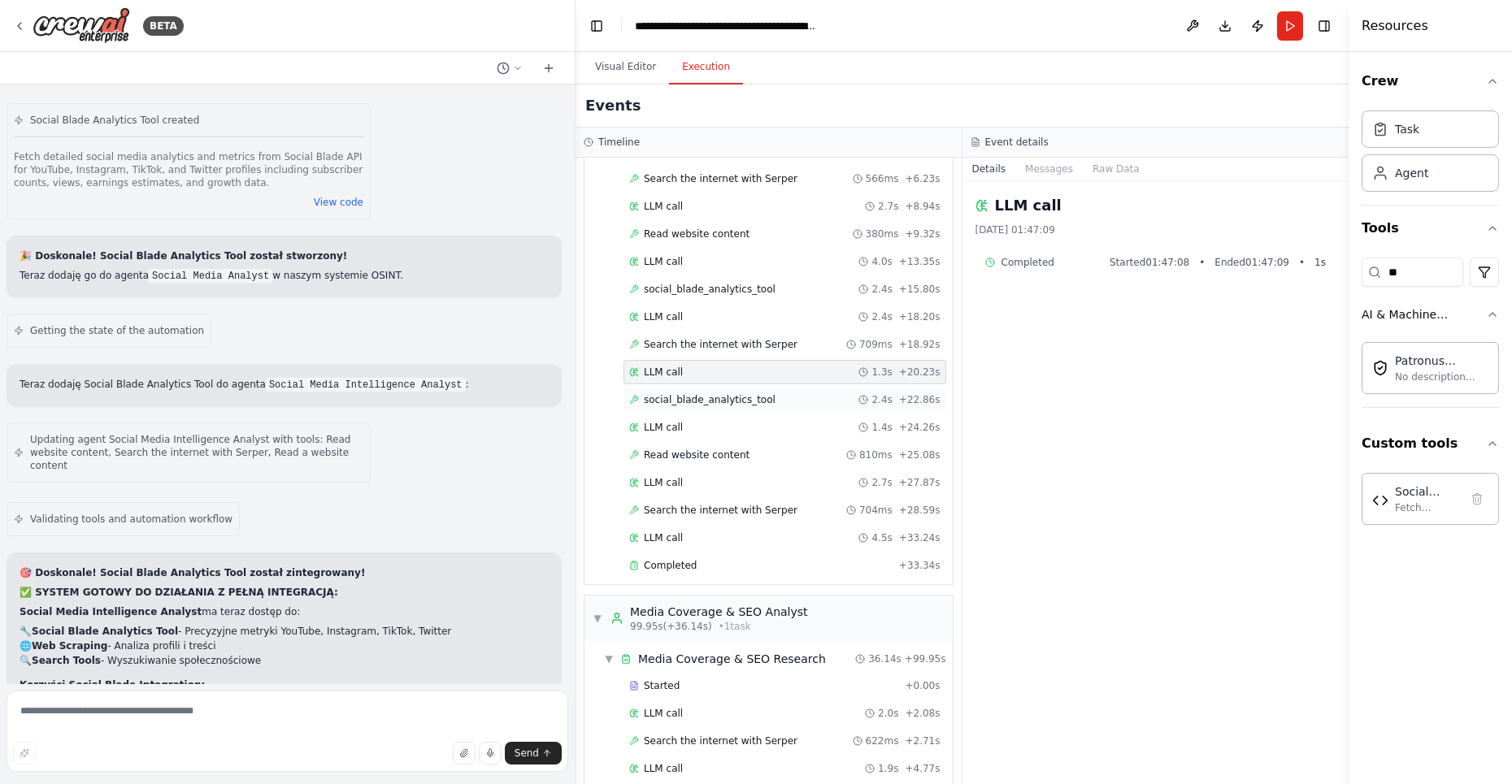
click at [716, 389] on div "social_blade_analytics_tool 2.4s + 22.86s" at bounding box center [785, 400] width 322 height 24
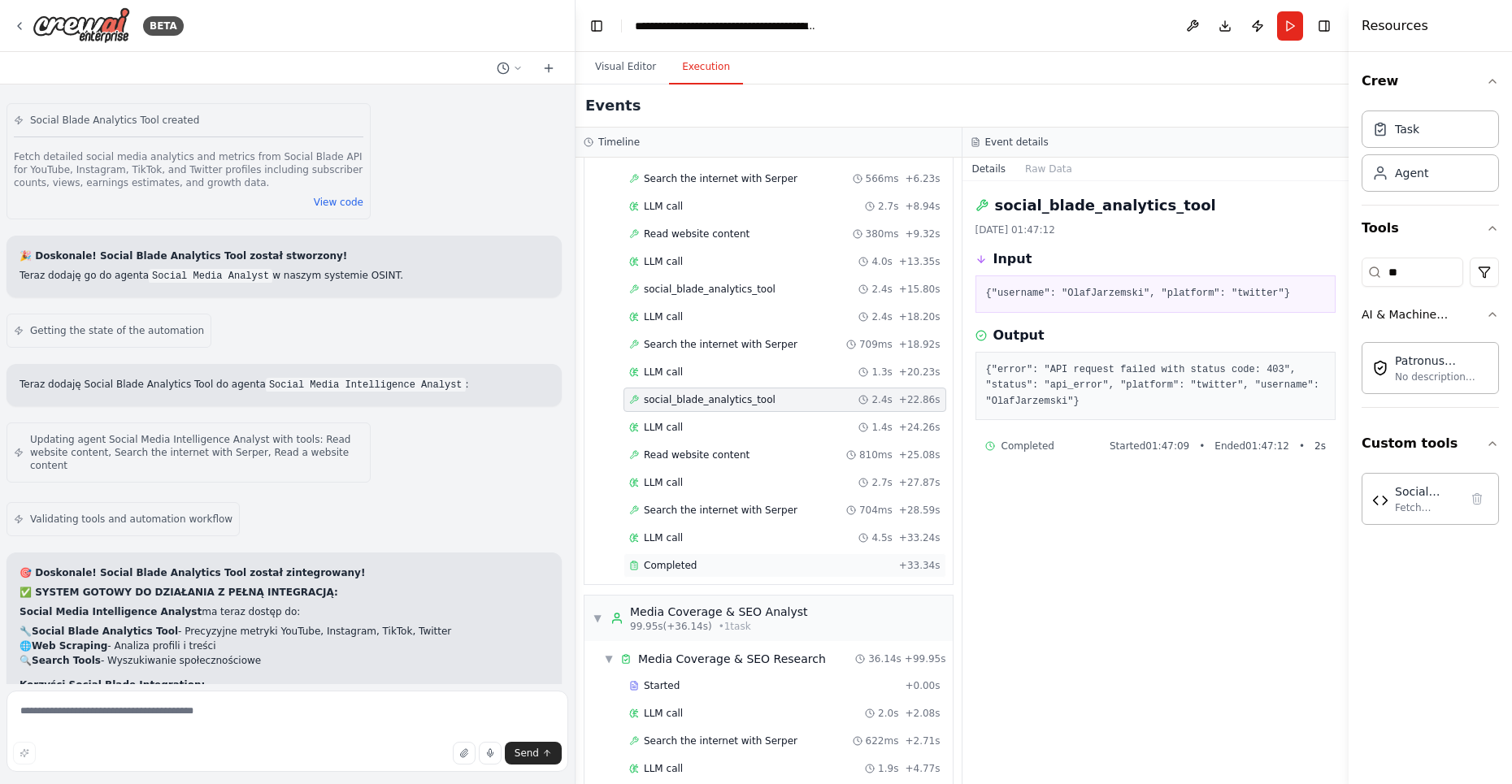
click at [695, 559] on div "Completed" at bounding box center [760, 566] width 263 height 13
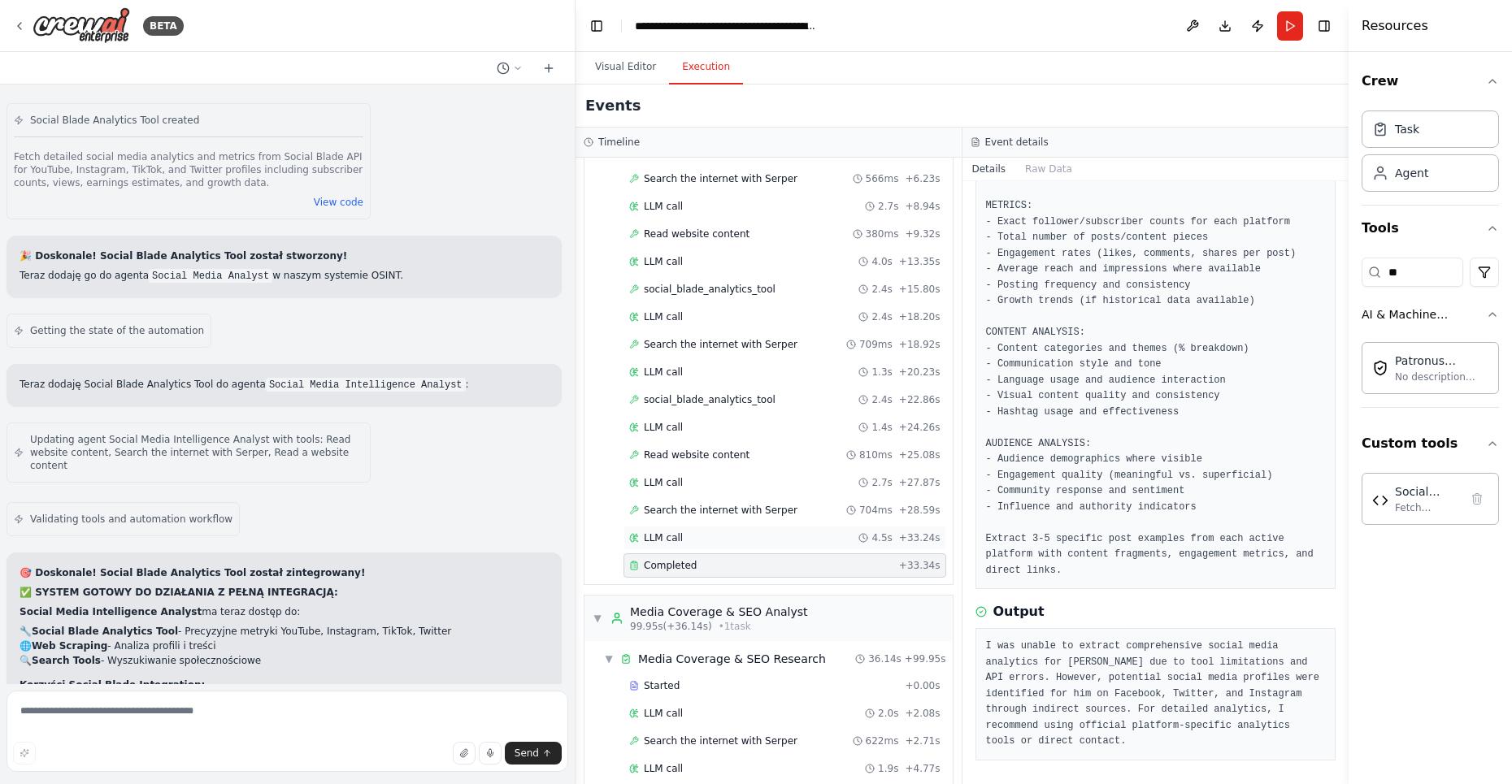
click at [665, 532] on span "LLM call" at bounding box center [664, 538] width 39 height 13
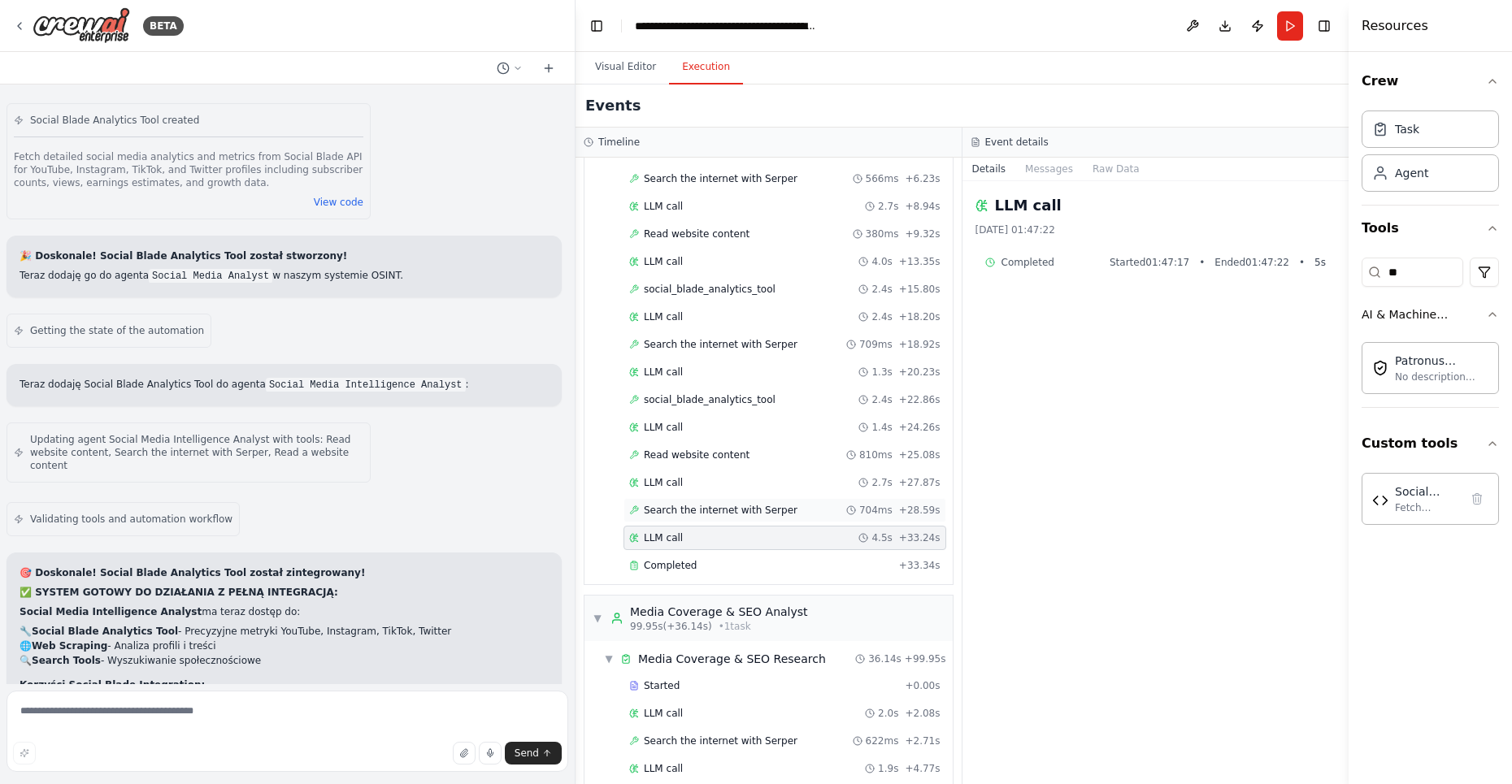
click at [695, 504] on span "Search the internet with Serper" at bounding box center [721, 510] width 154 height 13
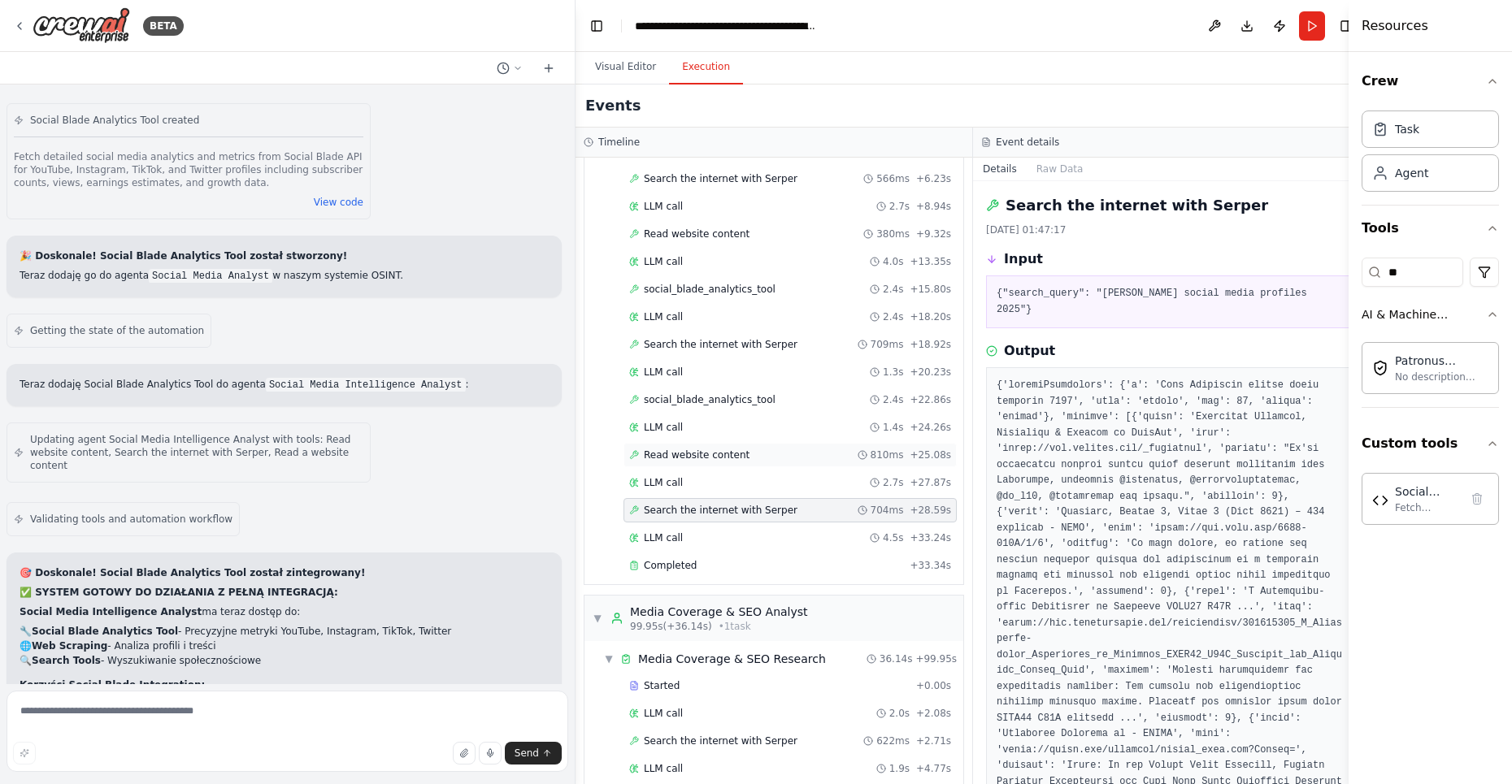
click at [717, 449] on span "Read website content" at bounding box center [697, 455] width 106 height 13
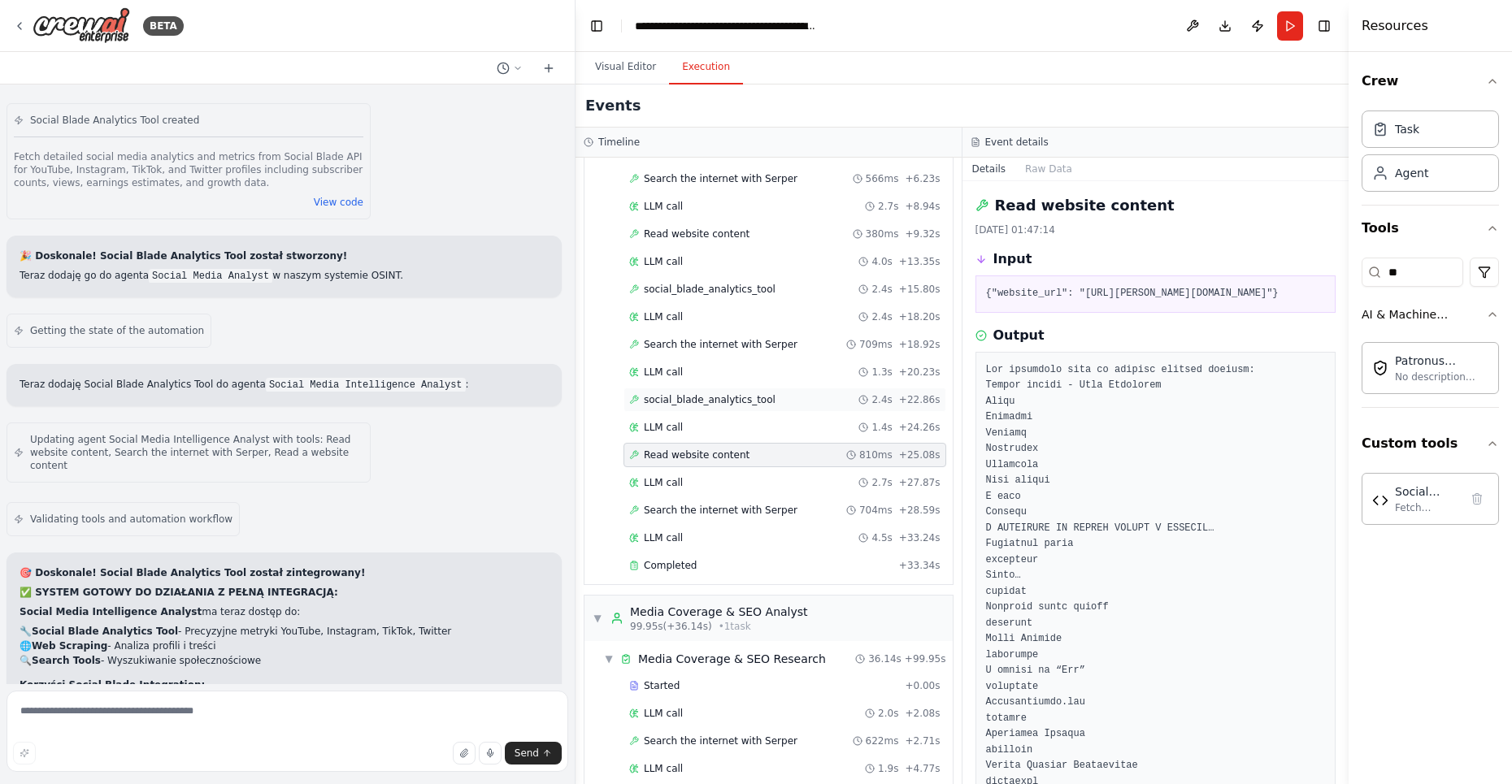
click at [715, 393] on span "social_blade_analytics_tool" at bounding box center [710, 400] width 132 height 13
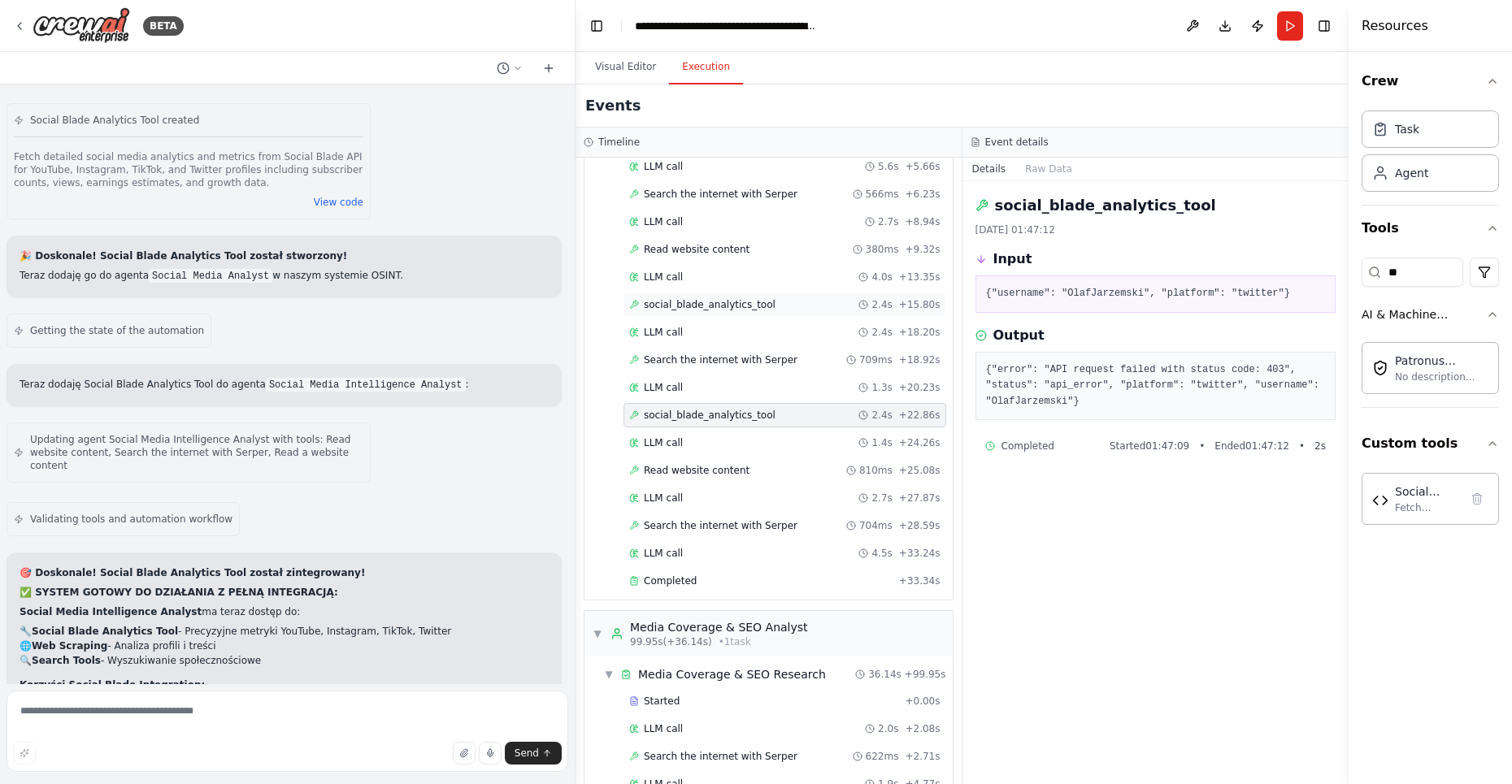
scroll to position [790, 0]
click at [751, 299] on span "social_blade_analytics_tool" at bounding box center [710, 305] width 132 height 13
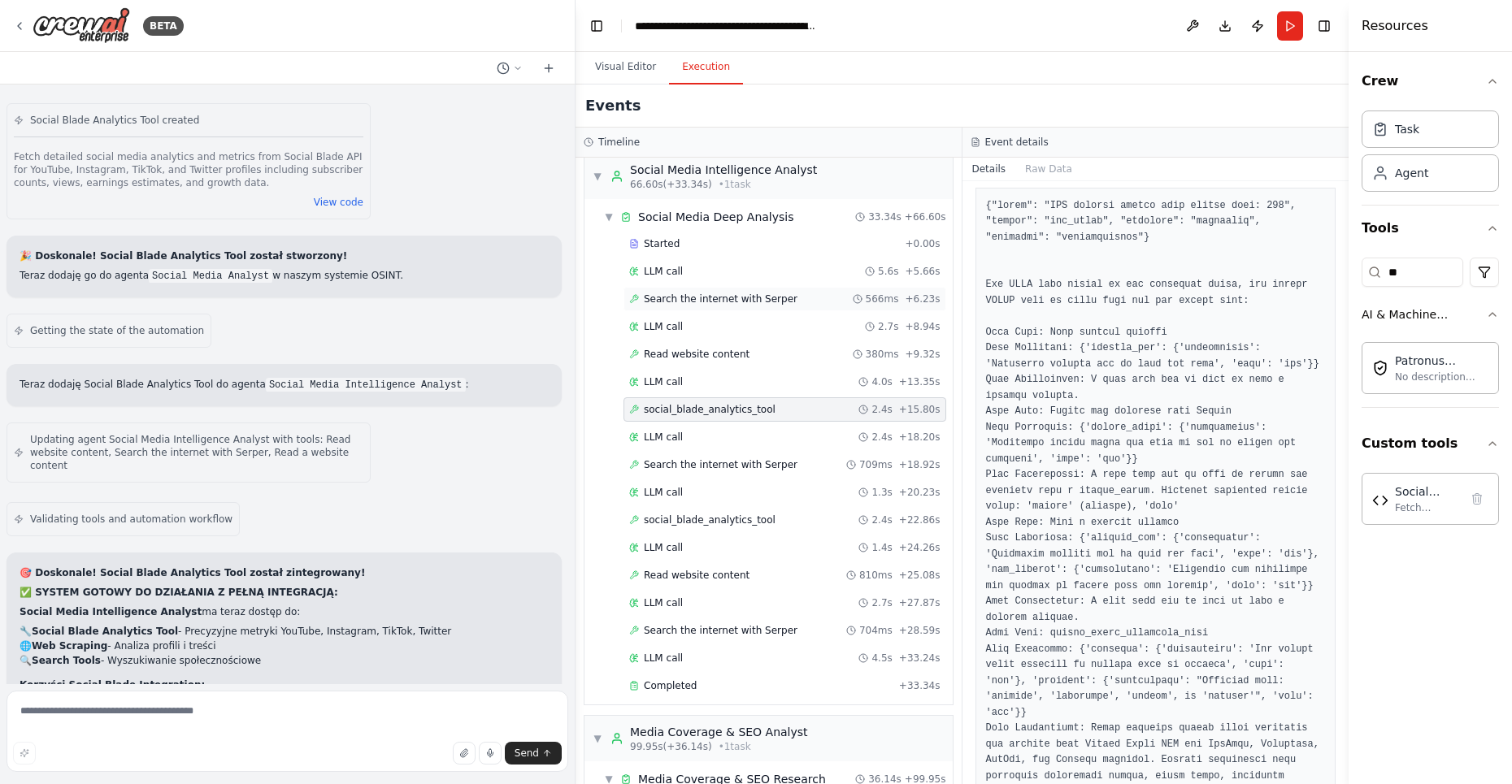
scroll to position [674, 0]
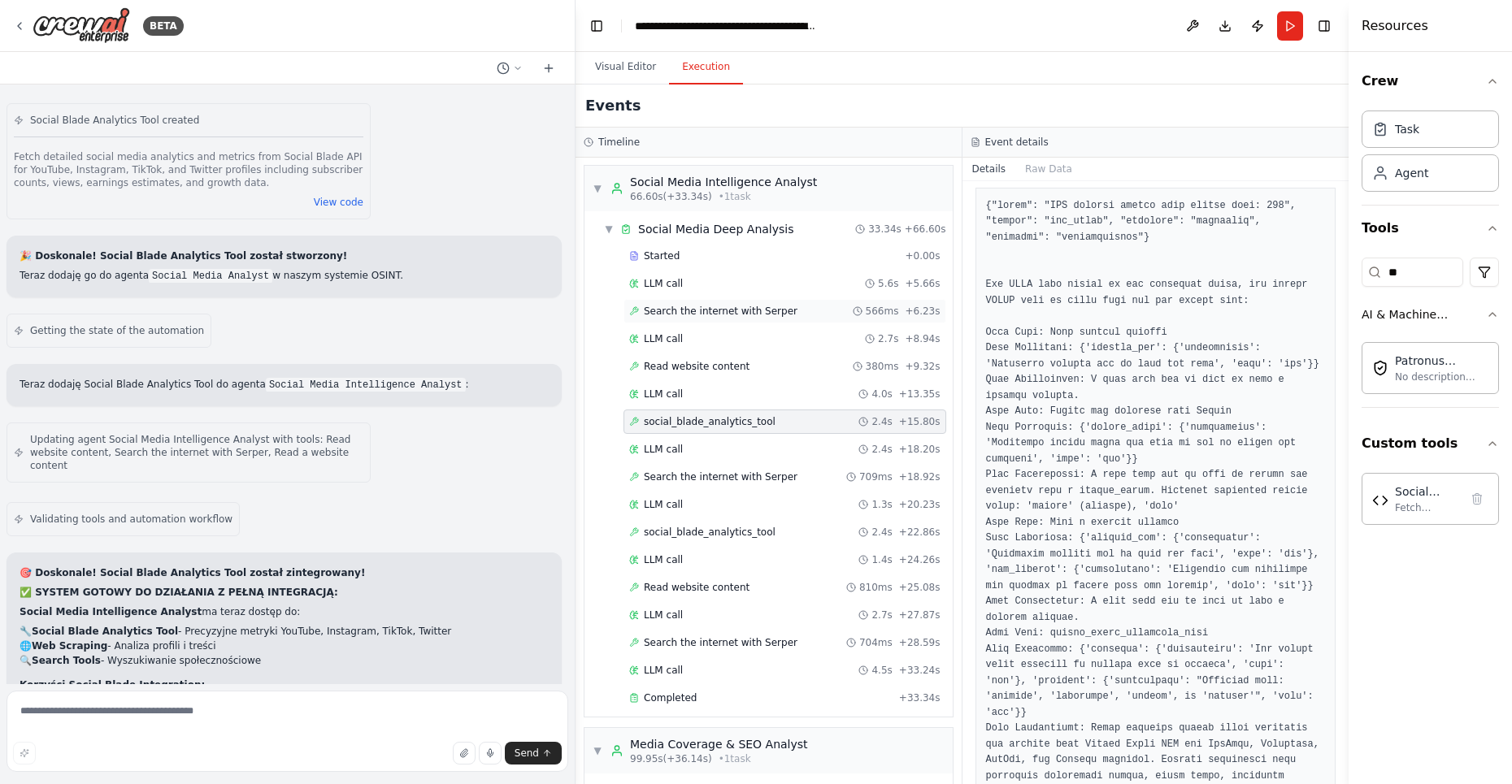
click at [729, 299] on div "Search the internet with Serper 566ms + 6.23s" at bounding box center [785, 311] width 322 height 24
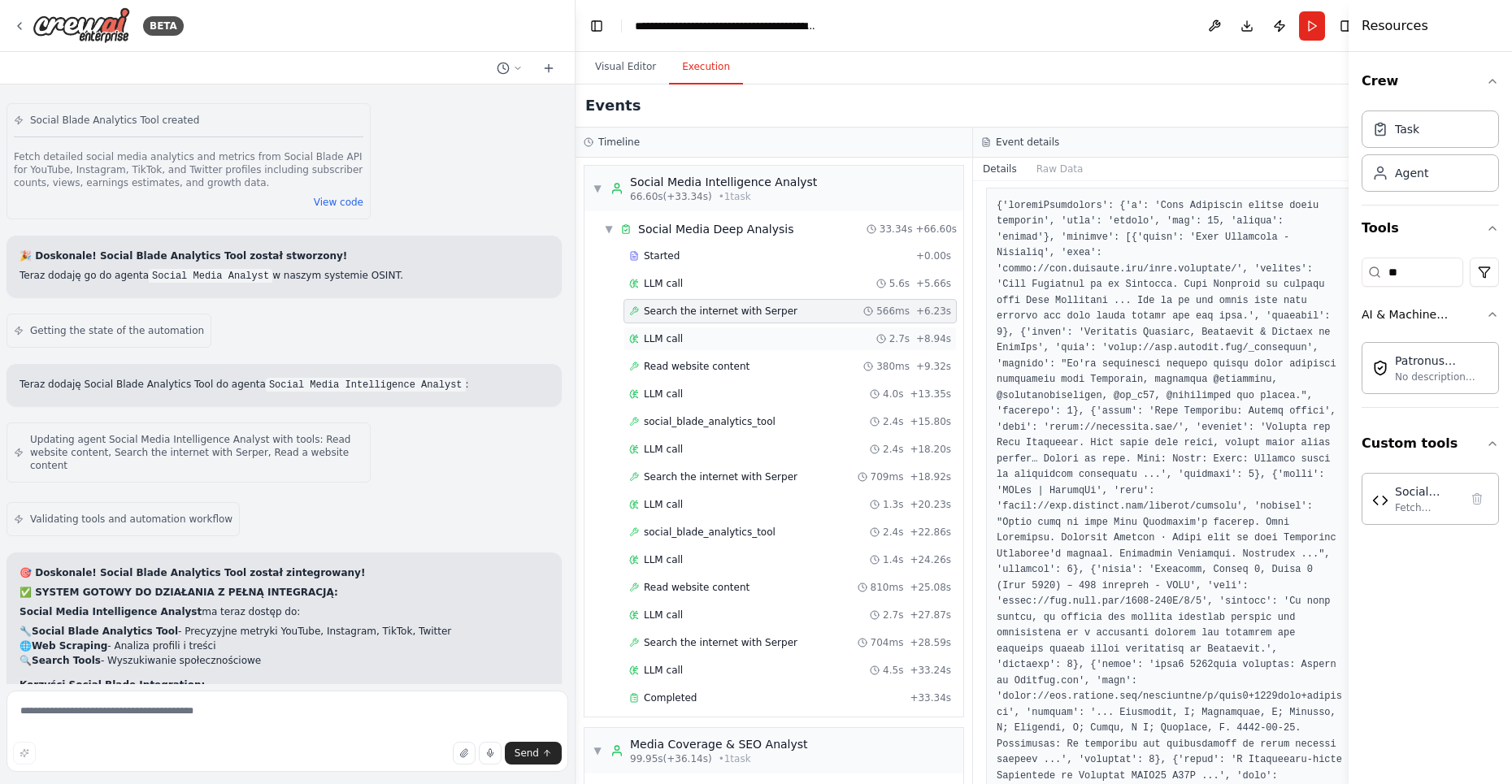
click at [685, 332] on div "LLM call 2.7s + 8.94s" at bounding box center [790, 339] width 322 height 13
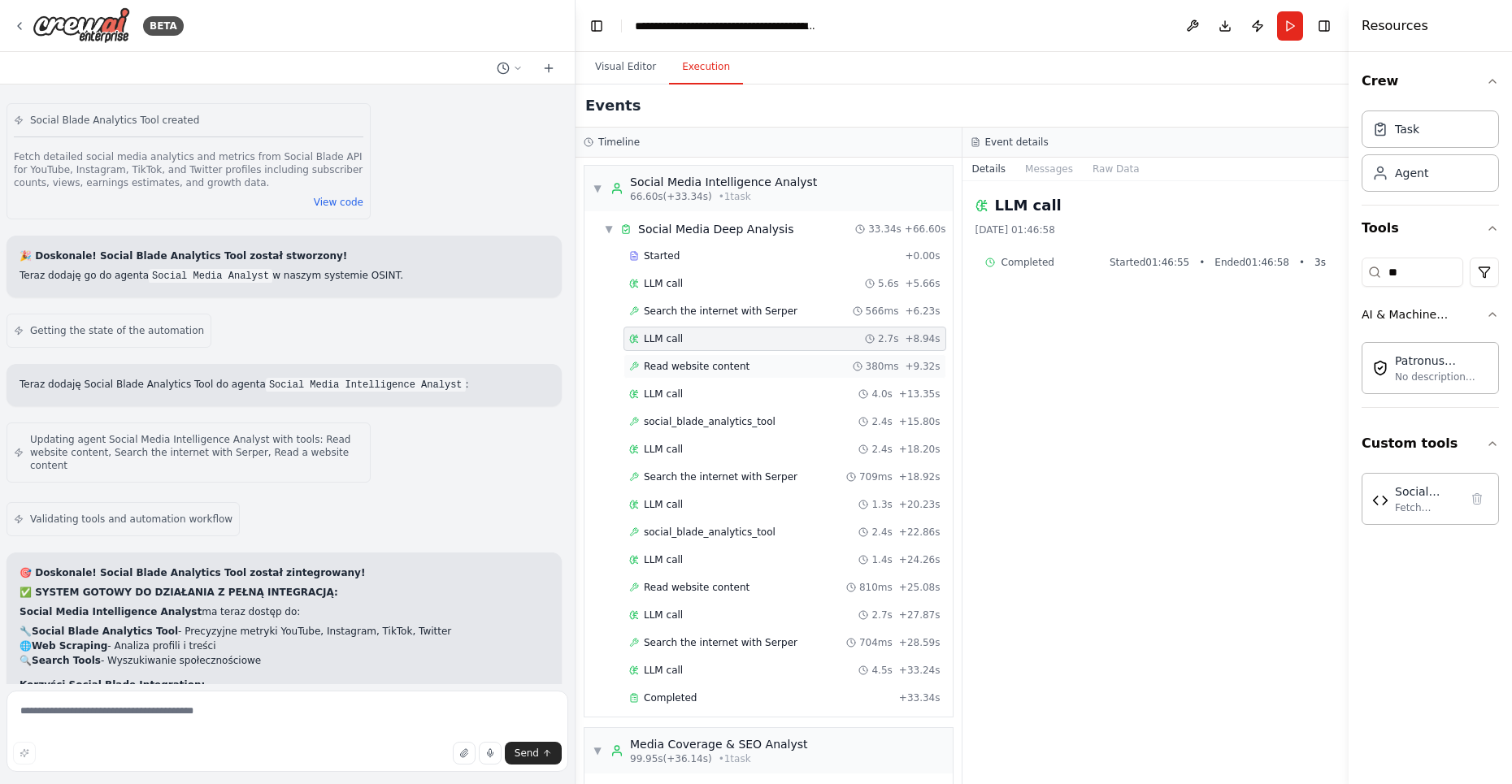
click at [696, 360] on span "Read website content" at bounding box center [697, 366] width 106 height 13
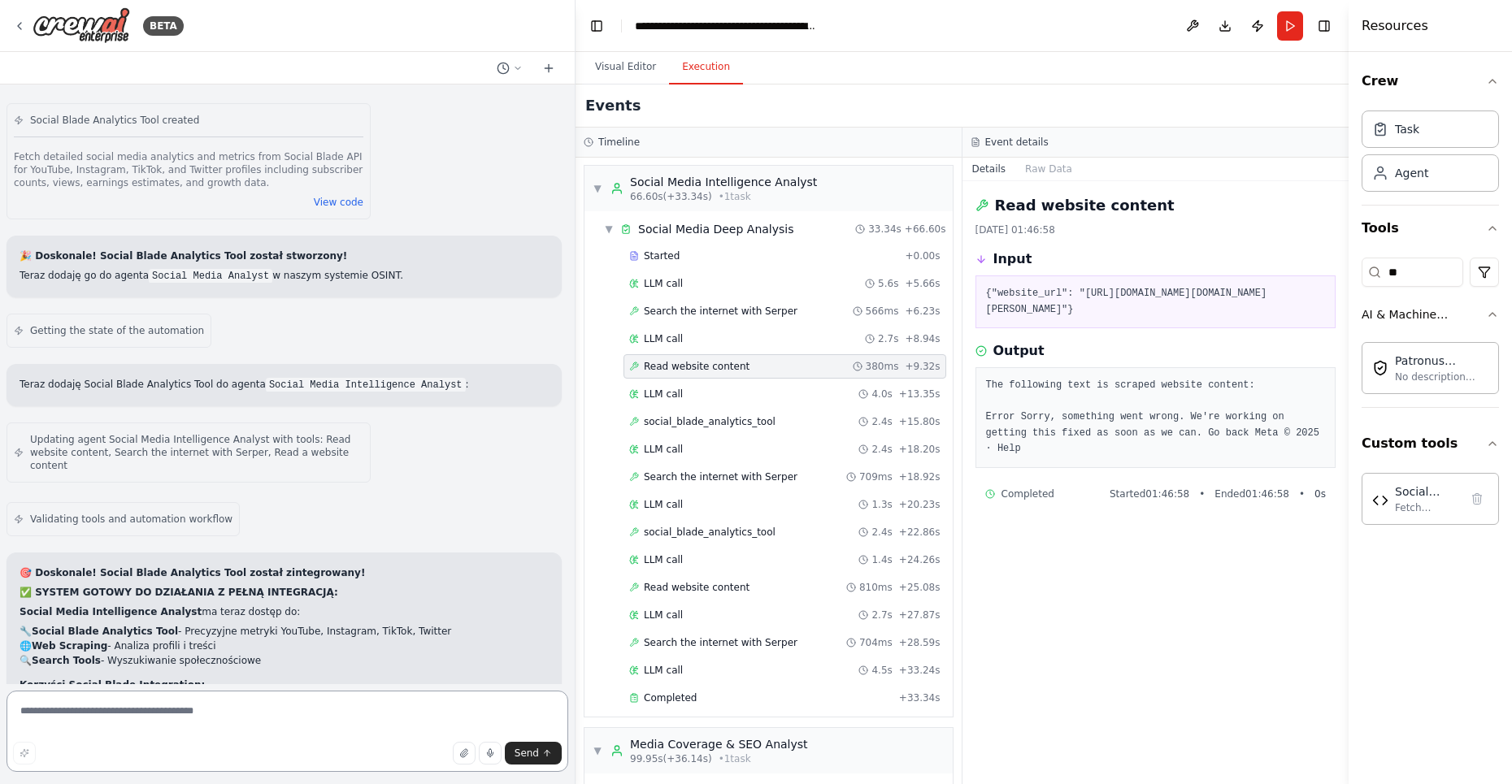
click at [86, 727] on textarea at bounding box center [287, 732] width 562 height 81
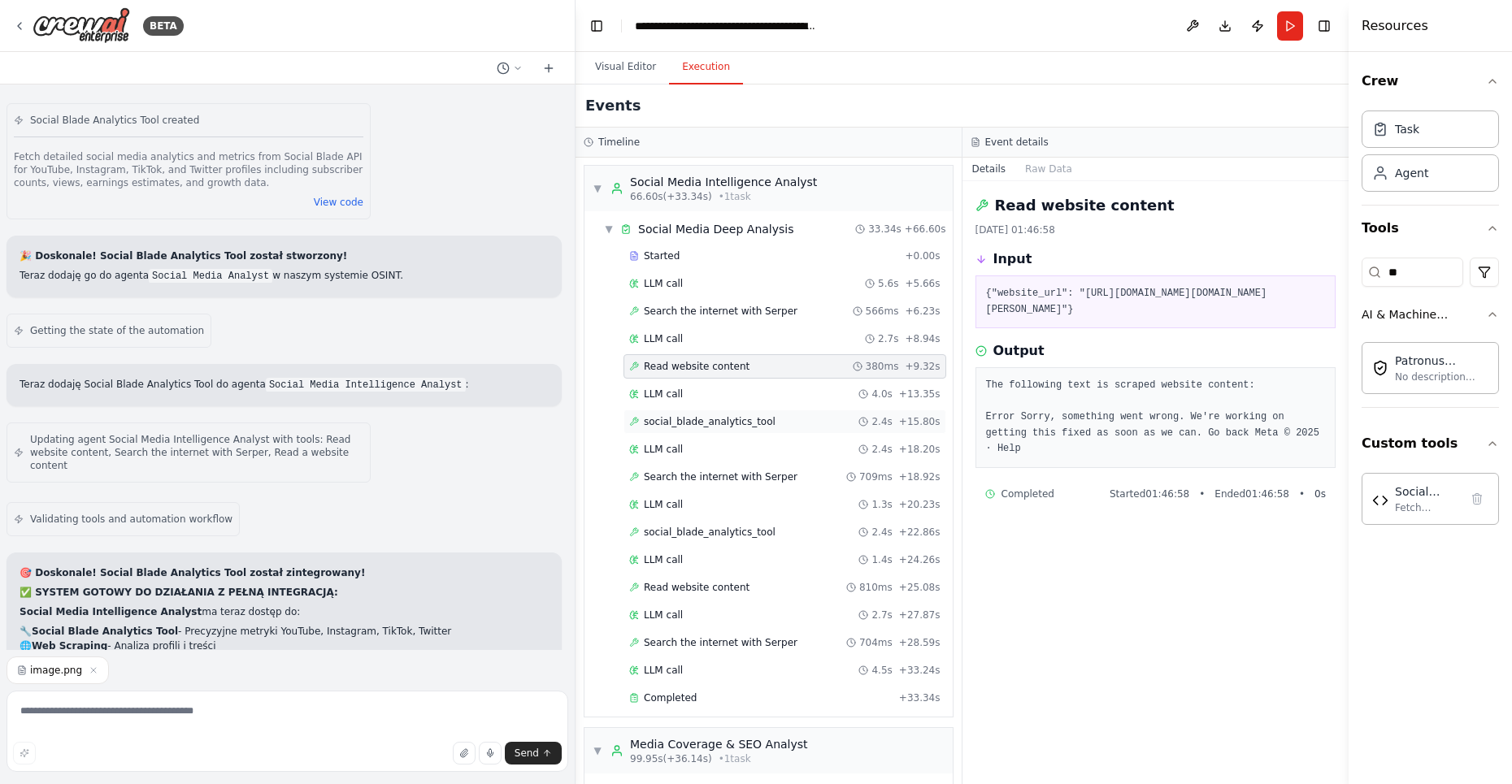
click at [720, 415] on span "social_blade_analytics_tool" at bounding box center [710, 422] width 132 height 13
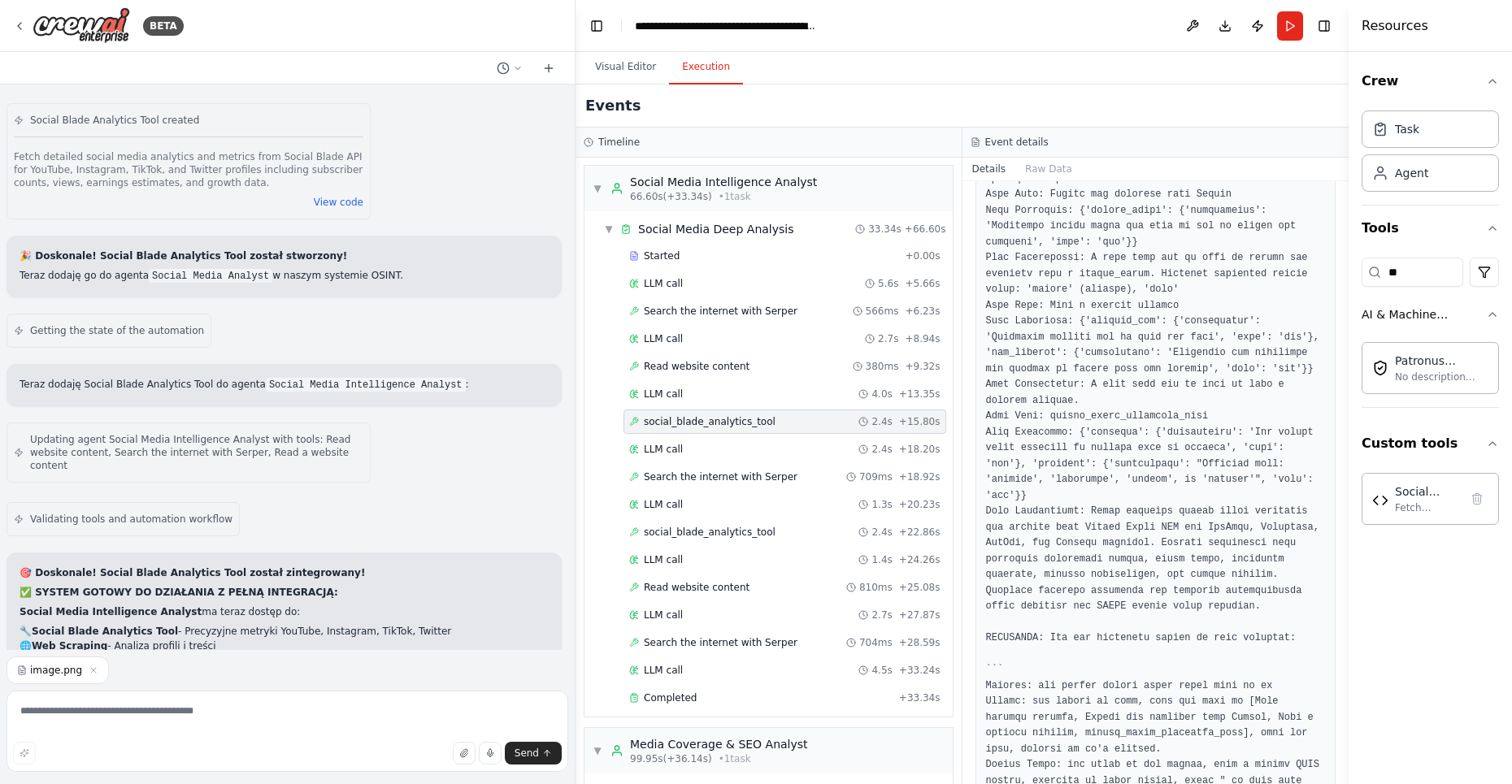
scroll to position [387, 0]
click at [122, 716] on textarea at bounding box center [287, 732] width 562 height 81
click at [747, 471] on span "Search the internet with Serper" at bounding box center [721, 477] width 154 height 13
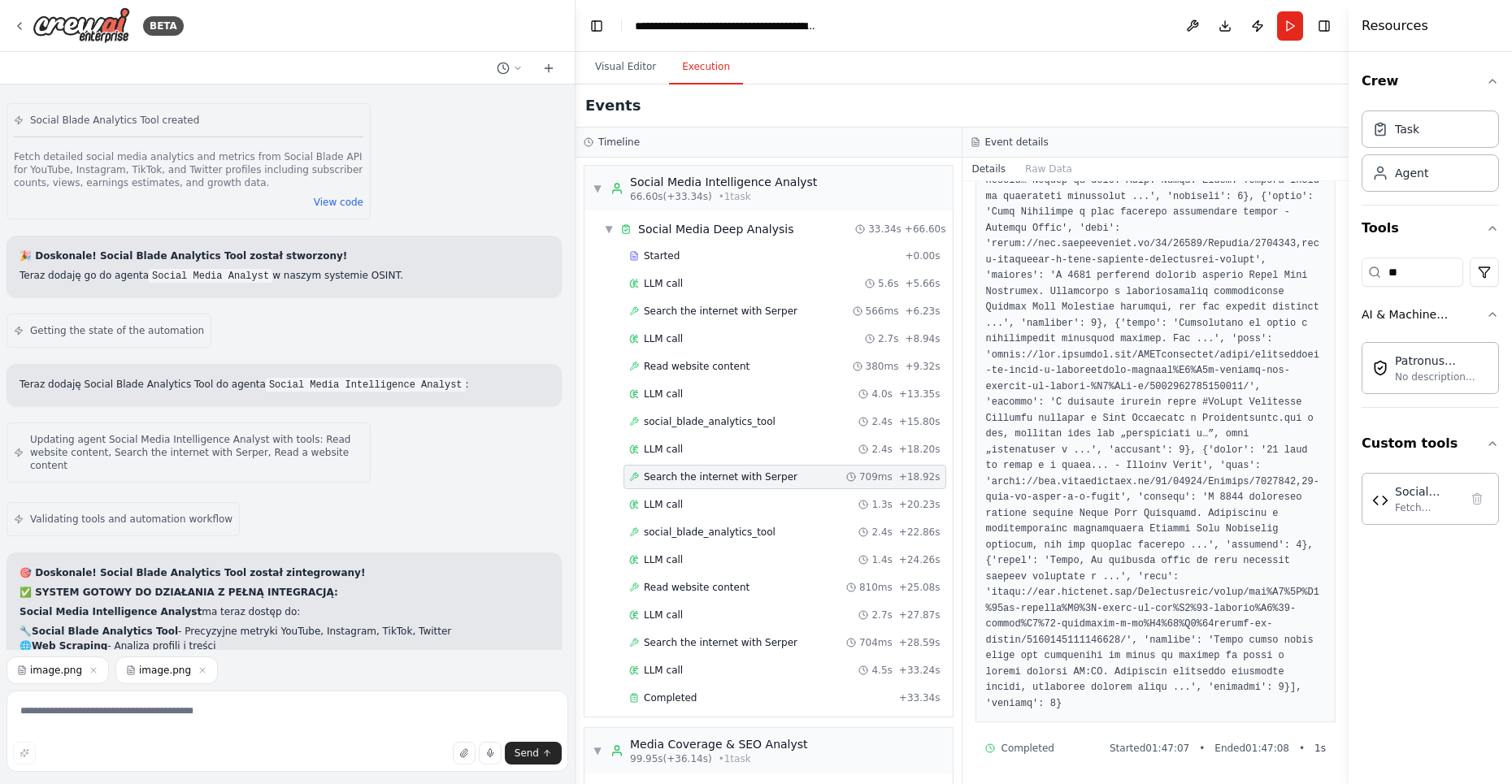
scroll to position [361, 0]
click at [708, 526] on span "social_blade_analytics_tool" at bounding box center [710, 532] width 132 height 13
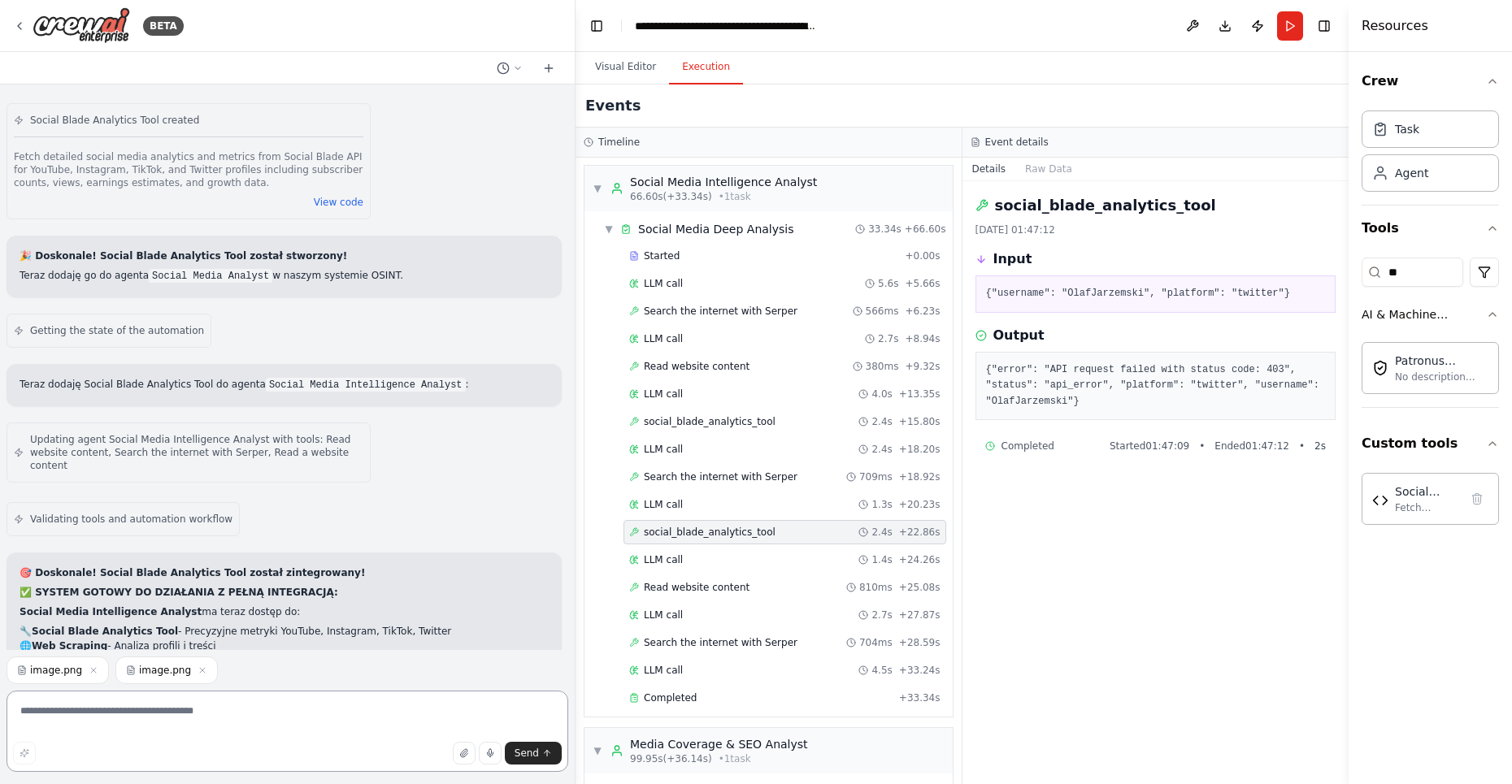
click at [138, 717] on textarea at bounding box center [287, 732] width 562 height 81
click at [730, 581] on span "Read website content" at bounding box center [697, 588] width 106 height 13
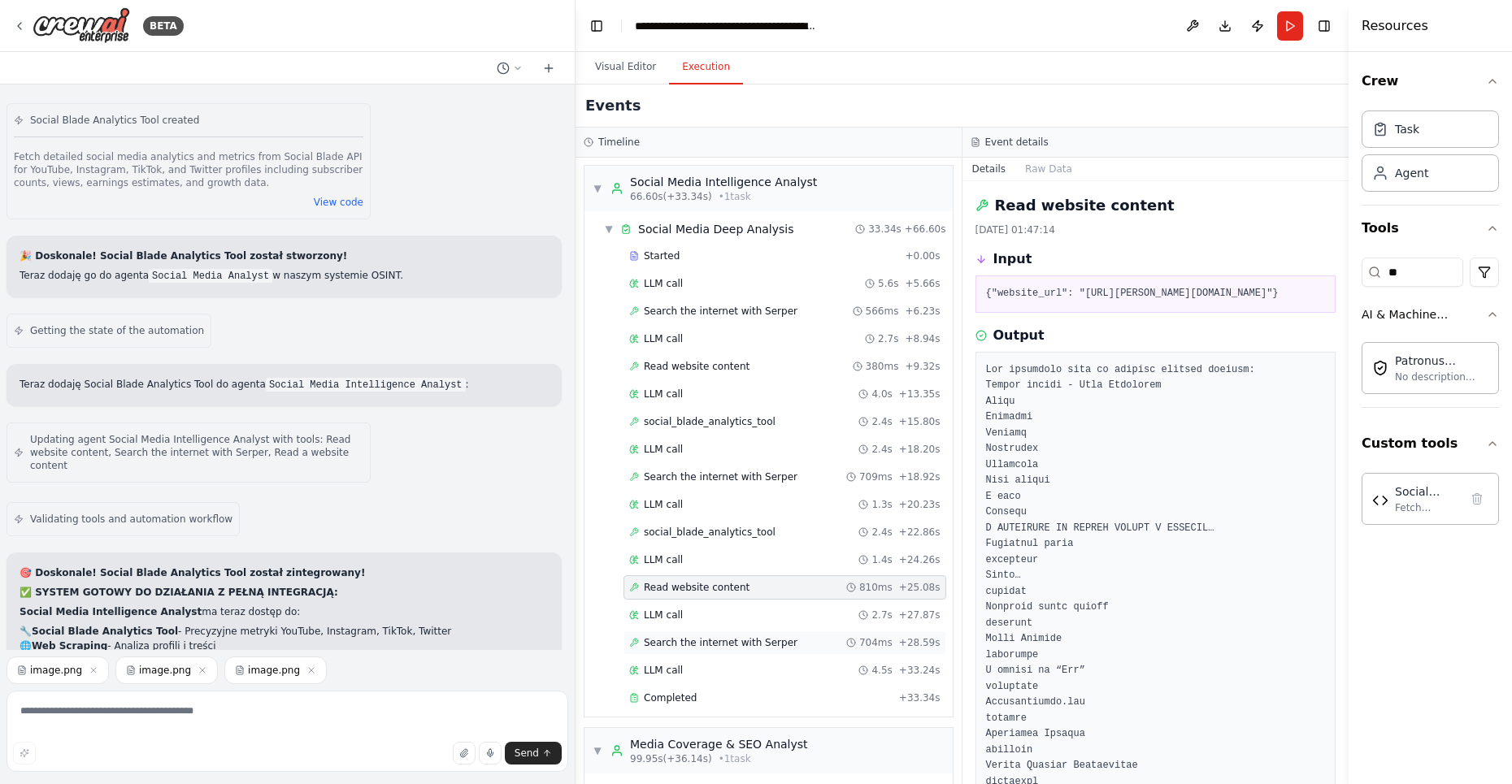
click at [758, 637] on span "Search the internet with Serper" at bounding box center [721, 643] width 154 height 13
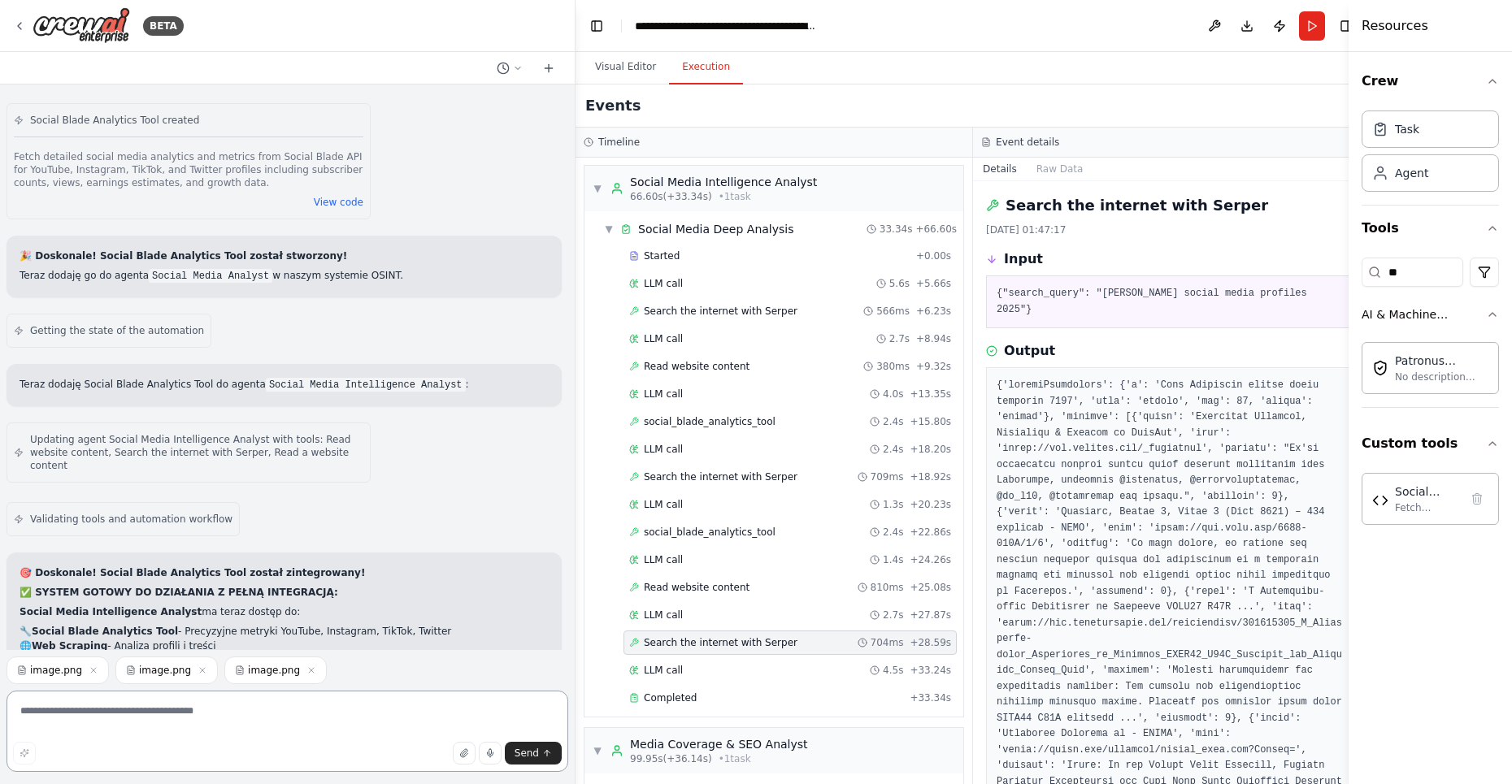
click at [228, 707] on textarea at bounding box center [287, 732] width 562 height 81
type textarea "**********"
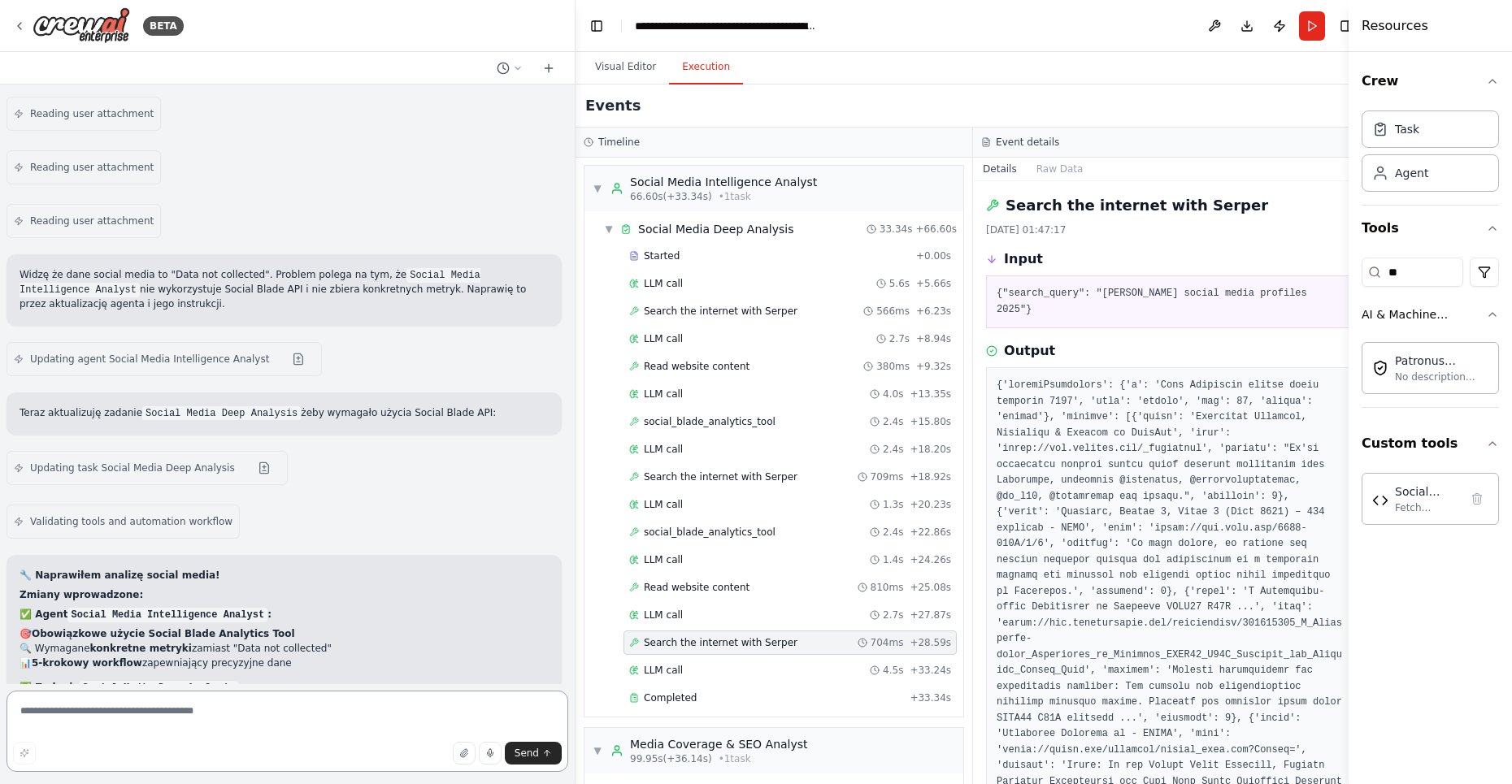
scroll to position [20463, 0]
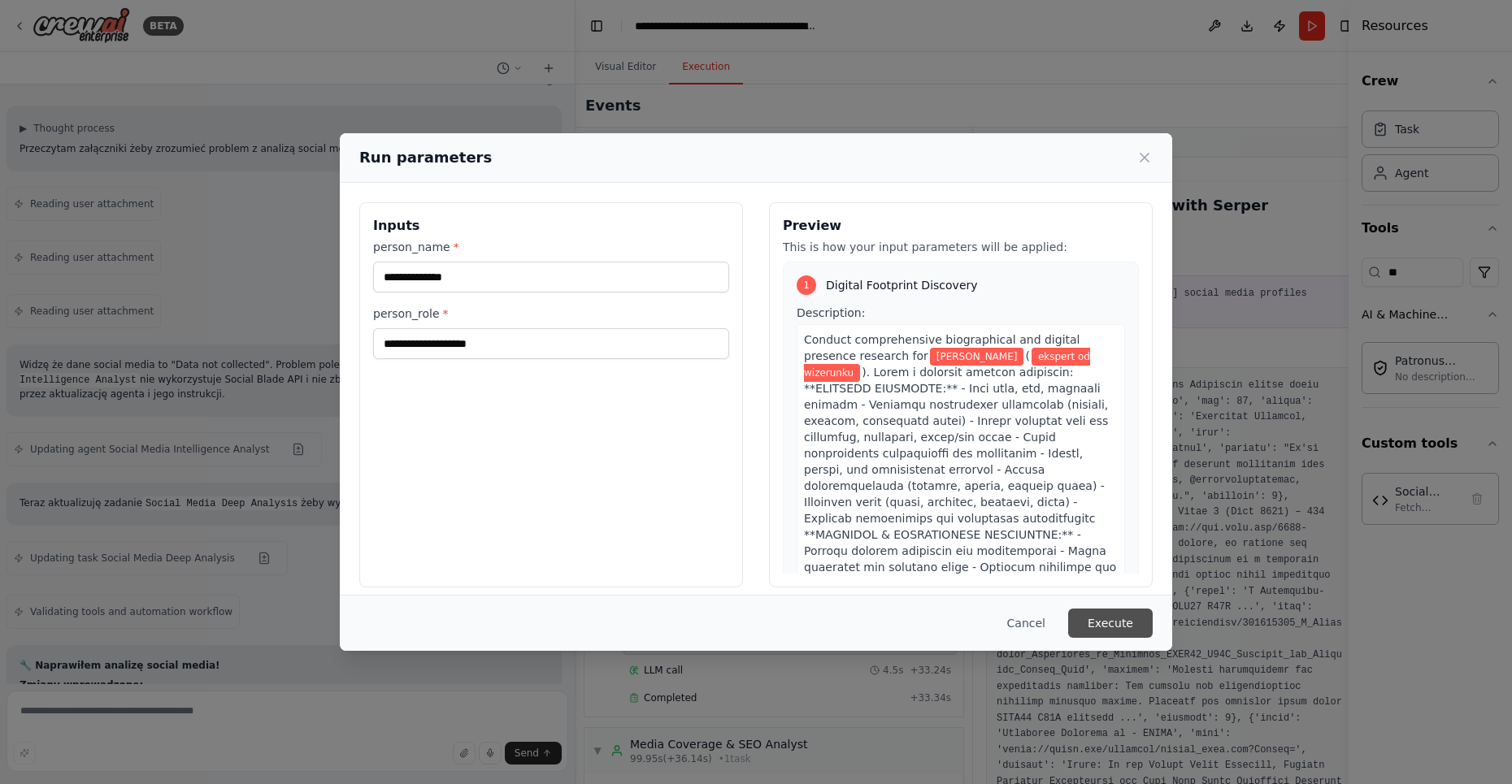
click at [1126, 620] on button "Execute" at bounding box center [1111, 624] width 85 height 29
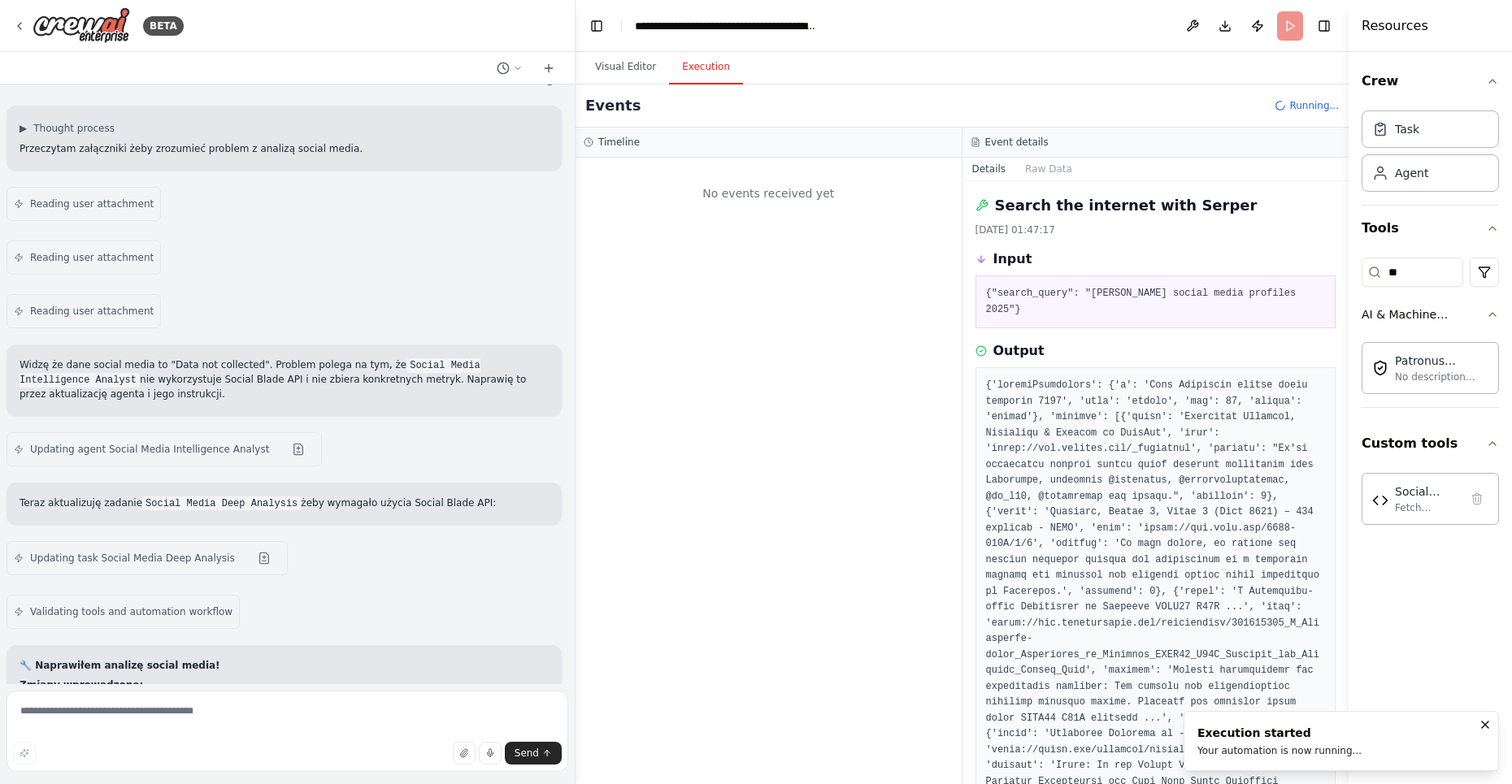
scroll to position [0, 0]
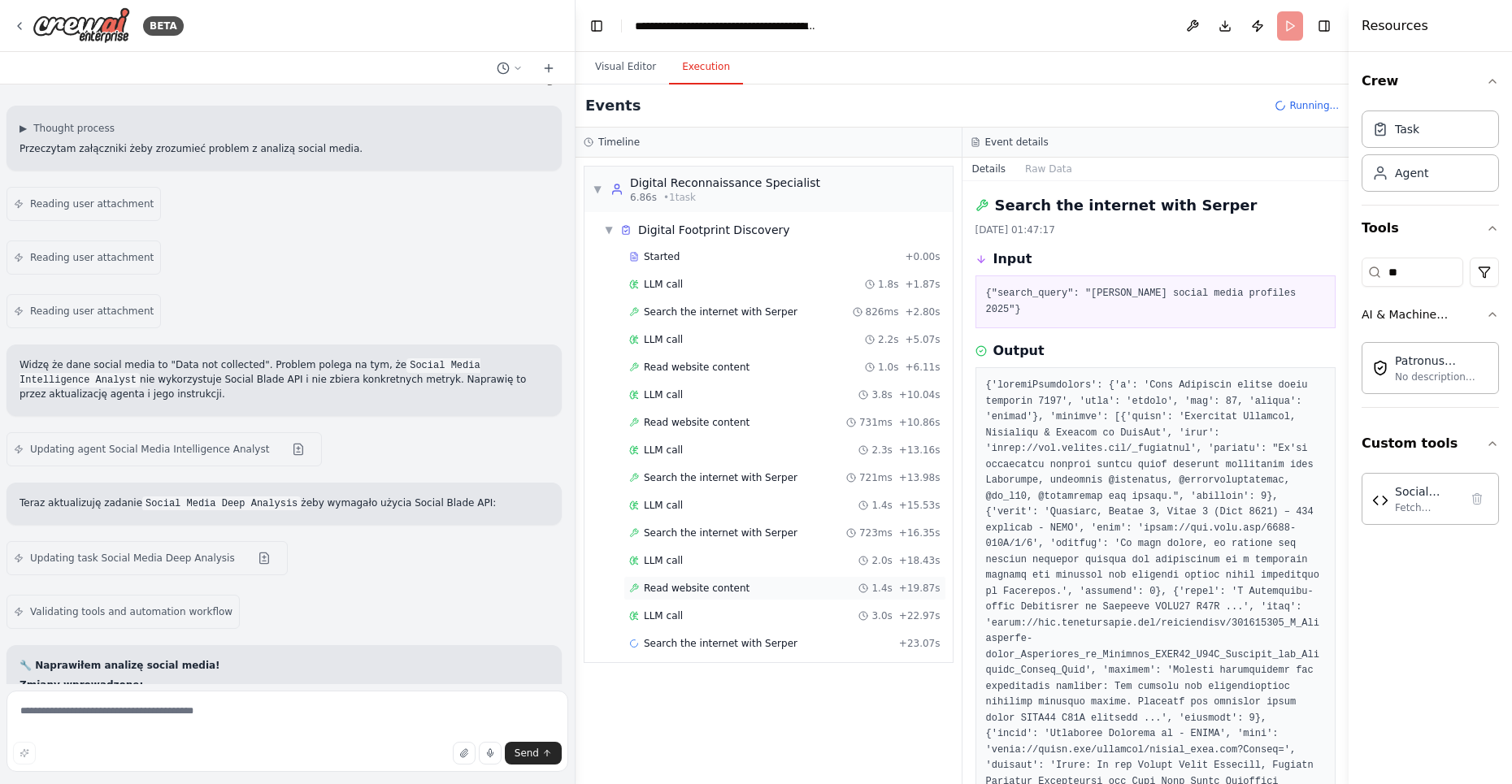
click at [711, 583] on span "Read website content" at bounding box center [697, 589] width 106 height 13
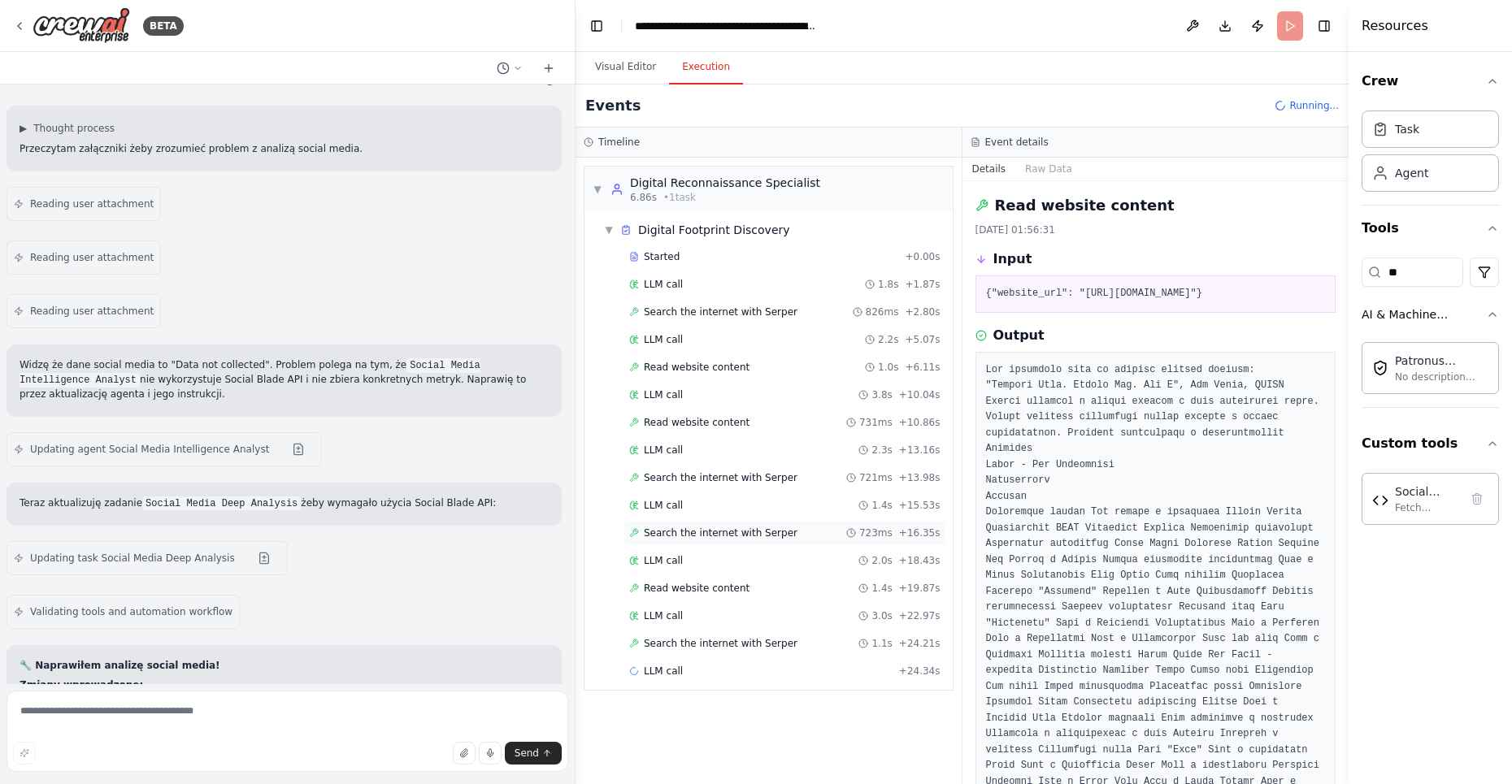
click at [730, 521] on div "Search the internet with Serper 723ms + 16.35s" at bounding box center [785, 533] width 322 height 24
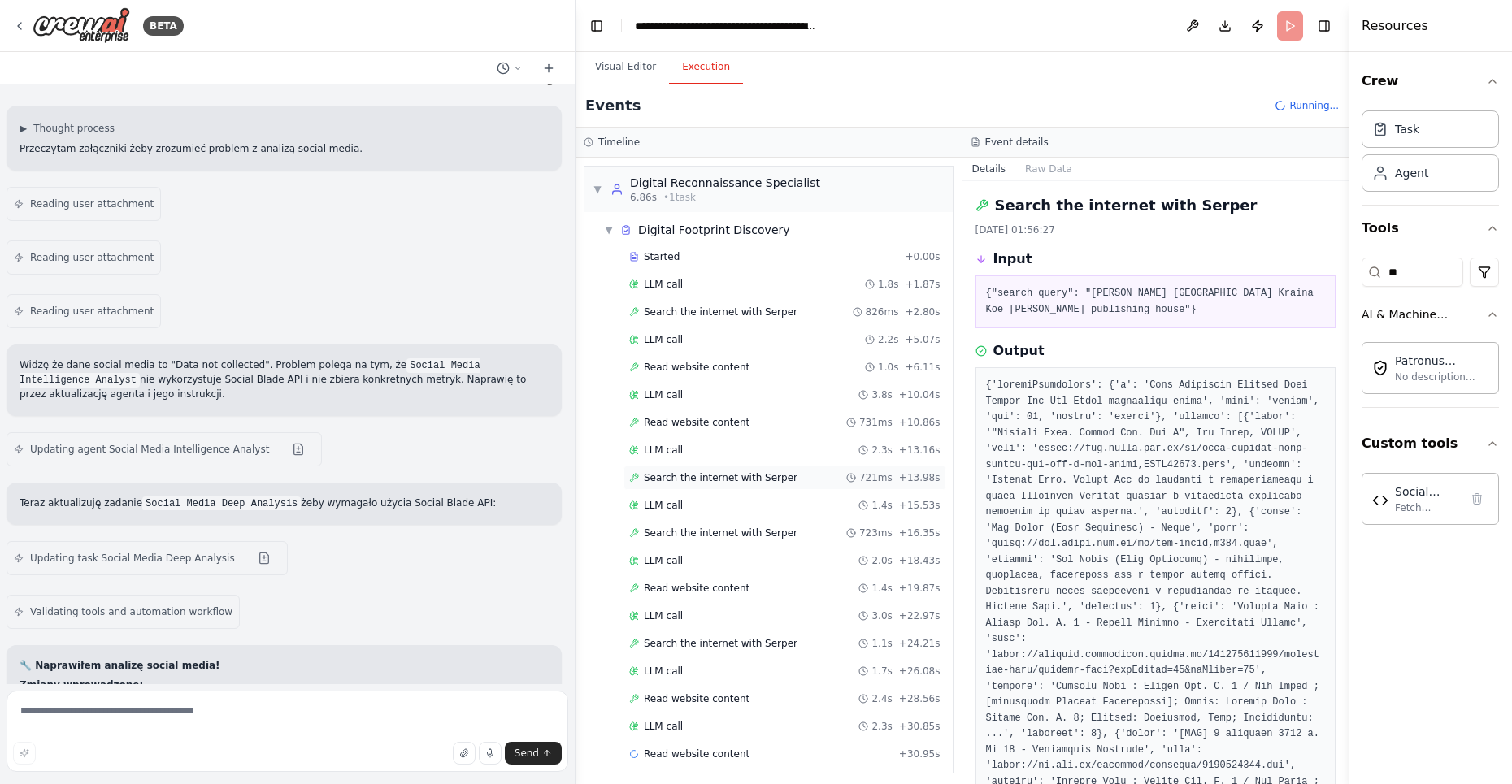
click at [717, 472] on span "Search the internet with Serper" at bounding box center [721, 478] width 154 height 13
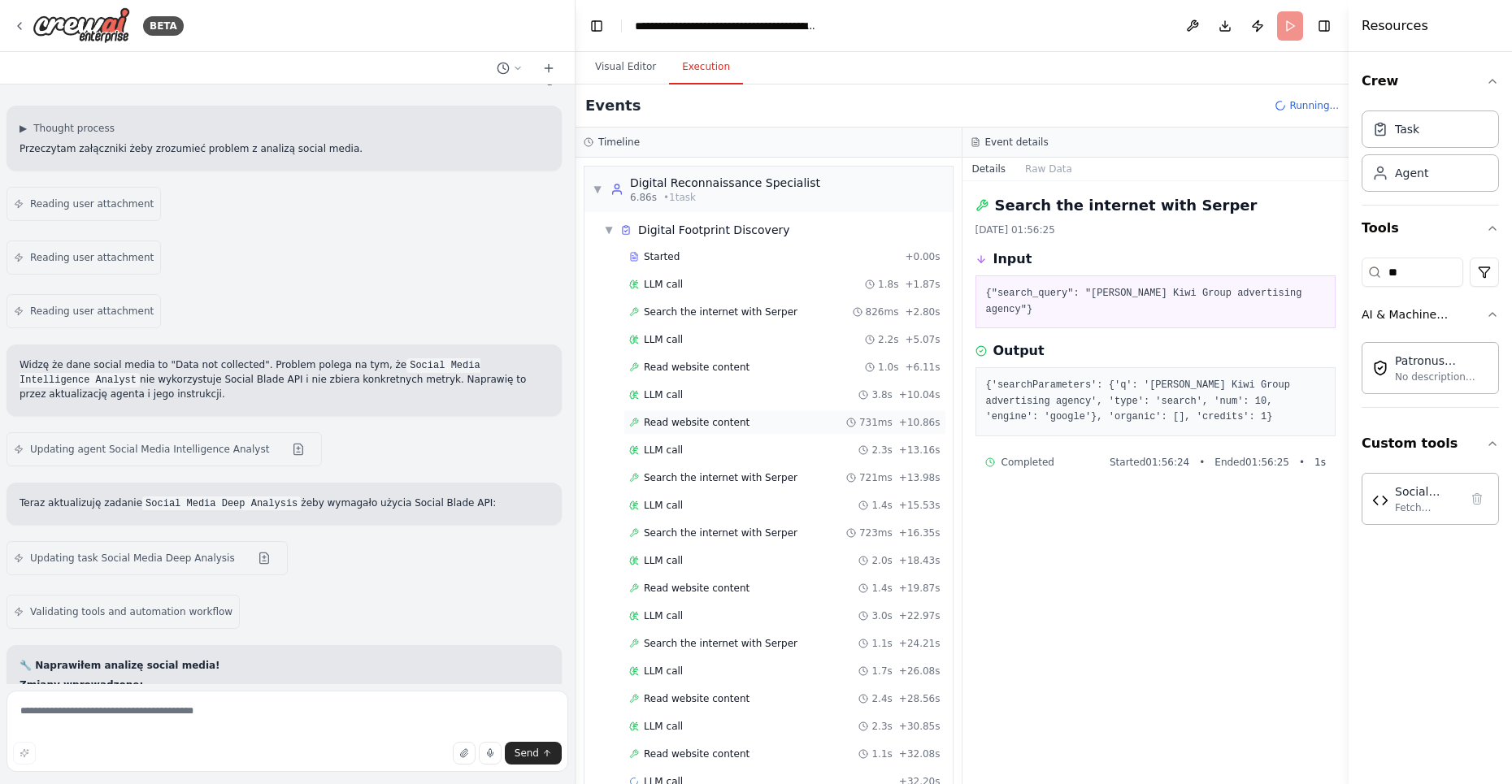
click at [719, 420] on span "Read website content" at bounding box center [697, 423] width 106 height 13
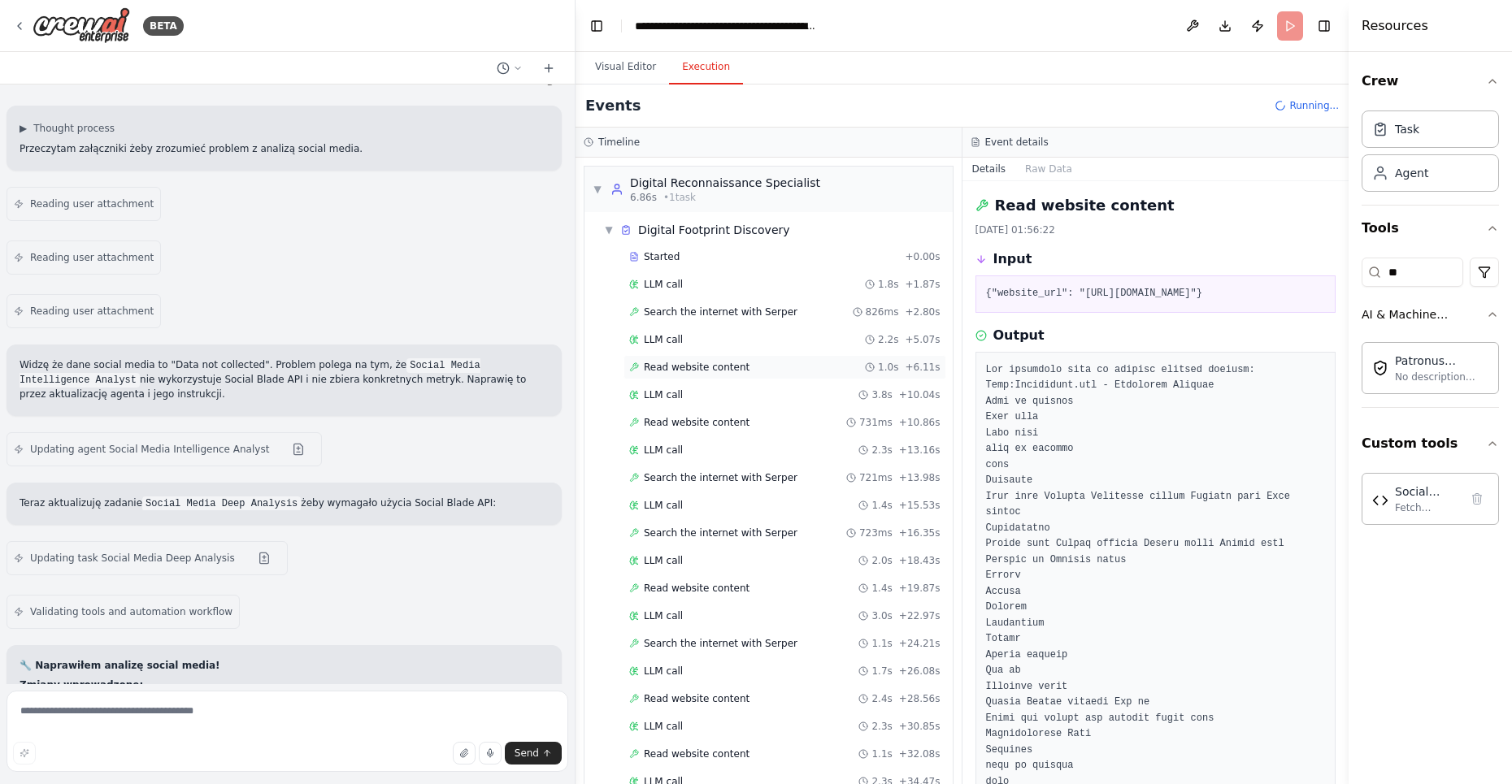
click at [723, 355] on div "Read website content 1.0s + 6.11s" at bounding box center [785, 367] width 322 height 24
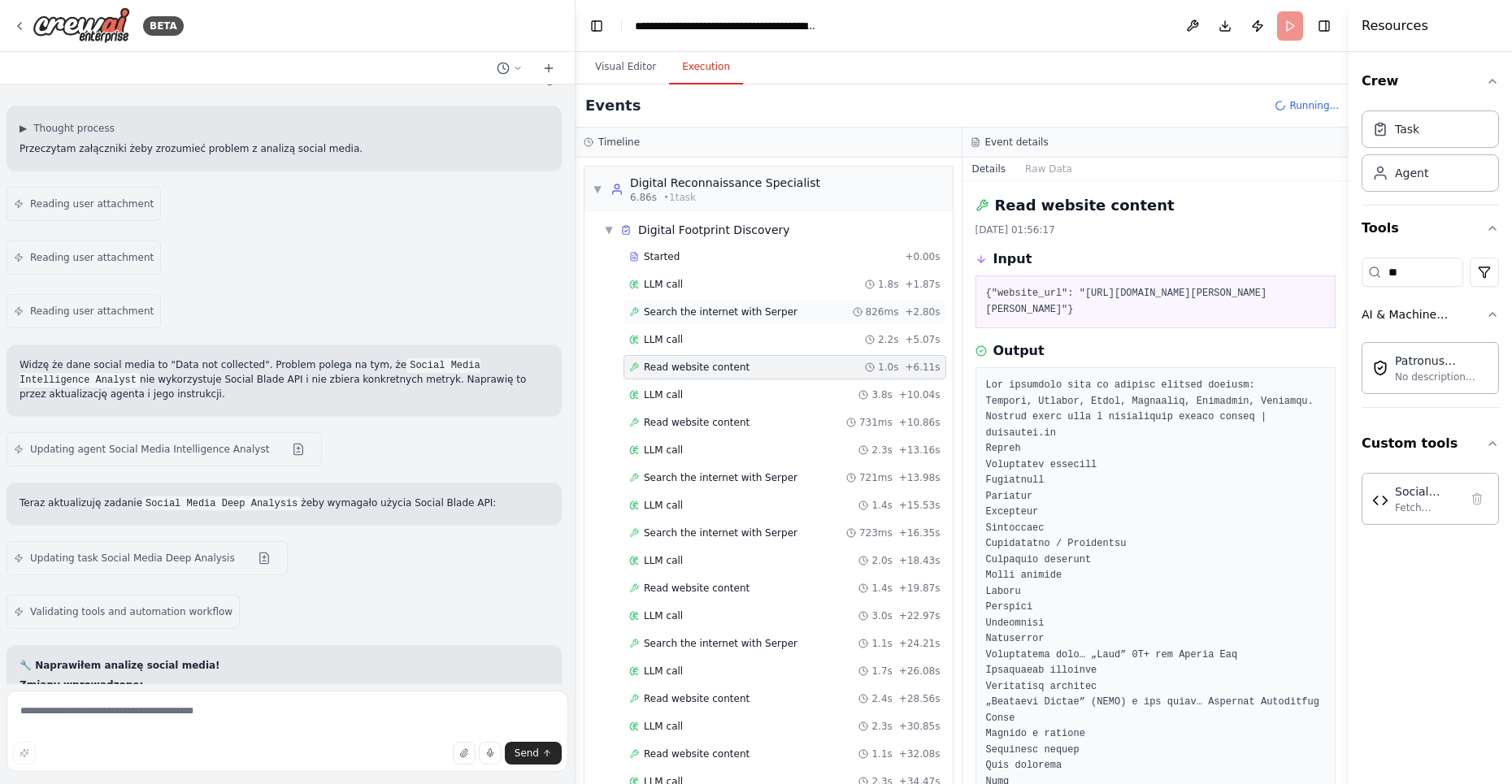
click at [714, 300] on div "Search the internet with Serper 826ms + 2.80s" at bounding box center [785, 312] width 322 height 24
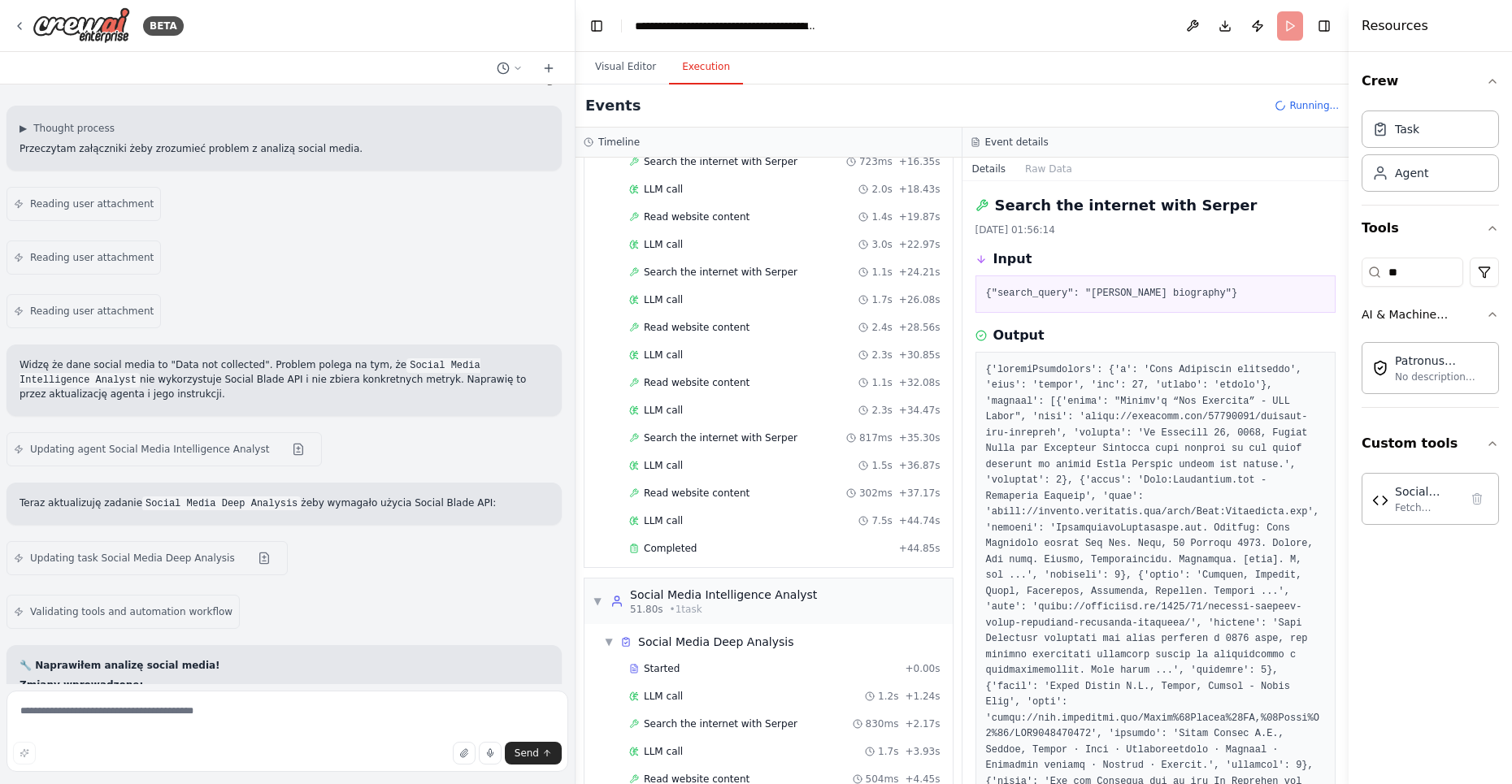
scroll to position [413, 0]
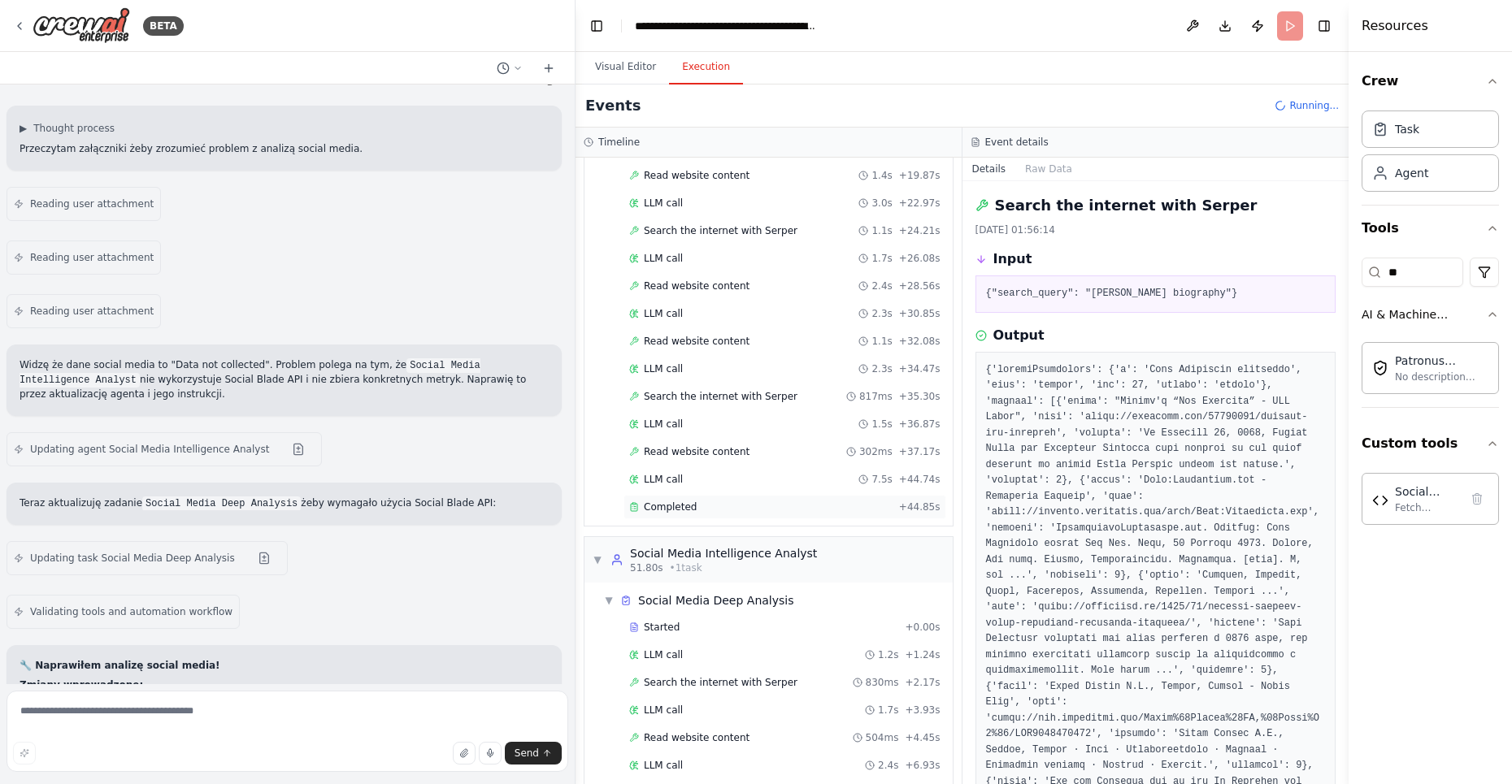
click at [702, 501] on div "Completed" at bounding box center [760, 507] width 263 height 13
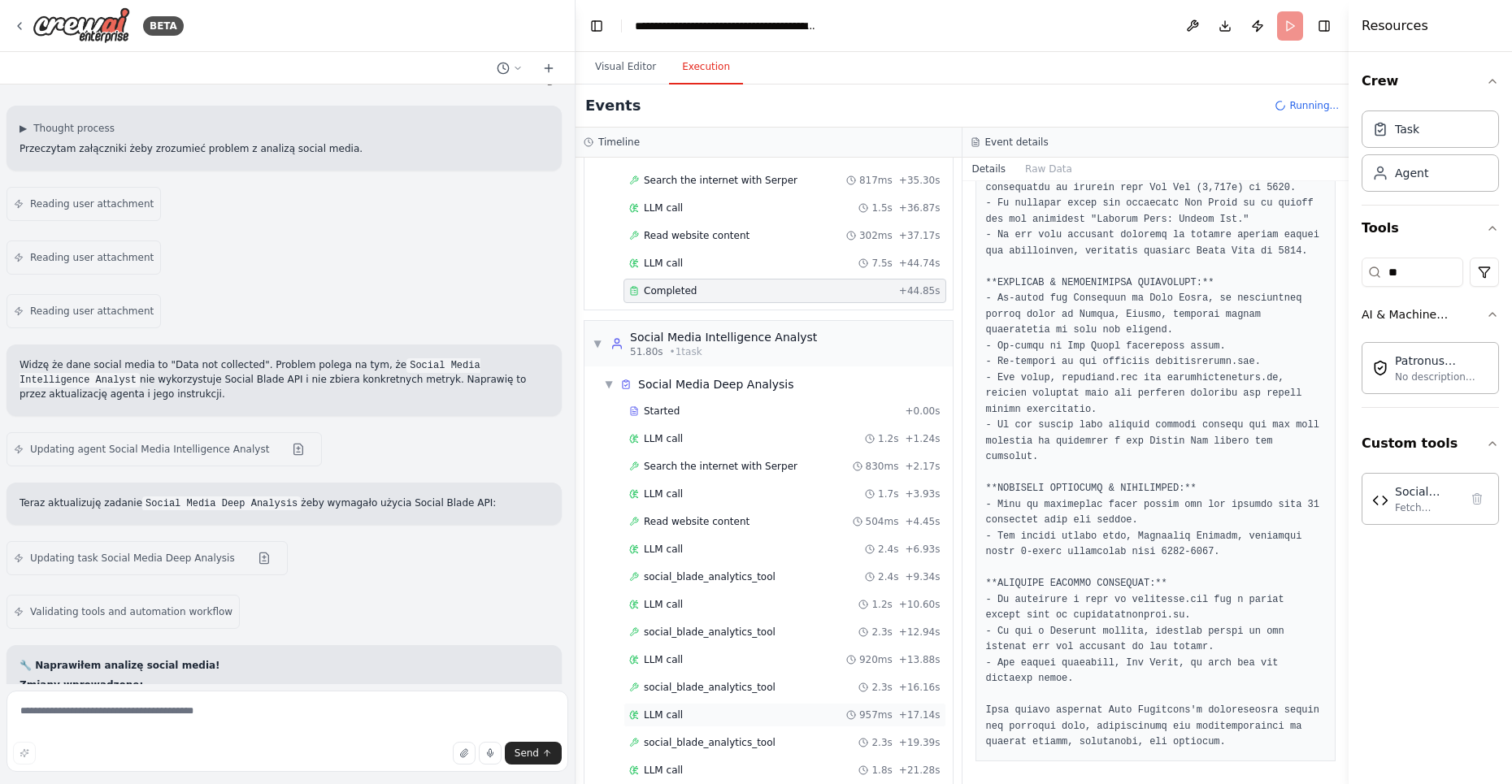
scroll to position [684, 0]
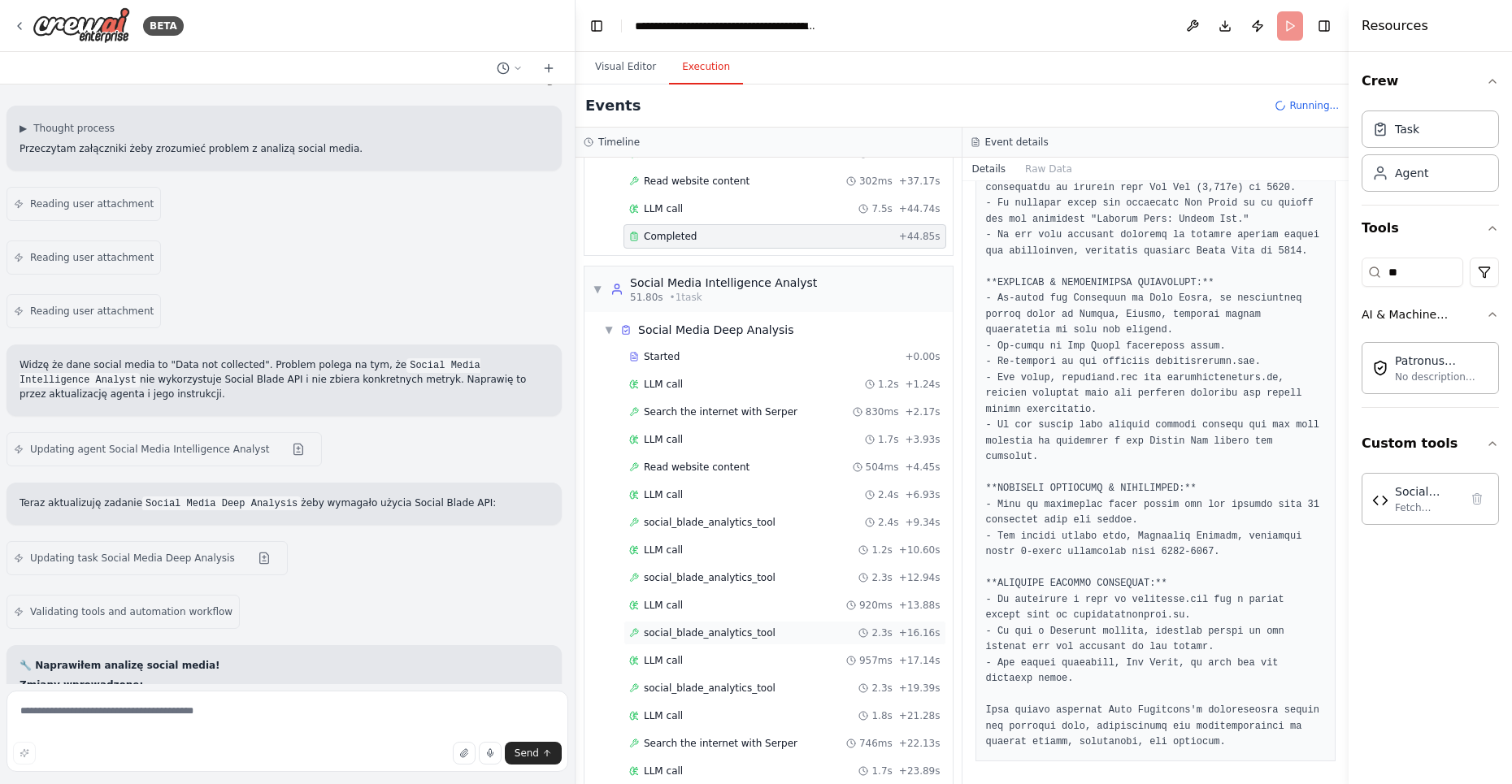
click at [721, 627] on span "social_blade_analytics_tool" at bounding box center [710, 633] width 132 height 13
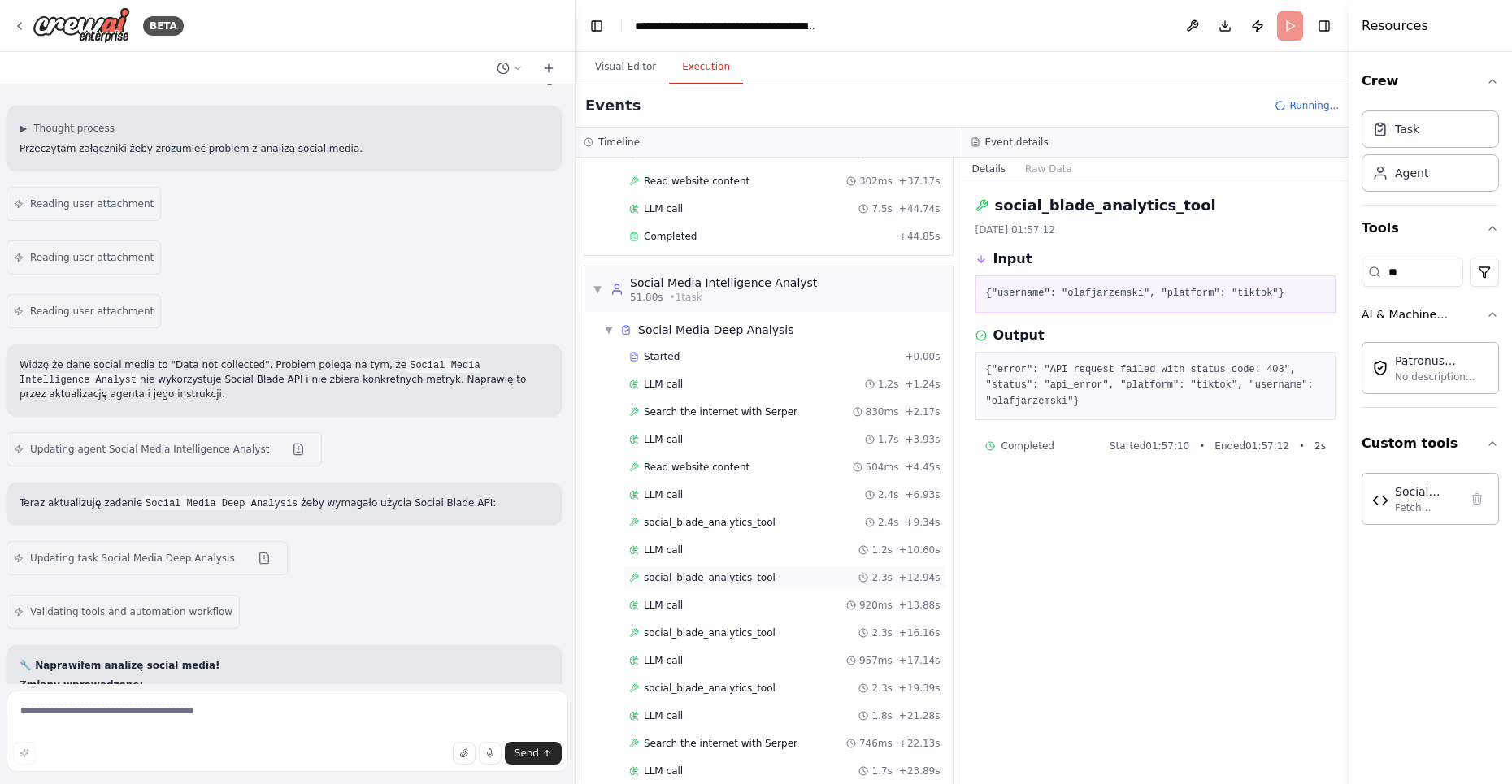
click at [711, 572] on span "social_blade_analytics_tool" at bounding box center [710, 578] width 132 height 13
click at [1089, 388] on pre "{"error": "API request failed with status code: 403", "status": "api_error", "p…" at bounding box center [1155, 386] width 340 height 48
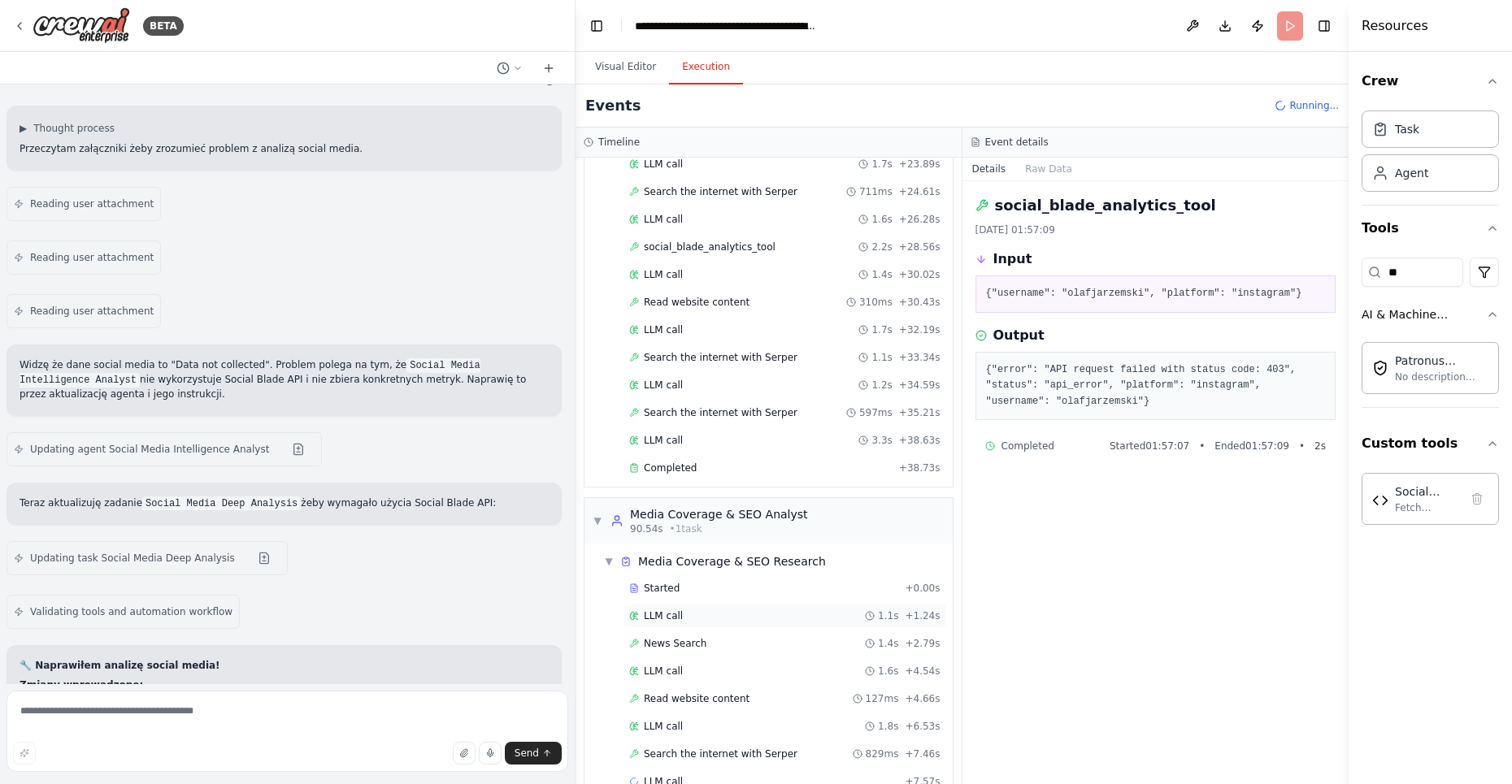
scroll to position [1317, 0]
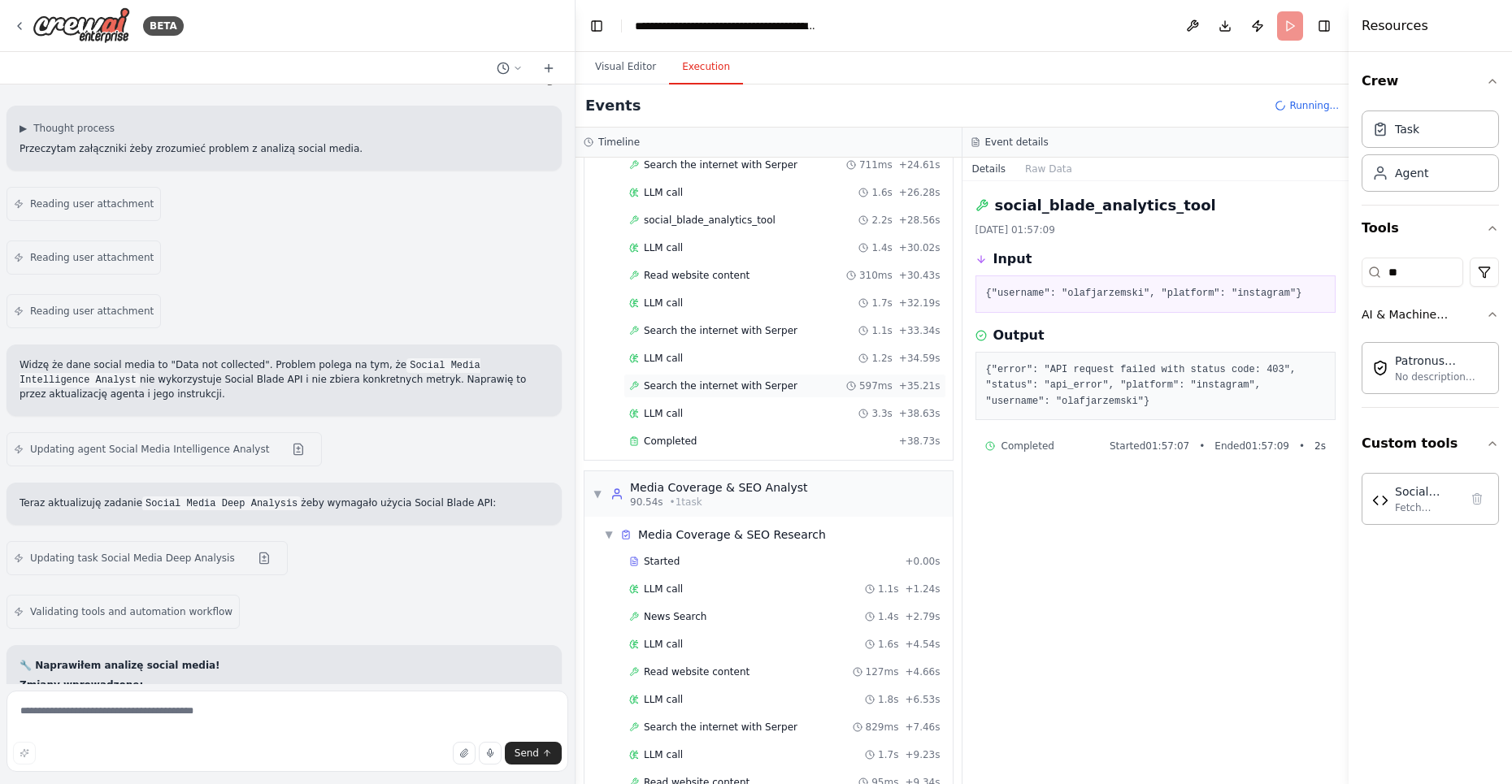
click at [737, 379] on span "Search the internet with Serper" at bounding box center [721, 386] width 154 height 13
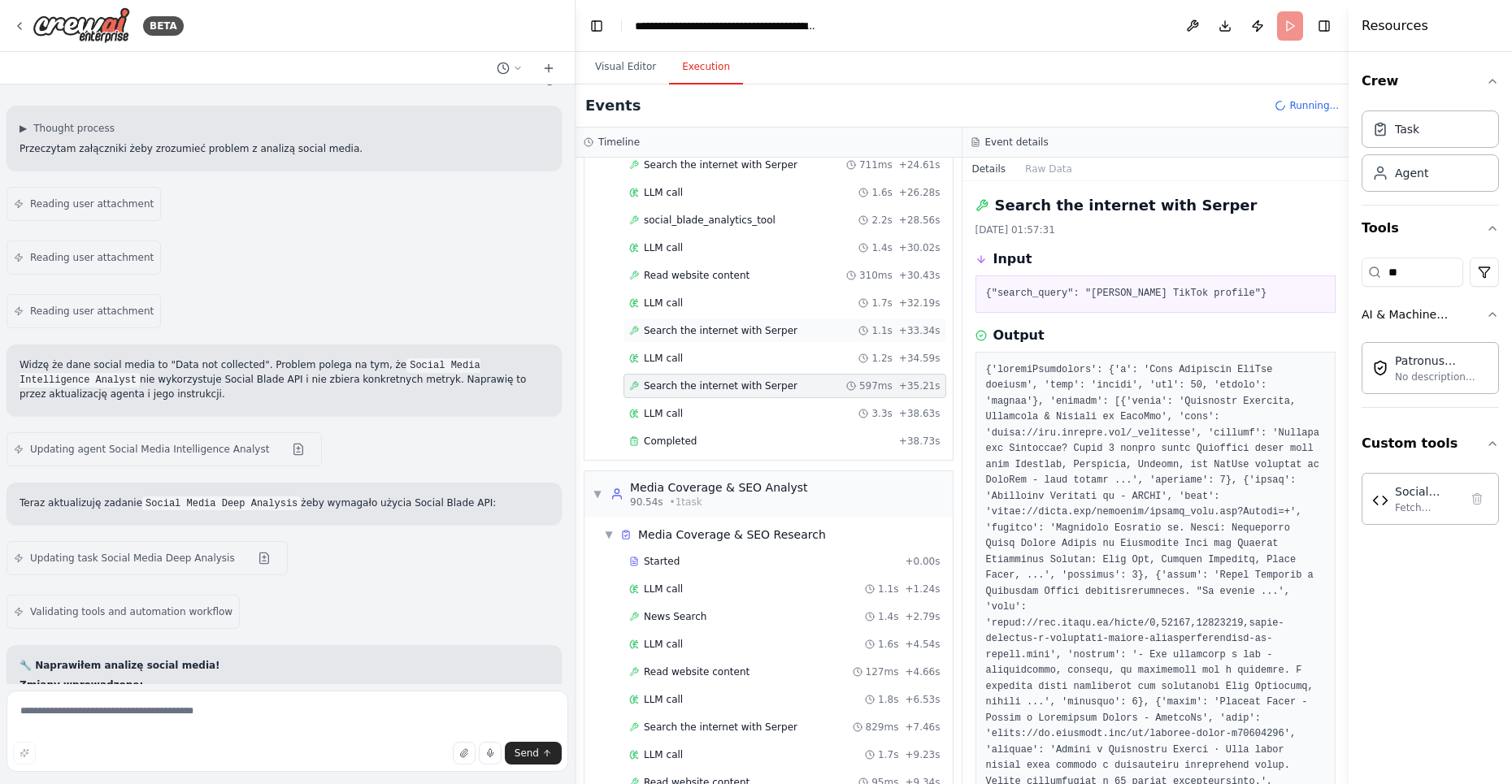
click at [730, 324] on span "Search the internet with Serper" at bounding box center [721, 331] width 154 height 13
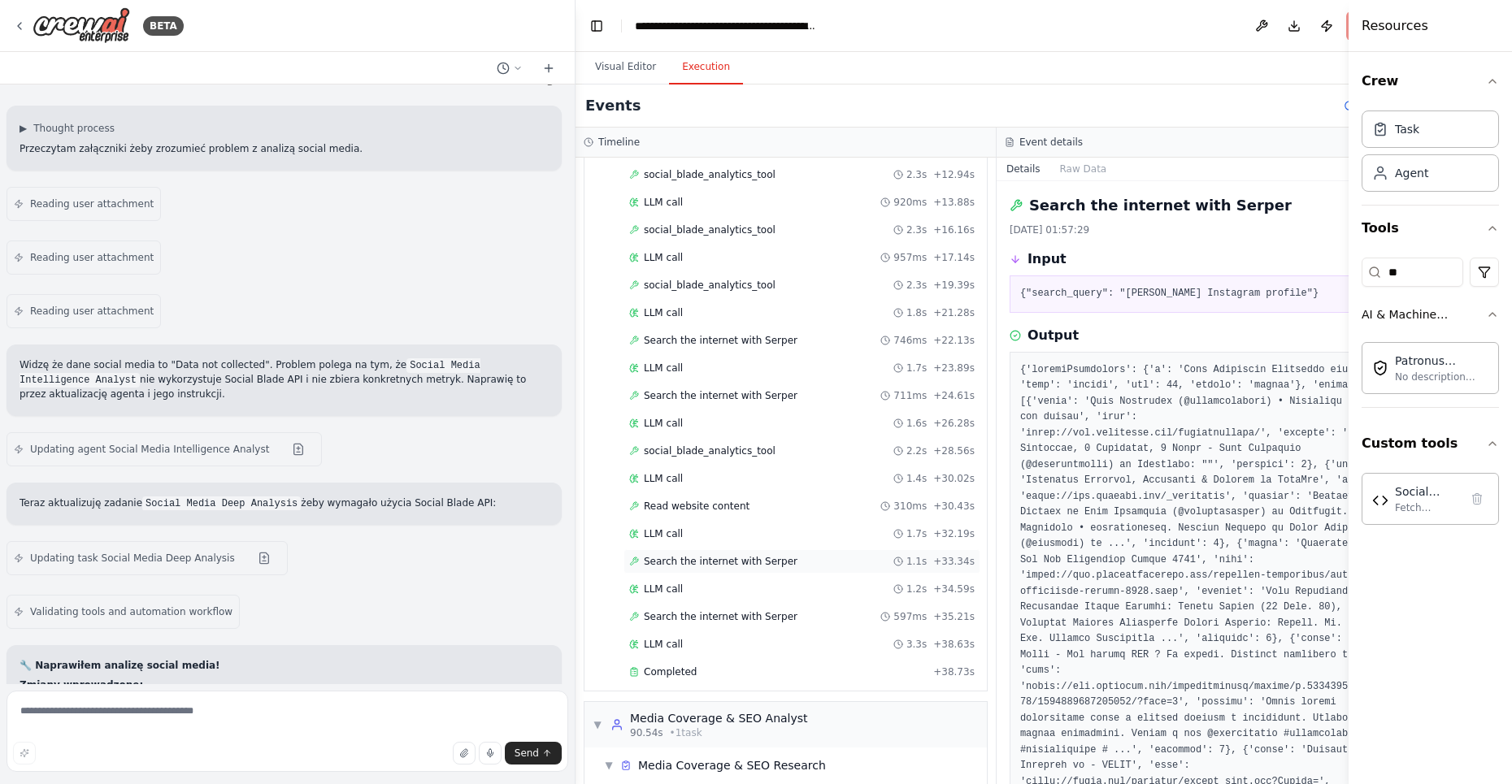
scroll to position [1078, 0]
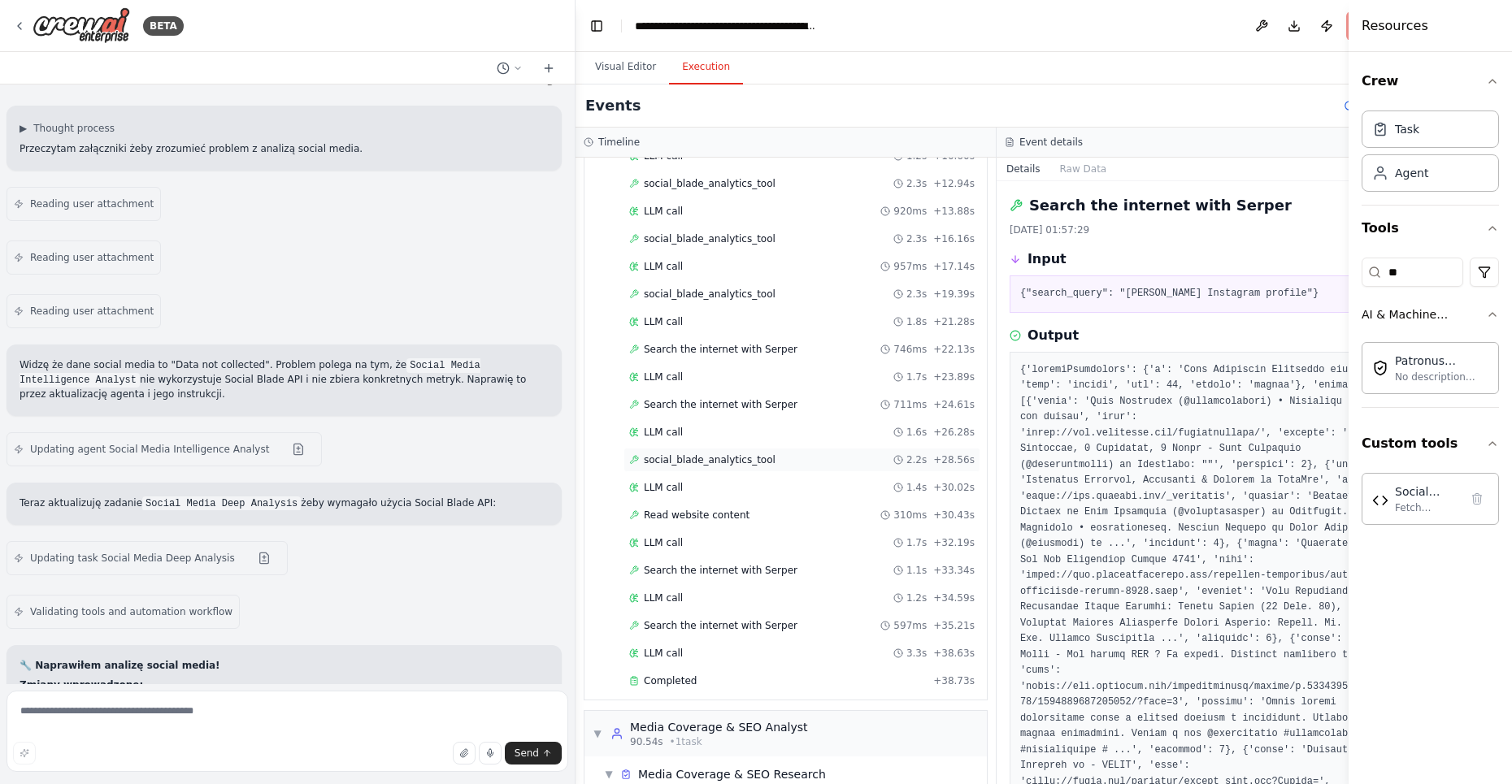
click at [724, 453] on span "social_blade_analytics_tool" at bounding box center [710, 460] width 132 height 13
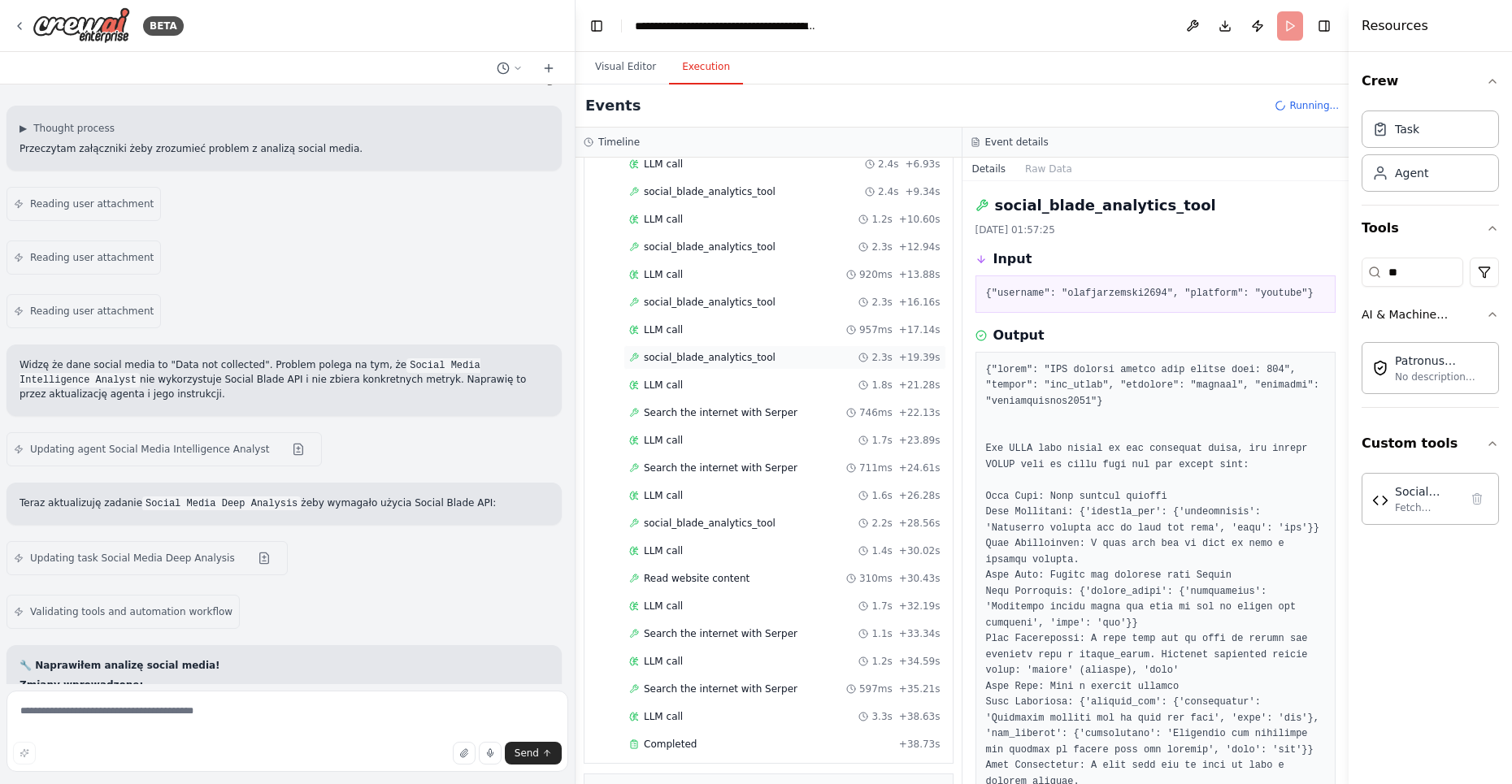
scroll to position [1013, 0]
click at [703, 297] on span "social_blade_analytics_tool" at bounding box center [710, 304] width 132 height 13
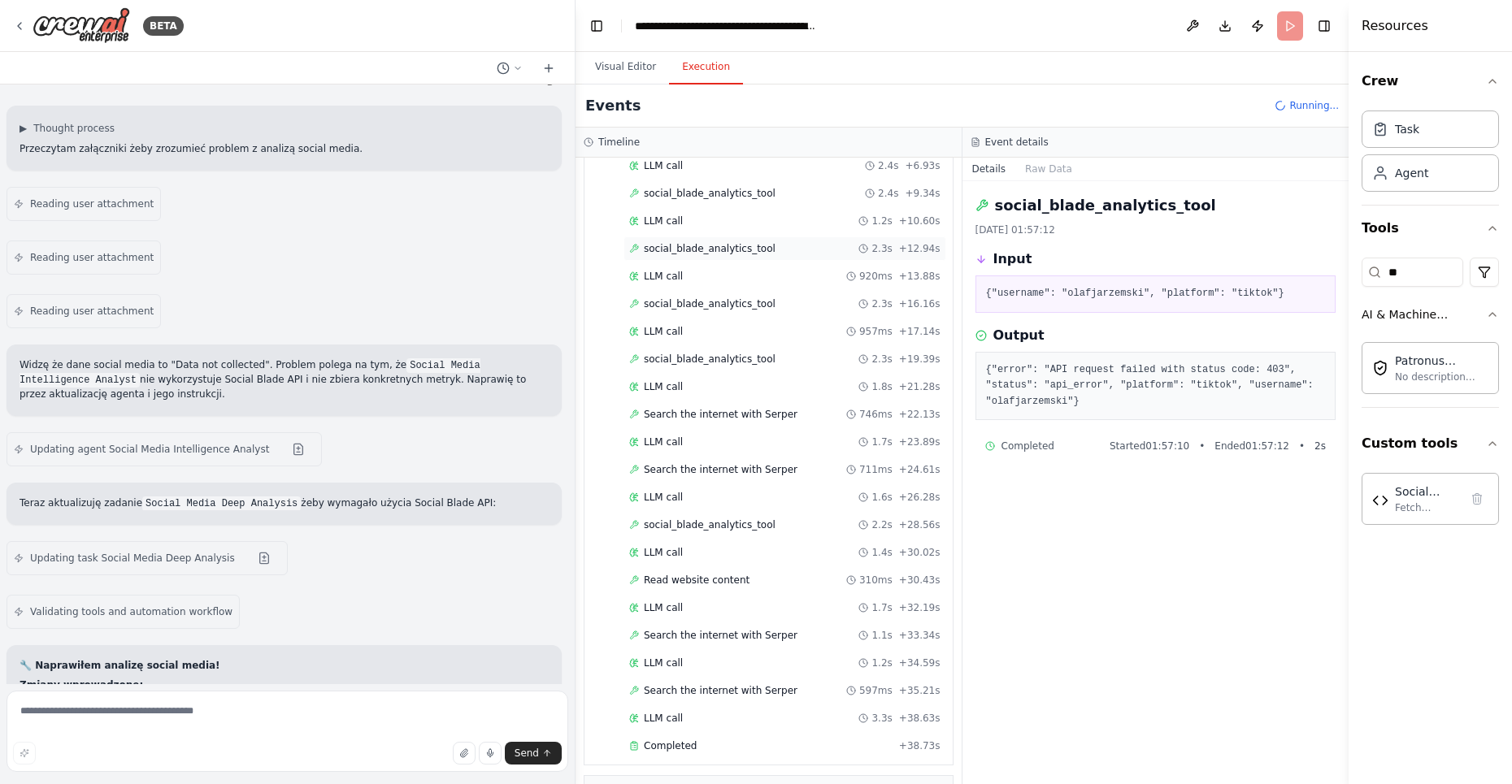
click at [742, 243] on span "social_blade_analytics_tool" at bounding box center [710, 249] width 132 height 13
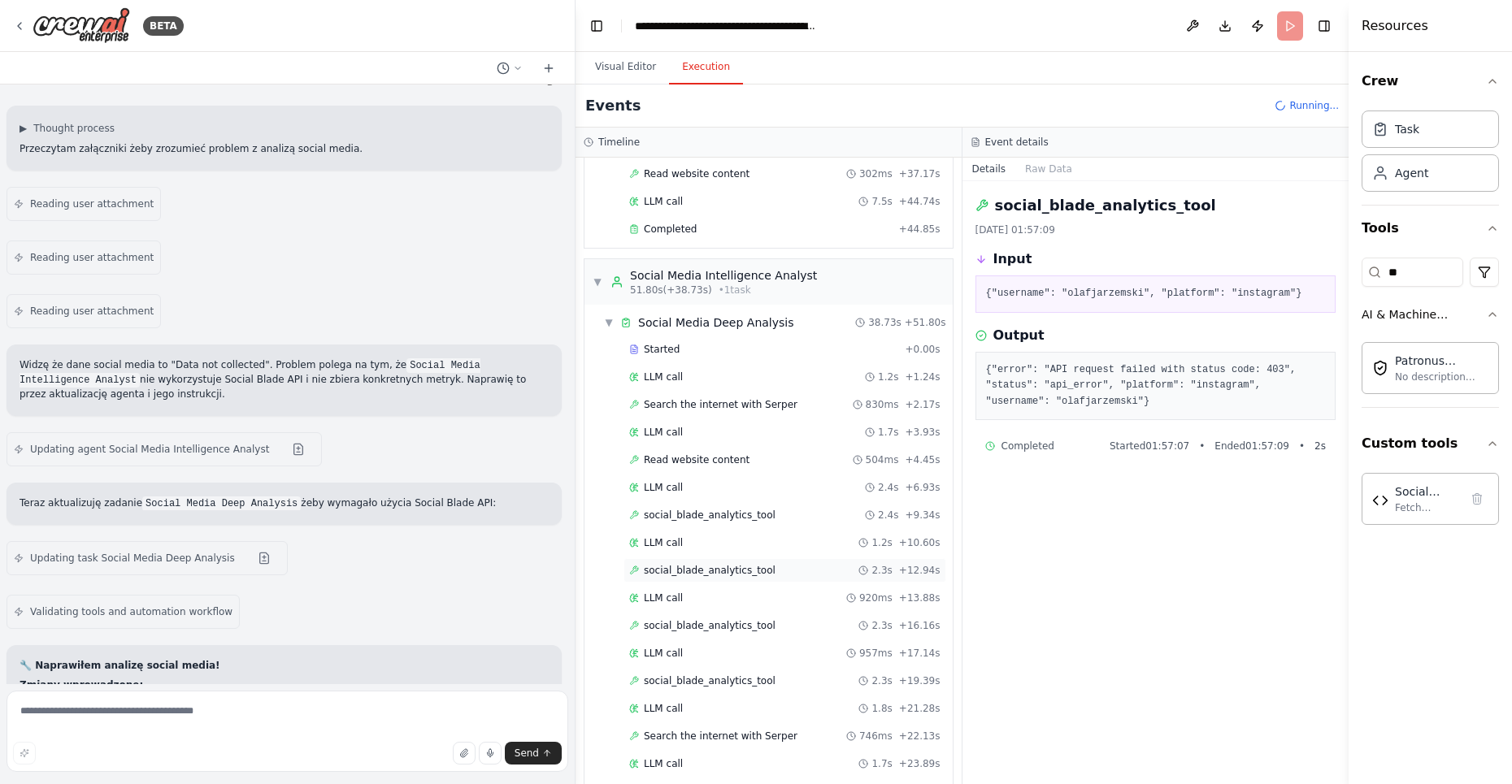
scroll to position [642, 0]
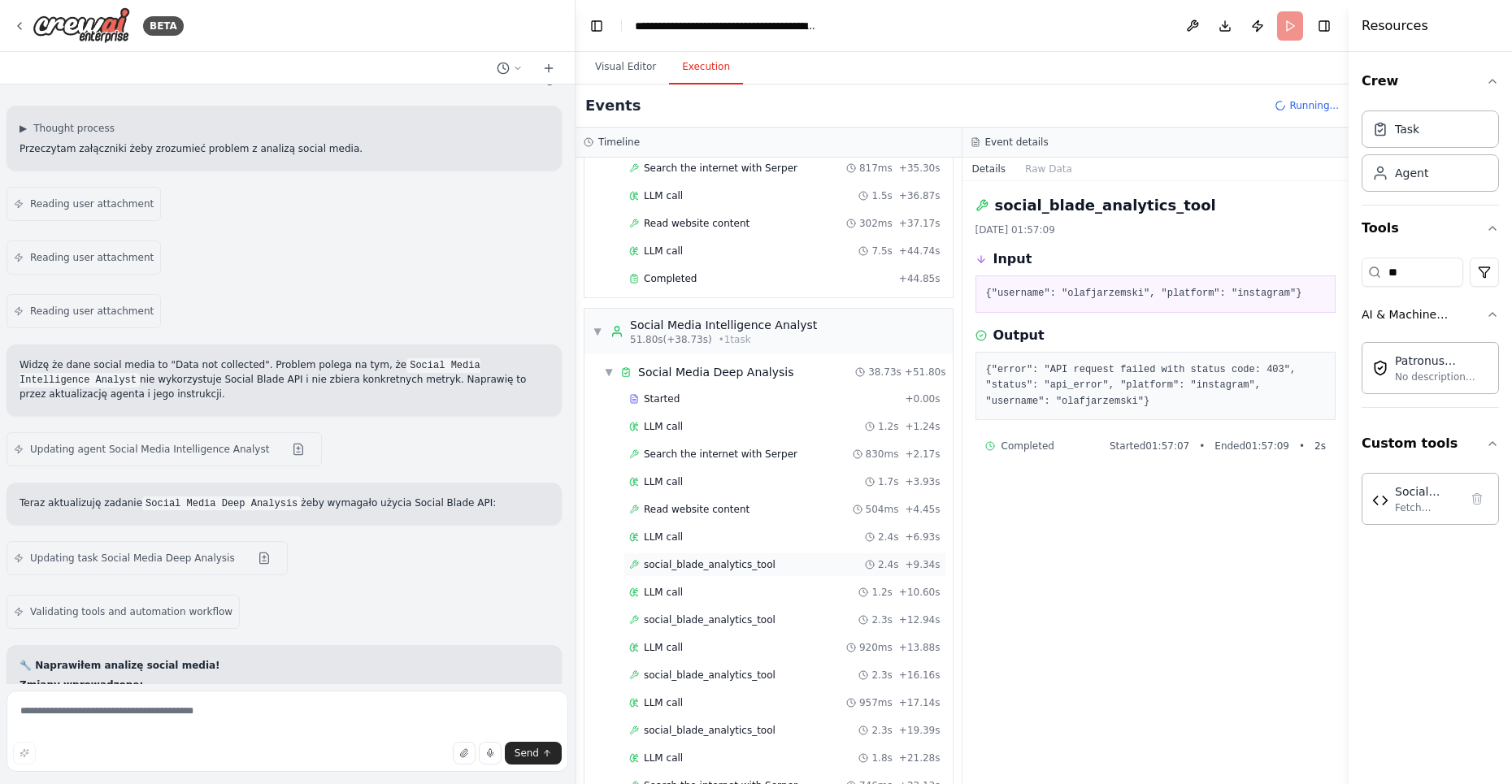
click at [733, 558] on span "social_blade_analytics_tool" at bounding box center [710, 565] width 132 height 13
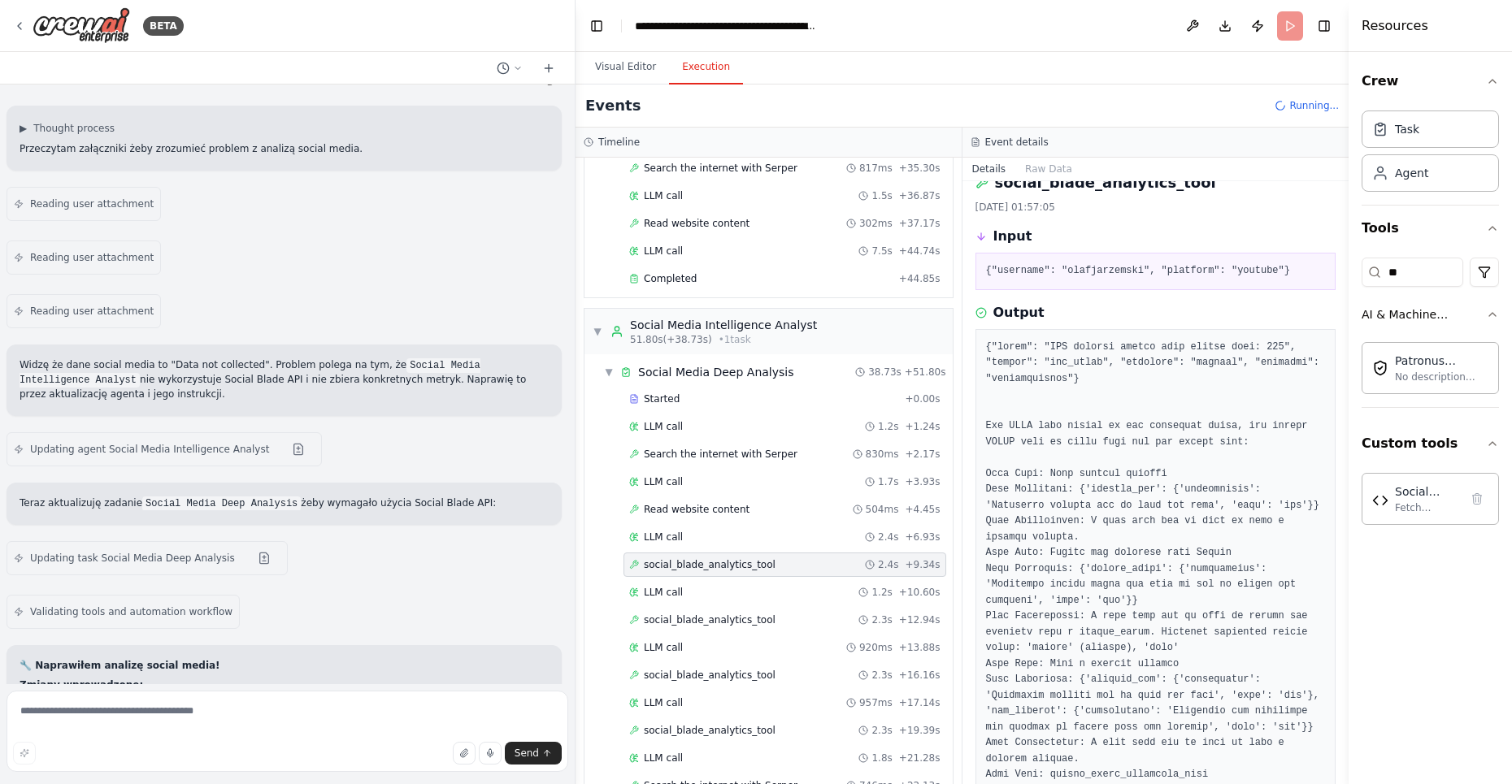
scroll to position [24, 0]
click at [716, 608] on div "social_blade_analytics_tool 2.3s + 12.94s" at bounding box center [785, 620] width 322 height 24
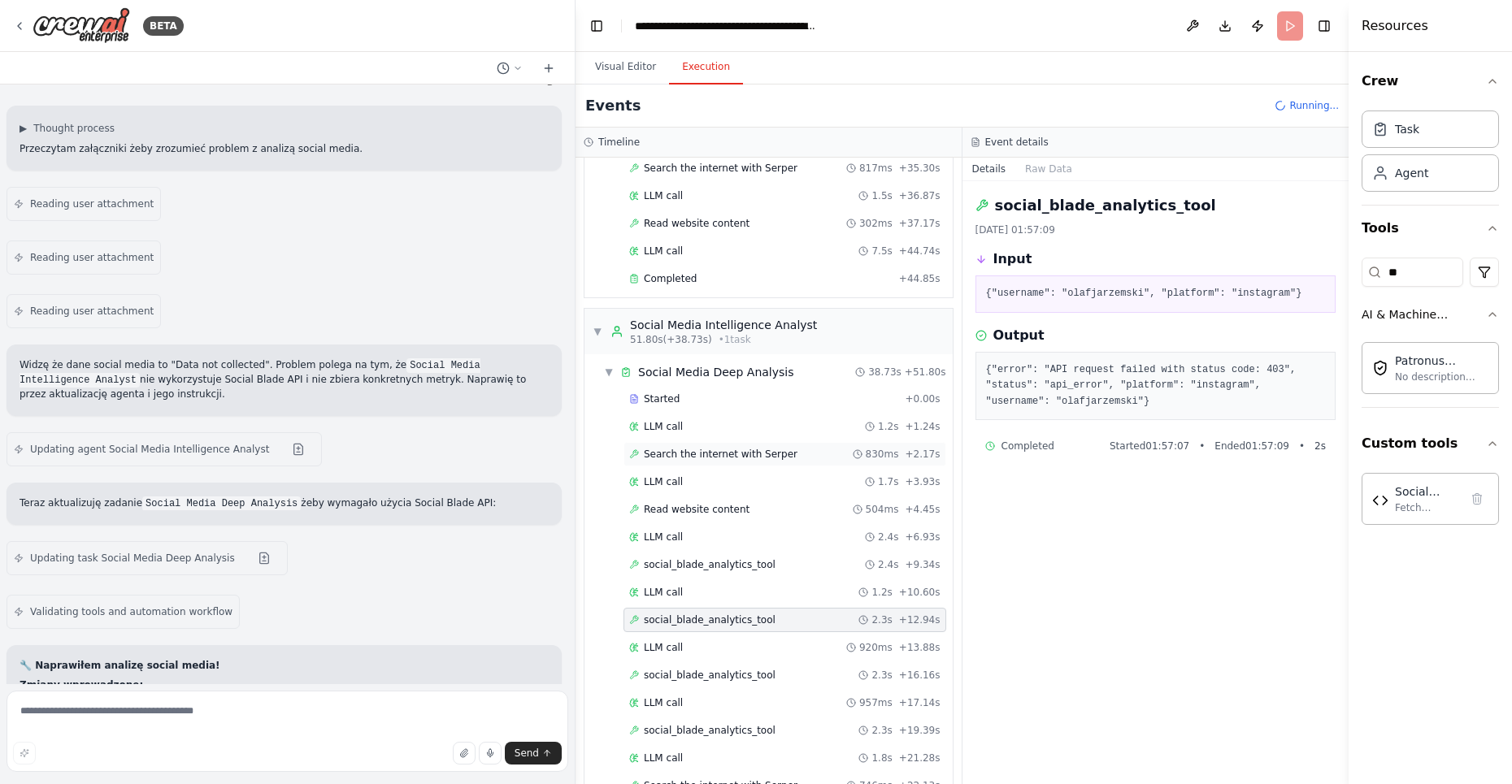
click at [736, 448] on span "Search the internet with Serper" at bounding box center [721, 454] width 154 height 13
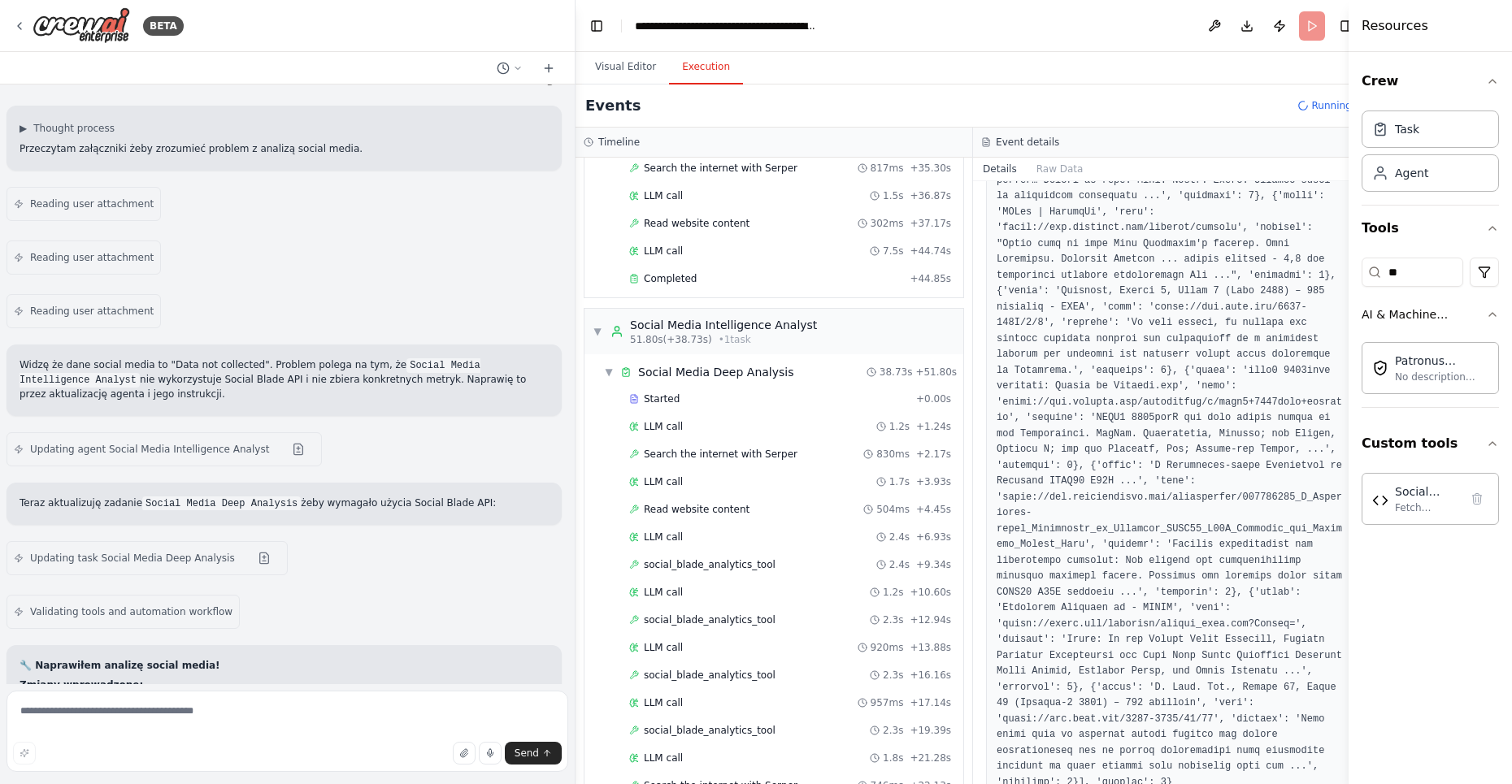
scroll to position [519, 0]
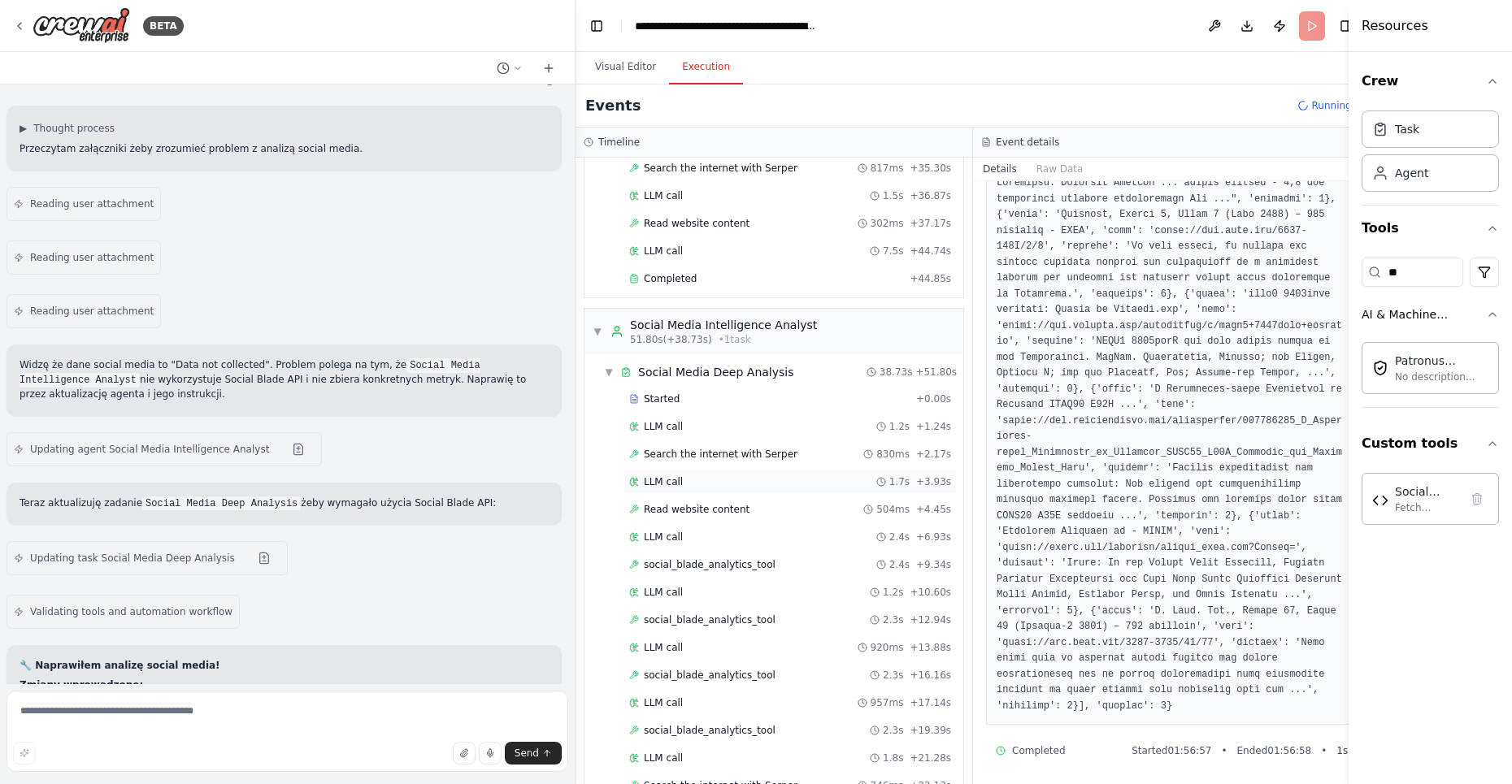
click at [695, 473] on div "LLM call 1.7s + 3.93s" at bounding box center [790, 482] width 333 height 24
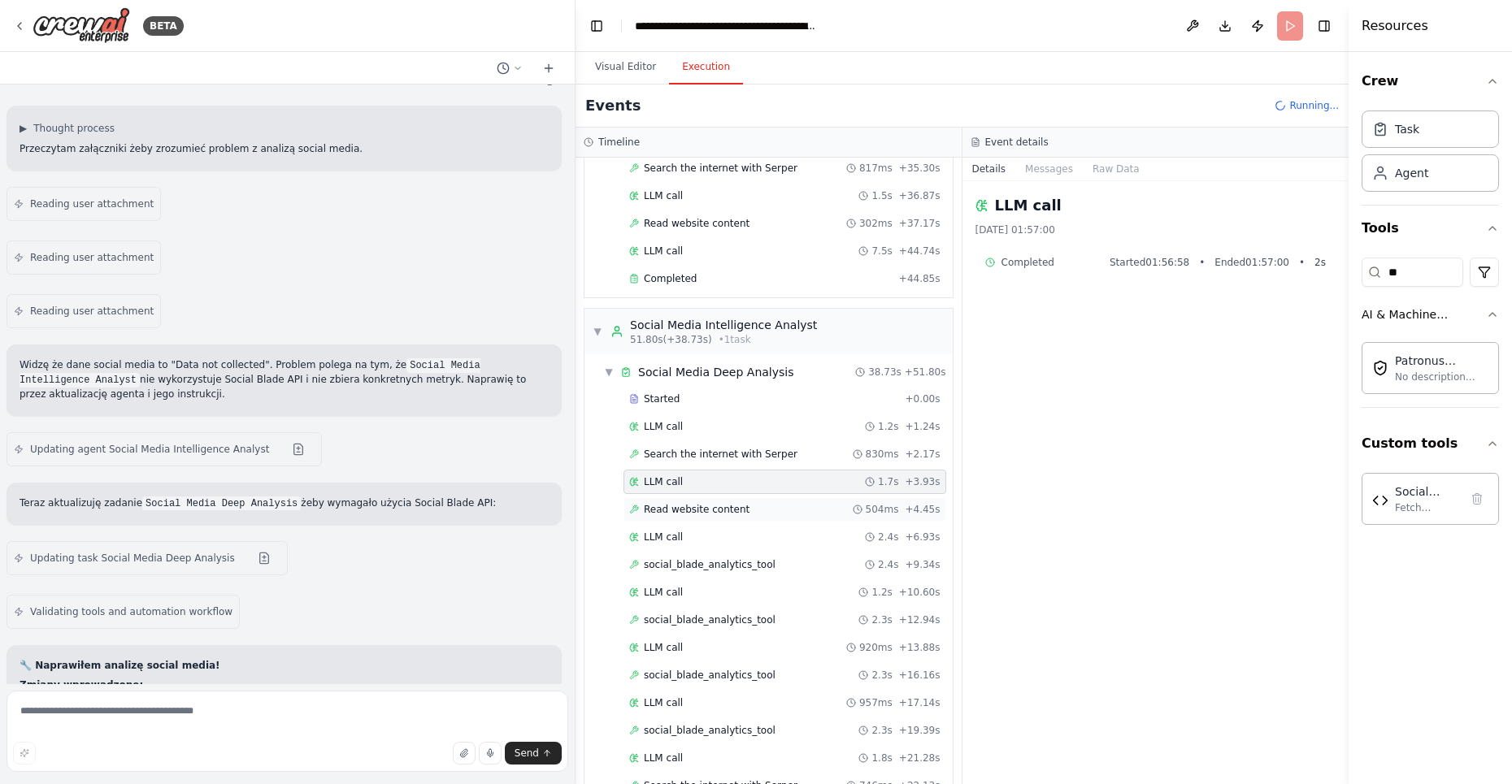
click at [701, 503] on span "Read website content" at bounding box center [697, 510] width 106 height 13
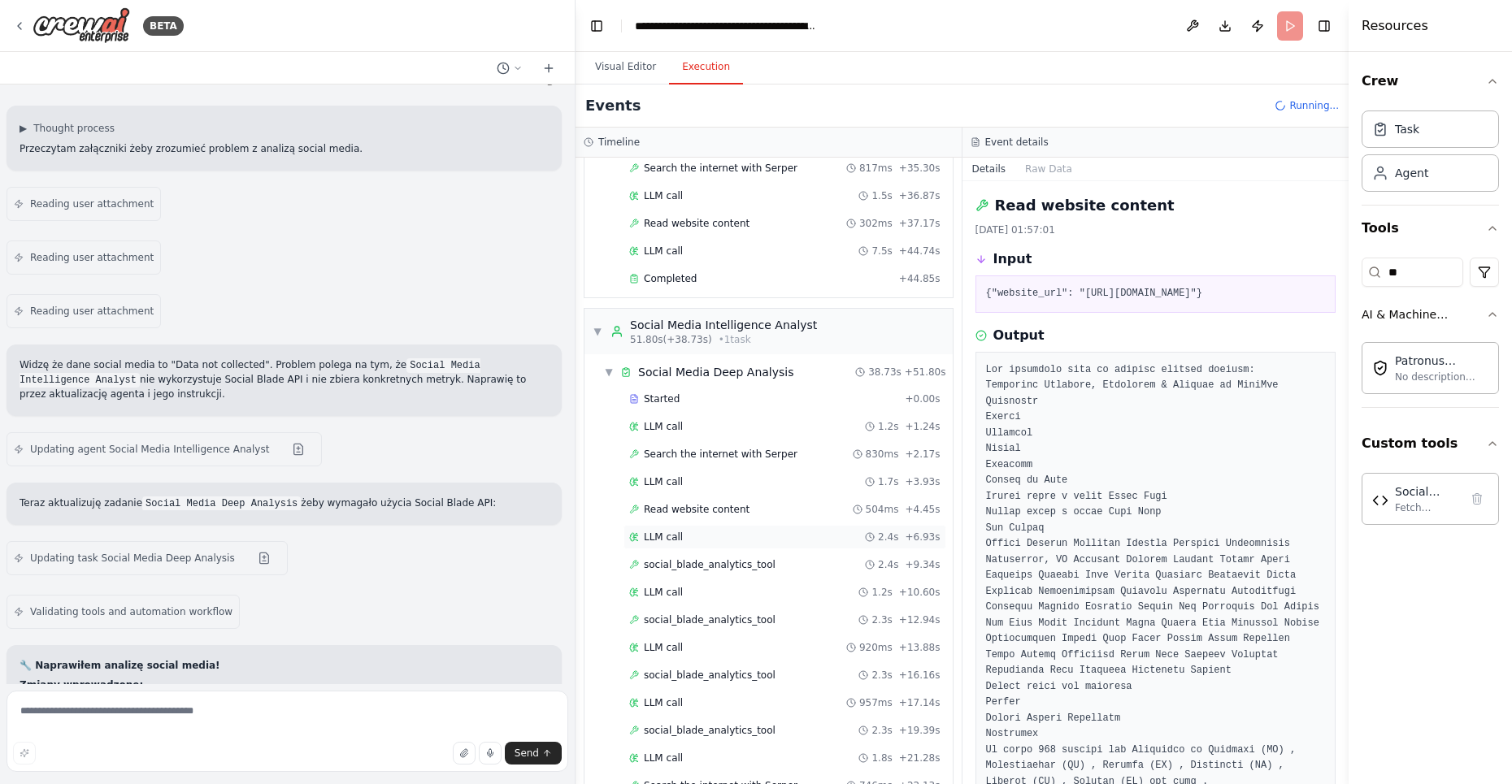
click at [716, 531] on div "LLM call 2.4s + 6.93s" at bounding box center [785, 537] width 311 height 13
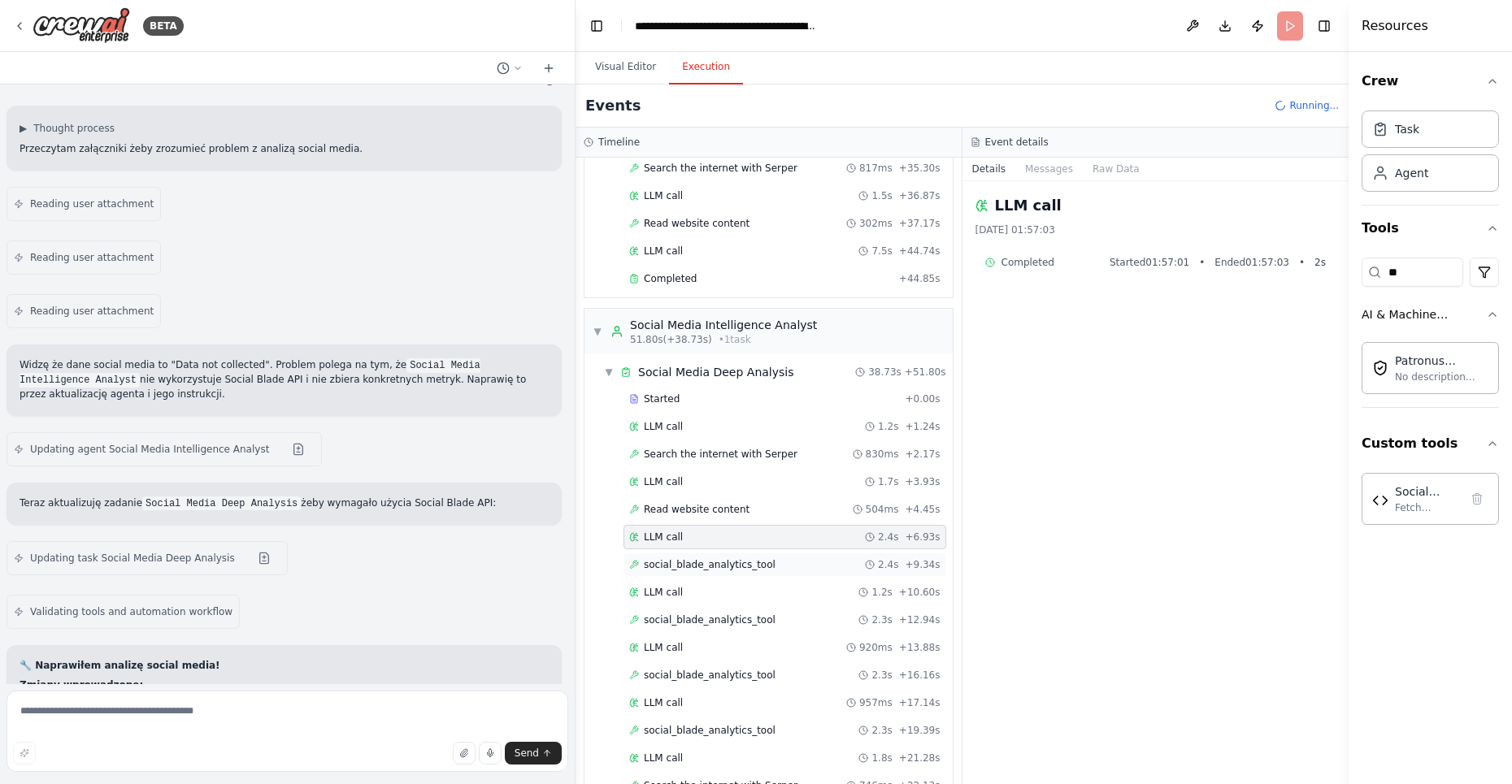
click at [725, 558] on span "social_blade_analytics_tool" at bounding box center [710, 565] width 132 height 13
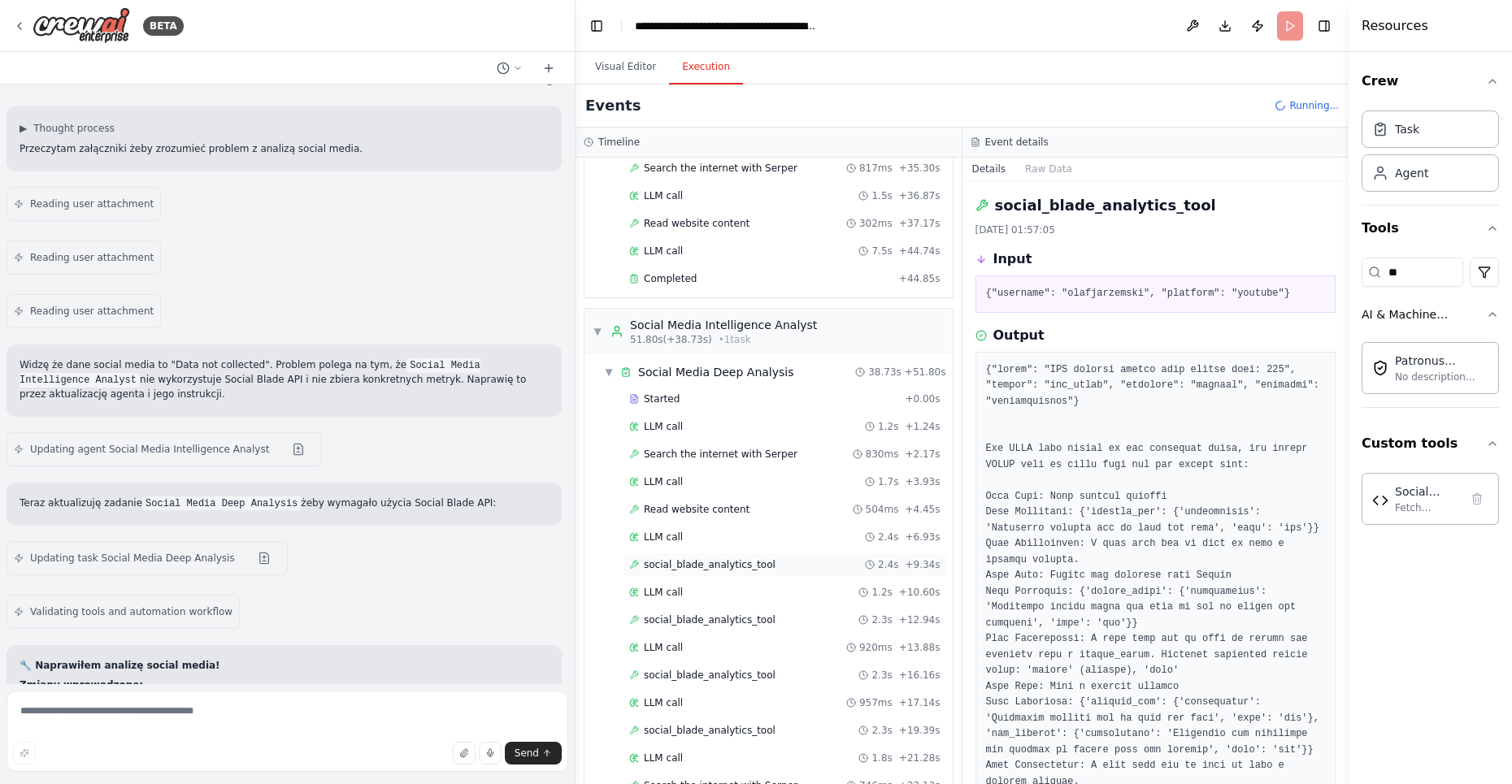
click at [715, 558] on span "social_blade_analytics_tool" at bounding box center [710, 565] width 132 height 13
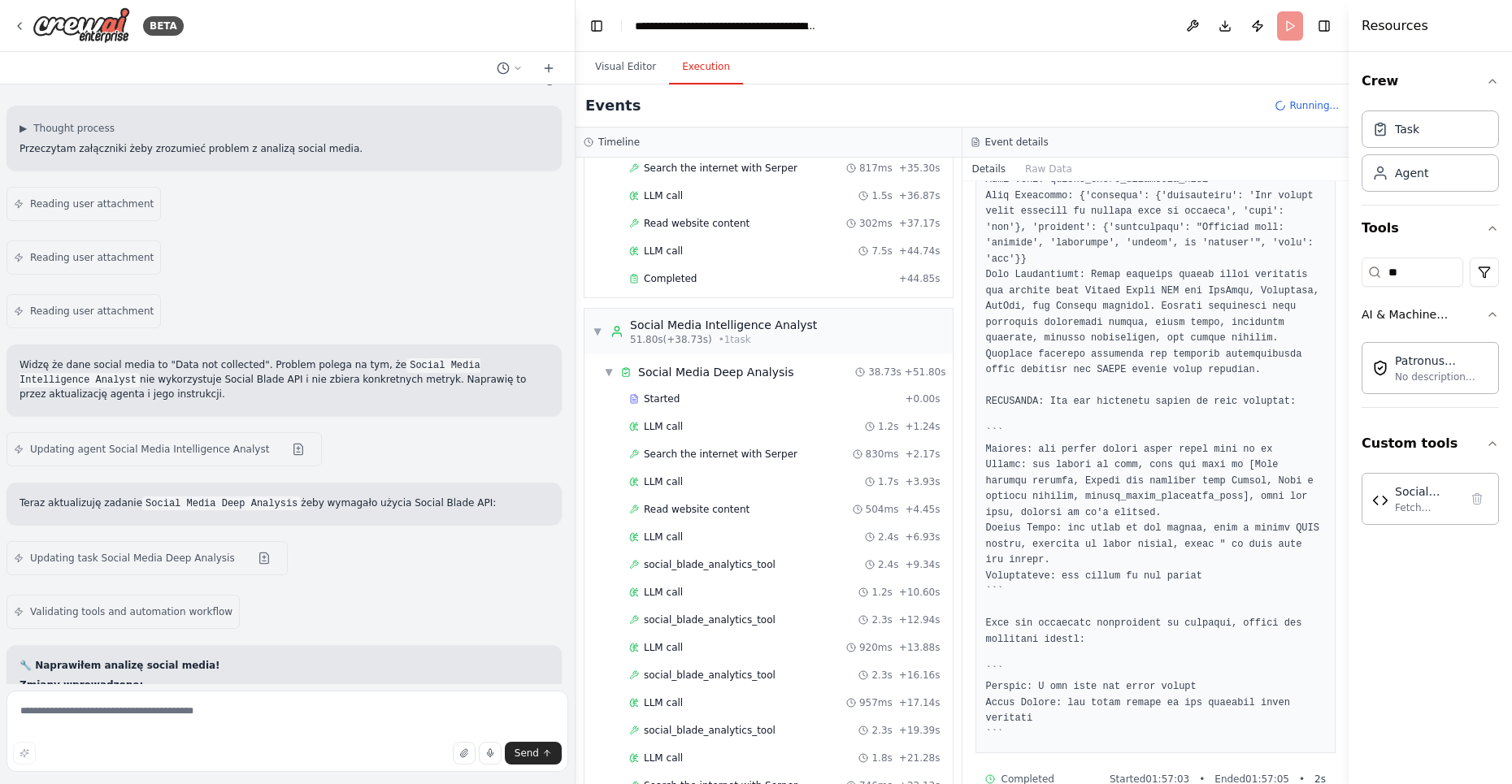
scroll to position [646, 0]
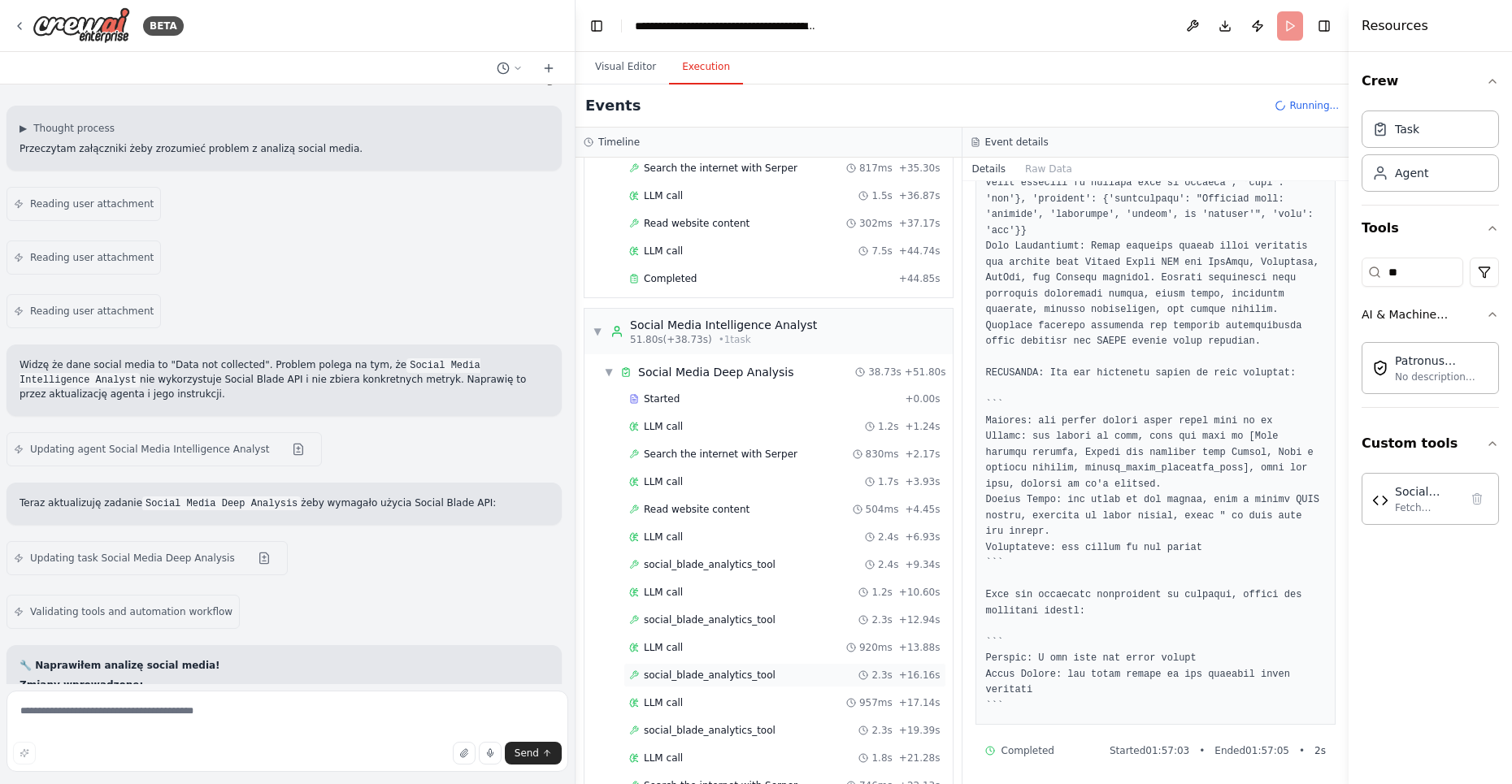
click at [725, 669] on span "social_blade_analytics_tool" at bounding box center [710, 676] width 132 height 13
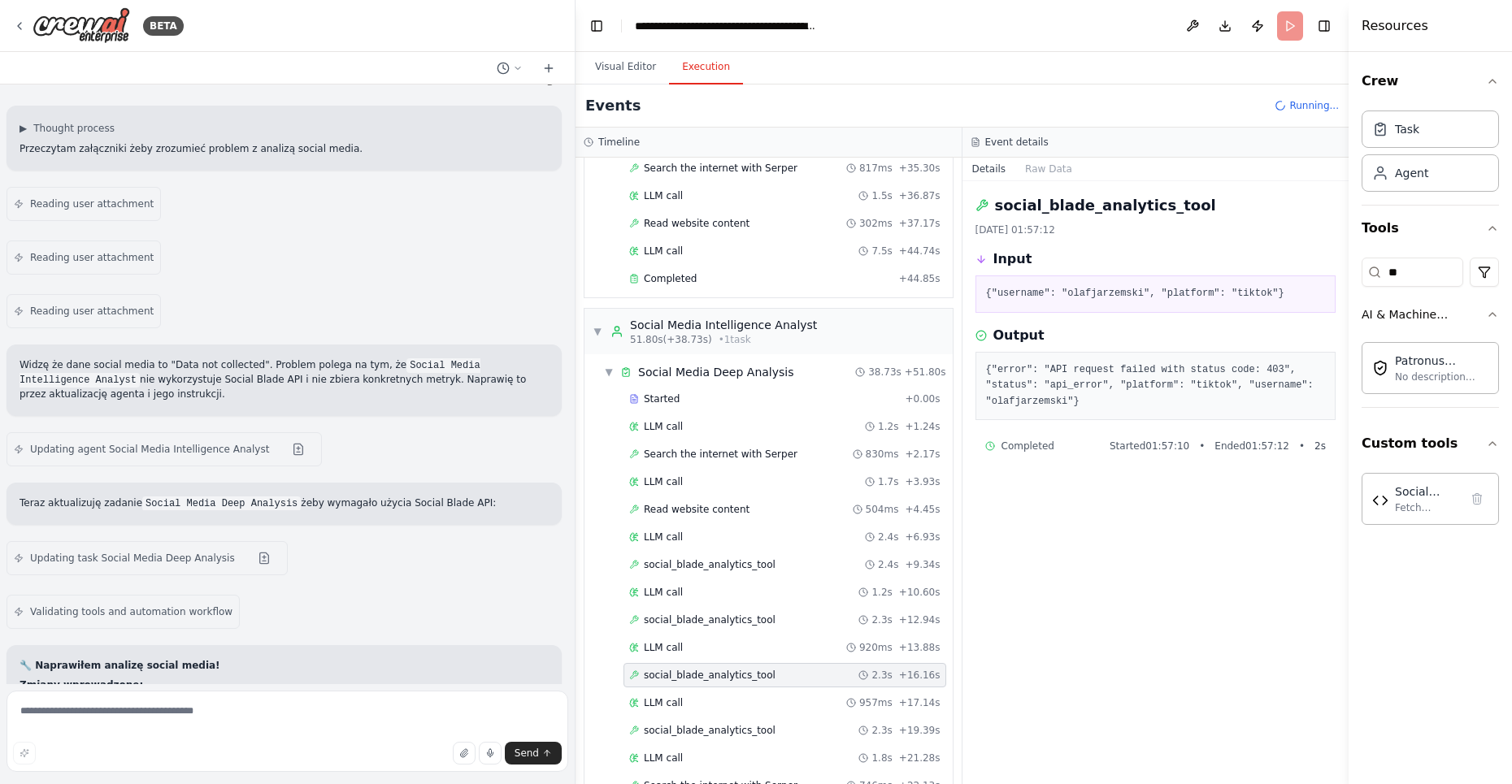
scroll to position [0, 0]
click at [109, 710] on textarea at bounding box center [287, 732] width 562 height 81
paste textarea "*"
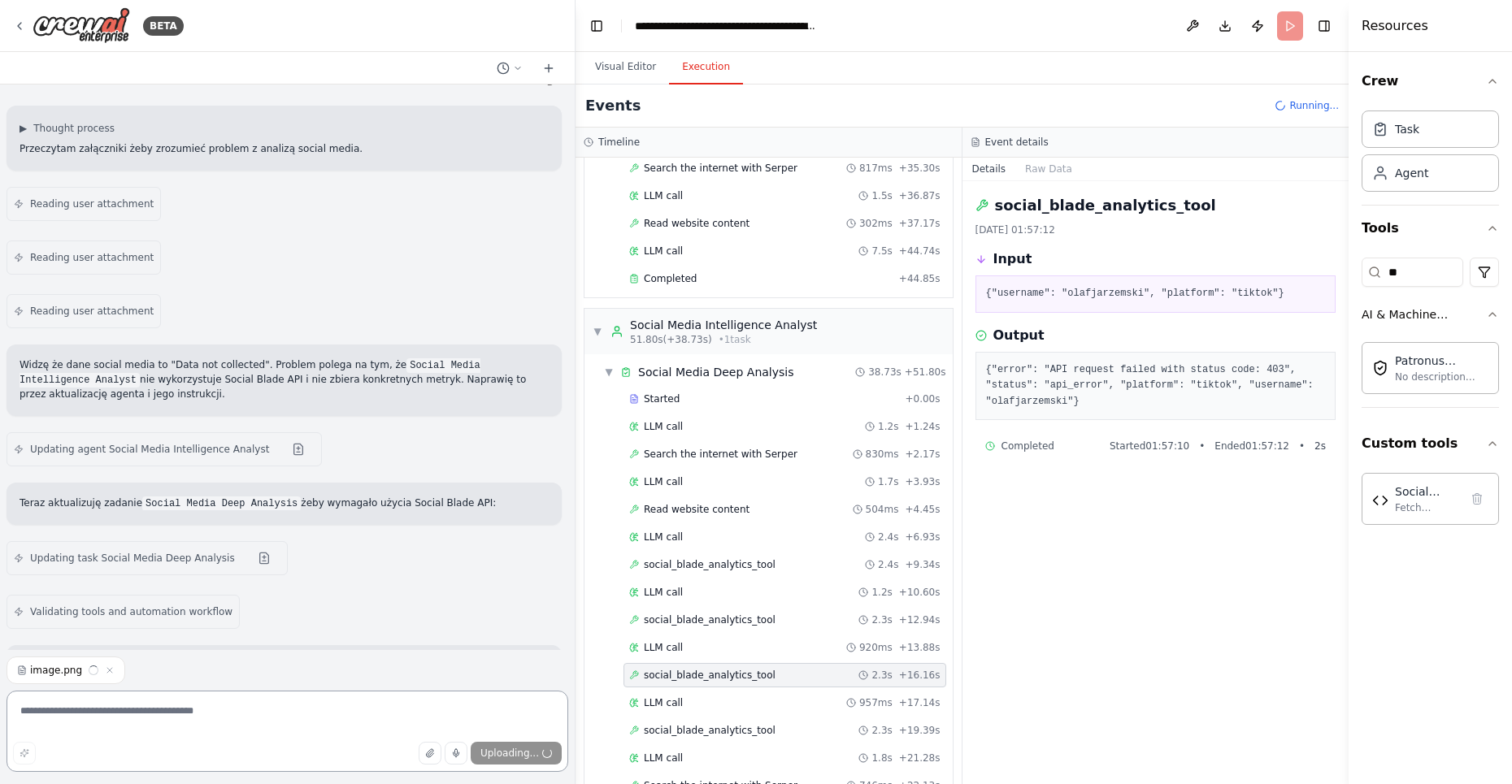
scroll to position [20378, 0]
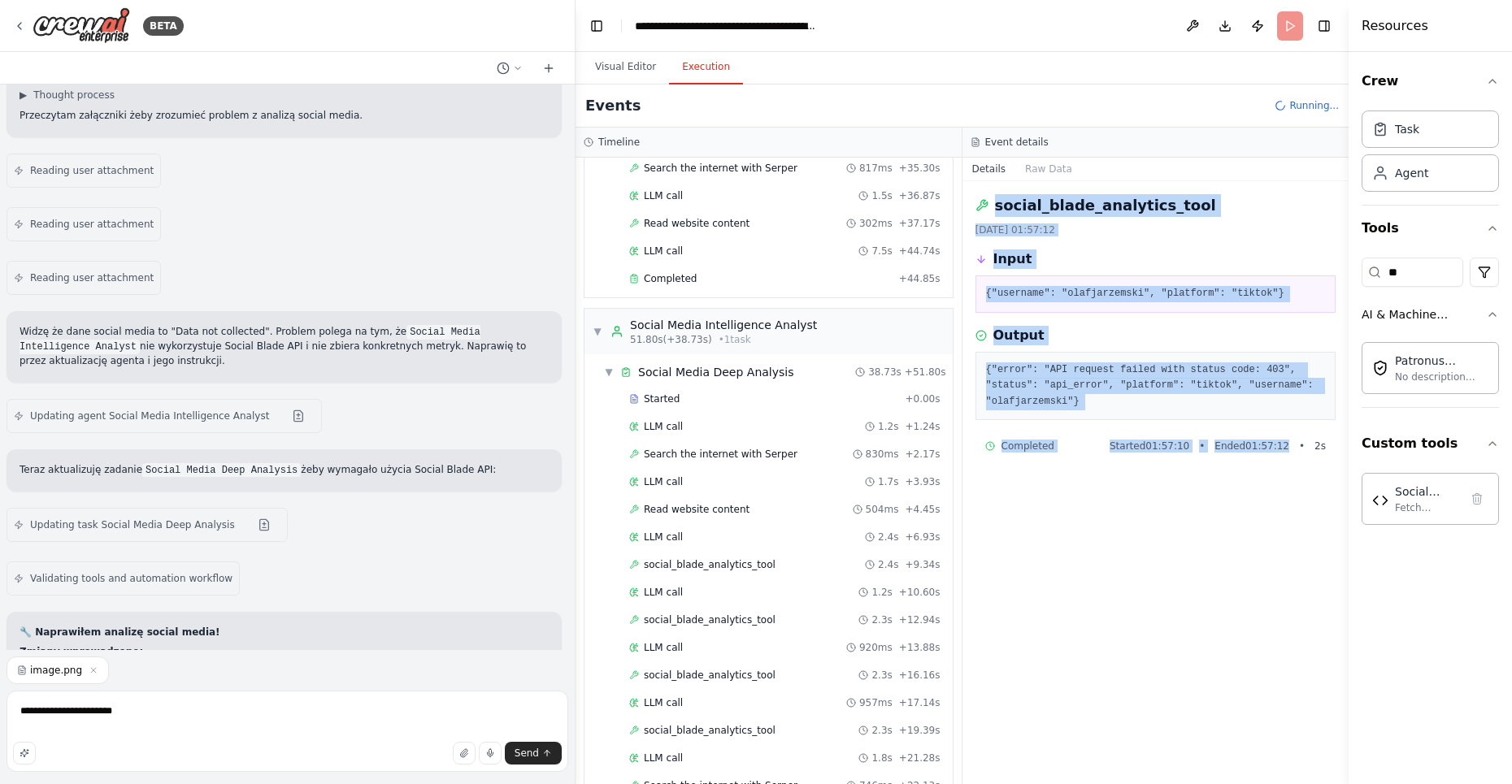
drag, startPoint x: 974, startPoint y: 198, endPoint x: 1251, endPoint y: 488, distance: 401.0
click at [1251, 488] on div "social_blade_analytics_tool [DATE] 01:57:12 Input {"username": "olafjarzemski",…" at bounding box center [1155, 483] width 387 height 603
copy div "social_blade_analytics_tool [DATE] 01:57:12 Input {"username": "olafjarzemski",…"
click at [175, 720] on textarea "**********" at bounding box center [287, 732] width 562 height 81
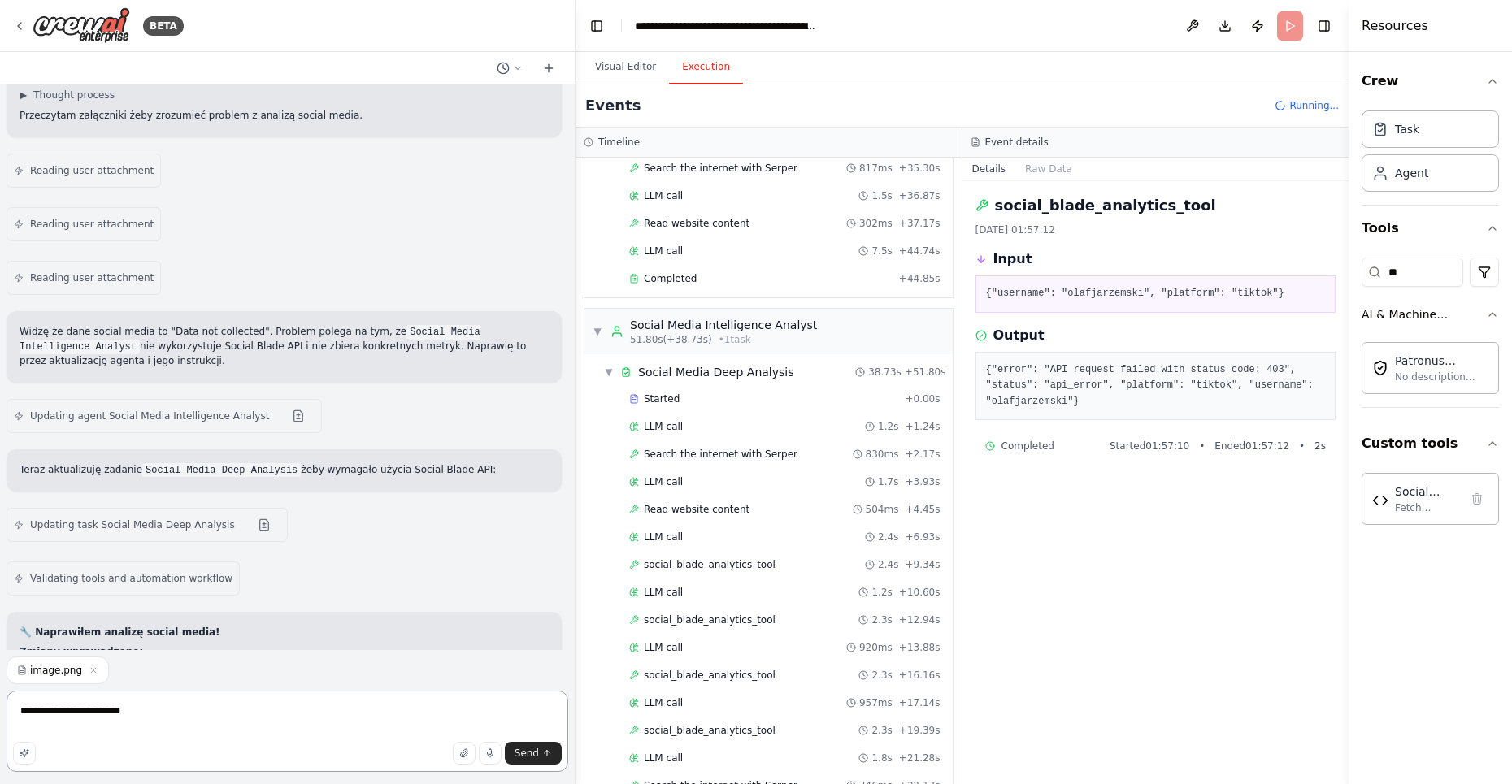
scroll to position [20388, 0]
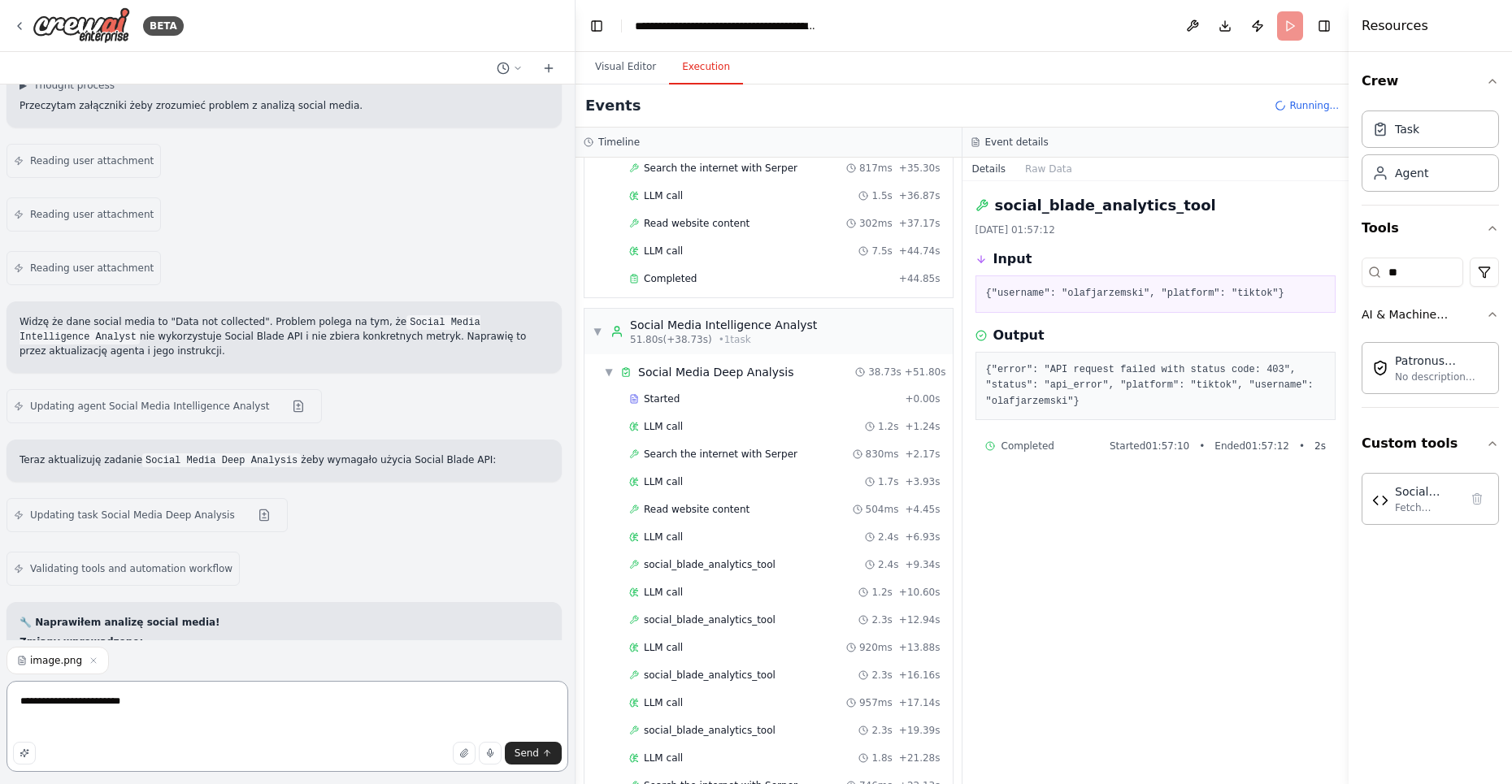
paste textarea "**********"
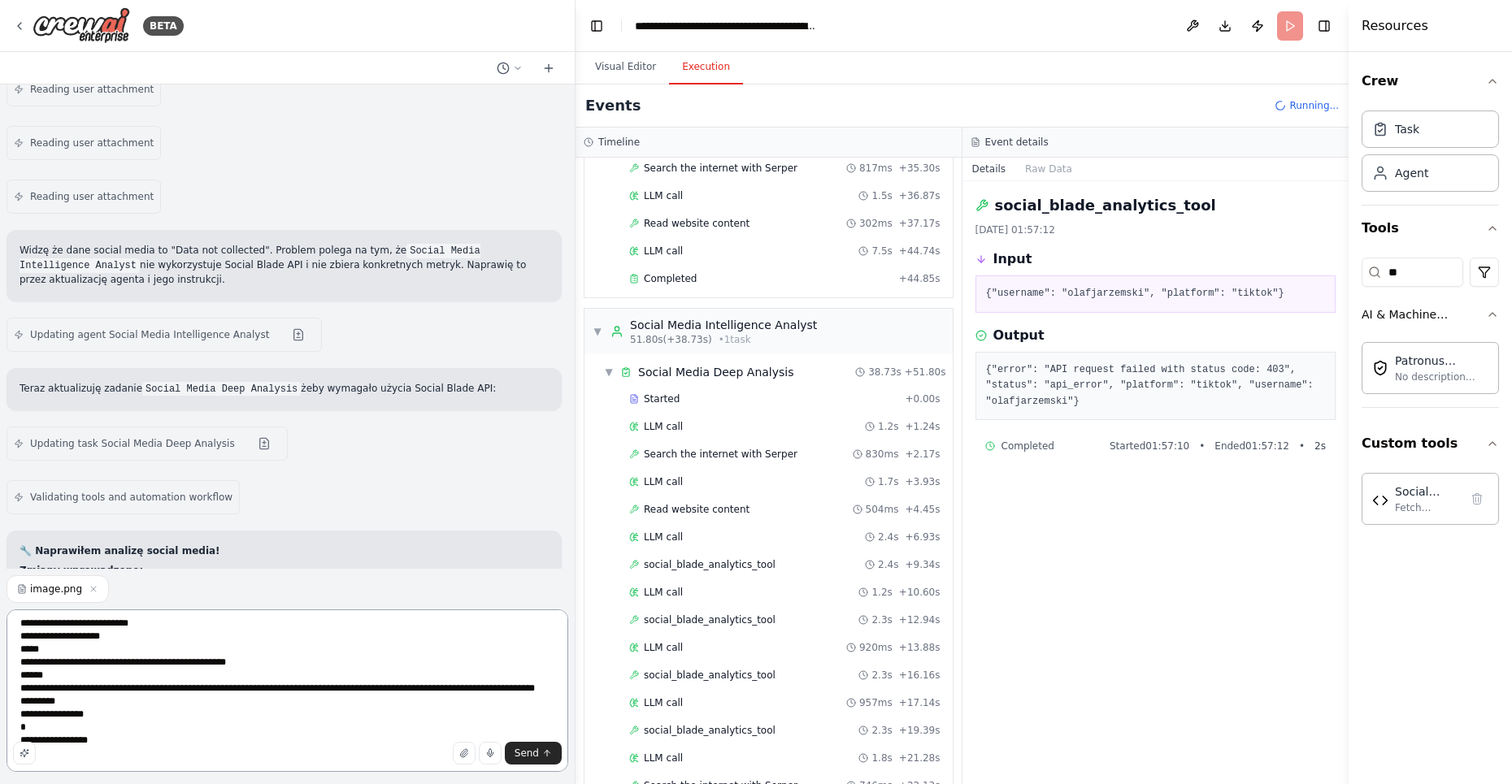
scroll to position [46, 0]
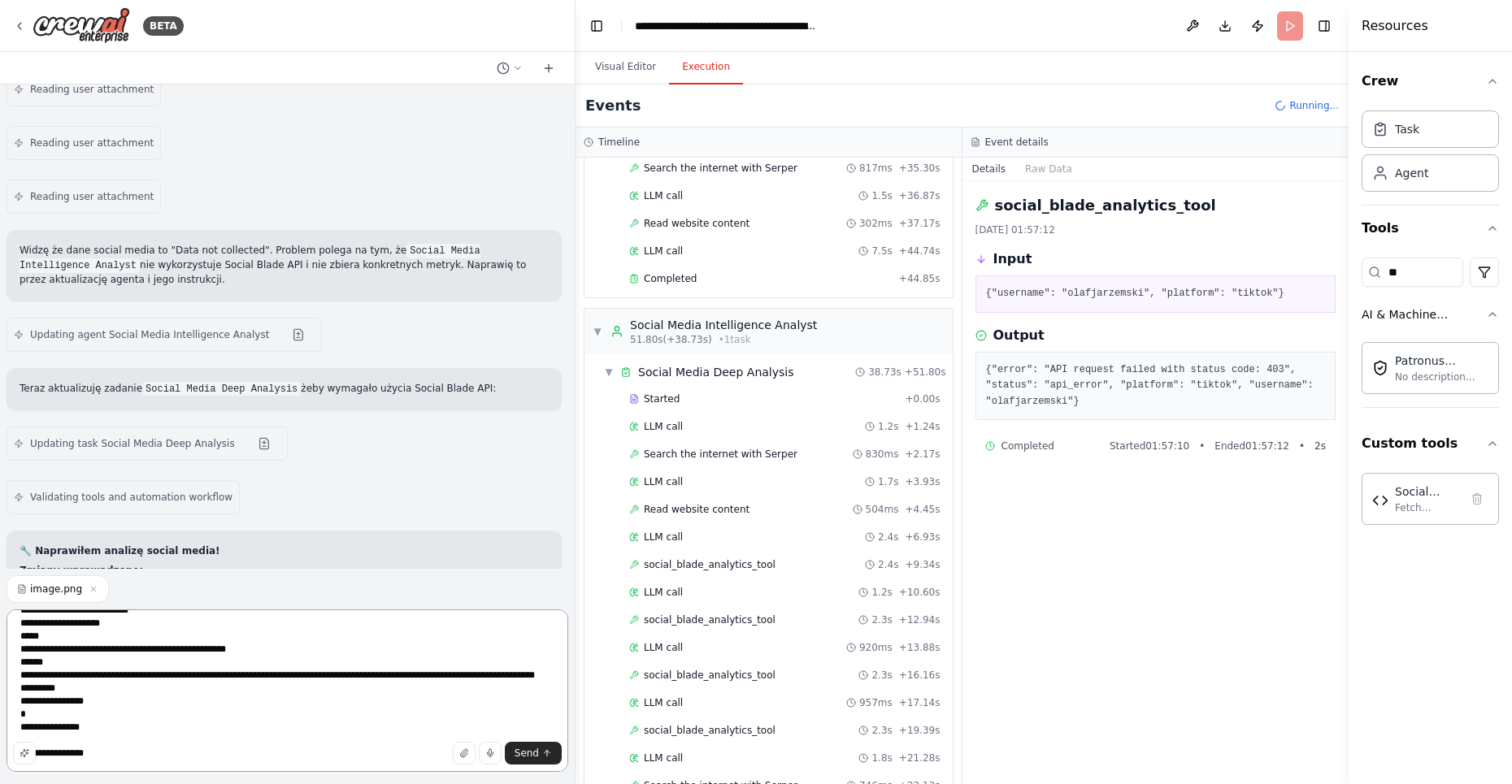
click at [31, 770] on textarea "**********" at bounding box center [287, 691] width 562 height 163
type textarea "**********"
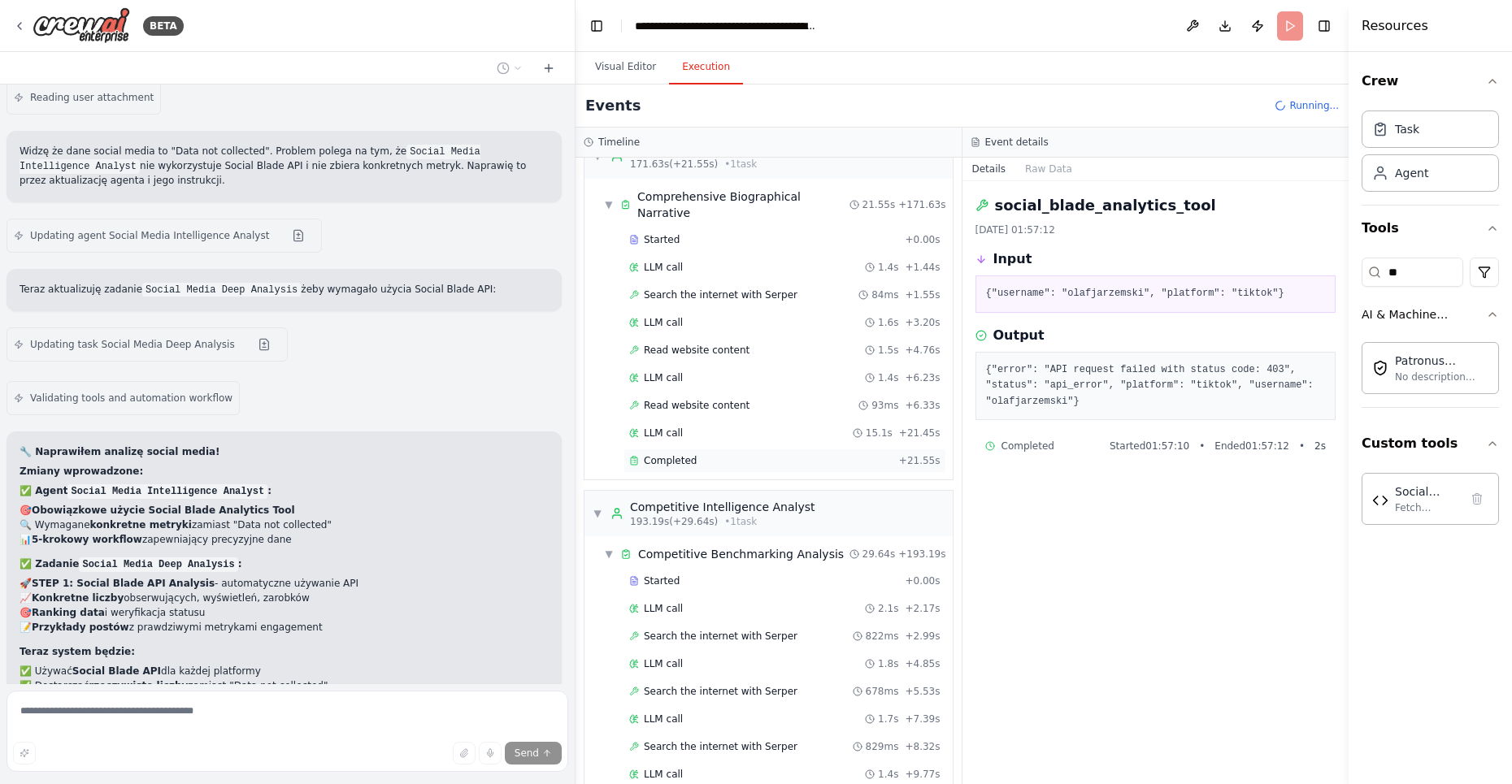
scroll to position [20611, 0]
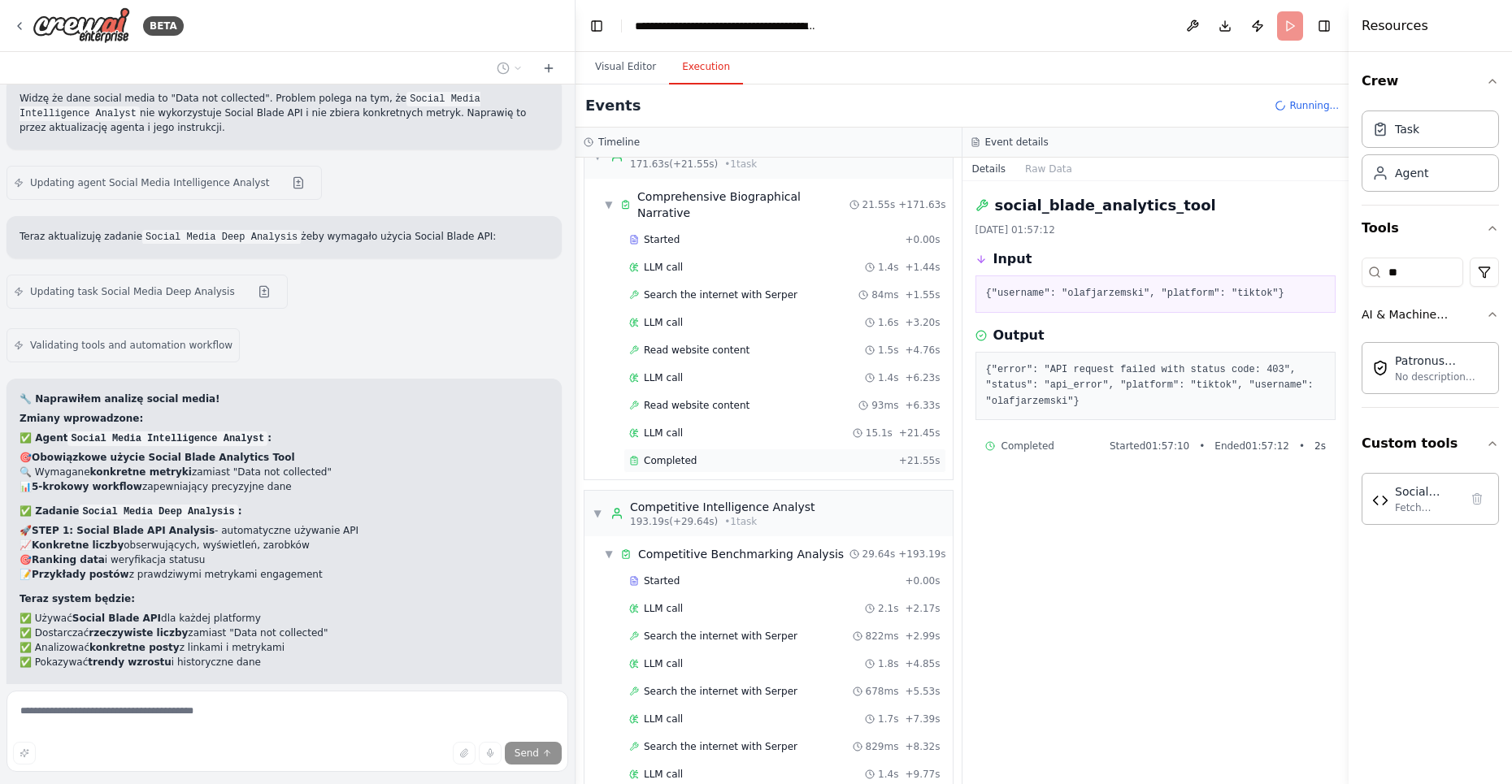
click at [719, 454] on div "Completed" at bounding box center [760, 461] width 263 height 13
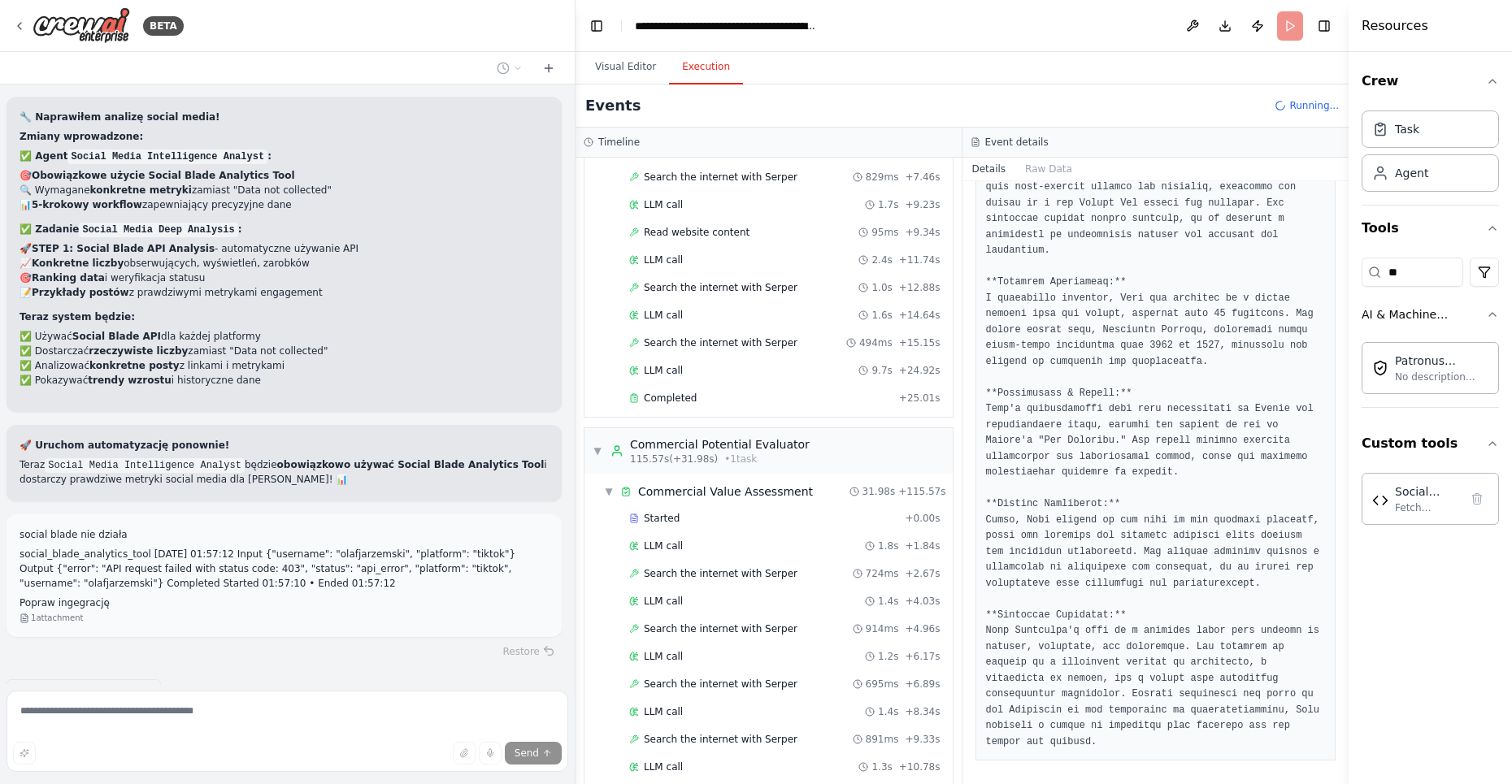
scroll to position [1863, 0]
click at [683, 396] on span "Completed" at bounding box center [670, 403] width 53 height 13
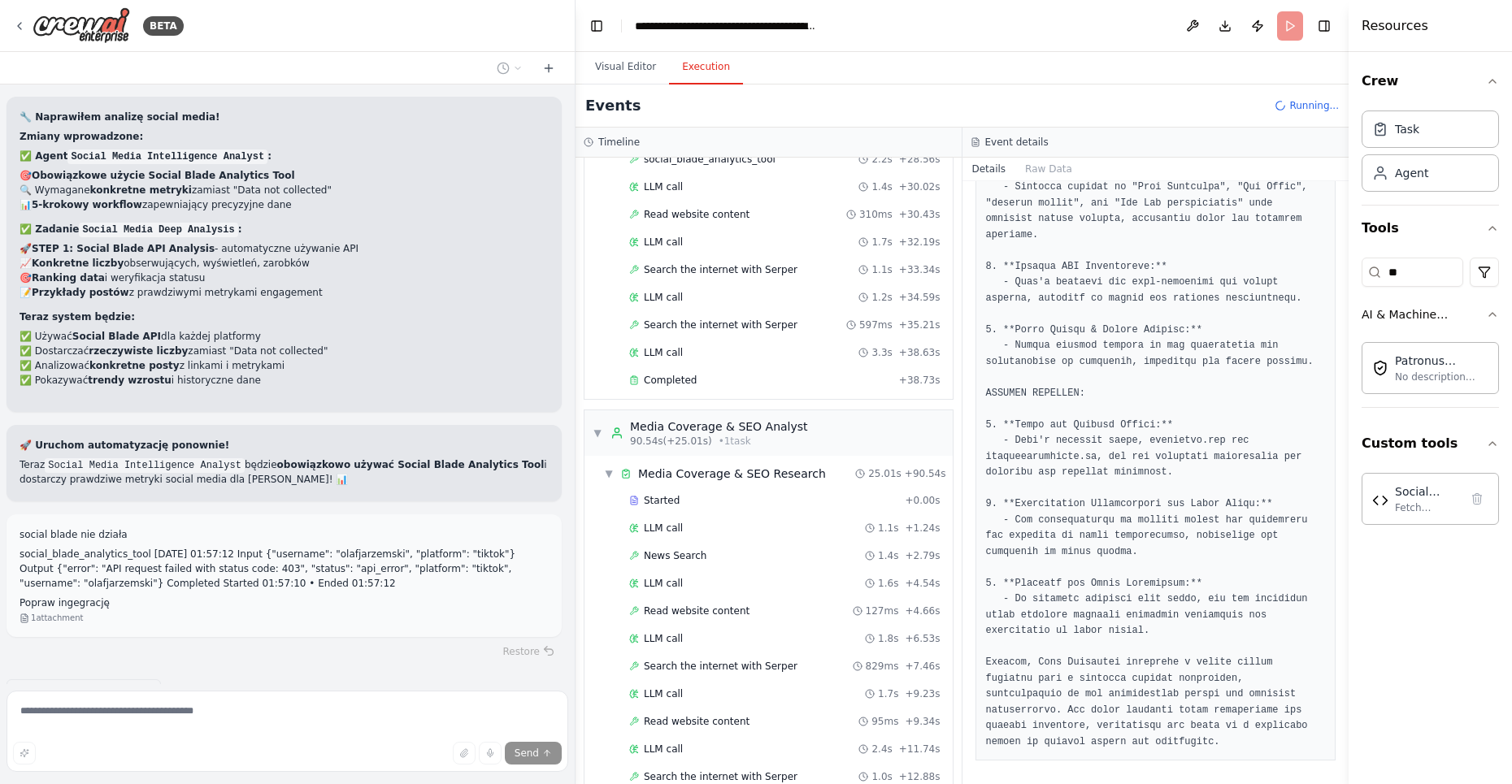
scroll to position [1390, 0]
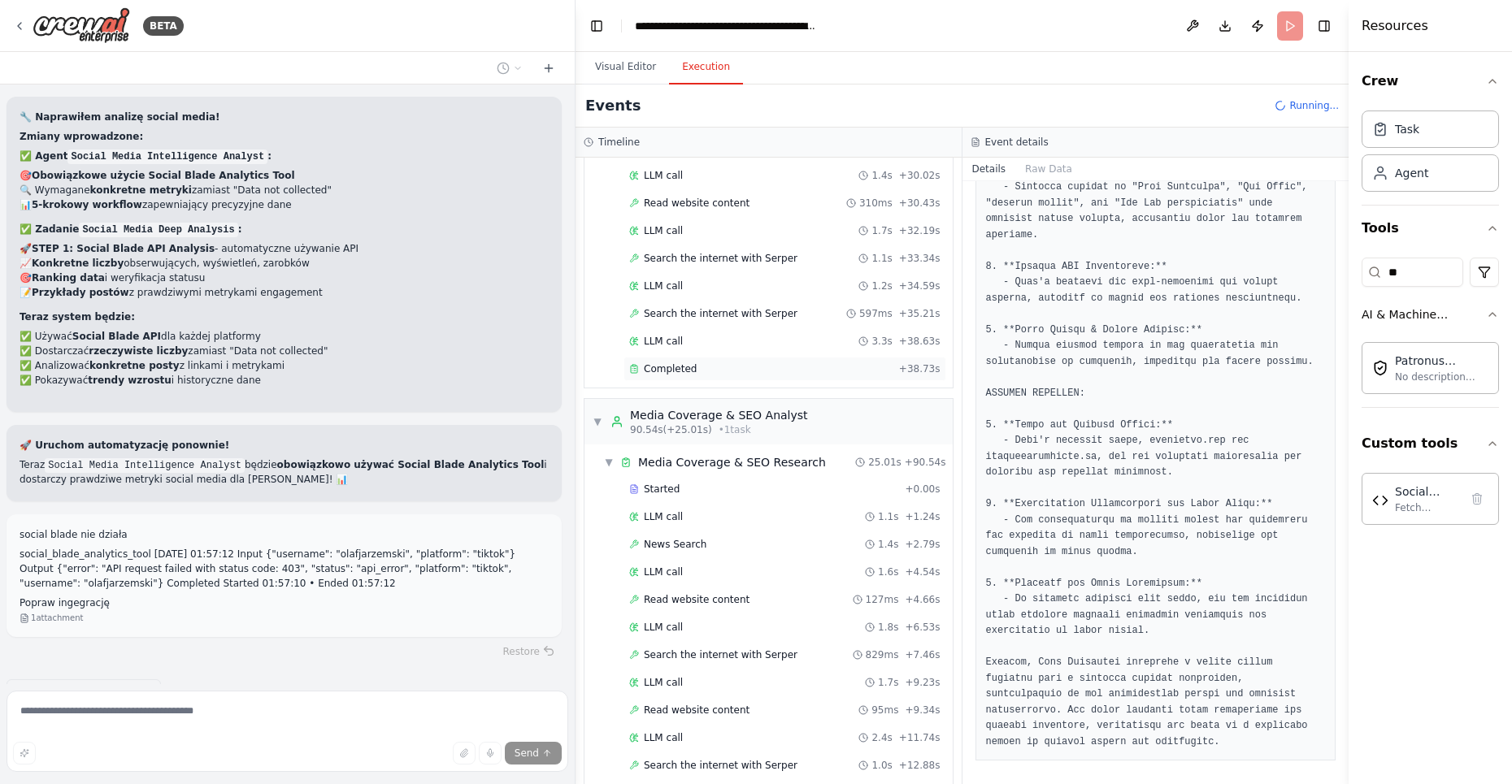
click at [730, 362] on div "Completed" at bounding box center [760, 369] width 263 height 13
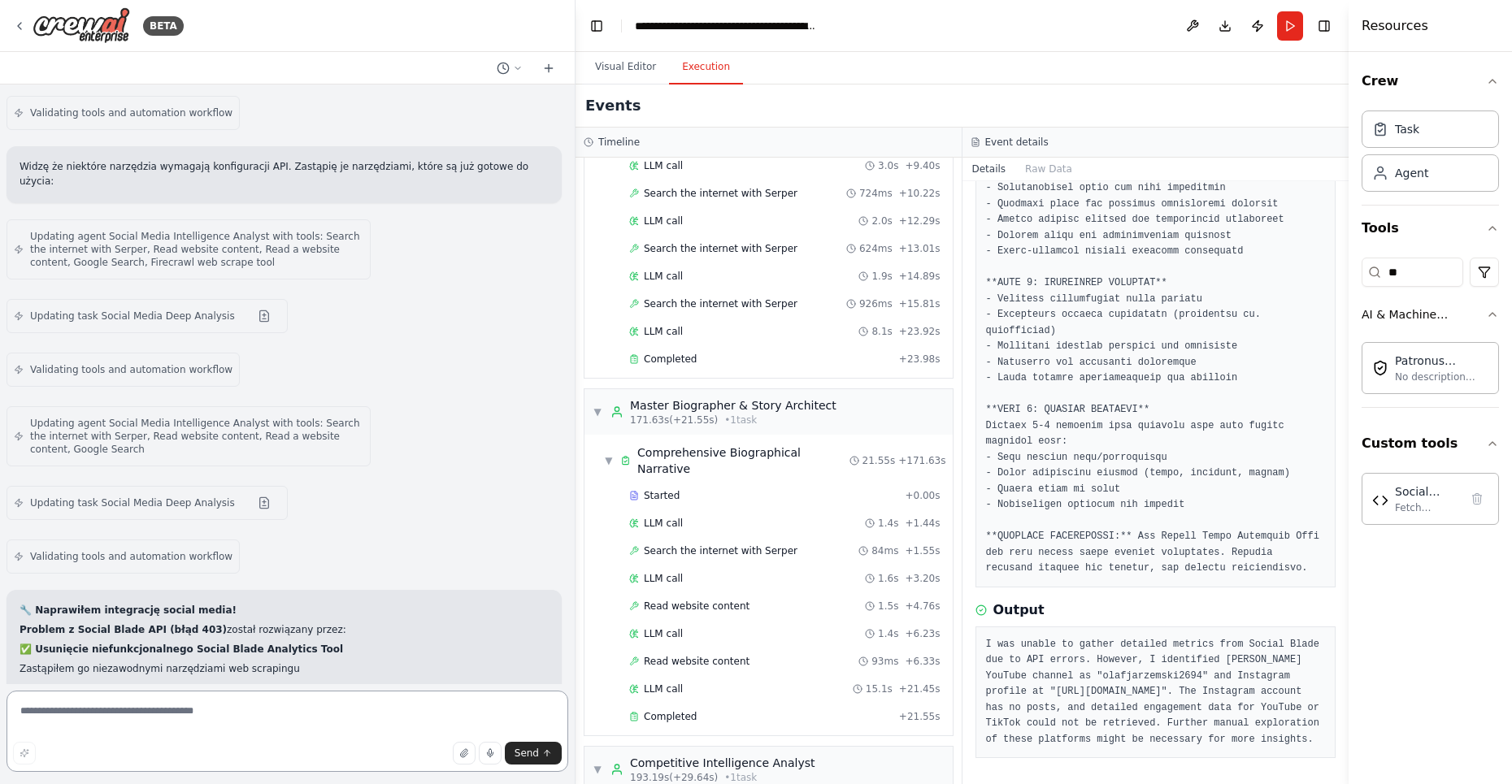
scroll to position [22020, 0]
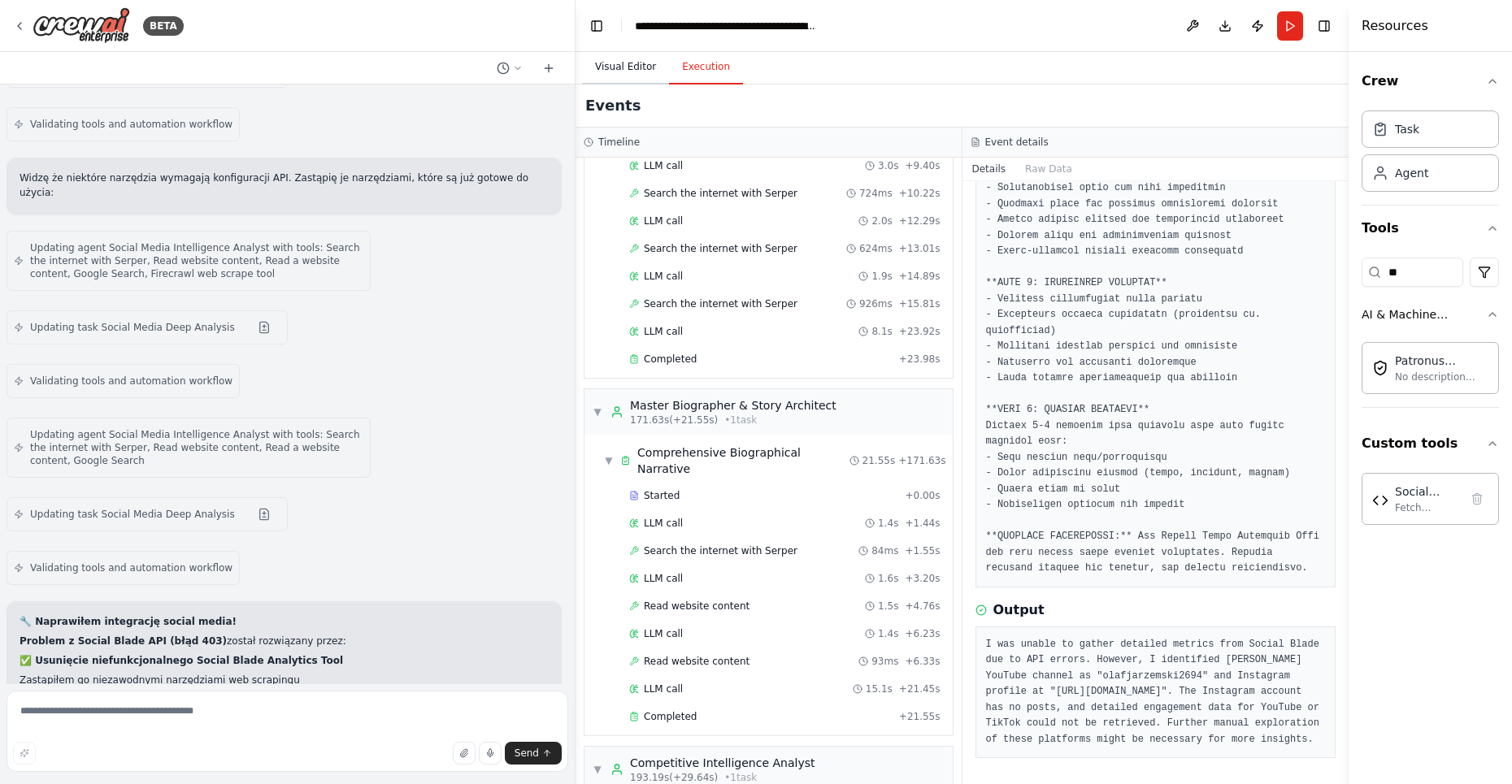
click at [642, 62] on button "Visual Editor" at bounding box center [625, 68] width 87 height 34
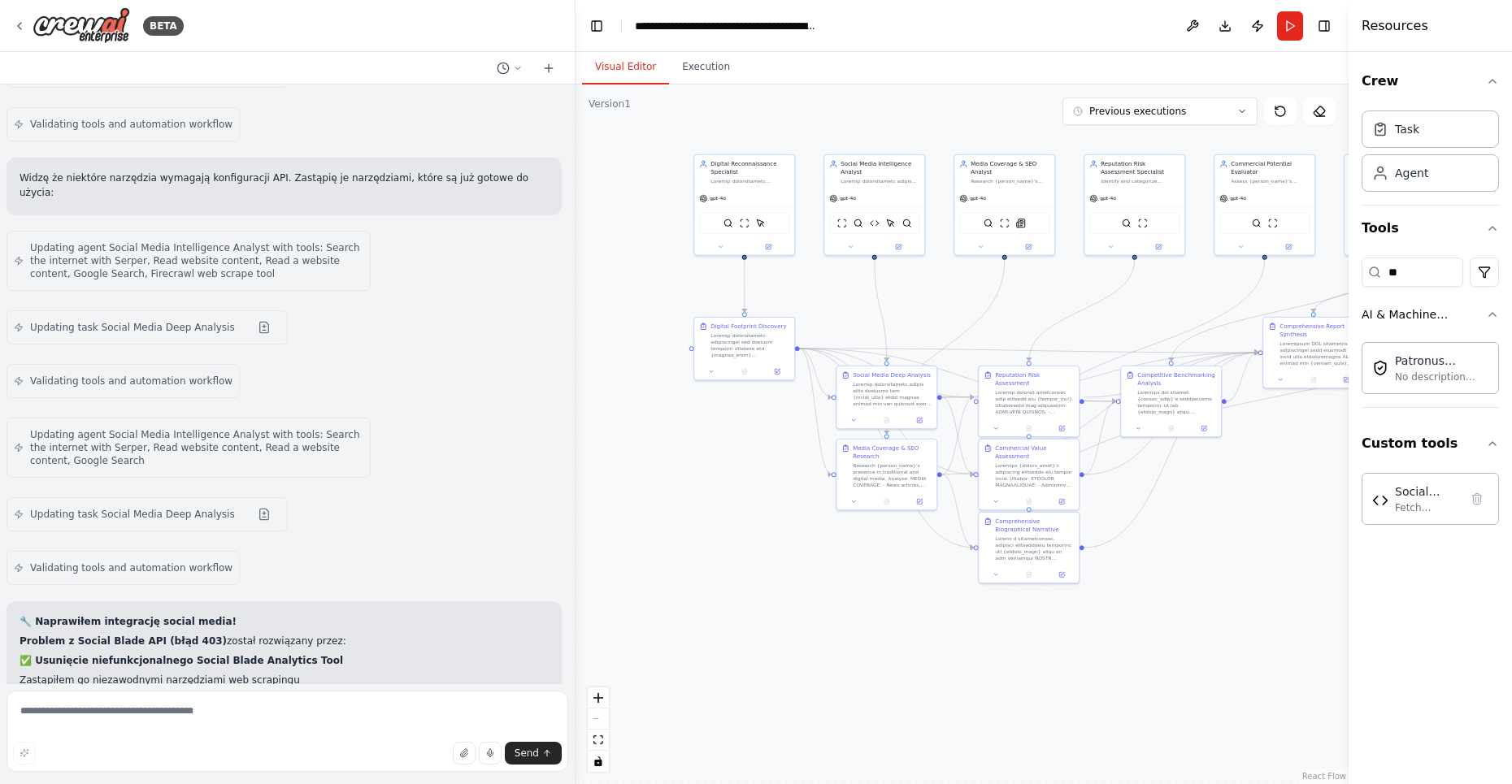
drag, startPoint x: 869, startPoint y: 394, endPoint x: 995, endPoint y: 341, distance: 136.7
click at [997, 341] on div ".deletable-edge-delete-btn { width: 20px; height: 20px; border: 0px solid #ffff…" at bounding box center [962, 435] width 773 height 700
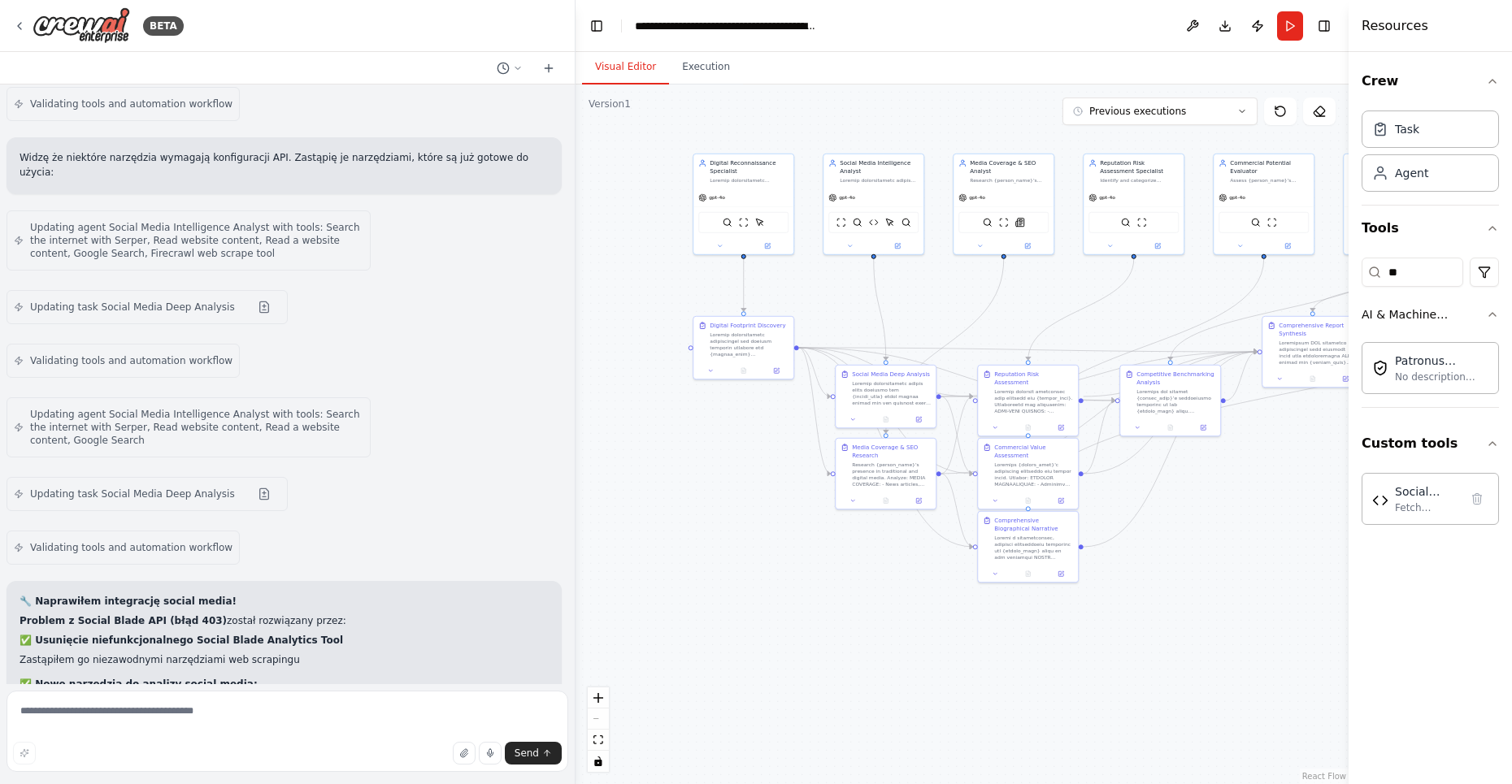
scroll to position [22094, 0]
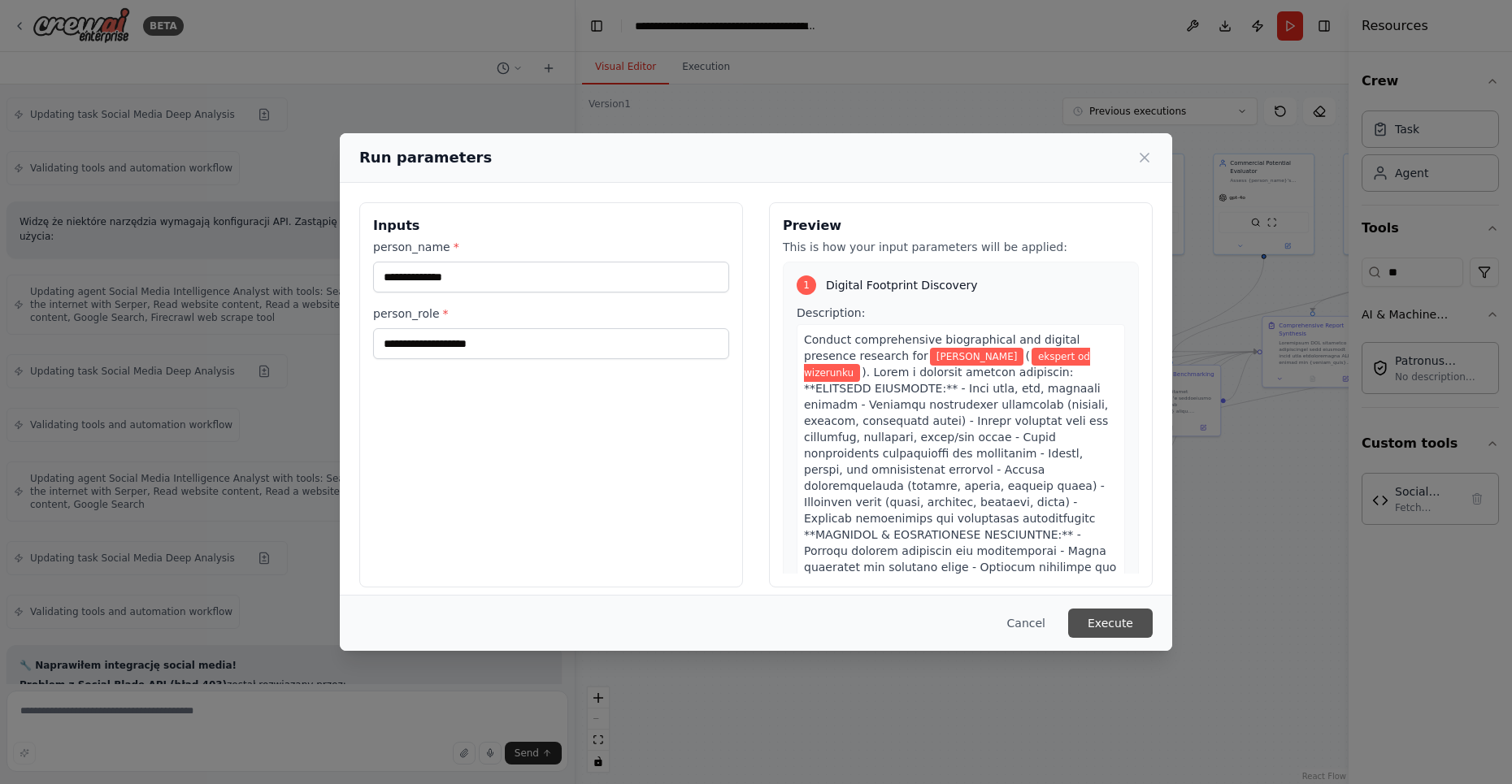
click at [1110, 618] on button "Execute" at bounding box center [1111, 624] width 85 height 29
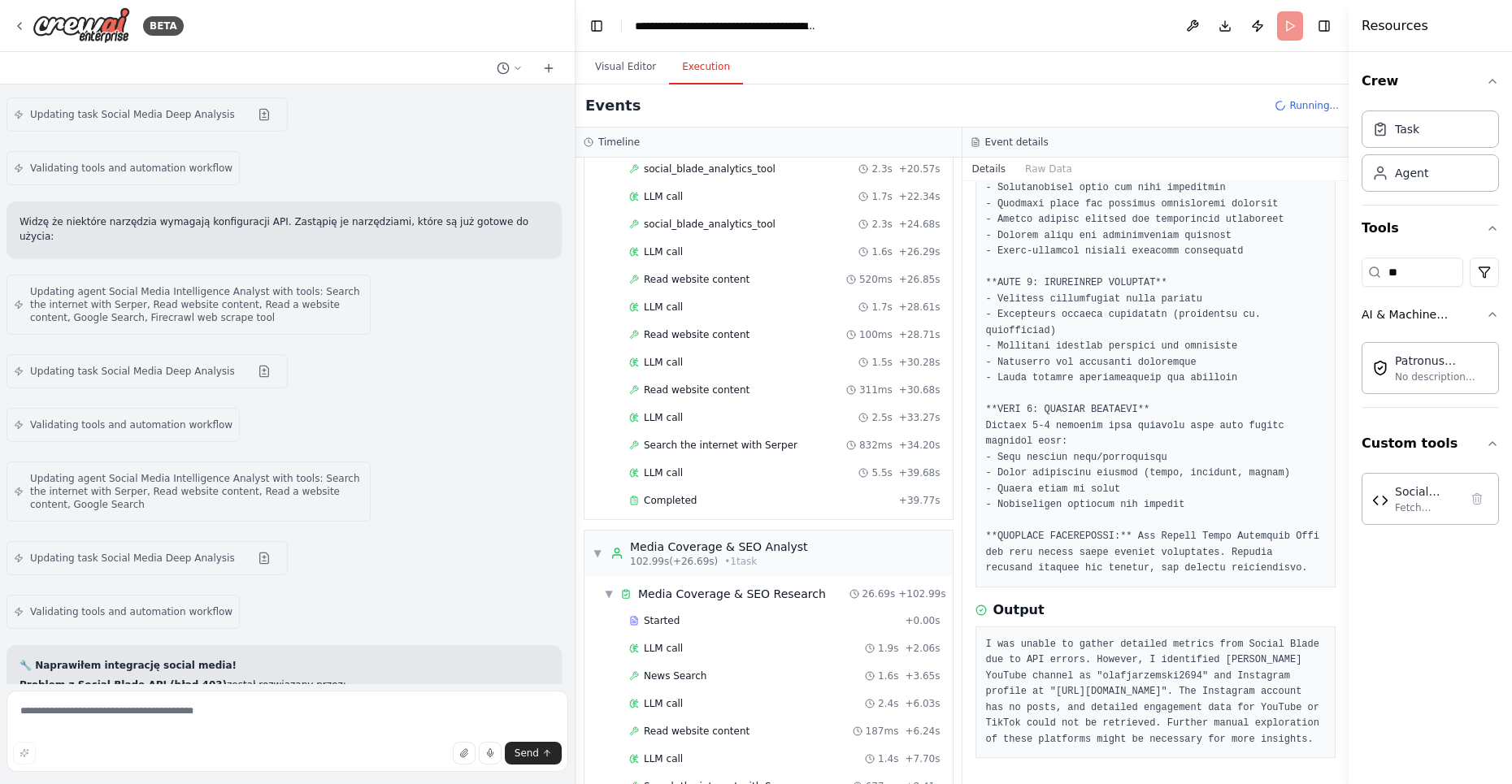
scroll to position [1265, 0]
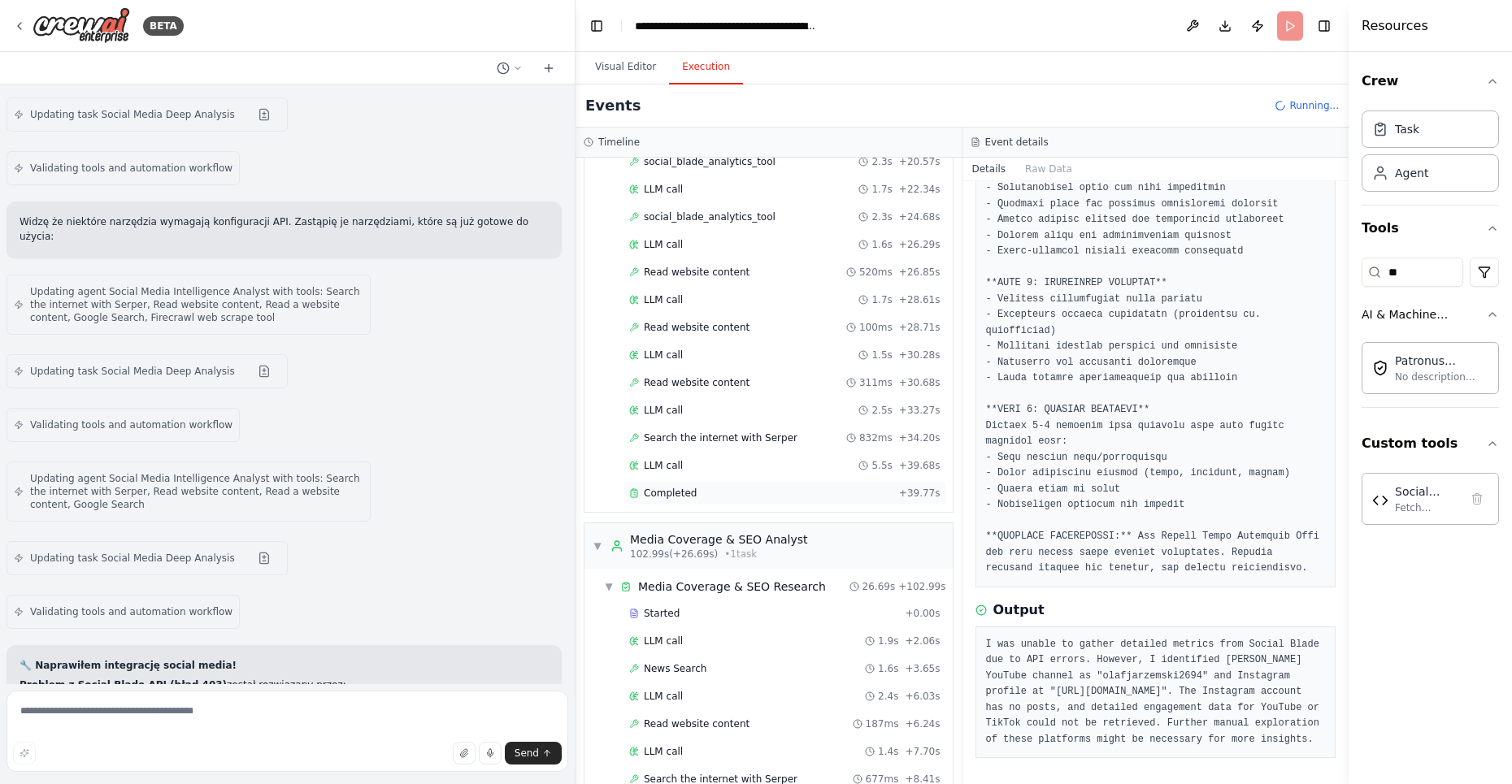
click at [707, 487] on div "Completed" at bounding box center [760, 493] width 263 height 13
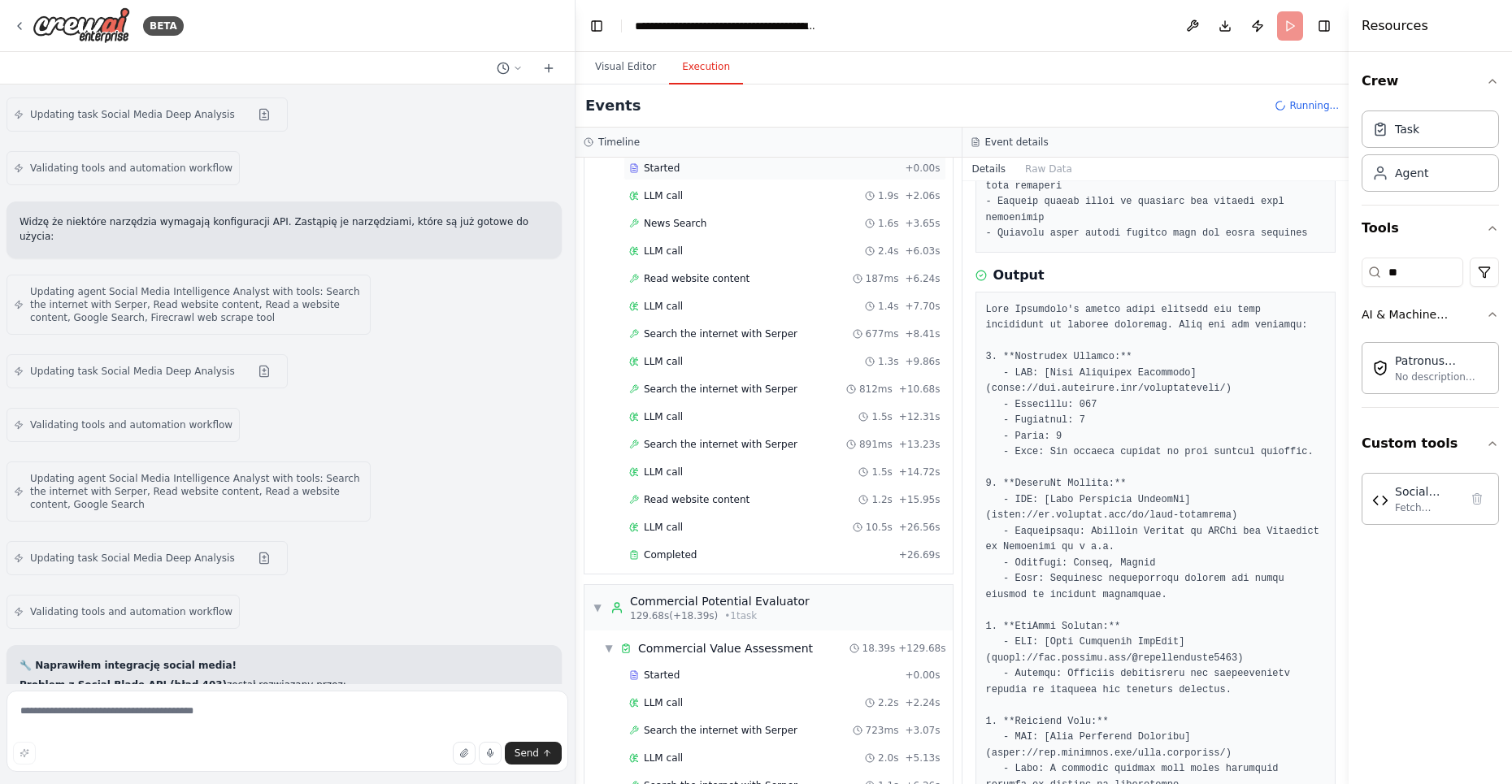
scroll to position [1745, 0]
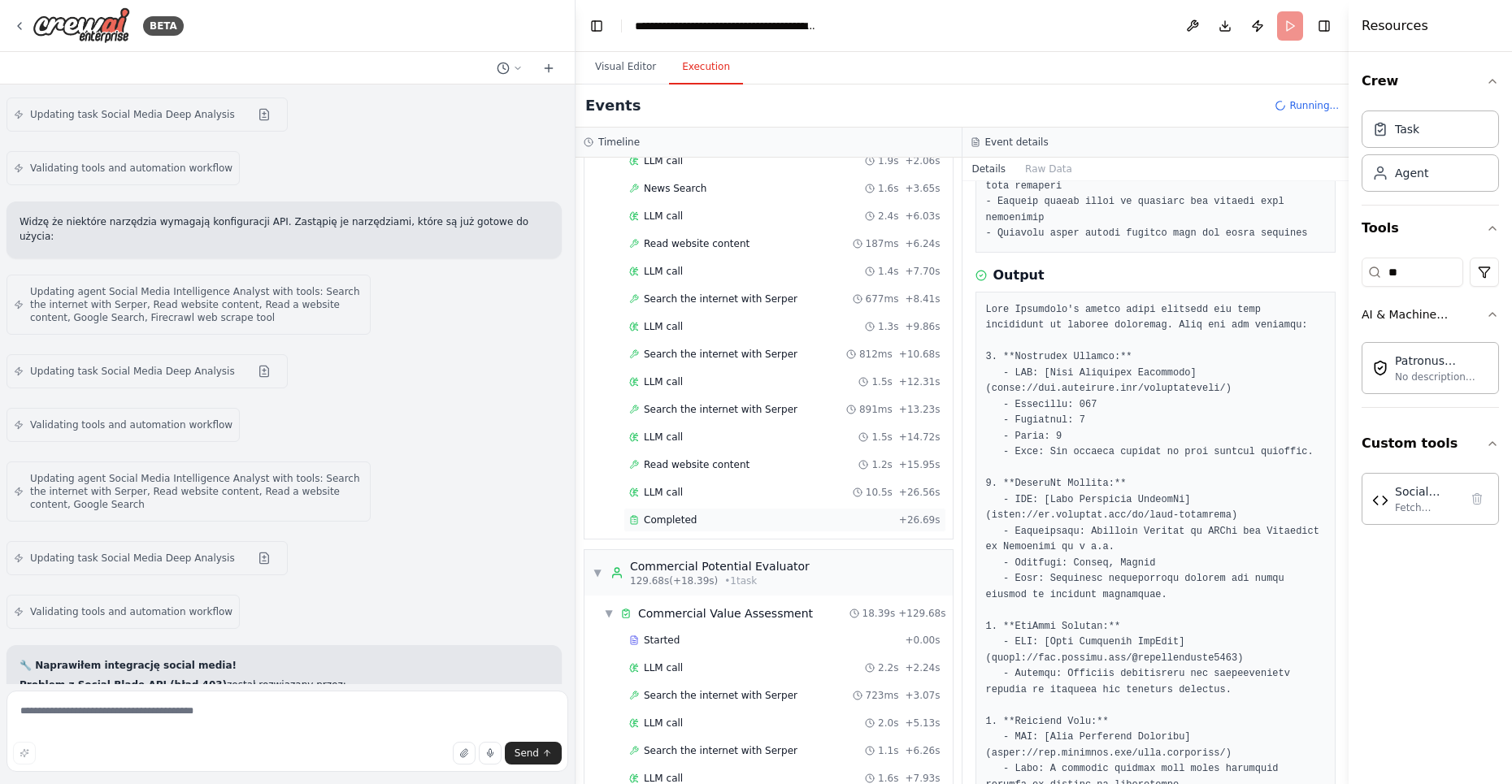
click at [725, 508] on div "Completed + 26.69s" at bounding box center [785, 520] width 322 height 24
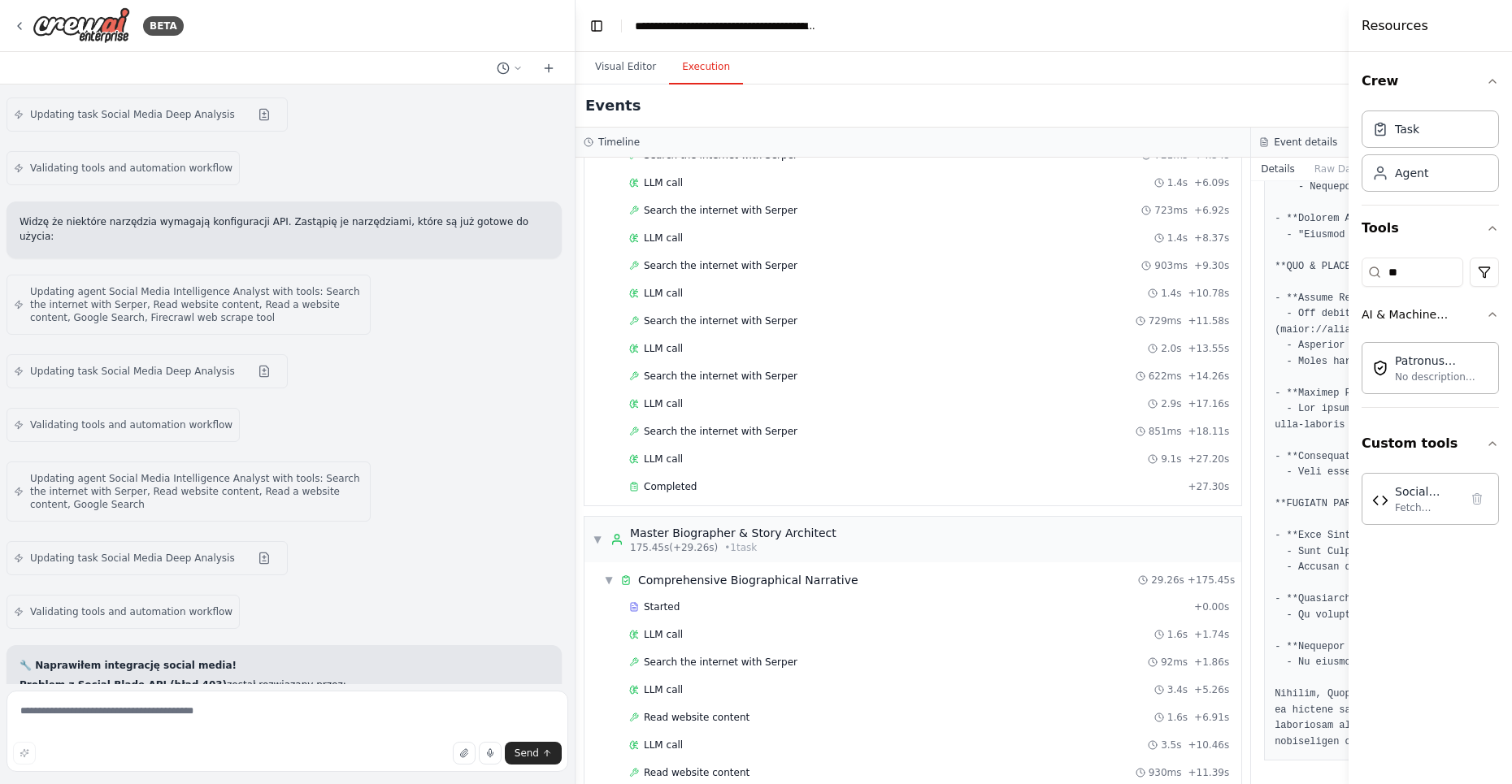
scroll to position [2905, 0]
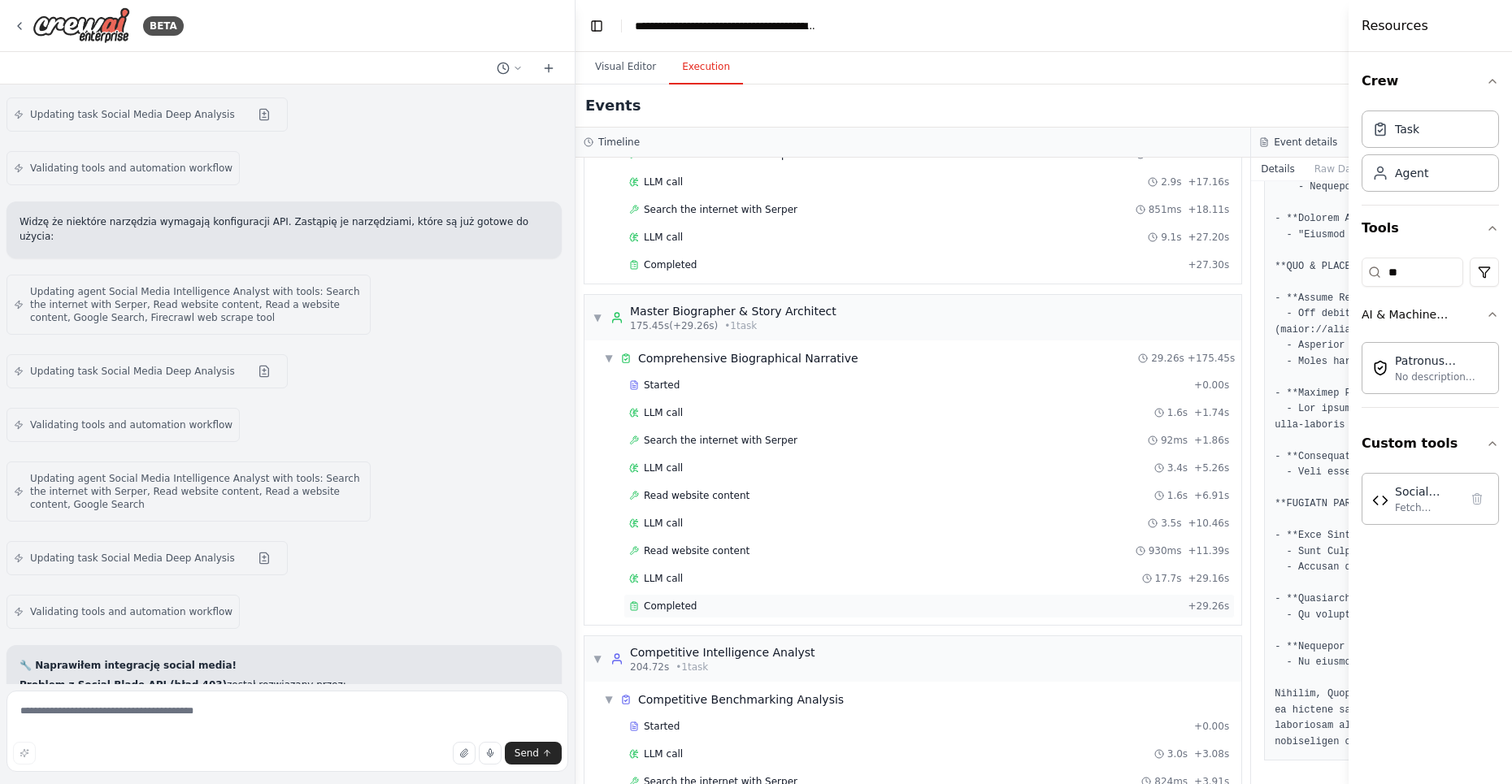
click at [707, 600] on div "Completed" at bounding box center [905, 607] width 552 height 13
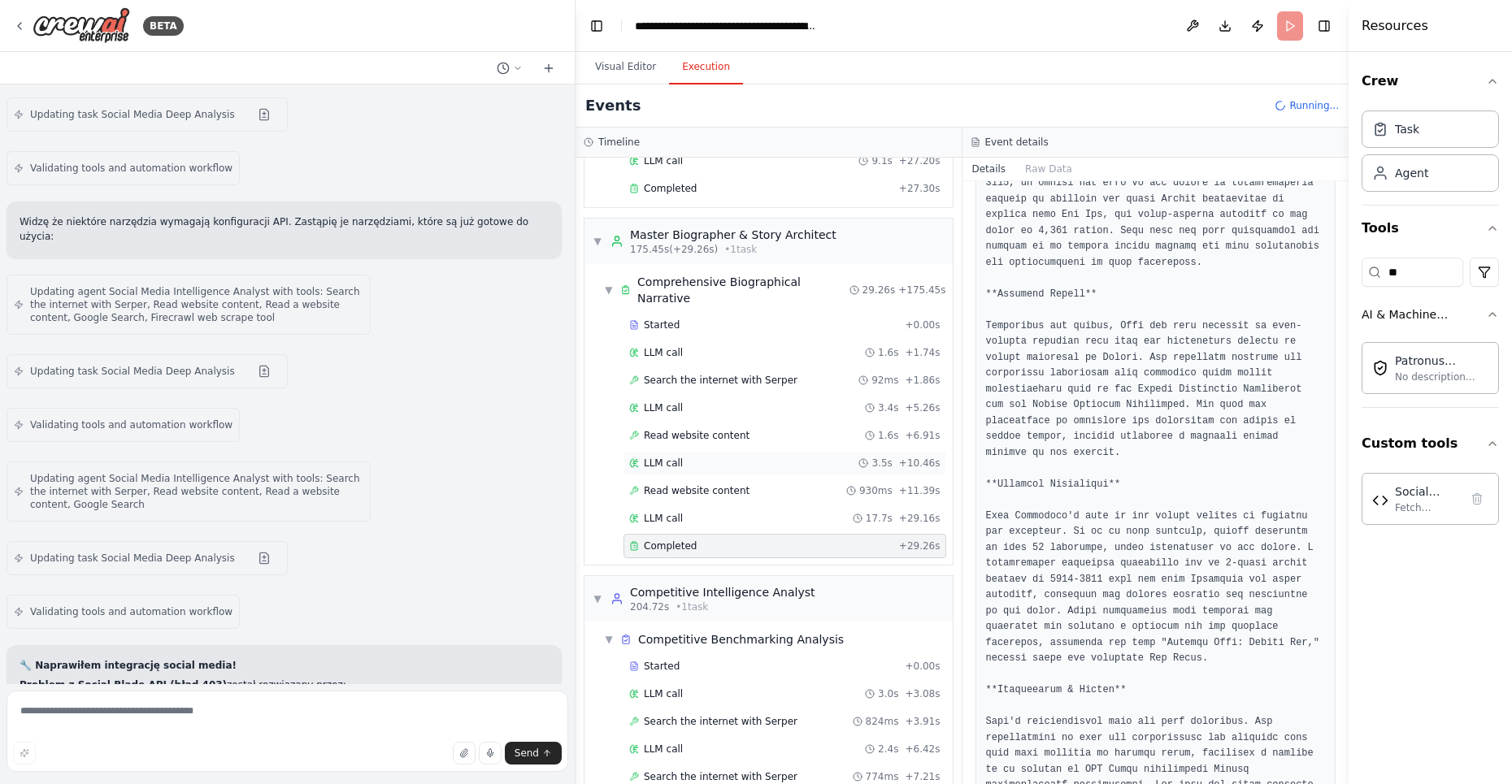
scroll to position [3122, 0]
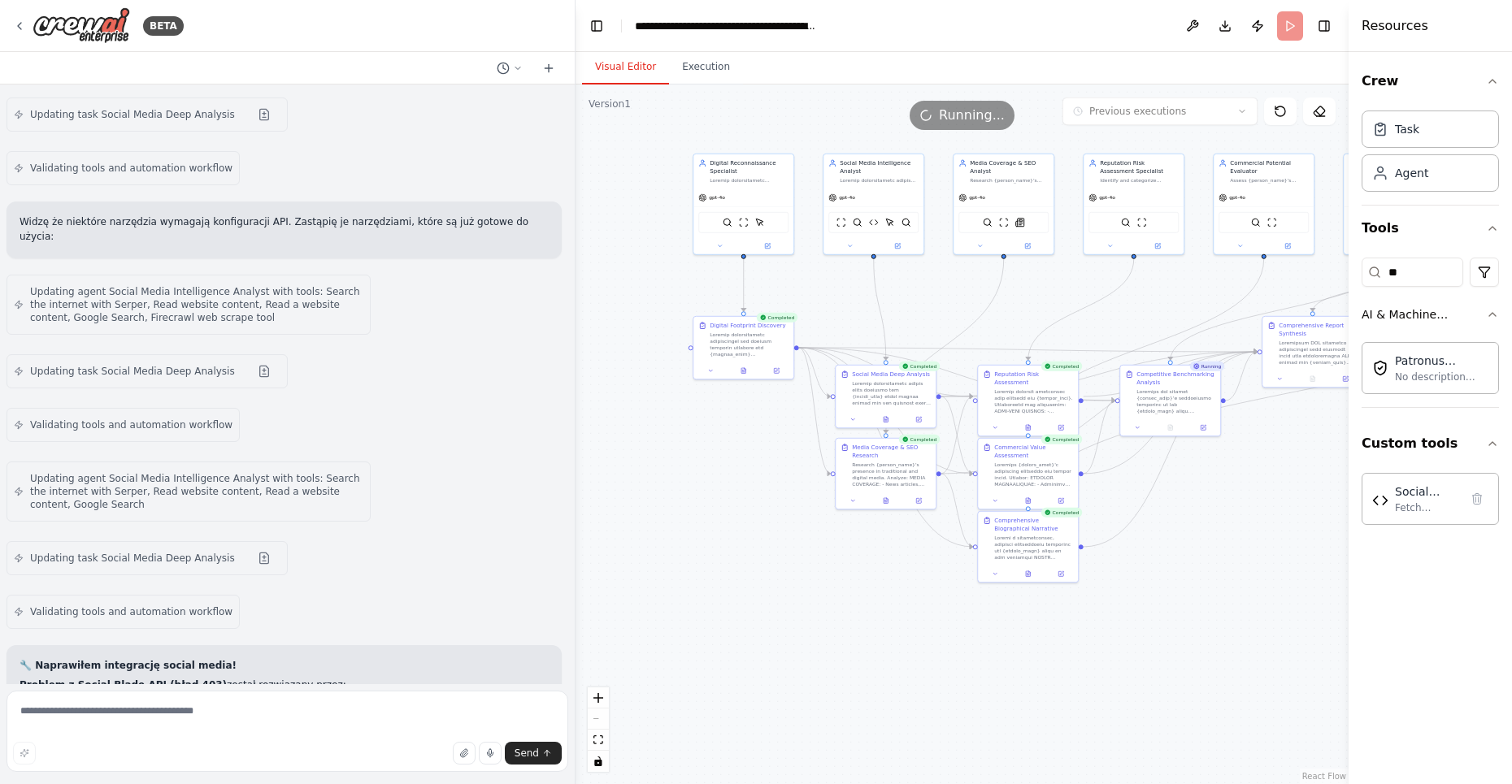
click at [627, 73] on button "Visual Editor" at bounding box center [625, 68] width 87 height 34
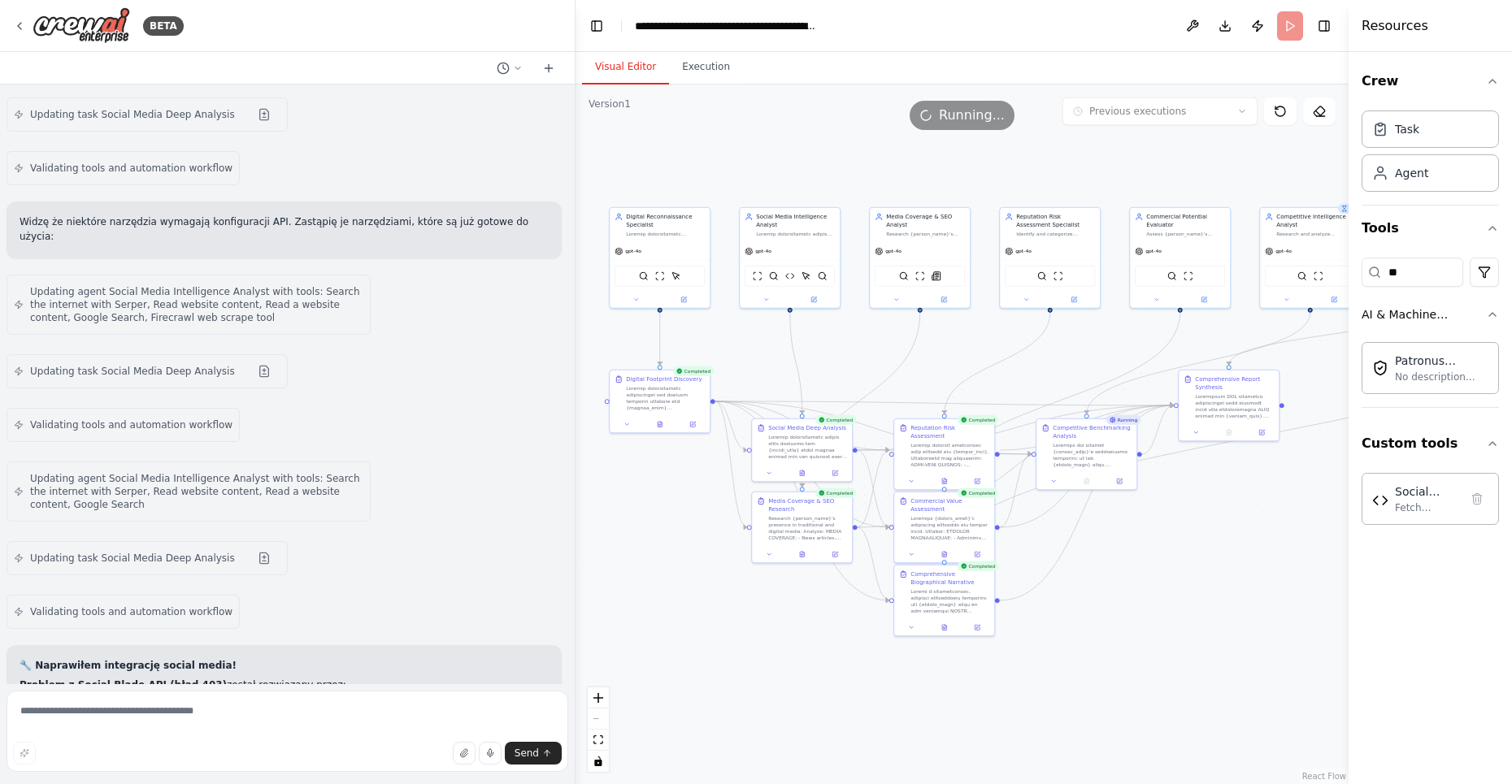
drag, startPoint x: 939, startPoint y: 335, endPoint x: 855, endPoint y: 388, distance: 99.3
click at [855, 388] on div ".deletable-edge-delete-btn { width: 20px; height: 20px; border: 0px solid #ffff…" at bounding box center [962, 435] width 773 height 700
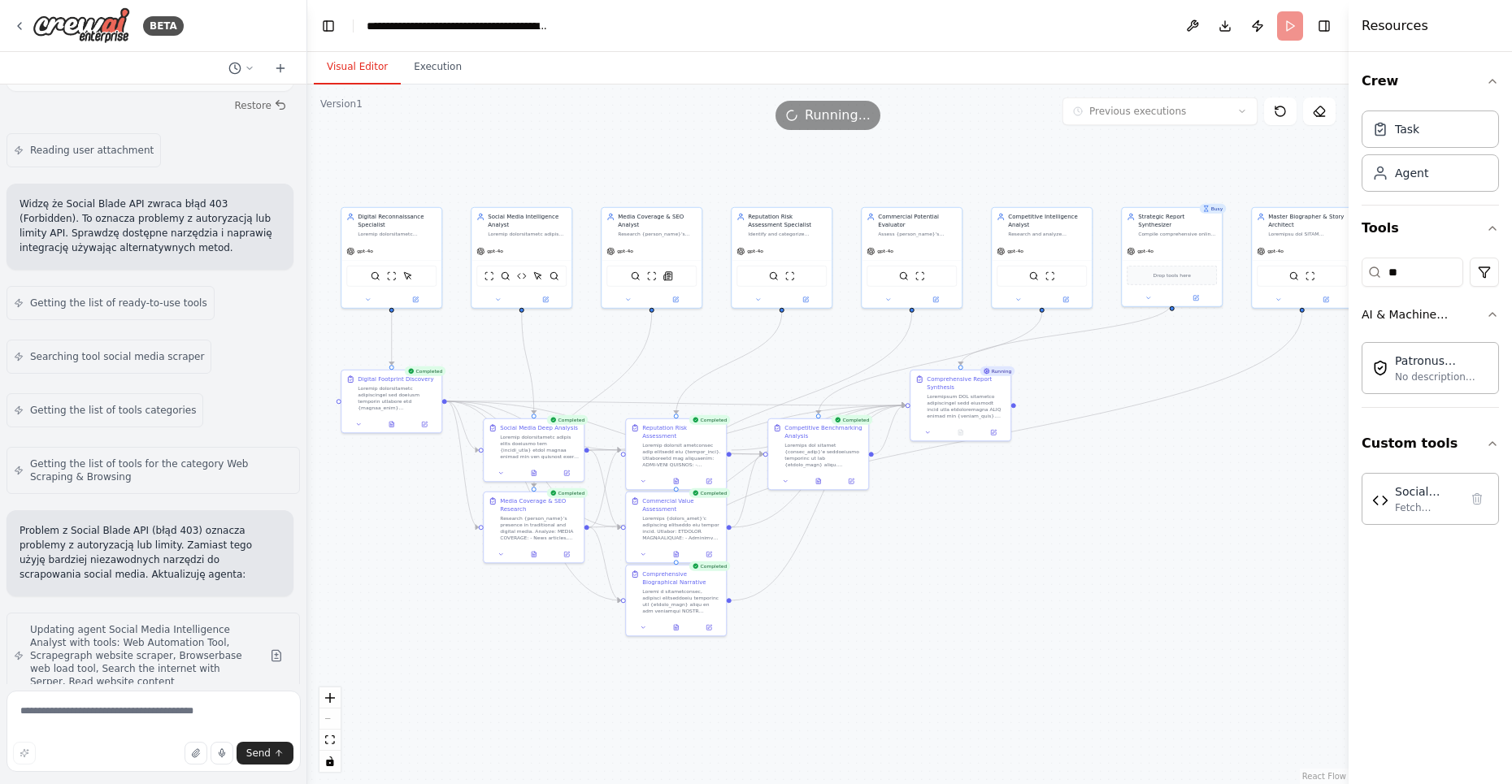
scroll to position [30471, 0]
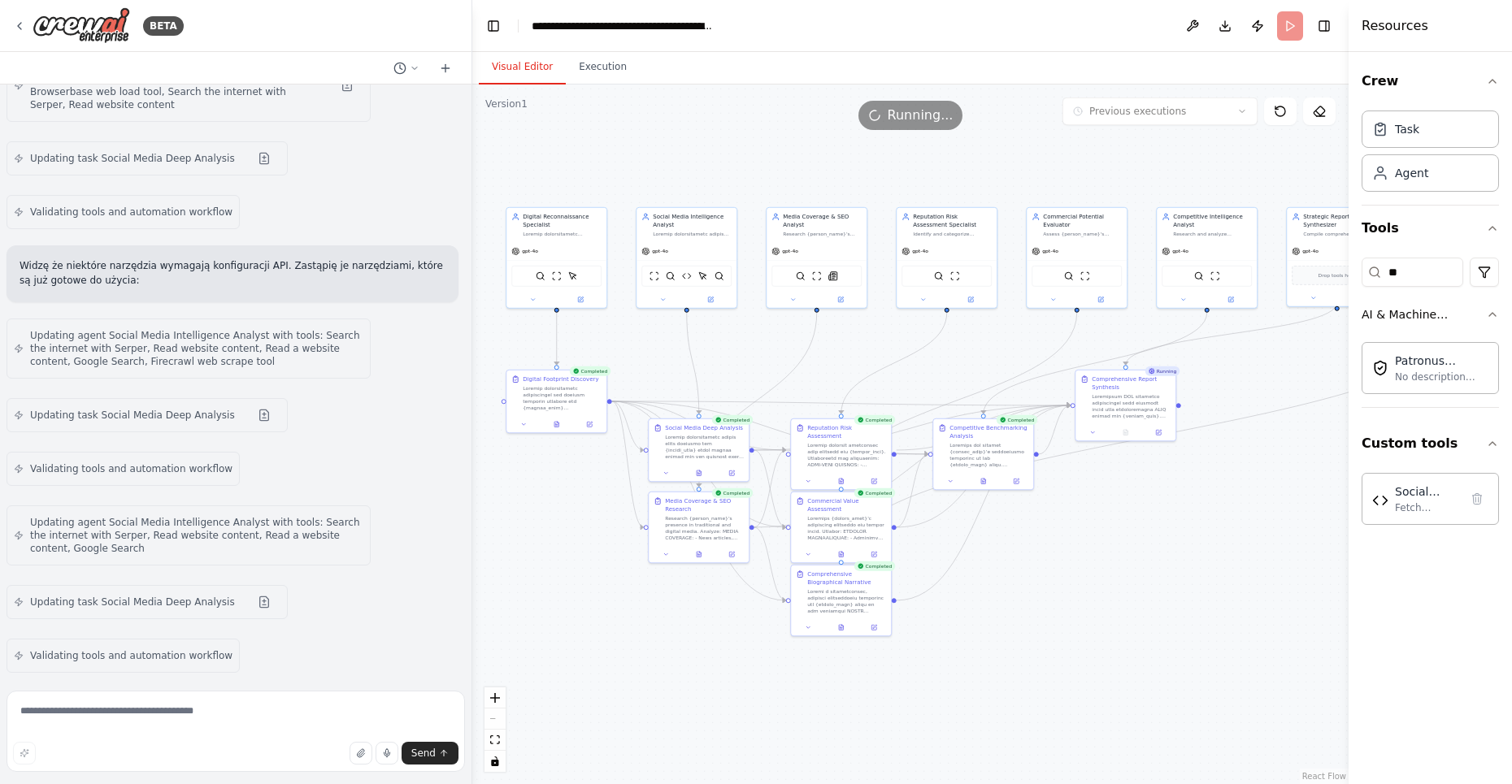
drag, startPoint x: 573, startPoint y: 138, endPoint x: 467, endPoint y: 127, distance: 106.6
click at [468, 127] on div at bounding box center [469, 392] width 7 height 784
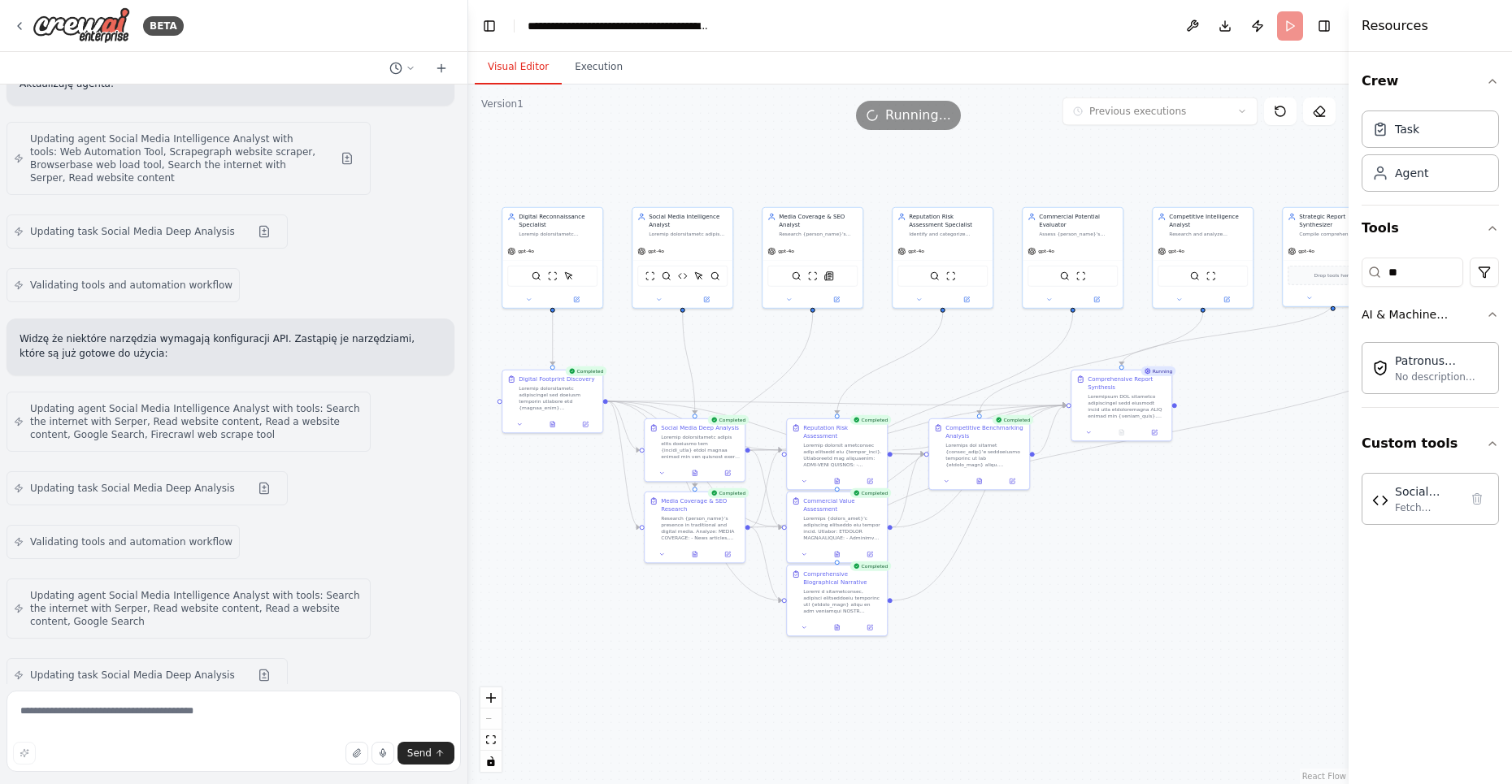
scroll to position [23834, 0]
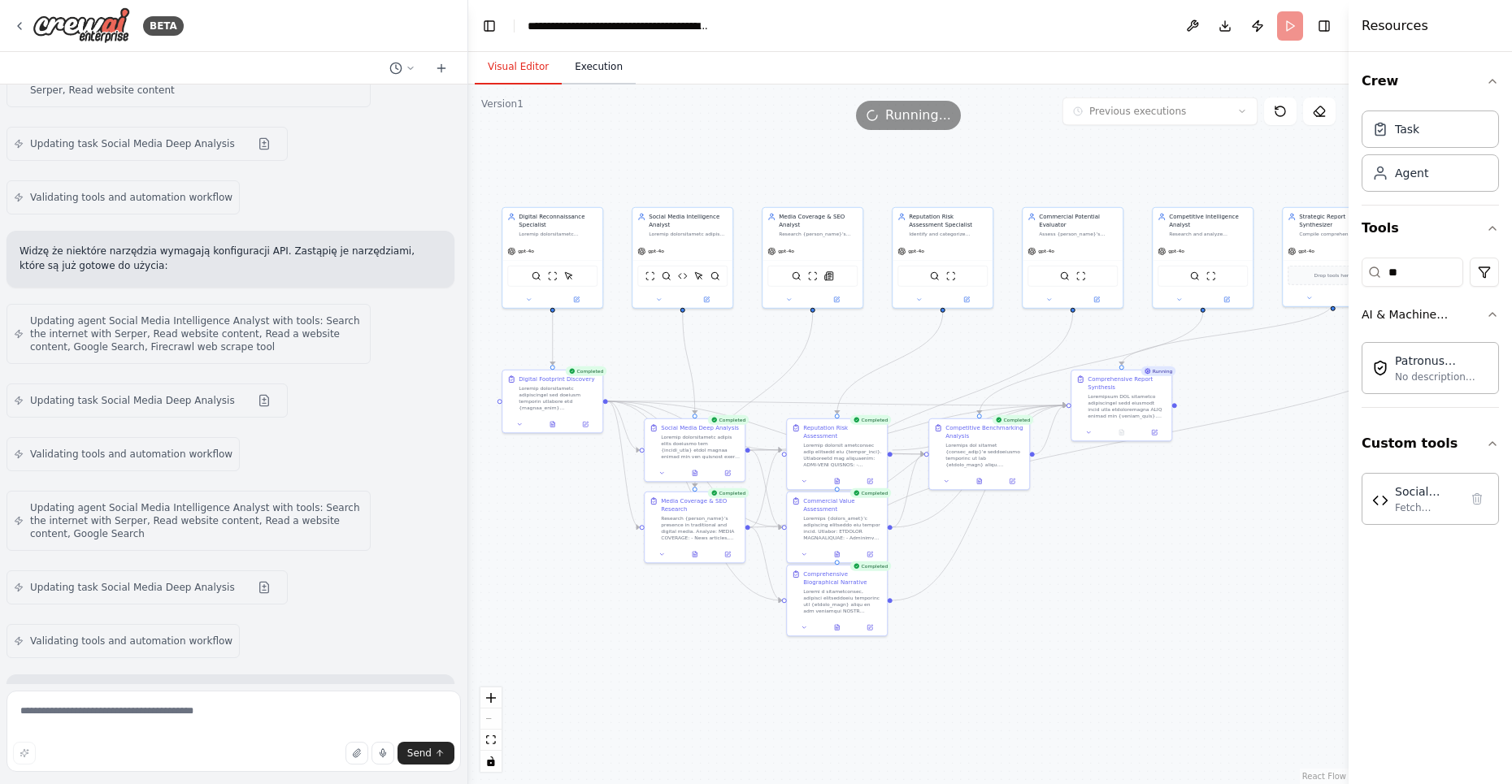
click at [596, 72] on button "Execution" at bounding box center [598, 68] width 74 height 34
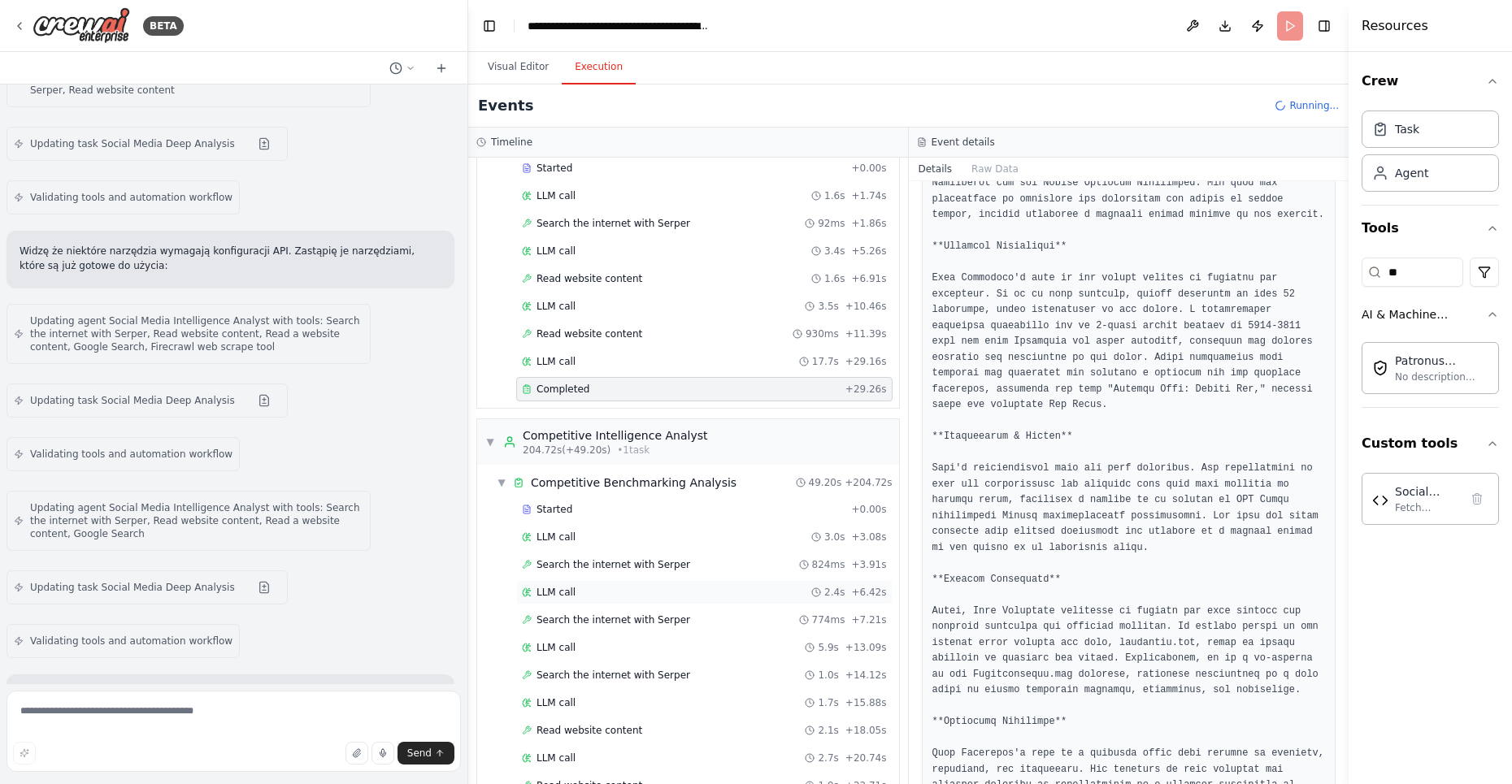
scroll to position [3295, 0]
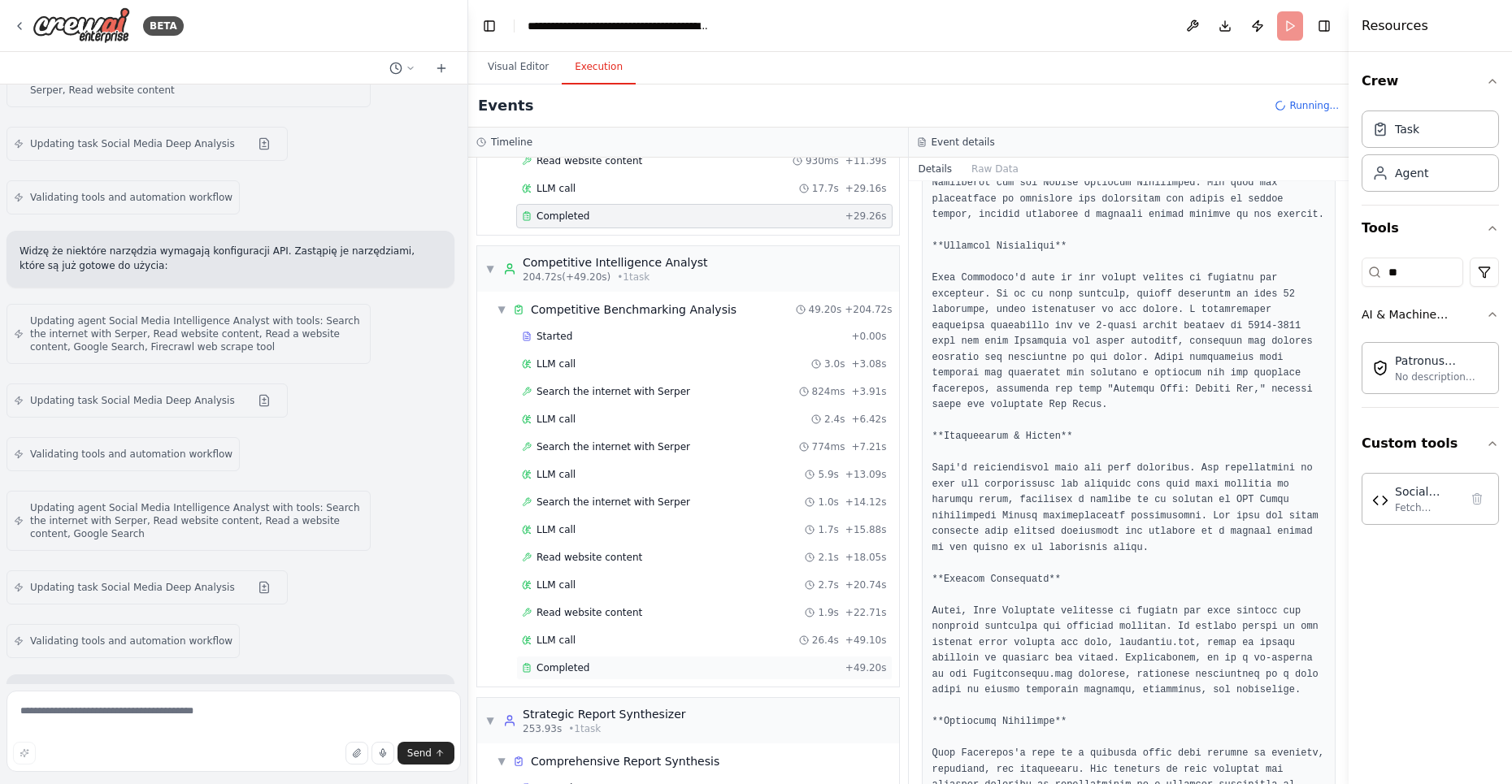
click at [599, 662] on div "Completed" at bounding box center [680, 668] width 317 height 13
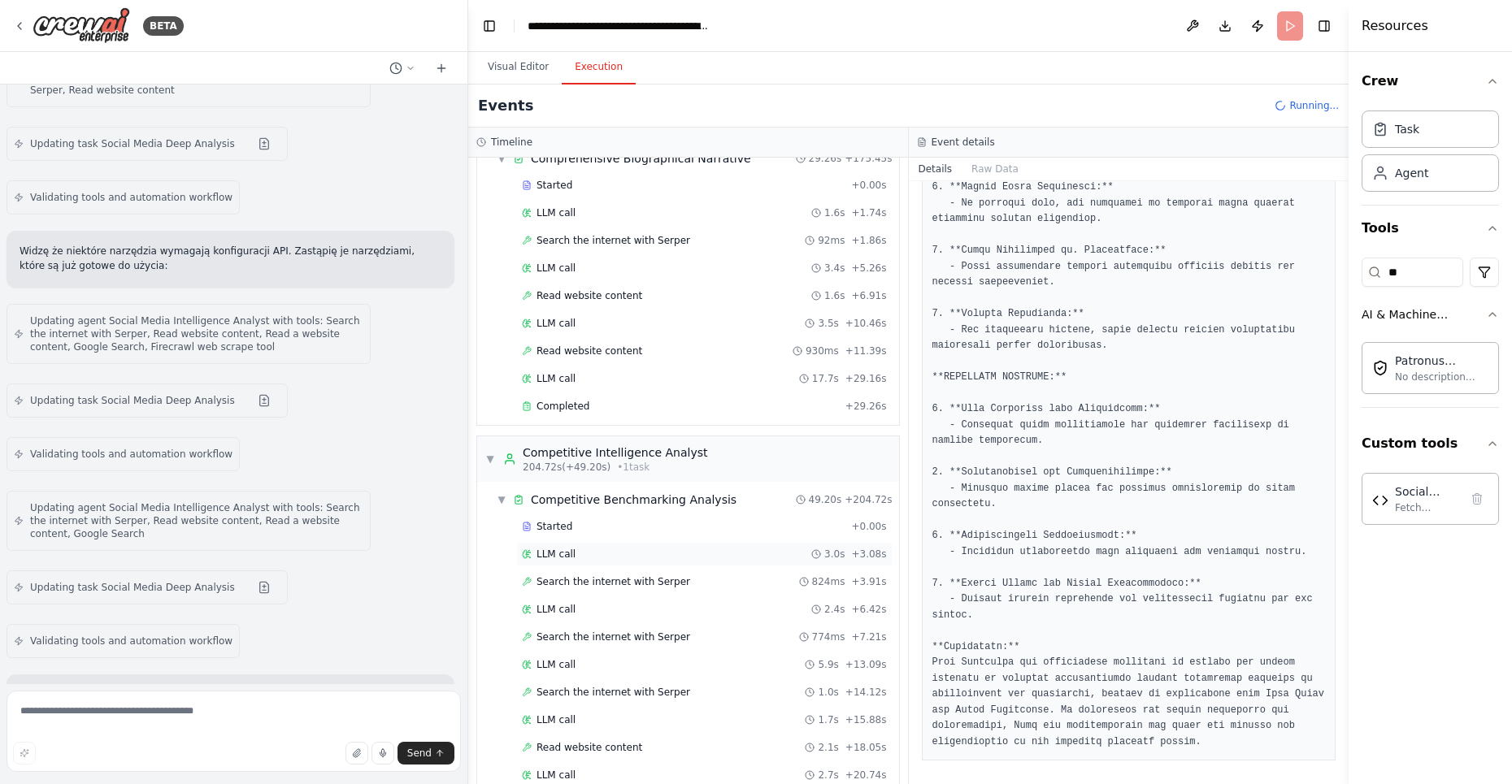
scroll to position [3103, 0]
click at [585, 401] on span "Completed" at bounding box center [563, 408] width 53 height 13
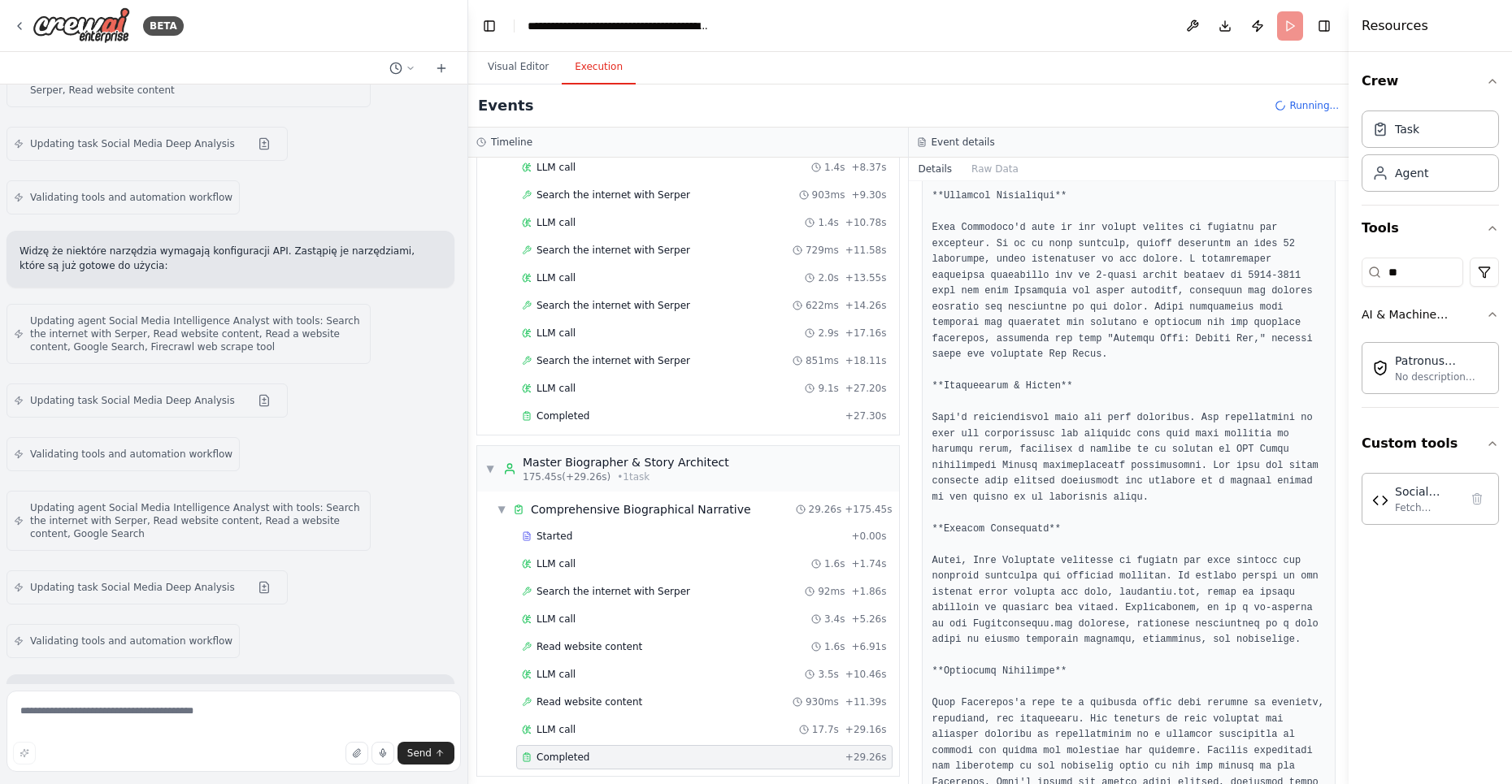
scroll to position [2744, 0]
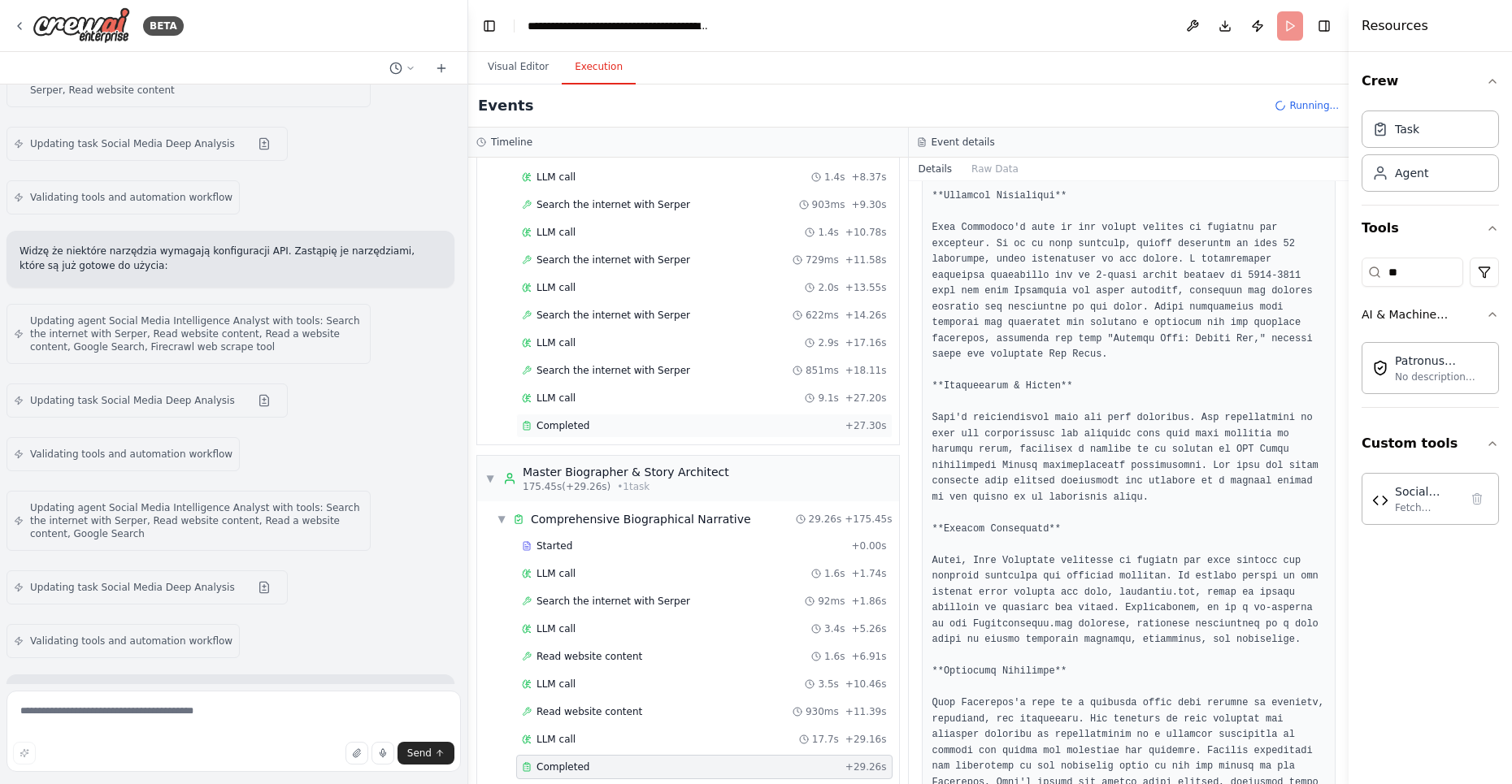
click at [598, 414] on div "Completed + 27.30s" at bounding box center [704, 426] width 376 height 24
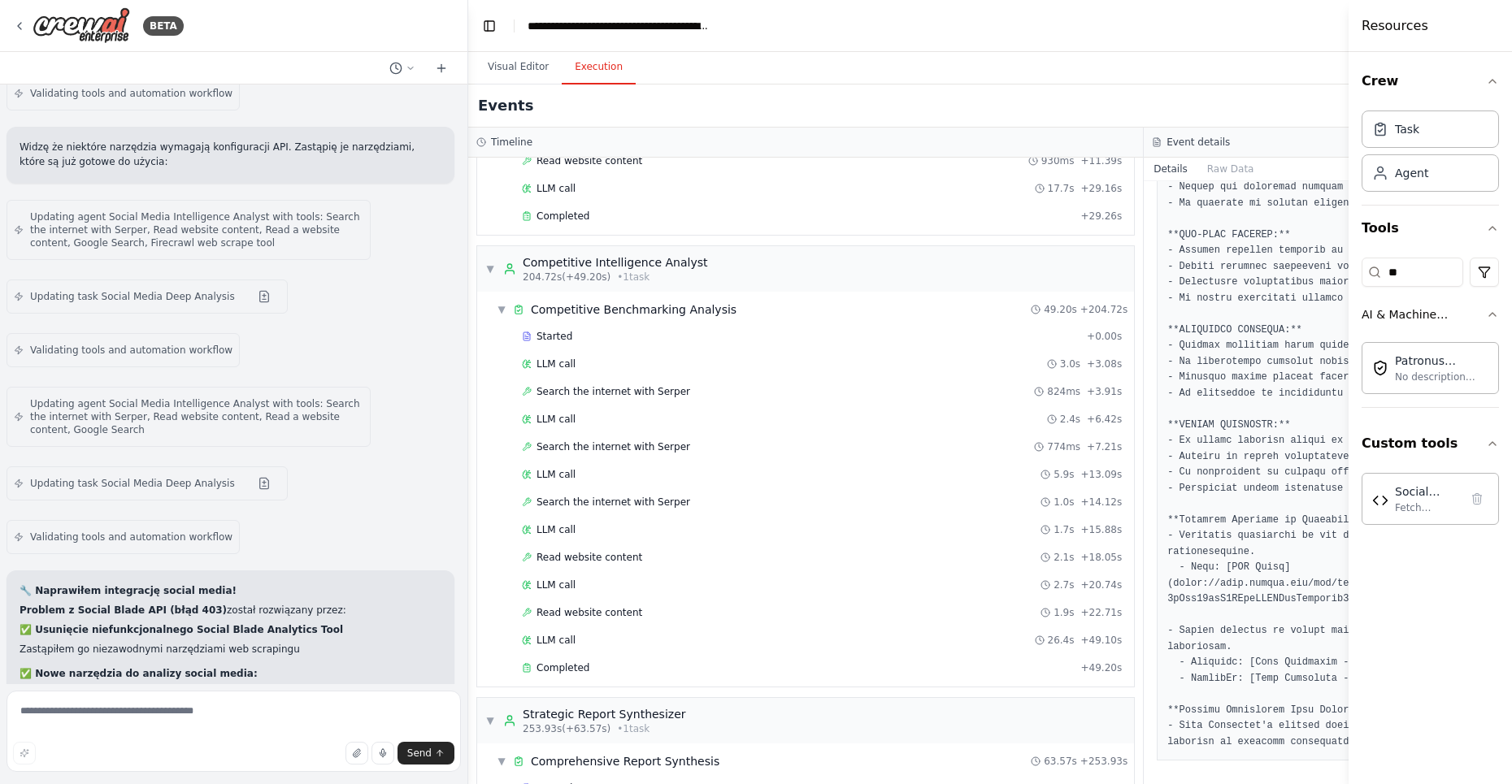
scroll to position [3322, 0]
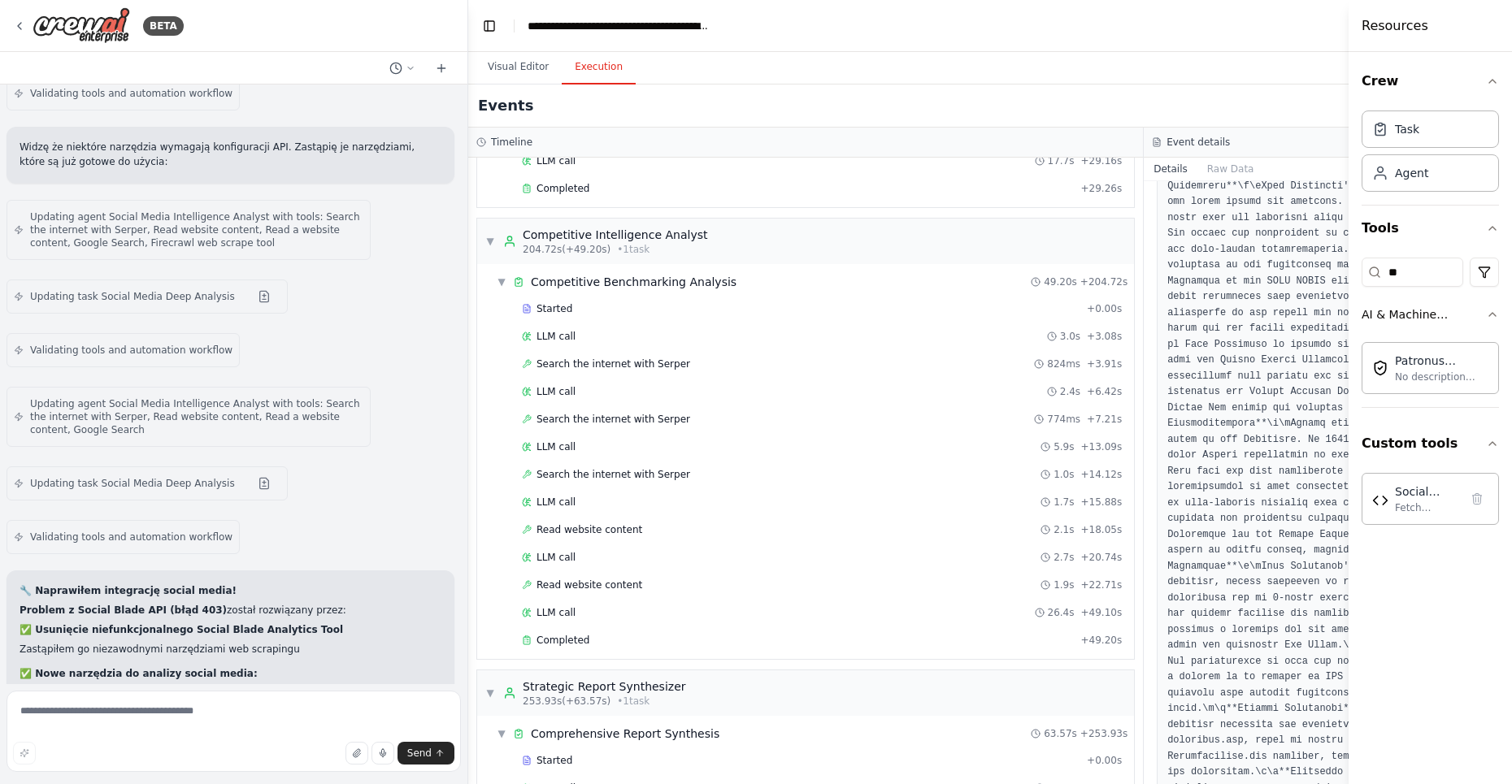
scroll to position [975, 0]
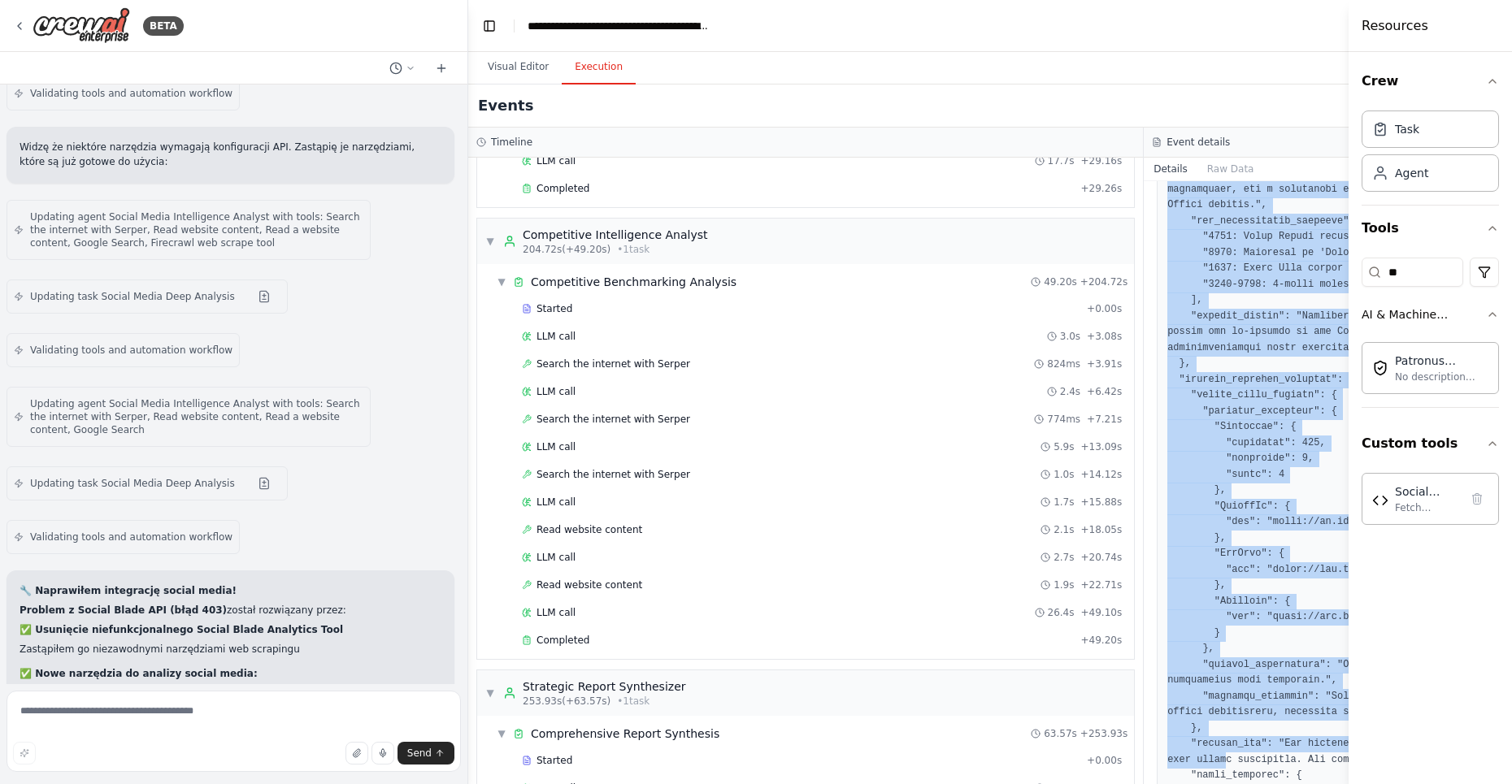
scroll to position [2240, 0]
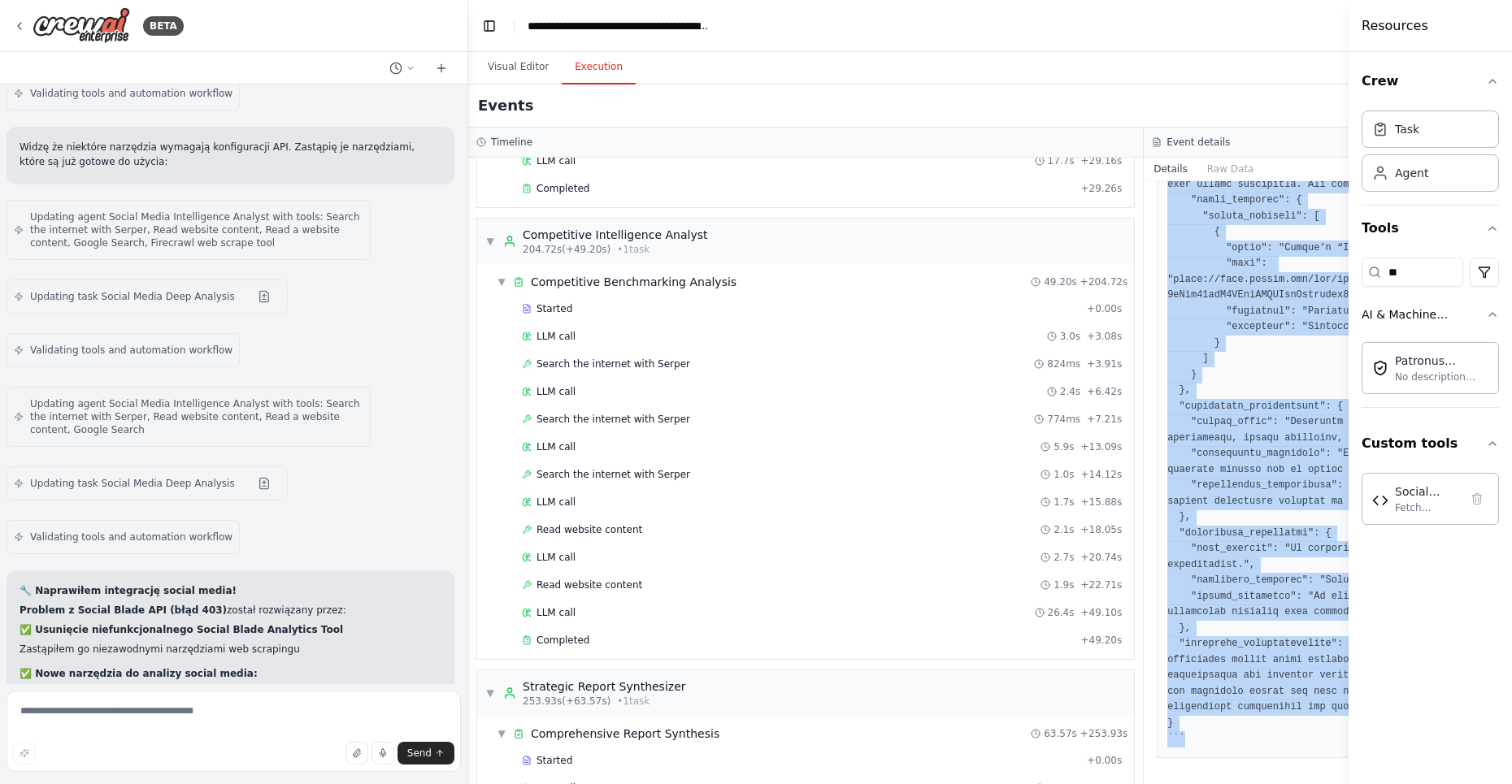
drag, startPoint x: 1163, startPoint y: 561, endPoint x: 1224, endPoint y: 853, distance: 298.3
click at [1224, 783] on html "BETA Hej, potrzebuję system agentowy, słóżący do przygotowania raportu wizerunk…" at bounding box center [756, 392] width 1512 height 784
copy pre "Your final answer must be the great and the most complete as possible, it must …"
